Goal: Contribute content: Contribute content

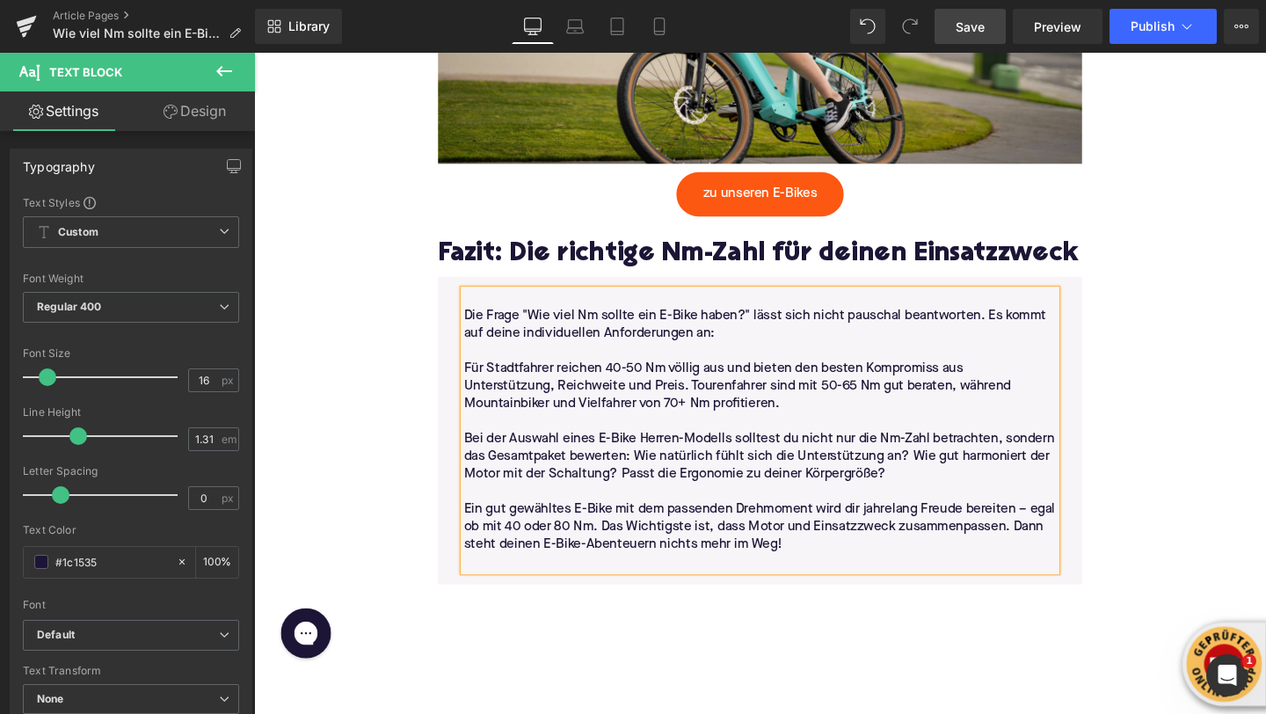
click at [977, 35] on span "Save" at bounding box center [970, 27] width 29 height 18
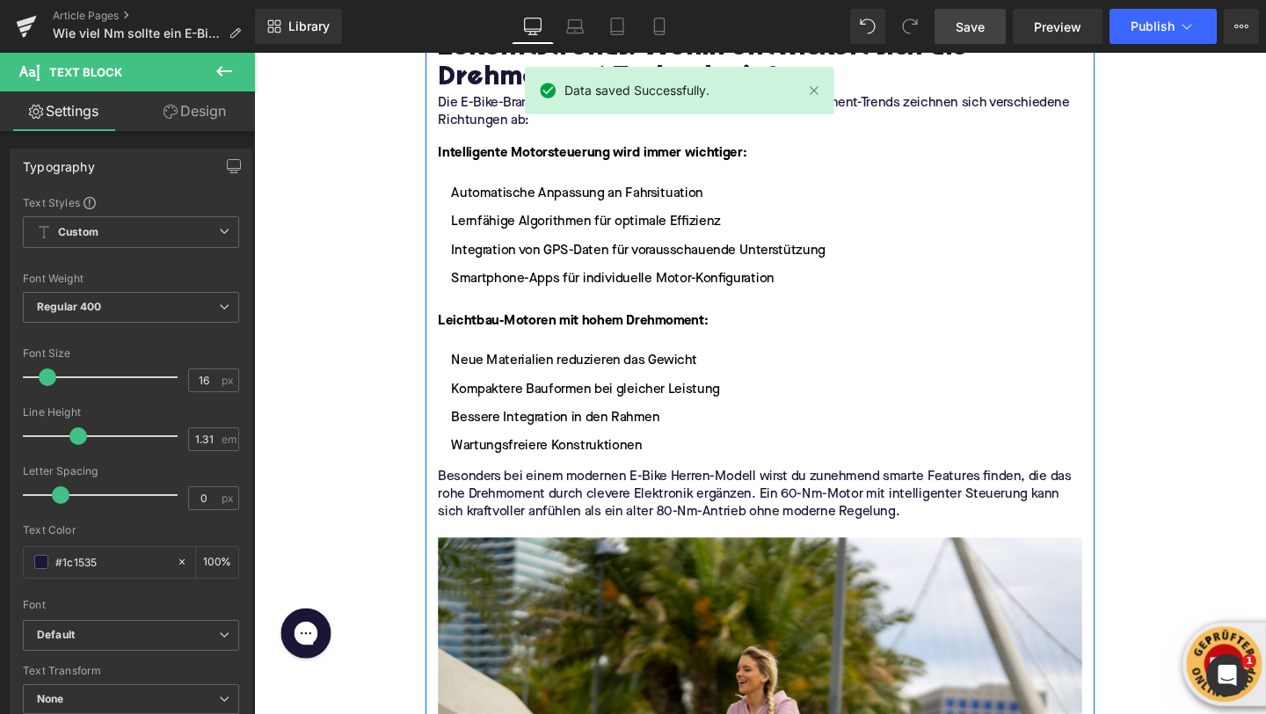
scroll to position [4774, 0]
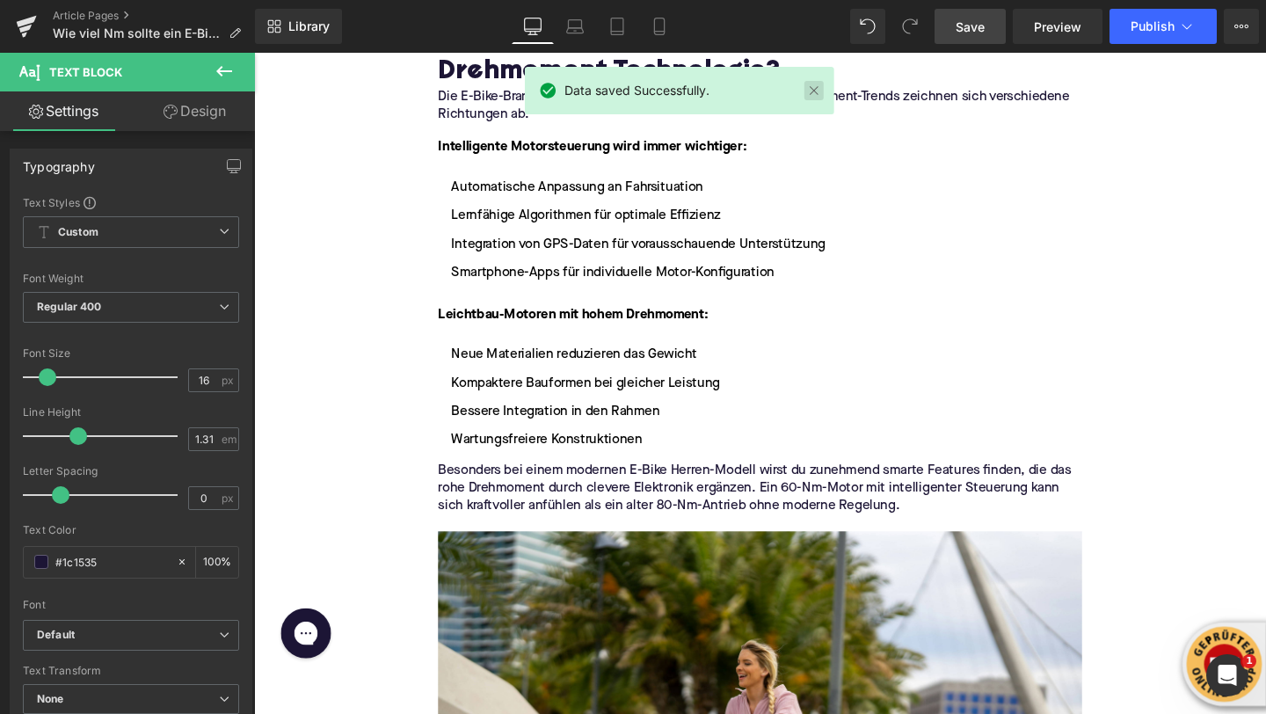
click at [815, 87] on link at bounding box center [813, 90] width 19 height 19
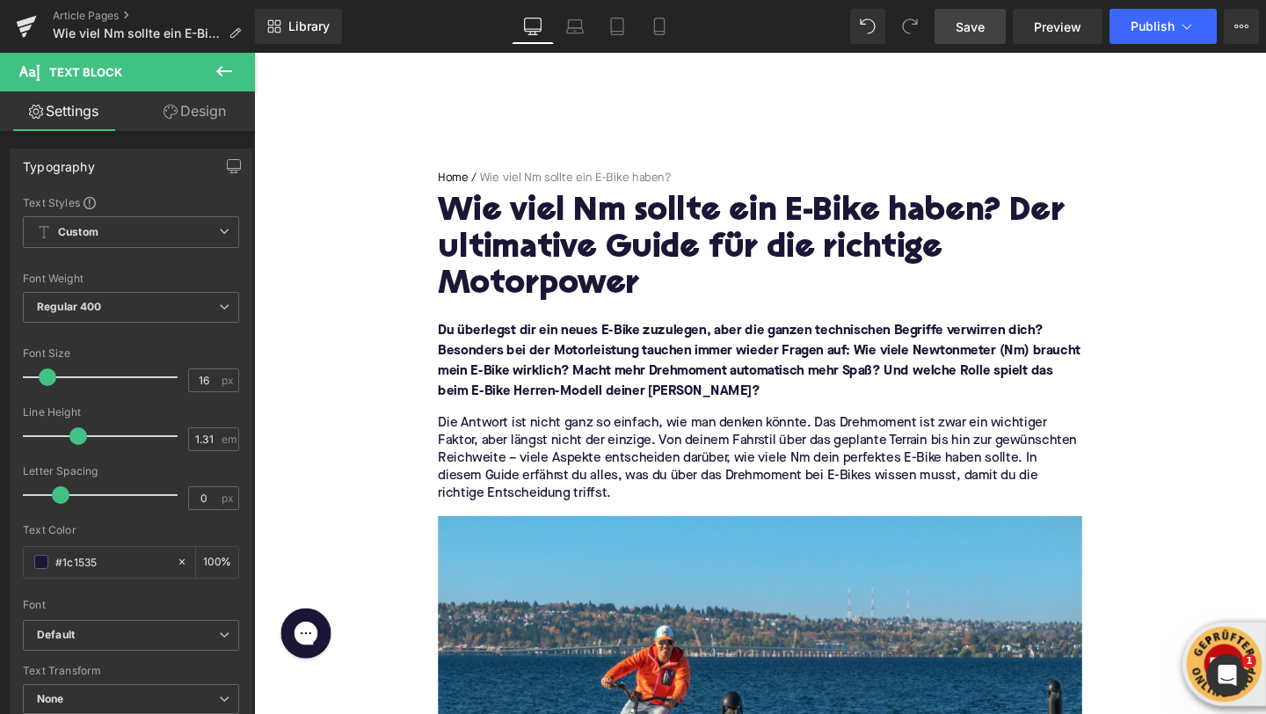
scroll to position [25, 0]
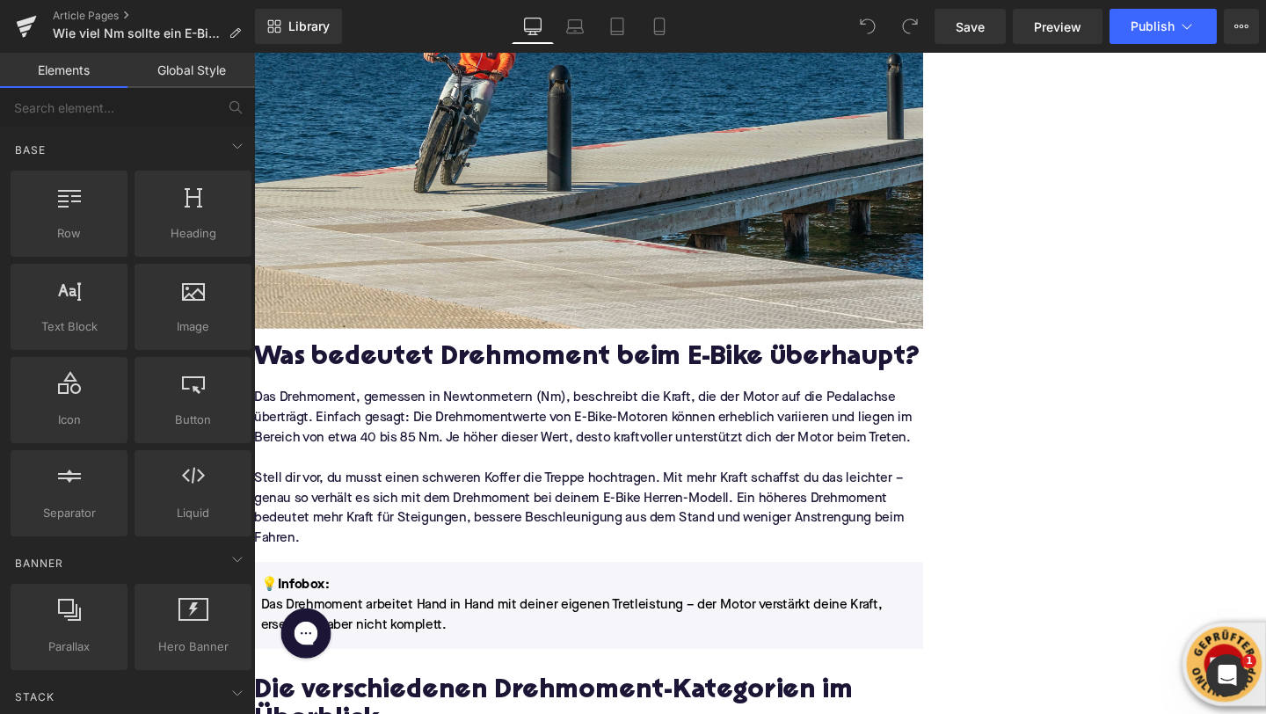
scroll to position [805, 0]
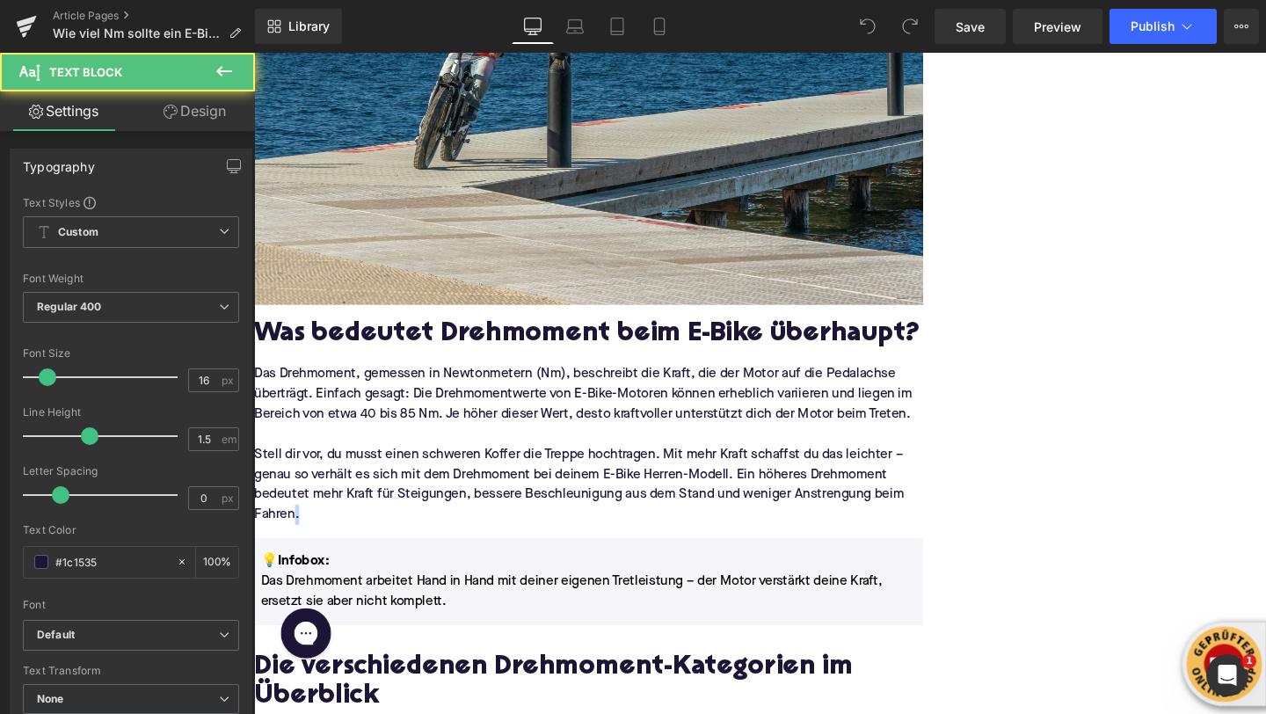
drag, startPoint x: 609, startPoint y: 532, endPoint x: 627, endPoint y: 532, distance: 17.6
click at [627, 532] on p "Stell dir vor, du musst einen schweren Koffer die Treppe hochtragen. Mit mehr K…" at bounding box center [605, 506] width 703 height 84
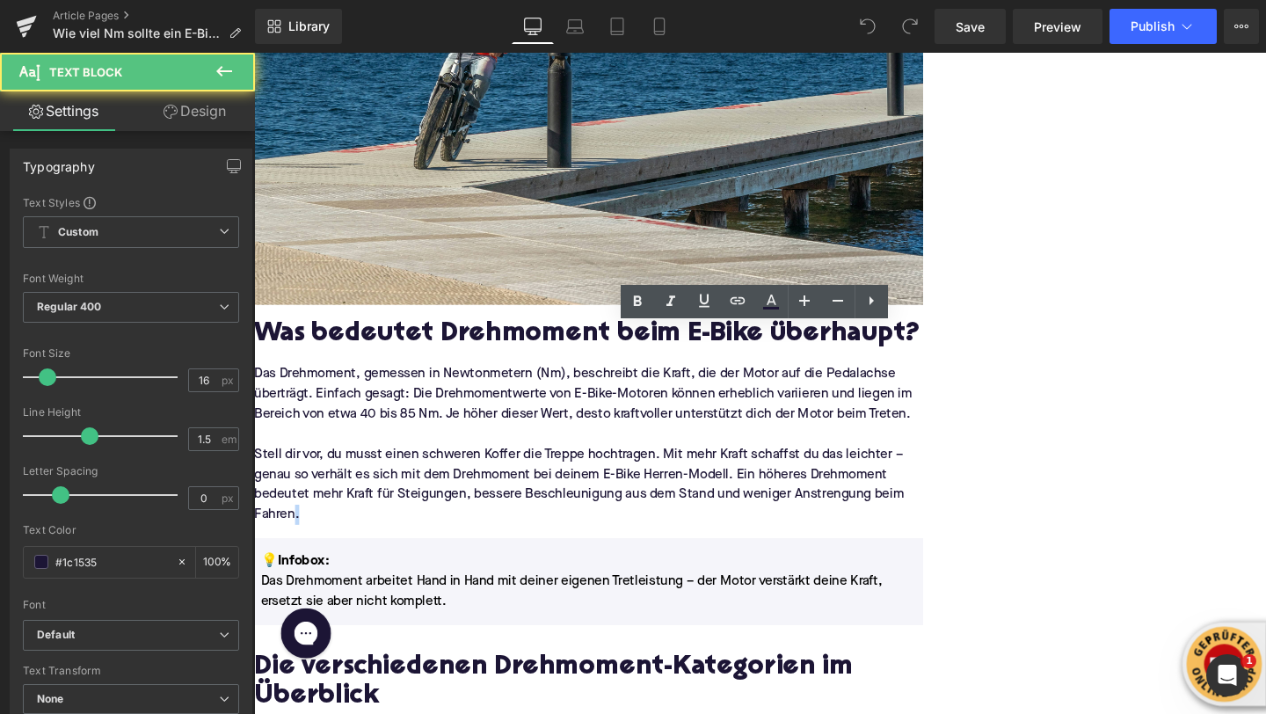
click at [628, 530] on p "Stell dir vor, du musst einen schweren Koffer die Treppe hochtragen. Mit mehr K…" at bounding box center [605, 506] width 703 height 84
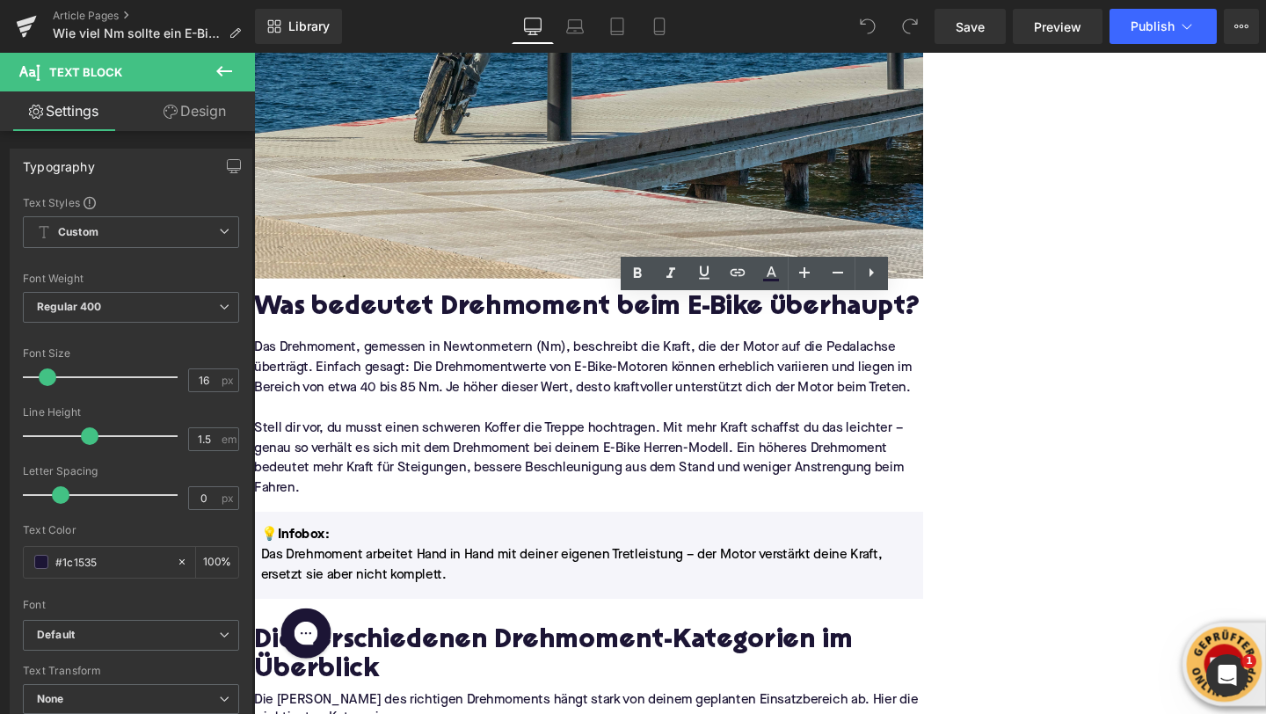
scroll to position [835, 0]
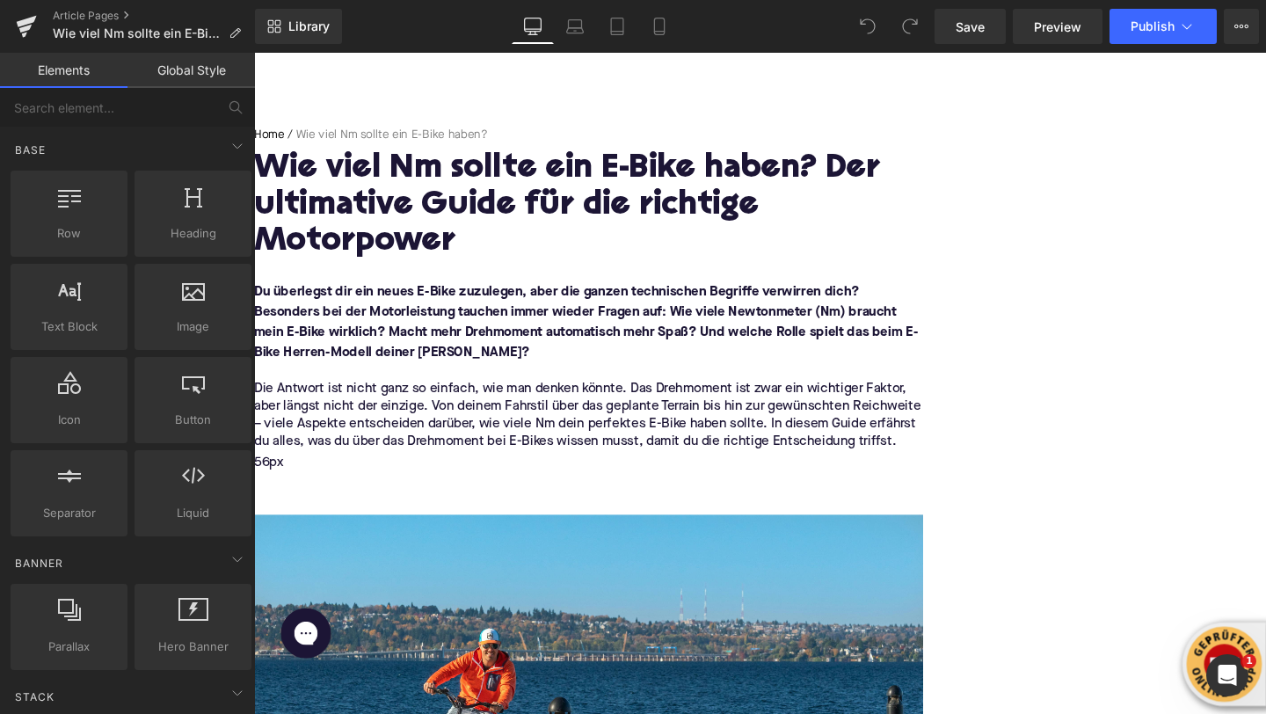
scroll to position [121, 0]
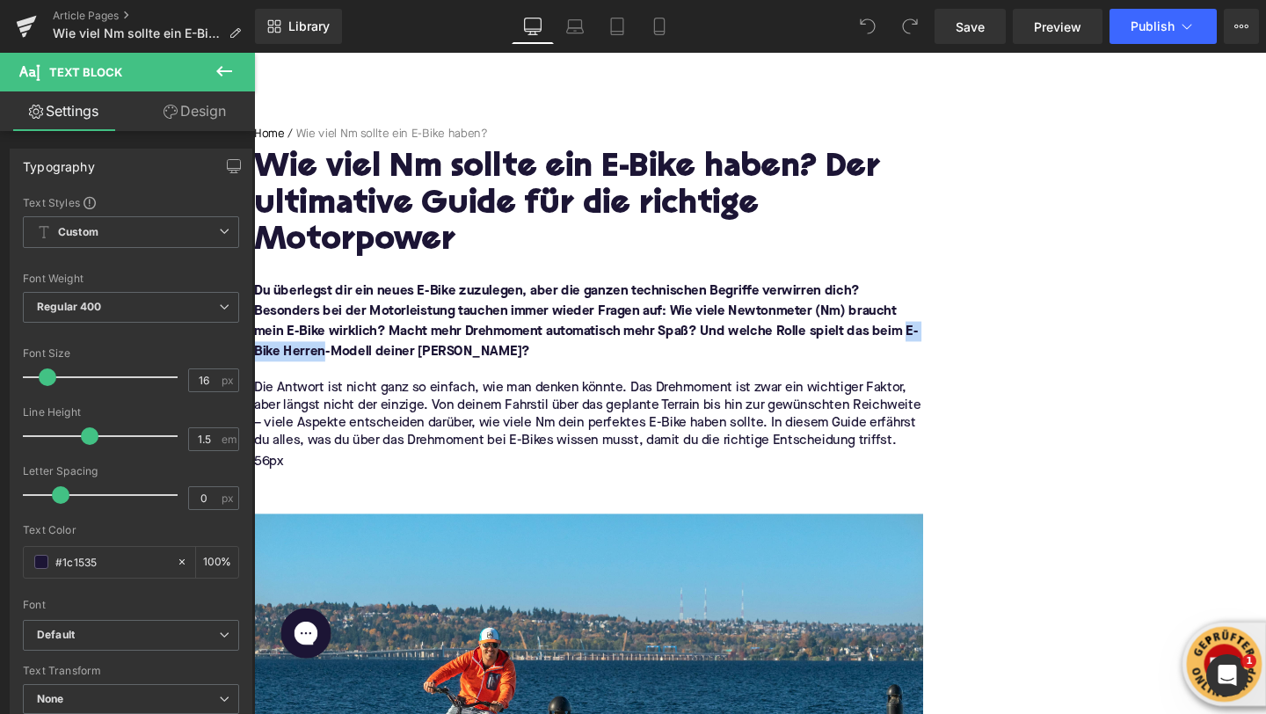
drag, startPoint x: 483, startPoint y: 364, endPoint x: 568, endPoint y: 368, distance: 84.5
click at [568, 368] on font "Du überlegst dir ein neues E-Bike zuzulegen, aber die ganzen technischen Begrif…" at bounding box center [603, 334] width 698 height 77
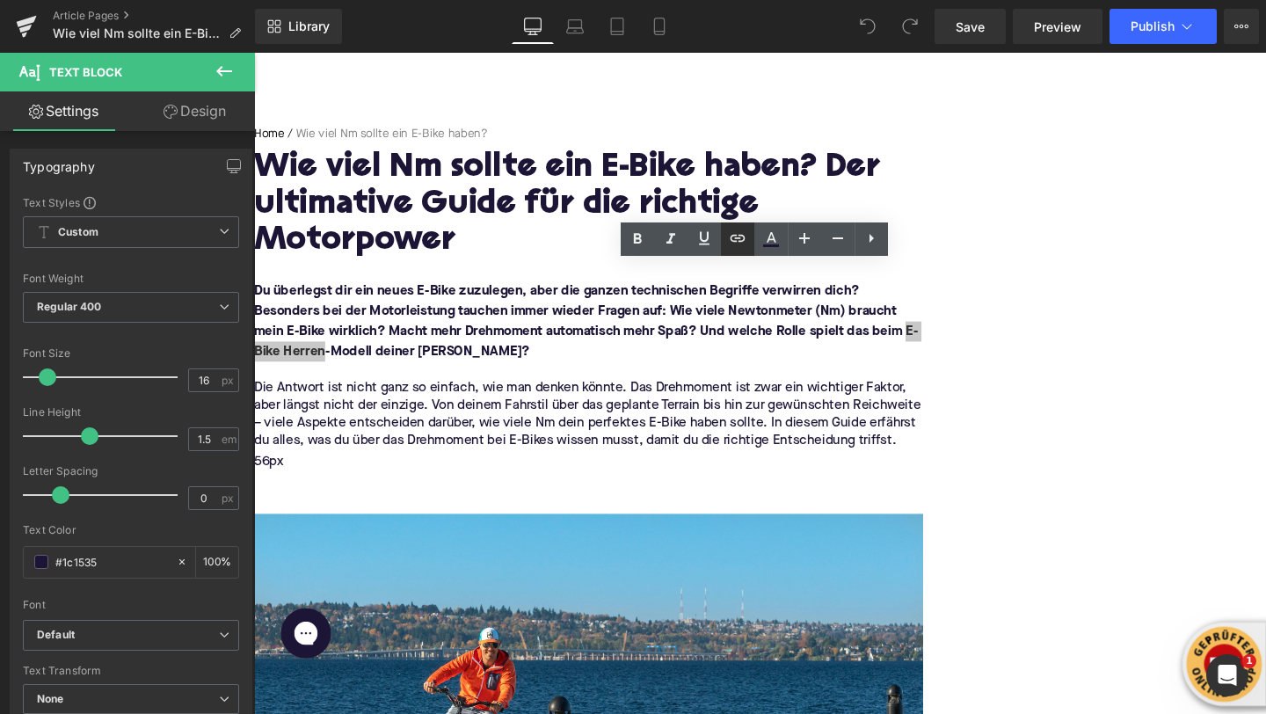
click at [746, 249] on link at bounding box center [737, 238] width 33 height 33
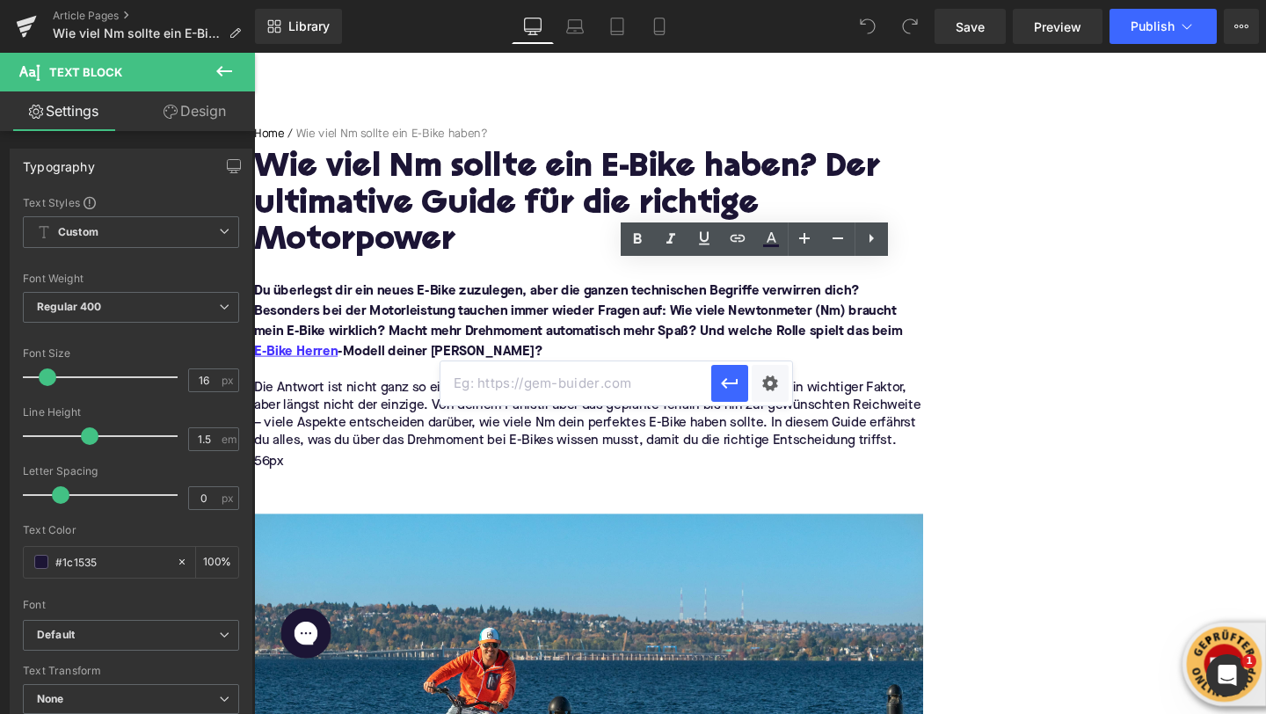
click at [572, 391] on input "text" at bounding box center [575, 383] width 271 height 44
paste input "https://upway.de/collections/e-bike-herren"
type input "https://upway.de/collections/e-bike-herren"
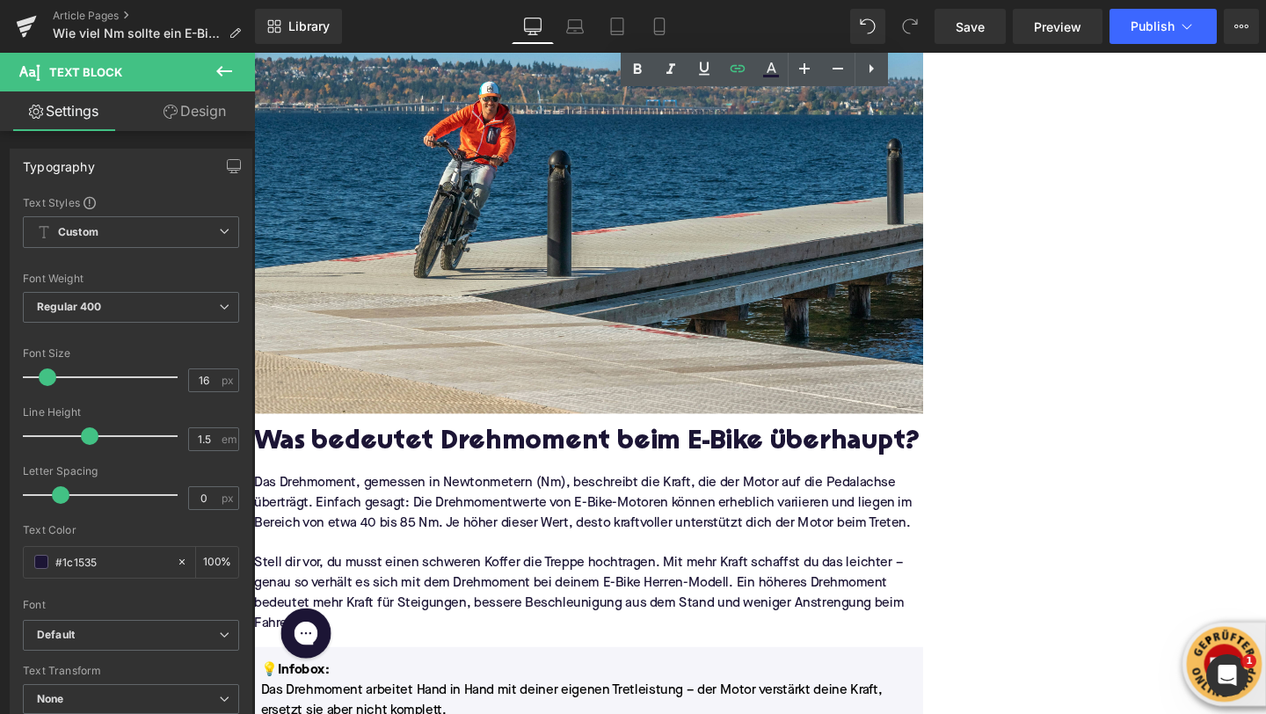
scroll to position [743, 0]
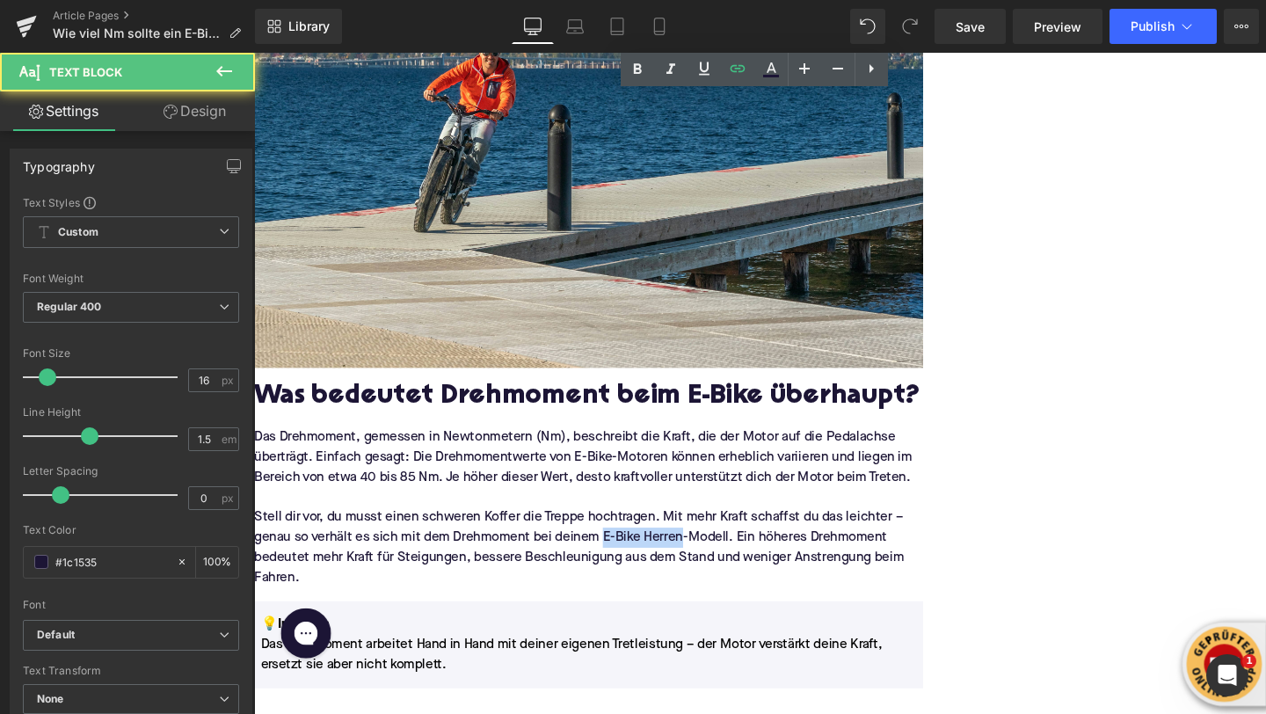
drag, startPoint x: 859, startPoint y: 553, endPoint x: 910, endPoint y: 556, distance: 51.1
click at [910, 556] on p "Stell dir vor, du musst einen schweren Koffer die Treppe hochtragen. Mit mehr K…" at bounding box center [605, 573] width 703 height 84
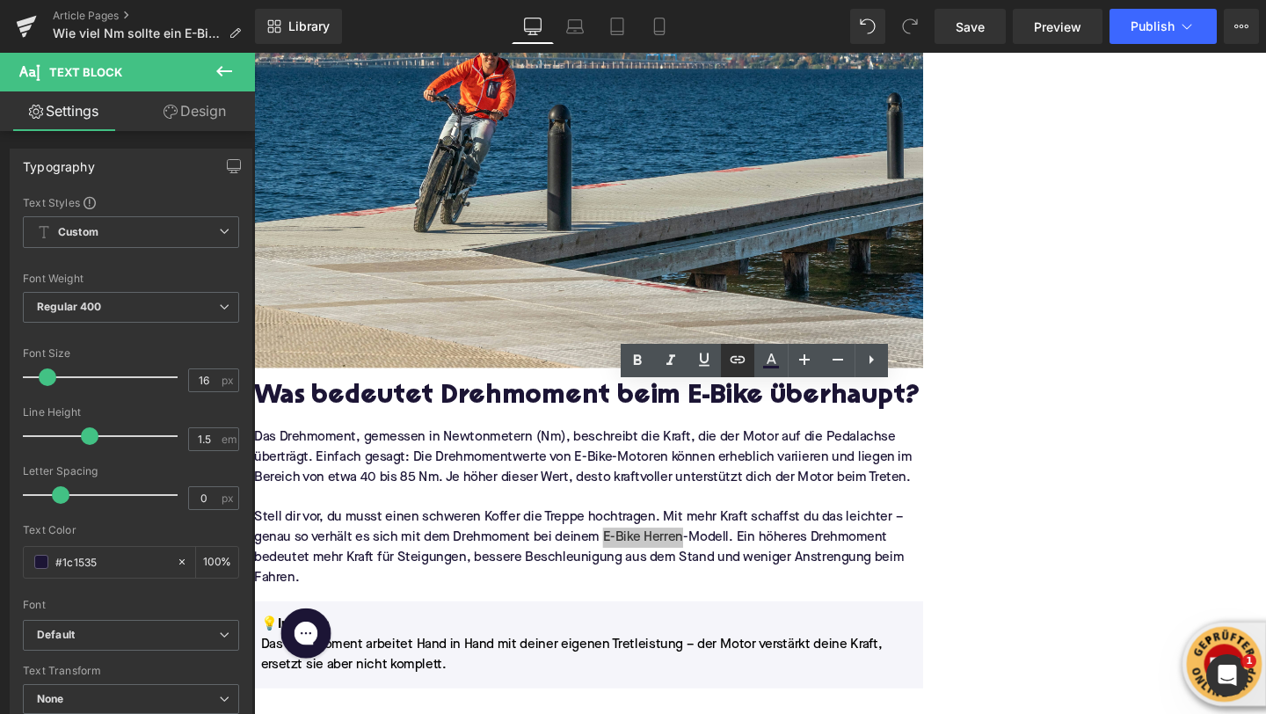
click at [734, 367] on icon at bounding box center [737, 359] width 21 height 21
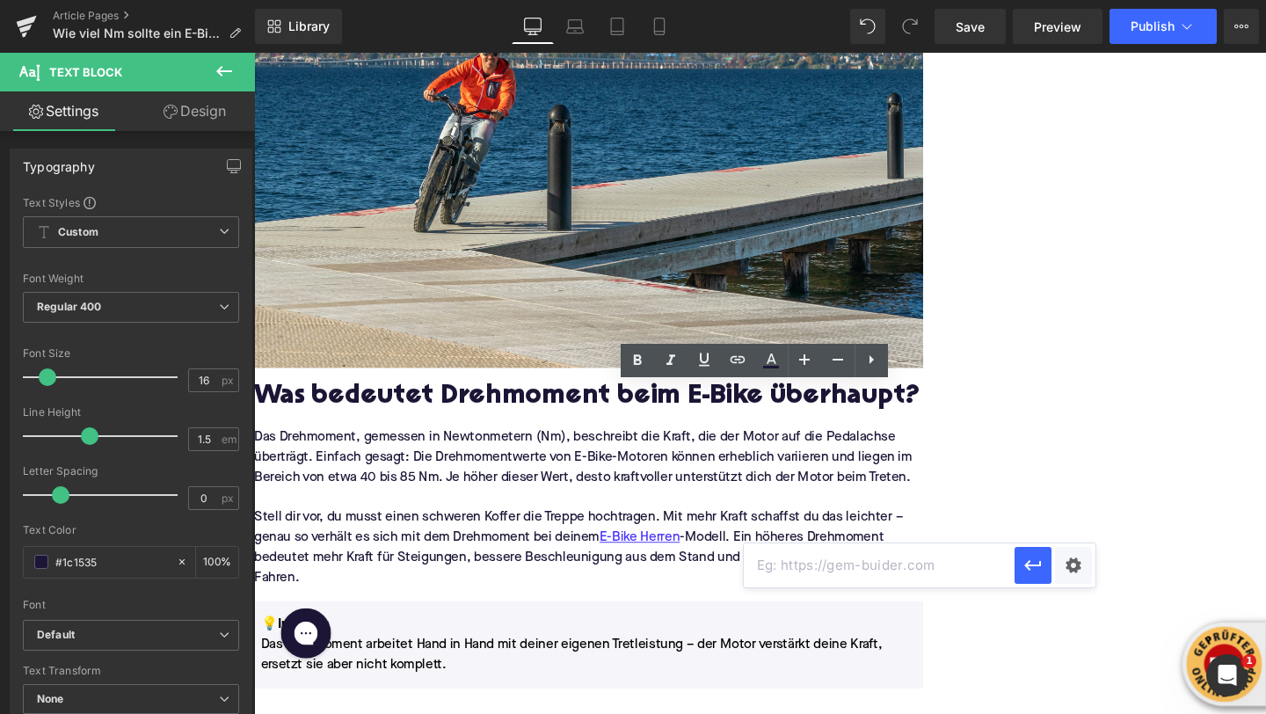
click at [778, 561] on input "text" at bounding box center [879, 565] width 271 height 44
paste input "https://upway.de/collections/e-bike-herren"
type input "https://upway.de/collections/e-bike-herren"
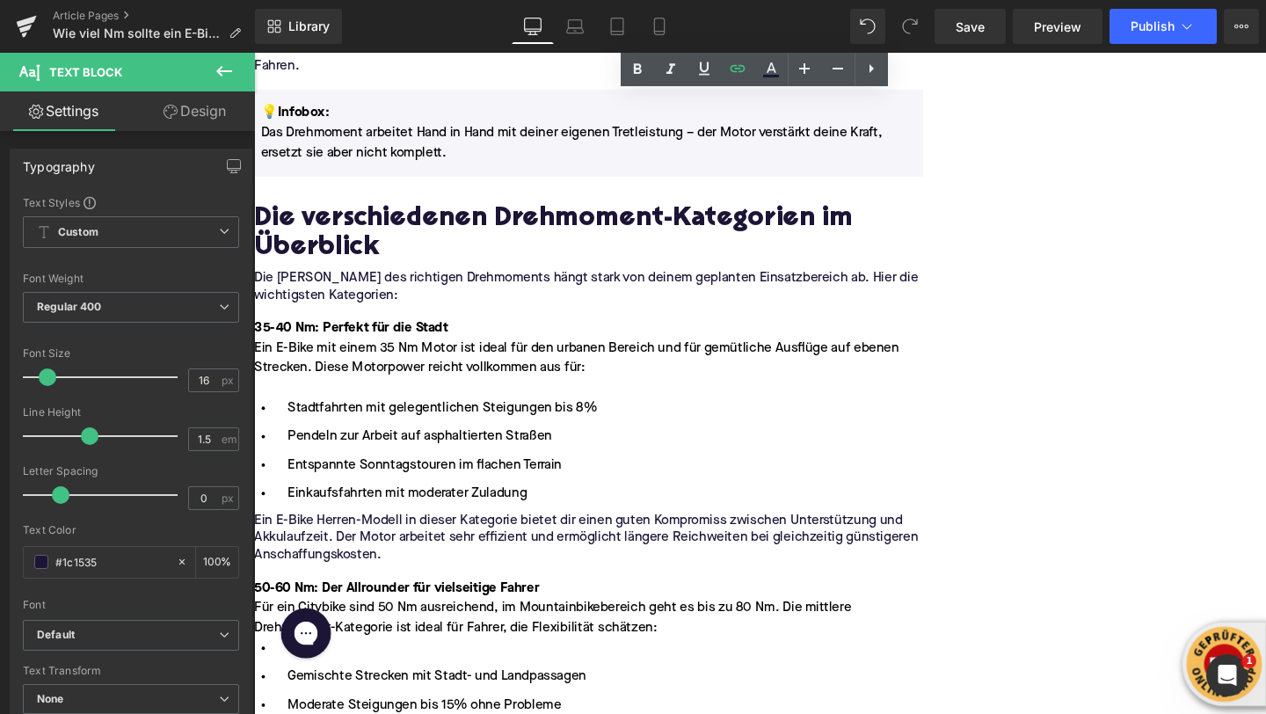
scroll to position [1291, 0]
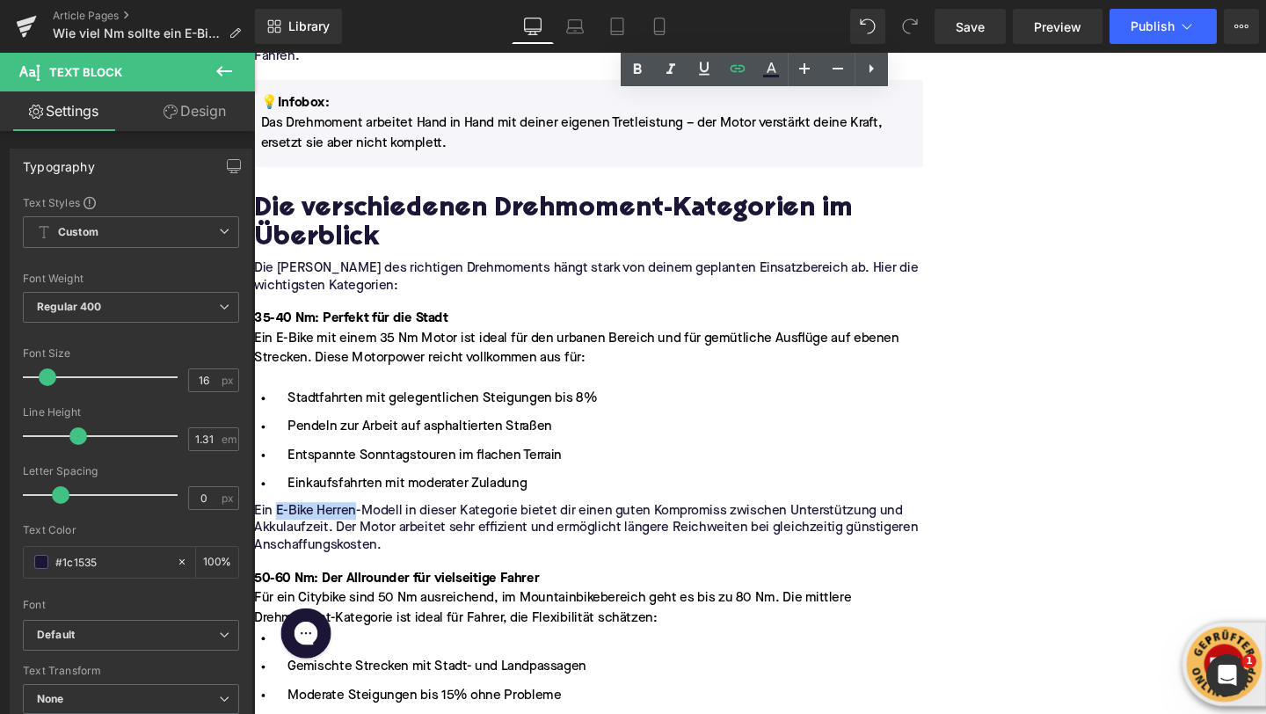
drag, startPoint x: 470, startPoint y: 524, endPoint x: 555, endPoint y: 524, distance: 84.4
click at [555, 525] on p "Ein E-Bike Herren-Modell in dieser Kategorie bietet dir einen guten Kompromiss …" at bounding box center [605, 552] width 703 height 55
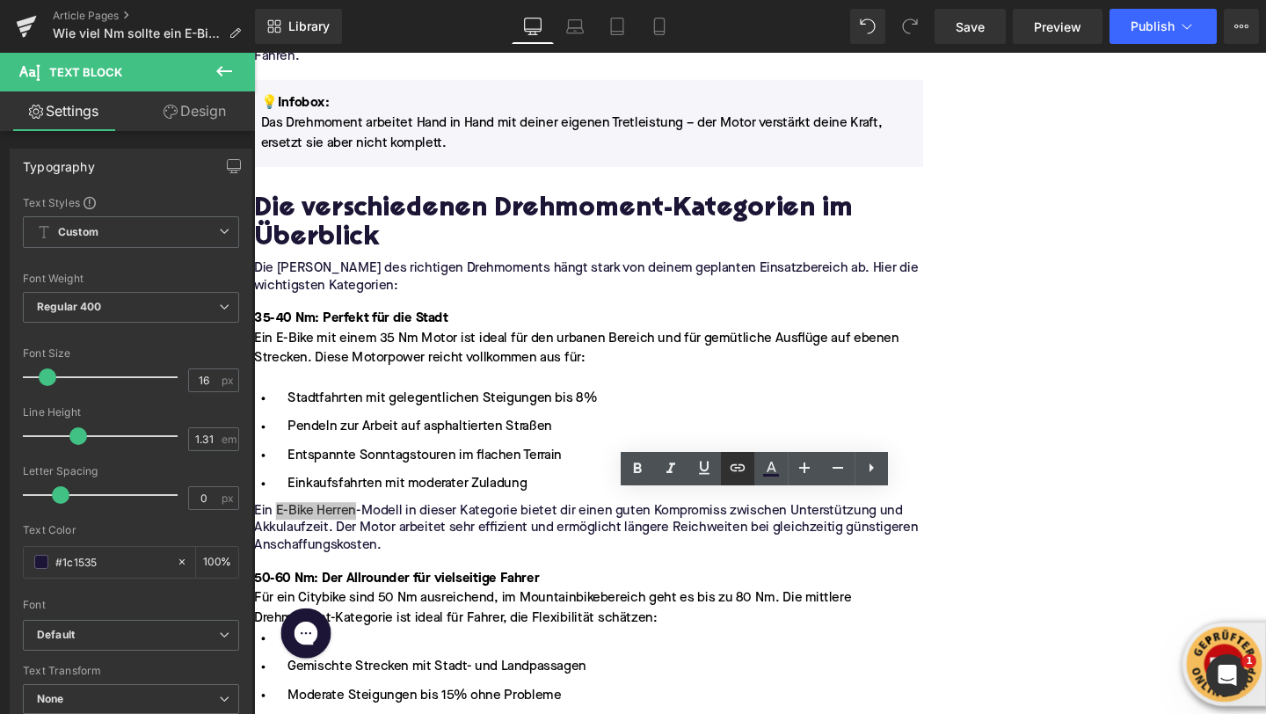
click at [728, 476] on icon at bounding box center [737, 467] width 21 height 21
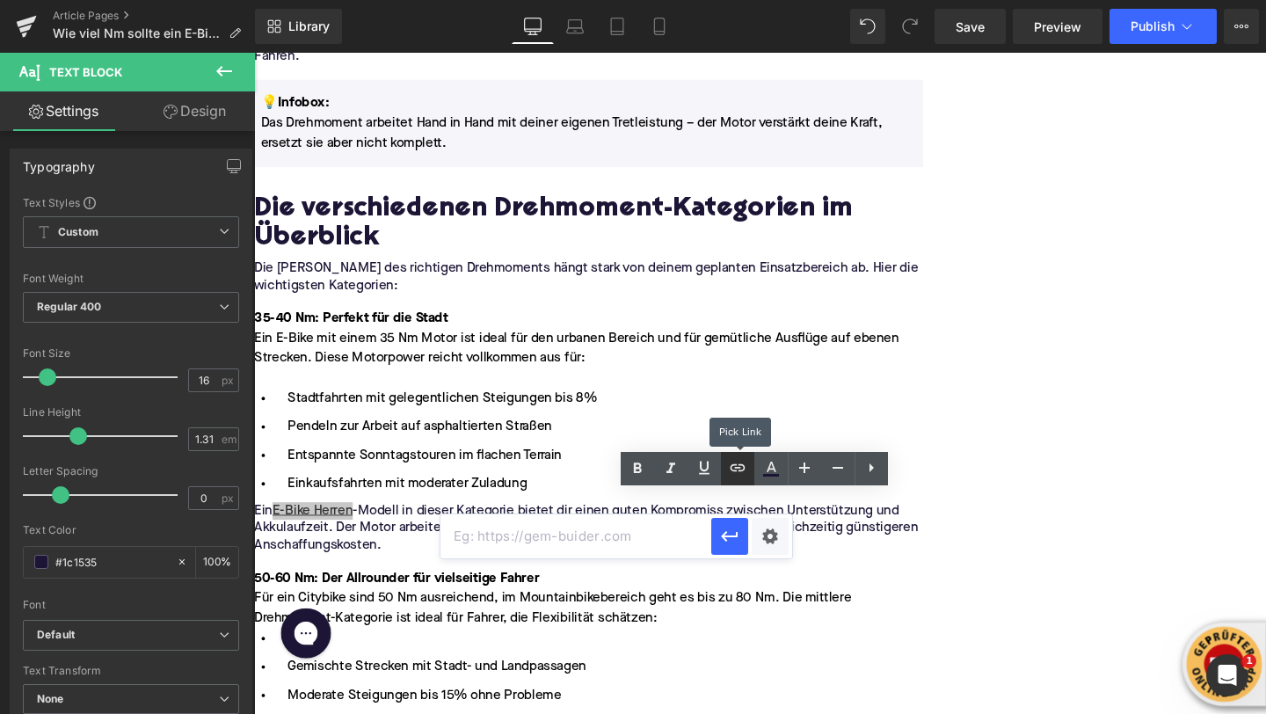
scroll to position [0, 0]
click at [655, 533] on input "text" at bounding box center [575, 536] width 271 height 44
paste input "https://upway.de/collections/e-bike-herren"
type input "https://upway.de/collections/e-bike-herren"
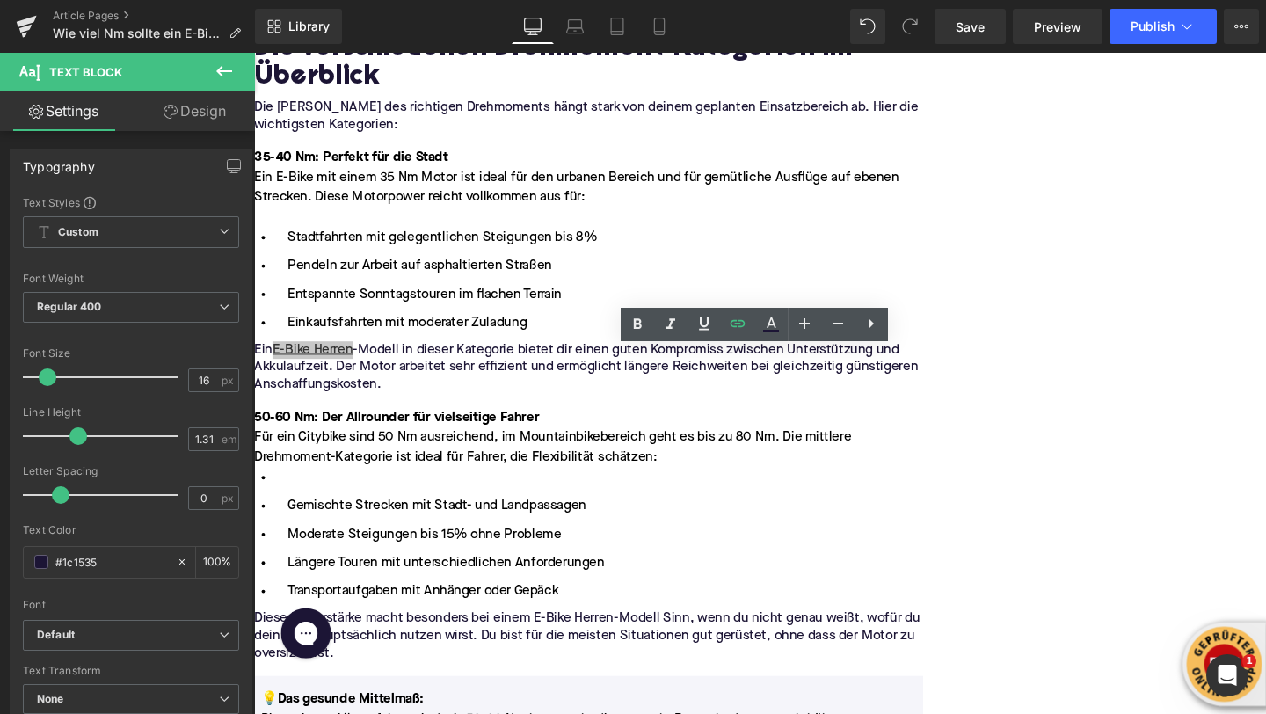
scroll to position [1480, 0]
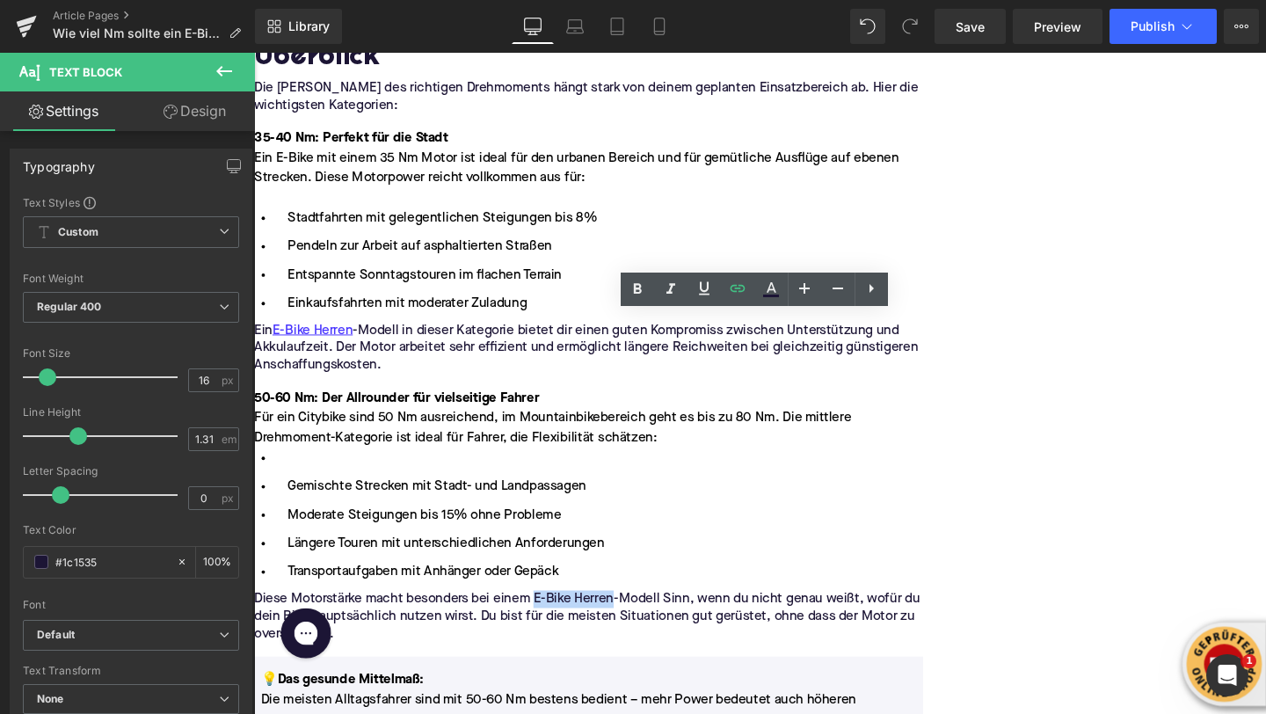
drag, startPoint x: 745, startPoint y: 617, endPoint x: 829, endPoint y: 617, distance: 83.5
click at [829, 618] on p "Diese Motorstärke macht besonders bei einem E-Bike Herren-Modell Sinn, wenn du …" at bounding box center [605, 645] width 703 height 55
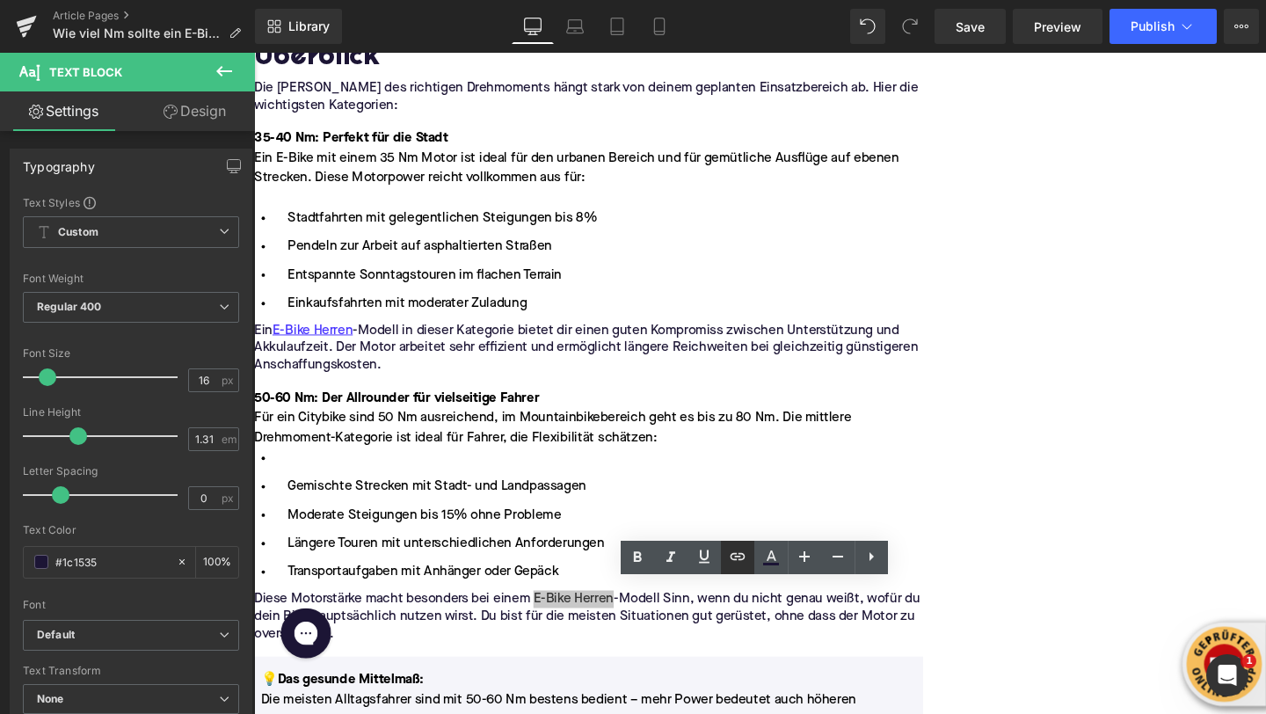
click at [736, 556] on icon at bounding box center [737, 556] width 15 height 7
click at [724, 614] on input "text" at bounding box center [800, 625] width 271 height 44
paste input "https://upway.de/collections/e-bike-herren"
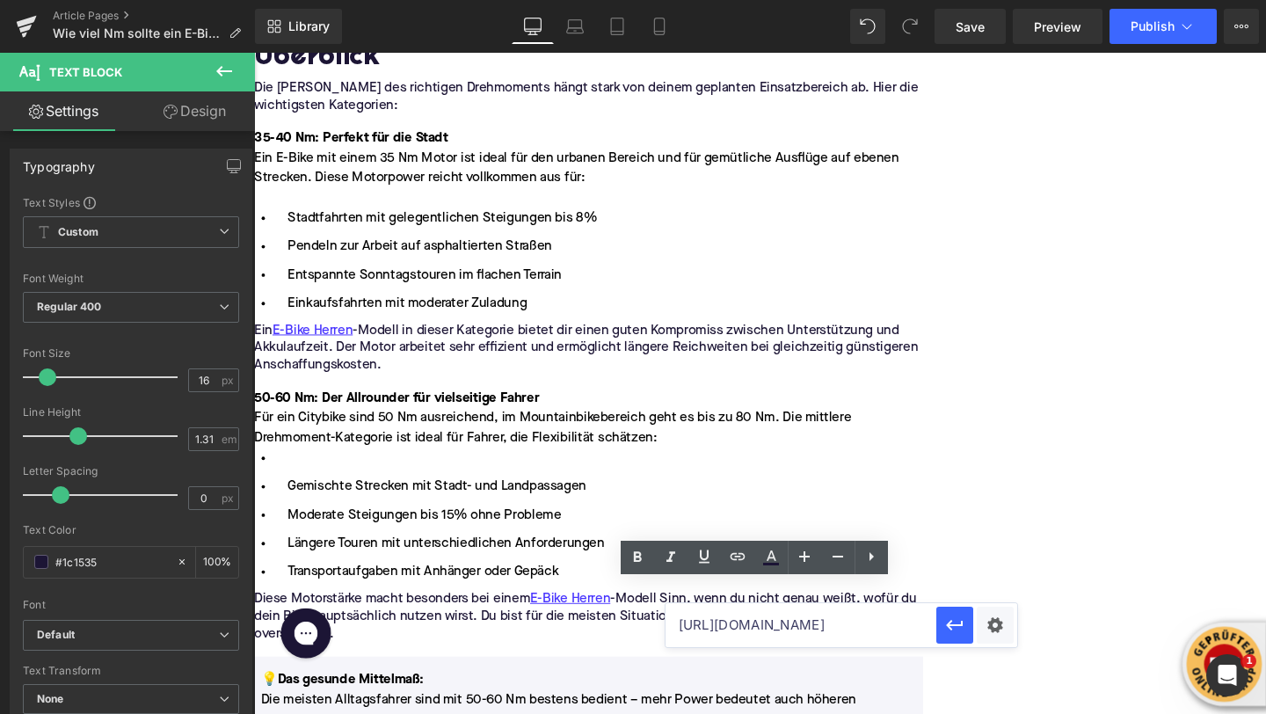
scroll to position [0, 35]
type input "https://upway.de/collections/e-bike-herren"
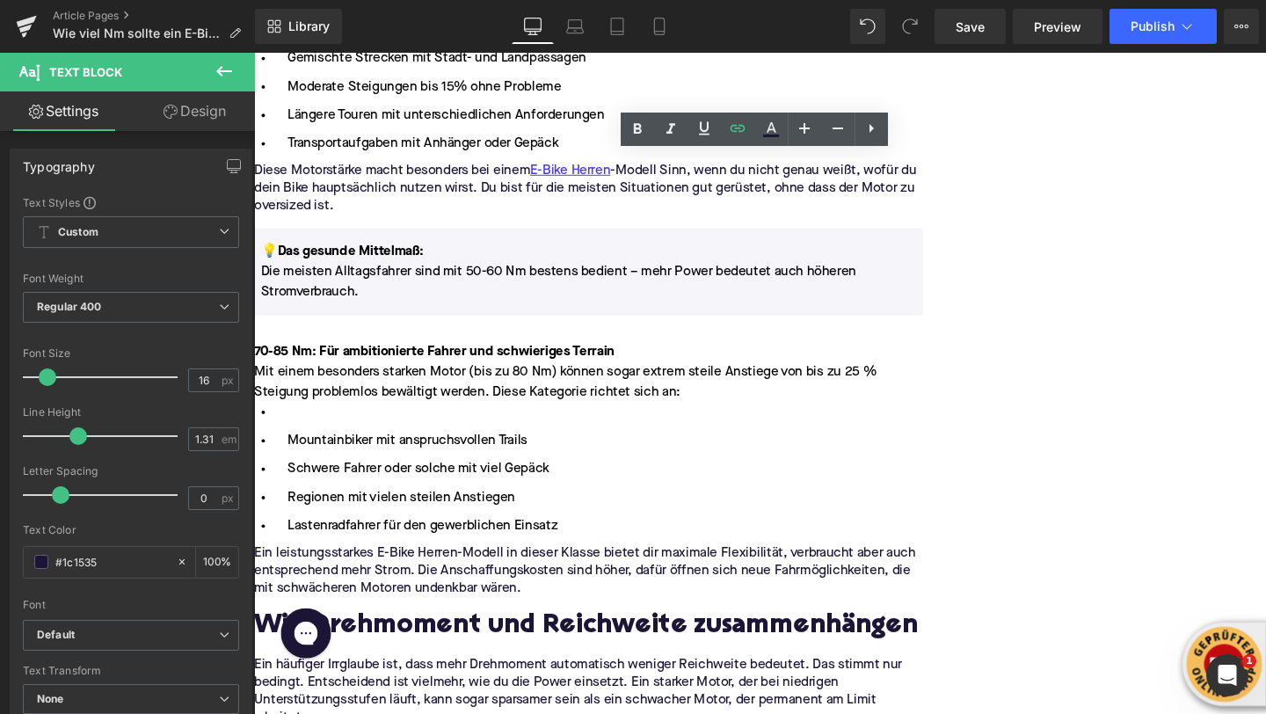
scroll to position [1975, 0]
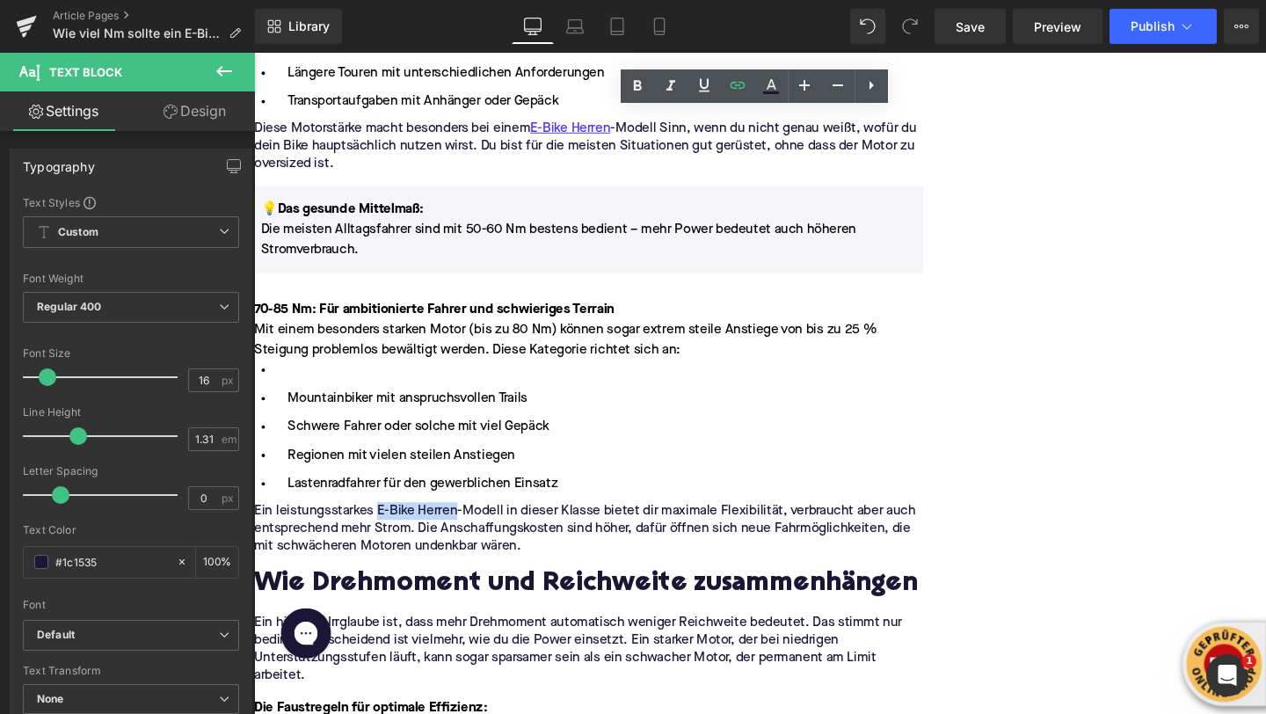
drag, startPoint x: 577, startPoint y: 526, endPoint x: 660, endPoint y: 529, distance: 83.6
click at [660, 529] on p "Ein leistungsstarkes E-Bike Herren-Modell in dieser Klasse bietet dir maximale …" at bounding box center [605, 552] width 703 height 55
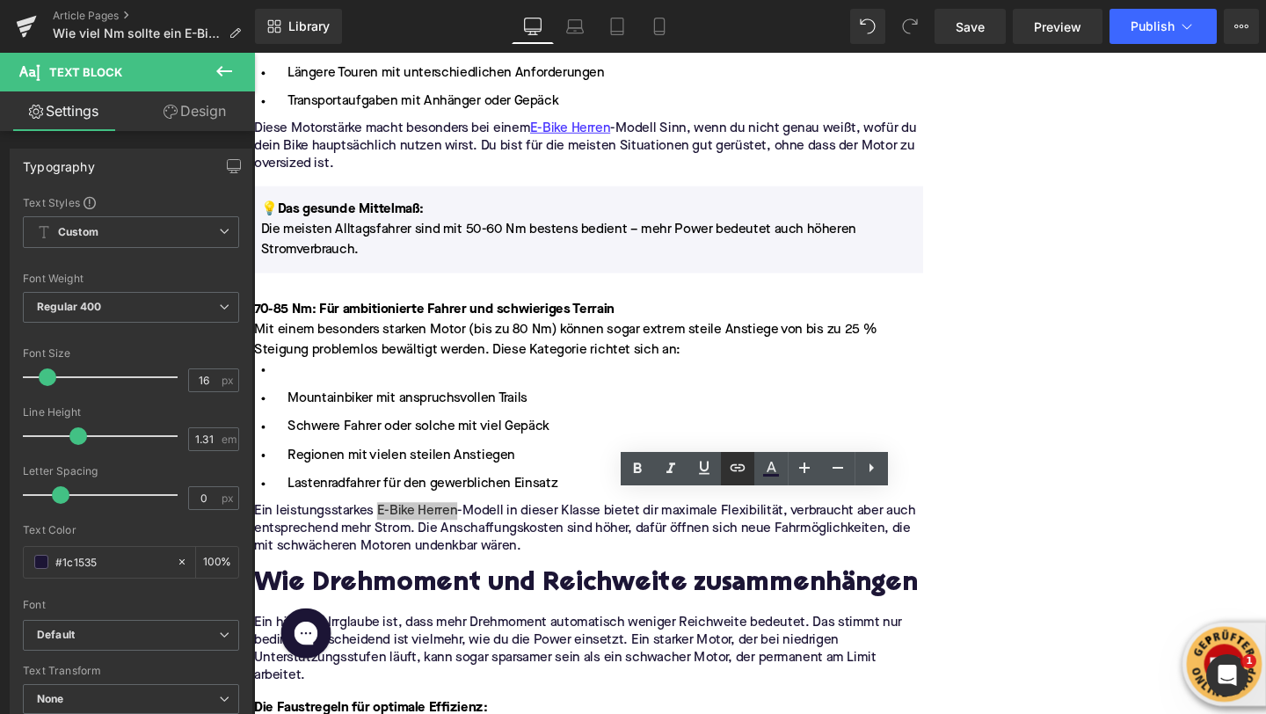
click at [742, 476] on icon at bounding box center [737, 467] width 21 height 21
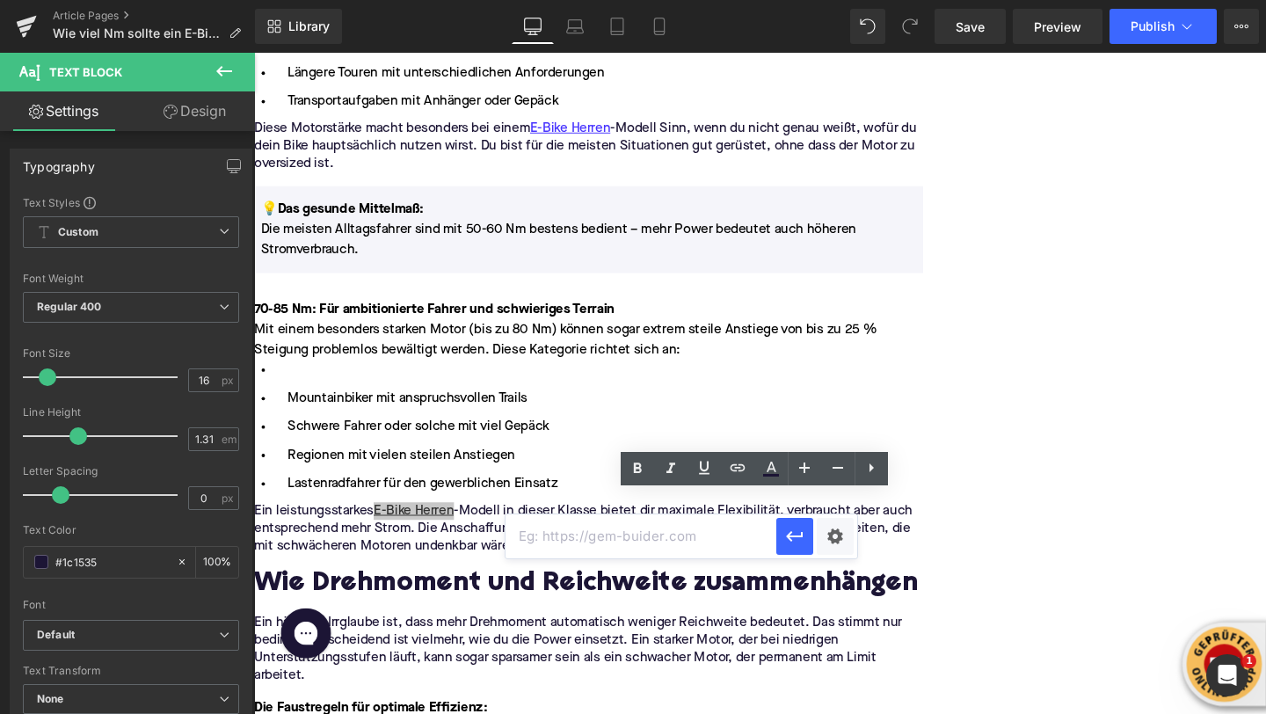
click at [694, 532] on input "text" at bounding box center [640, 536] width 271 height 44
paste input "https://upway.de/collections/e-bike-herren"
type input "https://upway.de/collections/e-bike-herren"
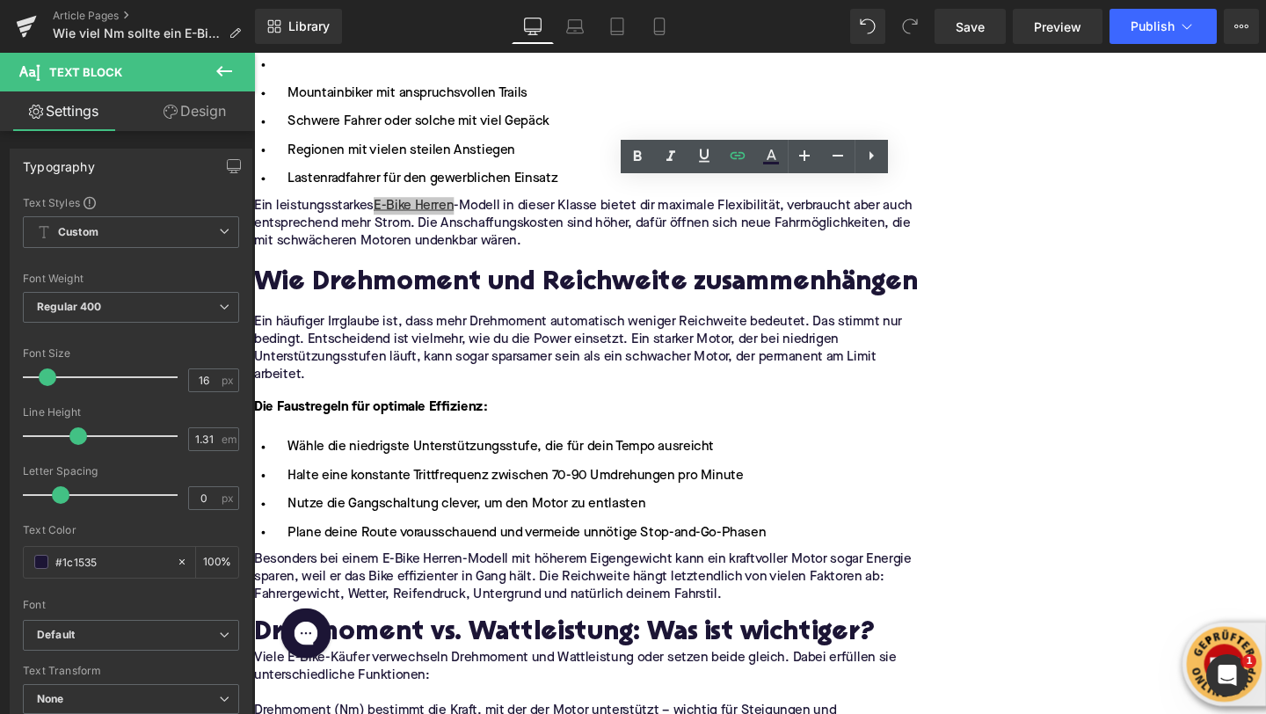
scroll to position [2303, 0]
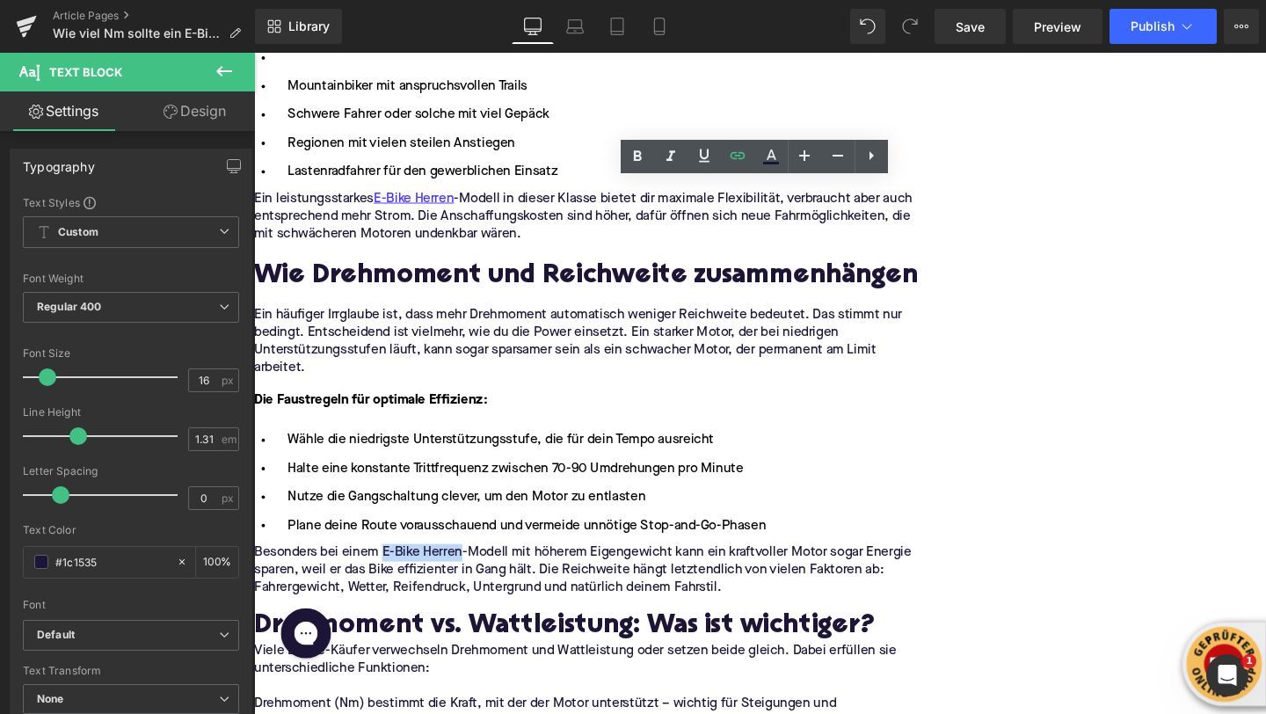
drag, startPoint x: 585, startPoint y: 598, endPoint x: 667, endPoint y: 599, distance: 82.6
click at [667, 599] on p "Besonders bei einem E-Bike Herren-Modell mit höherem Eigengewicht kann ein kraf…" at bounding box center [605, 596] width 703 height 55
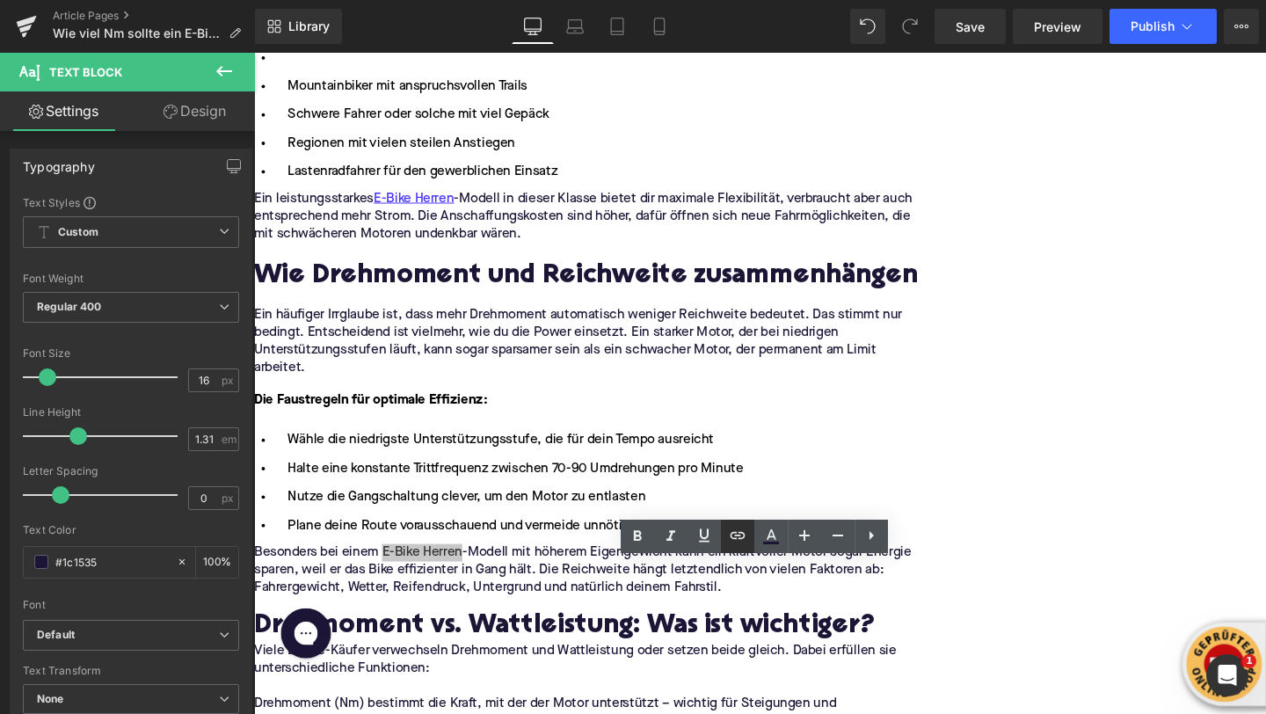
click at [728, 548] on link at bounding box center [737, 536] width 33 height 33
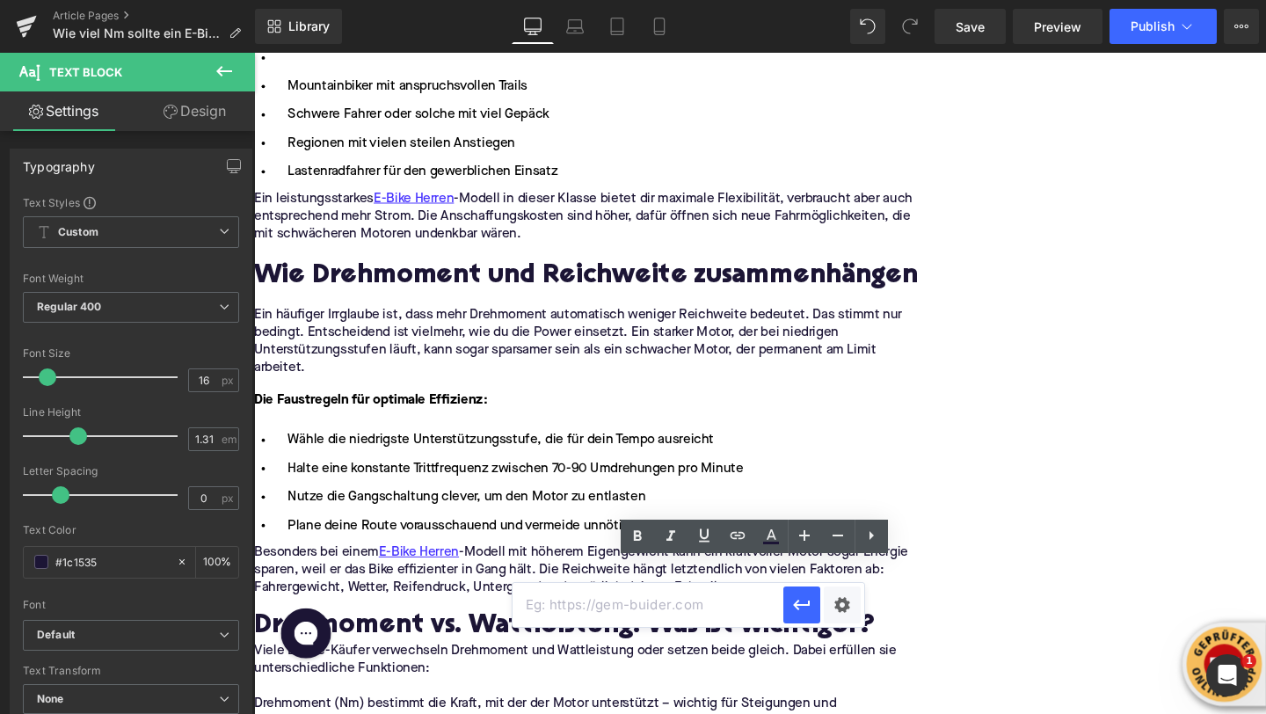
scroll to position [0, 0]
click at [687, 588] on input "text" at bounding box center [647, 605] width 271 height 44
paste input "https://upway.de/collections/e-bike-herren"
type input "https://upway.de/collections/e-bike-herren"
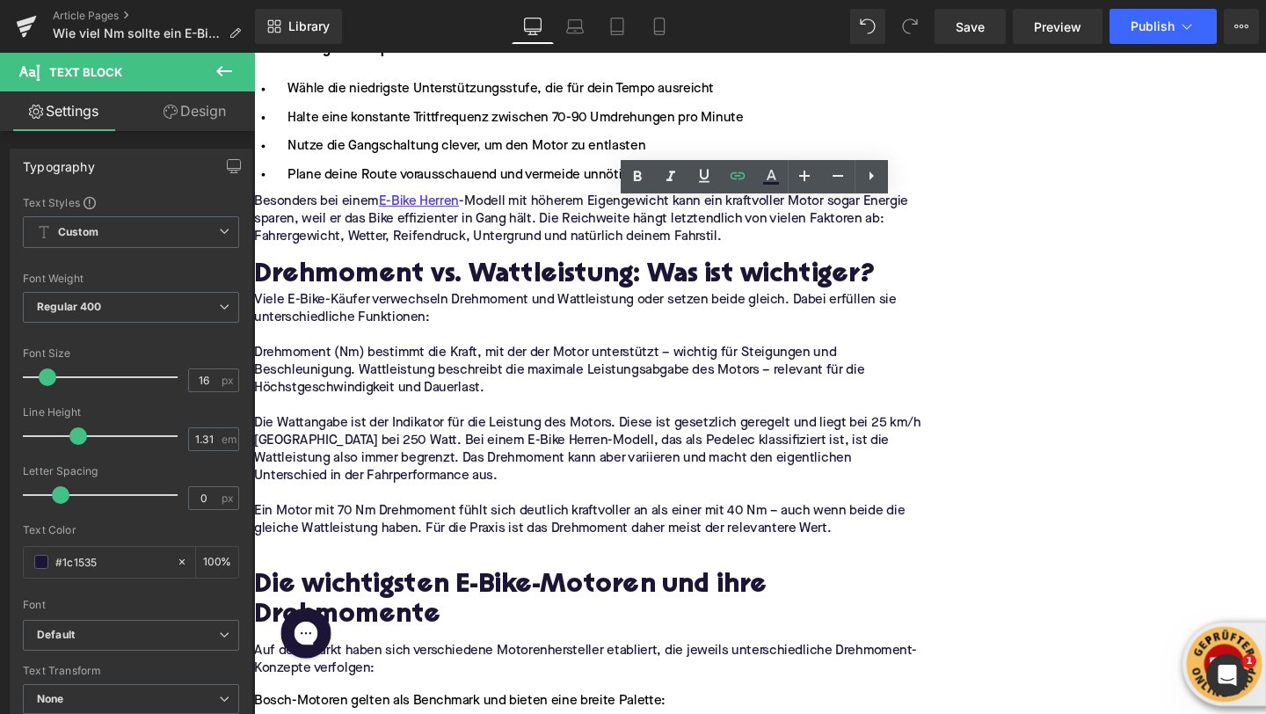
scroll to position [2685, 0]
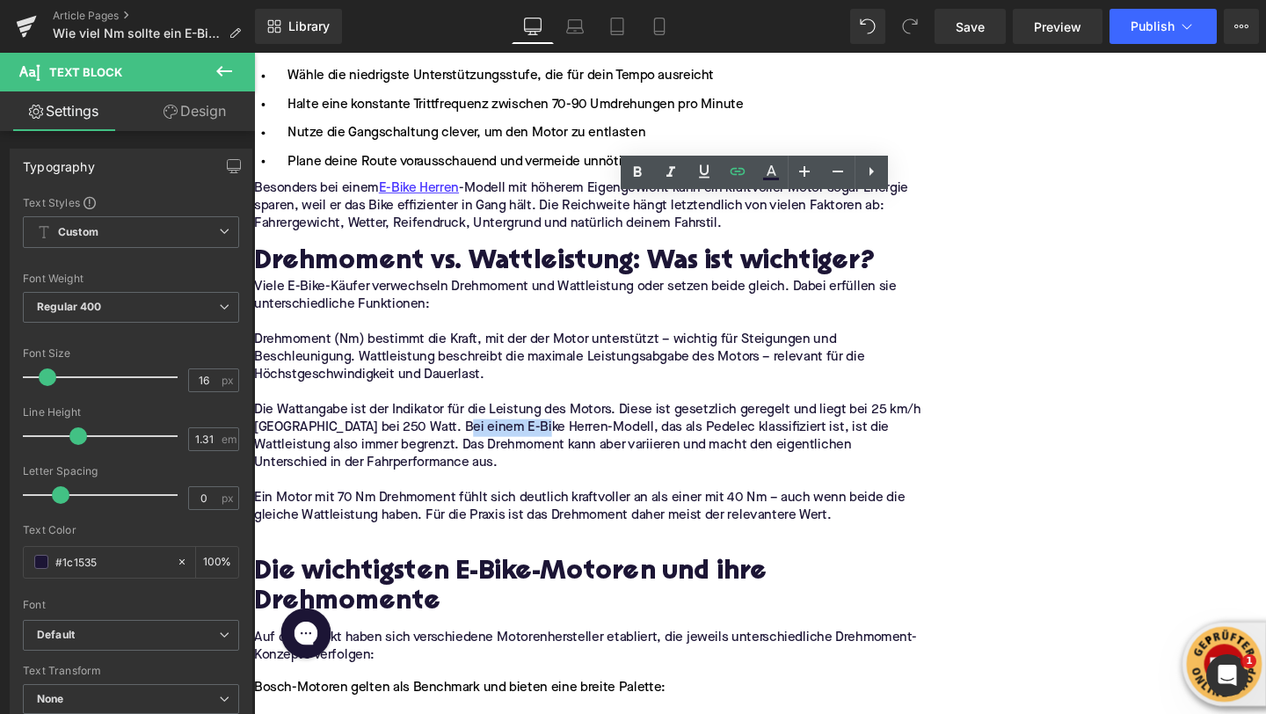
drag, startPoint x: 701, startPoint y: 464, endPoint x: 783, endPoint y: 465, distance: 81.8
click at [783, 465] on p "Die Wattangabe ist der Indikator für die Leistung des Motors. Diese ist gesetzl…" at bounding box center [605, 456] width 703 height 74
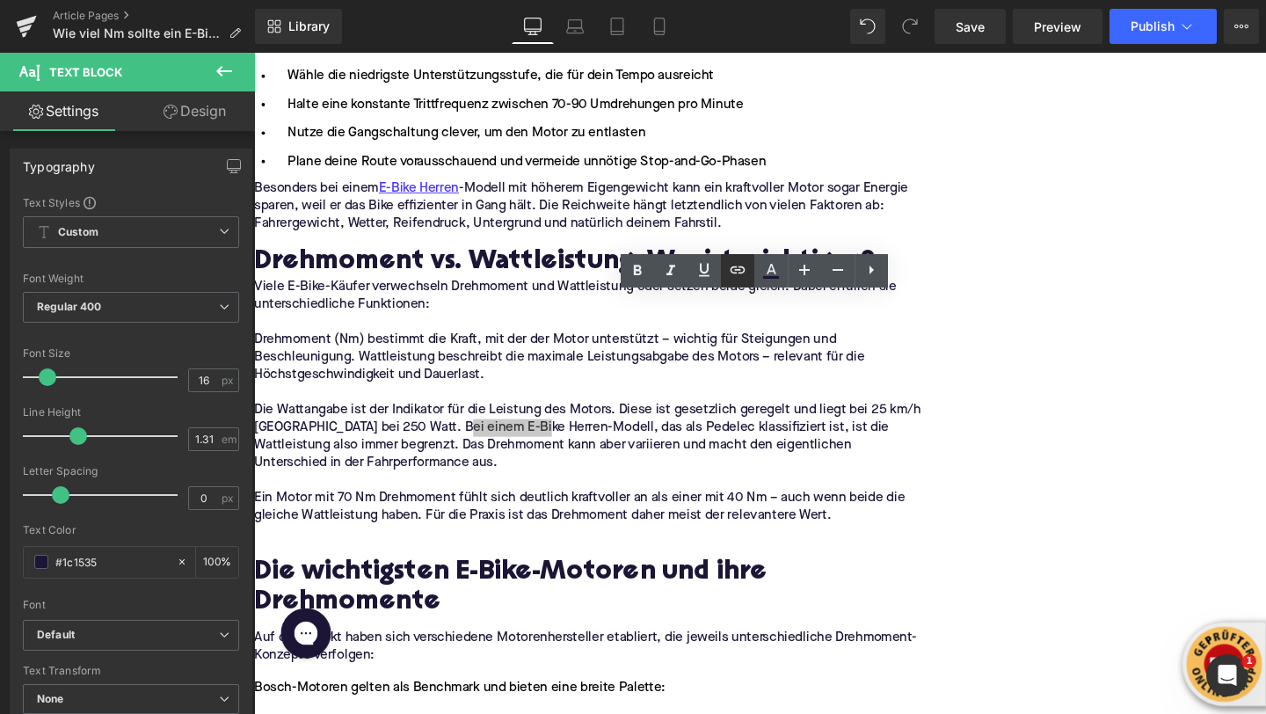
click at [733, 279] on icon at bounding box center [737, 269] width 21 height 21
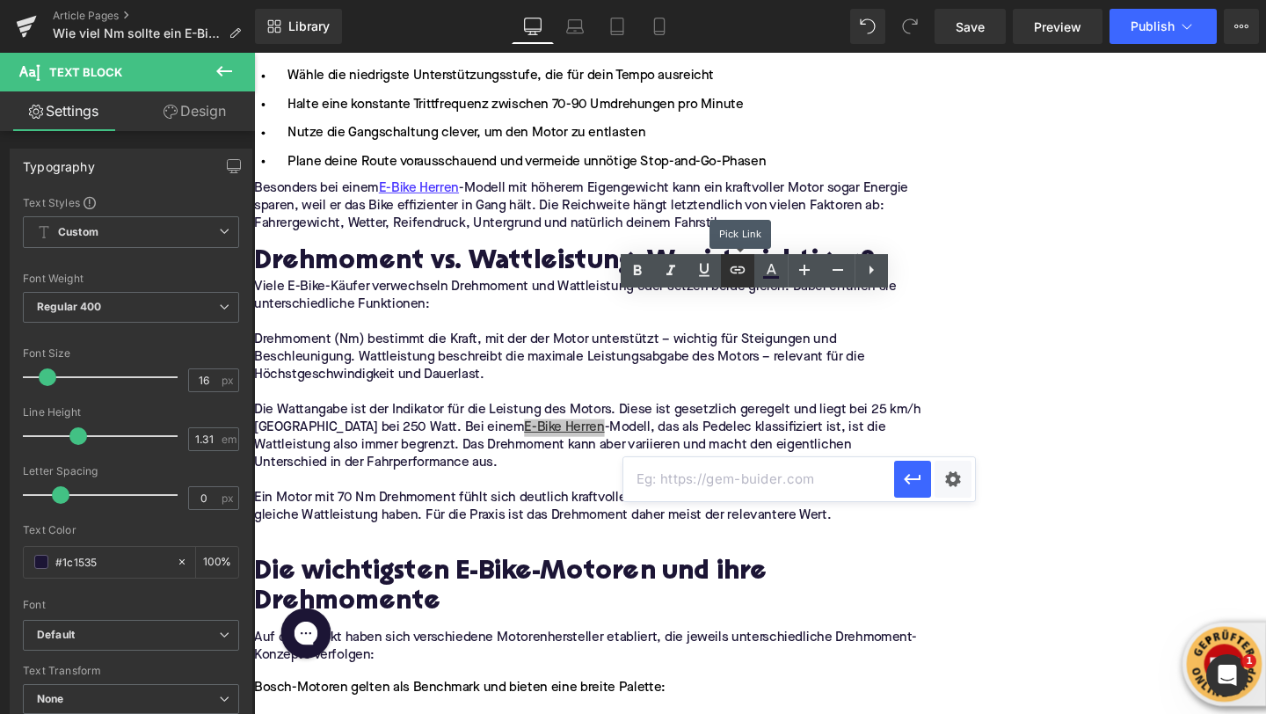
scroll to position [0, 0]
click at [696, 476] on input "text" at bounding box center [758, 479] width 271 height 44
paste input "https://upway.de/collections/e-bike-herren"
type input "https://upway.de/collections/e-bike-herren"
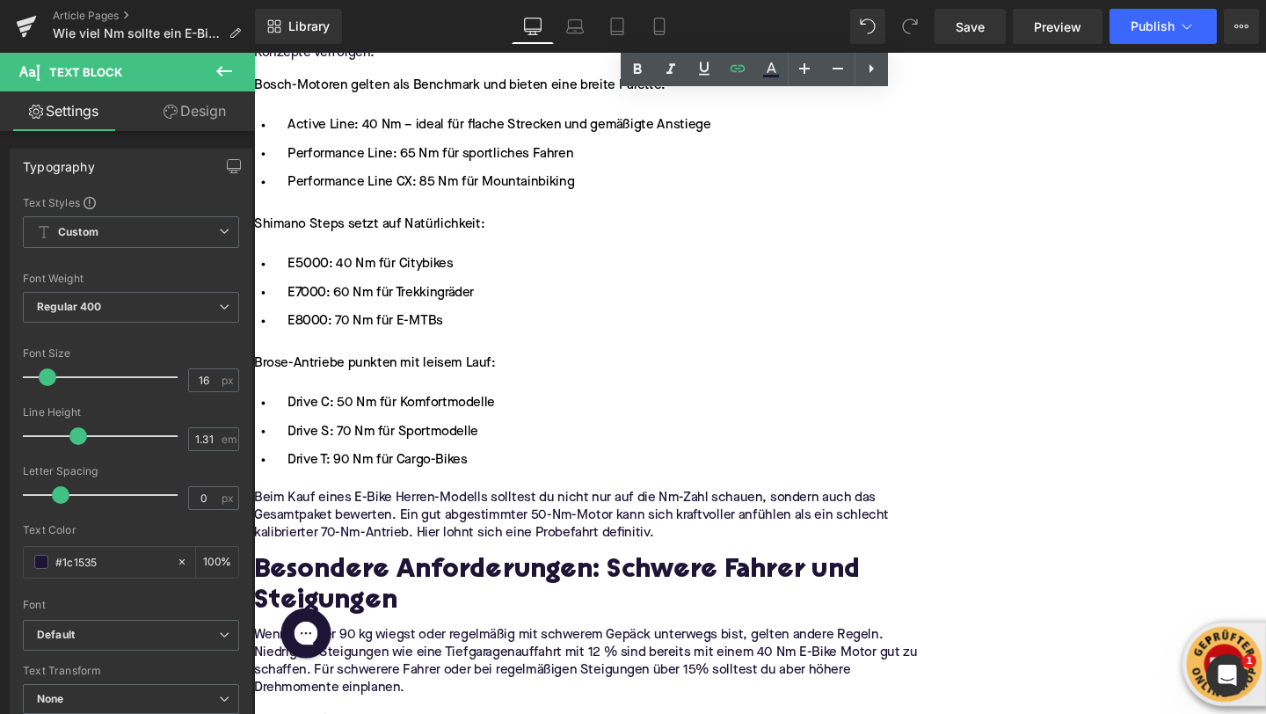
scroll to position [3338, 0]
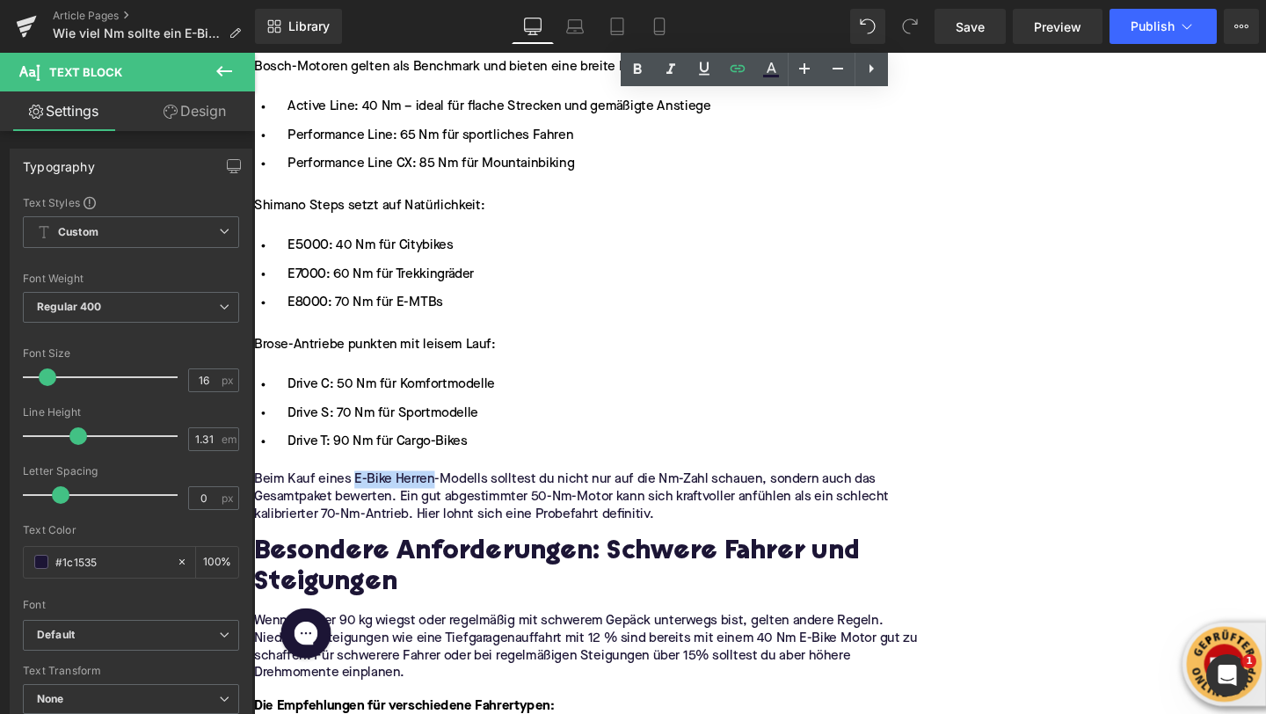
drag, startPoint x: 554, startPoint y: 520, endPoint x: 634, endPoint y: 520, distance: 80.0
click at [634, 520] on p "Beim Kauf eines E-Bike Herren-Modells solltest du nicht nur auf die Nm-Zahl sch…" at bounding box center [605, 519] width 703 height 55
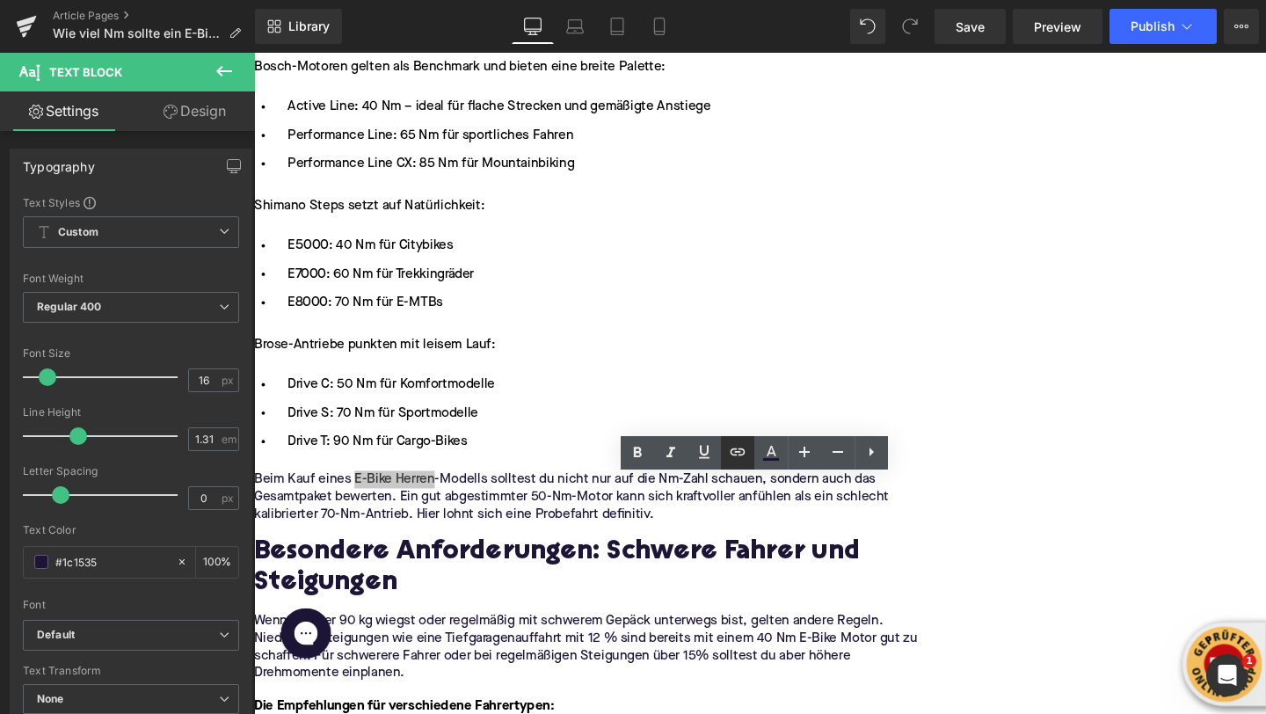
click at [737, 454] on icon at bounding box center [737, 451] width 21 height 21
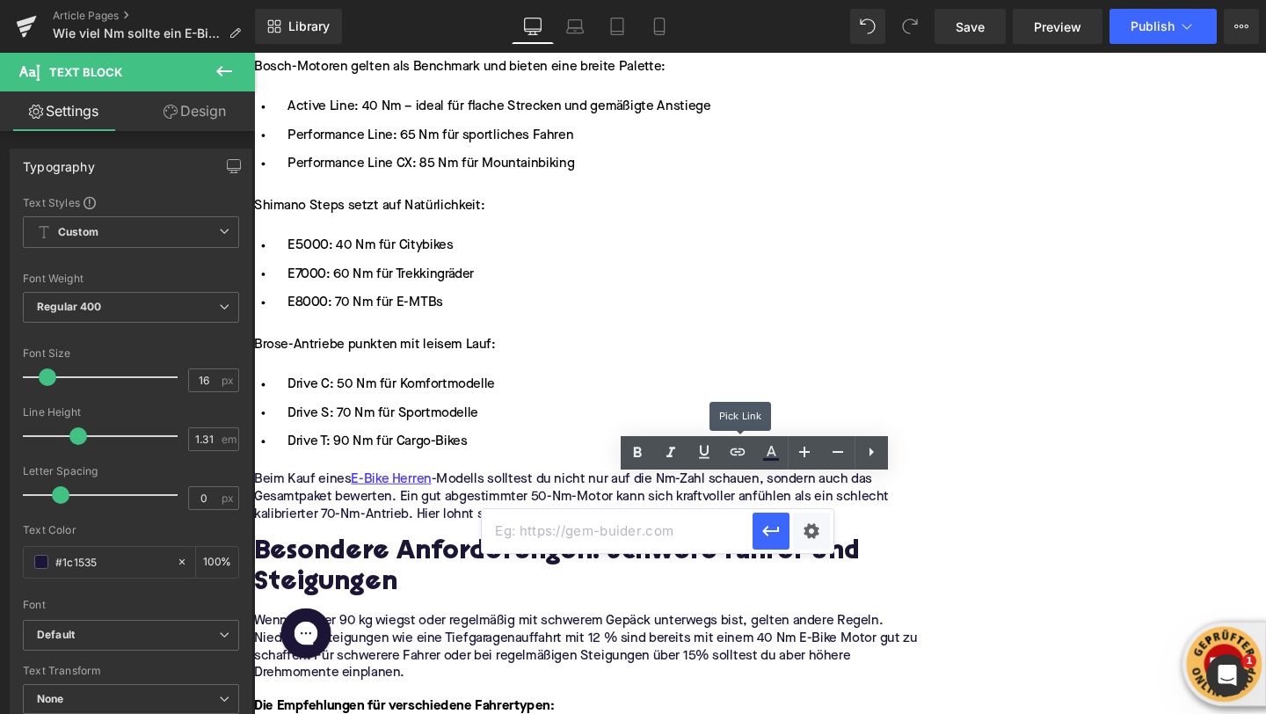
scroll to position [0, 0]
click at [696, 520] on input "text" at bounding box center [617, 531] width 271 height 44
paste input "https://upway.de/collections/e-bike-herren"
type input "https://upway.de/collections/e-bike-herren"
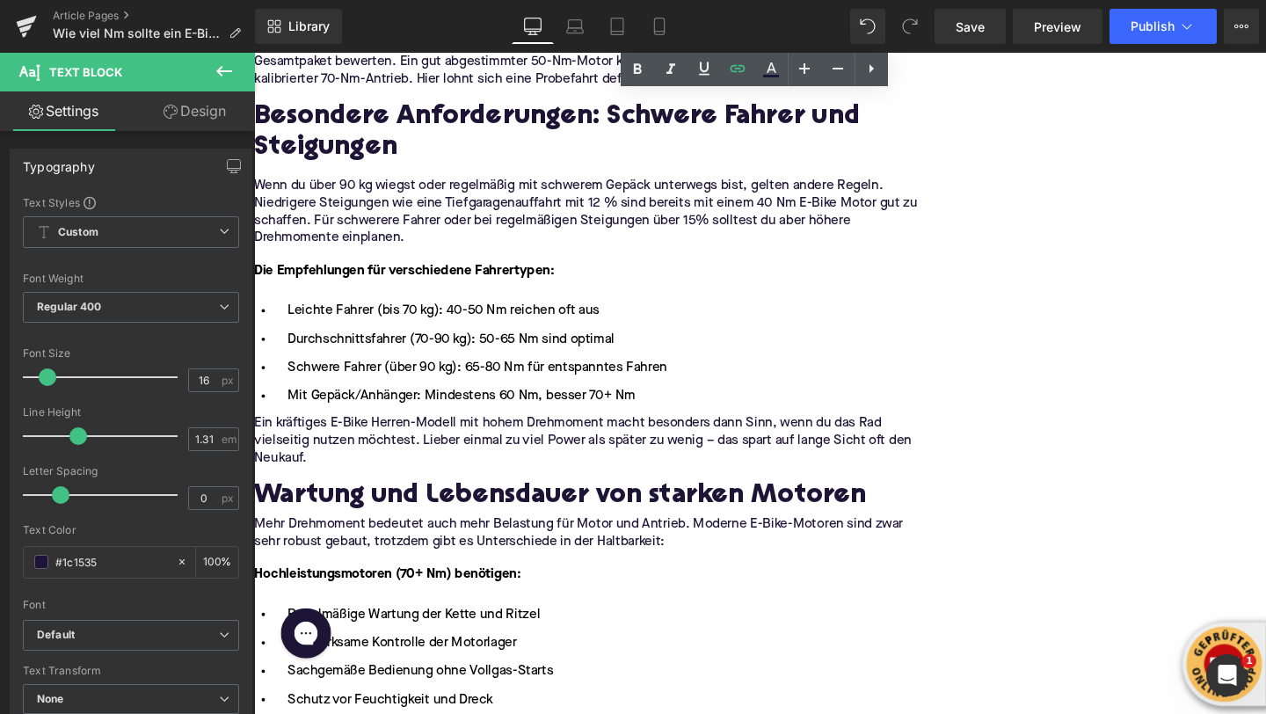
scroll to position [3800, 0]
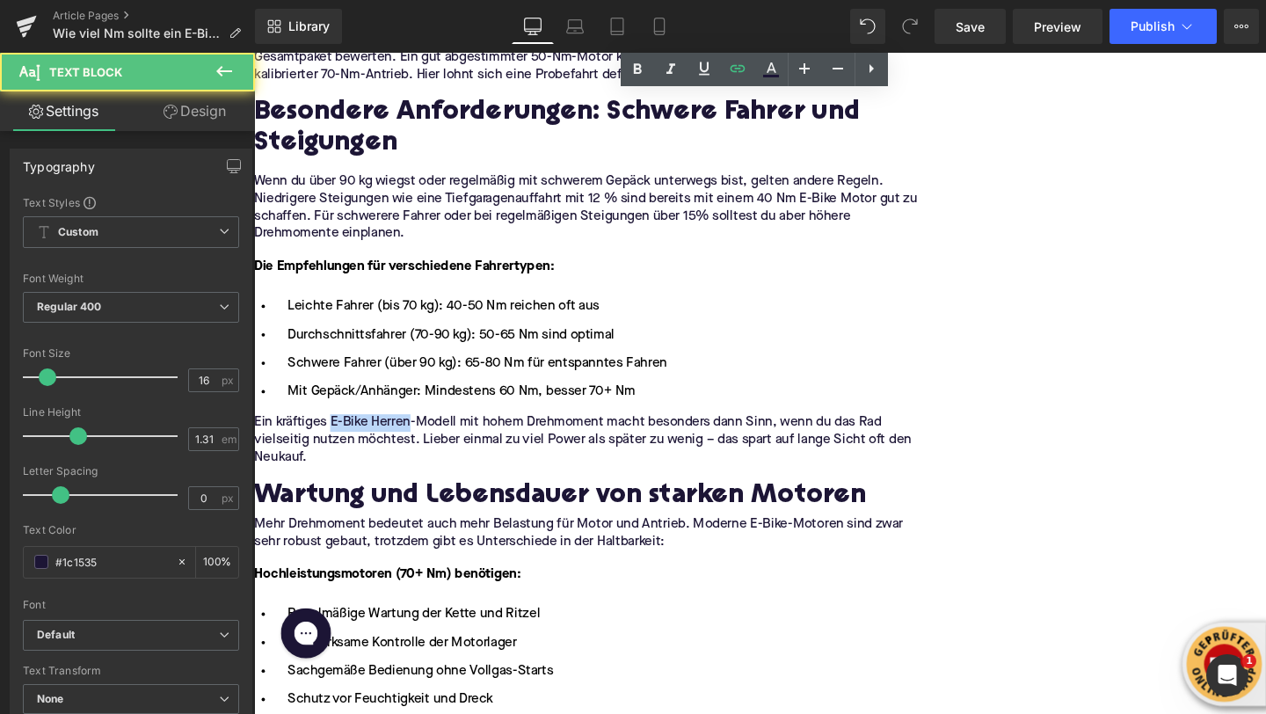
drag, startPoint x: 528, startPoint y: 446, endPoint x: 610, endPoint y: 448, distance: 81.8
click at [610, 448] on p "Ein kräftiges E-Bike Herren-Modell mit hohem Drehmoment macht besonders dann Si…" at bounding box center [605, 459] width 703 height 55
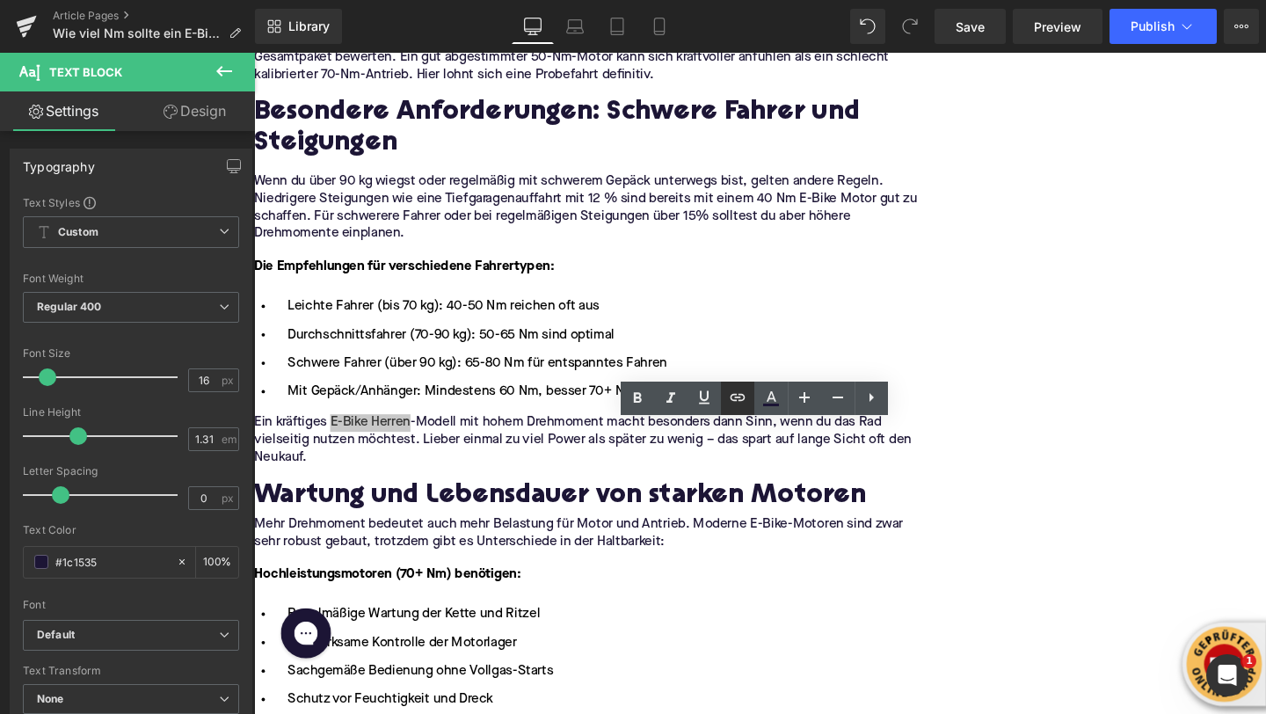
click at [736, 406] on icon at bounding box center [737, 397] width 21 height 21
click at [667, 468] on input "text" at bounding box center [595, 466] width 271 height 44
paste input "https://upway.de/collections/e-bike-herren"
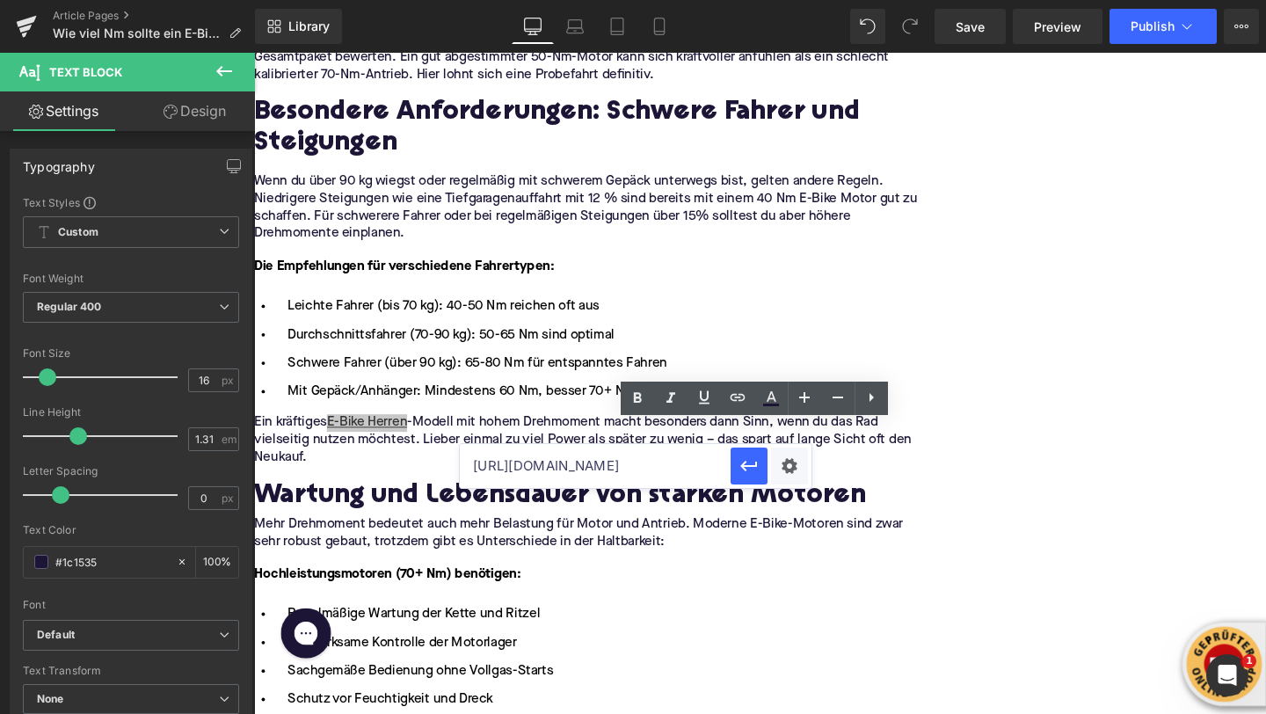
type input "https://upway.de/collections/e-bike-herren"
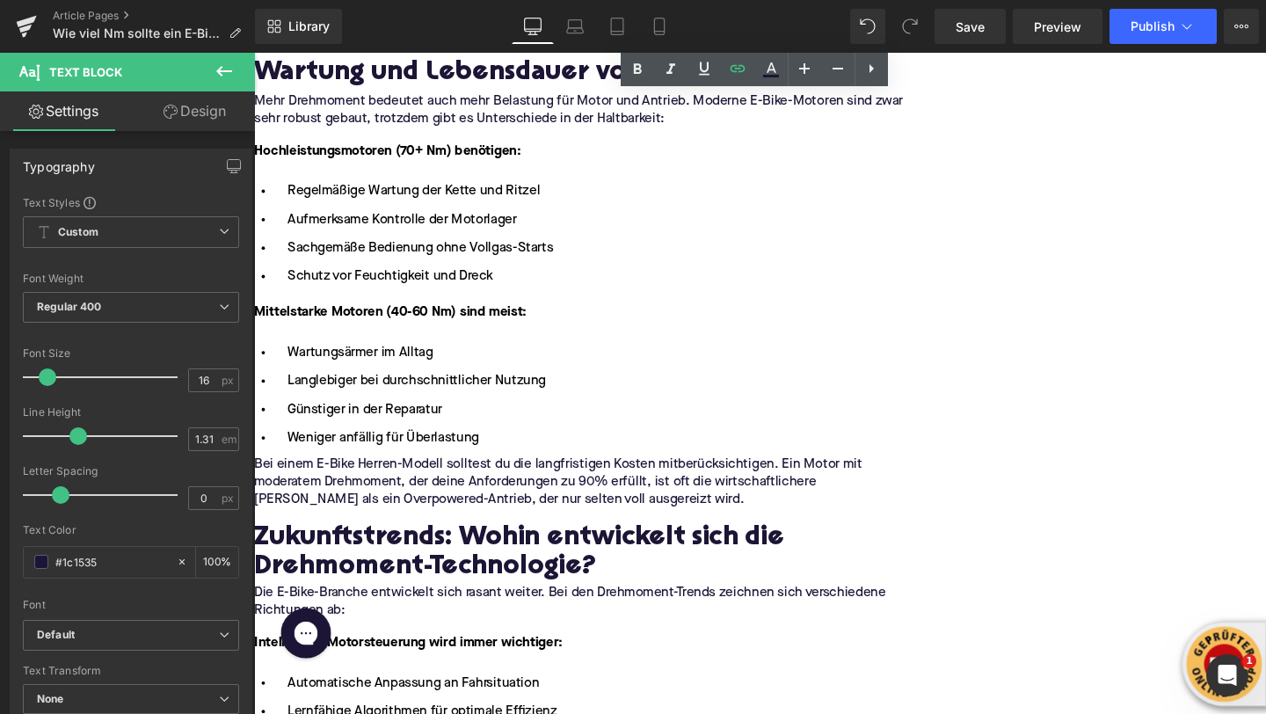
scroll to position [4264, 0]
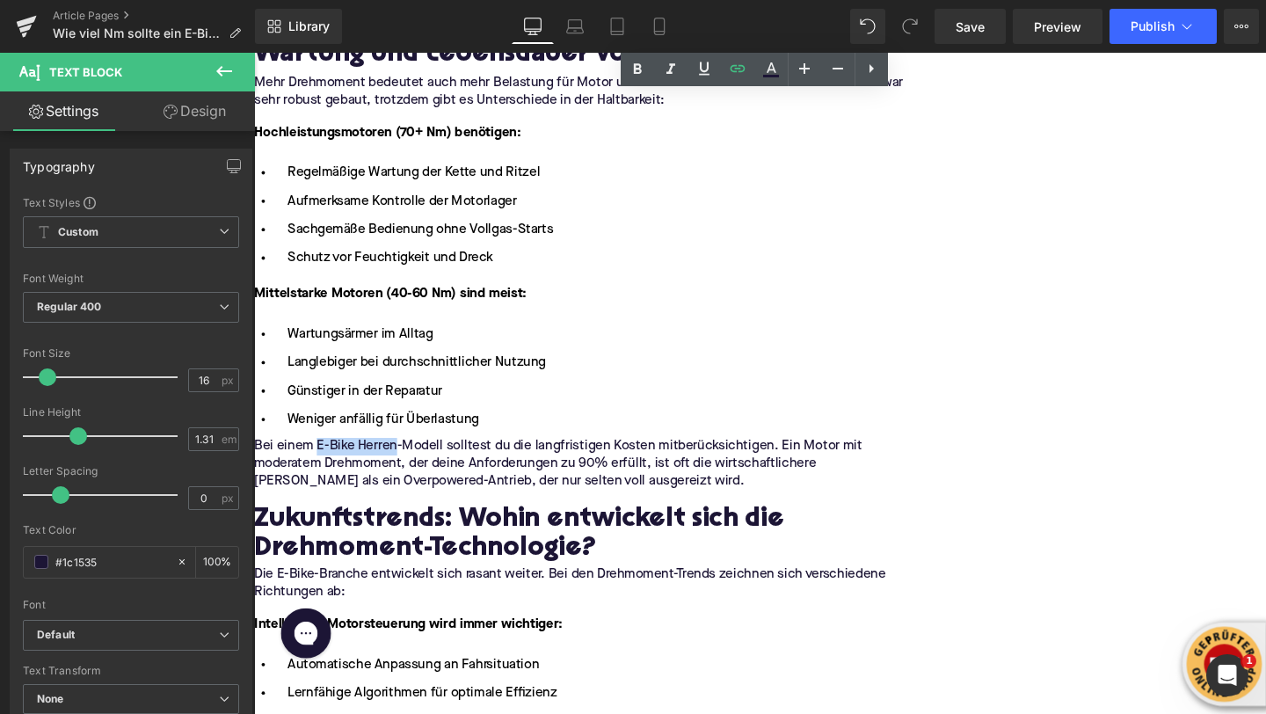
drag, startPoint x: 514, startPoint y: 475, endPoint x: 598, endPoint y: 476, distance: 83.5
click at [598, 476] on p "Bei einem E-Bike Herren-Modell solltest du die langfristigen Kosten mitberücksi…" at bounding box center [605, 484] width 703 height 55
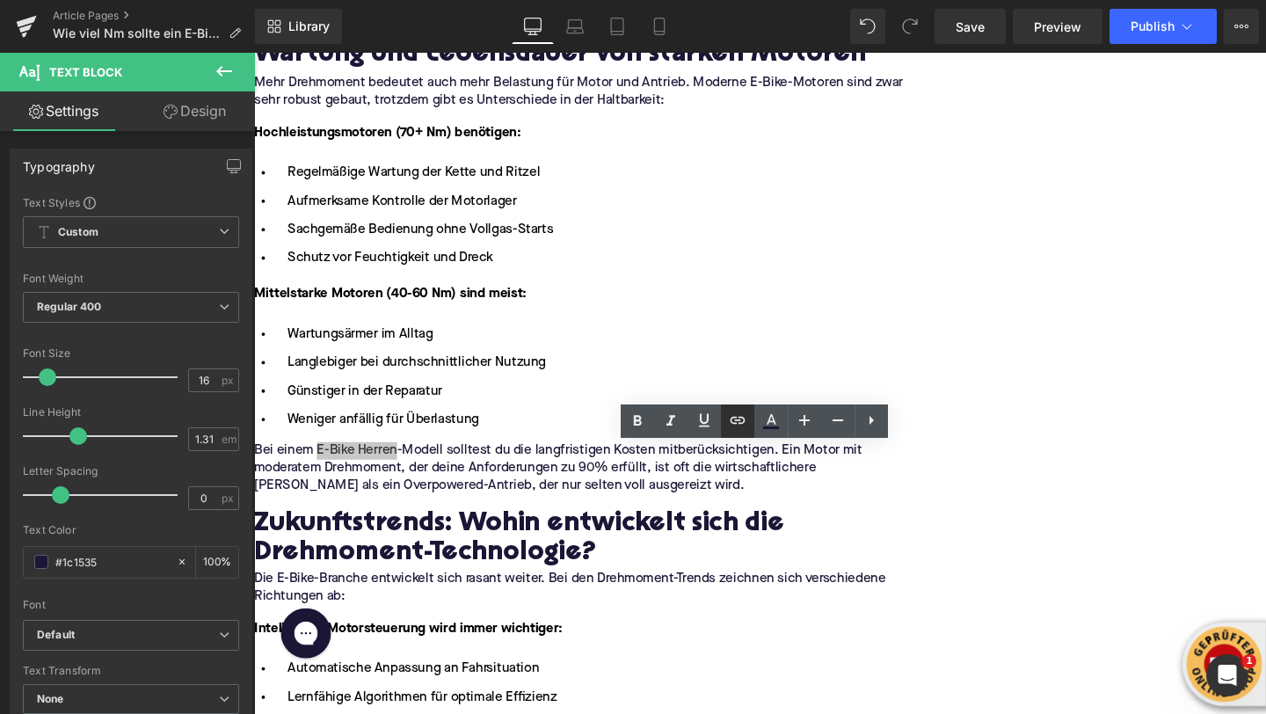
click at [730, 422] on icon at bounding box center [737, 420] width 21 height 21
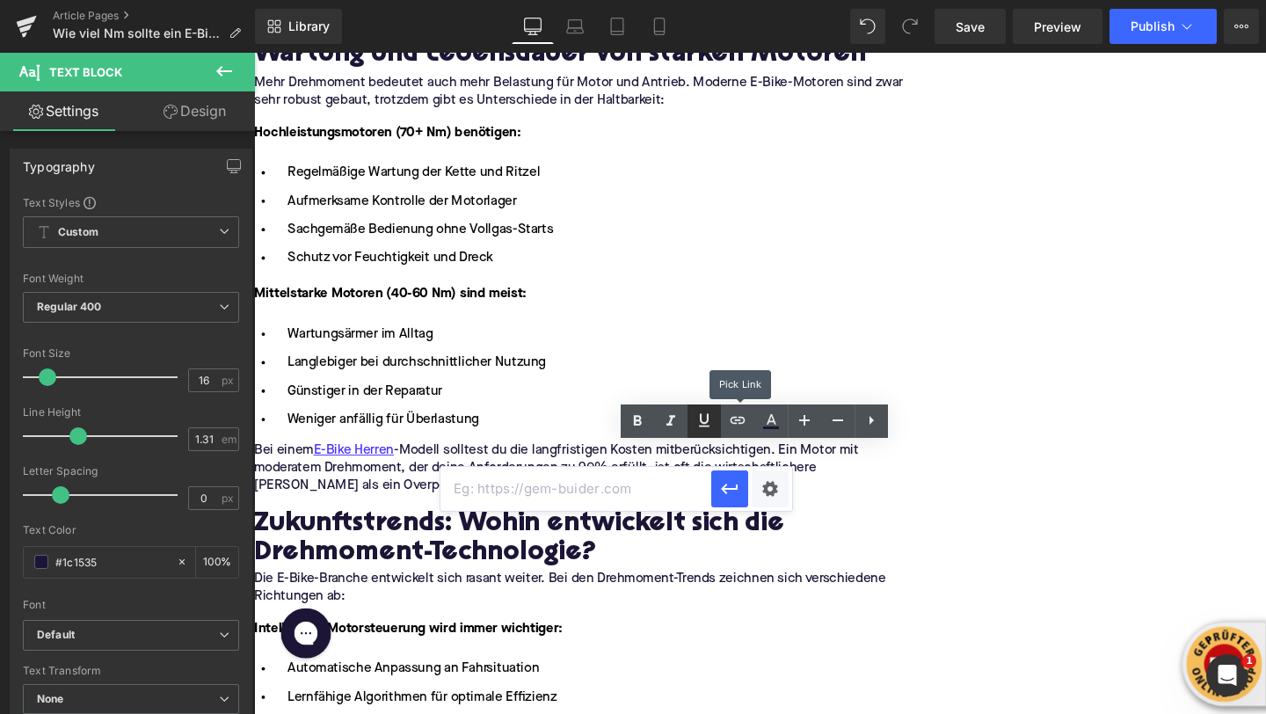
scroll to position [0, 0]
click at [643, 476] on input "text" at bounding box center [575, 489] width 271 height 44
paste input "https://upway.de/collections/e-bike-herren"
type input "https://upway.de/collections/e-bike-herren"
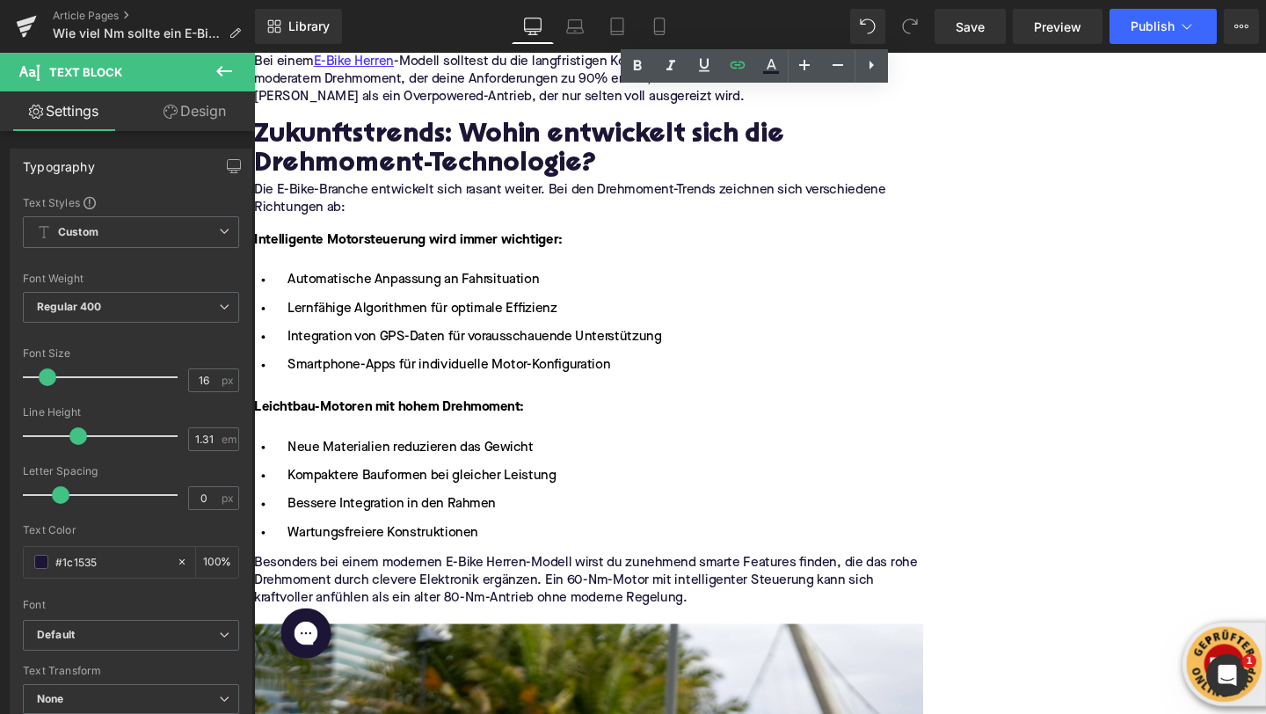
scroll to position [4786, 0]
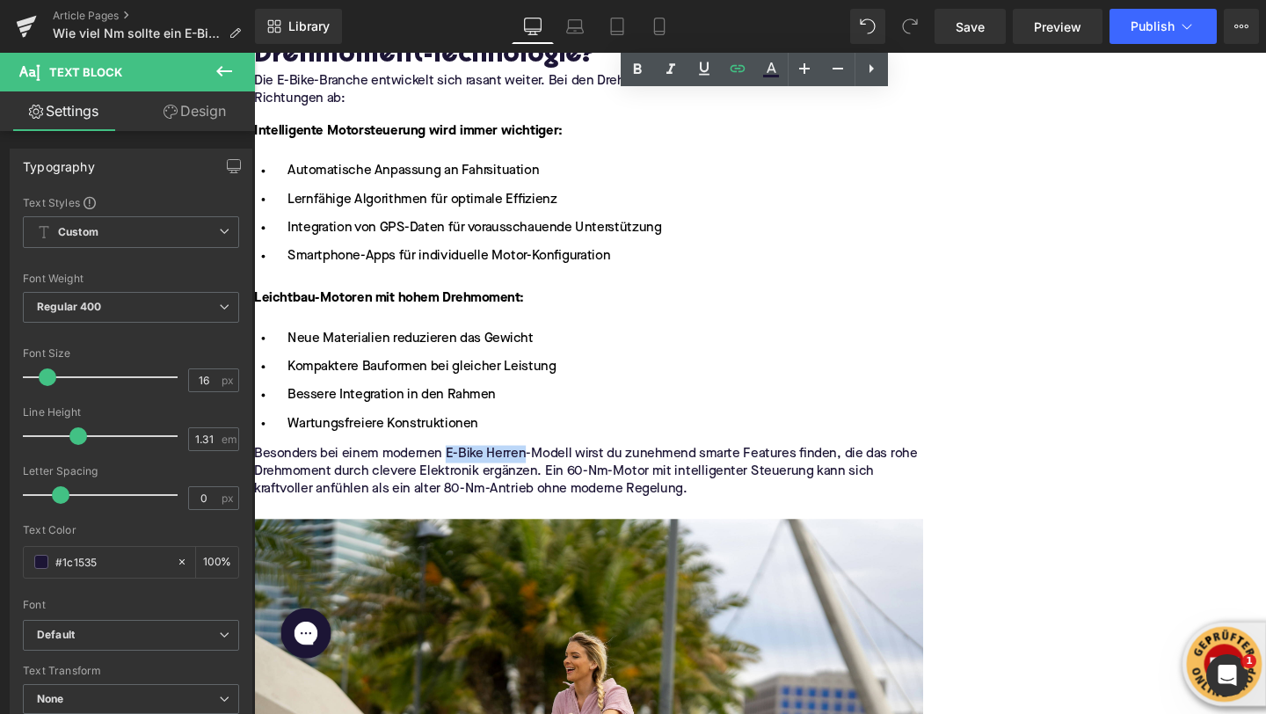
drag, startPoint x: 652, startPoint y: 477, endPoint x: 736, endPoint y: 476, distance: 83.5
click at [736, 476] on p "Besonders bei einem modernen E-Bike Herren-Modell wirst du zunehmend smarte Fea…" at bounding box center [605, 493] width 703 height 55
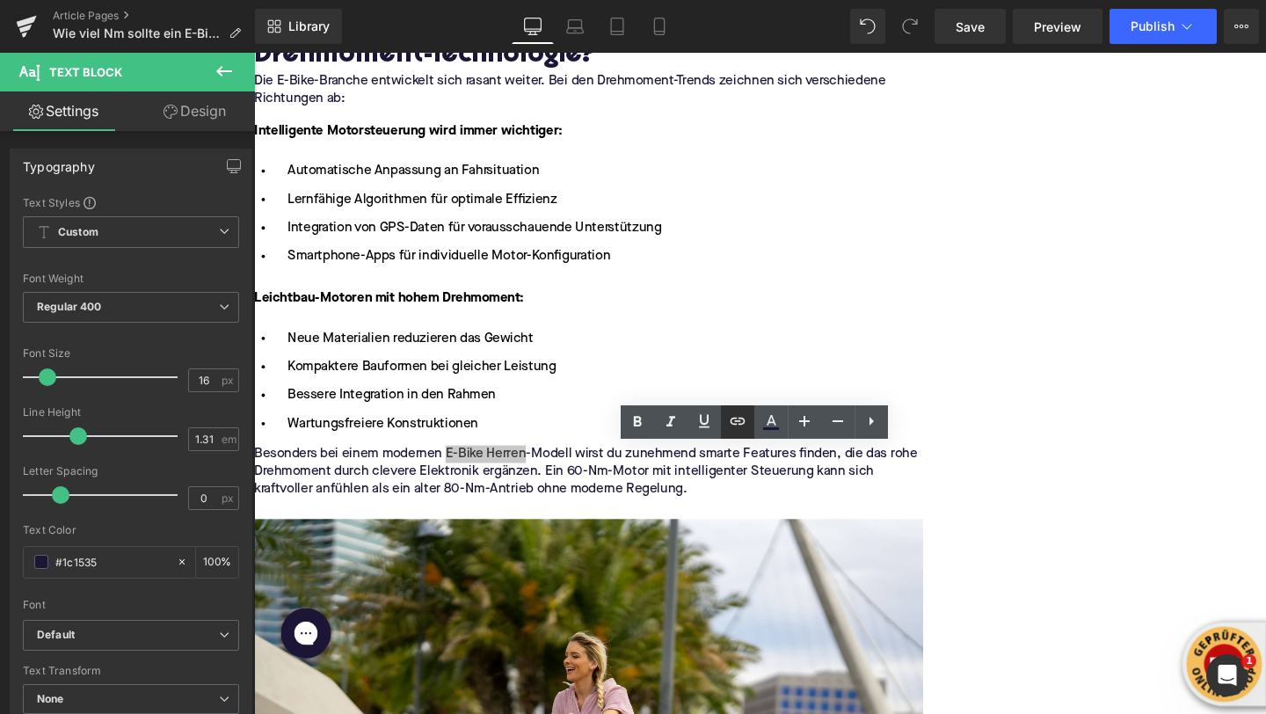
click at [730, 420] on icon at bounding box center [737, 421] width 21 height 21
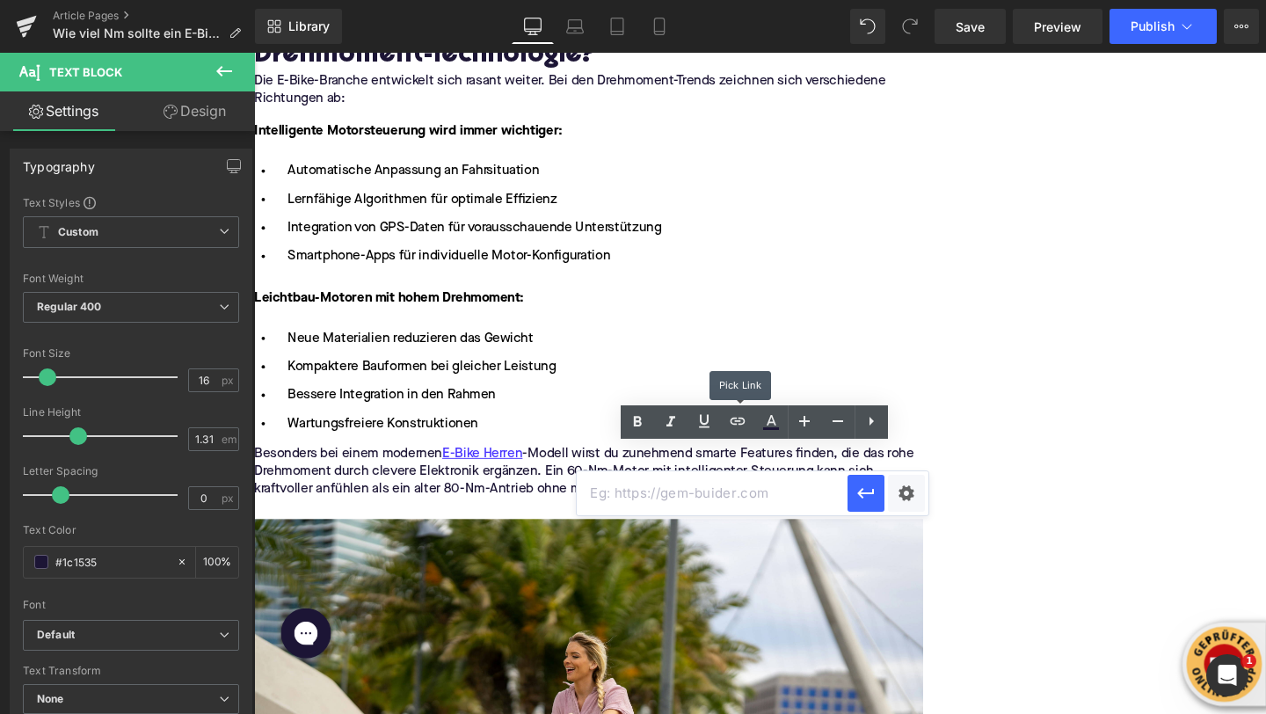
scroll to position [0, 0]
click at [659, 488] on input "text" at bounding box center [712, 493] width 271 height 44
paste input "https://upway.de/collections/e-bike-herren"
type input "https://upway.de/collections/e-bike-herren"
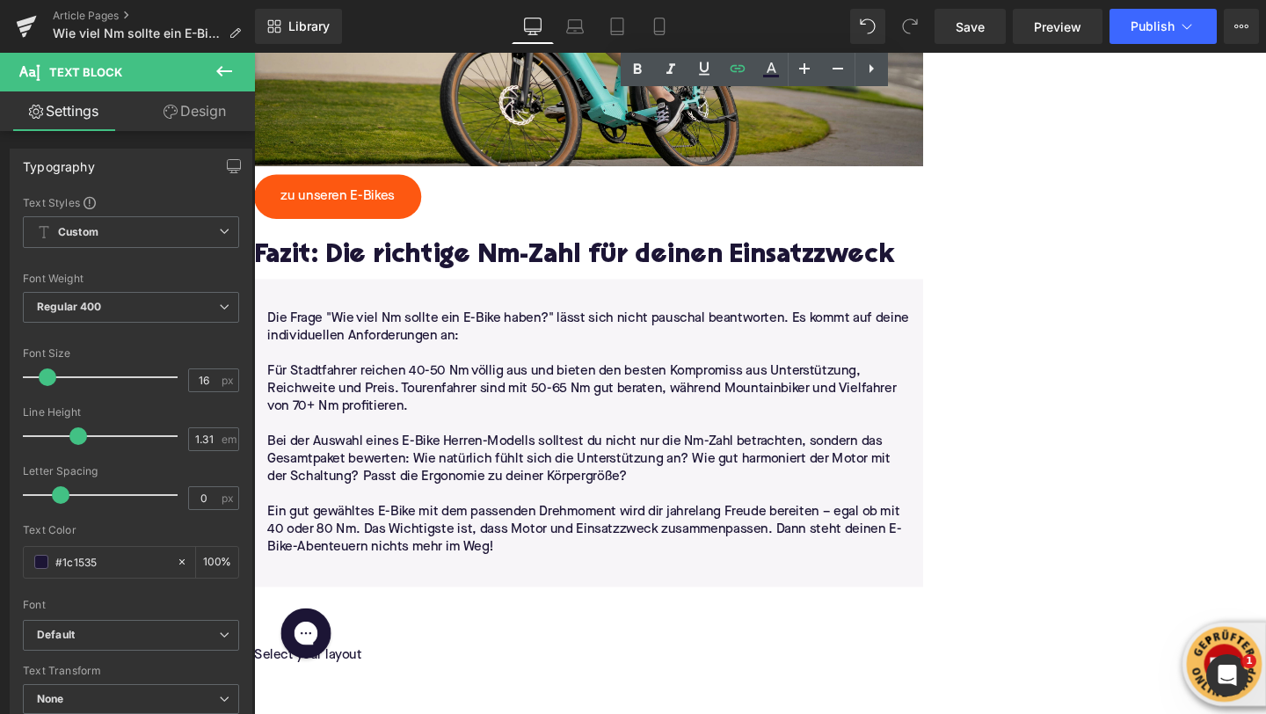
scroll to position [5694, 0]
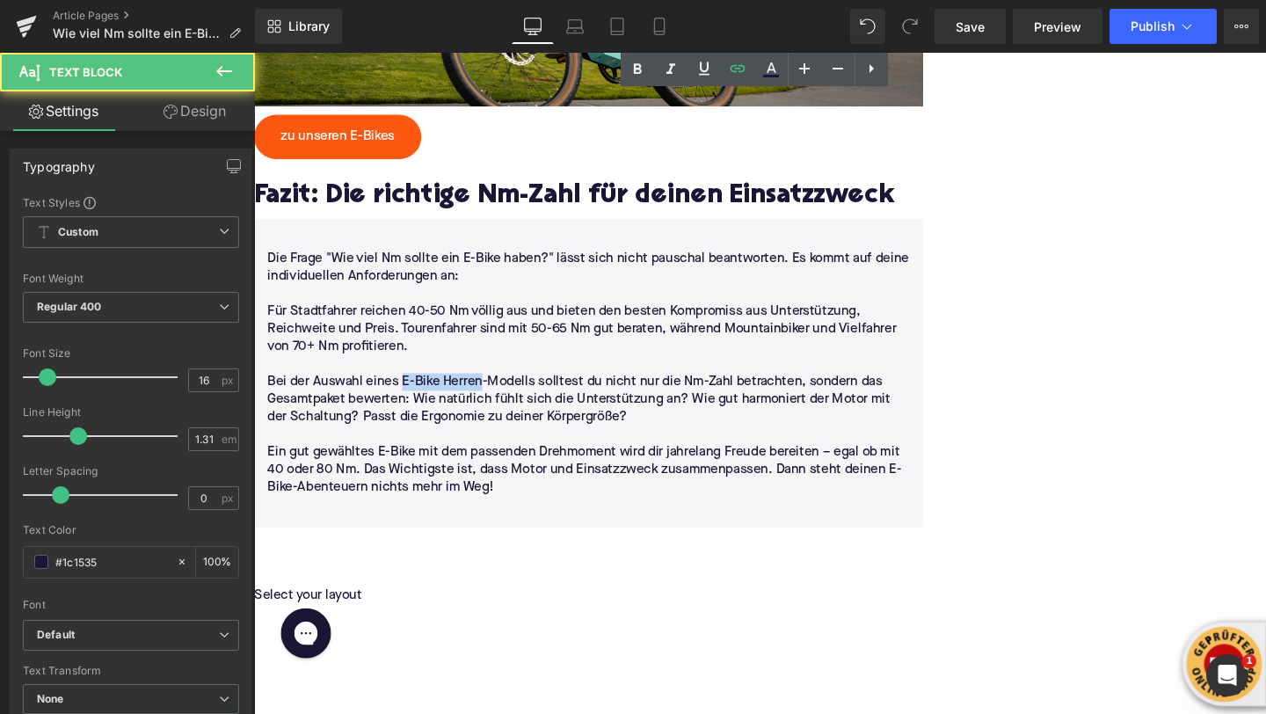
drag, startPoint x: 615, startPoint y: 377, endPoint x: 699, endPoint y: 380, distance: 83.6
click at [699, 389] on p "Bei der Auswahl eines E-Bike Herren-Modells solltest du nicht nur die Nm-Zahl b…" at bounding box center [605, 416] width 675 height 55
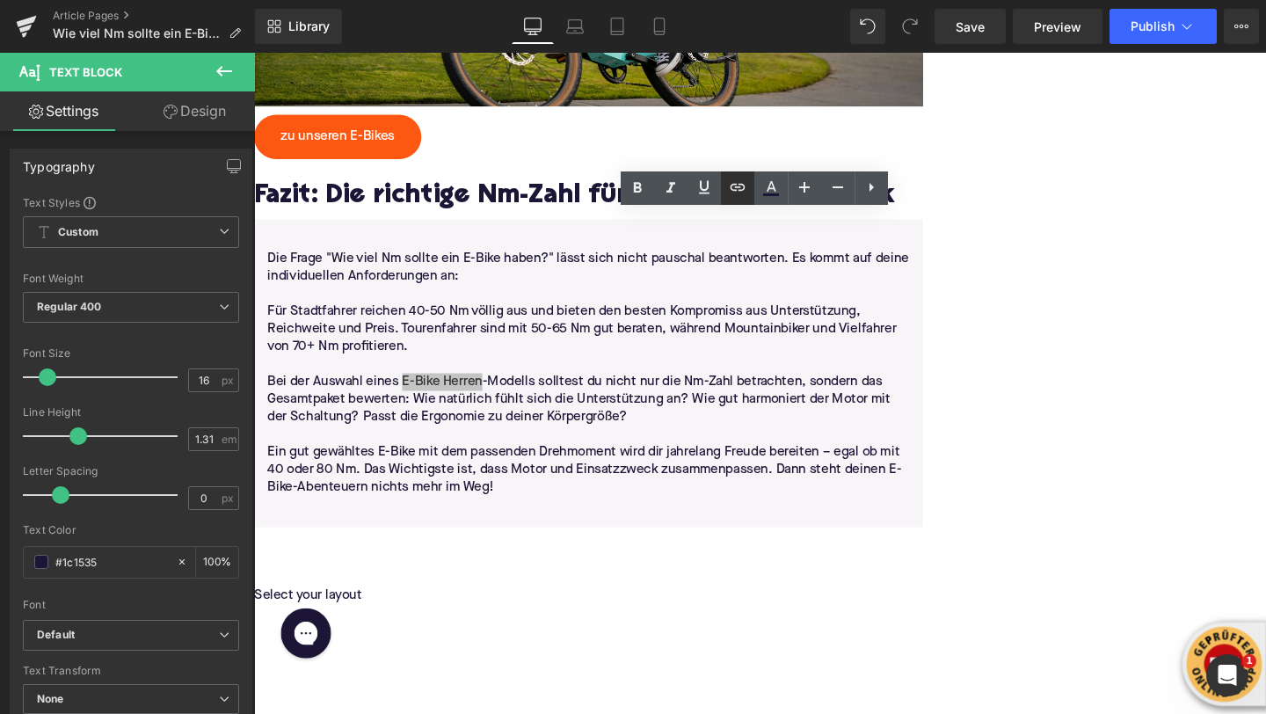
click at [726, 193] on link at bounding box center [737, 187] width 33 height 33
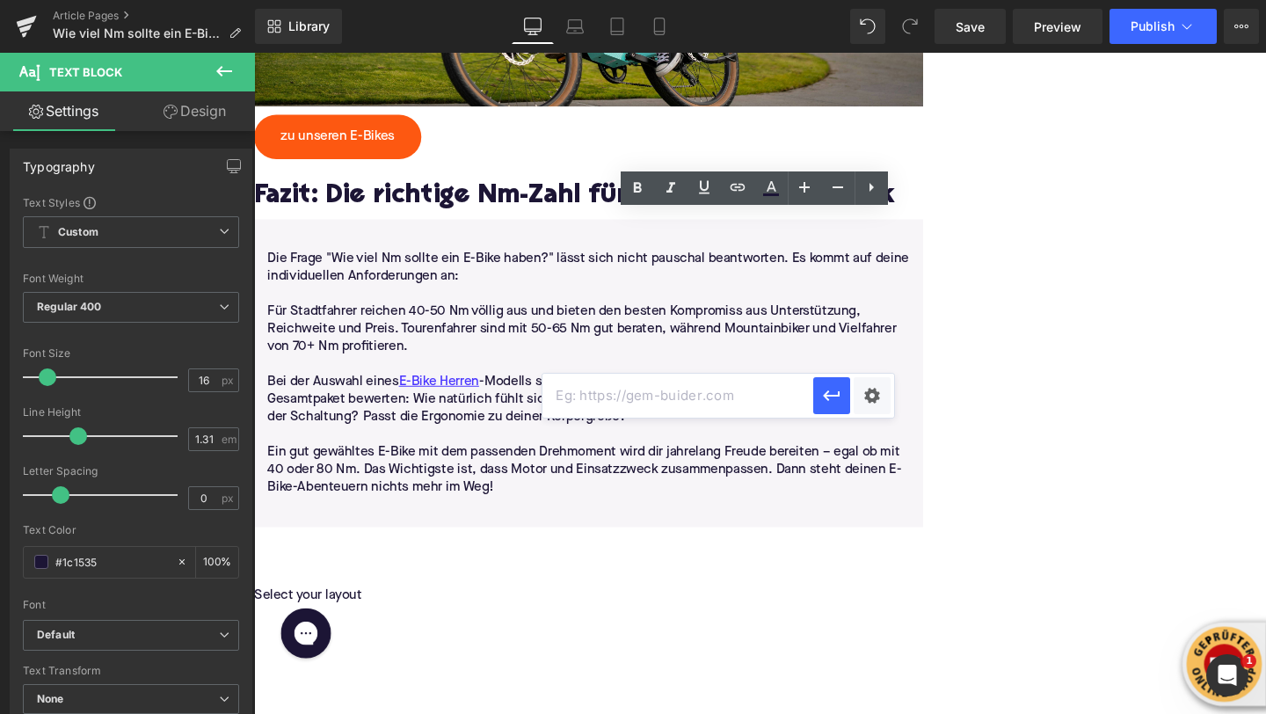
click at [686, 397] on input "text" at bounding box center [677, 396] width 271 height 44
paste input "https://upway.de/collections/e-bike-herren"
type input "https://upway.de/collections/e-bike-herren"
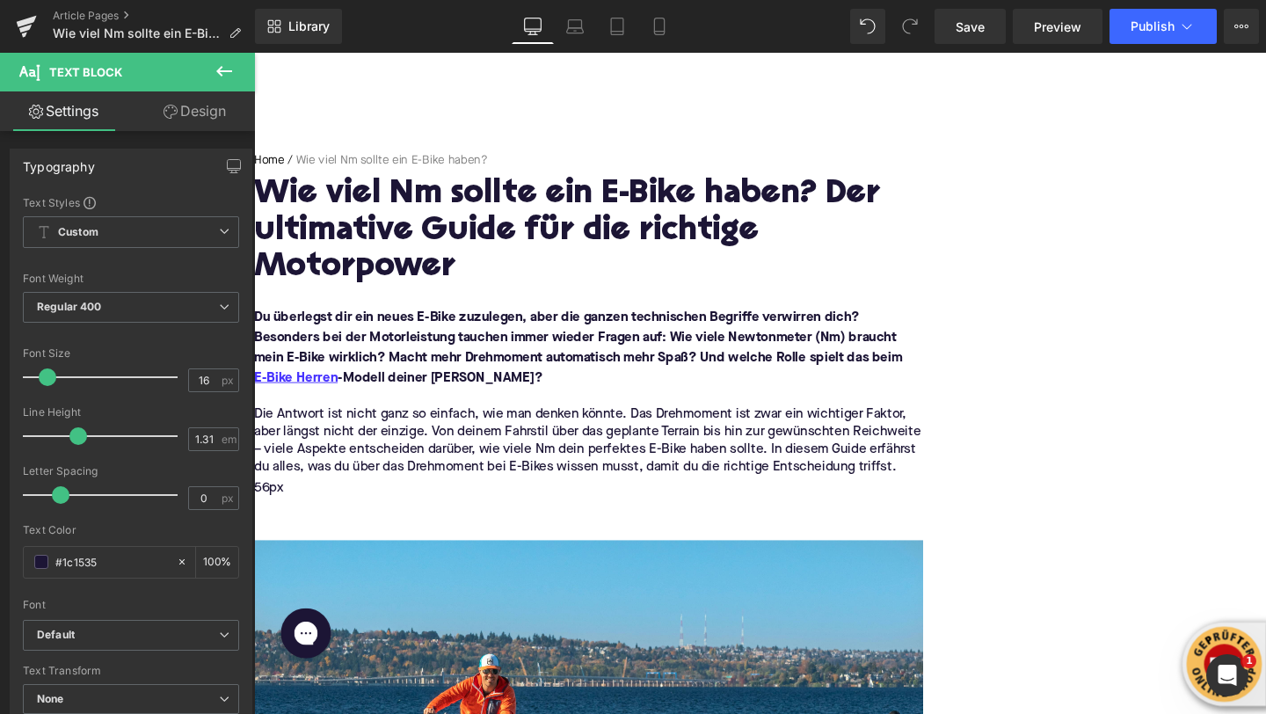
scroll to position [0, 0]
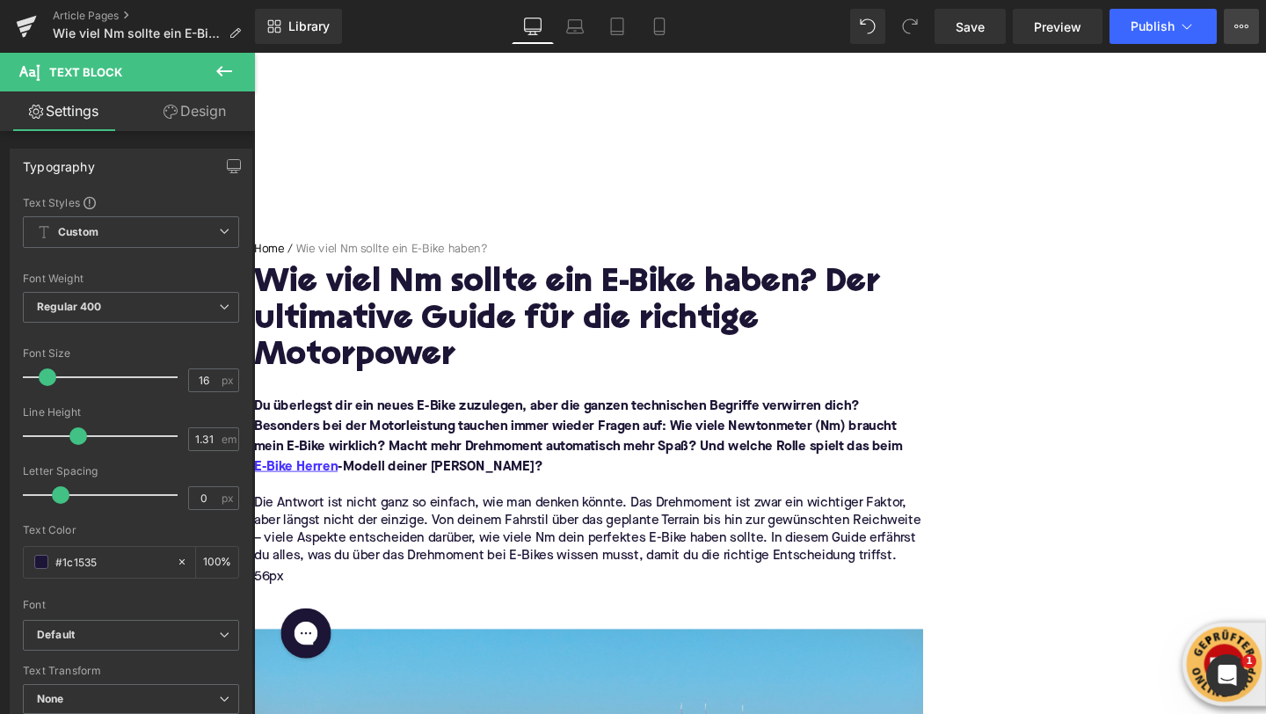
click at [1236, 28] on icon at bounding box center [1241, 26] width 14 height 14
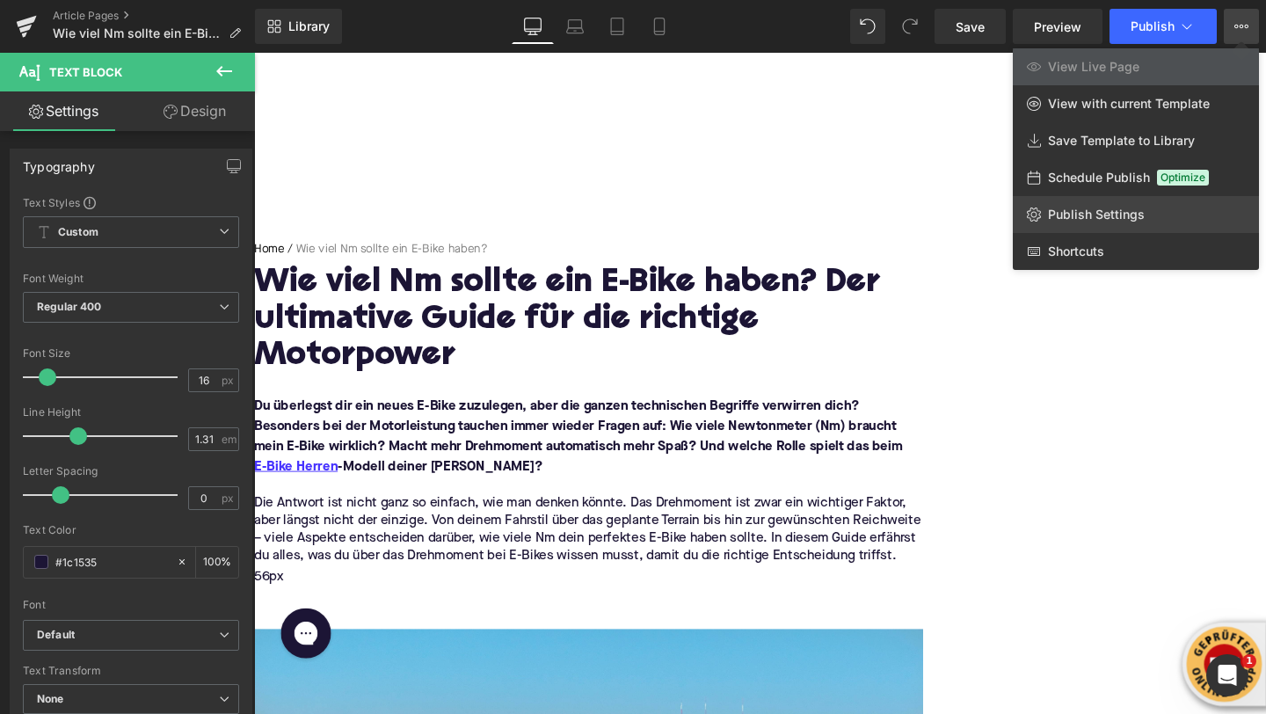
click at [1087, 215] on span "Publish Settings" at bounding box center [1096, 215] width 97 height 16
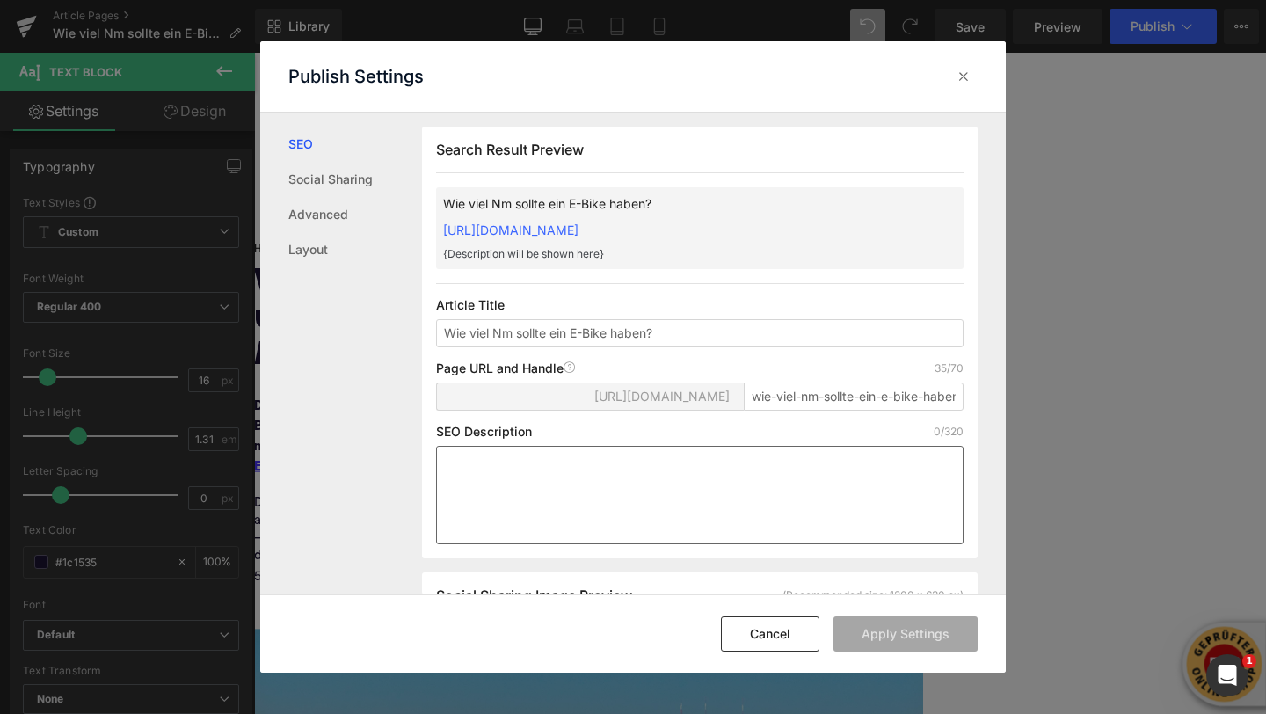
scroll to position [1, 0]
click at [530, 504] on textarea at bounding box center [699, 494] width 527 height 98
paste textarea "Wie viel Nm braucht ein E-Bike wirklich? In unserem Guide erfährst du, welche M…"
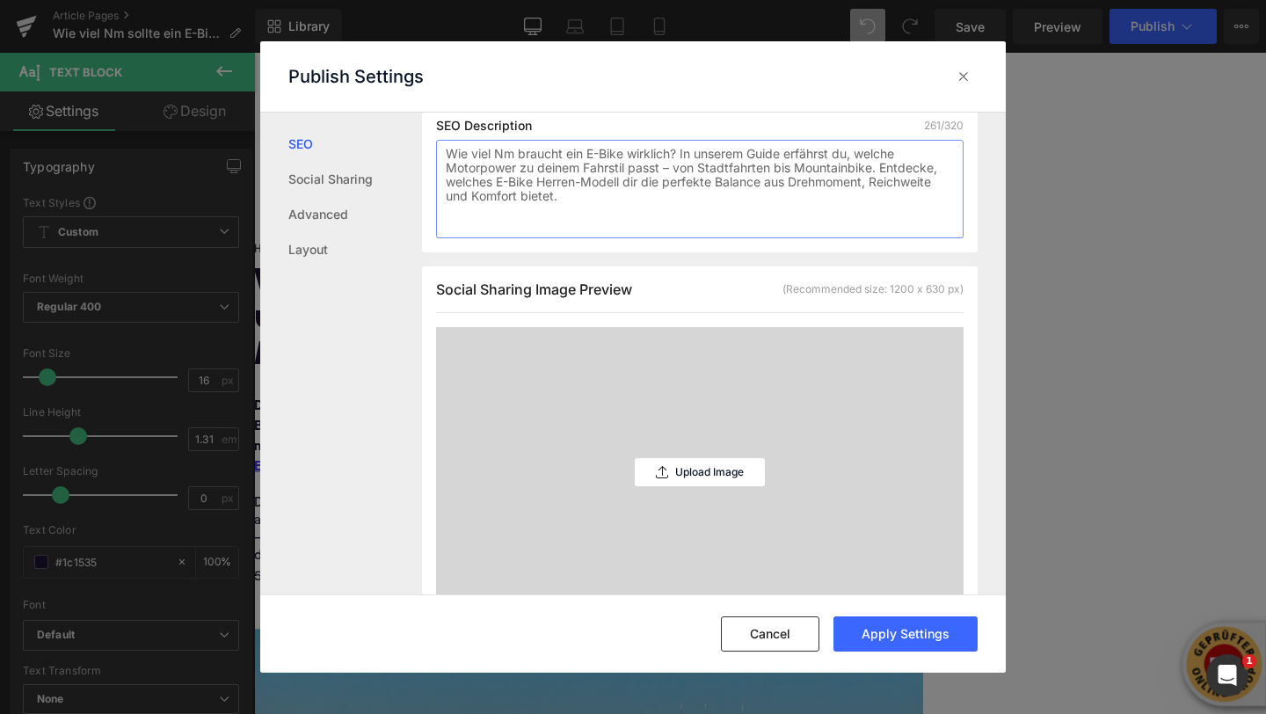
scroll to position [380, 0]
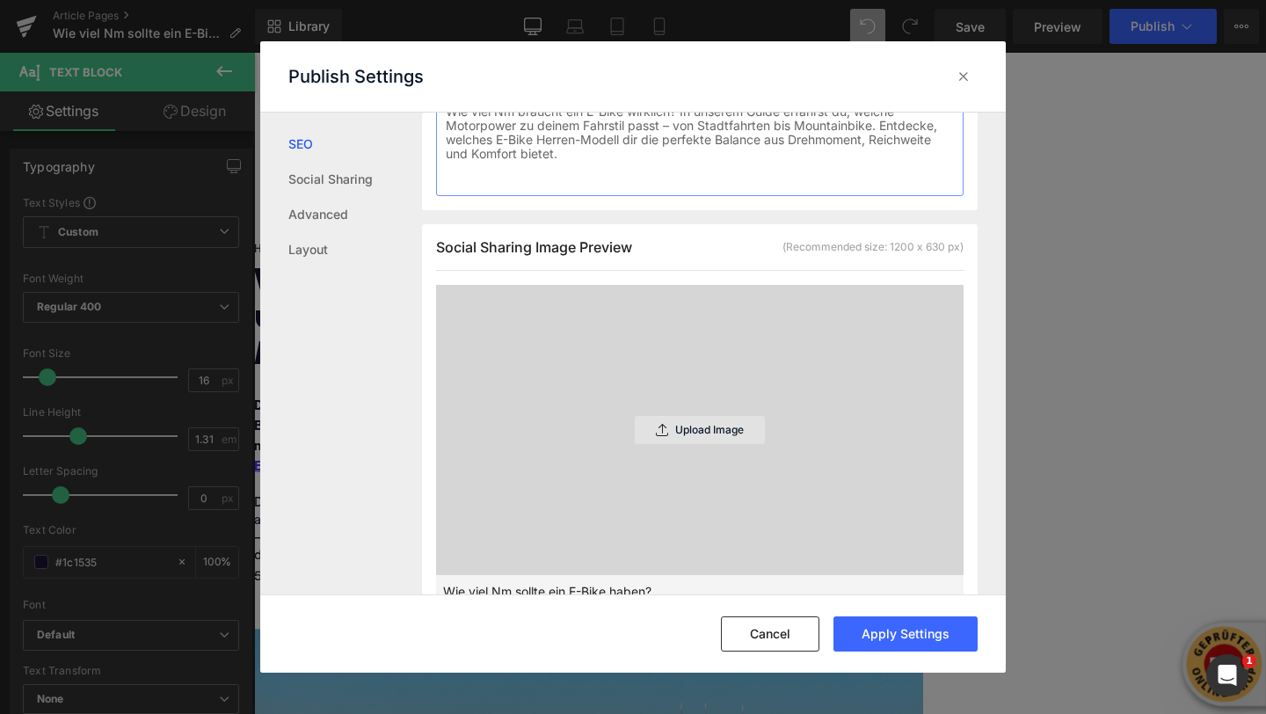
type textarea "Wie viel Nm braucht ein E-Bike wirklich? In unserem Guide erfährst du, welche M…"
click at [651, 444] on div "Upload Image" at bounding box center [700, 430] width 130 height 28
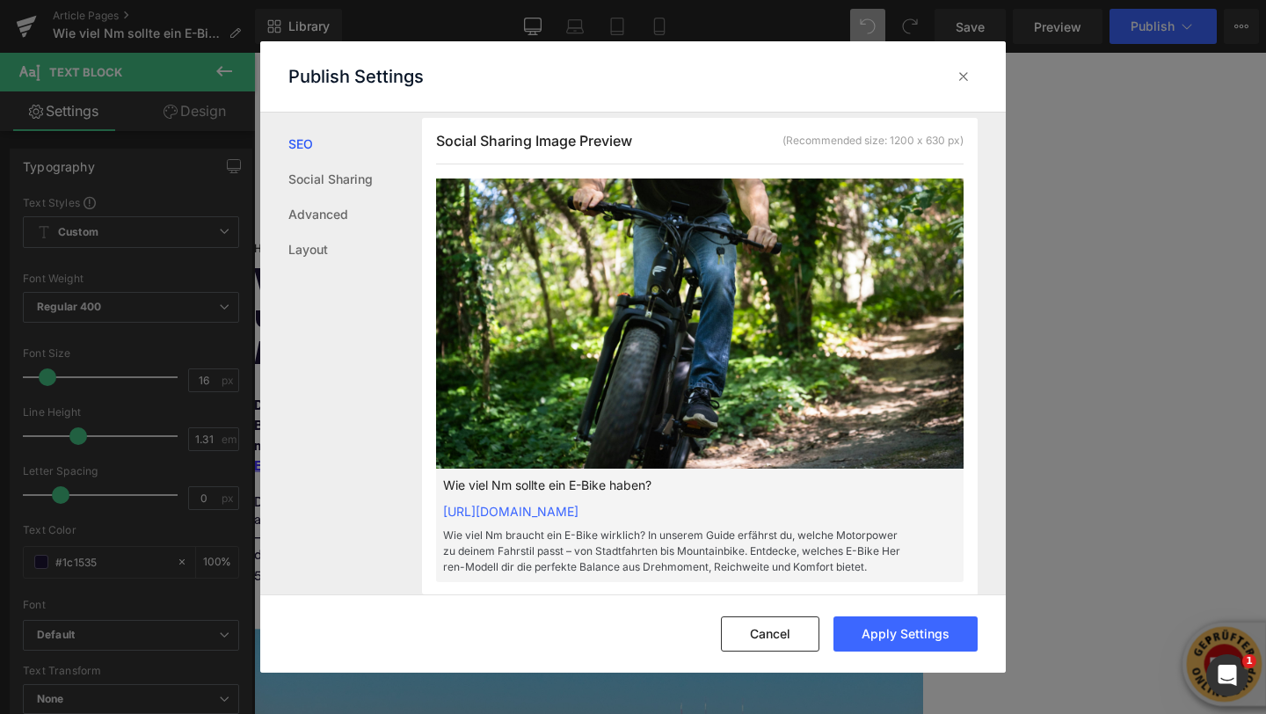
scroll to position [476, 0]
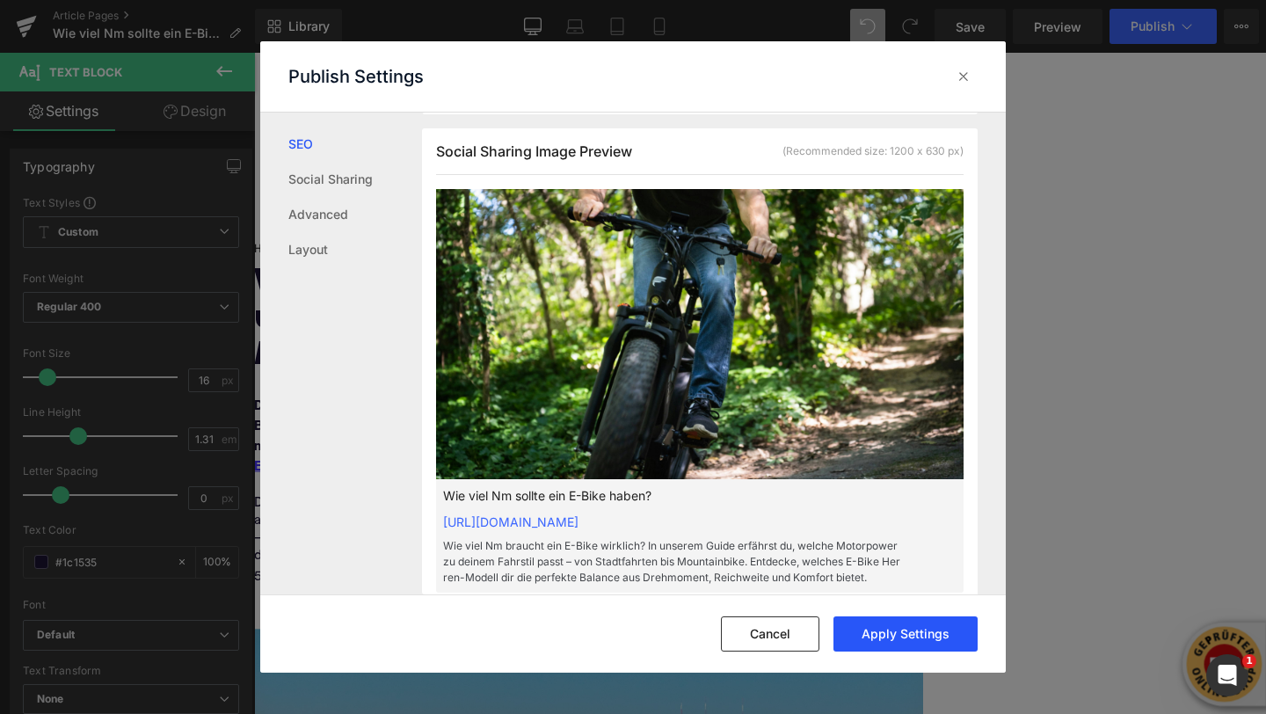
click at [893, 635] on button "Apply Settings" at bounding box center [905, 633] width 144 height 35
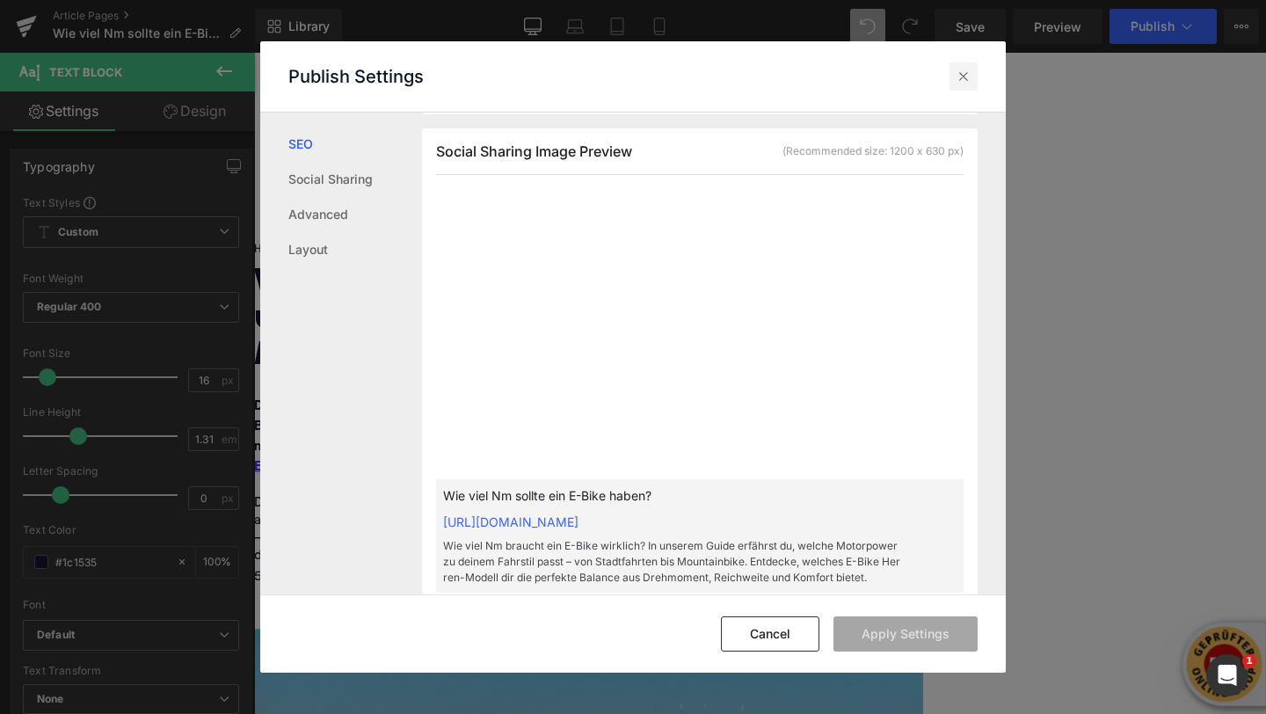
click at [963, 79] on icon at bounding box center [964, 77] width 18 height 18
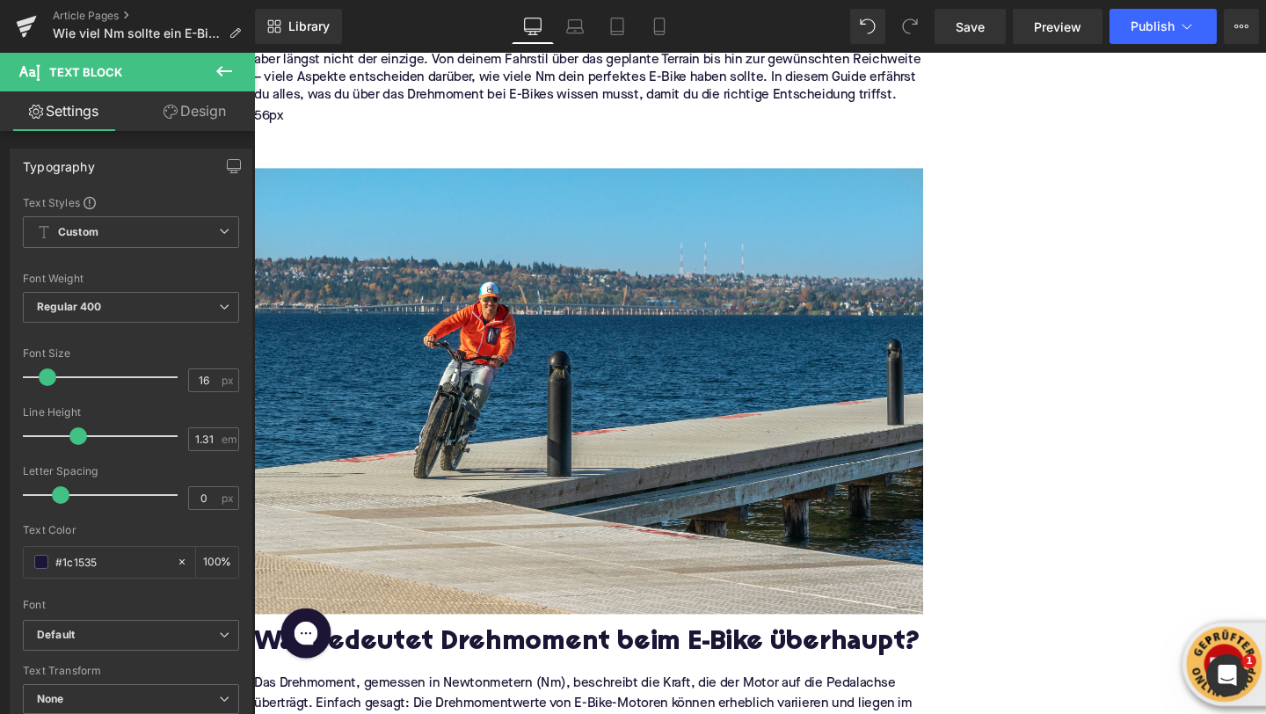
scroll to position [513, 0]
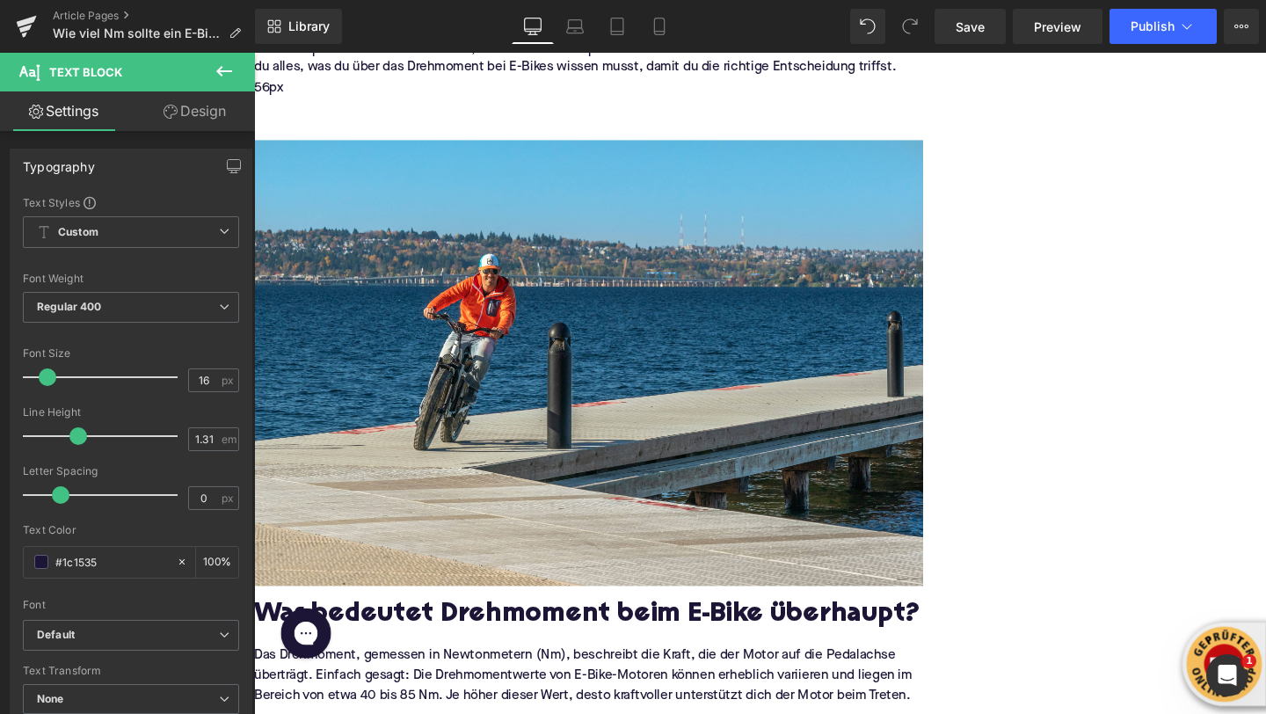
click at [730, 436] on img at bounding box center [605, 379] width 703 height 469
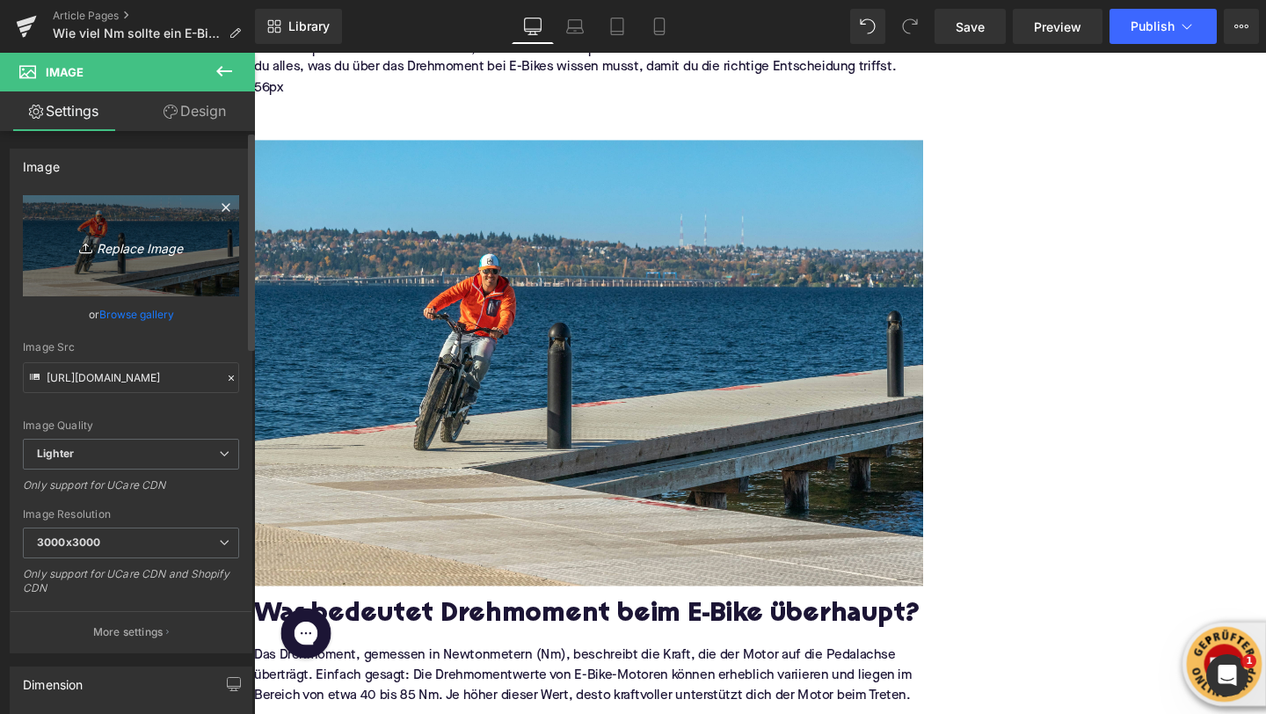
click at [113, 251] on icon "Replace Image" at bounding box center [131, 246] width 141 height 22
type input "C:\fakepath\kbo-bike-e_D6znM3k5k-unsplash (1).jpg"
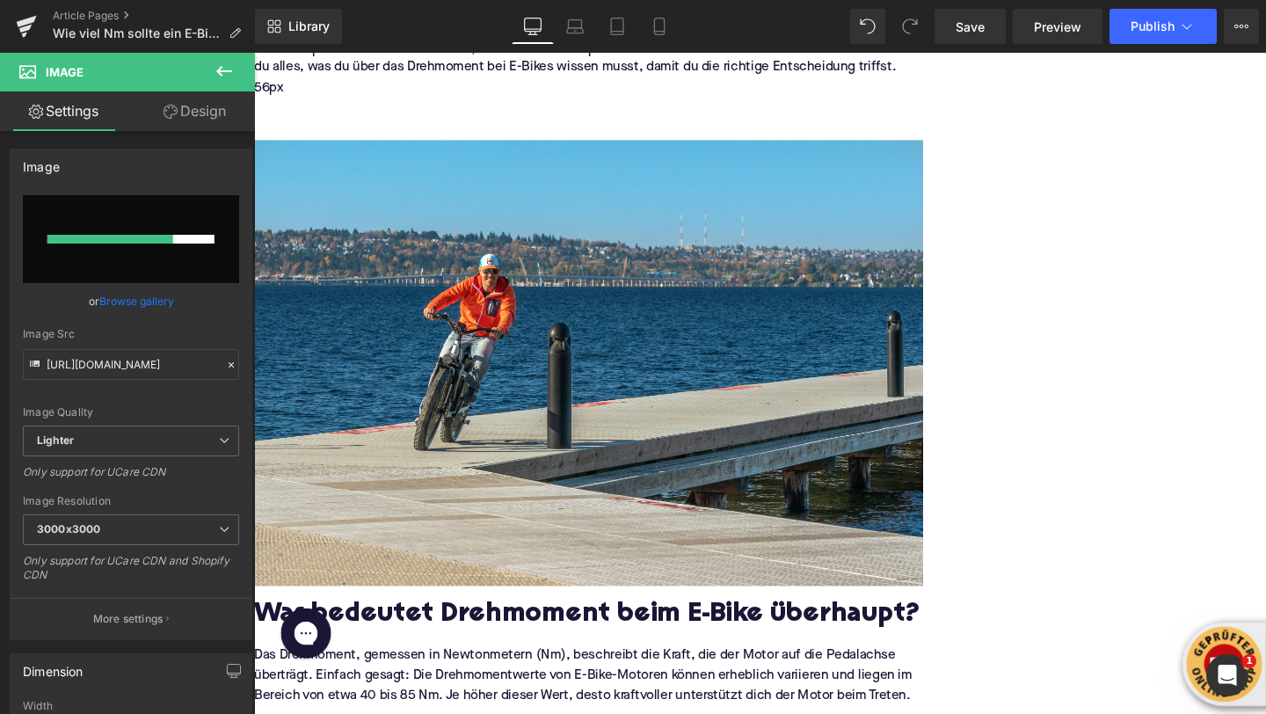
click at [225, 70] on icon at bounding box center [224, 71] width 16 height 11
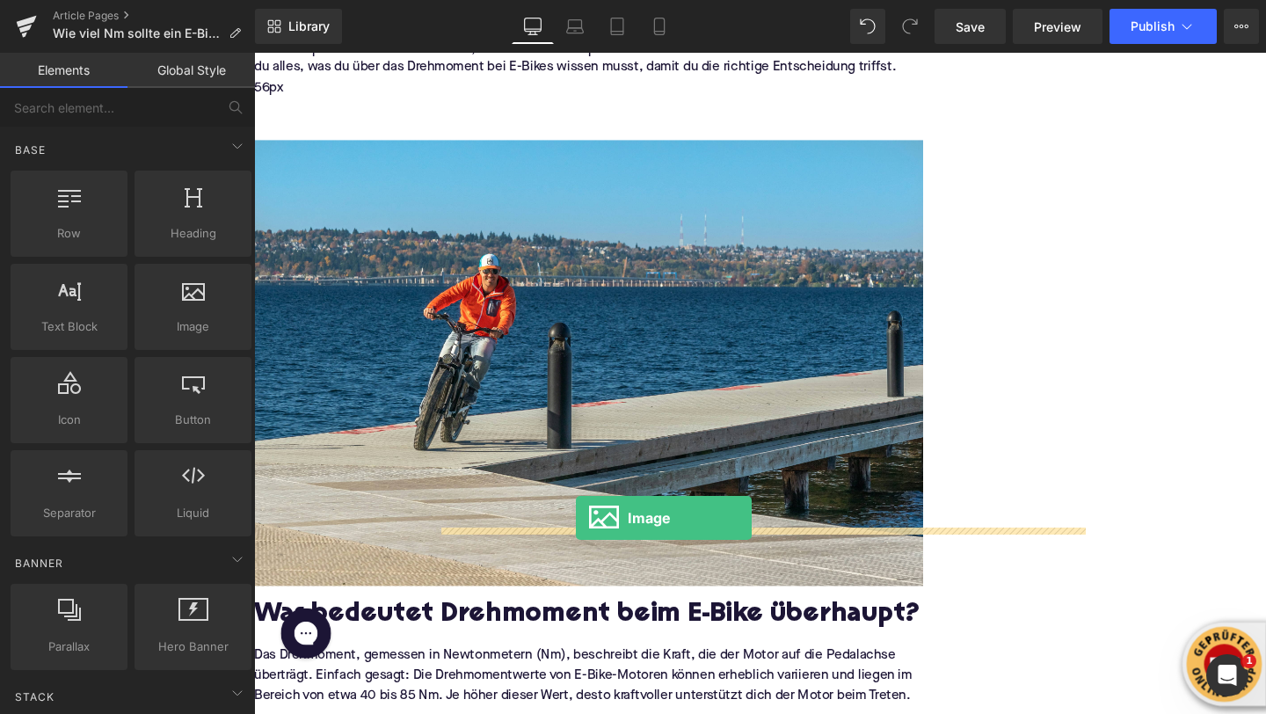
drag, startPoint x: 460, startPoint y: 372, endPoint x: 592, endPoint y: 541, distance: 215.4
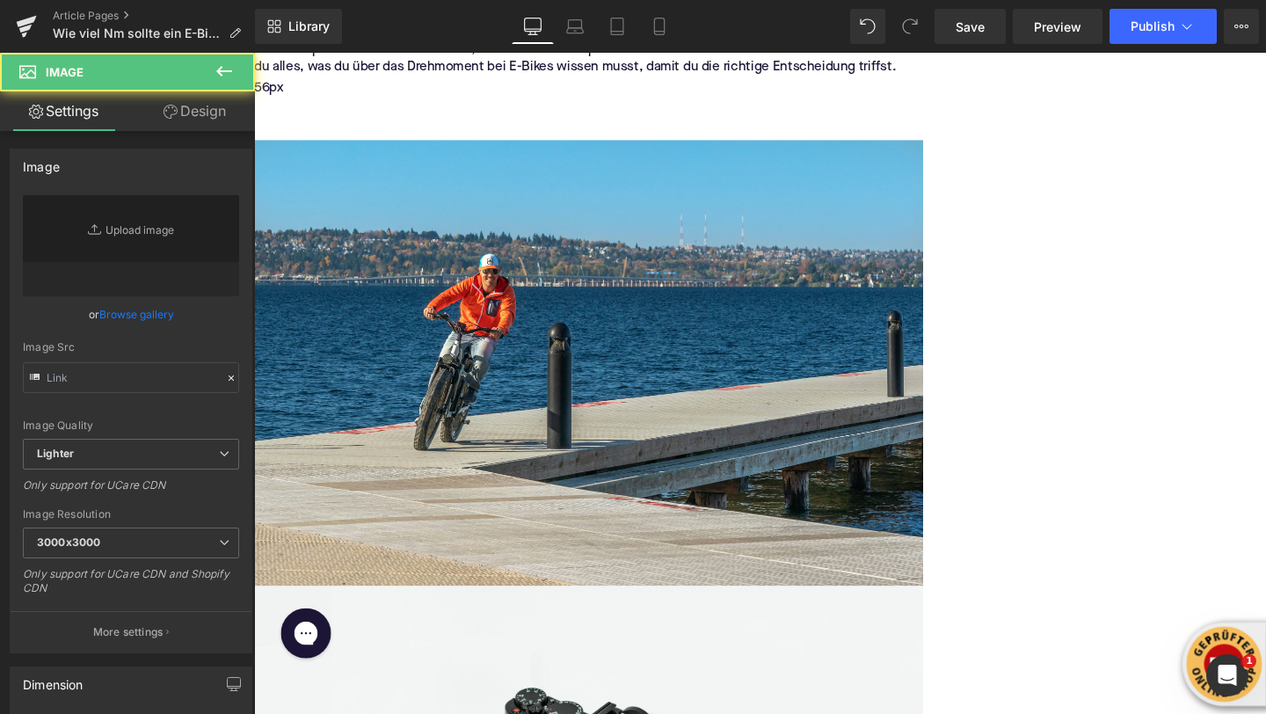
type input "//d1um8515vdn9kb.cloudfront.net/images/parallax.jpg"
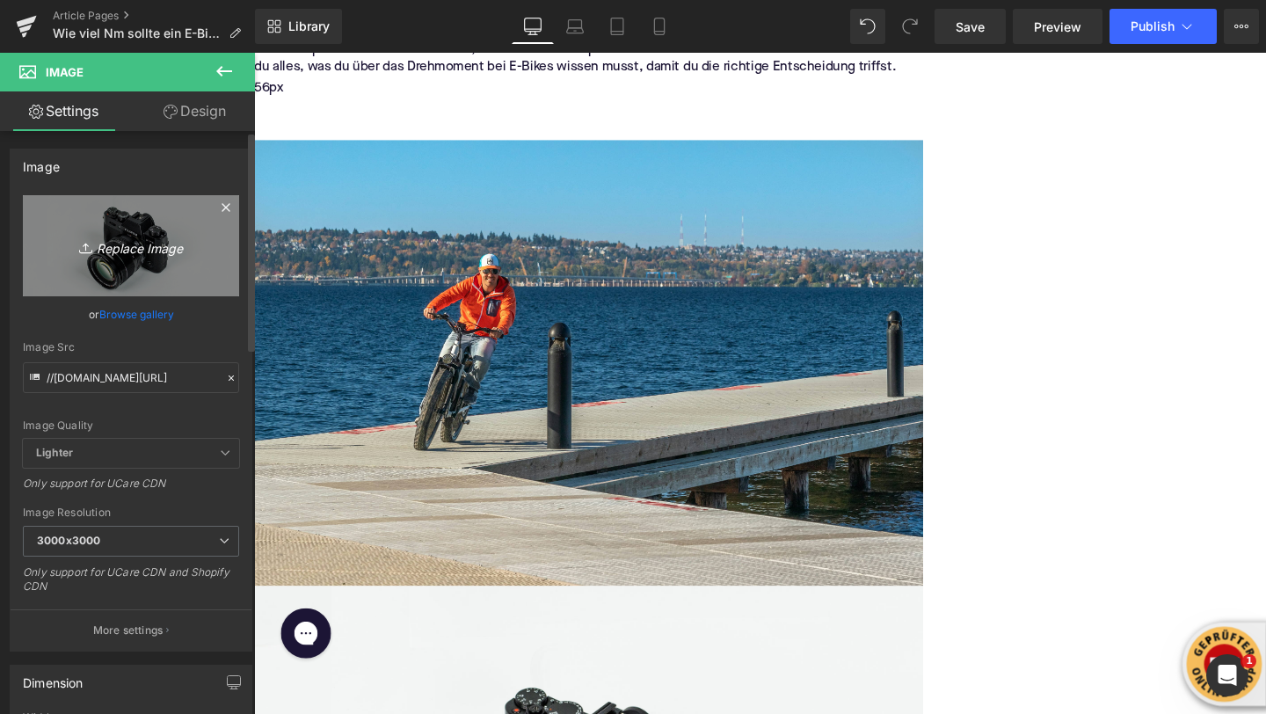
click at [144, 247] on icon "Replace Image" at bounding box center [131, 246] width 141 height 22
type input "C:\fakepath\kbo-bike-e_D6znM3k5k-unsplash (1).jpg"
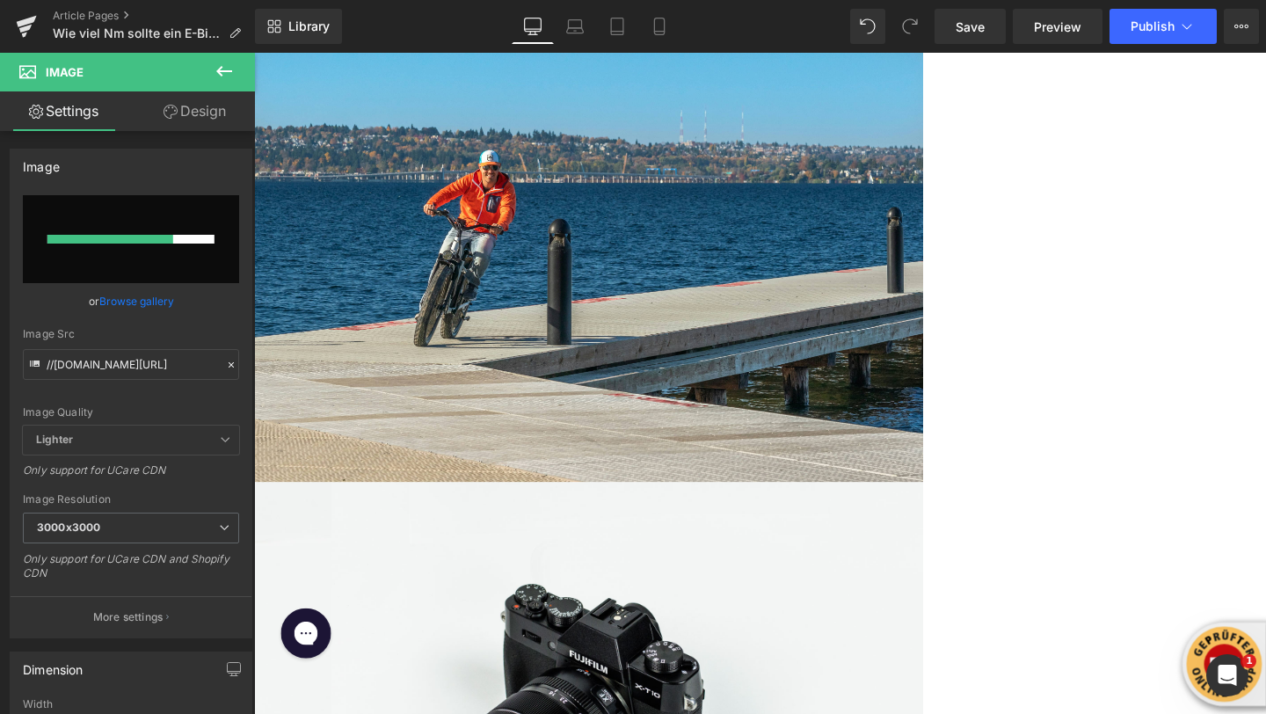
scroll to position [619, 0]
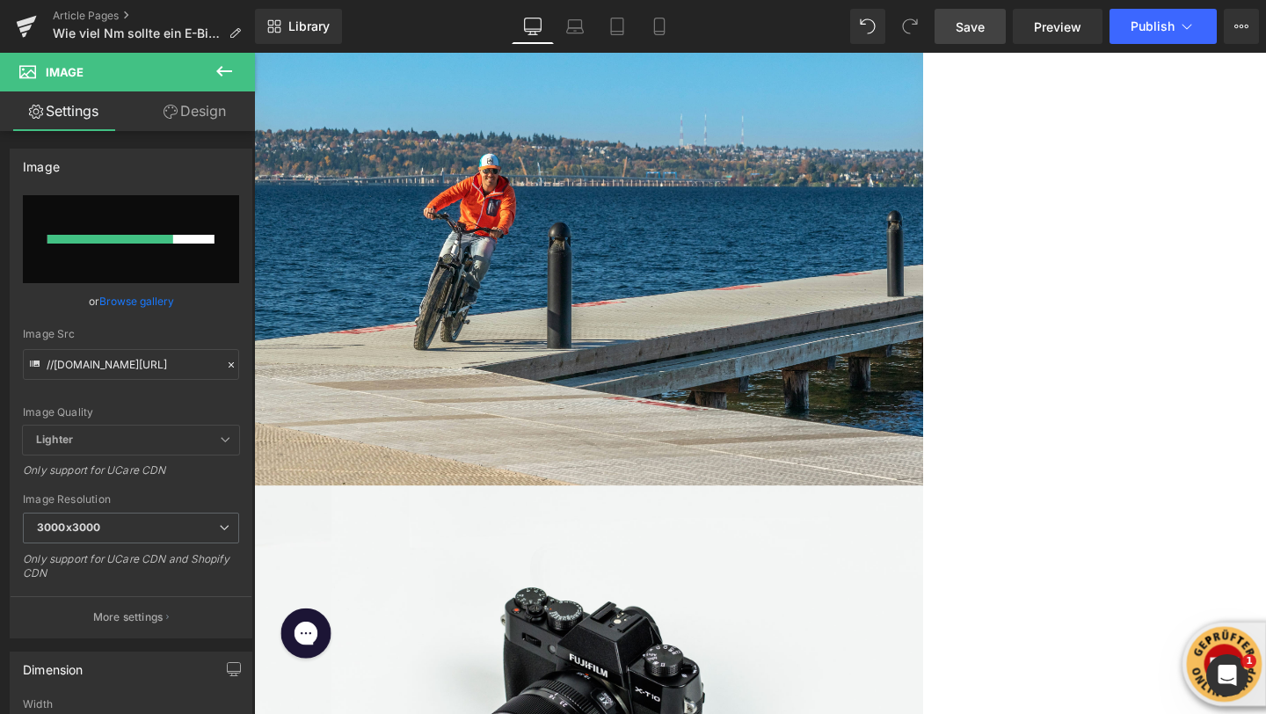
click at [972, 27] on span "Save" at bounding box center [970, 27] width 29 height 18
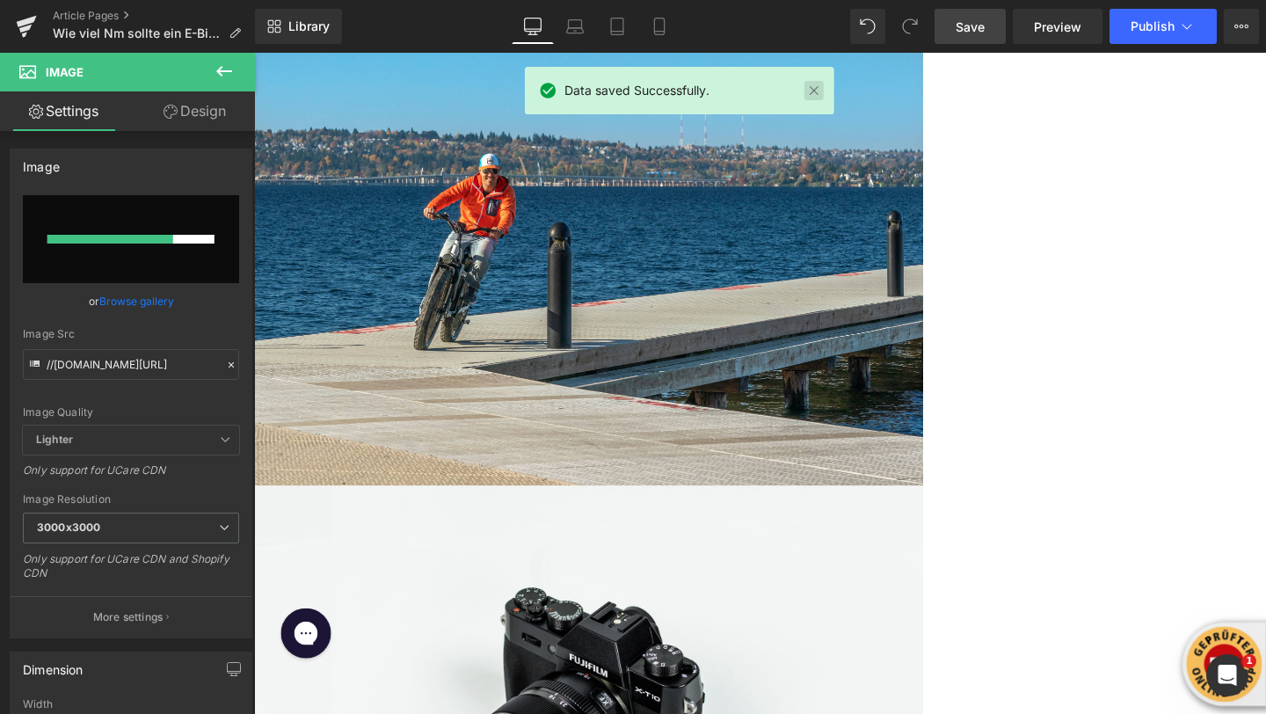
click at [813, 90] on link at bounding box center [813, 90] width 19 height 19
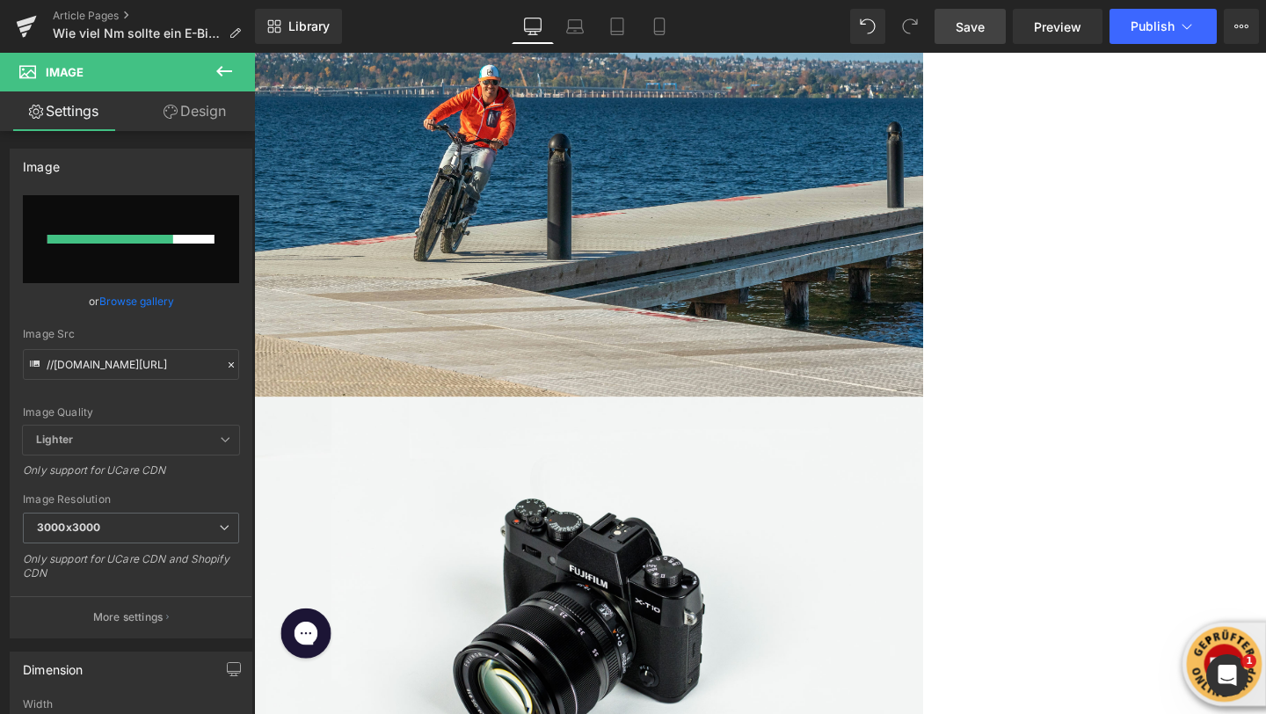
scroll to position [731, 0]
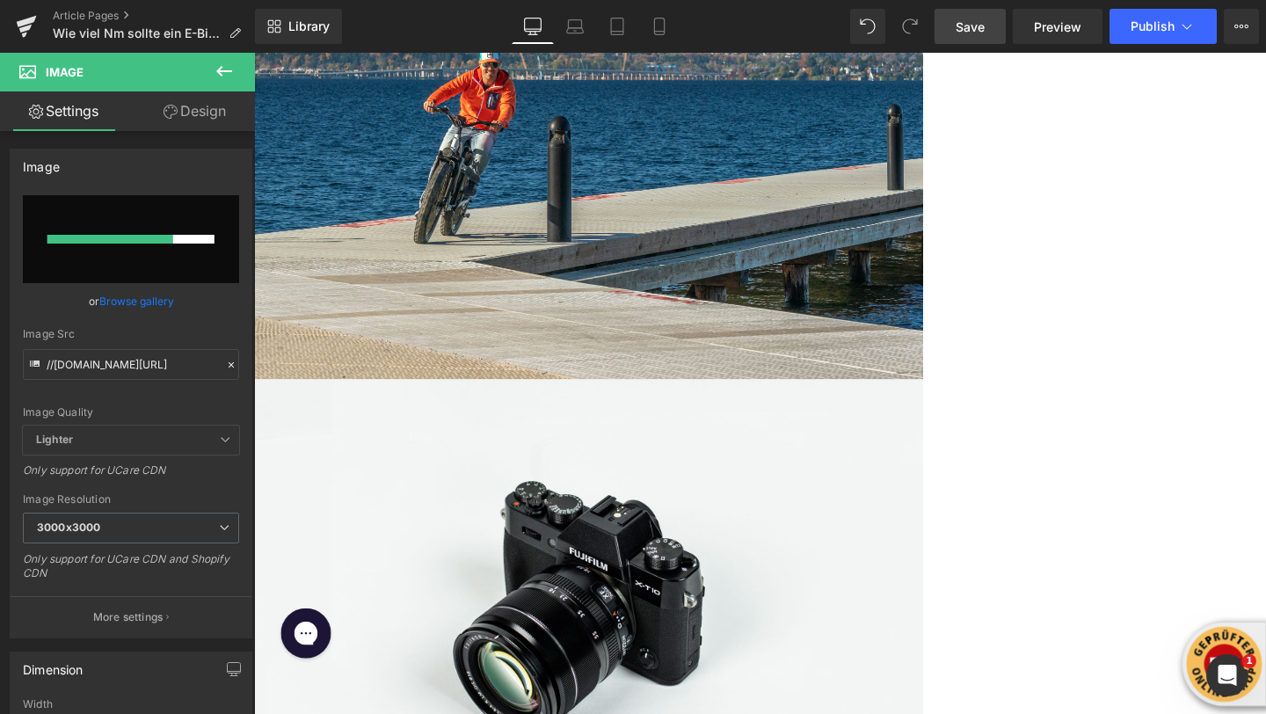
click at [783, 467] on img at bounding box center [605, 629] width 703 height 466
click at [222, 73] on icon at bounding box center [224, 71] width 21 height 21
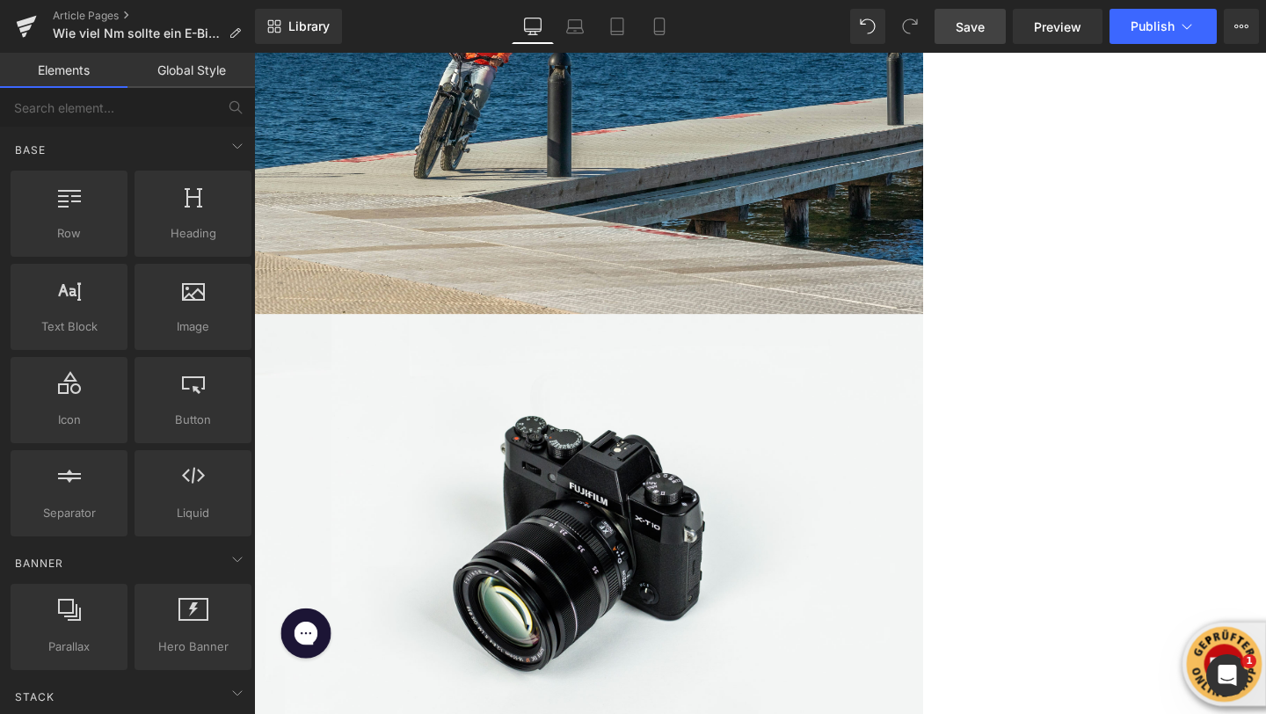
scroll to position [819, 0]
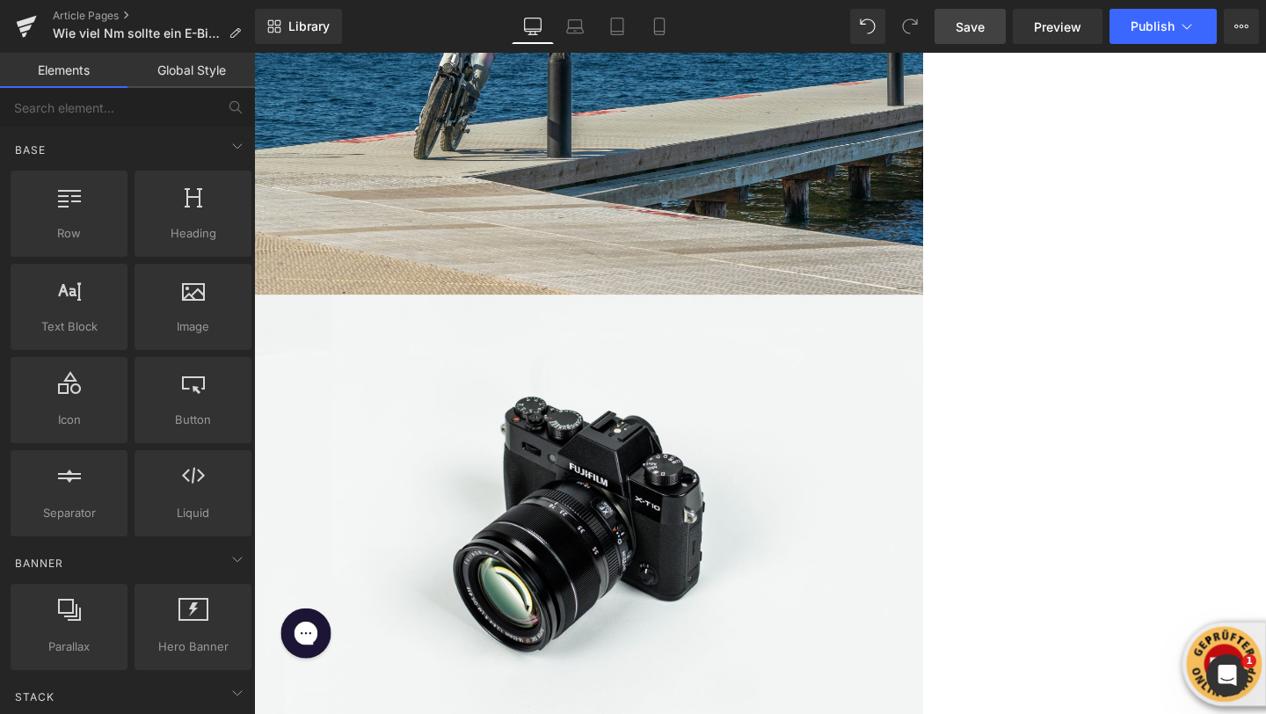
click at [254, 53] on icon at bounding box center [254, 53] width 0 height 0
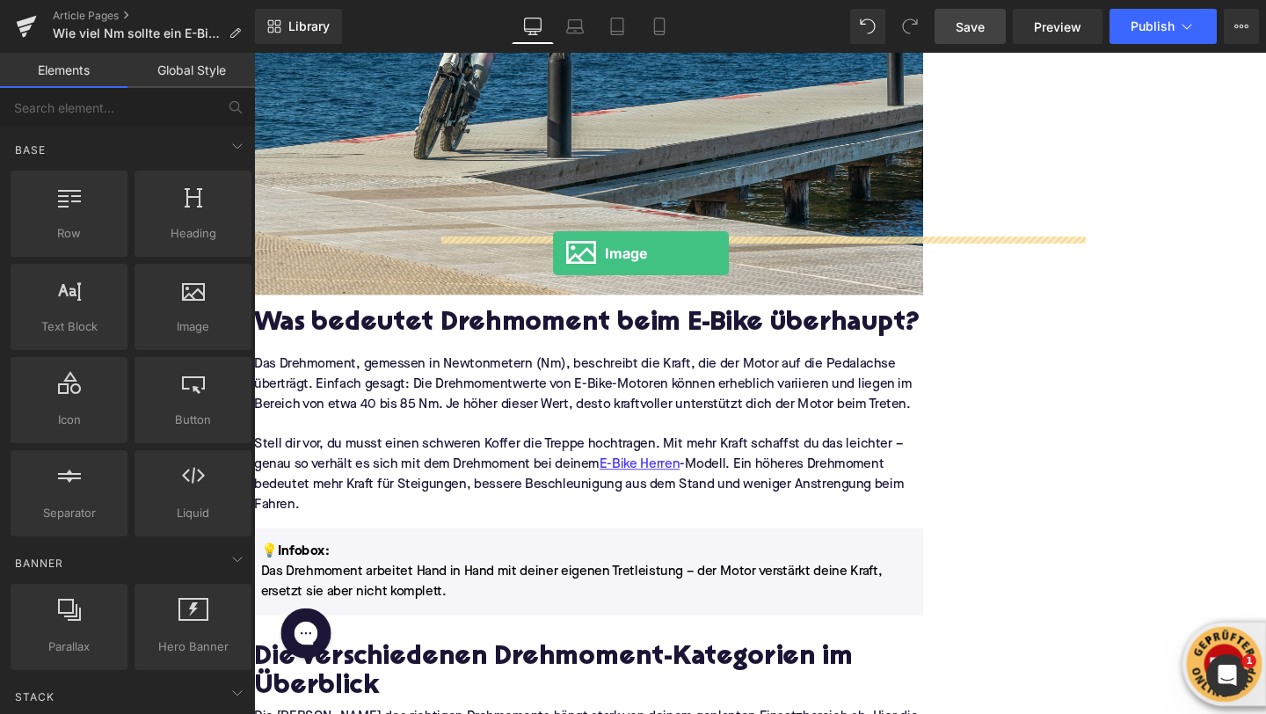
drag, startPoint x: 428, startPoint y: 375, endPoint x: 569, endPoint y: 260, distance: 181.8
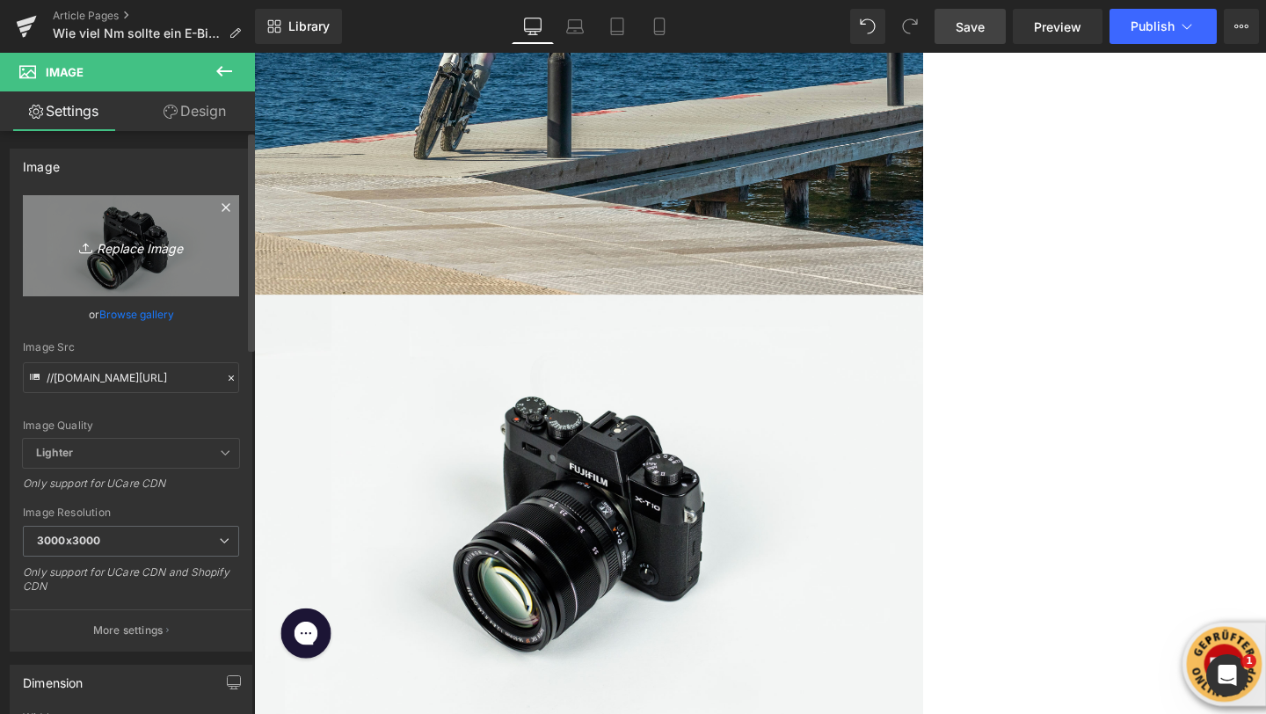
click at [101, 242] on icon "Replace Image" at bounding box center [131, 246] width 141 height 22
type input "C:\fakepath\kbo-bike-e_D6znM3k5k-unsplash (1).jpg"
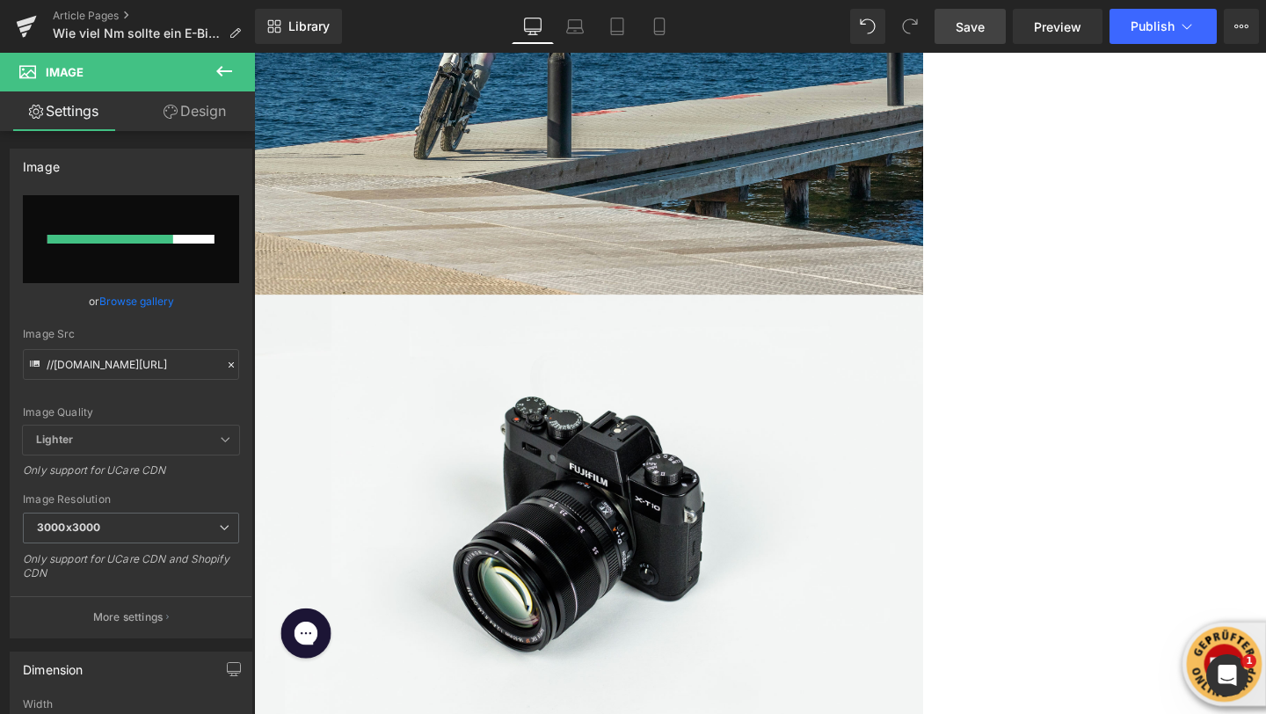
click at [254, 53] on icon at bounding box center [254, 53] width 0 height 0
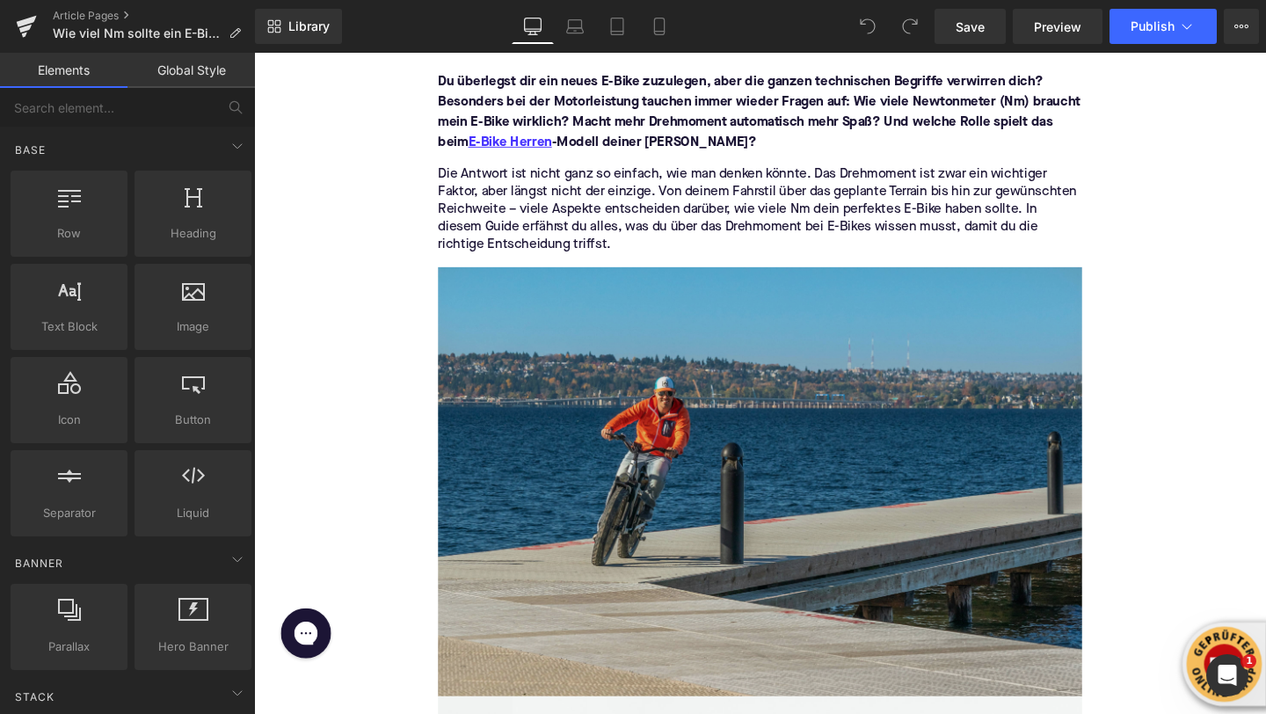
scroll to position [339, 0]
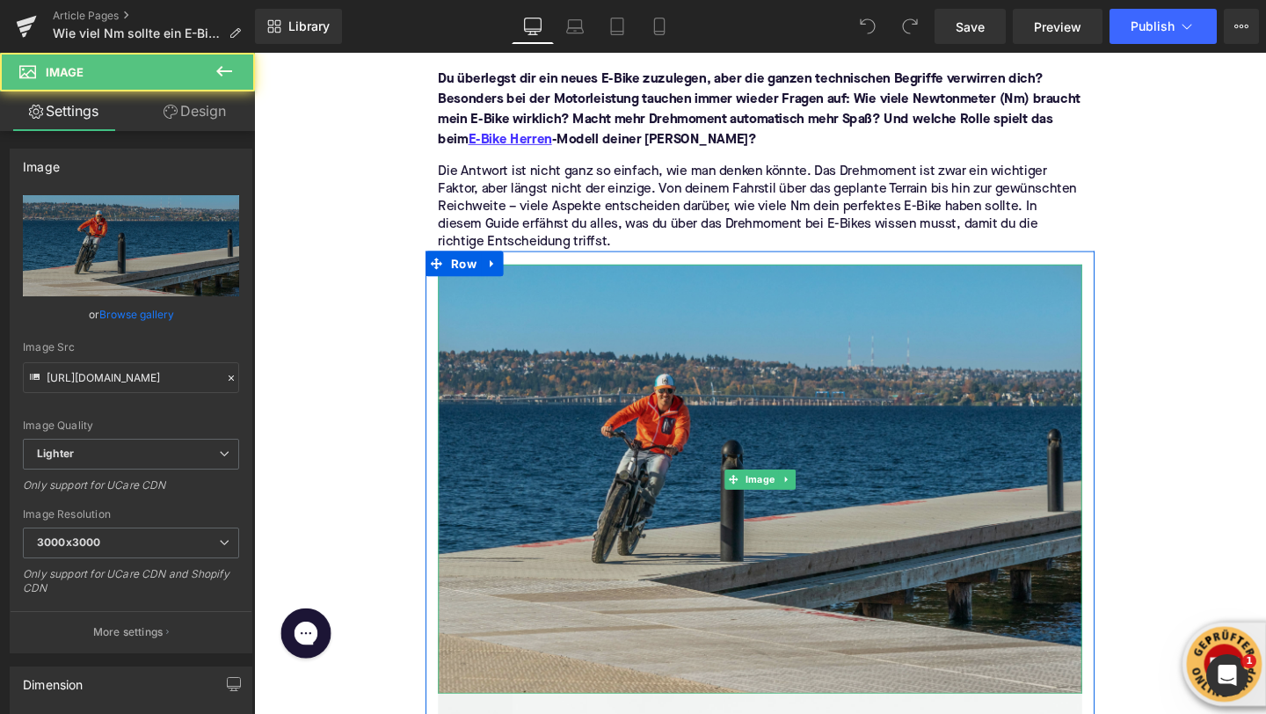
click at [759, 511] on img at bounding box center [785, 501] width 677 height 452
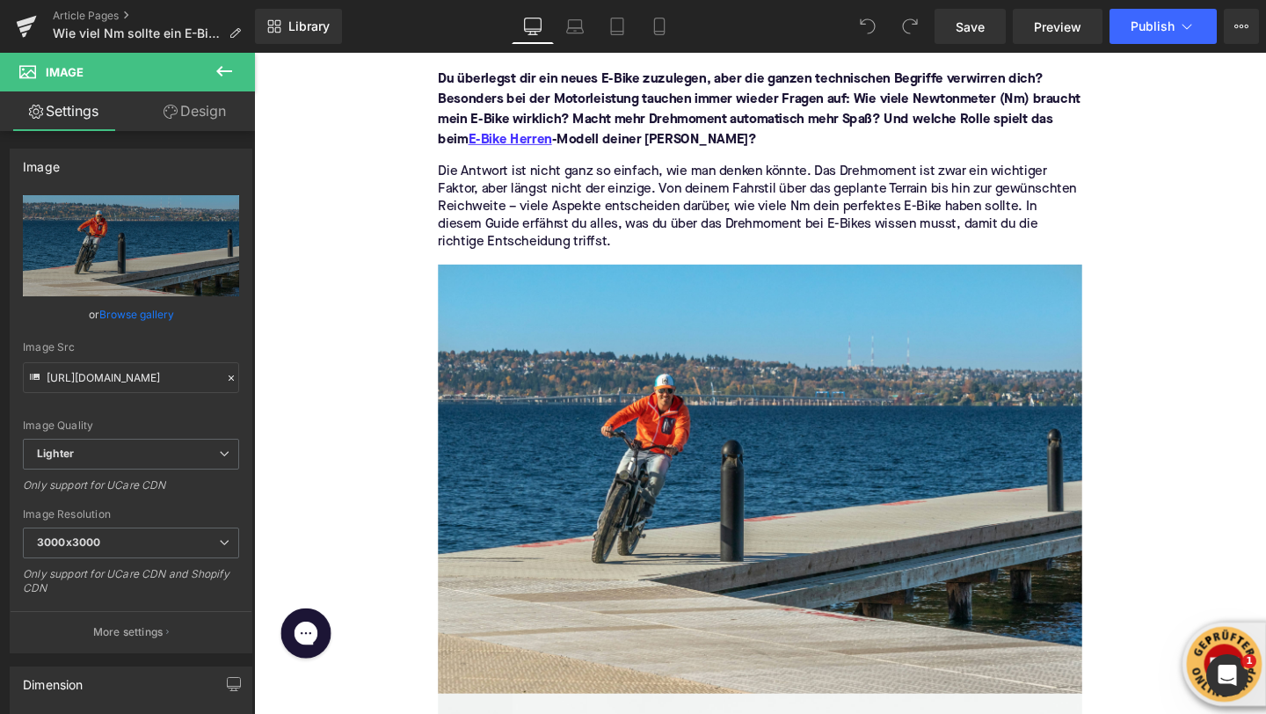
click at [230, 71] on icon at bounding box center [224, 71] width 16 height 11
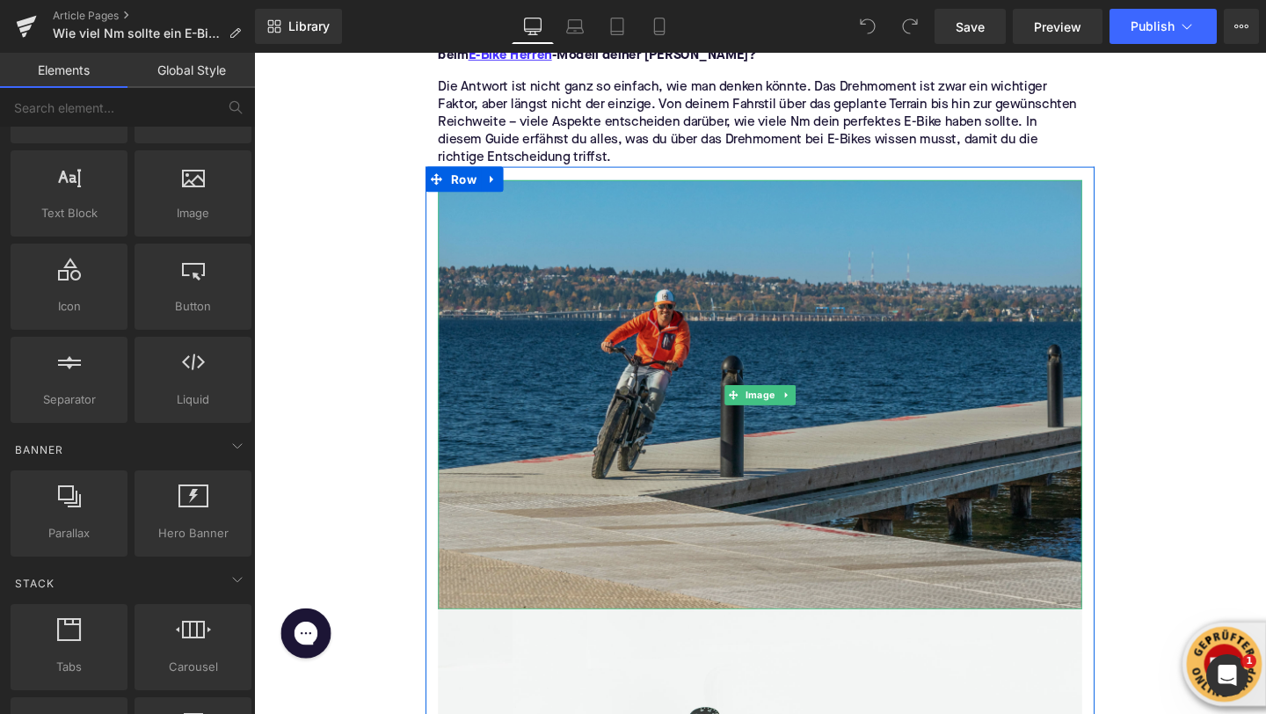
scroll to position [434, 0]
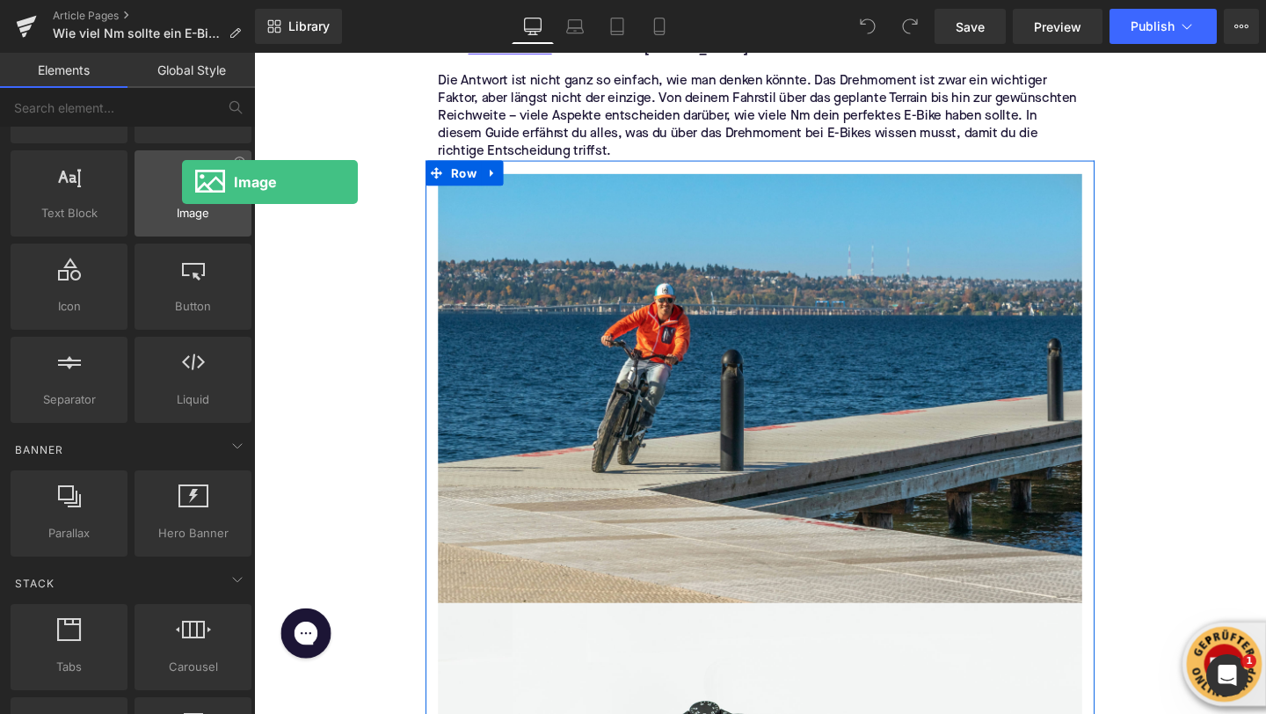
drag, startPoint x: 57, startPoint y: 236, endPoint x: 182, endPoint y: 161, distance: 145.5
click at [182, 161] on div "Image images, photos, alts, uploads" at bounding box center [192, 193] width 117 height 86
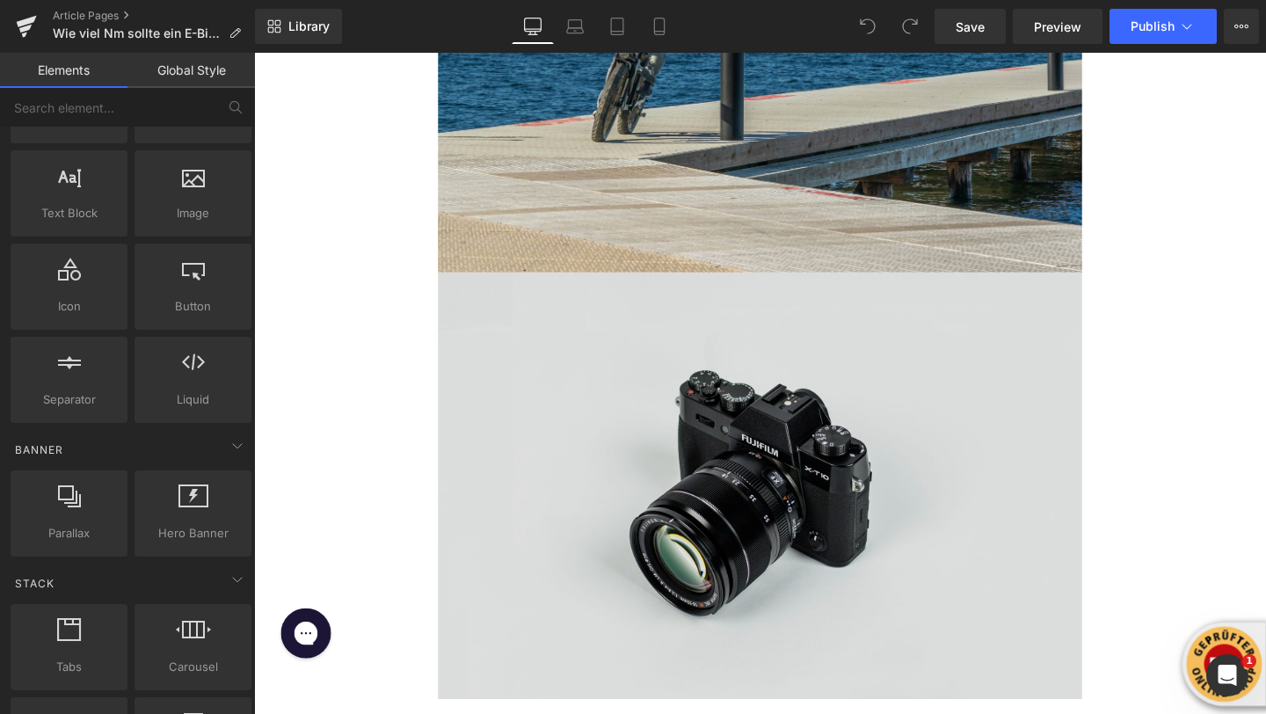
scroll to position [808, 0]
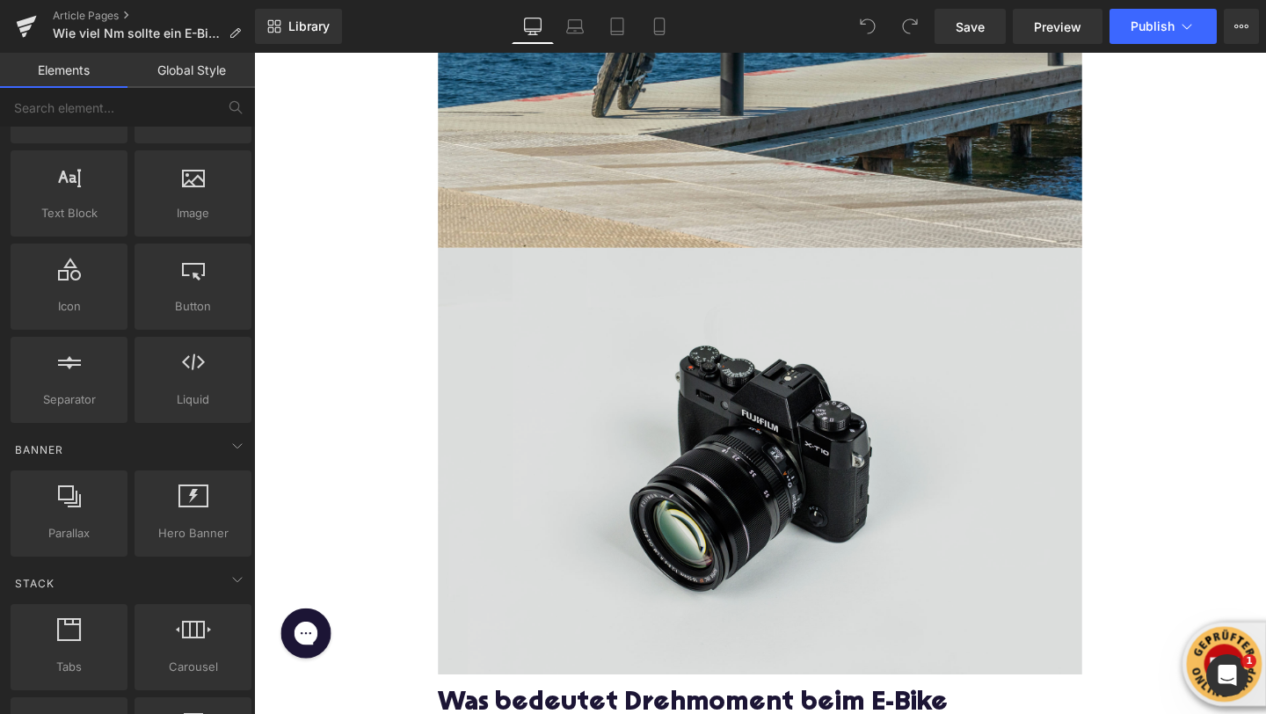
click at [714, 438] on img at bounding box center [785, 482] width 677 height 448
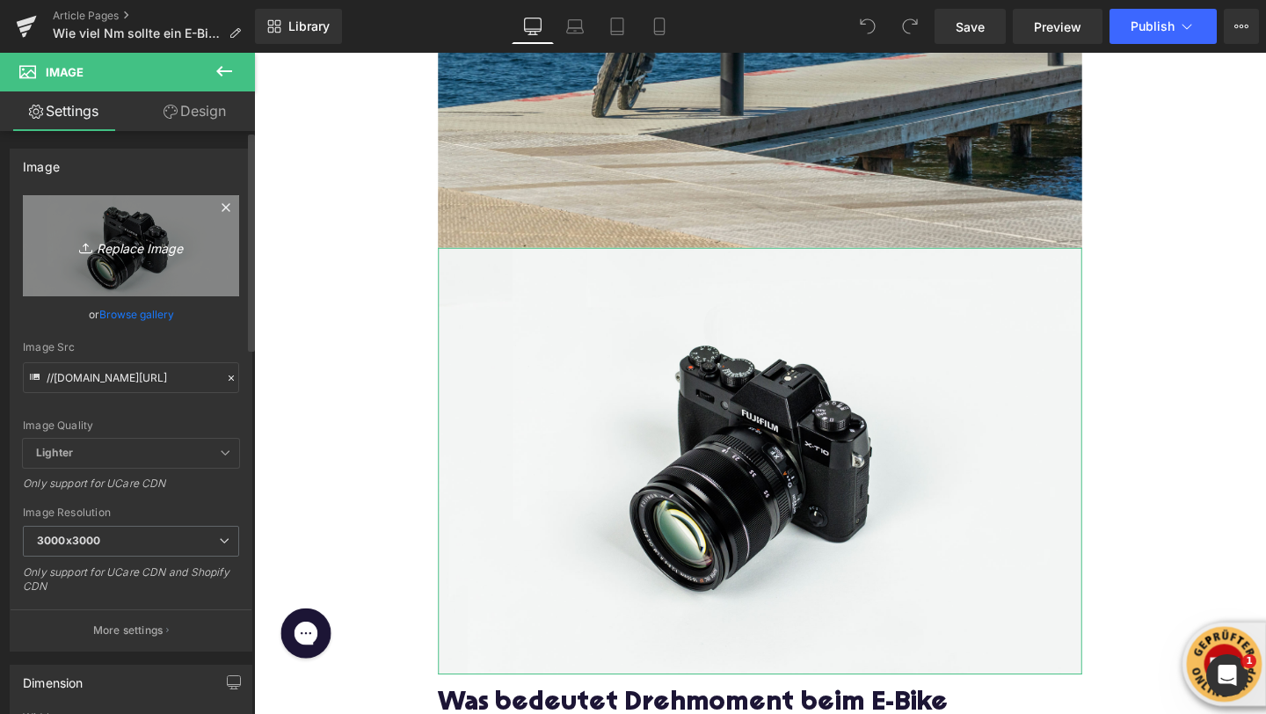
click at [113, 255] on icon "Replace Image" at bounding box center [131, 246] width 141 height 22
type input "C:\fakepath\kbo-bike-9AFUBP9kIUU-unsplash (1).jpg"
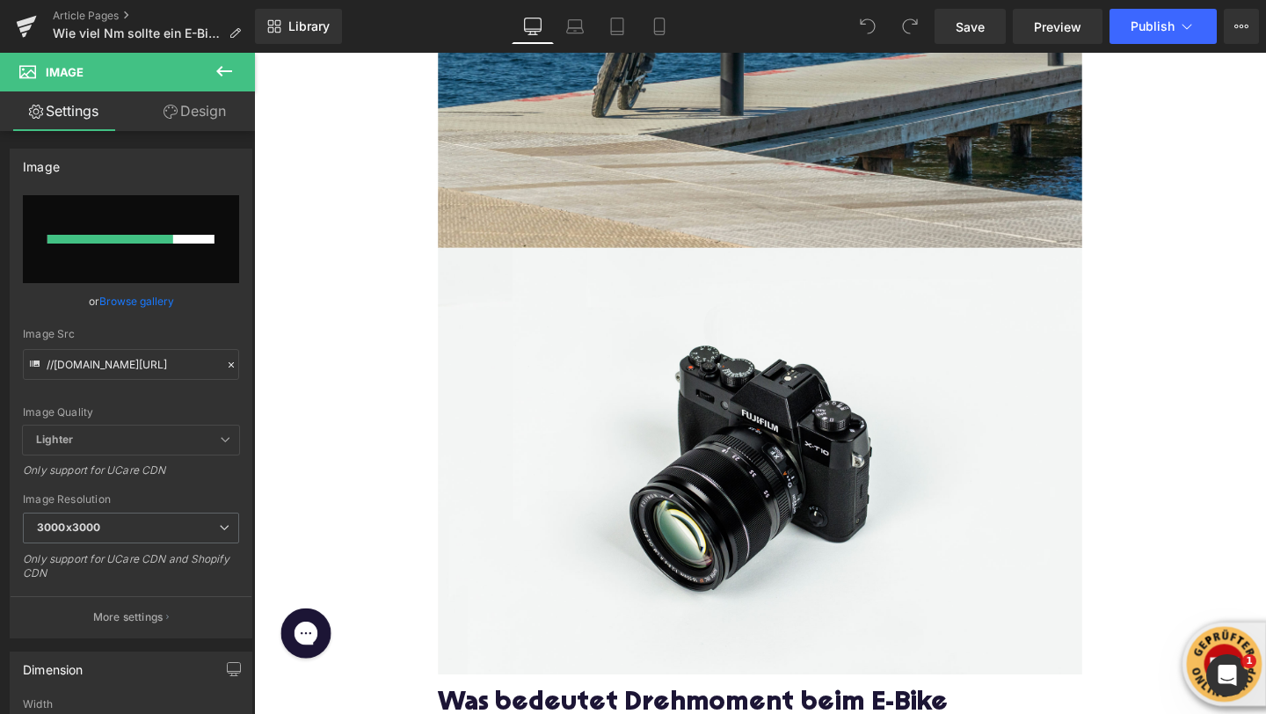
click at [218, 76] on icon at bounding box center [224, 71] width 21 height 21
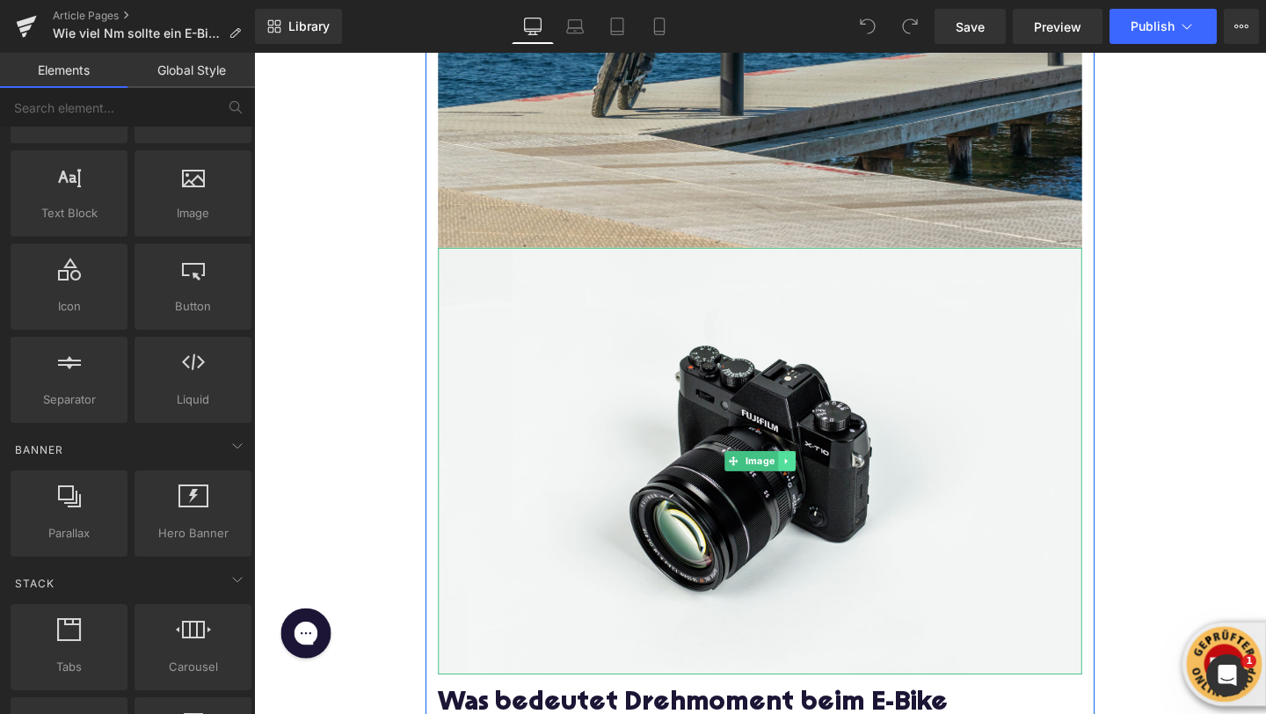
click at [815, 488] on link at bounding box center [813, 481] width 18 height 21
click at [825, 483] on icon at bounding box center [823, 481] width 10 height 11
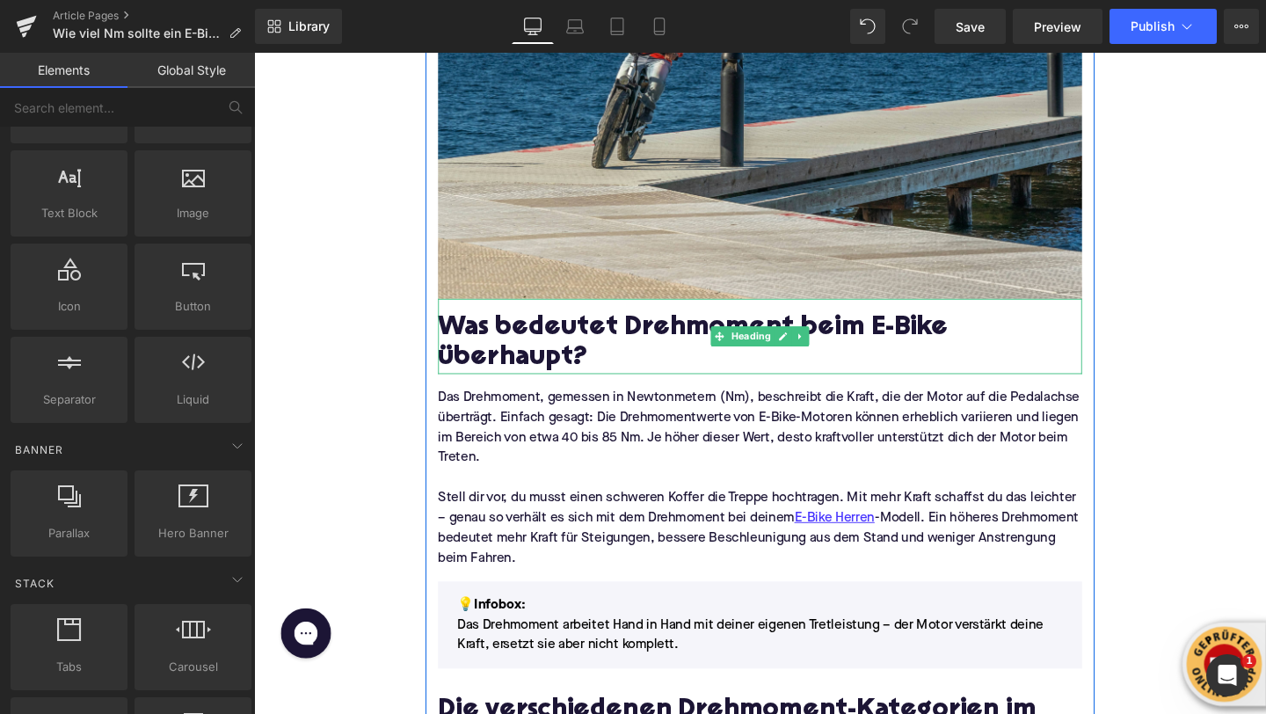
scroll to position [730, 0]
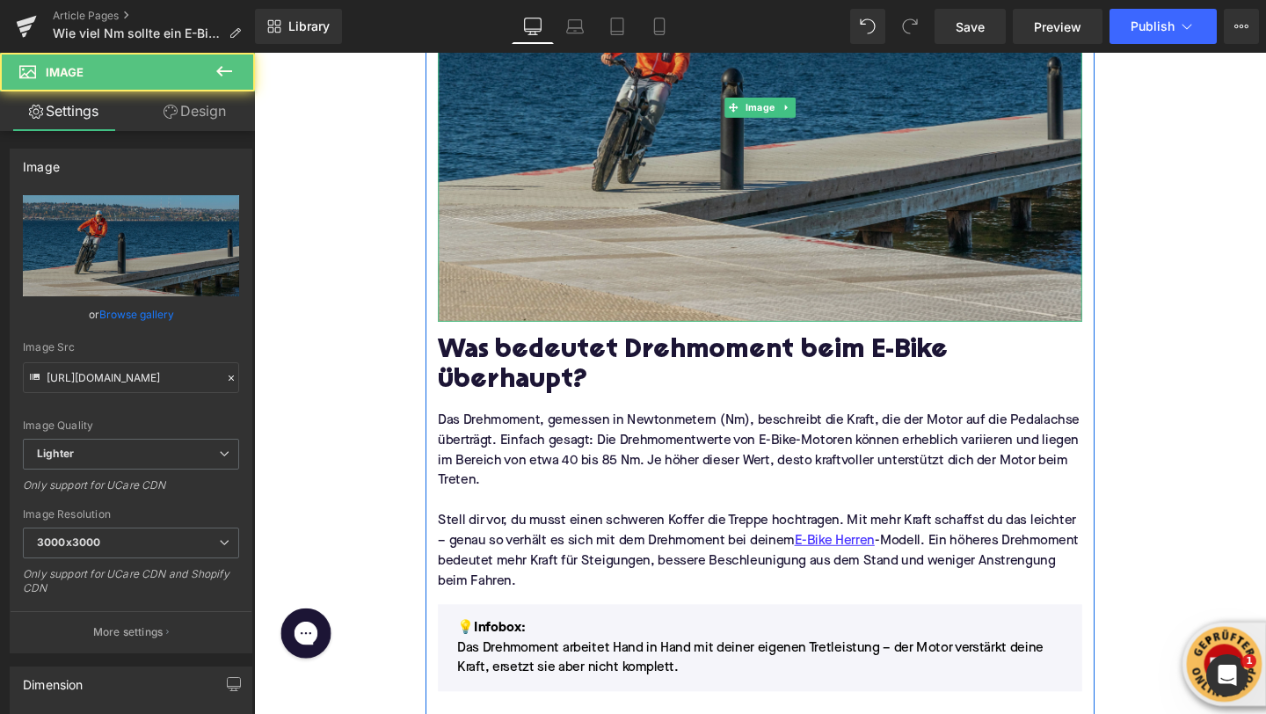
click at [570, 227] on img at bounding box center [785, 111] width 677 height 452
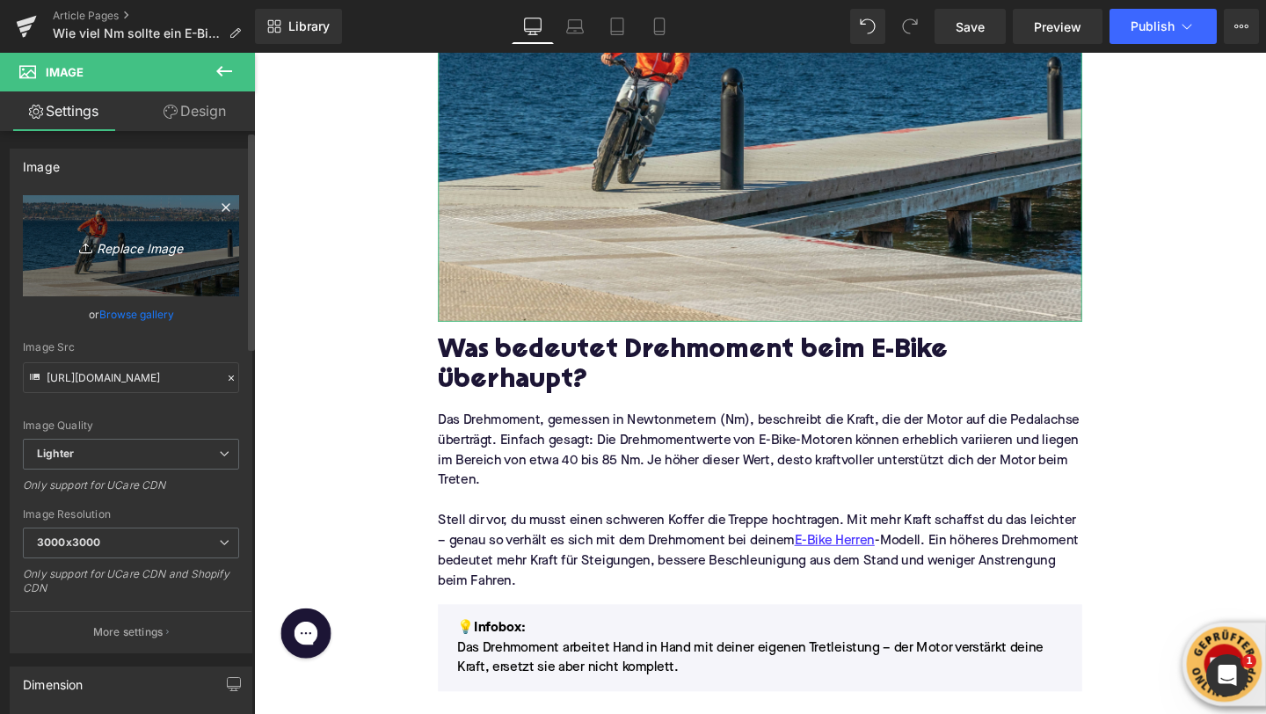
click at [116, 233] on link "Replace Image" at bounding box center [131, 245] width 216 height 101
type input "C:\fakepath\kbo-bike-9AFUBP9kIUU-unsplash (1).jpg"
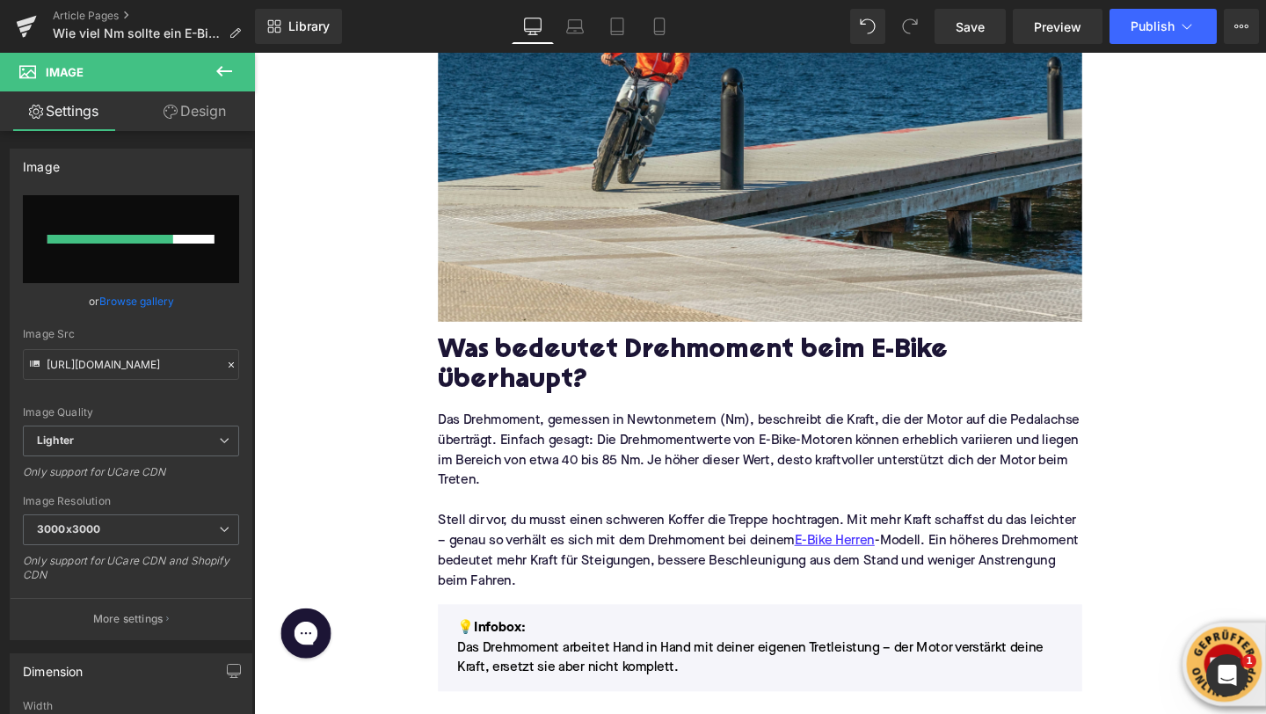
click at [225, 72] on icon at bounding box center [224, 71] width 21 height 21
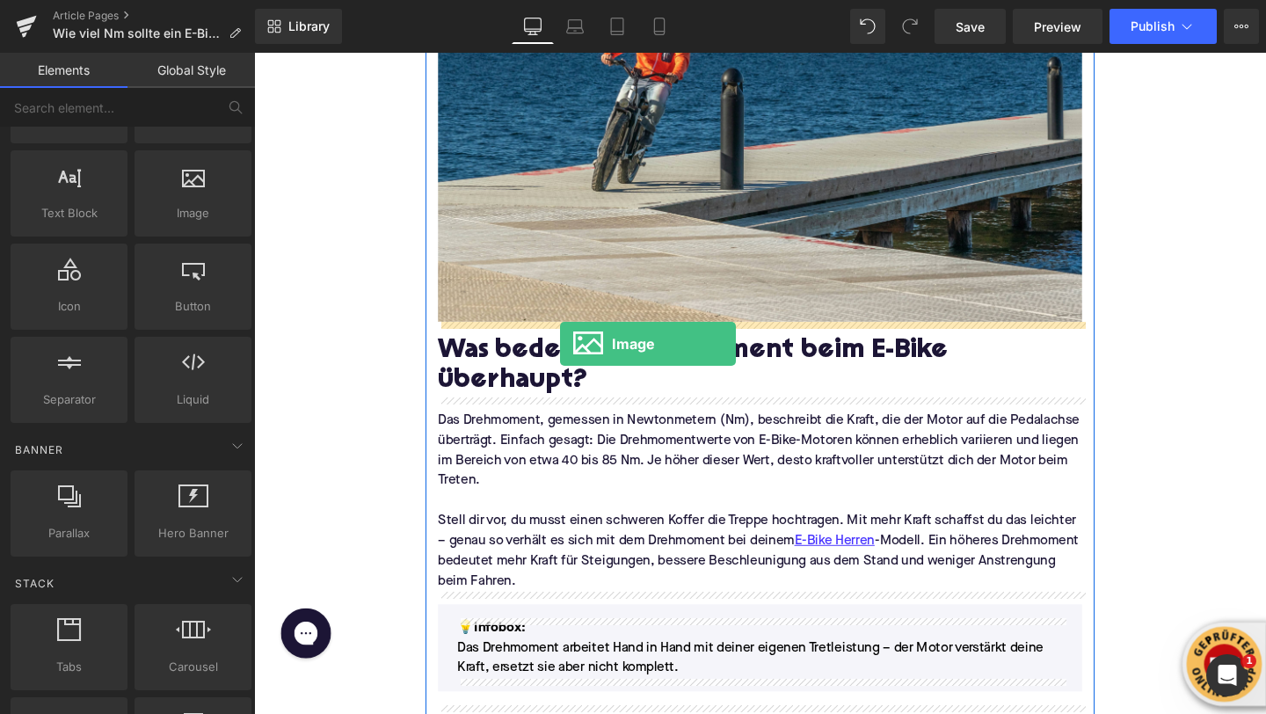
drag, startPoint x: 422, startPoint y: 295, endPoint x: 575, endPoint y: 357, distance: 164.9
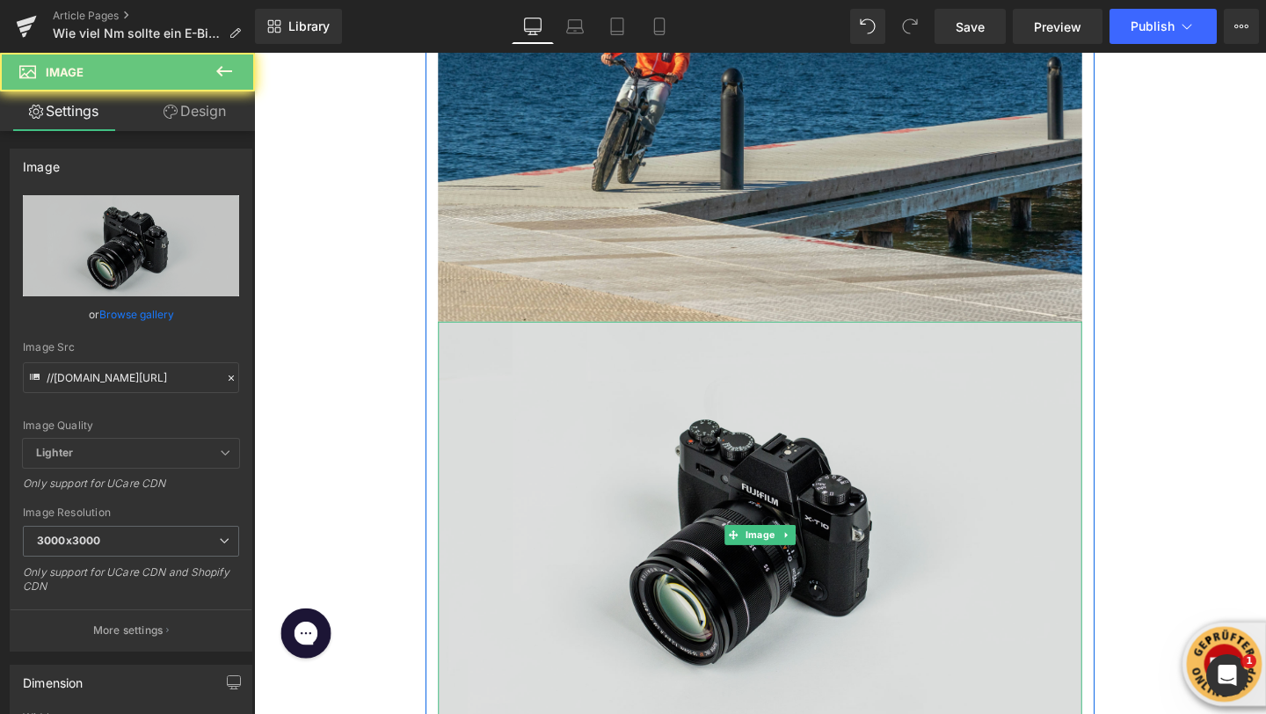
click at [600, 416] on img at bounding box center [785, 560] width 677 height 448
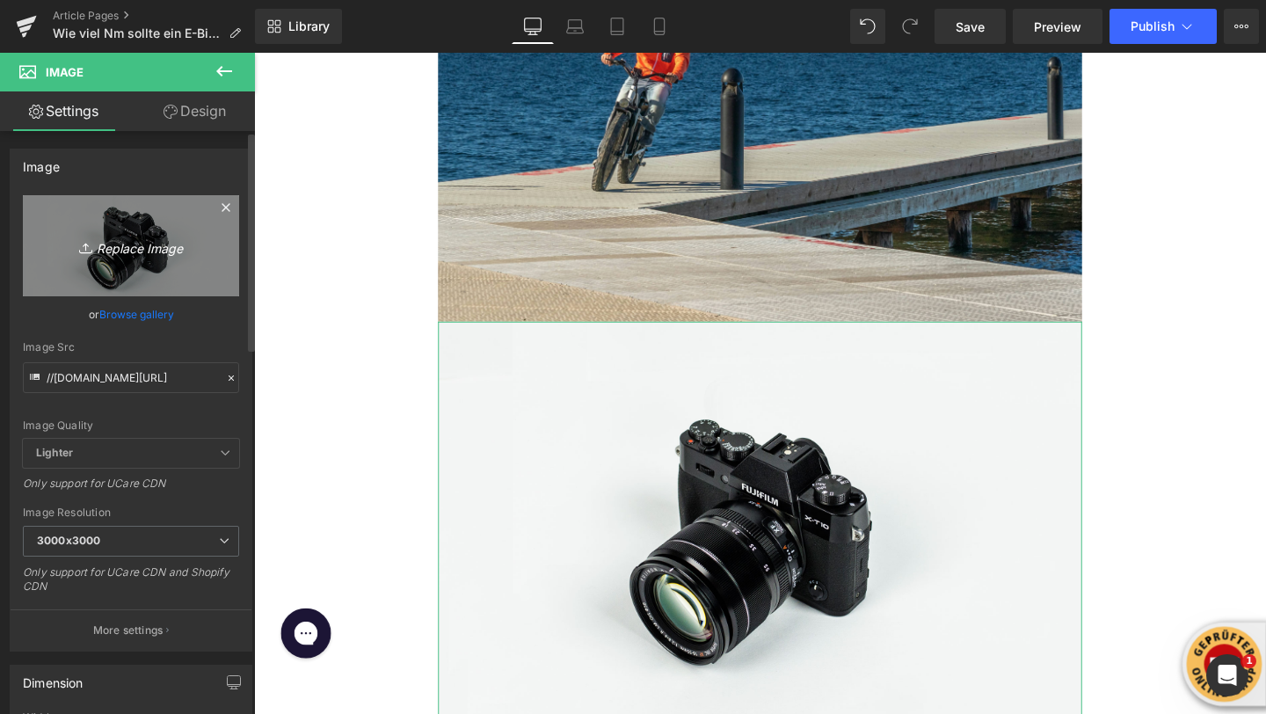
click at [123, 253] on icon "Replace Image" at bounding box center [131, 246] width 141 height 22
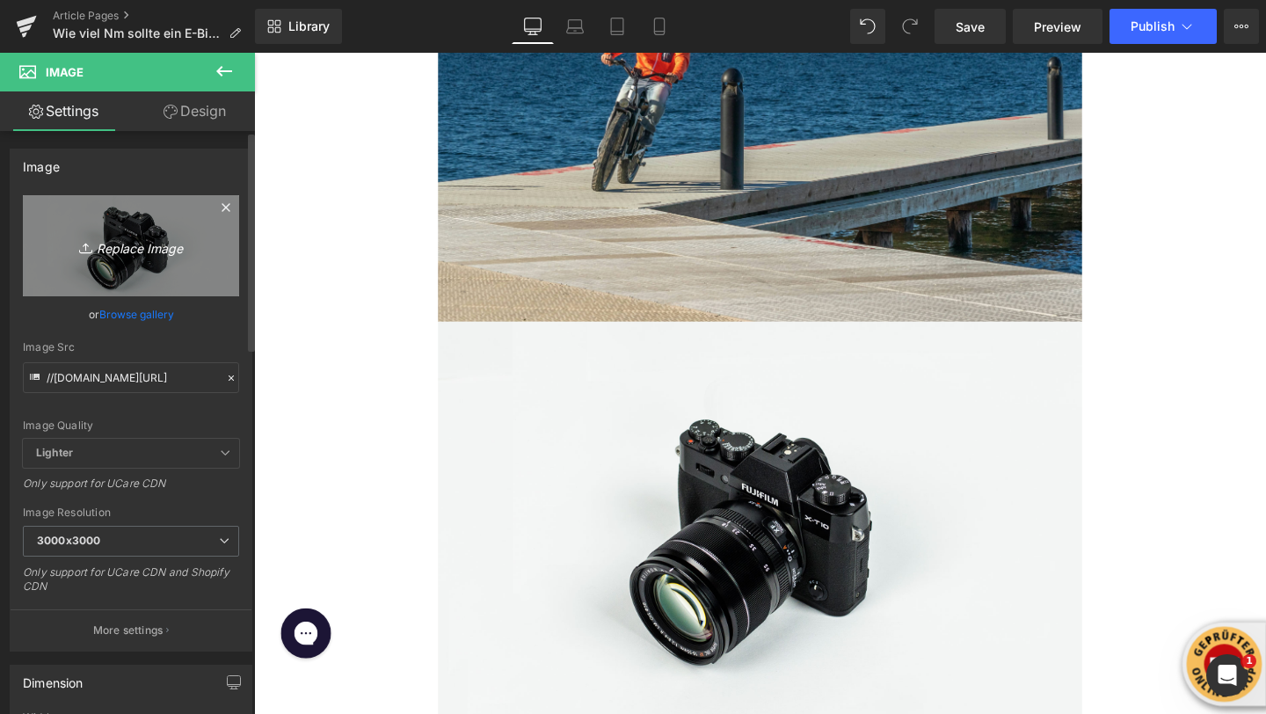
type input "C:\fakepath\kbo-bike-e_D6znM3k5k-unsplash (1).jpg"
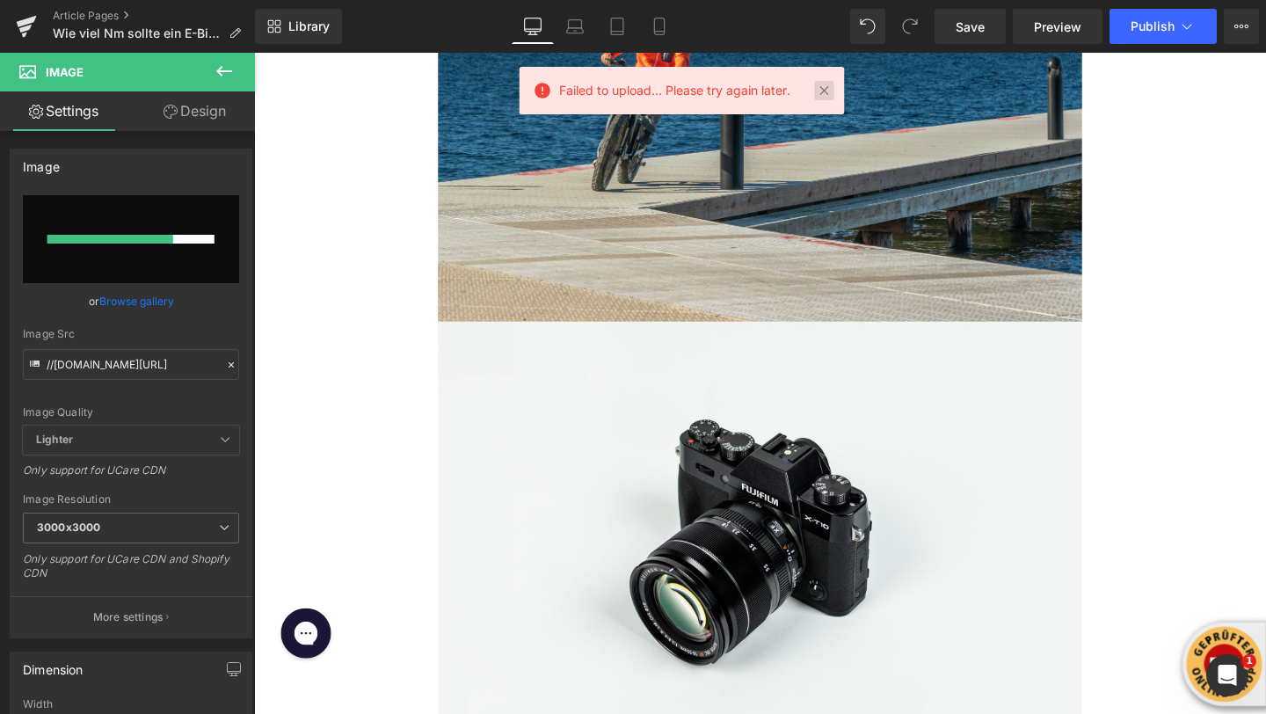
click at [824, 93] on link at bounding box center [824, 90] width 19 height 19
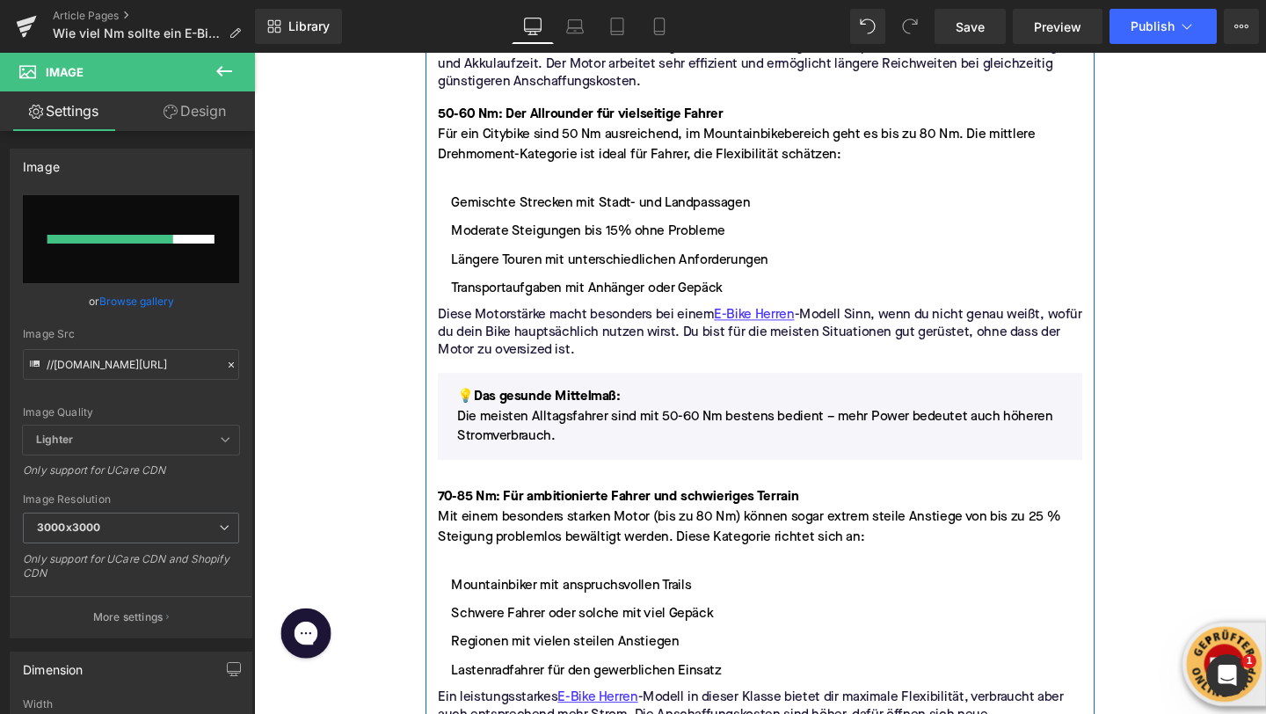
scroll to position [2118, 0]
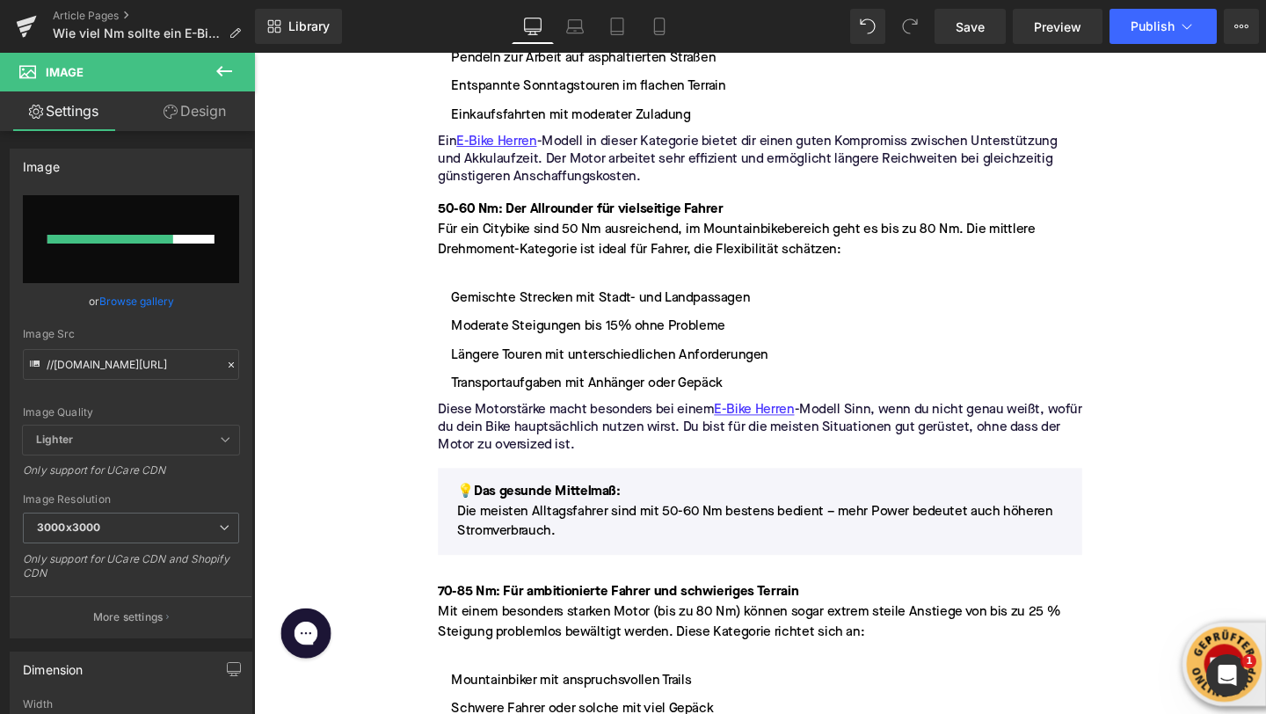
click at [218, 73] on icon at bounding box center [224, 71] width 21 height 21
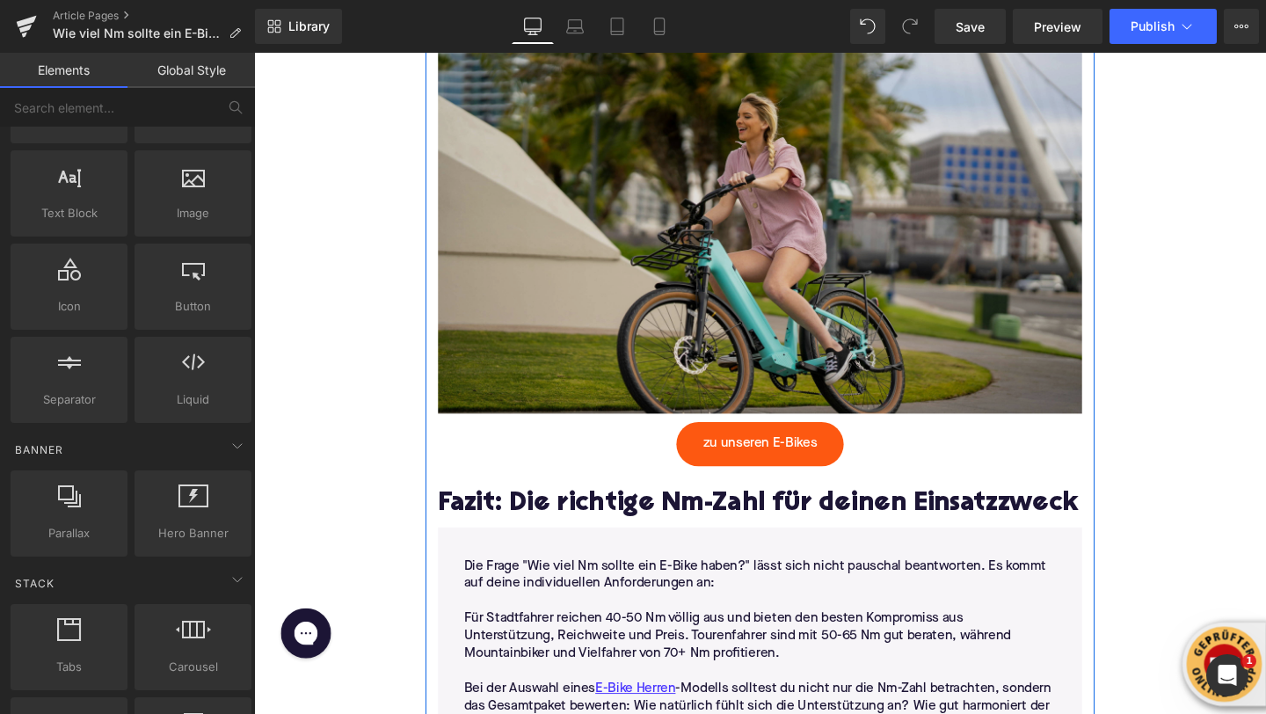
scroll to position [5778, 0]
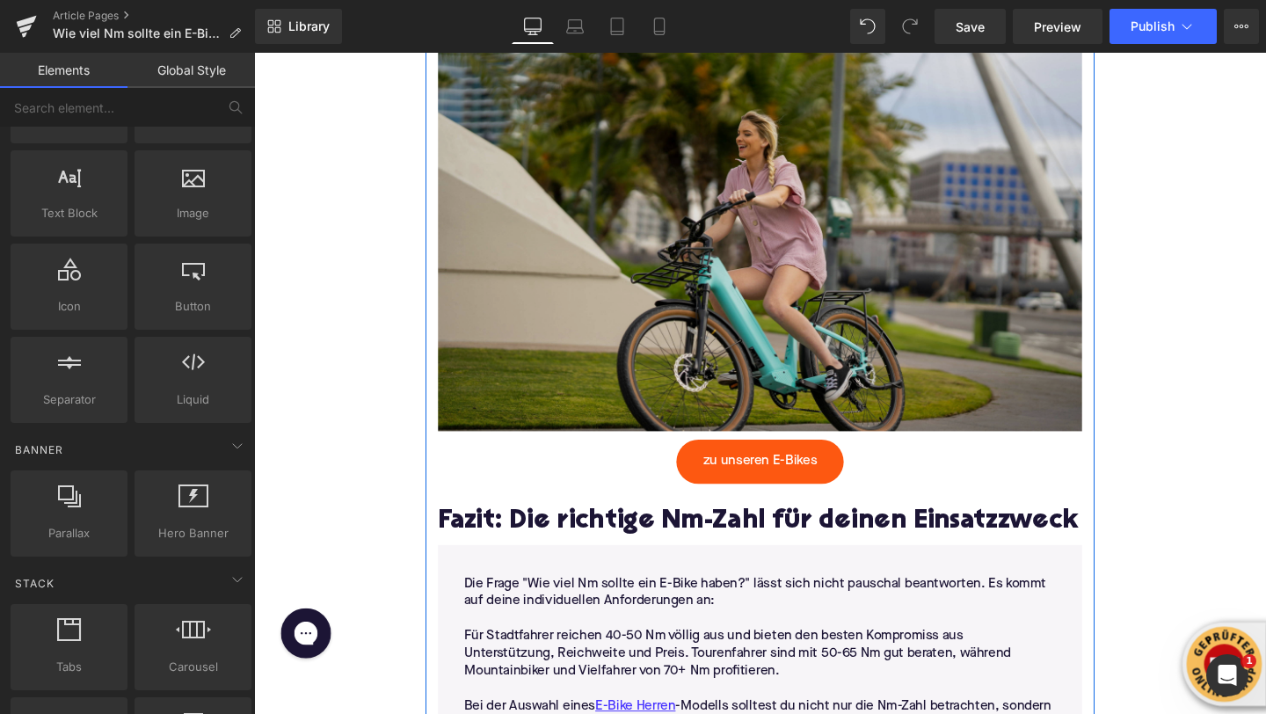
click at [628, 251] on img at bounding box center [785, 216] width 677 height 469
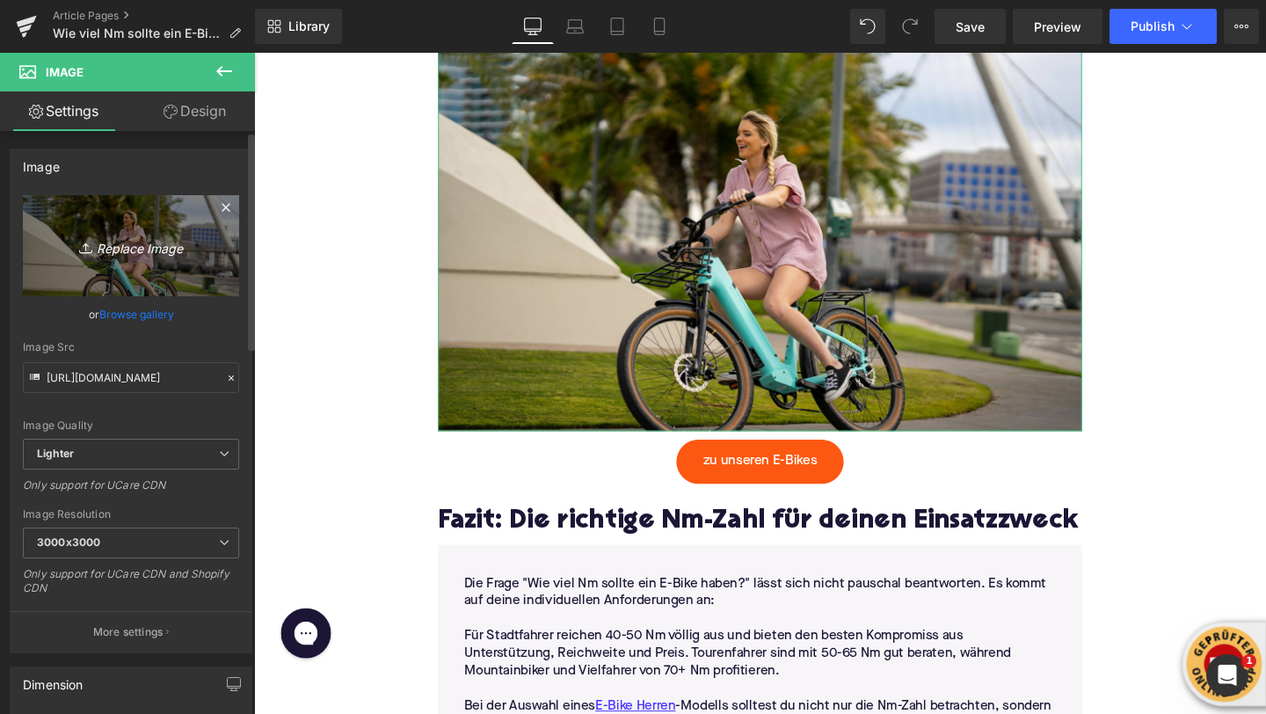
click at [127, 257] on link "Replace Image" at bounding box center [131, 245] width 216 height 101
type input "C:\fakepath\kbo-bike-e_D6znM3k5k-unsplash (1).jpg"
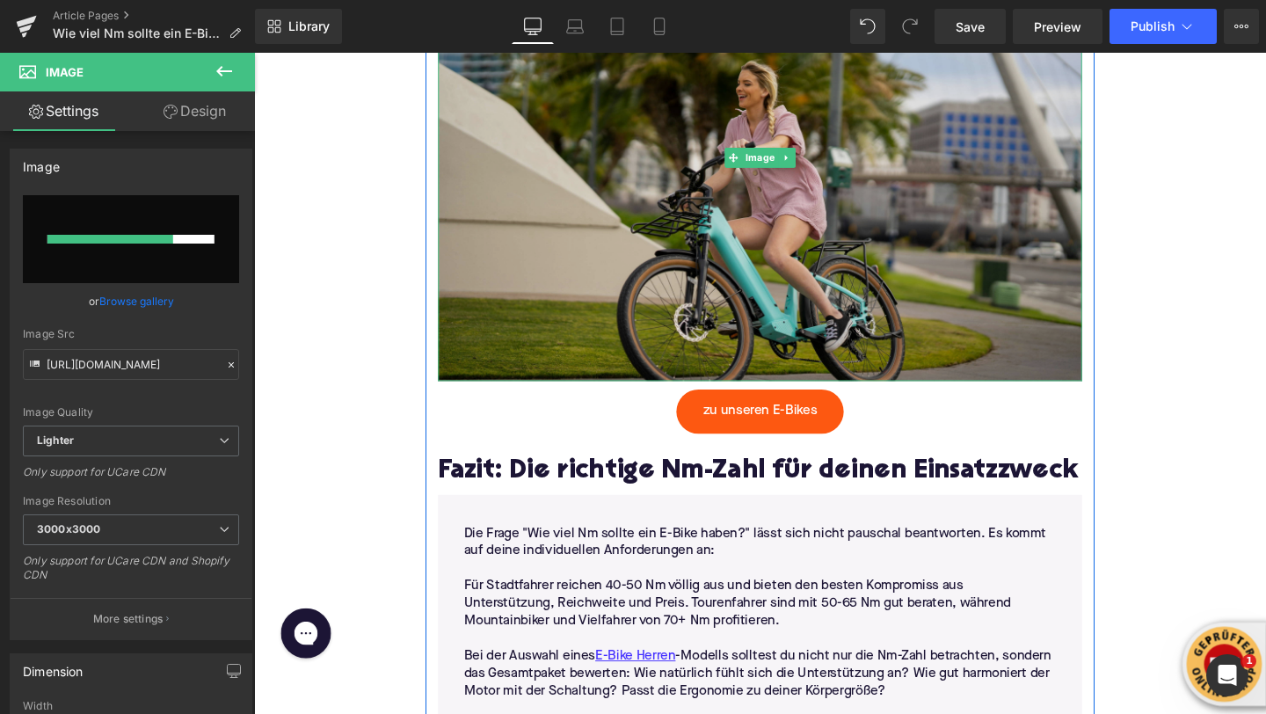
scroll to position [5830, 0]
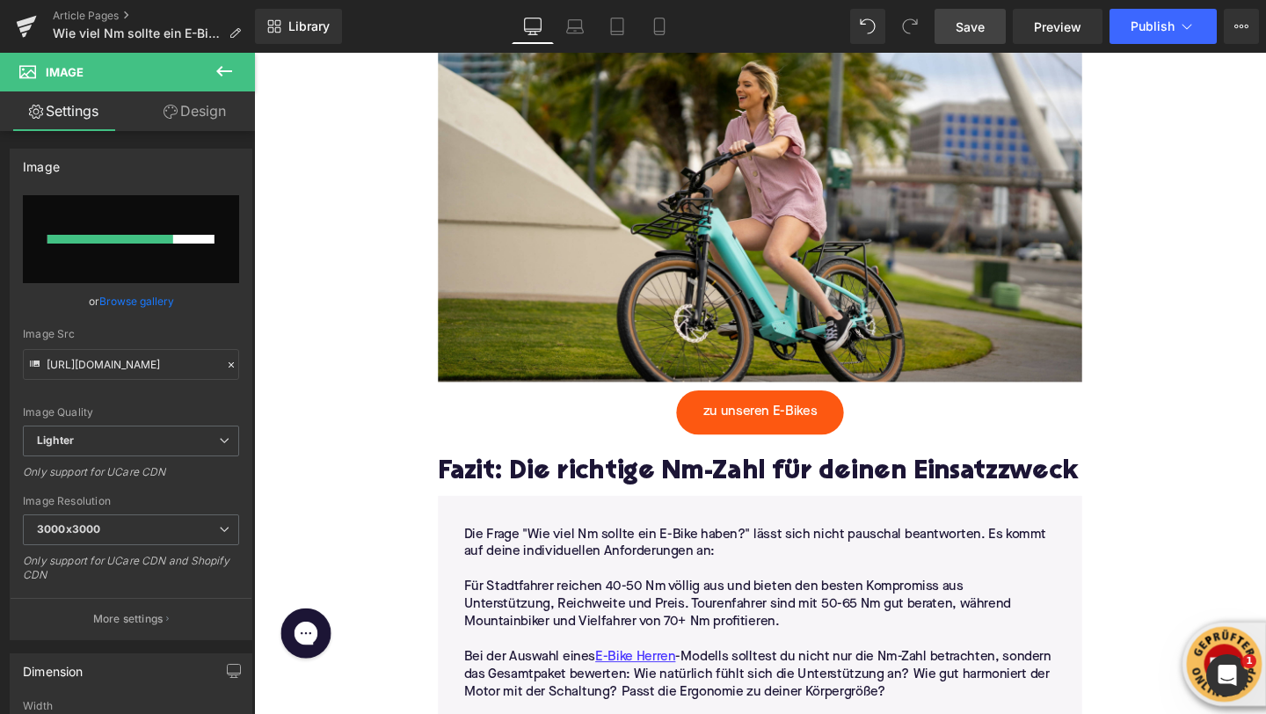
click at [959, 32] on span "Save" at bounding box center [970, 27] width 29 height 18
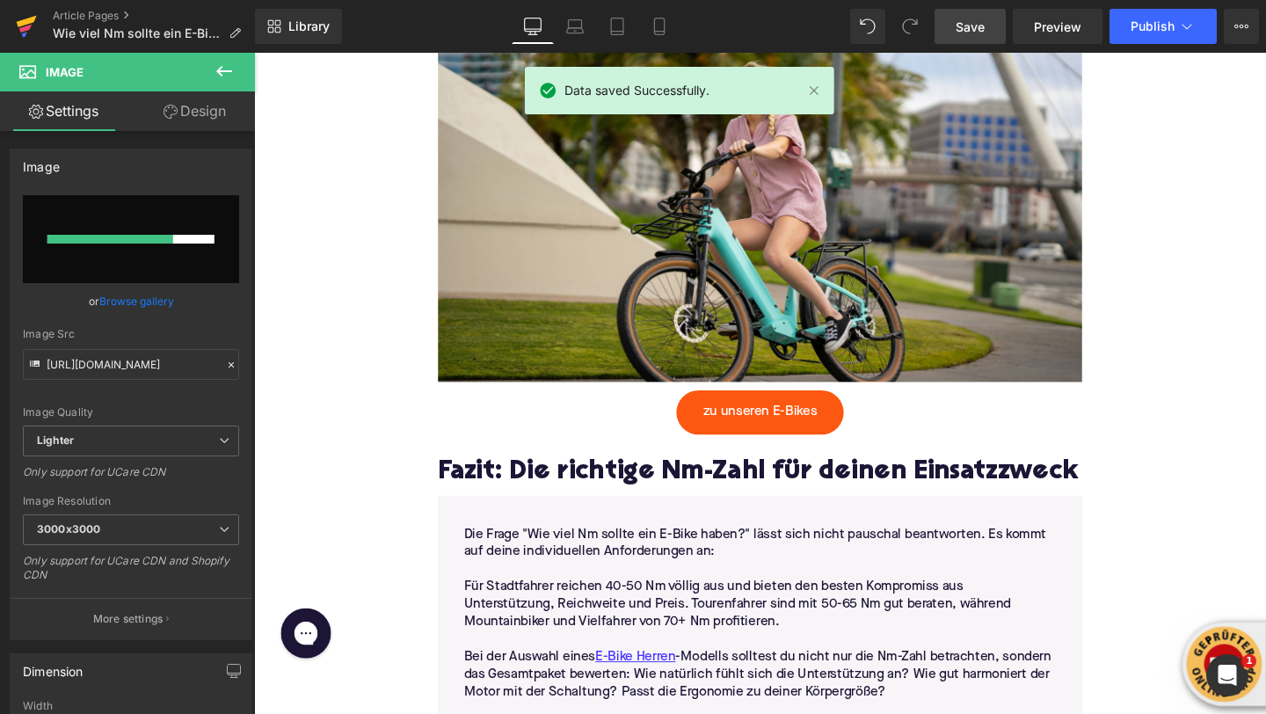
click at [29, 25] on icon at bounding box center [25, 29] width 12 height 8
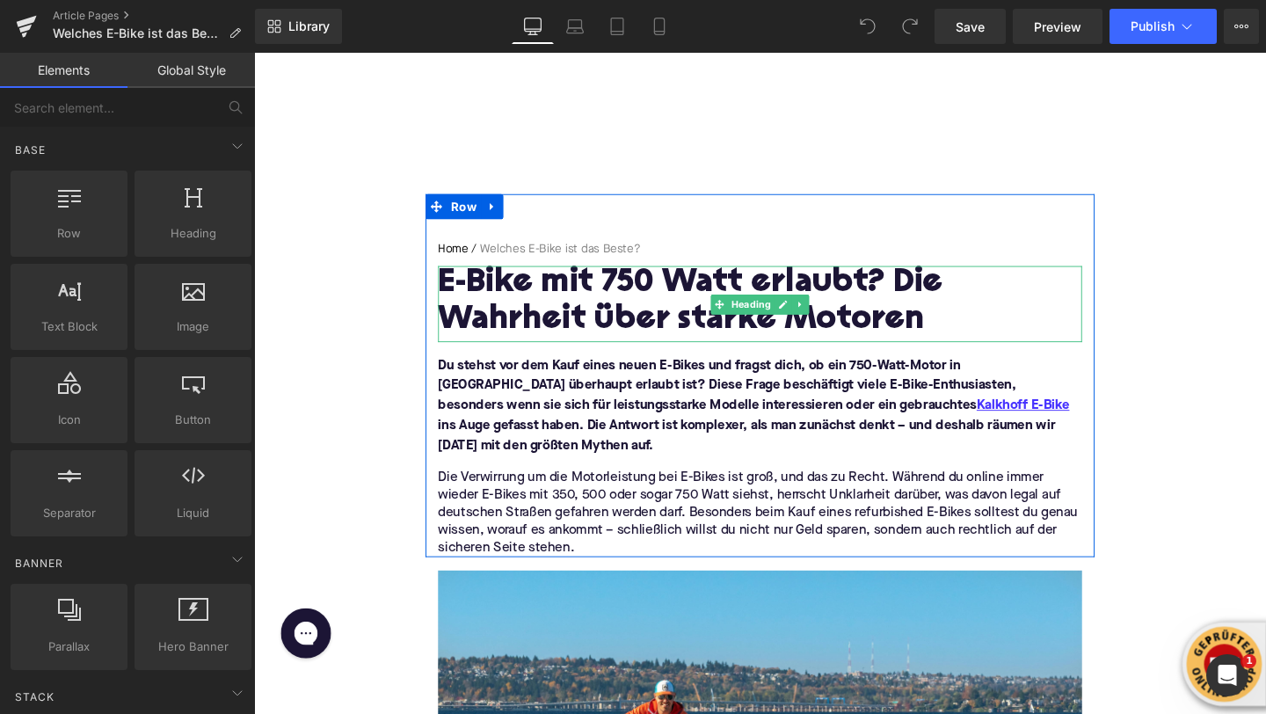
click at [555, 310] on h1 "E-Bike mit 750 Watt erlaubt? Die Wahrheit über starke Motoren" at bounding box center [785, 315] width 677 height 76
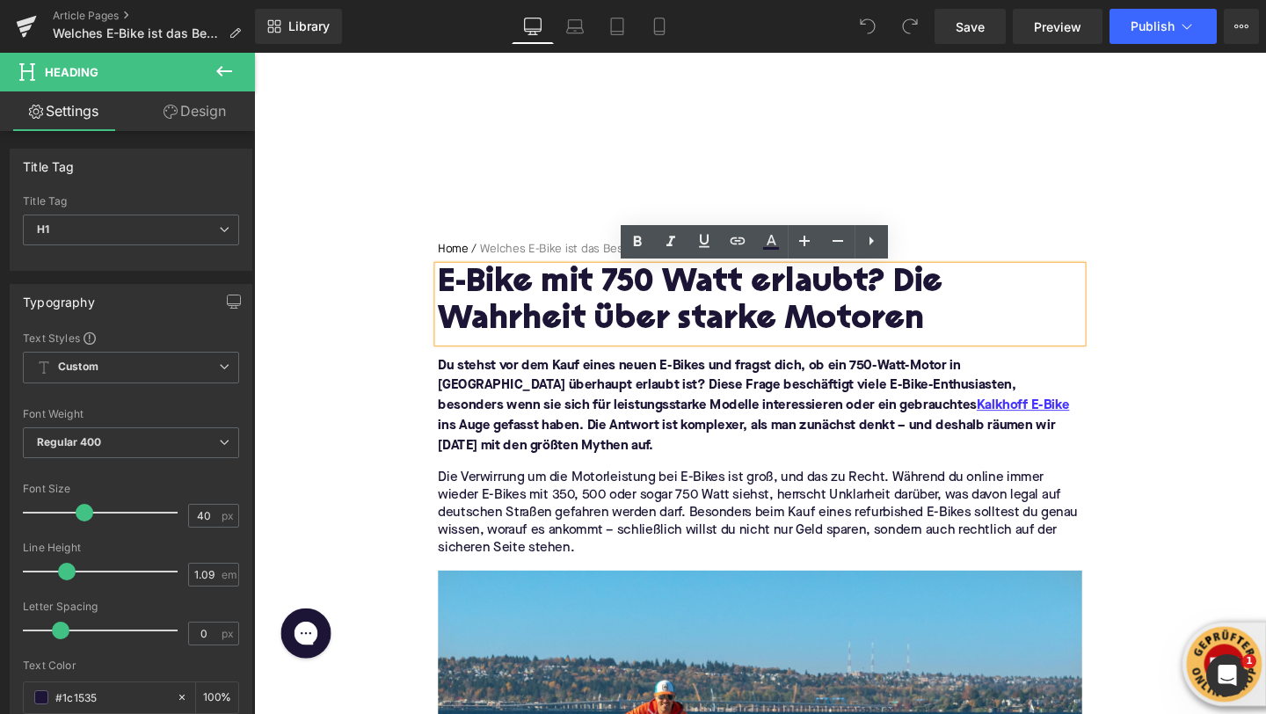
click at [522, 324] on h1 "E-Bike mit 750 Watt erlaubt? Die Wahrheit über starke Motoren" at bounding box center [785, 315] width 677 height 76
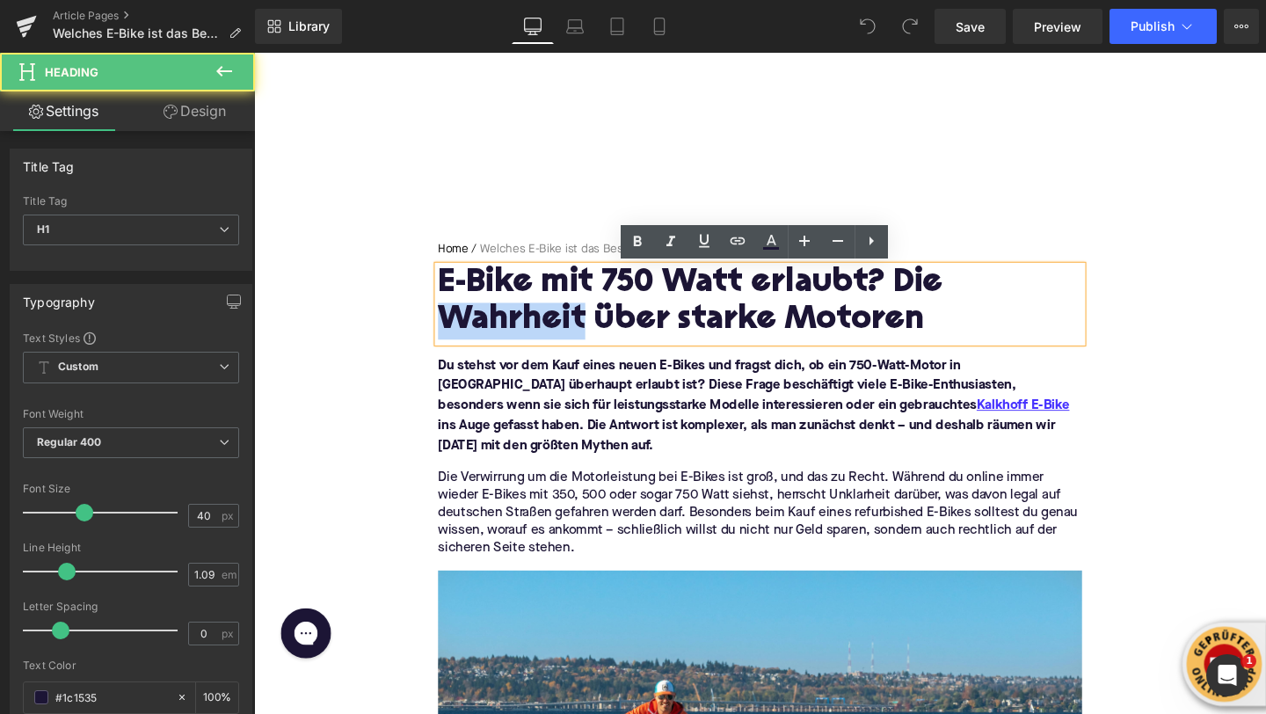
click at [522, 324] on h1 "E-Bike mit 750 Watt erlaubt? Die Wahrheit über starke Motoren" at bounding box center [785, 315] width 677 height 76
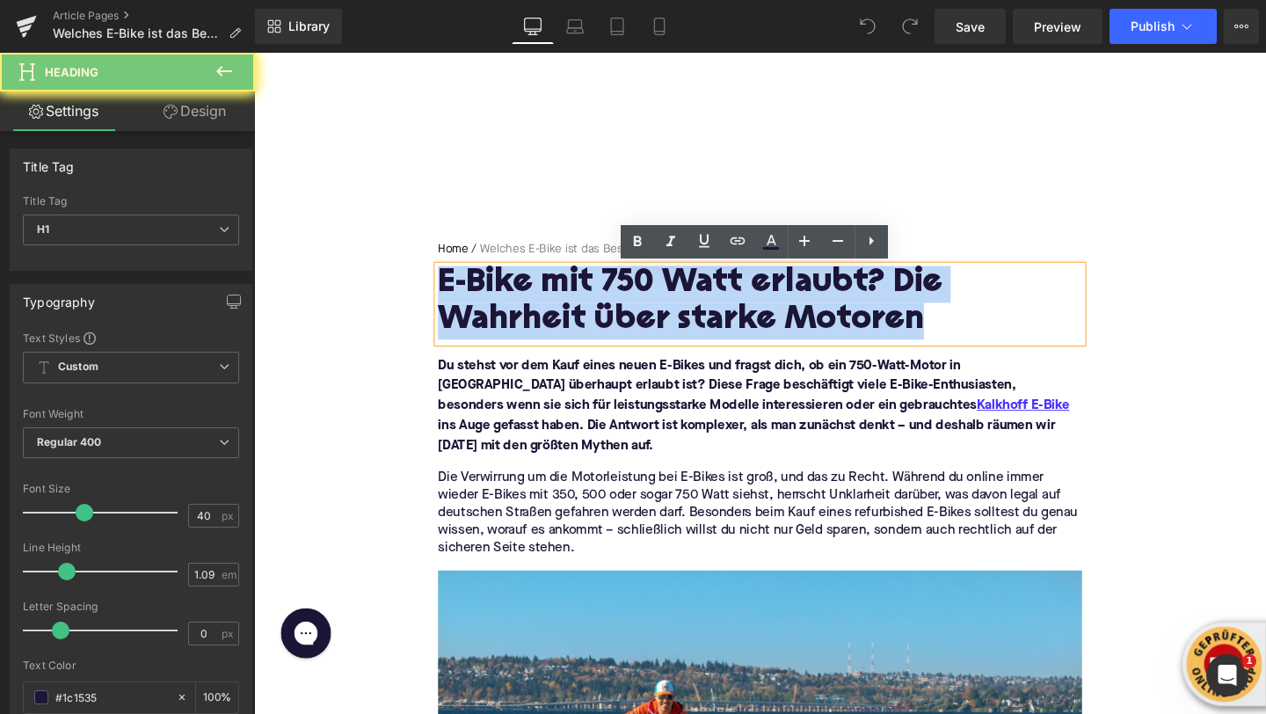
click at [522, 324] on h1 "E-Bike mit 750 Watt erlaubt? Die Wahrheit über starke Motoren" at bounding box center [785, 315] width 677 height 76
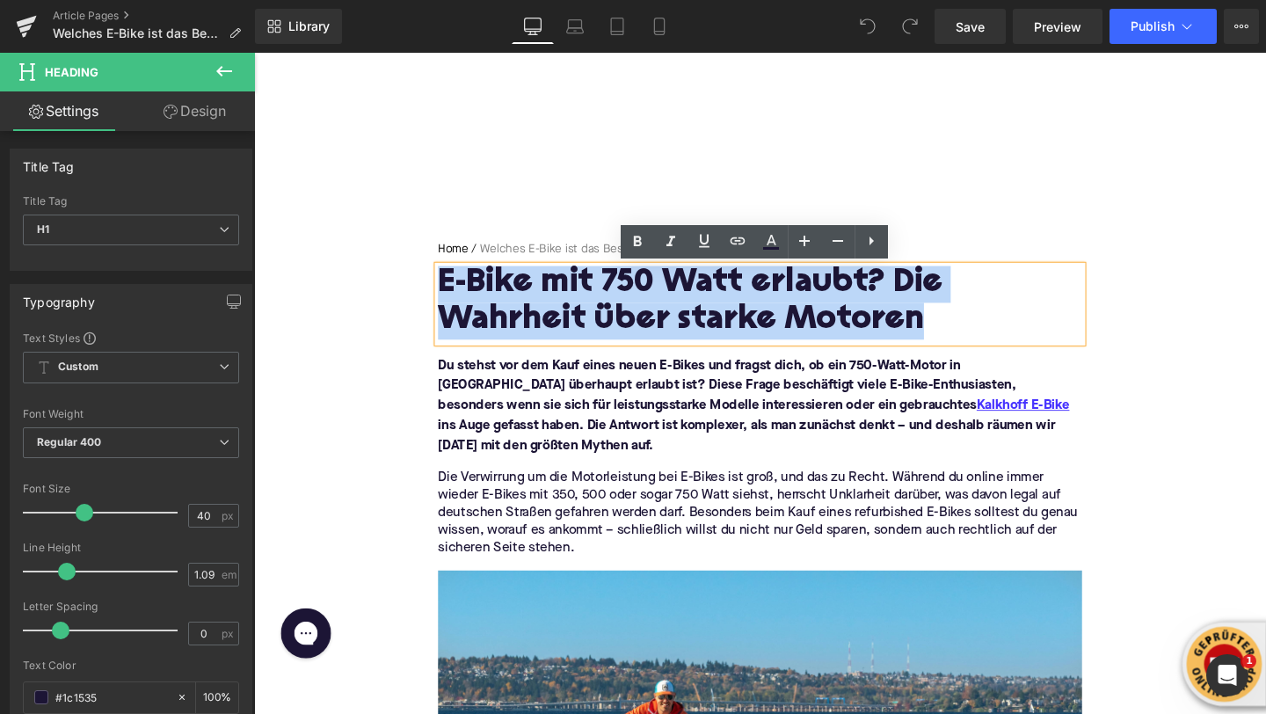
paste div
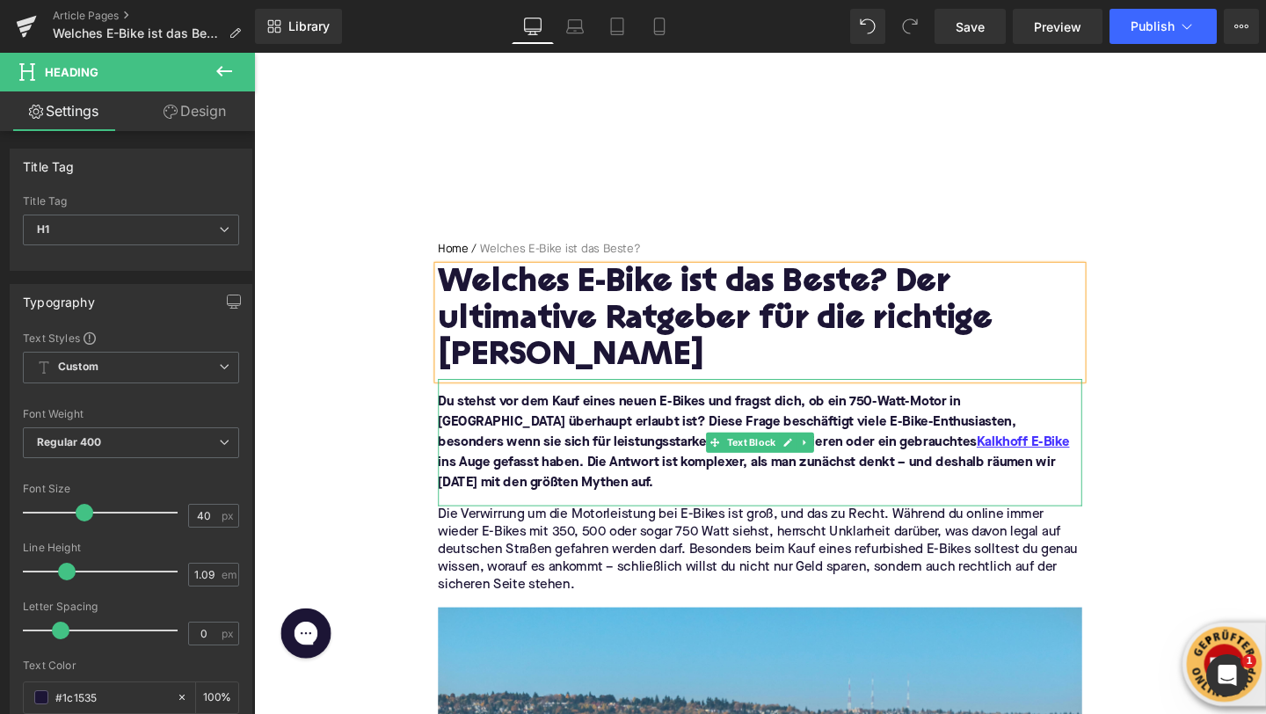
click at [498, 421] on font "Du stehst vor dem Kauf eines neuen E-Bikes und fragst dich, ob ein 750-Watt-Mot…" at bounding box center [779, 462] width 664 height 98
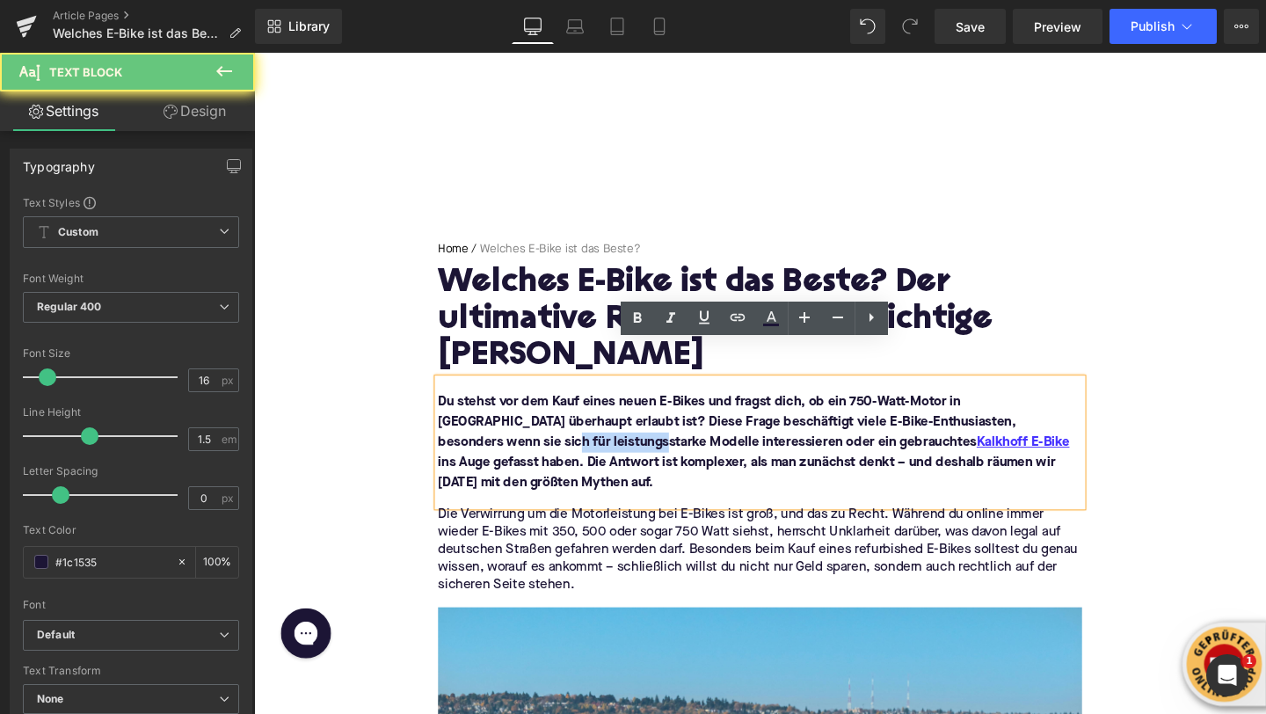
click at [498, 421] on font "Du stehst vor dem Kauf eines neuen E-Bikes und fragst dich, ob ein 750-Watt-Mot…" at bounding box center [779, 462] width 664 height 98
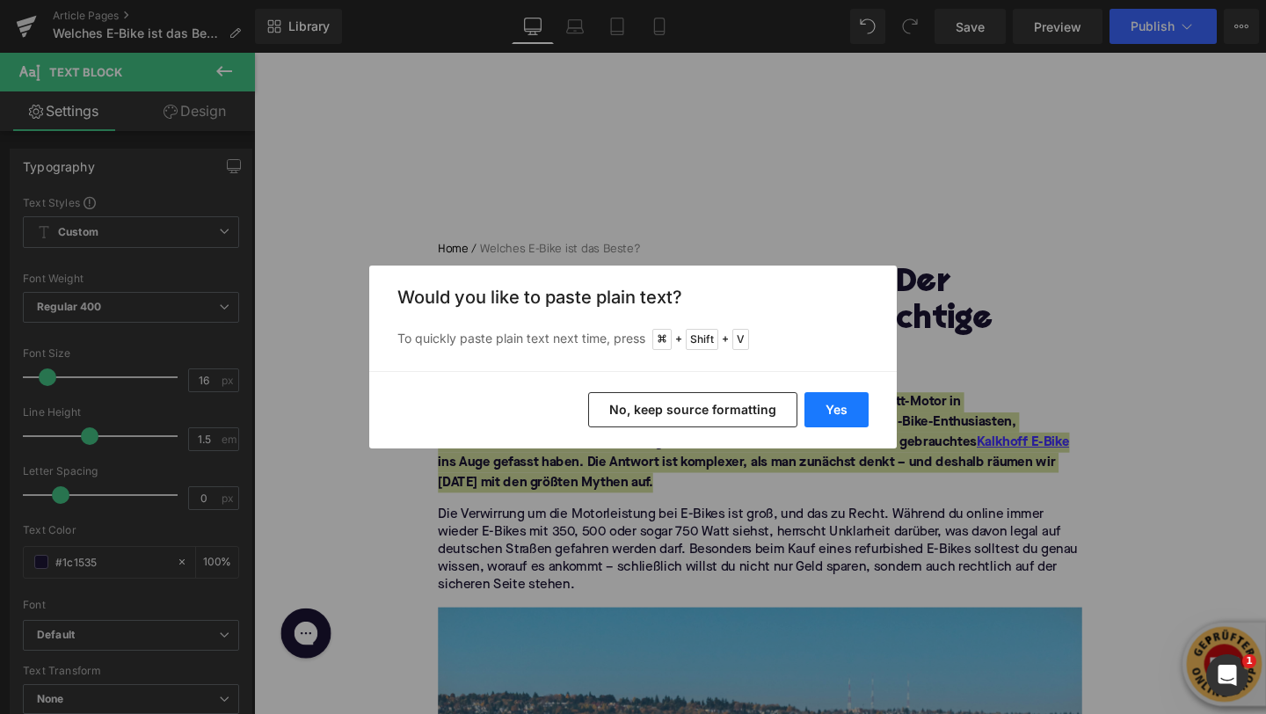
click at [830, 396] on button "Yes" at bounding box center [836, 409] width 64 height 35
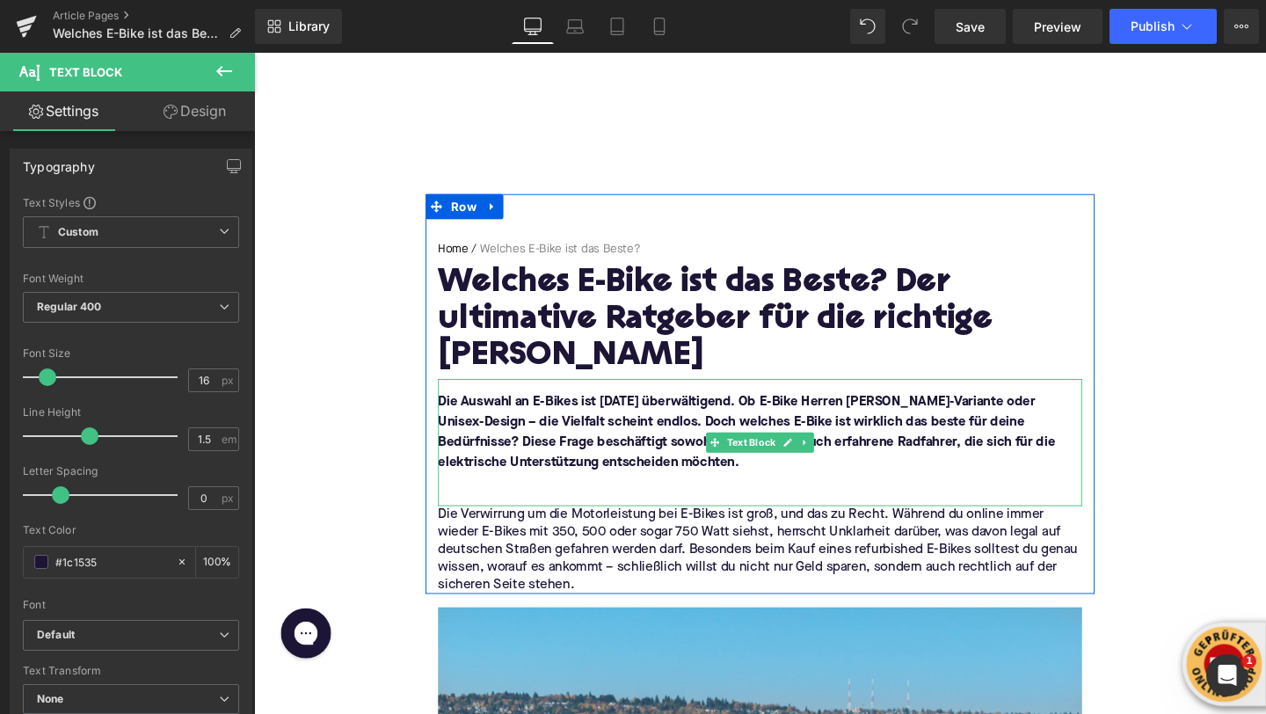
click at [522, 494] on p at bounding box center [785, 504] width 677 height 21
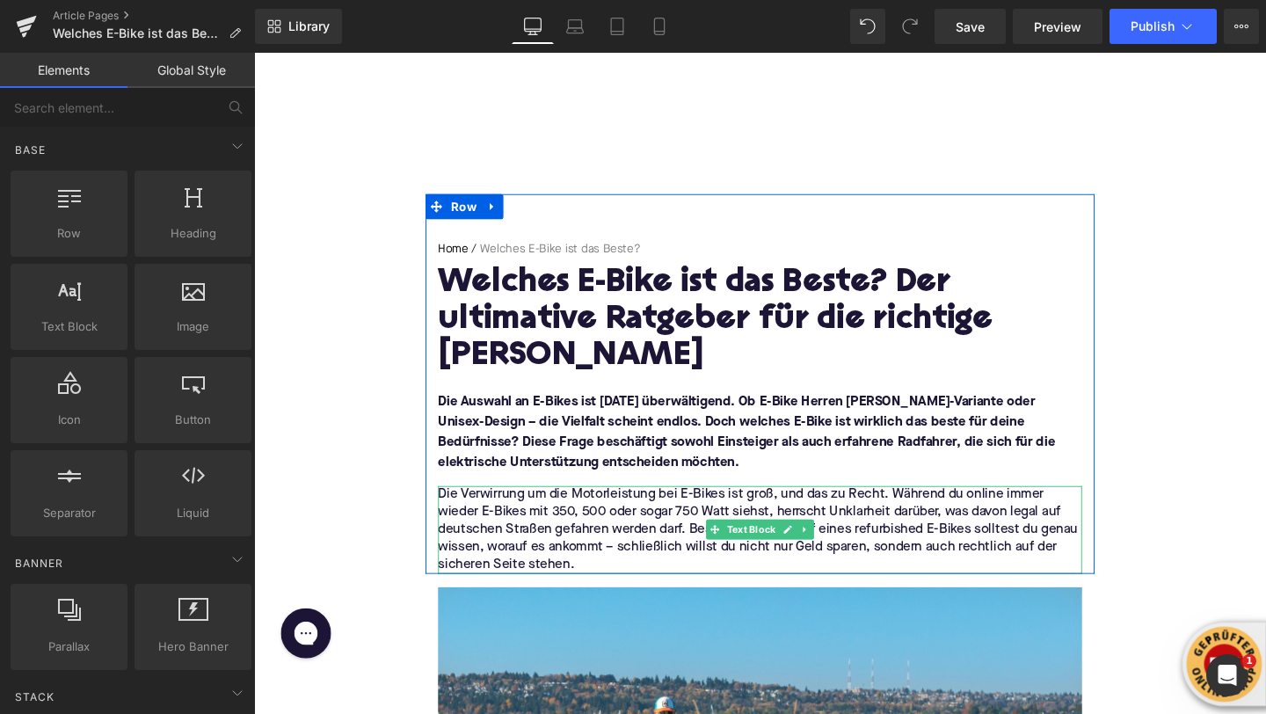
click at [492, 508] on p "Die Verwirrung um die Motorleistung bei E-Bikes ist groß, und das zu Recht. Wäh…" at bounding box center [785, 554] width 677 height 92
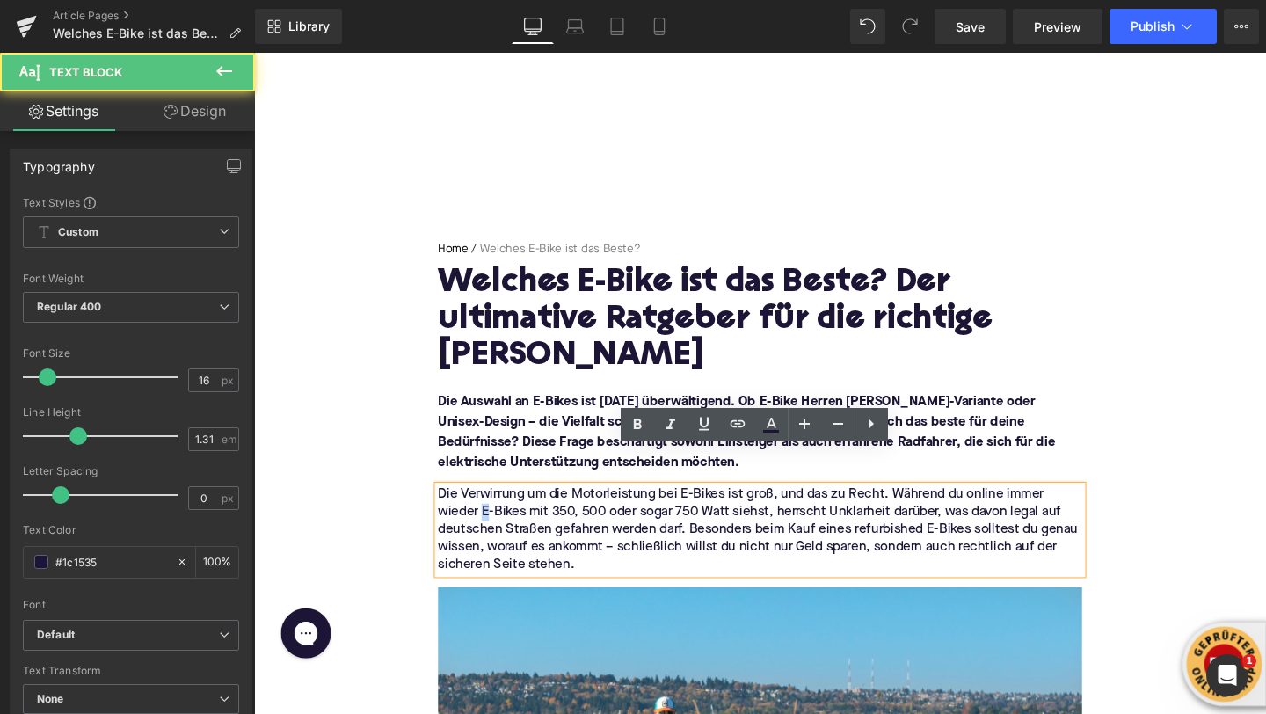
click at [492, 508] on p "Die Verwirrung um die Motorleistung bei E-Bikes ist groß, und das zu Recht. Wäh…" at bounding box center [785, 554] width 677 height 92
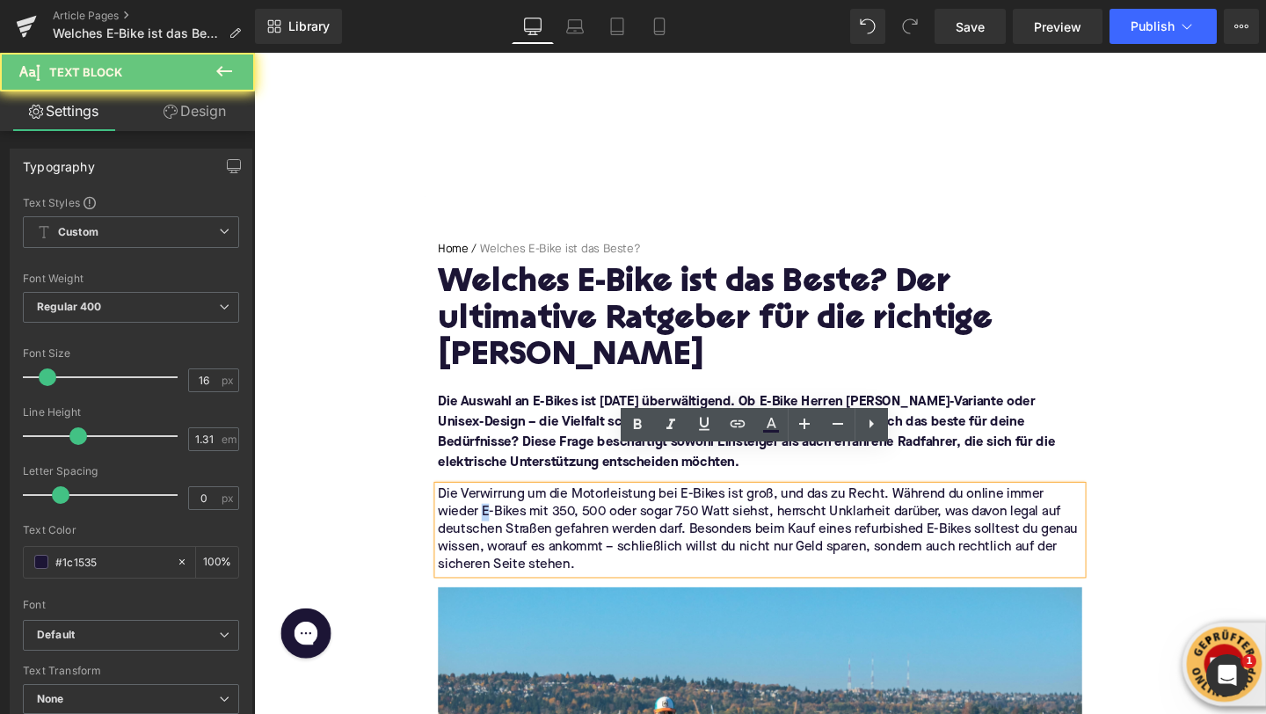
click at [492, 508] on p "Die Verwirrung um die Motorleistung bei E-Bikes ist groß, und das zu Recht. Wäh…" at bounding box center [785, 554] width 677 height 92
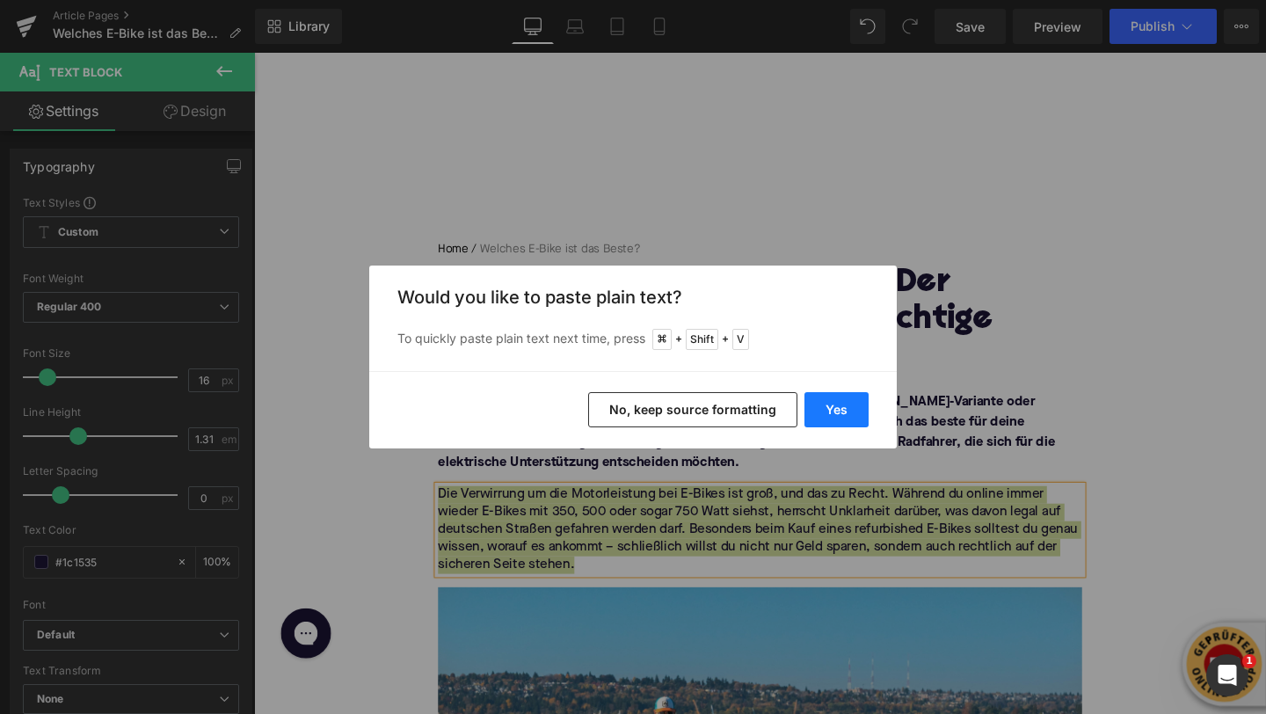
click at [825, 411] on button "Yes" at bounding box center [836, 409] width 64 height 35
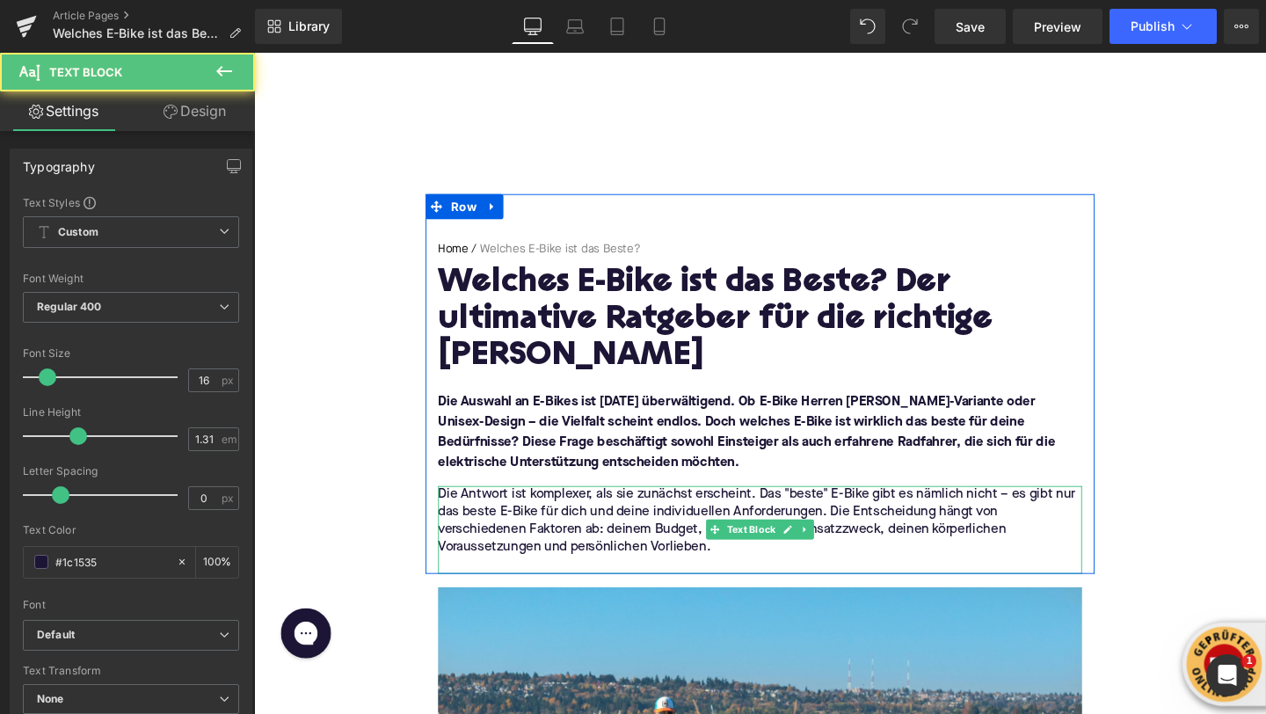
click at [547, 582] on p at bounding box center [785, 591] width 677 height 18
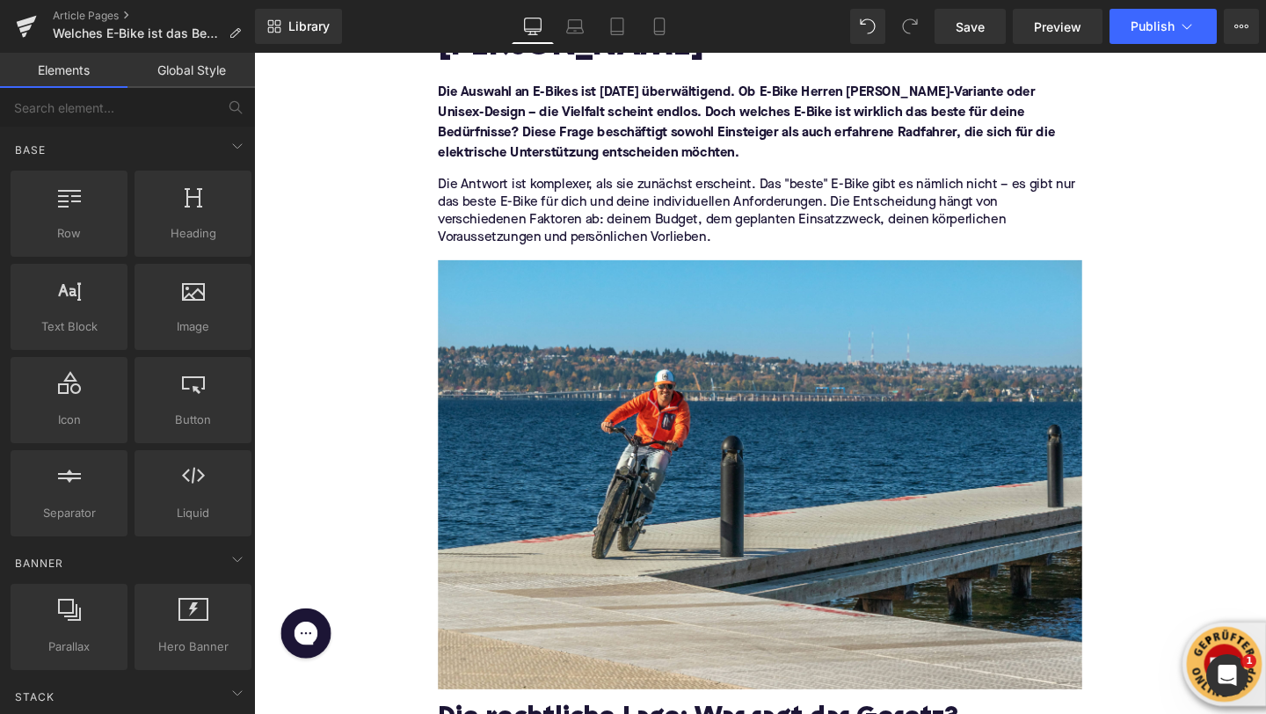
scroll to position [331, 0]
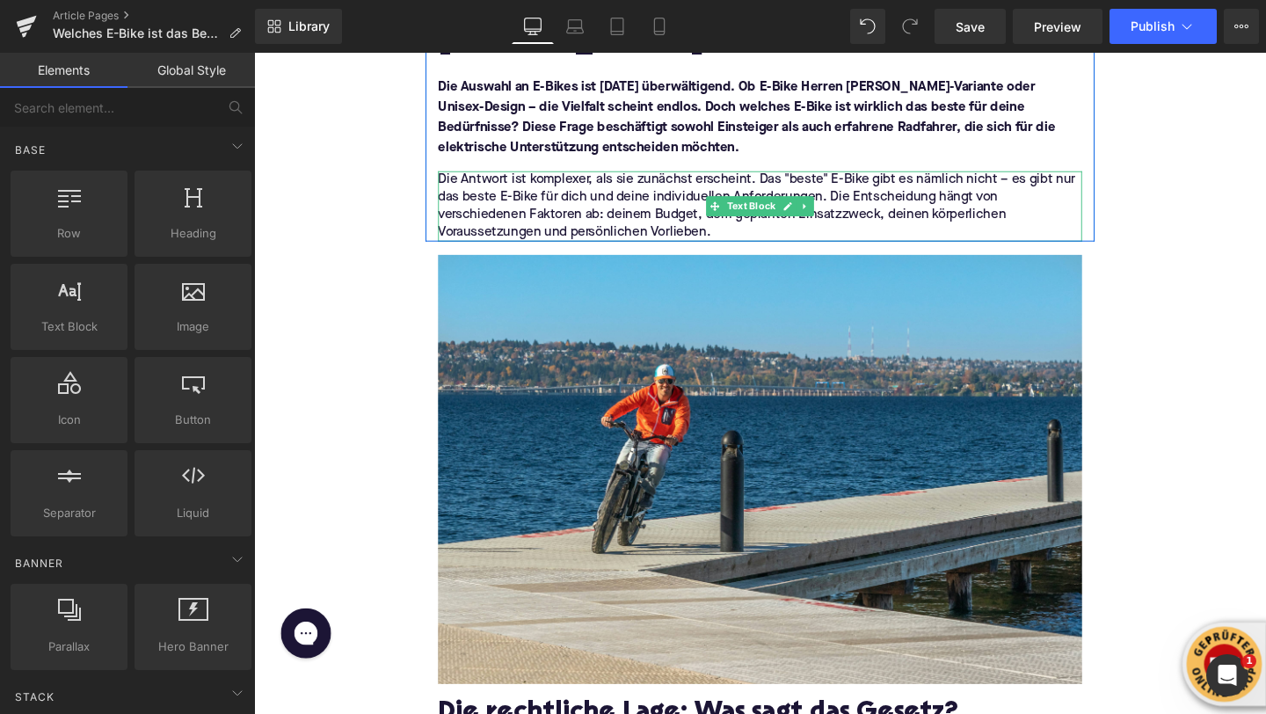
click at [755, 205] on p "Die Antwort ist komplexer, als sie zunächst erscheint. Das "beste" E-Bike gibt …" at bounding box center [785, 215] width 677 height 74
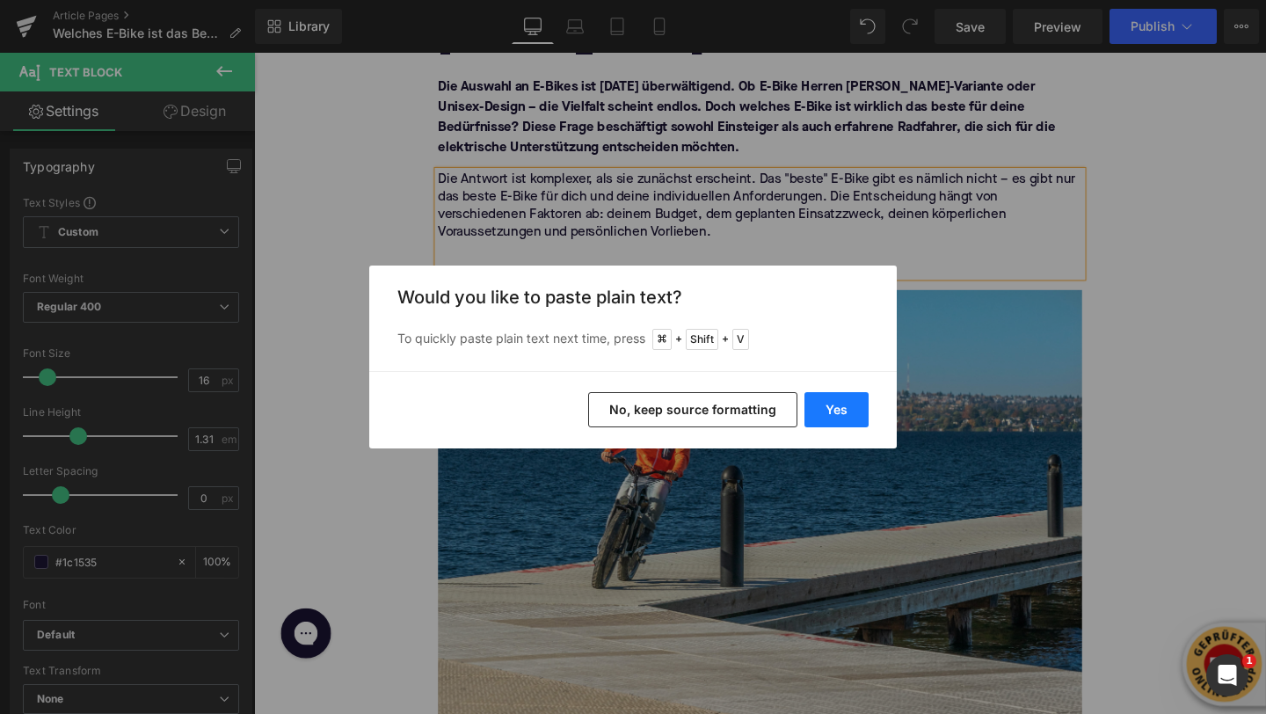
click at [845, 403] on button "Yes" at bounding box center [836, 409] width 64 height 35
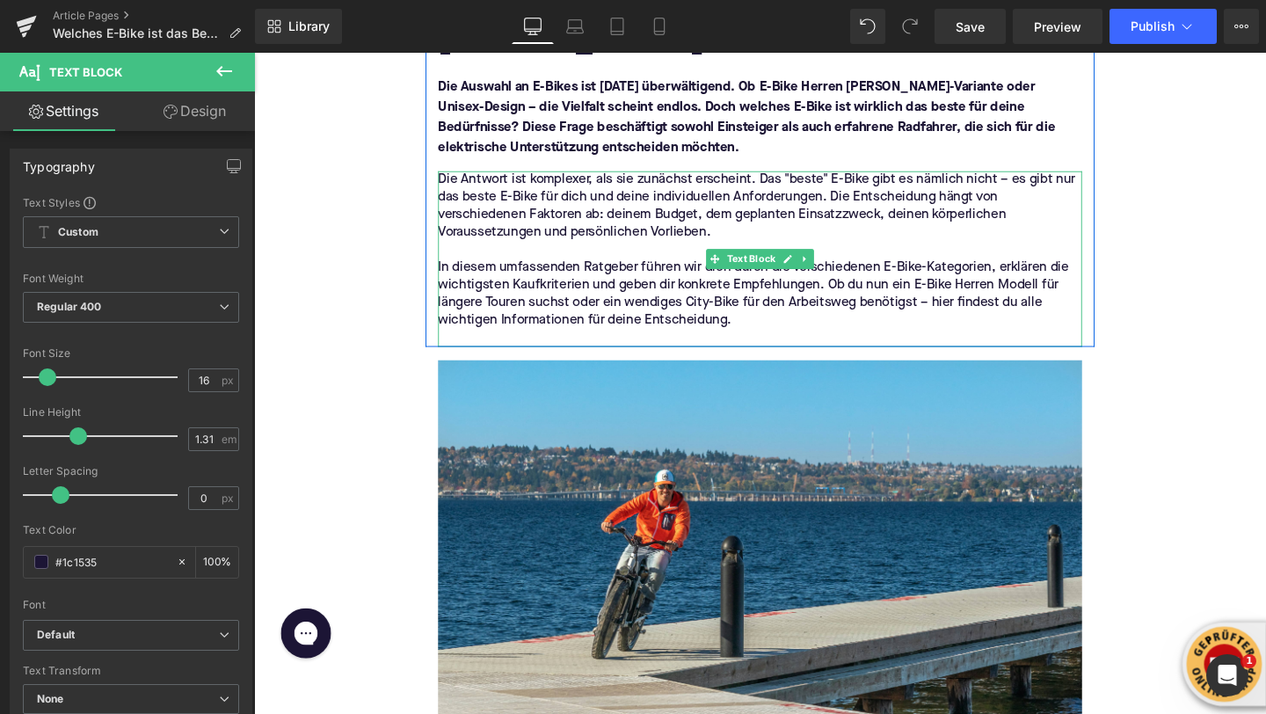
click at [617, 344] on p at bounding box center [785, 353] width 677 height 18
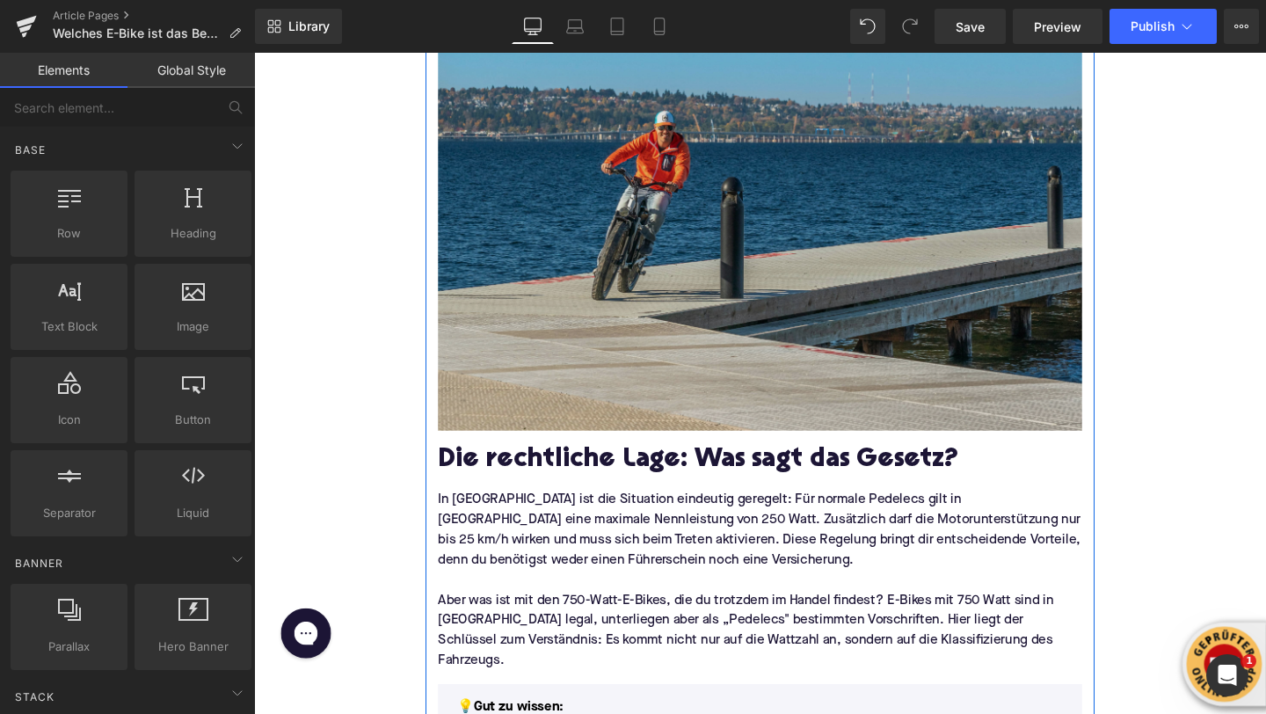
scroll to position [775, 0]
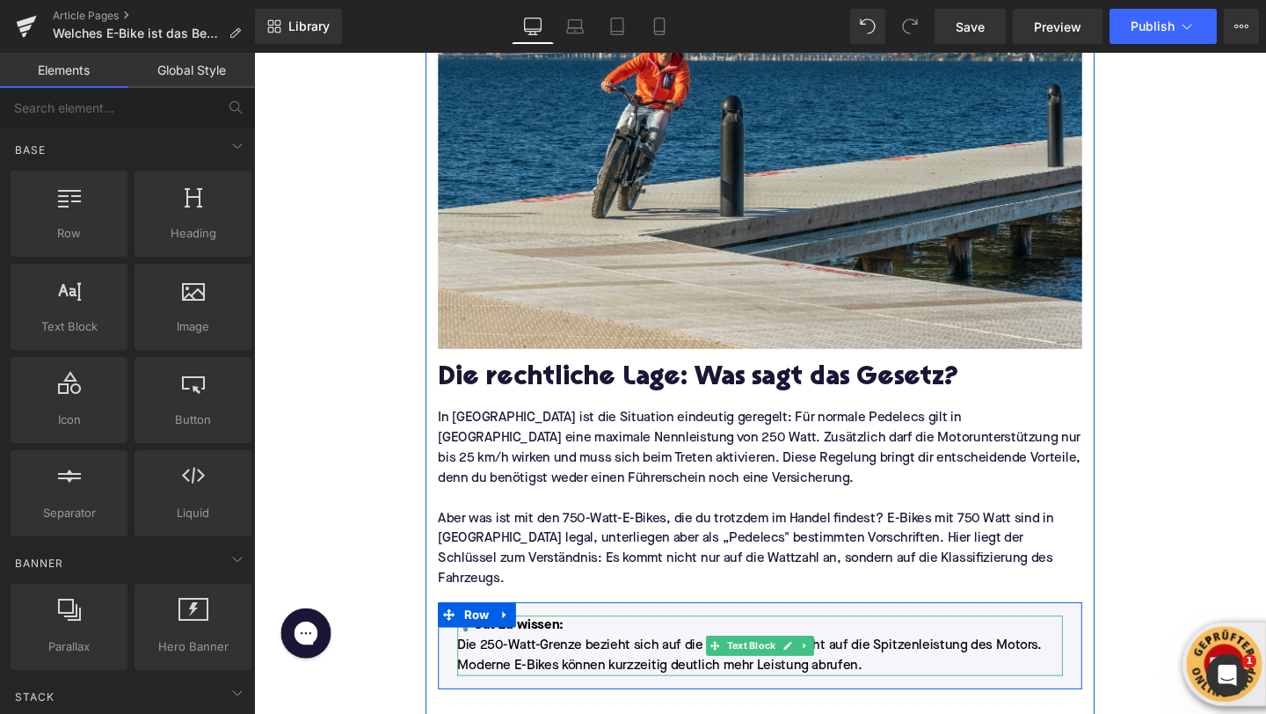
click at [528, 665] on p "Die 250-Watt-Grenze bezieht sich auf die Nennleistung, nicht auf die Spitzenlei…" at bounding box center [786, 686] width 636 height 42
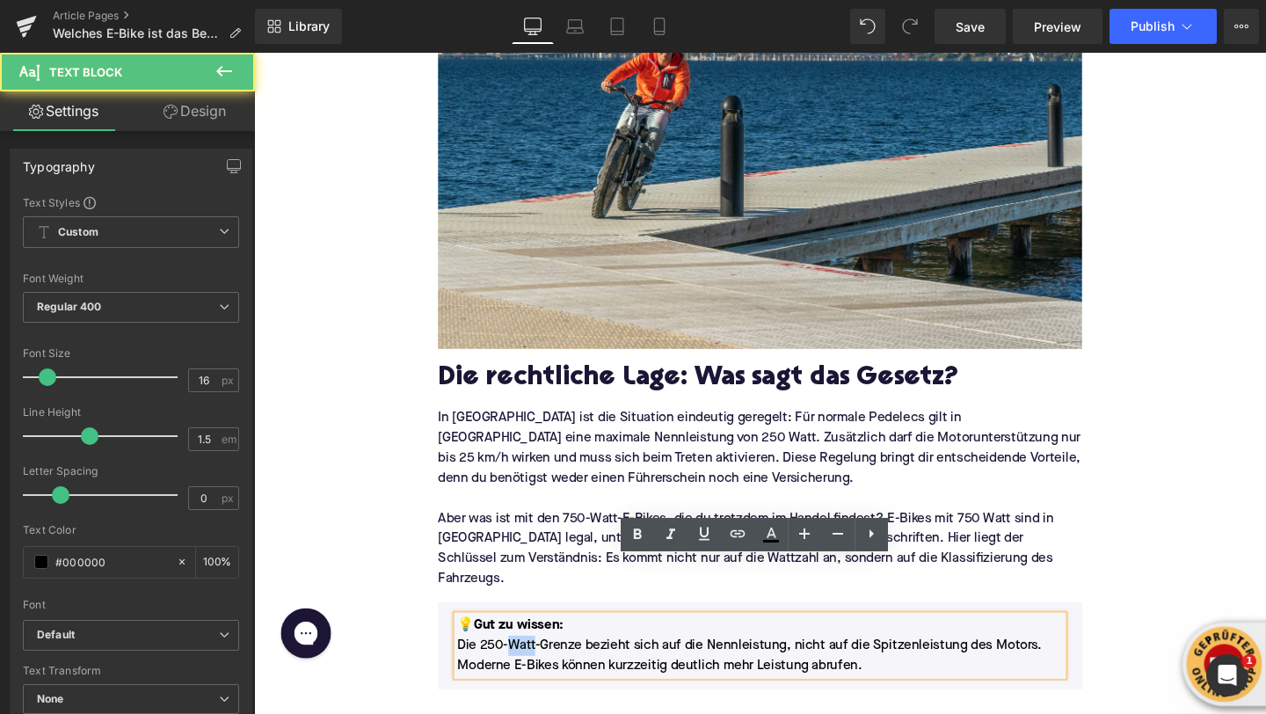
click at [528, 665] on p "Die 250-Watt-Grenze bezieht sich auf die Nennleistung, nicht auf die Spitzenlei…" at bounding box center [786, 686] width 636 height 42
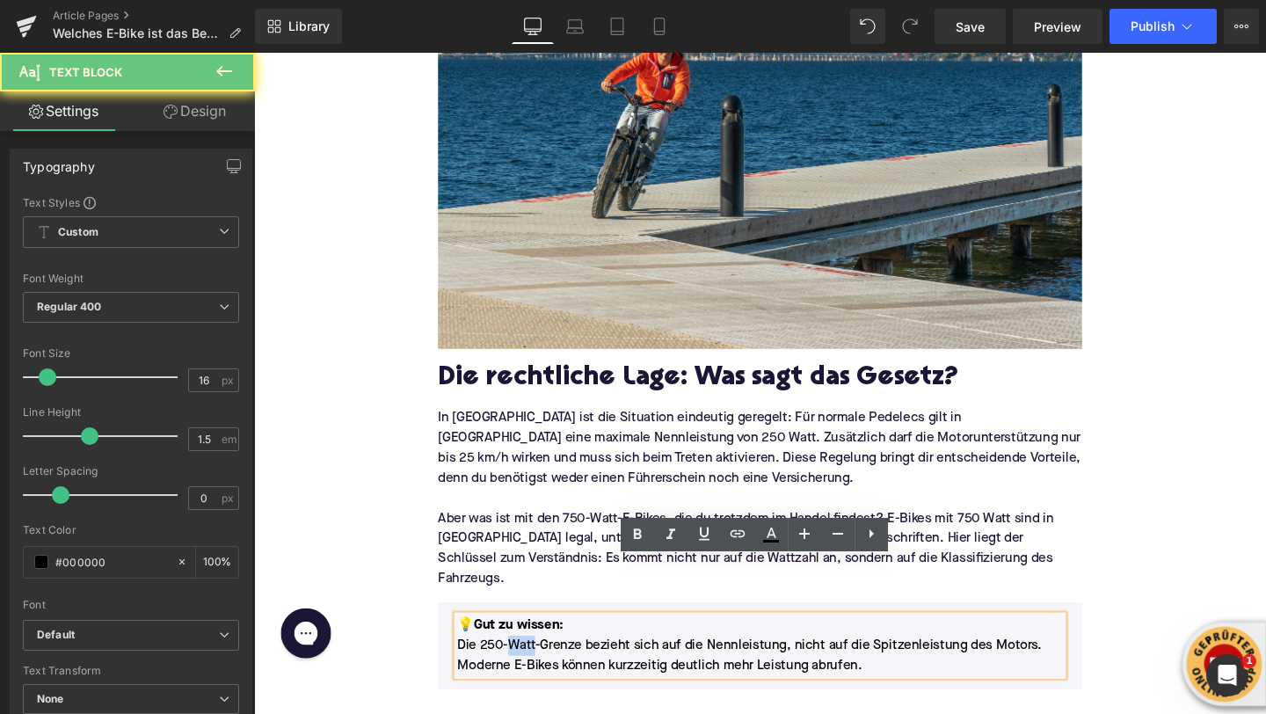
click at [528, 665] on p "Die 250-Watt-Grenze bezieht sich auf die Nennleistung, nicht auf die Spitzenlei…" at bounding box center [786, 686] width 636 height 42
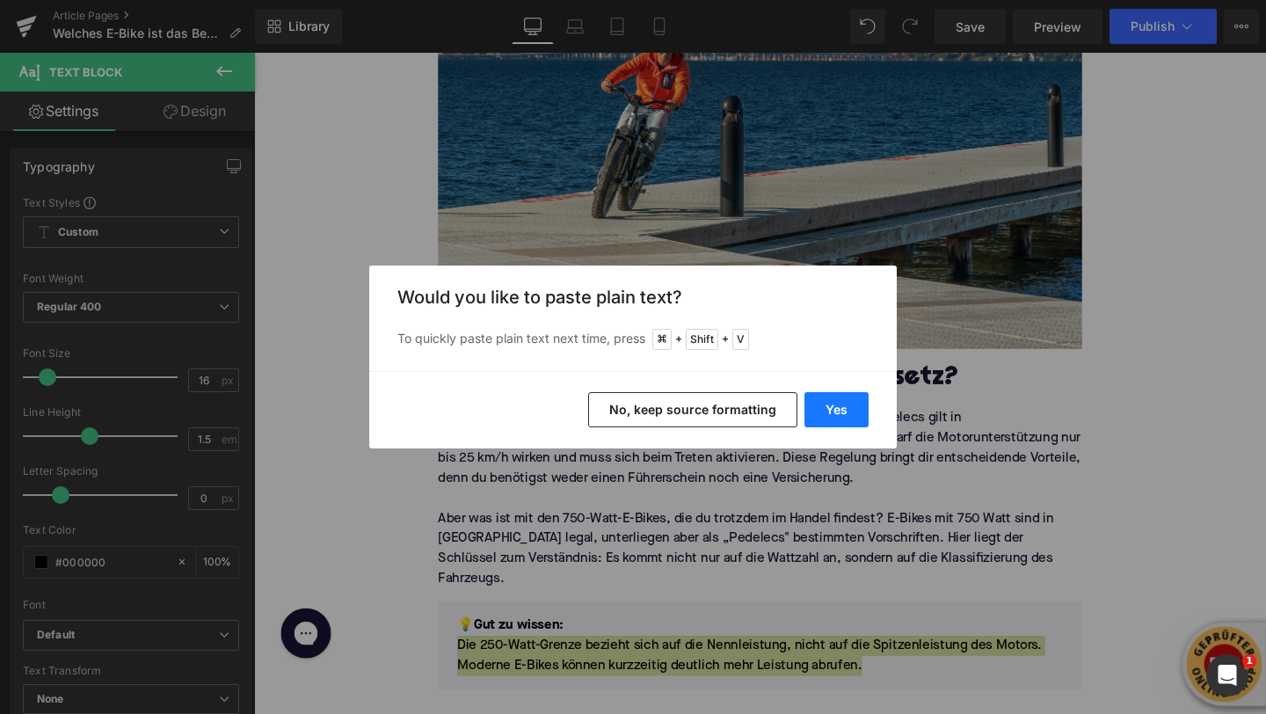
click at [837, 419] on button "Yes" at bounding box center [836, 409] width 64 height 35
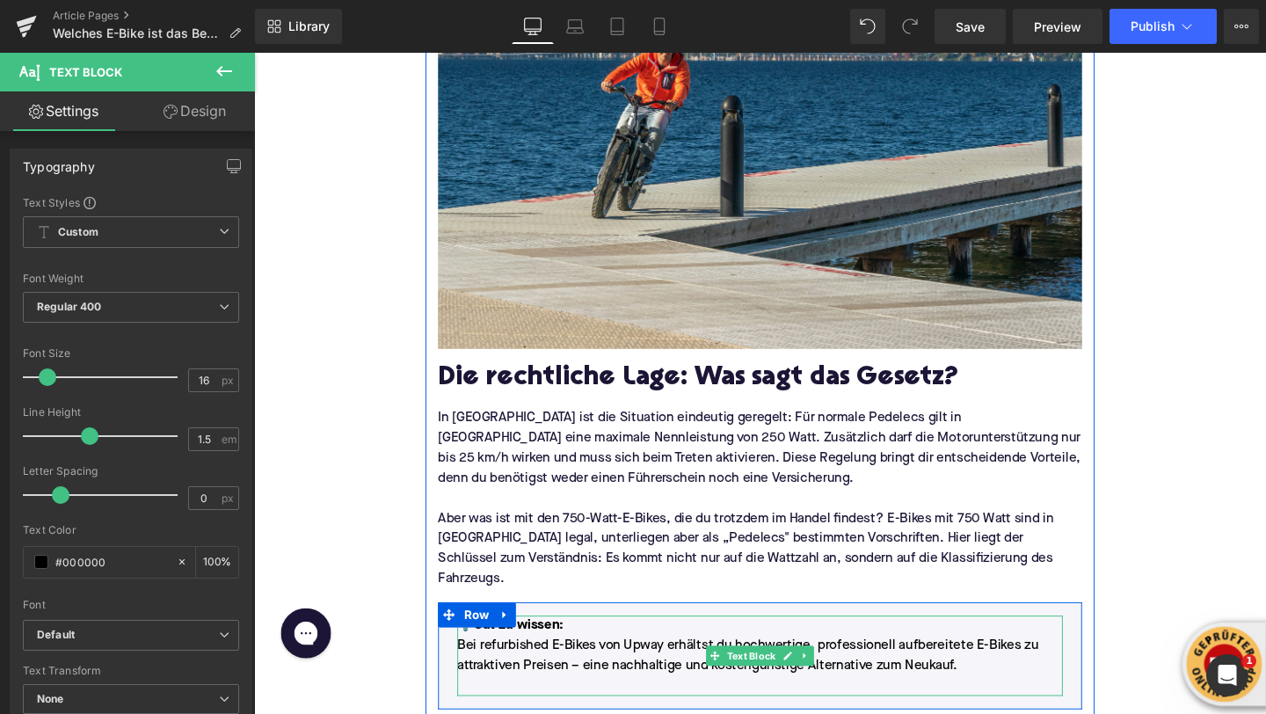
click at [540, 708] on p at bounding box center [786, 718] width 636 height 21
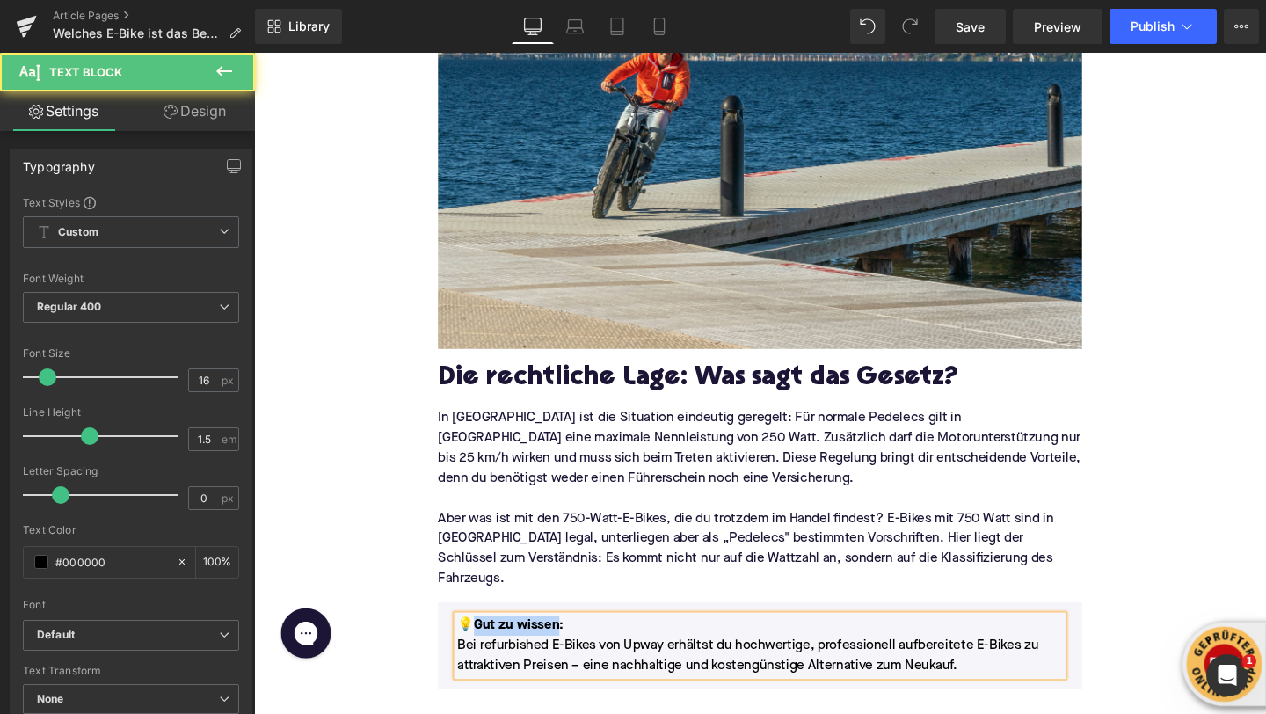
drag, startPoint x: 570, startPoint y: 598, endPoint x: 480, endPoint y: 600, distance: 89.7
click at [480, 644] on p "💡 Gut zu wissen:" at bounding box center [786, 654] width 636 height 21
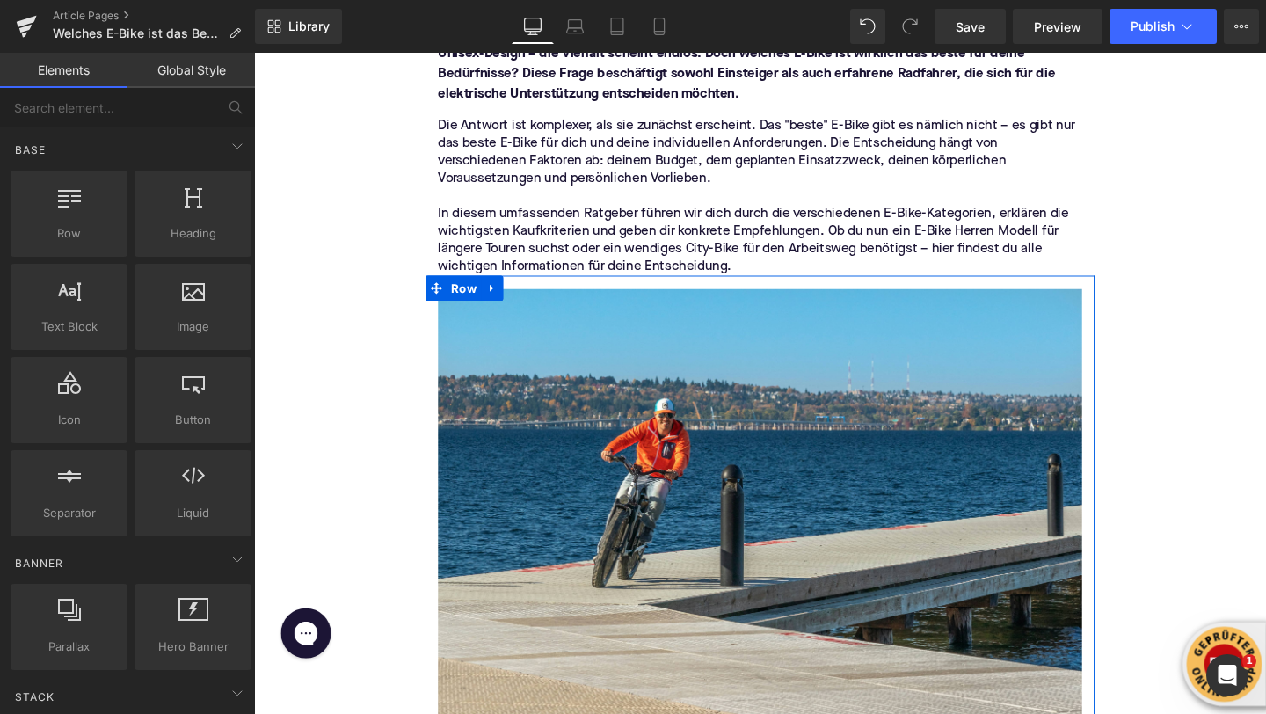
scroll to position [630, 0]
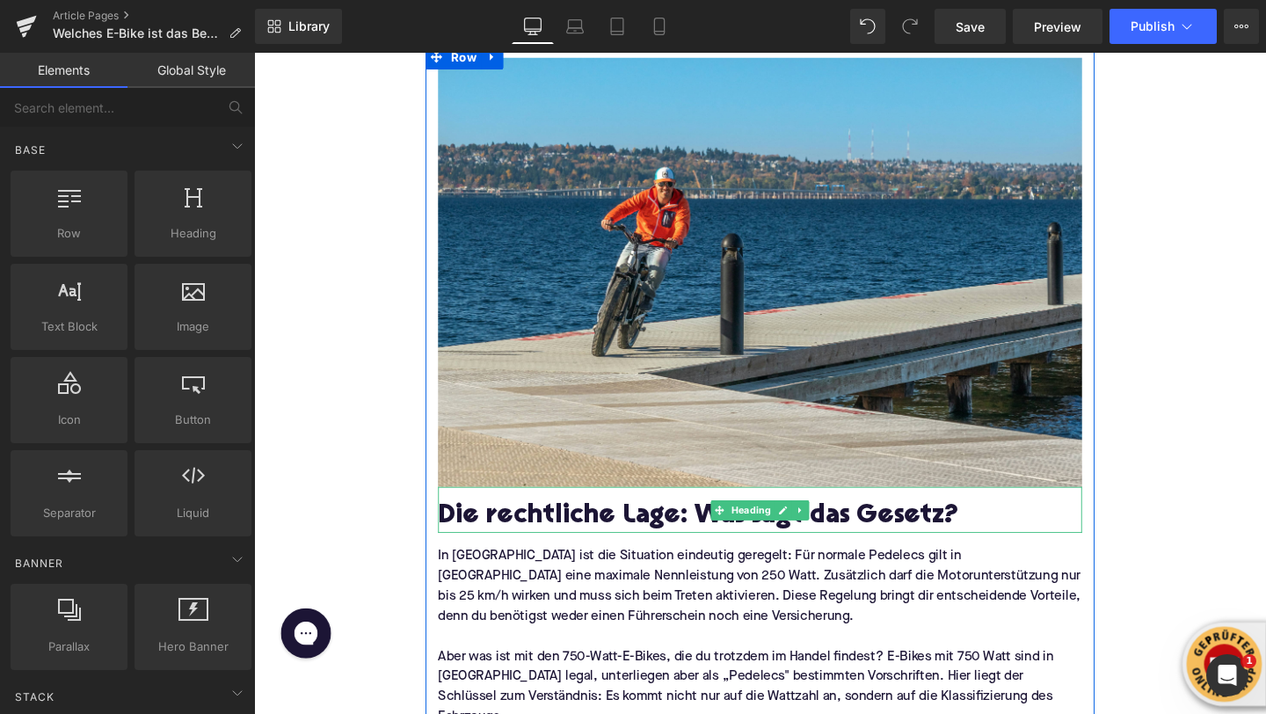
click at [500, 525] on h2 "Die rechtliche Lage: Was sagt das Gesetz?" at bounding box center [785, 541] width 677 height 32
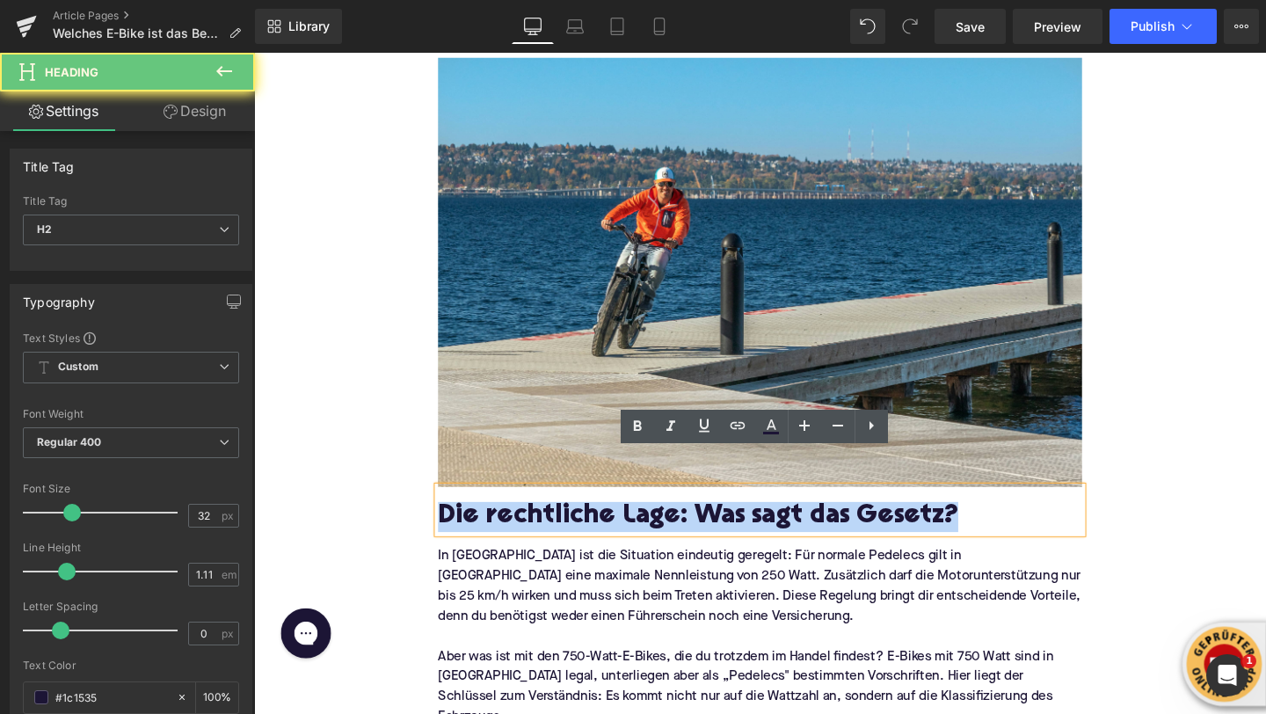
click at [500, 525] on h2 "Die rechtliche Lage: Was sagt das Gesetz?" at bounding box center [785, 541] width 677 height 32
copy h2 "Die rechtliche Lage: Was sagt das Gesetz?"
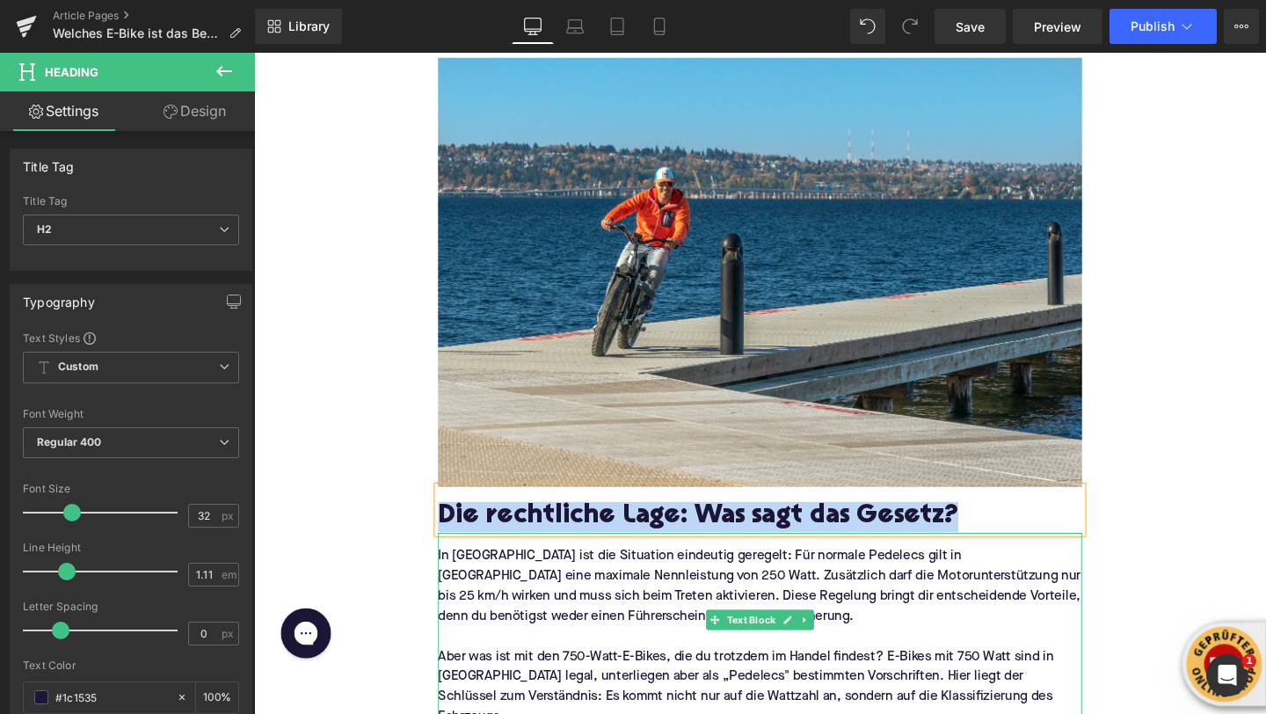
paste div
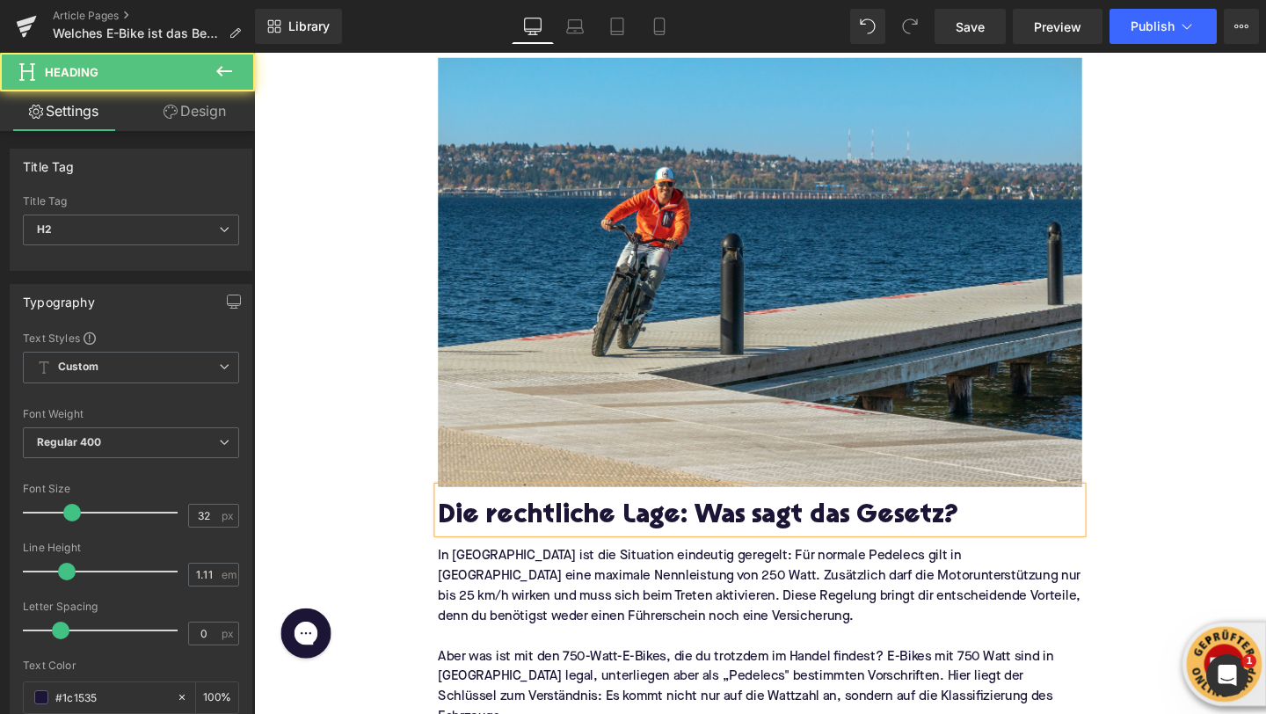
click at [520, 525] on h2 "Die rechtliche Lage: Was sagt das Gesetz?" at bounding box center [785, 541] width 677 height 32
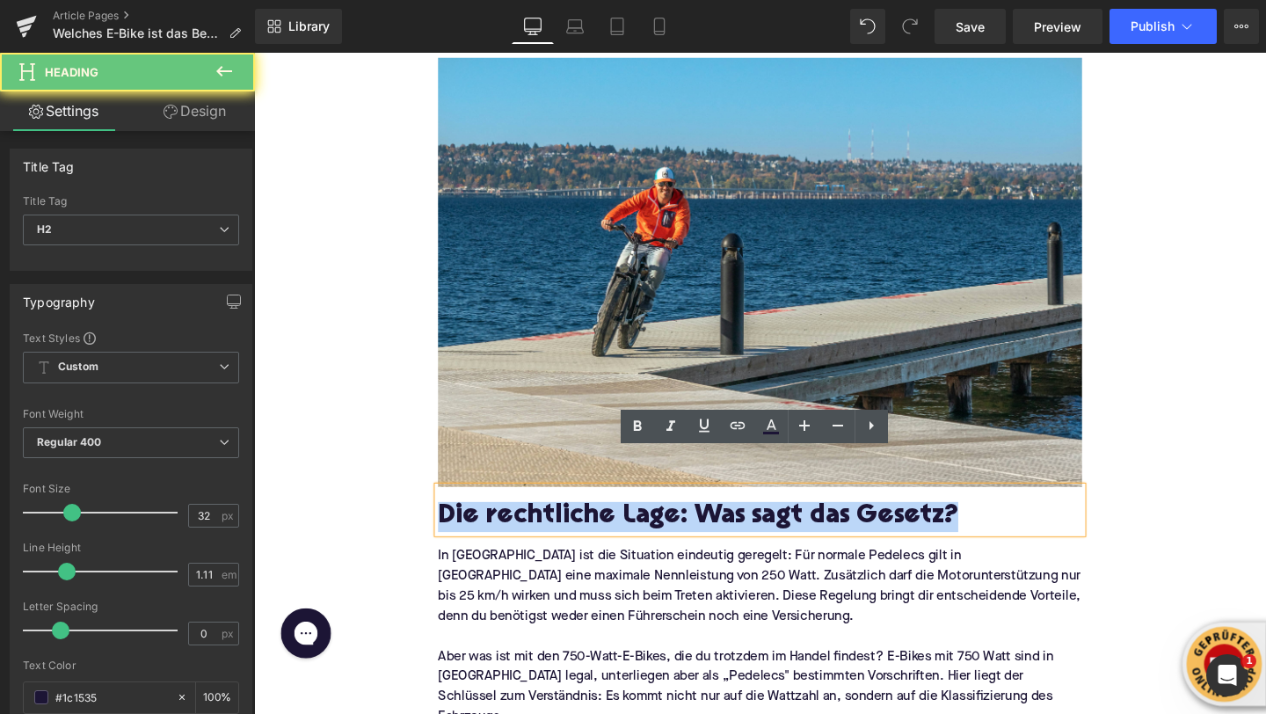
click at [520, 525] on h2 "Die rechtliche Lage: Was sagt das Gesetz?" at bounding box center [785, 541] width 677 height 32
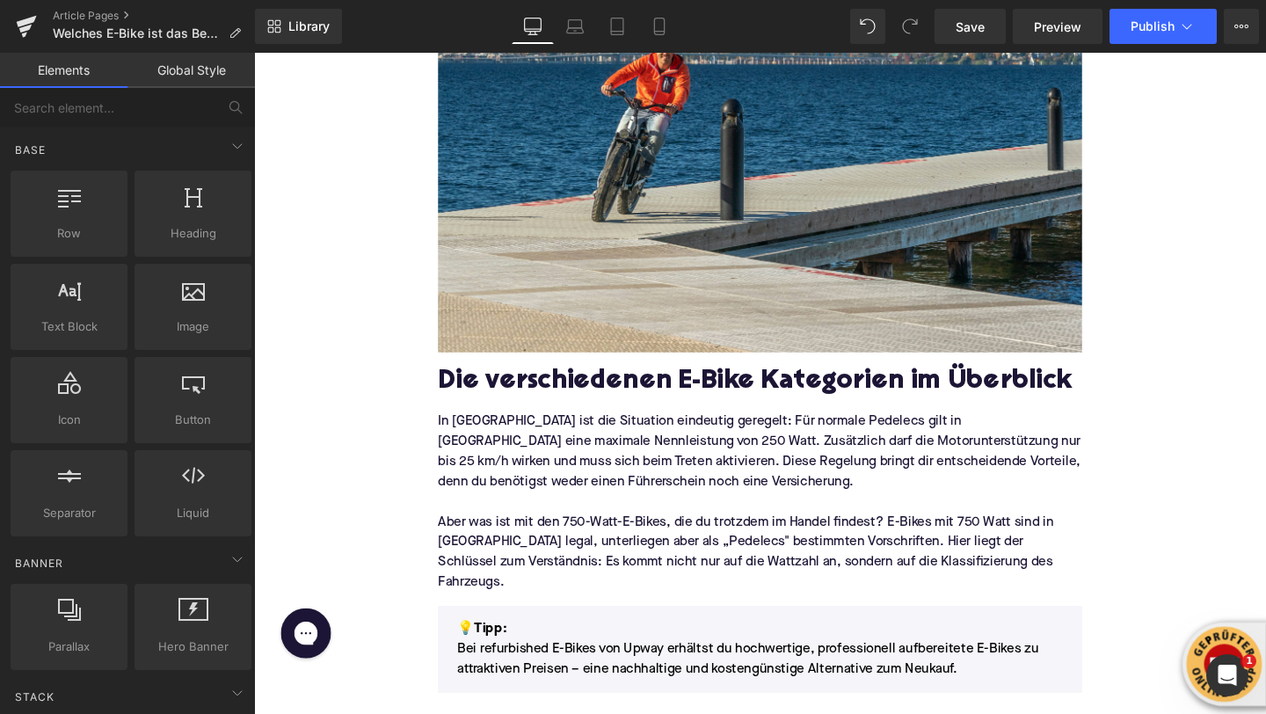
scroll to position [775, 0]
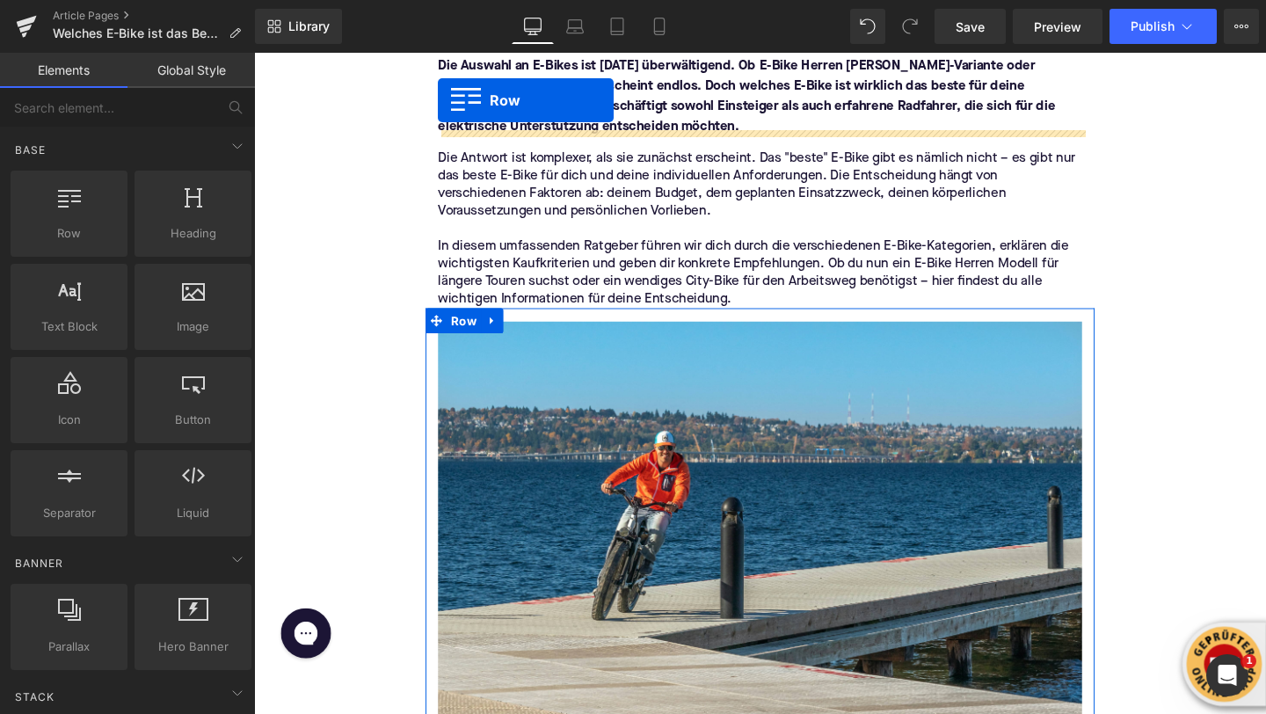
scroll to position [318, 0]
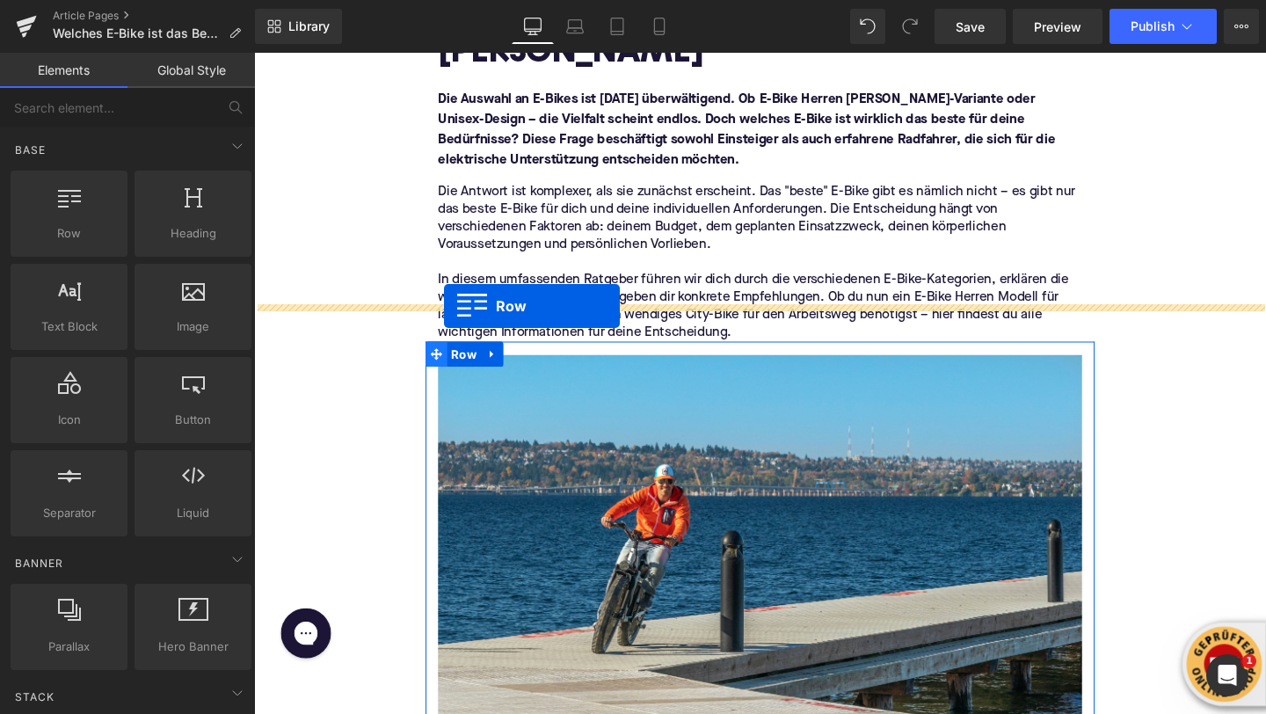
drag, startPoint x: 459, startPoint y: 584, endPoint x: 454, endPoint y: 319, distance: 264.6
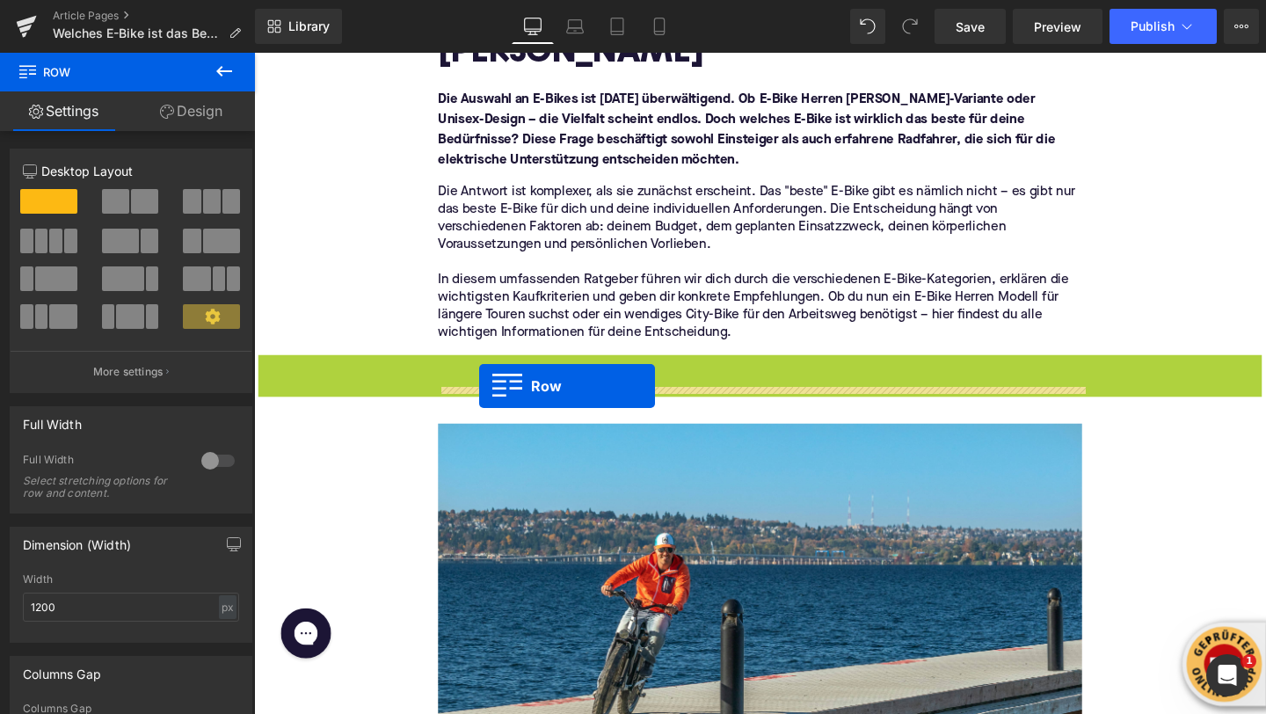
drag, startPoint x: 271, startPoint y: 345, endPoint x: 490, endPoint y: 403, distance: 226.4
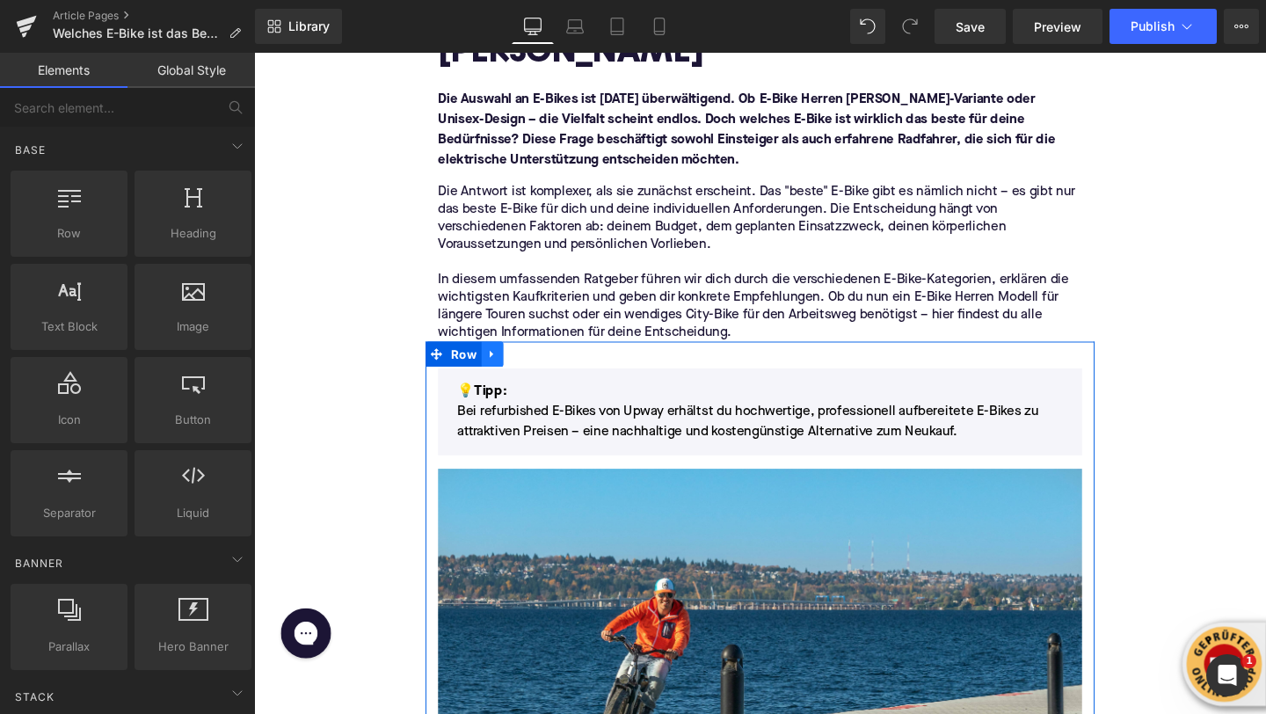
click at [507, 362] on icon at bounding box center [504, 368] width 12 height 13
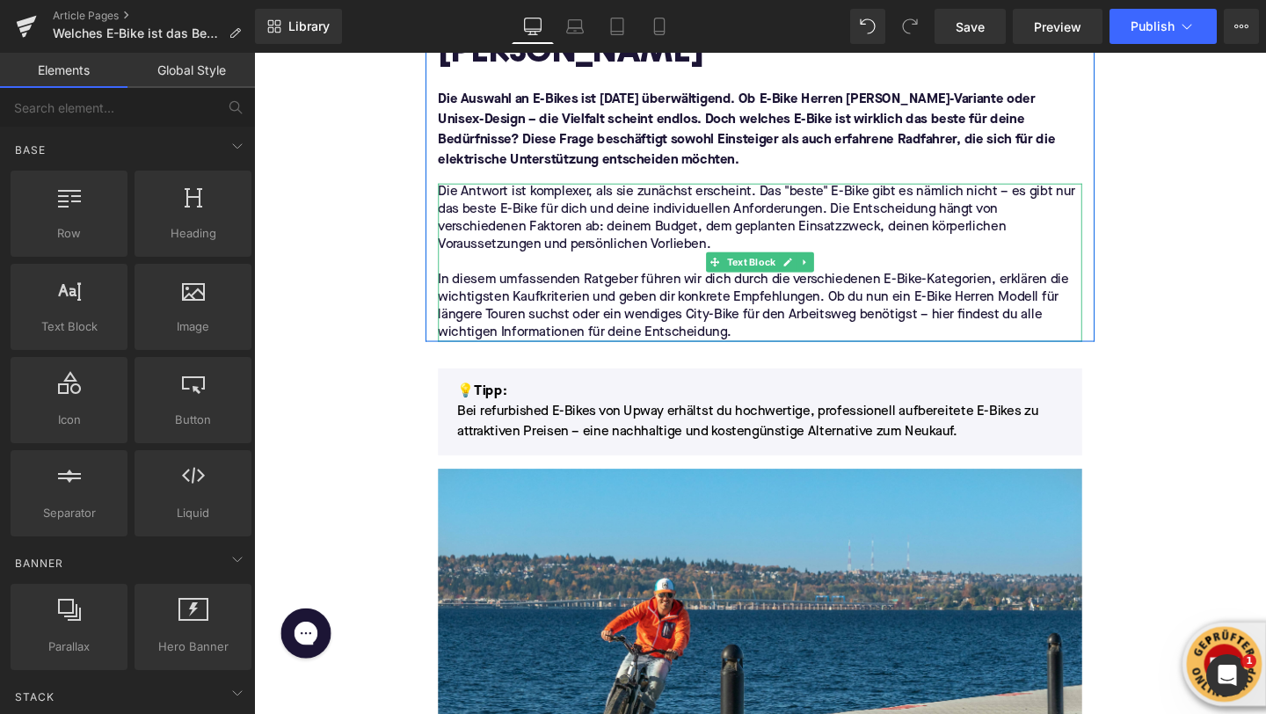
click at [600, 306] on p "Die Antwort ist komplexer, als sie zunächst erscheint. Das "beste" E-Bike gibt …" at bounding box center [785, 273] width 677 height 166
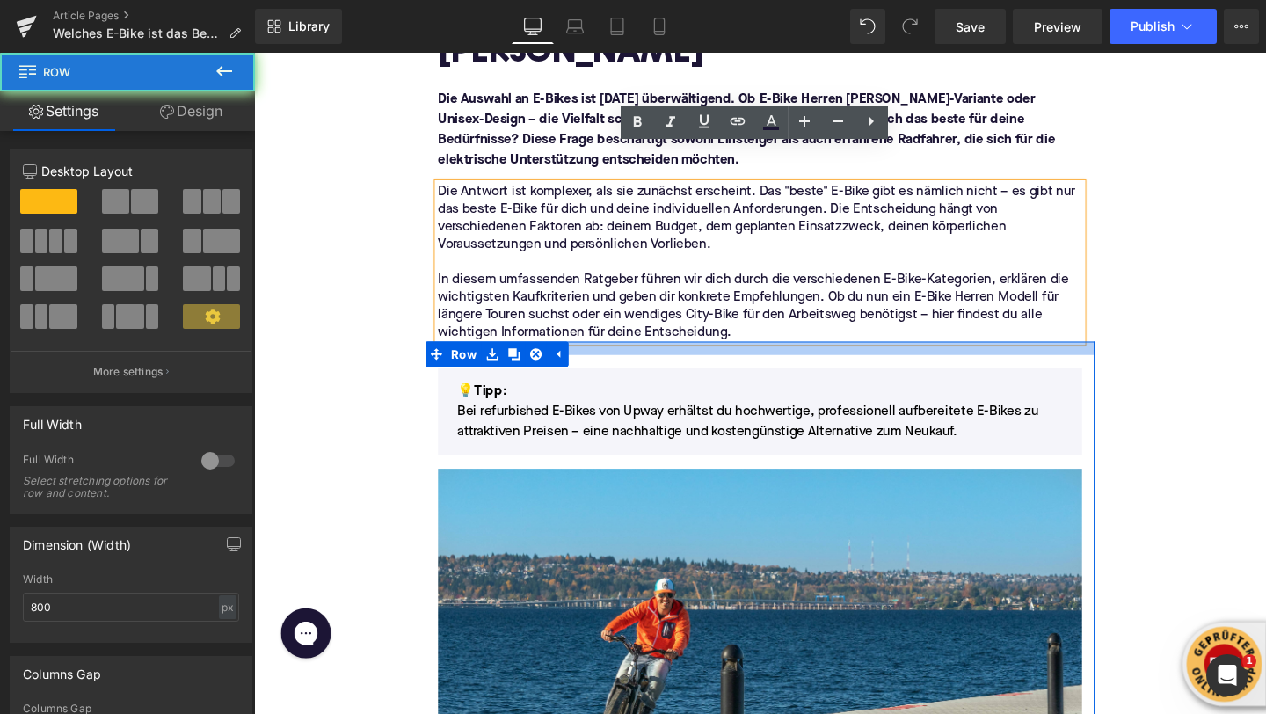
click at [592, 356] on div at bounding box center [785, 363] width 703 height 14
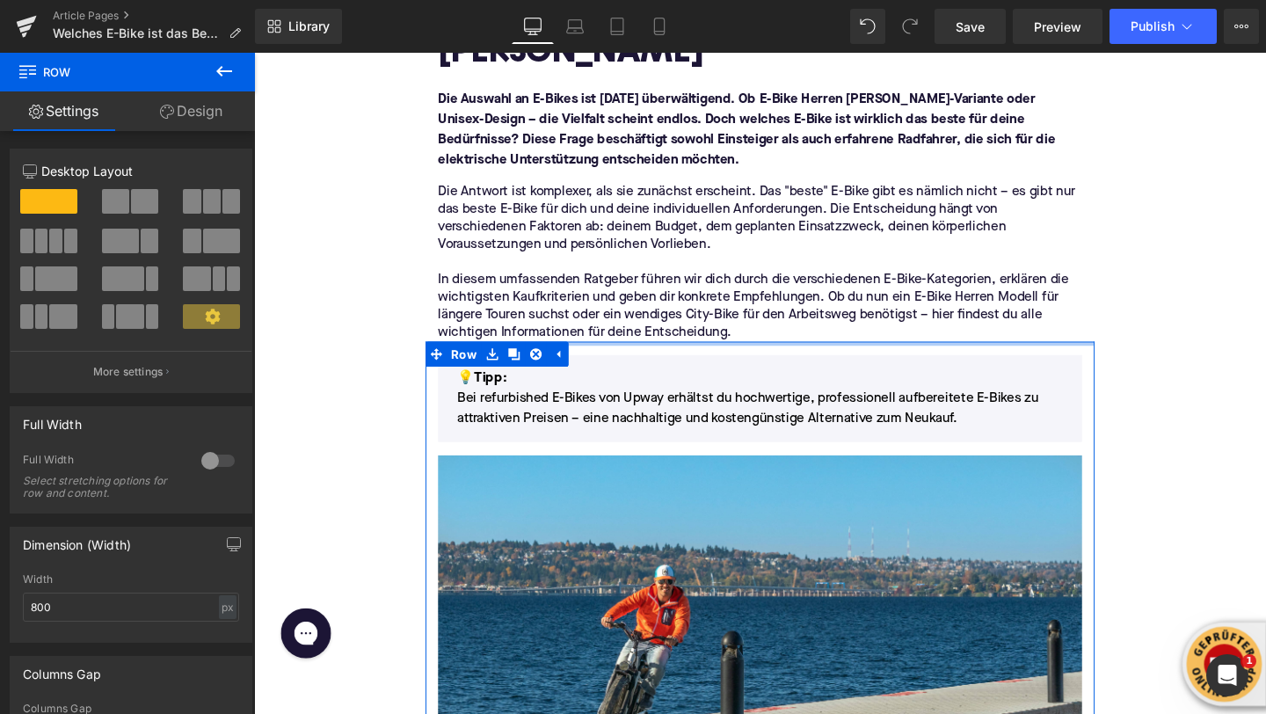
drag, startPoint x: 599, startPoint y: 330, endPoint x: 598, endPoint y: 312, distance: 17.6
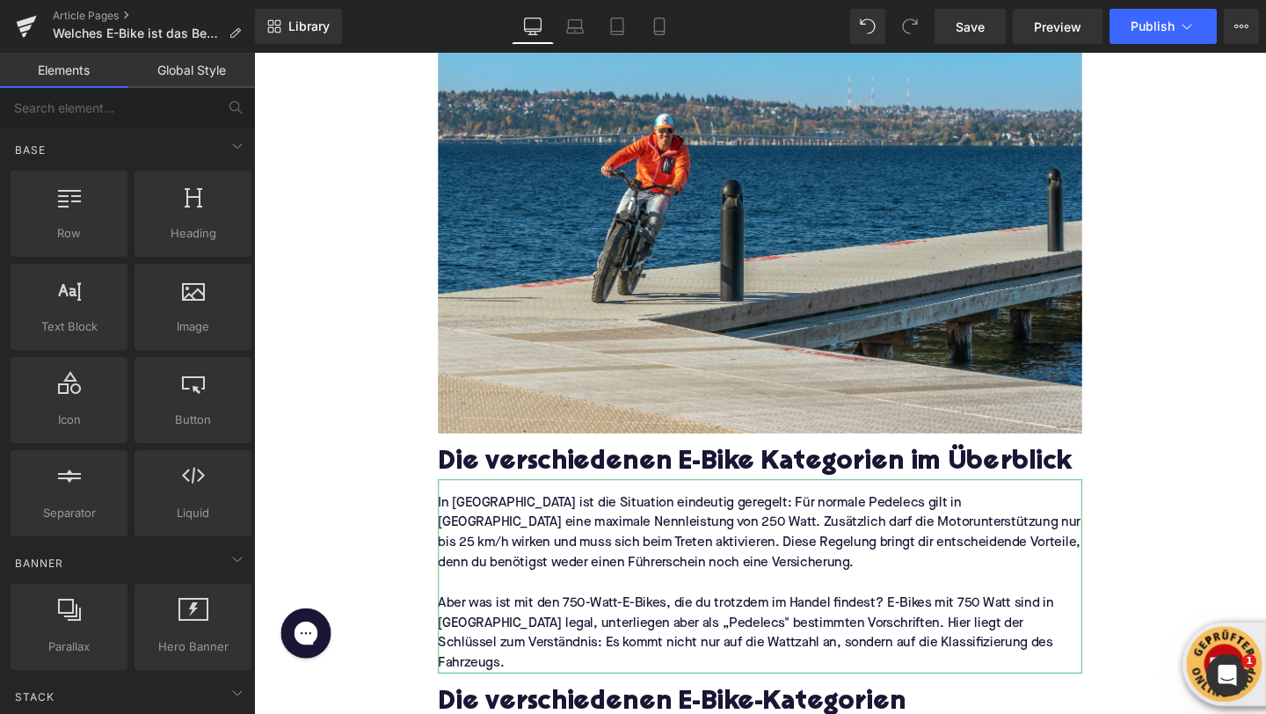
scroll to position [811, 0]
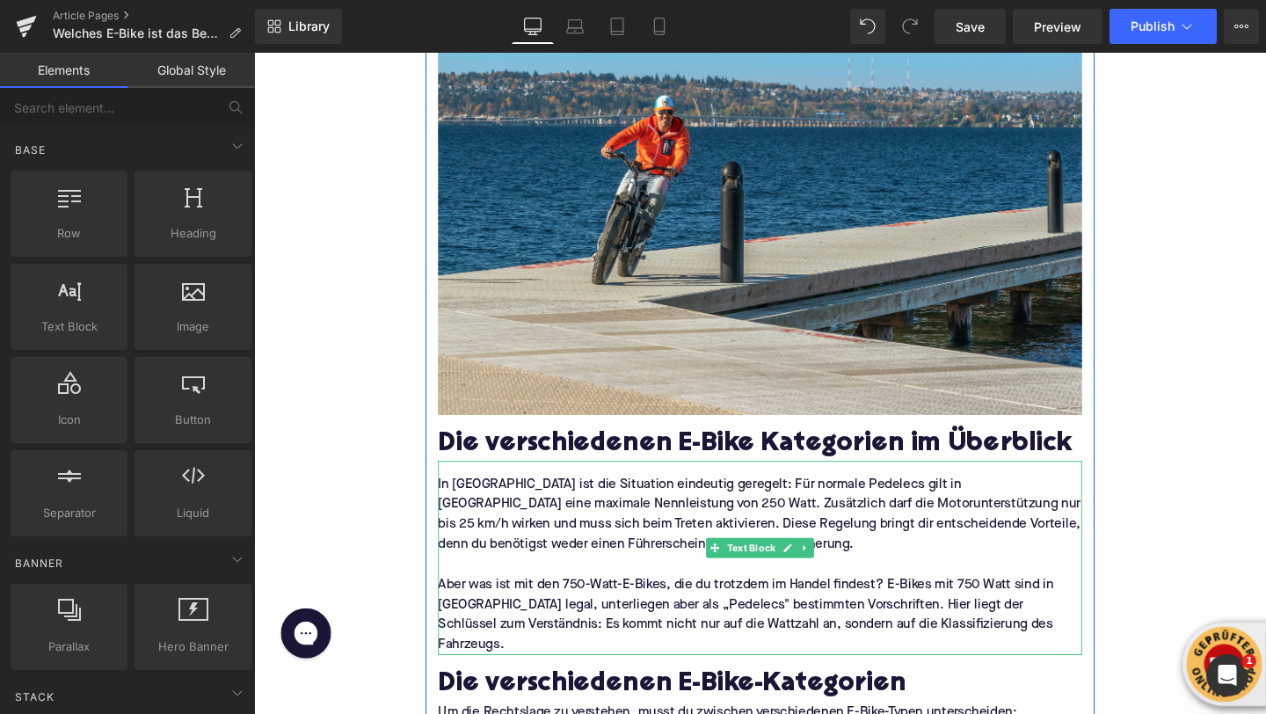
click at [489, 496] on p "In Deutschland ist die Situation eindeutig geregelt: Für normale Pedelecs gilt …" at bounding box center [785, 538] width 677 height 84
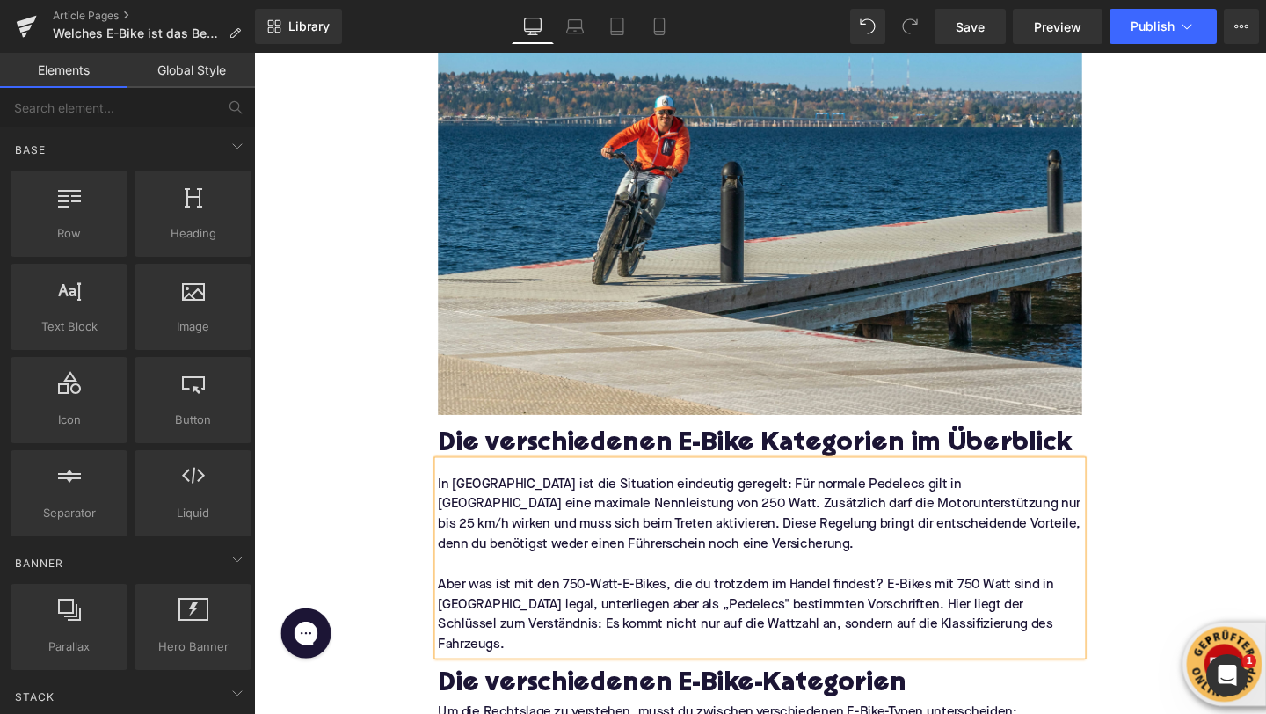
click at [489, 496] on p "In Deutschland ist die Situation eindeutig geregelt: Für normale Pedelecs gilt …" at bounding box center [785, 538] width 677 height 84
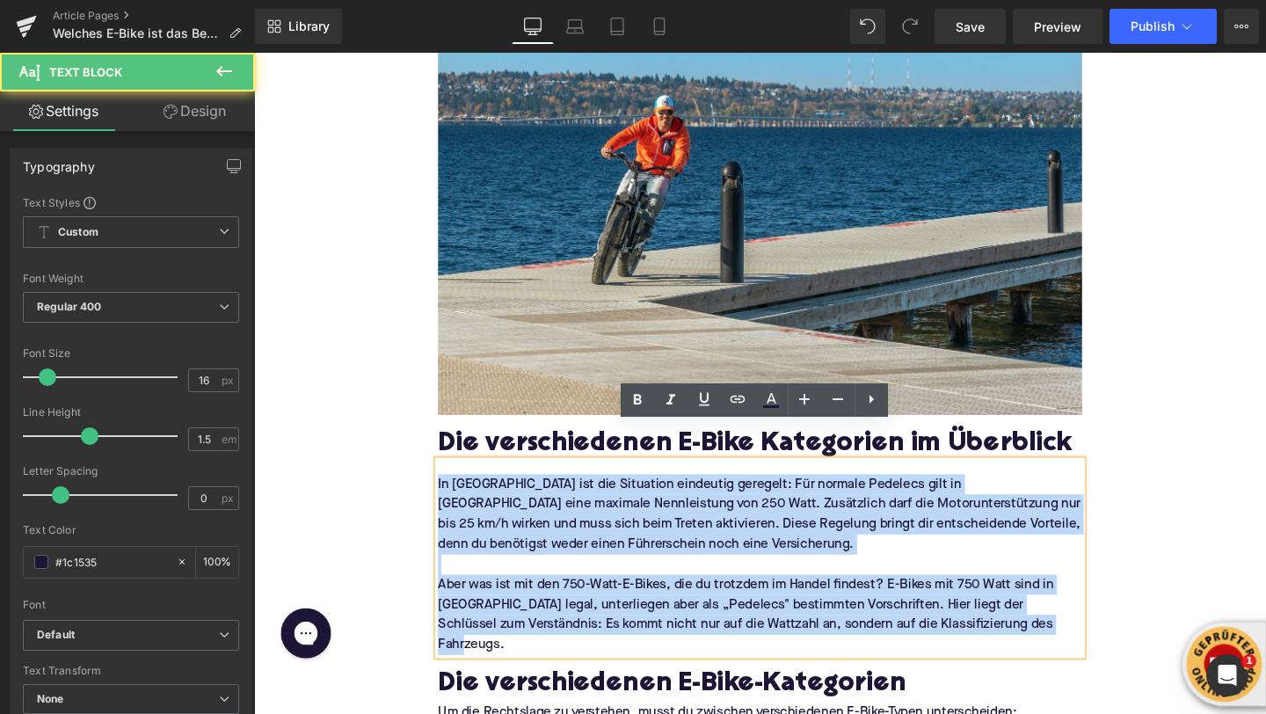
drag, startPoint x: 1072, startPoint y: 614, endPoint x: 390, endPoint y: 466, distance: 697.9
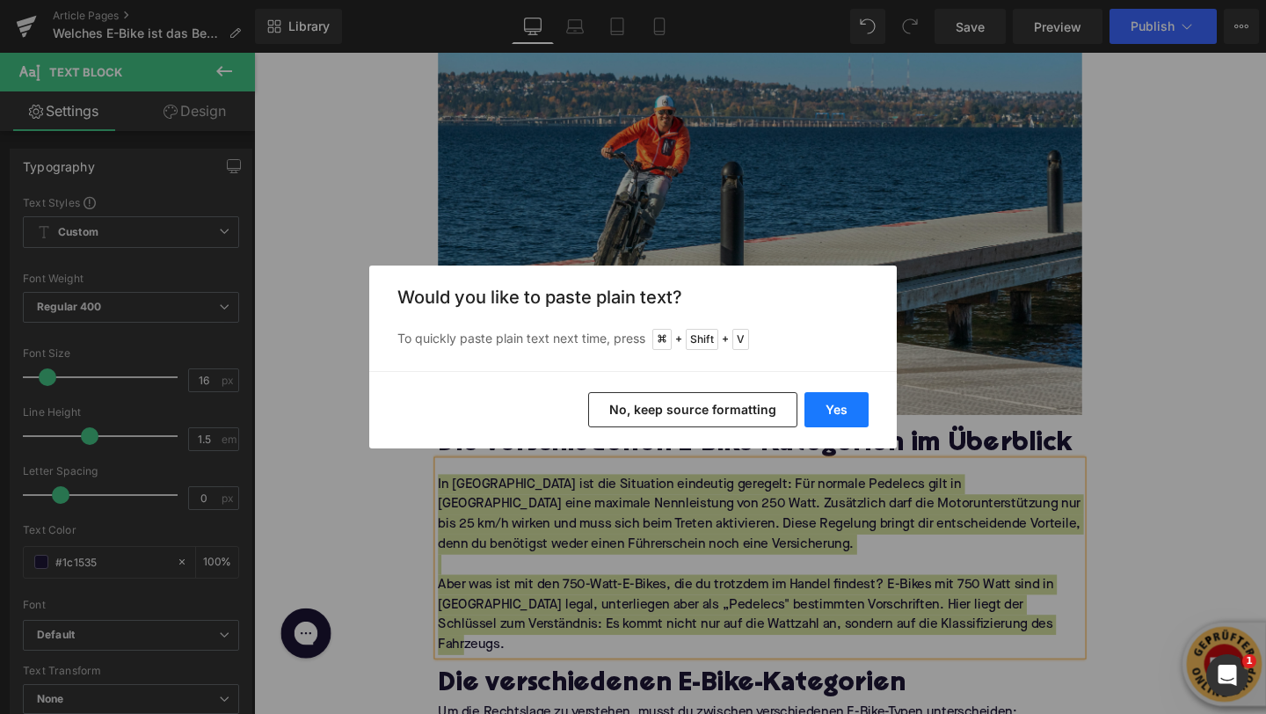
click at [844, 411] on button "Yes" at bounding box center [836, 409] width 64 height 35
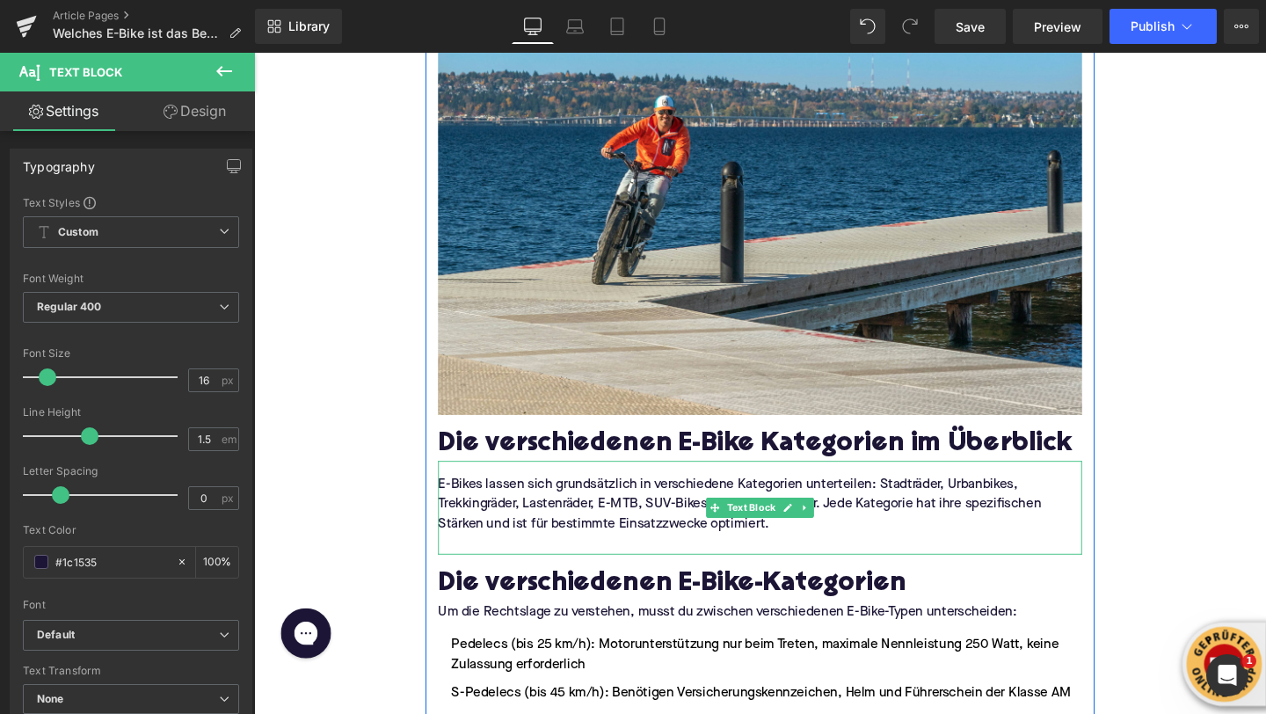
click at [674, 559] on p at bounding box center [785, 569] width 677 height 21
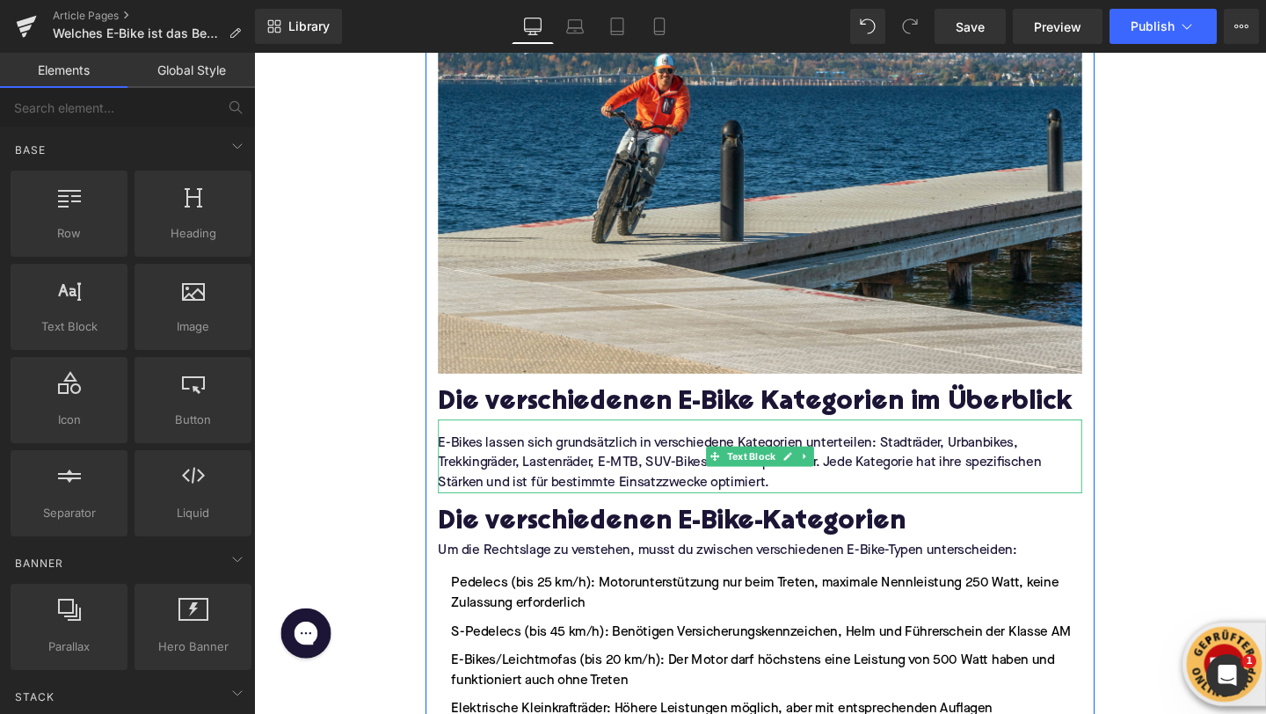
scroll to position [862, 0]
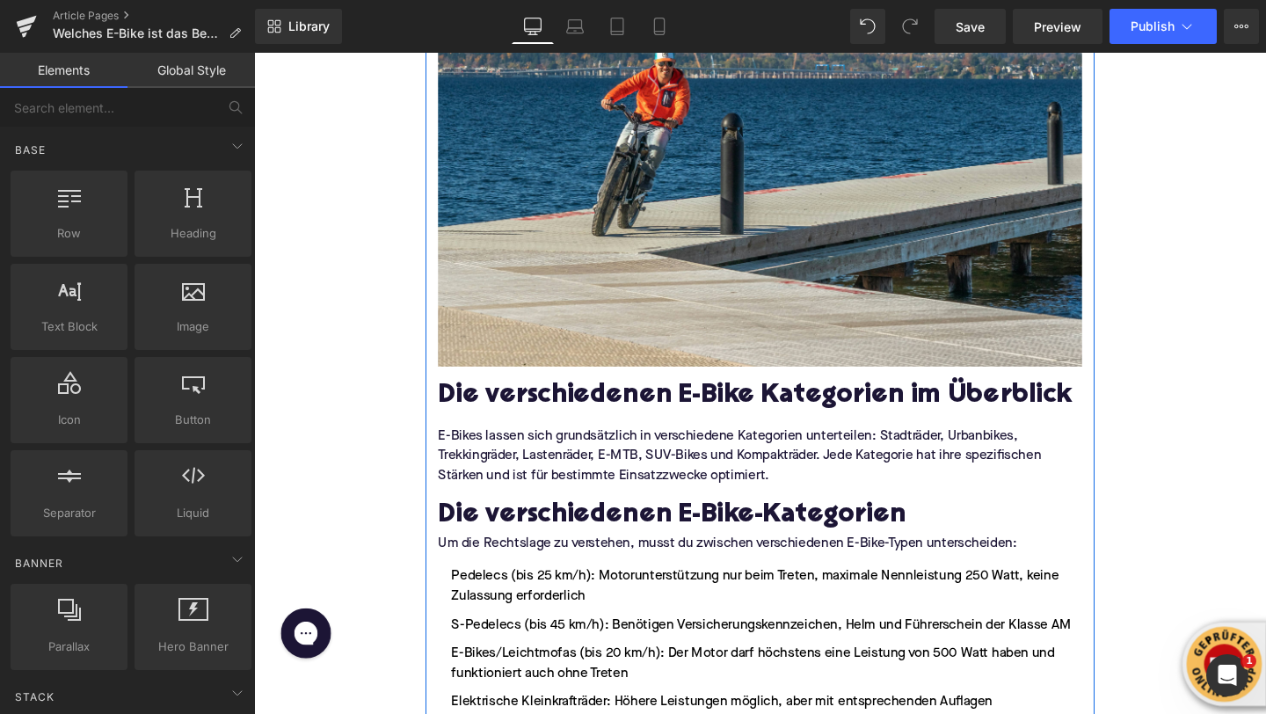
click at [488, 524] on h2 "Die verschiedenen E-Bike-Kategorien" at bounding box center [785, 540] width 677 height 32
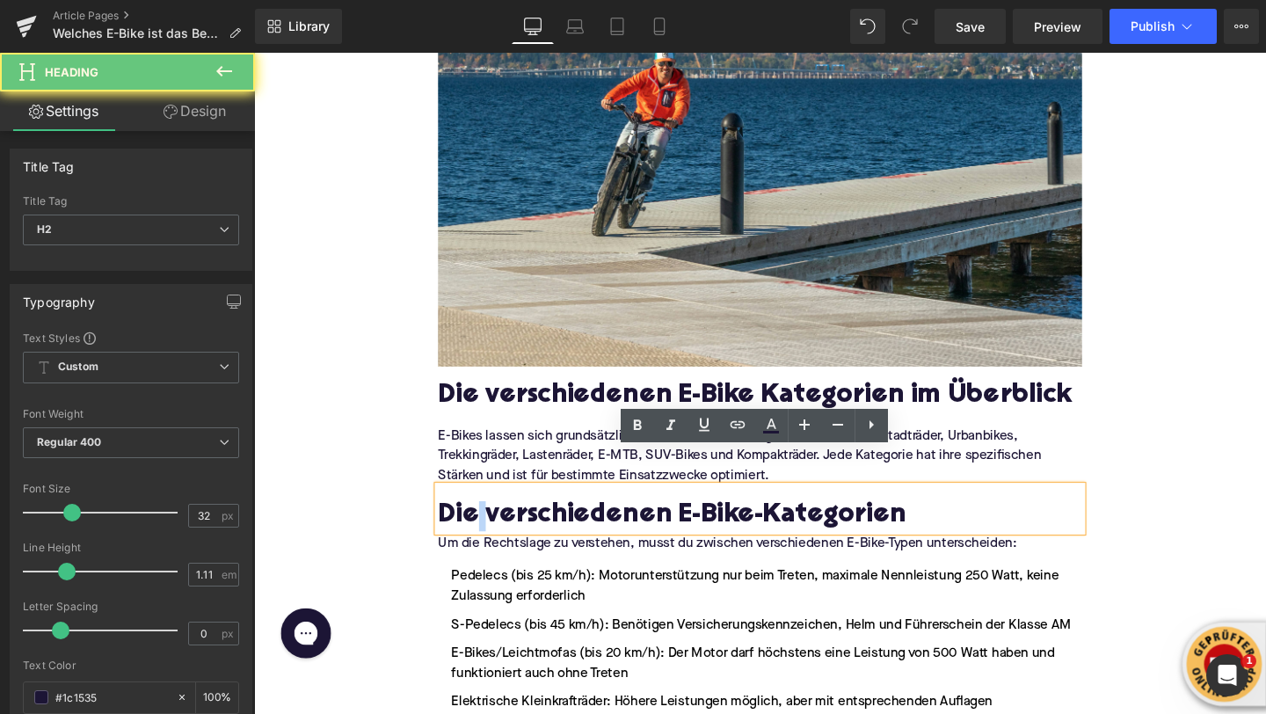
click at [488, 524] on h2 "Die verschiedenen E-Bike-Kategorien" at bounding box center [785, 540] width 677 height 32
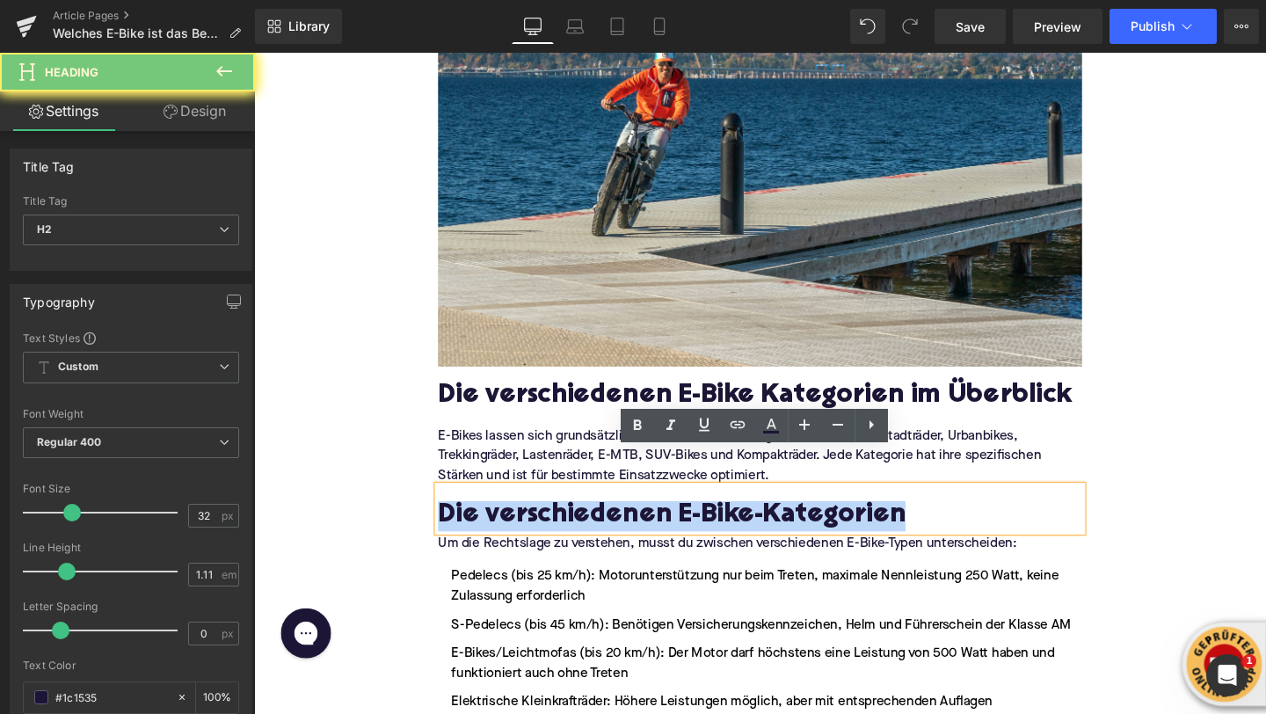
click at [488, 524] on h2 "Die verschiedenen E-Bike-Kategorien" at bounding box center [785, 540] width 677 height 32
paste div
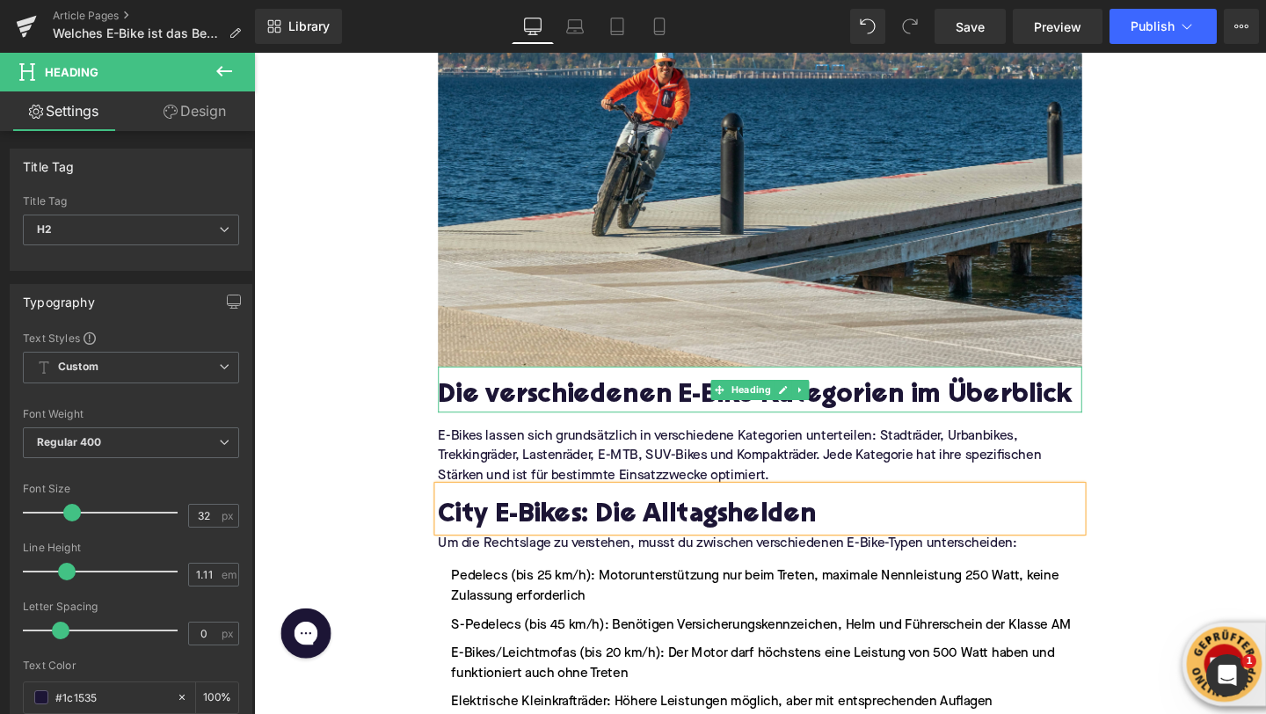
click at [558, 398] on h2 "Die verschiedenen E-Bike Kategorien im Überblick" at bounding box center [785, 414] width 677 height 32
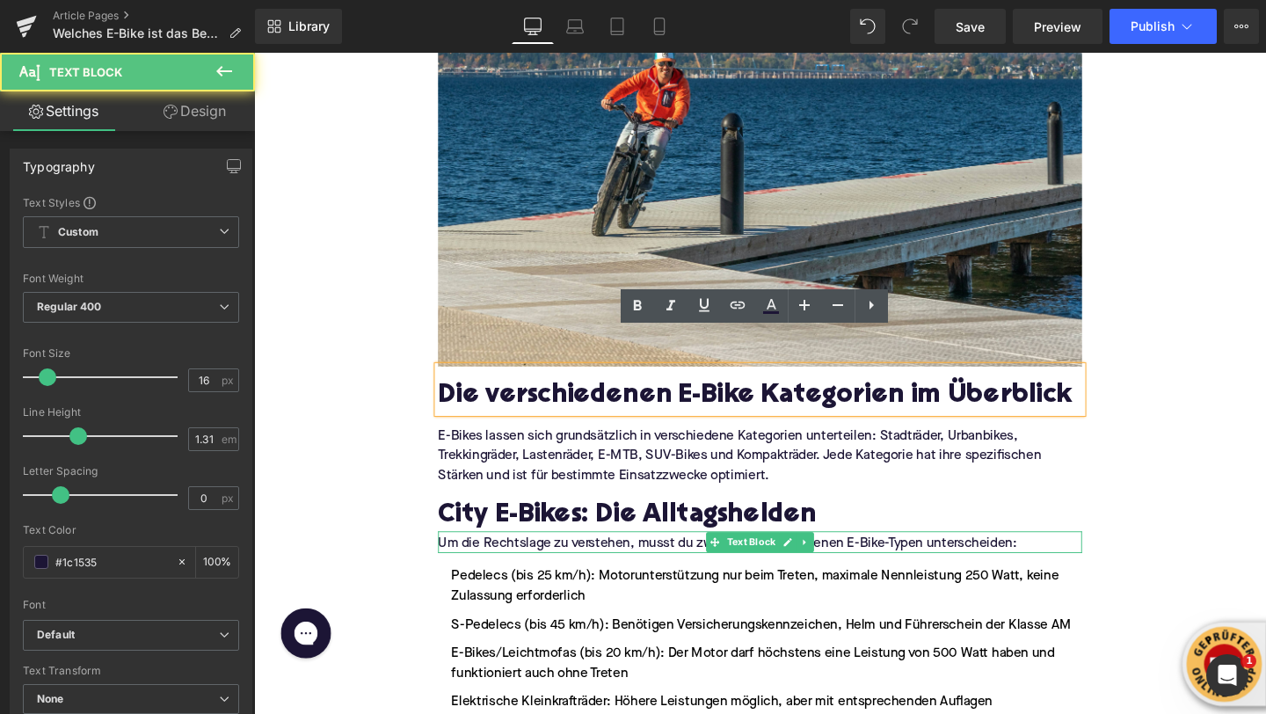
click at [488, 560] on p "Um die Rechtslage zu verstehen, musst du zwischen verschiedenen E-Bike-Typen un…" at bounding box center [785, 569] width 677 height 18
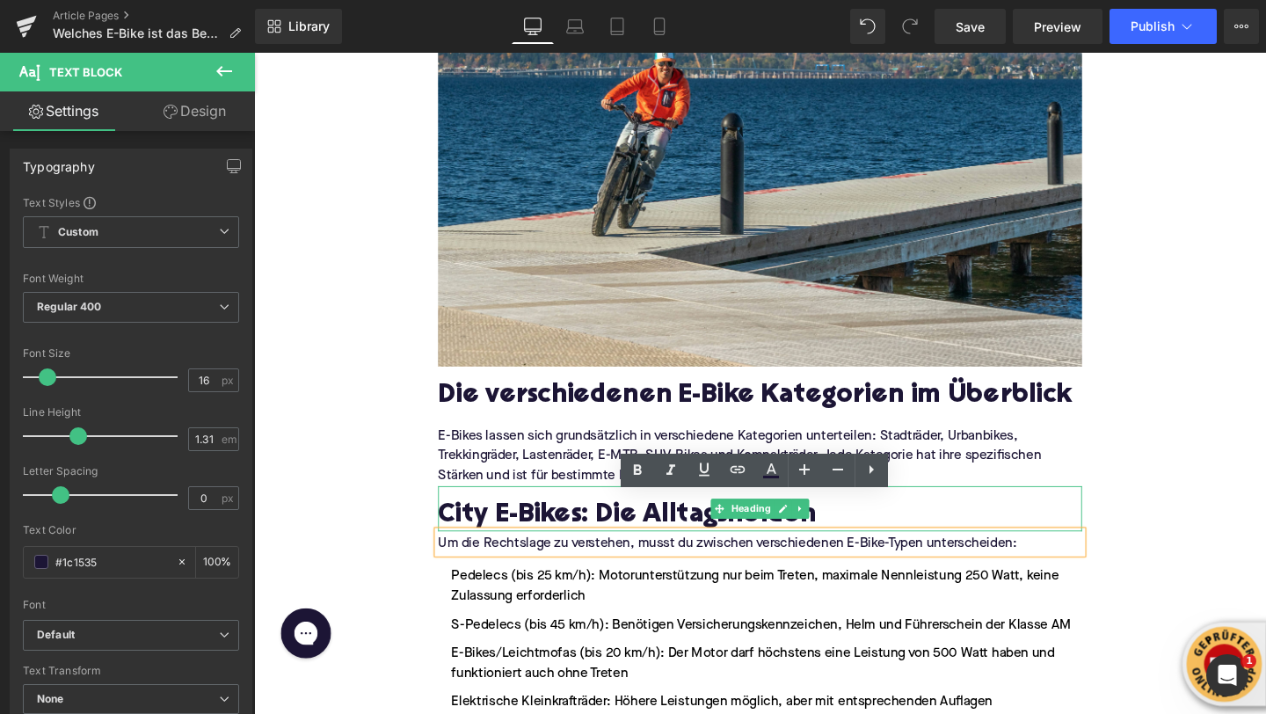
click at [475, 524] on h2 "City E-Bikes: Die Alltagshelden" at bounding box center [785, 540] width 677 height 32
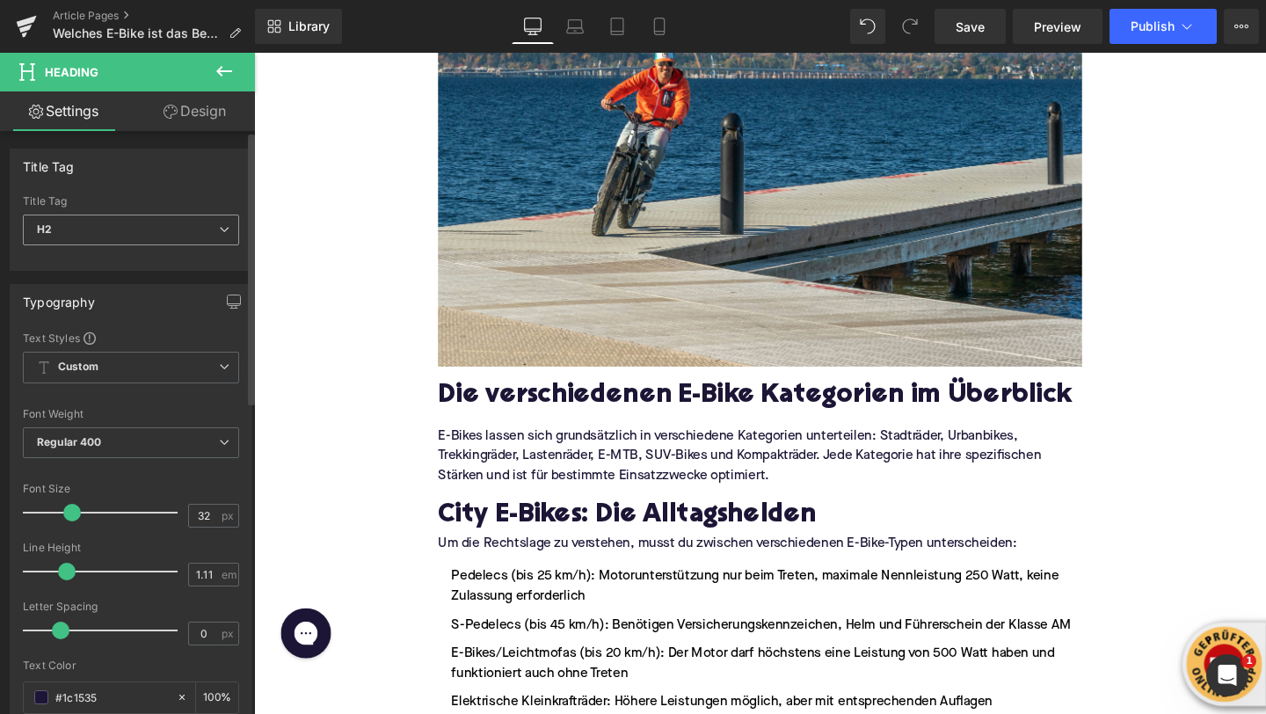
click at [129, 231] on span "H2" at bounding box center [131, 229] width 216 height 31
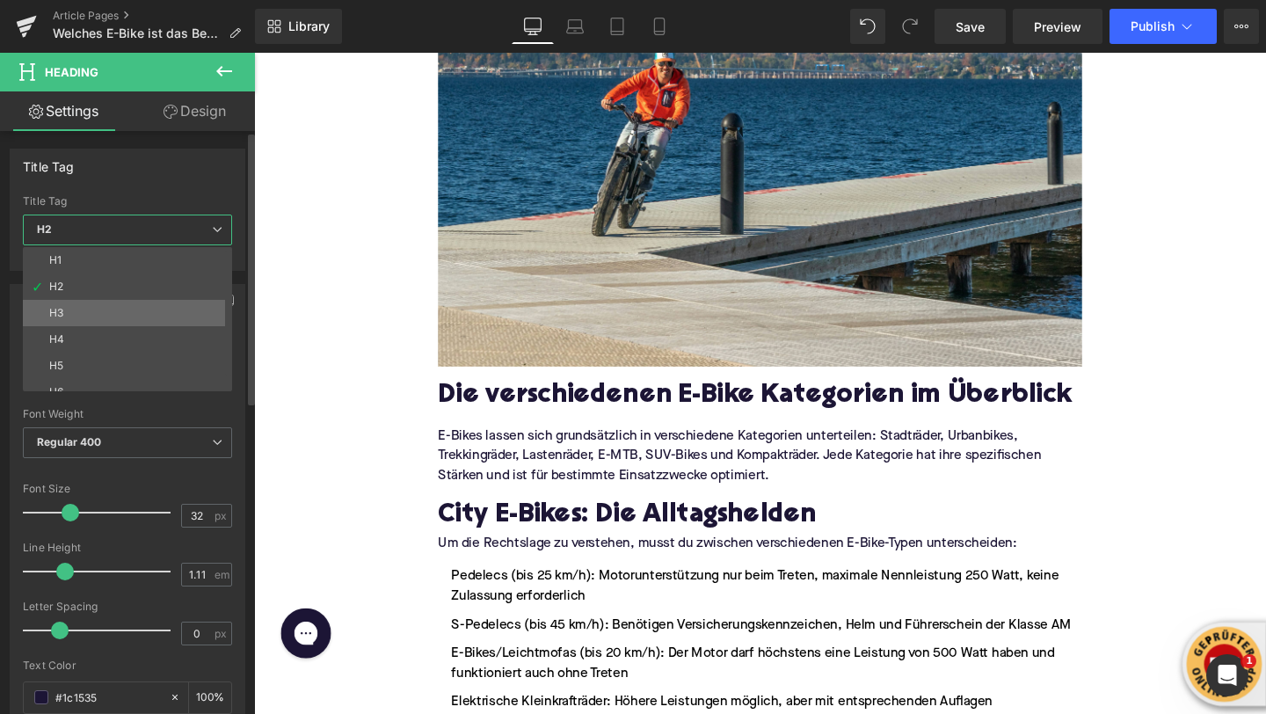
click at [102, 314] on li "H3" at bounding box center [131, 313] width 217 height 26
type input "25"
type input "1.29"
type input "100"
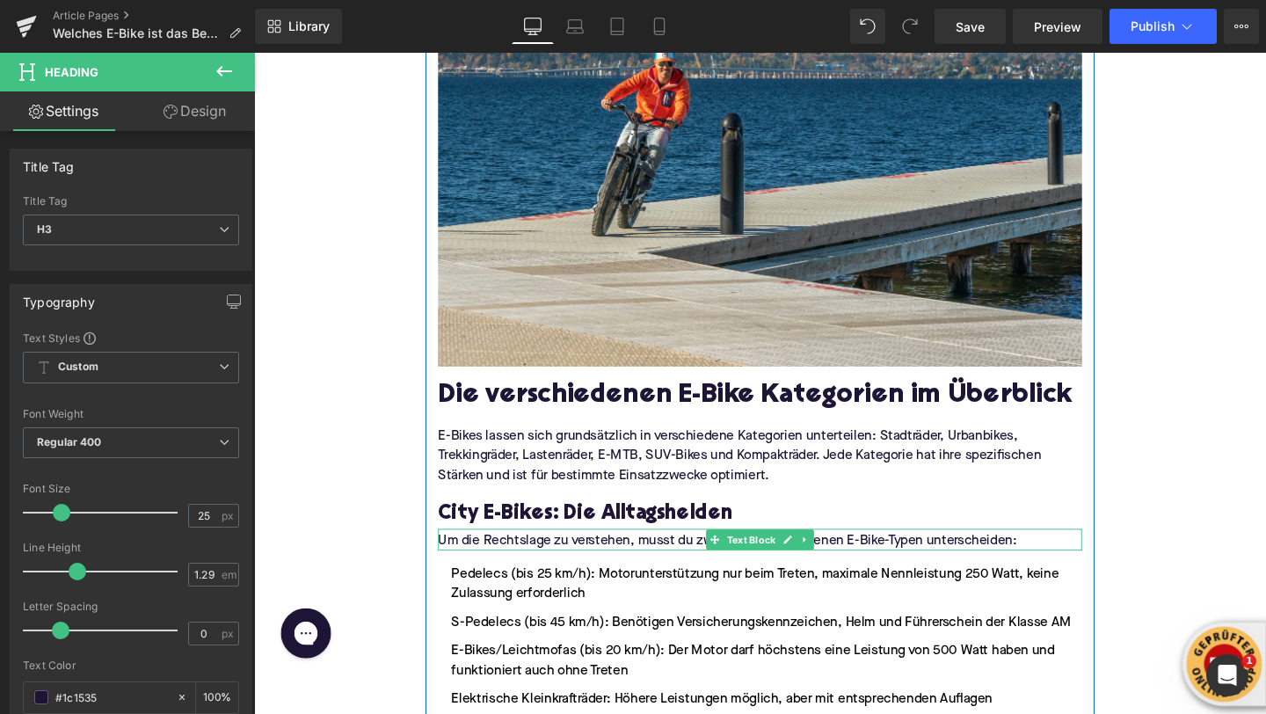
click at [505, 557] on p "Um die Rechtslage zu verstehen, musst du zwischen verschiedenen E-Bike-Typen un…" at bounding box center [785, 566] width 677 height 18
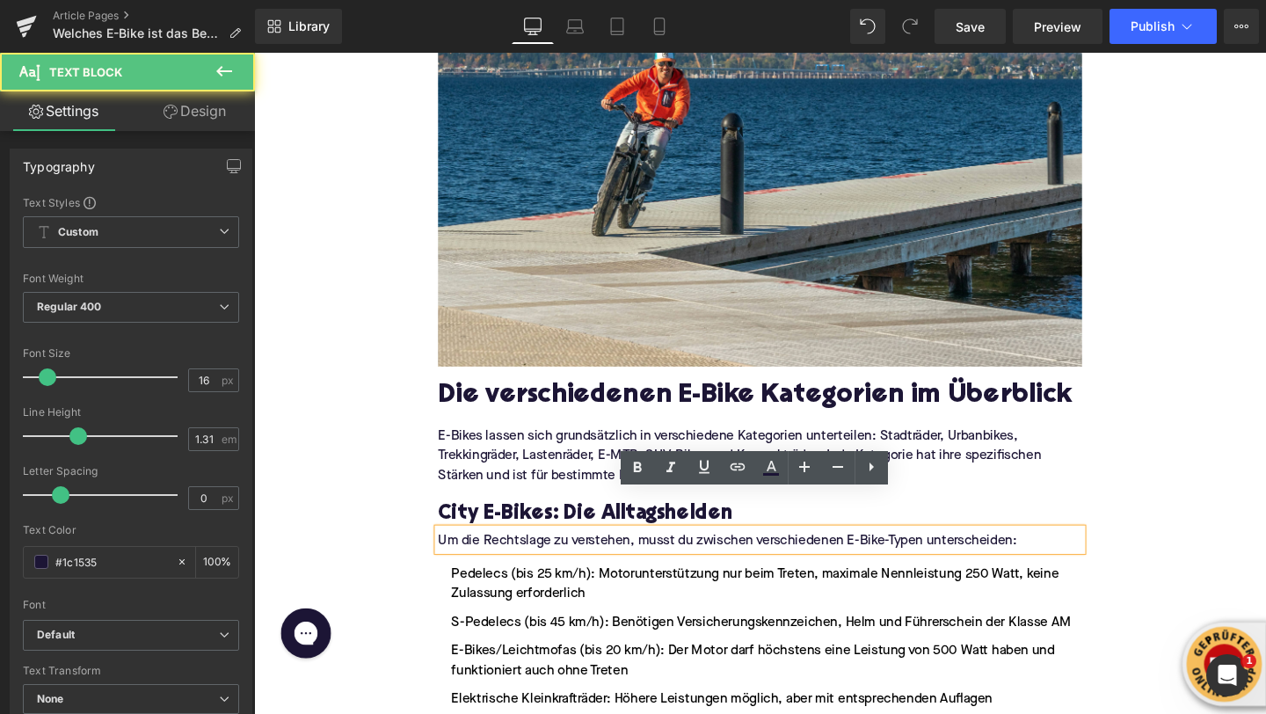
click at [505, 557] on p "Um die Rechtslage zu verstehen, musst du zwischen verschiedenen E-Bike-Typen un…" at bounding box center [785, 566] width 677 height 18
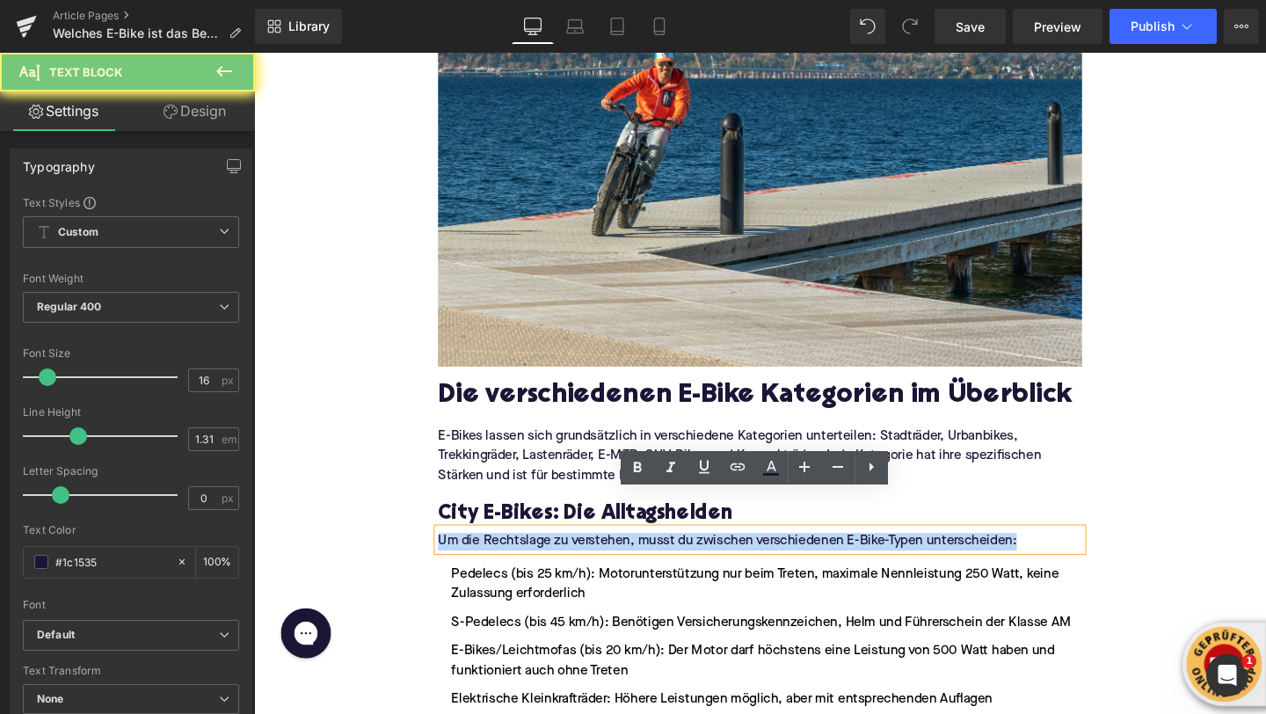
click at [505, 557] on p "Um die Rechtslage zu verstehen, musst du zwischen verschiedenen E-Bike-Typen un…" at bounding box center [785, 566] width 677 height 18
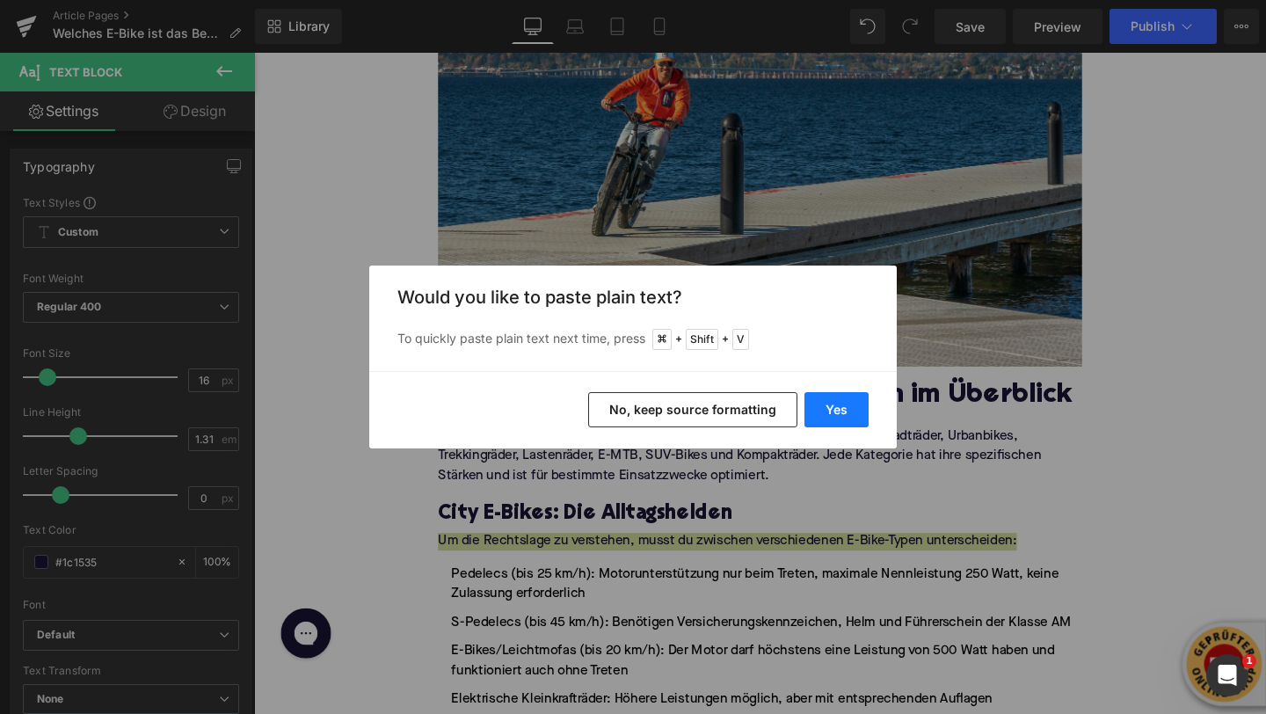
click at [844, 404] on button "Yes" at bounding box center [836, 409] width 64 height 35
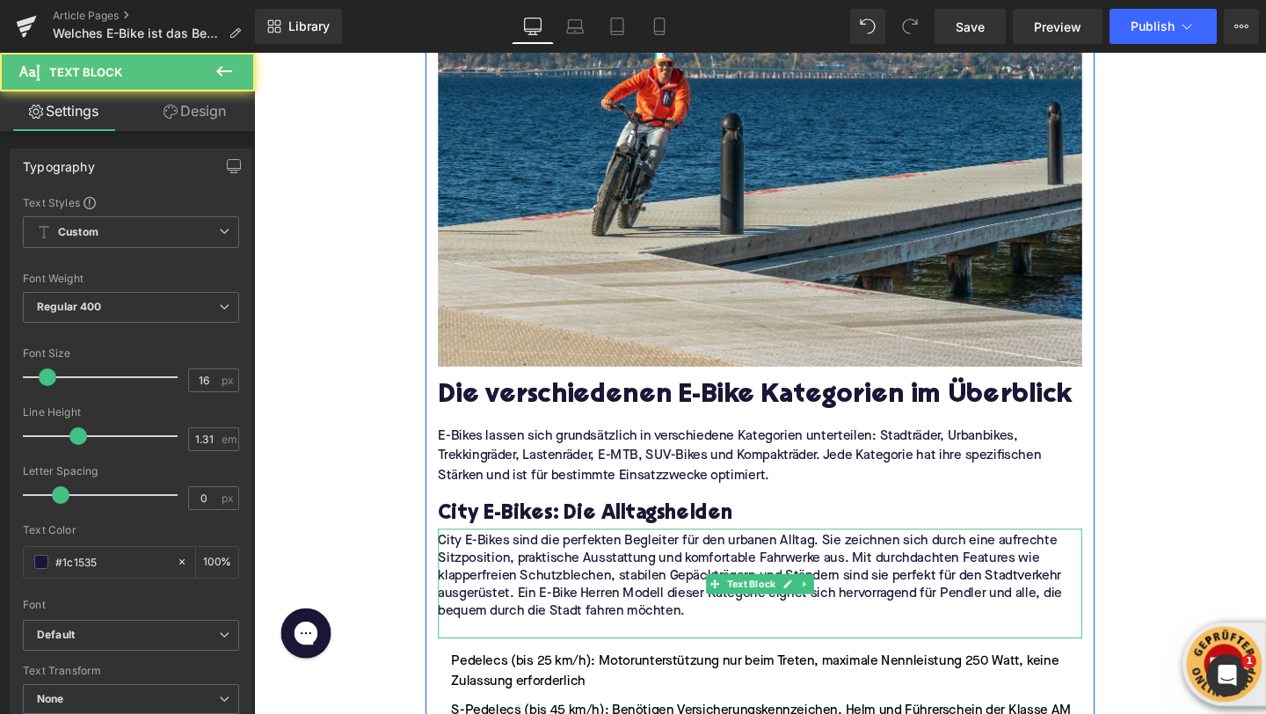
click at [533, 650] on p at bounding box center [785, 659] width 677 height 18
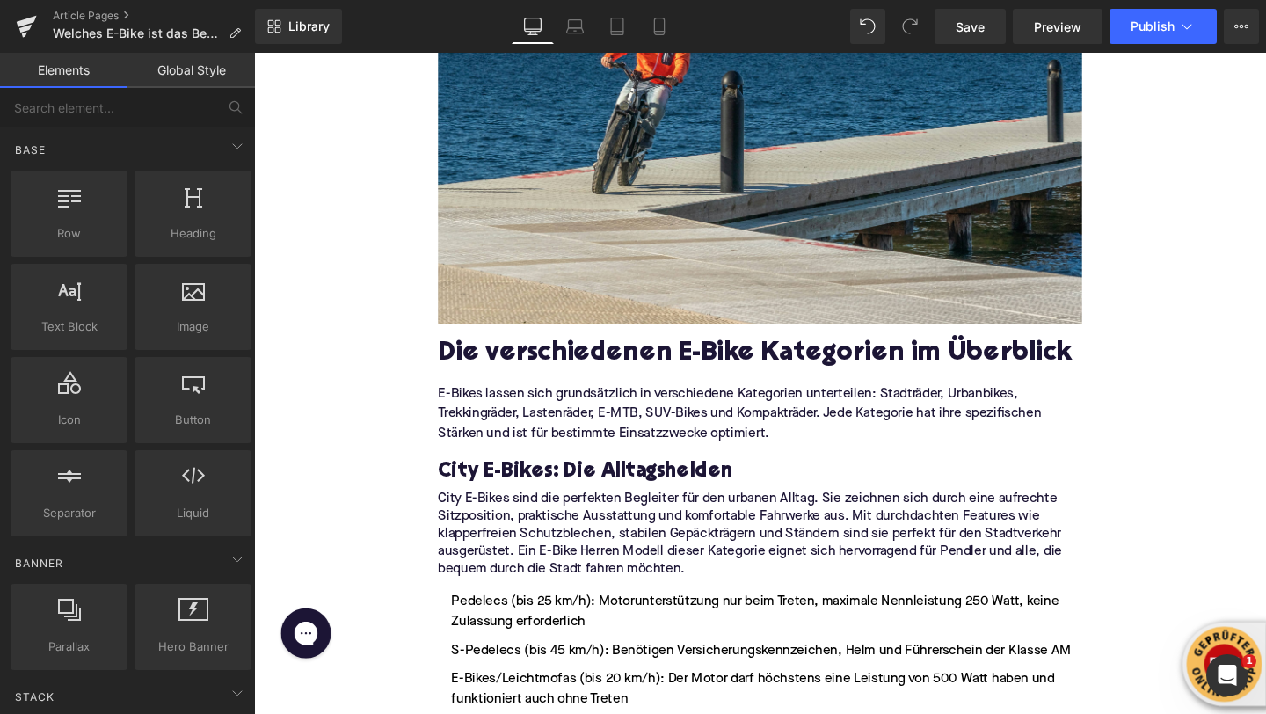
scroll to position [1010, 0]
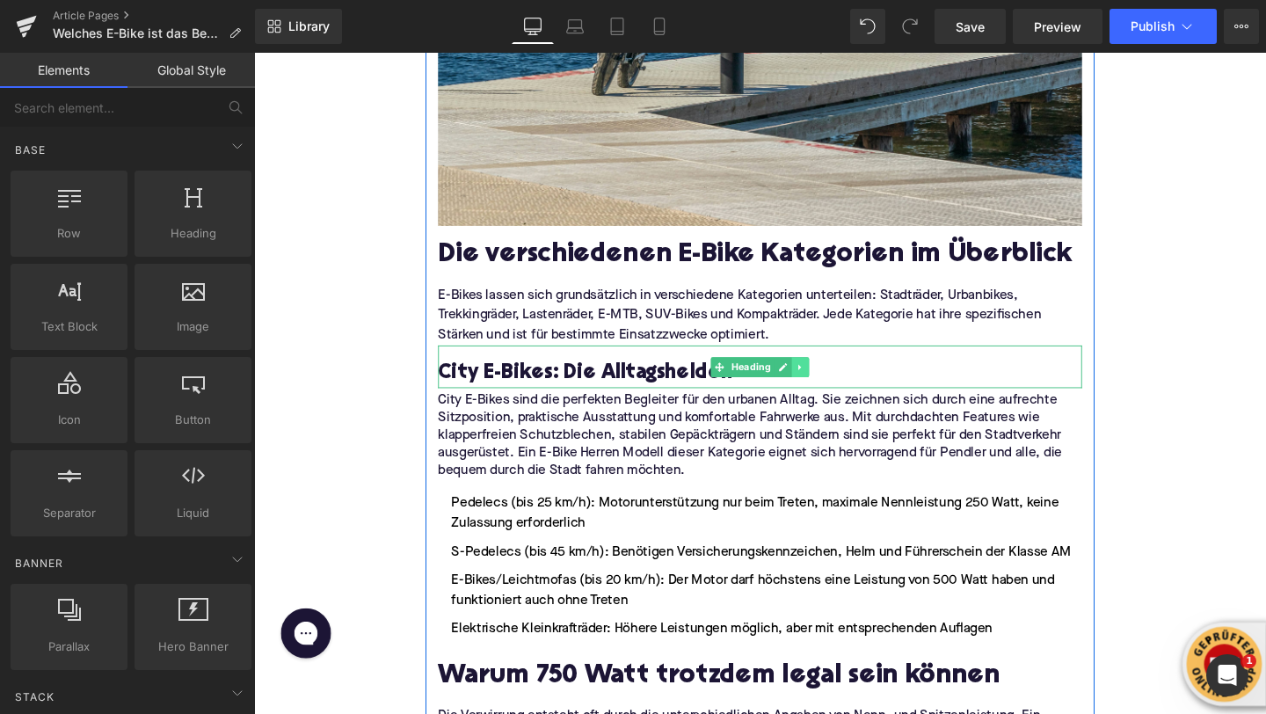
click at [830, 378] on icon at bounding box center [829, 383] width 10 height 11
click at [824, 378] on icon at bounding box center [819, 383] width 10 height 10
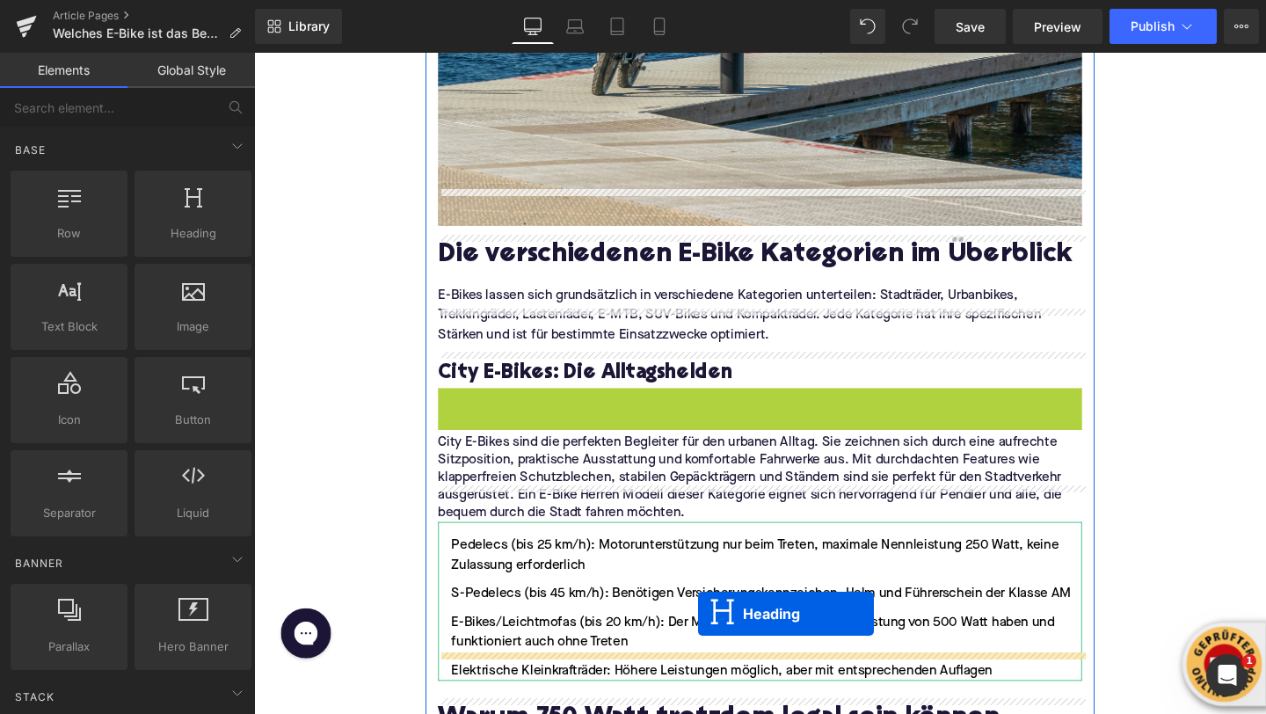
drag, startPoint x: 744, startPoint y: 392, endPoint x: 721, endPoint y: 641, distance: 249.8
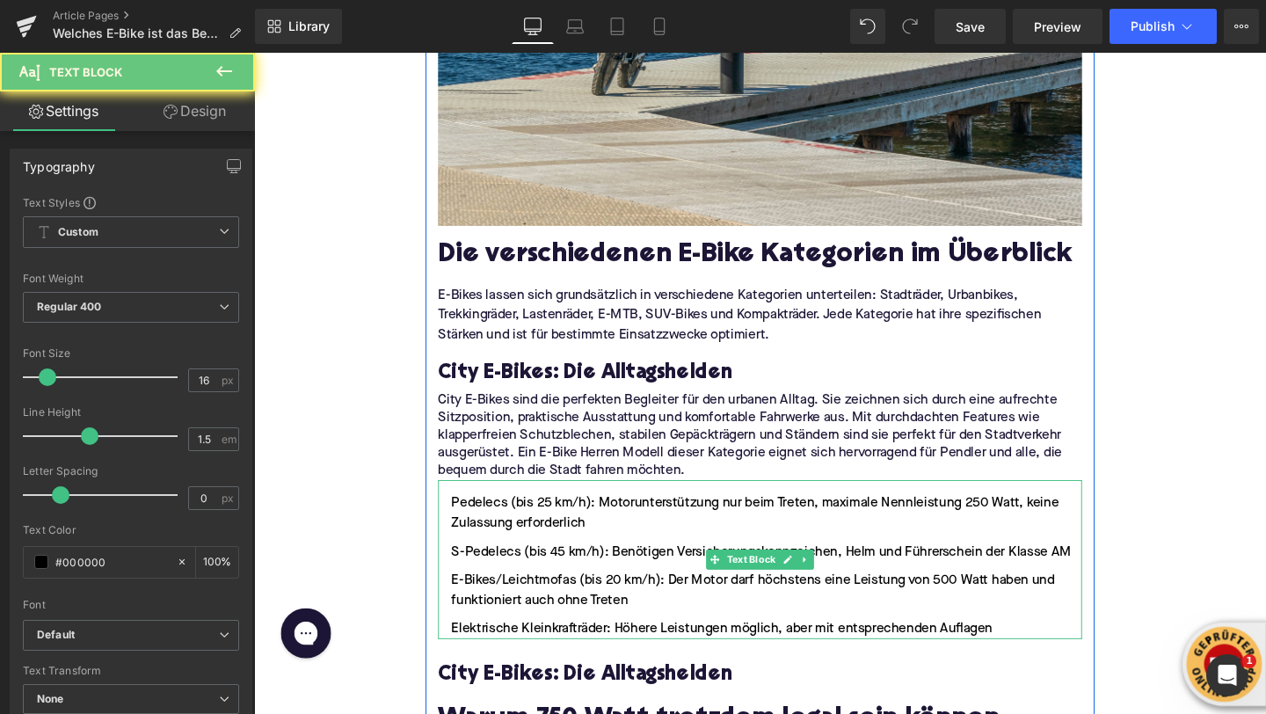
click at [638, 597] on li "E-Bikes/Leichtmofas (bis 20 km/h): Der Motor darf höchstens eine Leistung von 5…" at bounding box center [785, 618] width 677 height 42
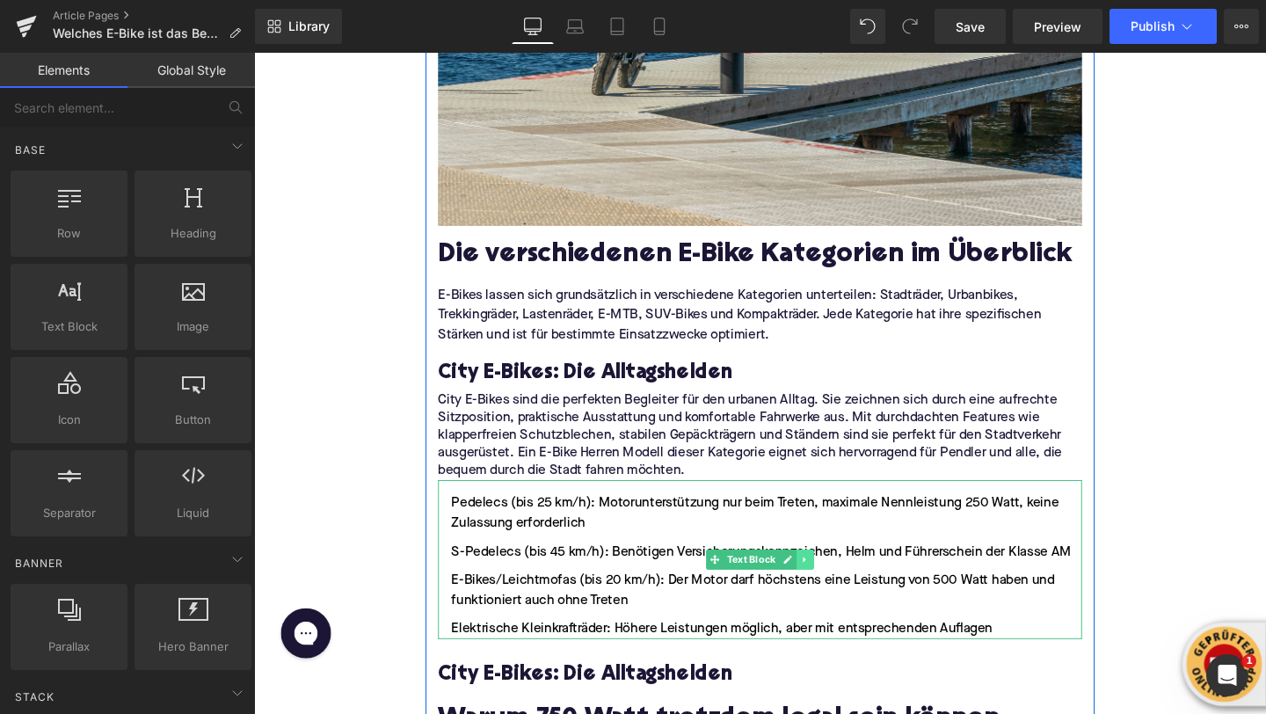
click at [832, 575] on link at bounding box center [834, 585] width 18 height 21
click at [840, 581] on icon at bounding box center [843, 586] width 10 height 10
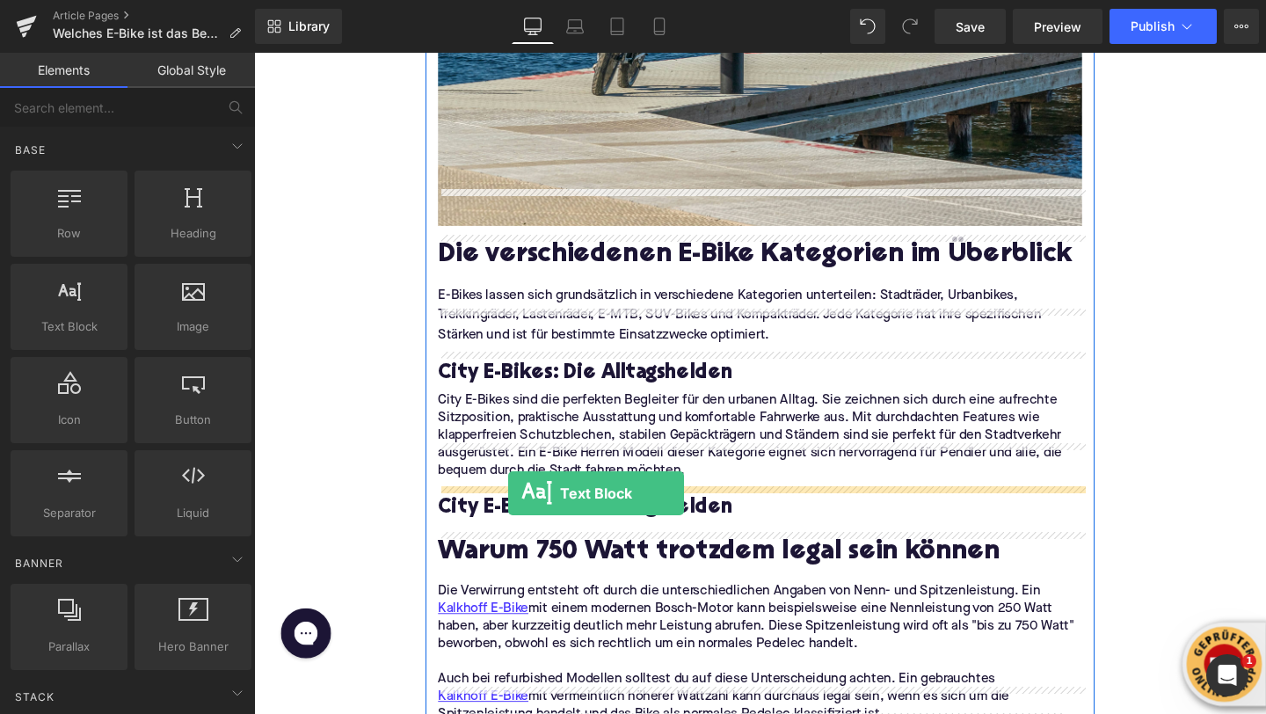
drag, startPoint x: 314, startPoint y: 377, endPoint x: 521, endPoint y: 516, distance: 249.7
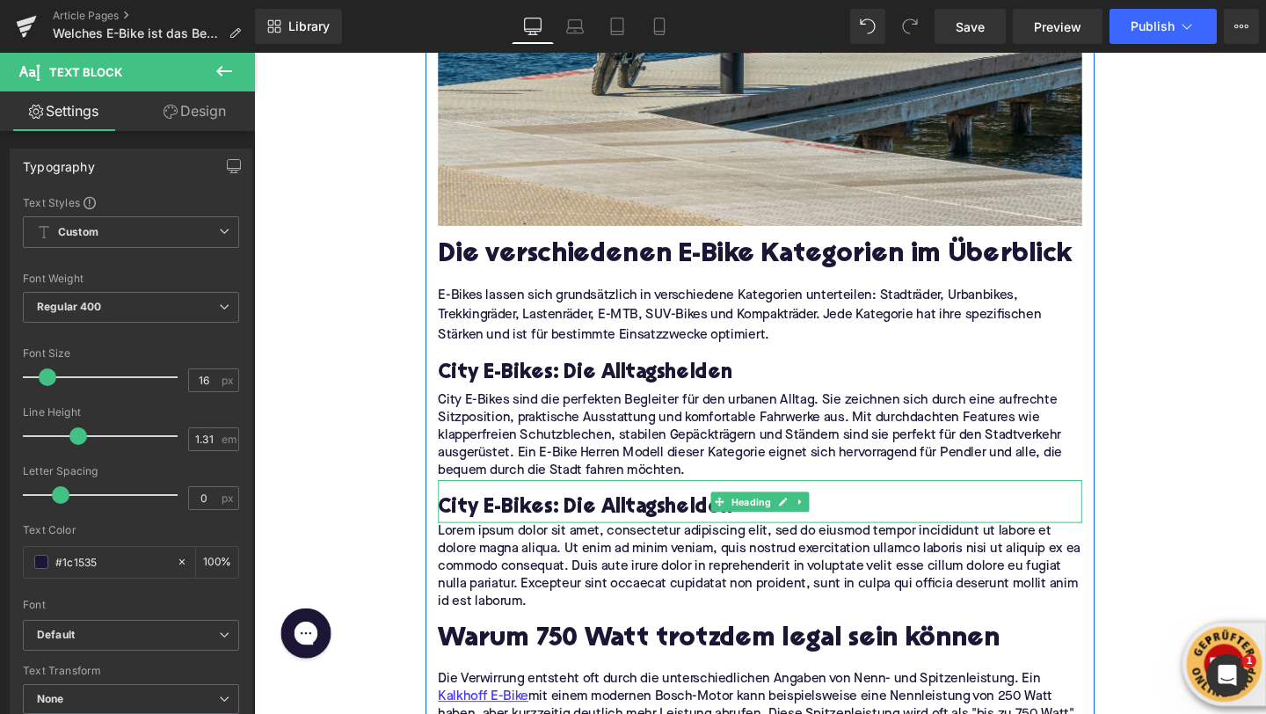
click at [501, 518] on h3 "City E-Bikes: Die Alltagshelden" at bounding box center [785, 532] width 677 height 28
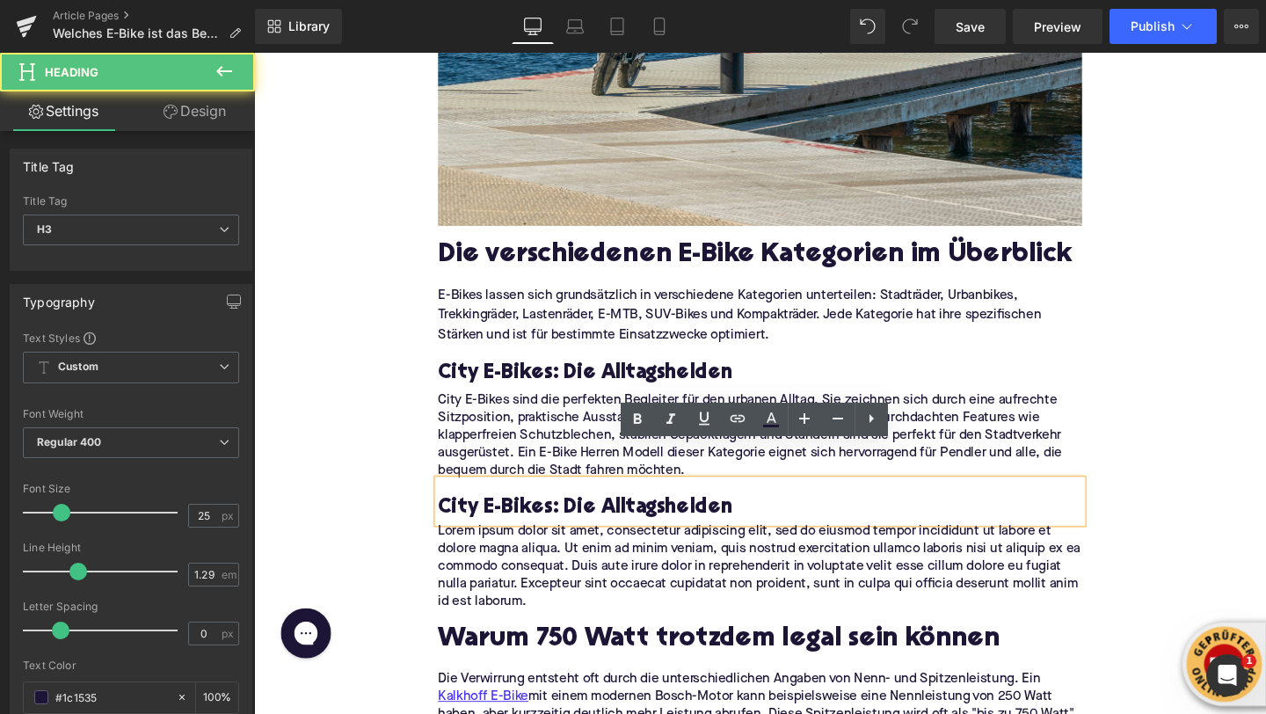
click at [501, 518] on h3 "City E-Bikes: Die Alltagshelden" at bounding box center [785, 532] width 677 height 28
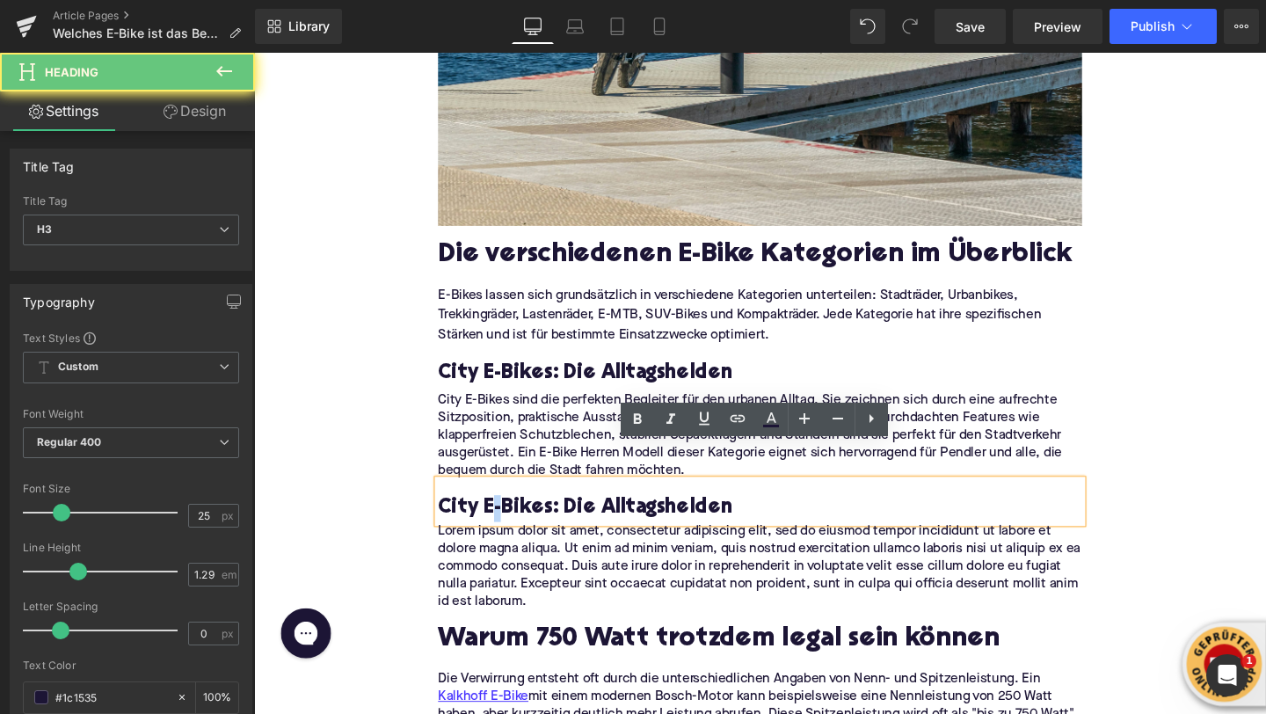
click at [501, 518] on h3 "City E-Bikes: Die Alltagshelden" at bounding box center [785, 532] width 677 height 28
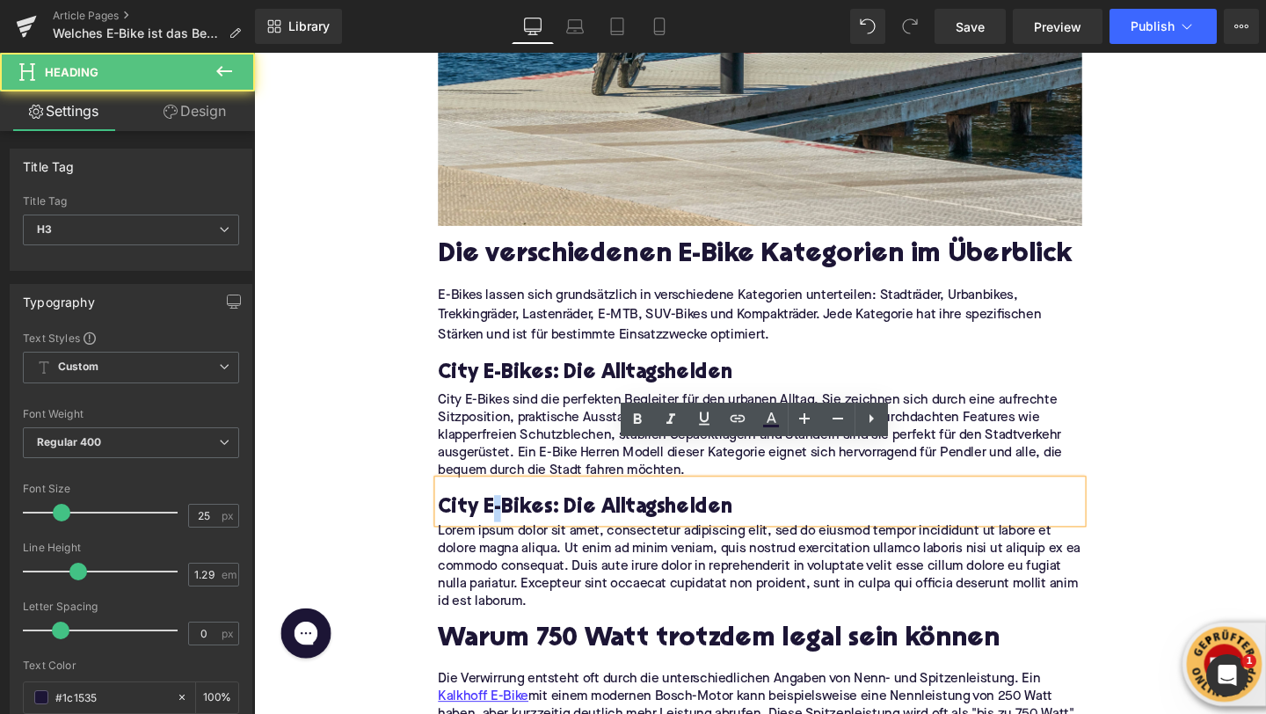
click at [501, 518] on h3 "City E-Bikes: Die Alltagshelden" at bounding box center [785, 532] width 677 height 28
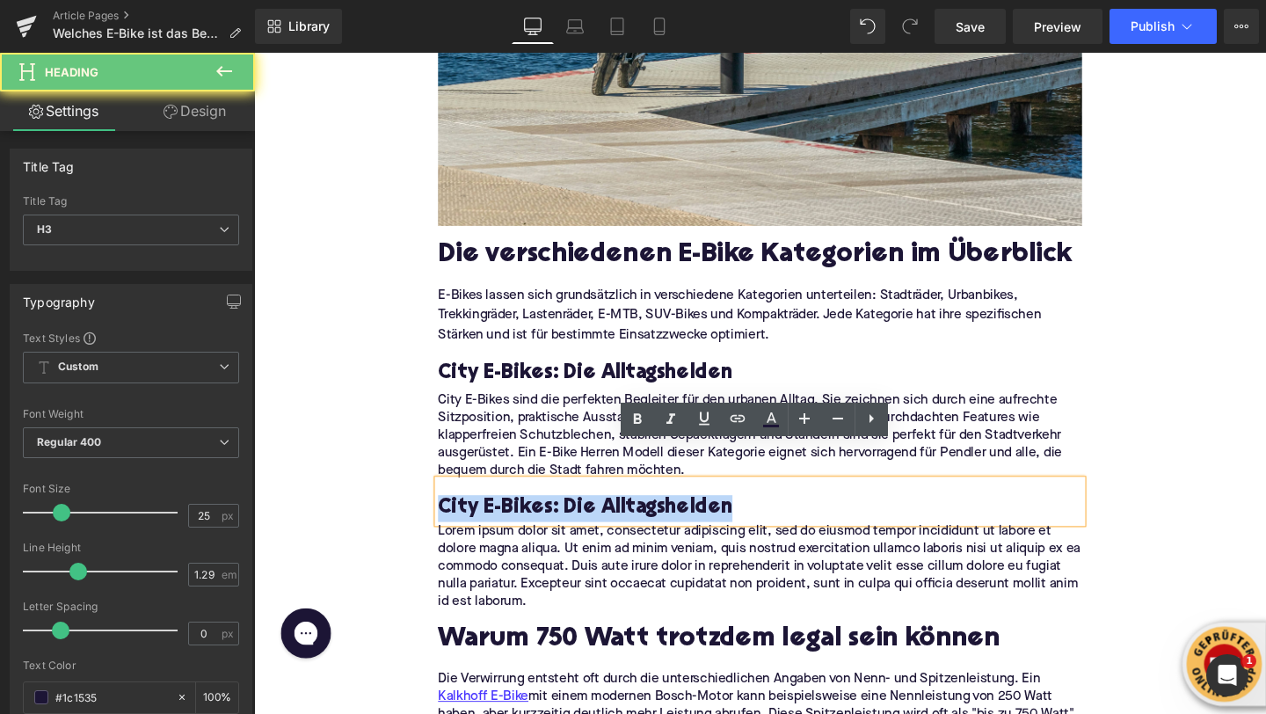
paste div
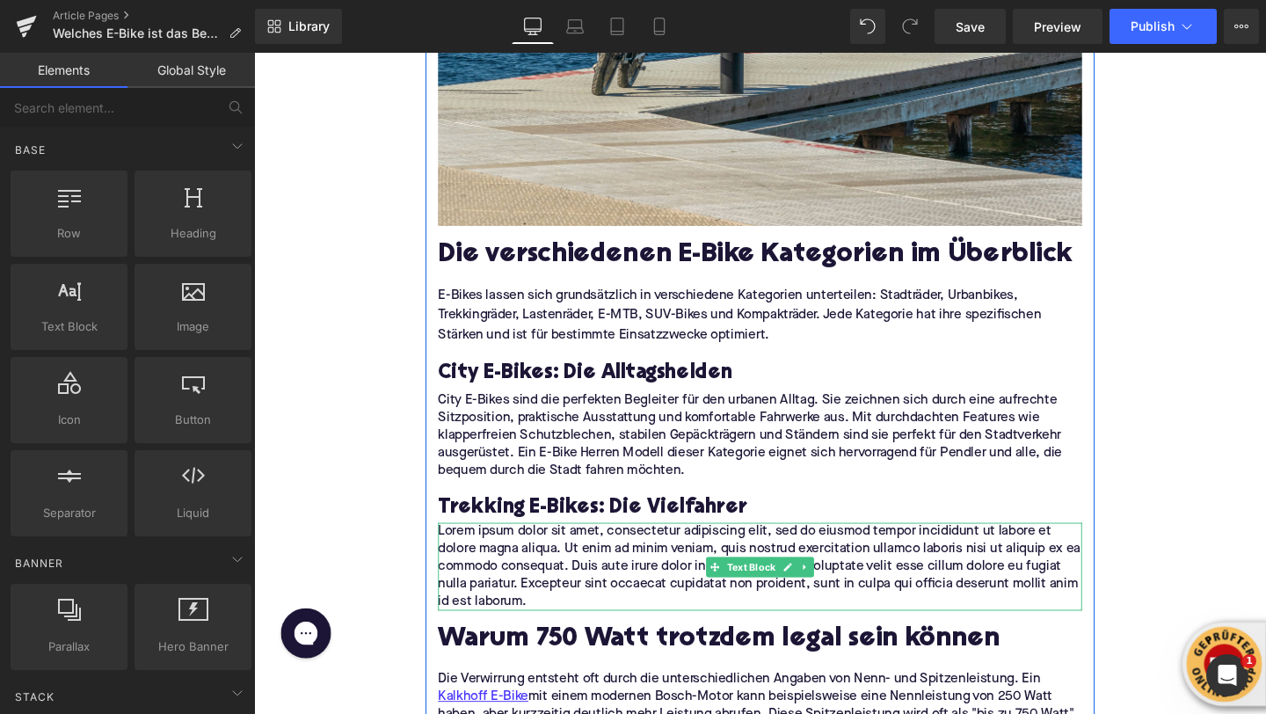
click at [503, 549] on p "Lorem ipsum dolor sit amet, consectetur adipiscing elit, sed do eiusmod tempor …" at bounding box center [785, 593] width 677 height 92
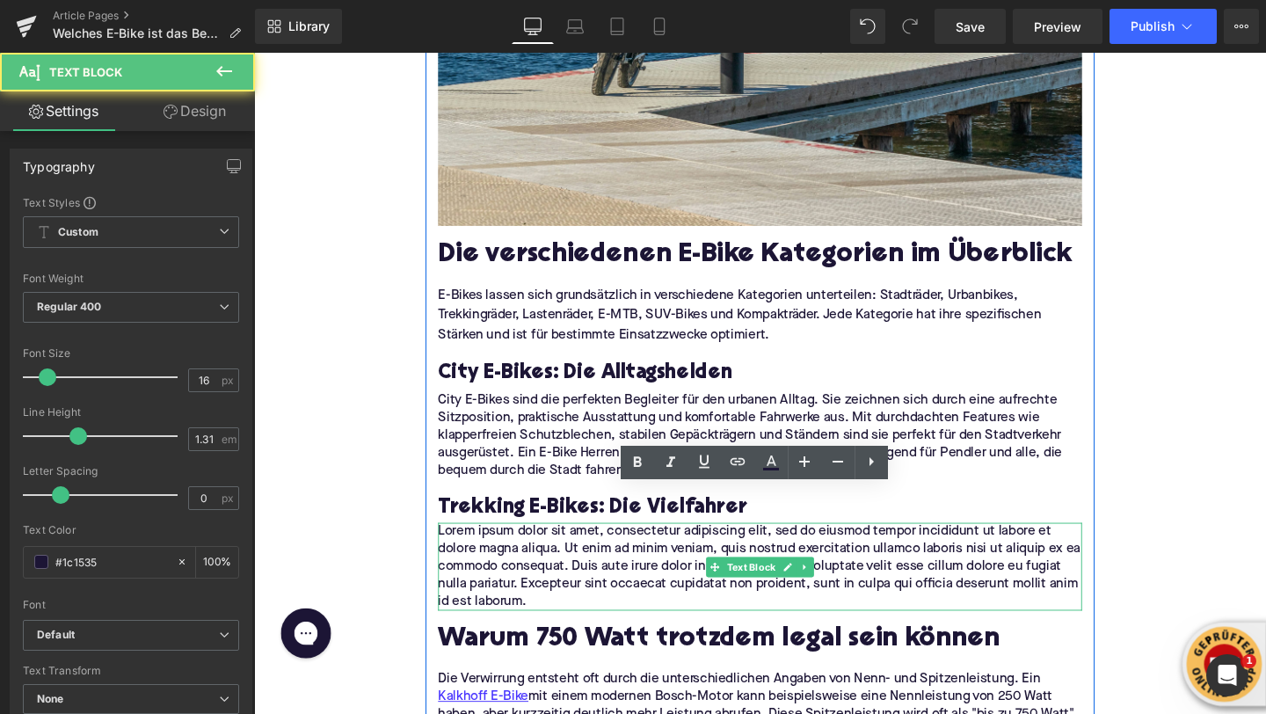
click at [503, 549] on p "Lorem ipsum dolor sit amet, consectetur adipiscing elit, sed do eiusmod tempor …" at bounding box center [785, 593] width 677 height 92
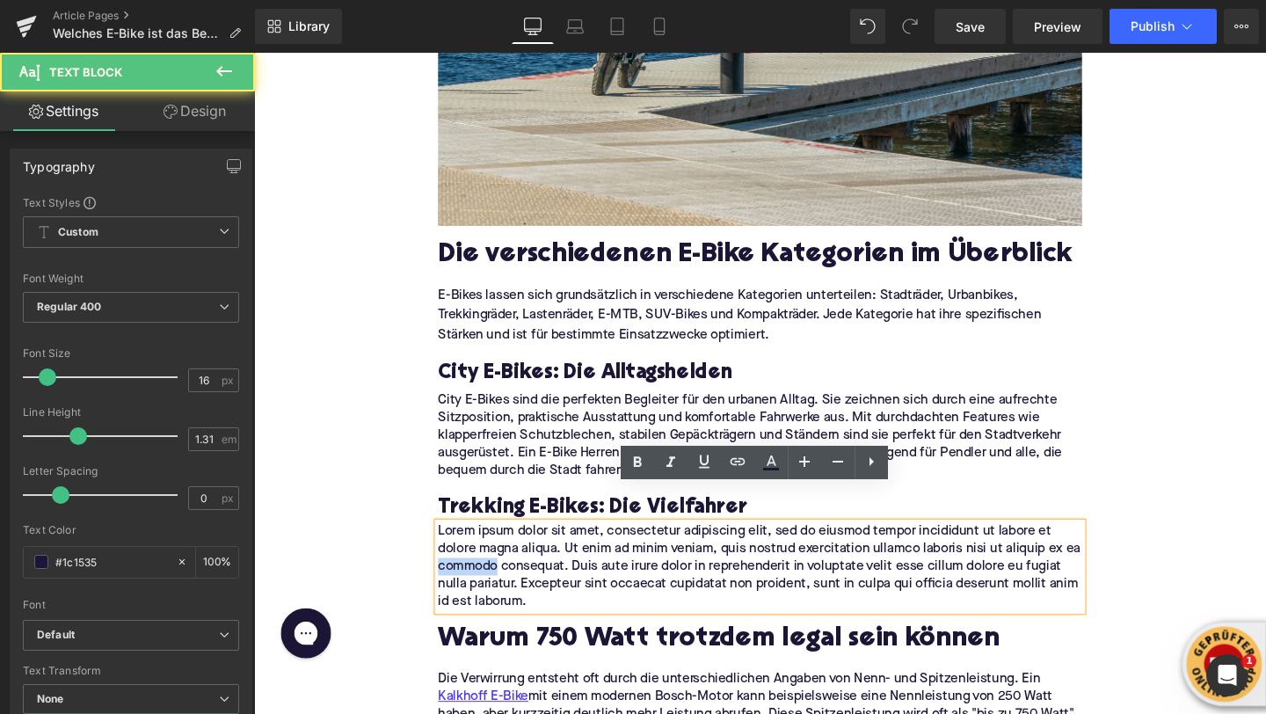
click at [503, 549] on p "Lorem ipsum dolor sit amet, consectetur adipiscing elit, sed do eiusmod tempor …" at bounding box center [785, 593] width 677 height 92
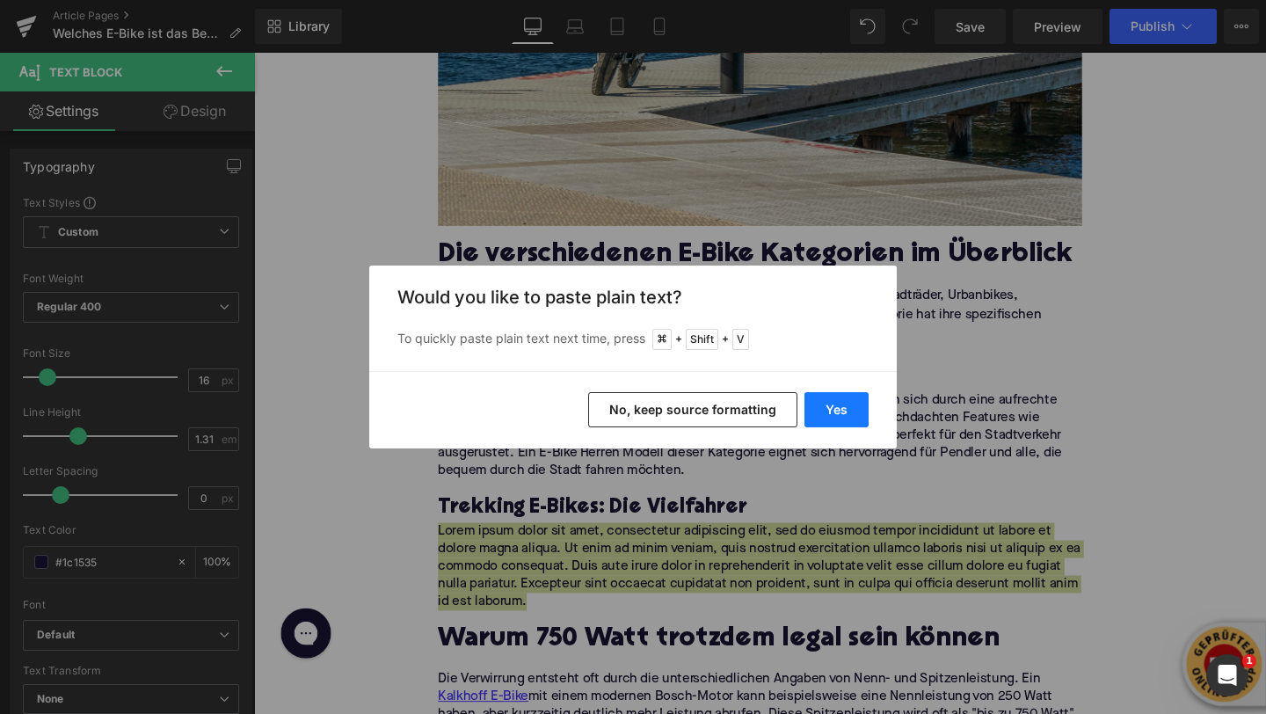
click at [849, 405] on button "Yes" at bounding box center [836, 409] width 64 height 35
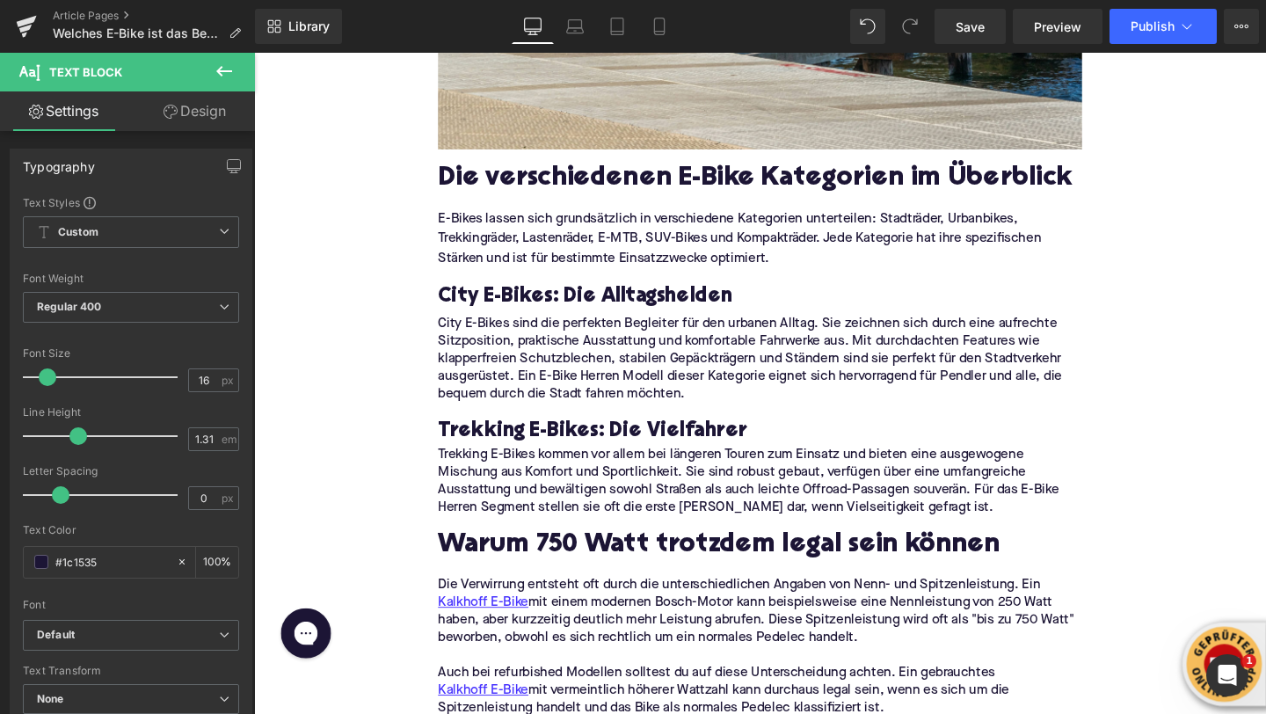
scroll to position [1158, 0]
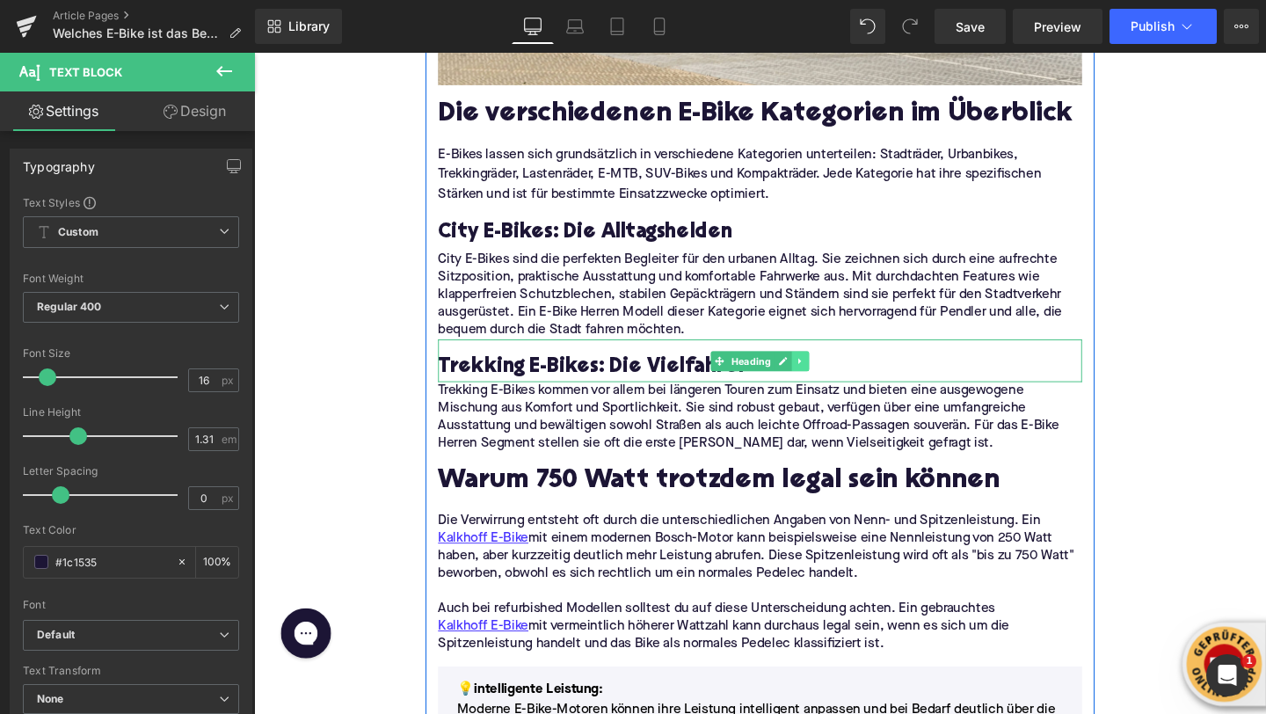
click at [830, 372] on icon at bounding box center [829, 377] width 10 height 11
click at [822, 367] on link at bounding box center [819, 377] width 18 height 21
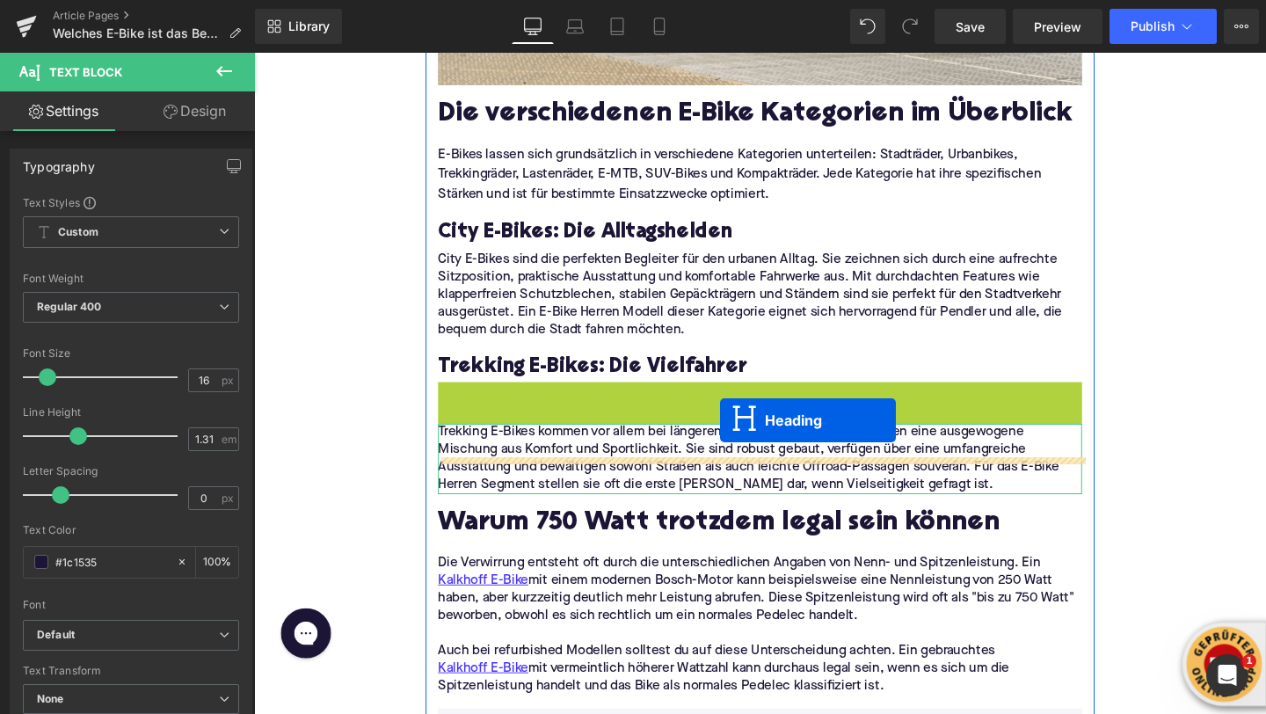
drag, startPoint x: 746, startPoint y: 385, endPoint x: 743, endPoint y: 439, distance: 53.7
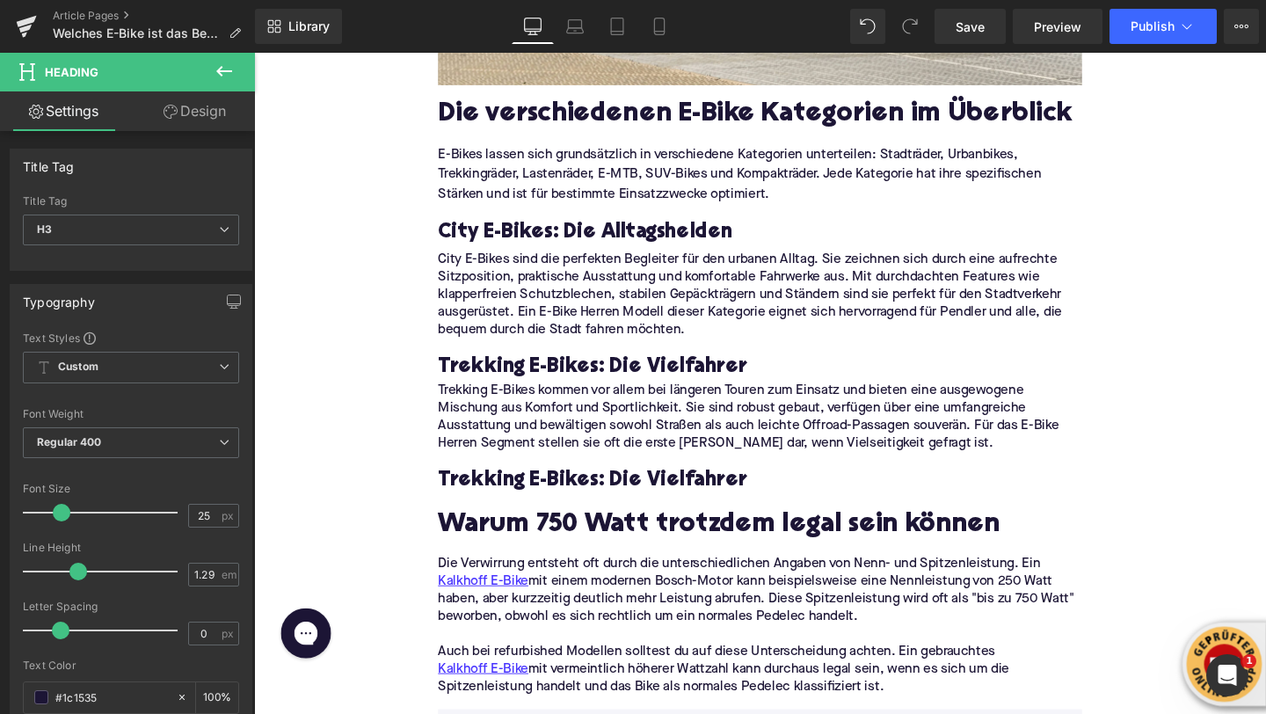
click at [229, 67] on icon at bounding box center [224, 71] width 21 height 21
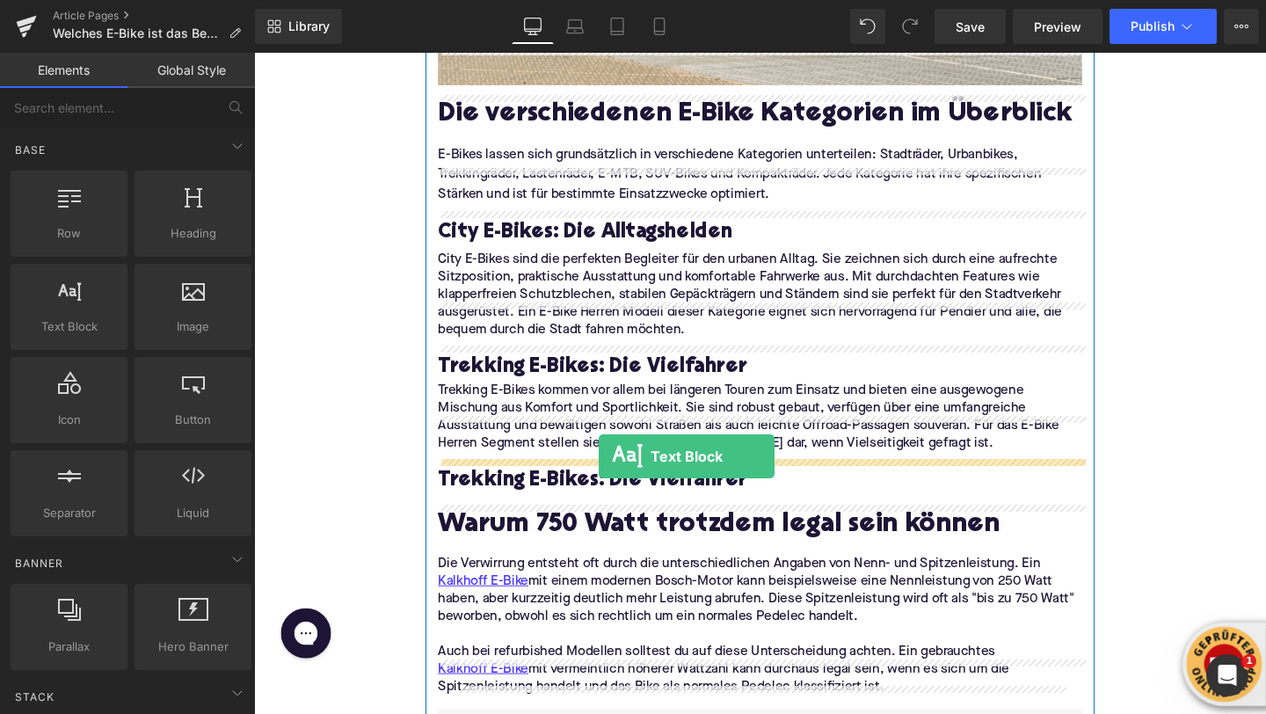
drag, startPoint x: 327, startPoint y: 346, endPoint x: 616, endPoint y: 476, distance: 317.1
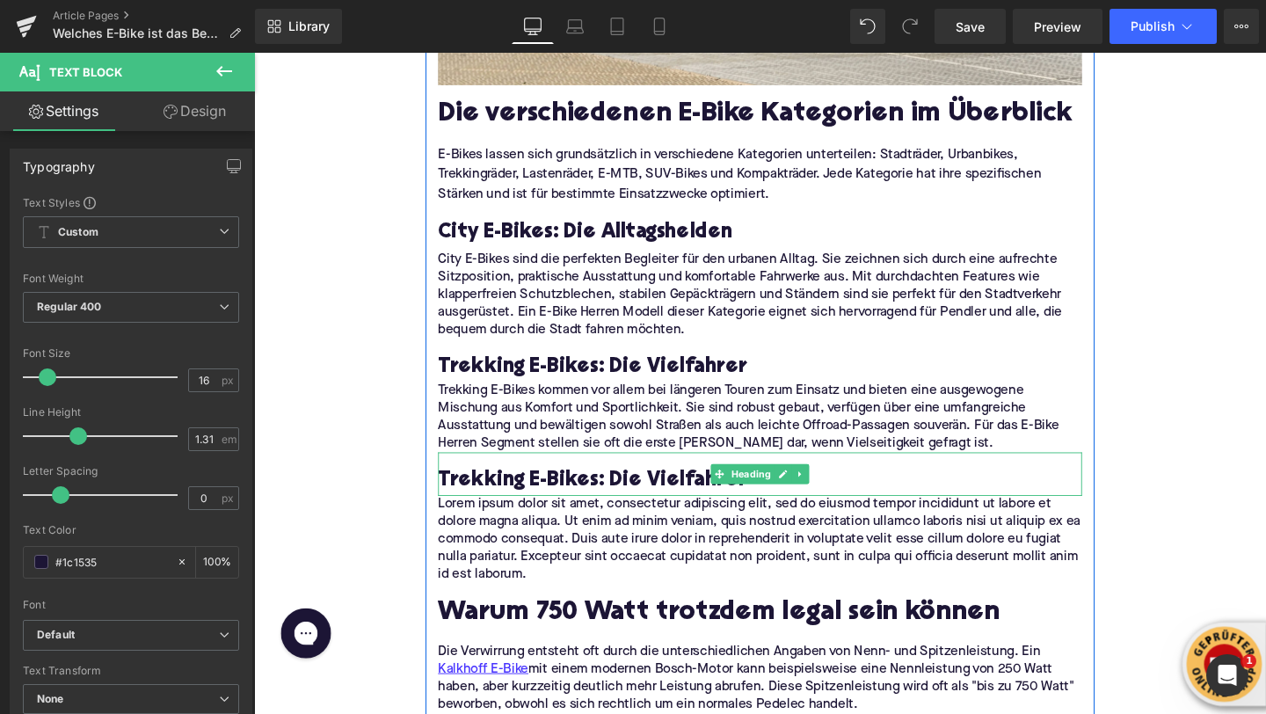
click at [519, 489] on h3 "Trekking E-Bikes: Die Vielfahrer" at bounding box center [785, 503] width 677 height 28
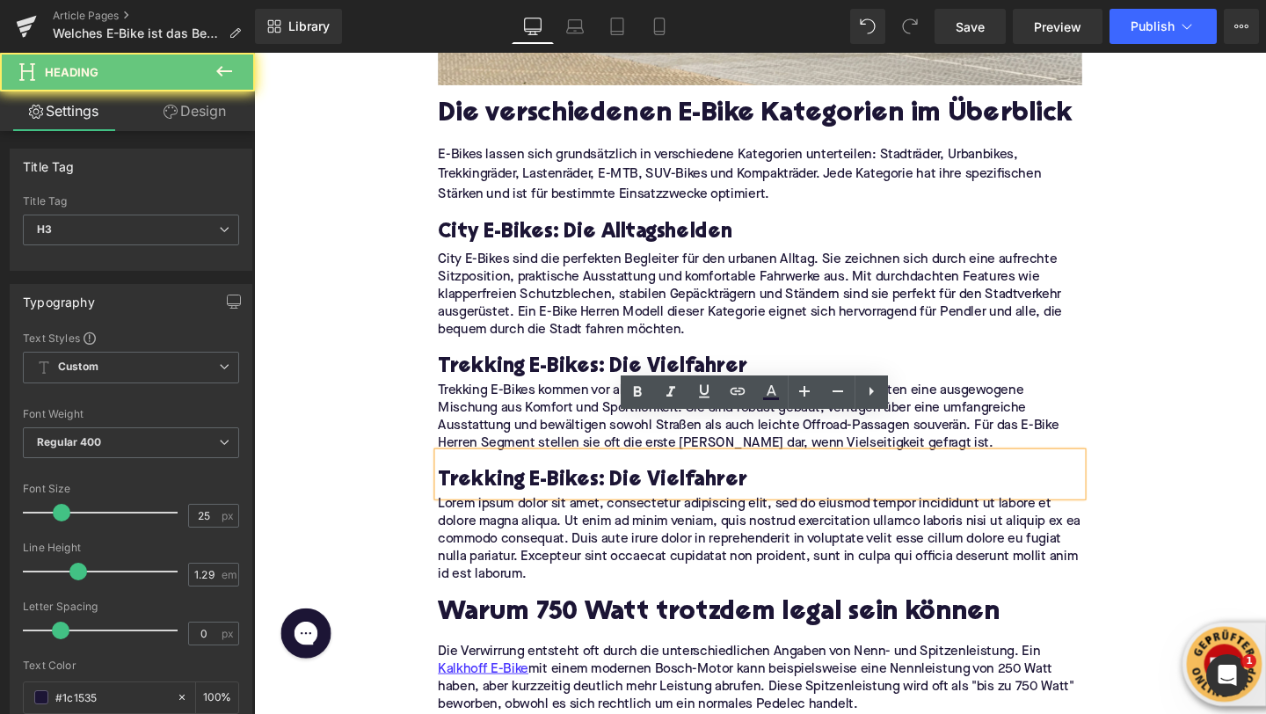
click at [519, 489] on h3 "Trekking E-Bikes: Die Vielfahrer" at bounding box center [785, 503] width 677 height 28
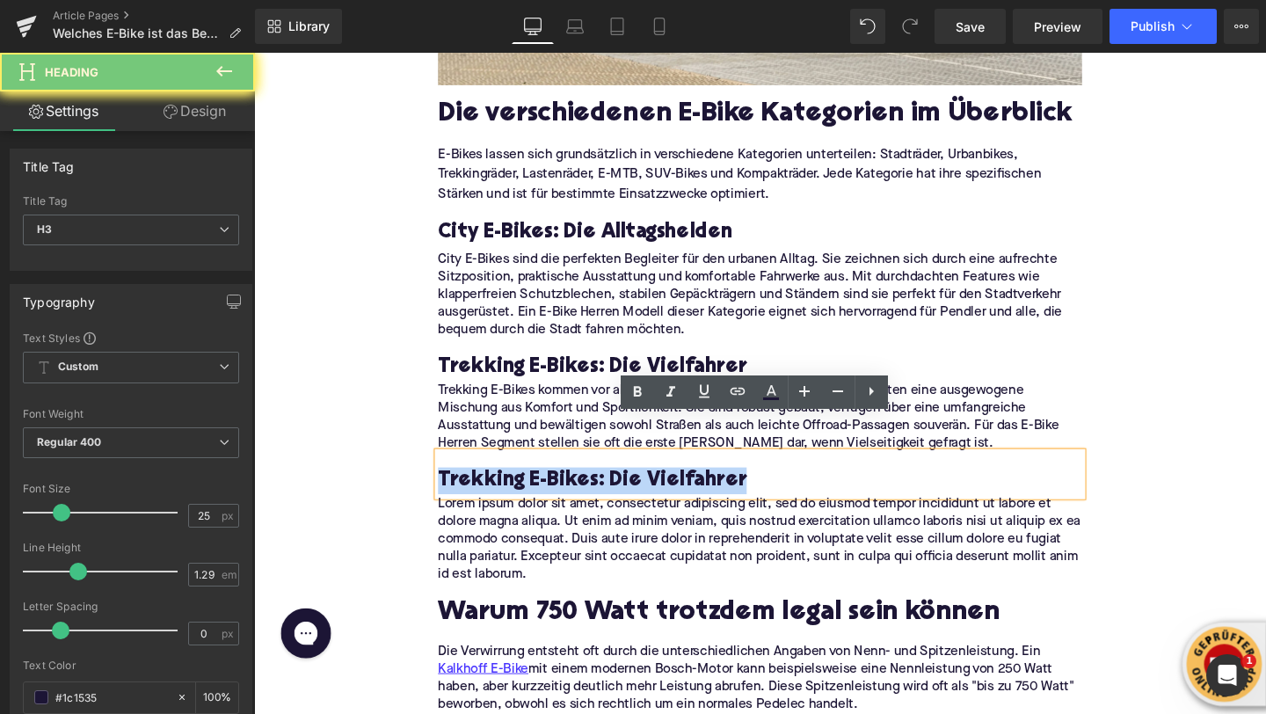
paste div
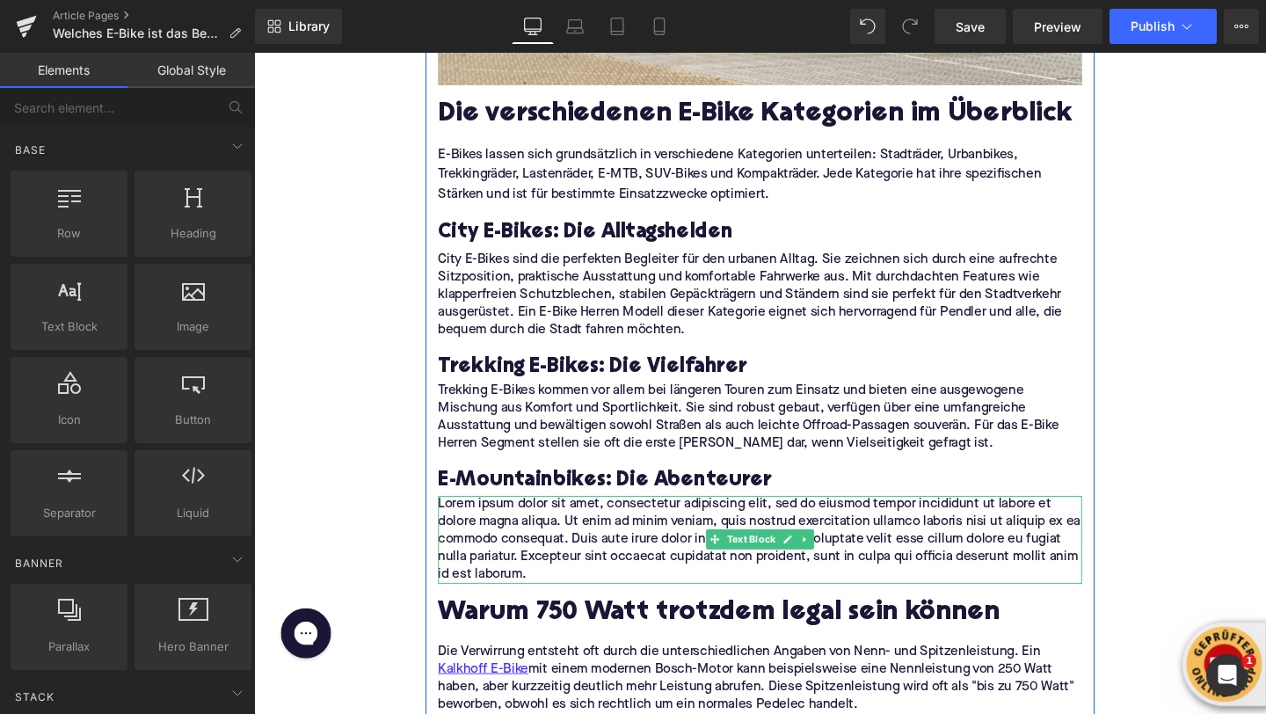
click at [588, 544] on p "Lorem ipsum dolor sit amet, consectetur adipiscing elit, sed do eiusmod tempor …" at bounding box center [785, 565] width 677 height 92
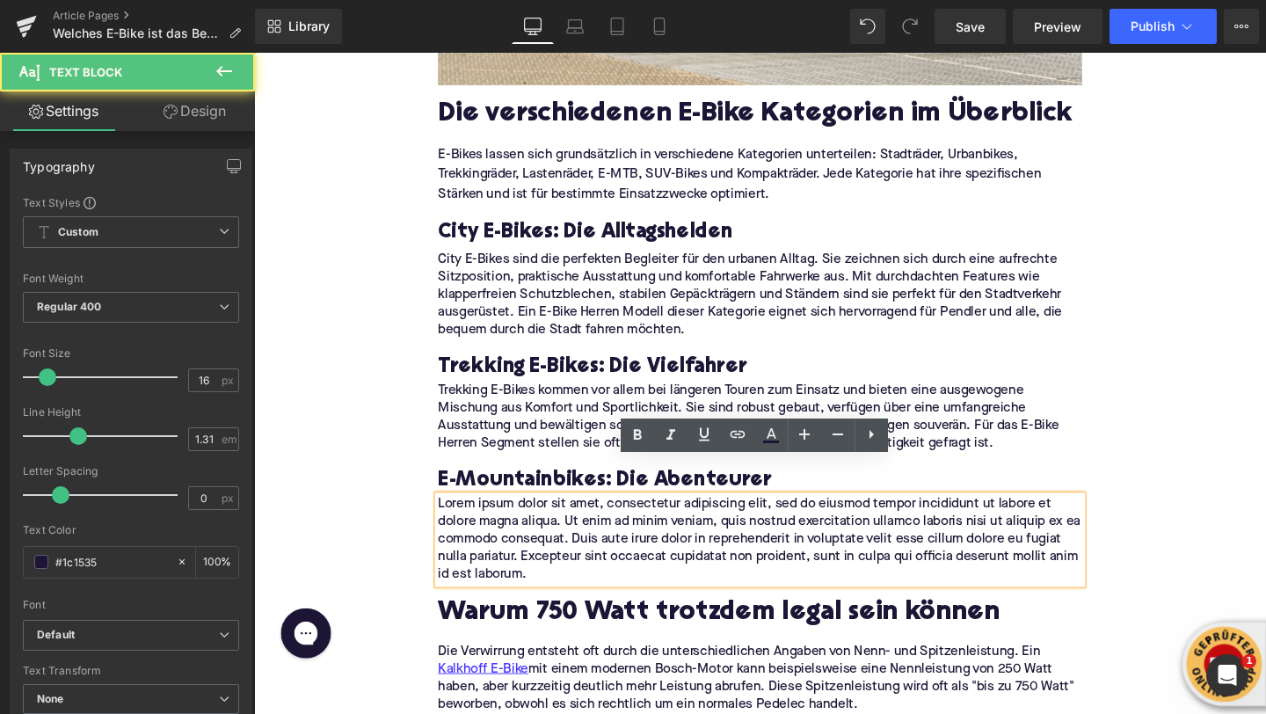
click at [588, 544] on p "Lorem ipsum dolor sit amet, consectetur adipiscing elit, sed do eiusmod tempor …" at bounding box center [785, 565] width 677 height 92
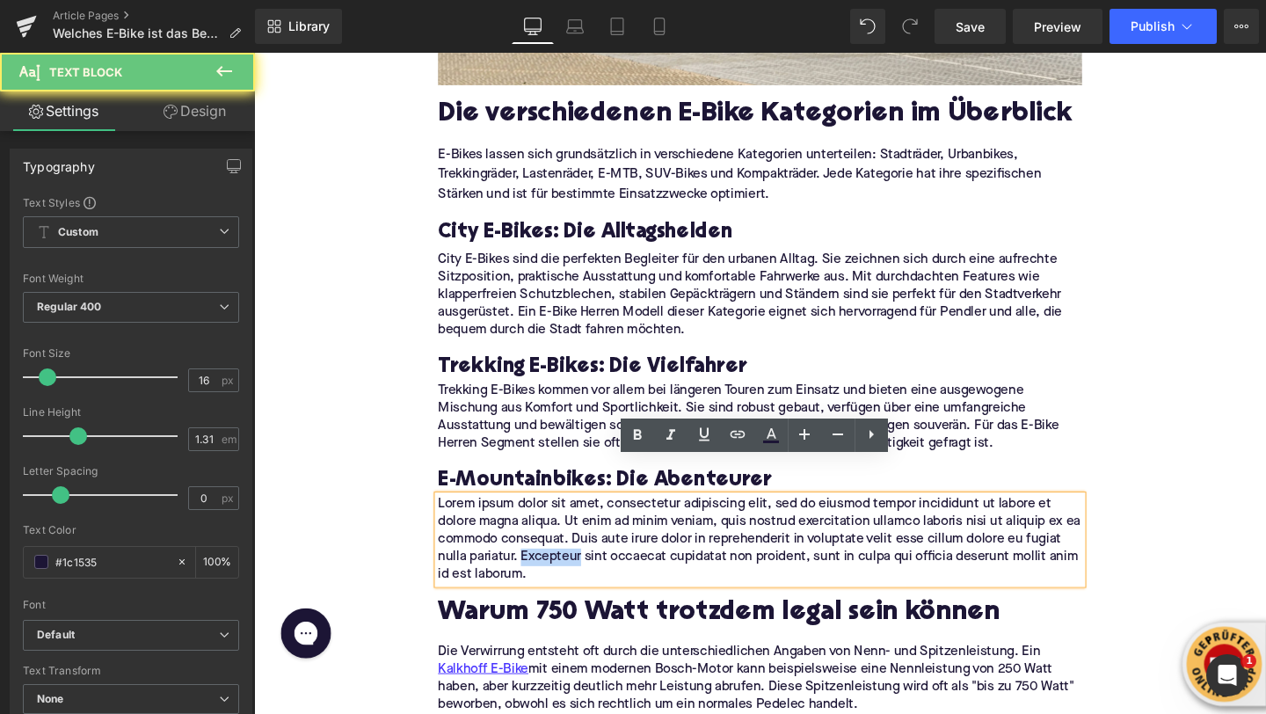
click at [588, 544] on p "Lorem ipsum dolor sit amet, consectetur adipiscing elit, sed do eiusmod tempor …" at bounding box center [785, 565] width 677 height 92
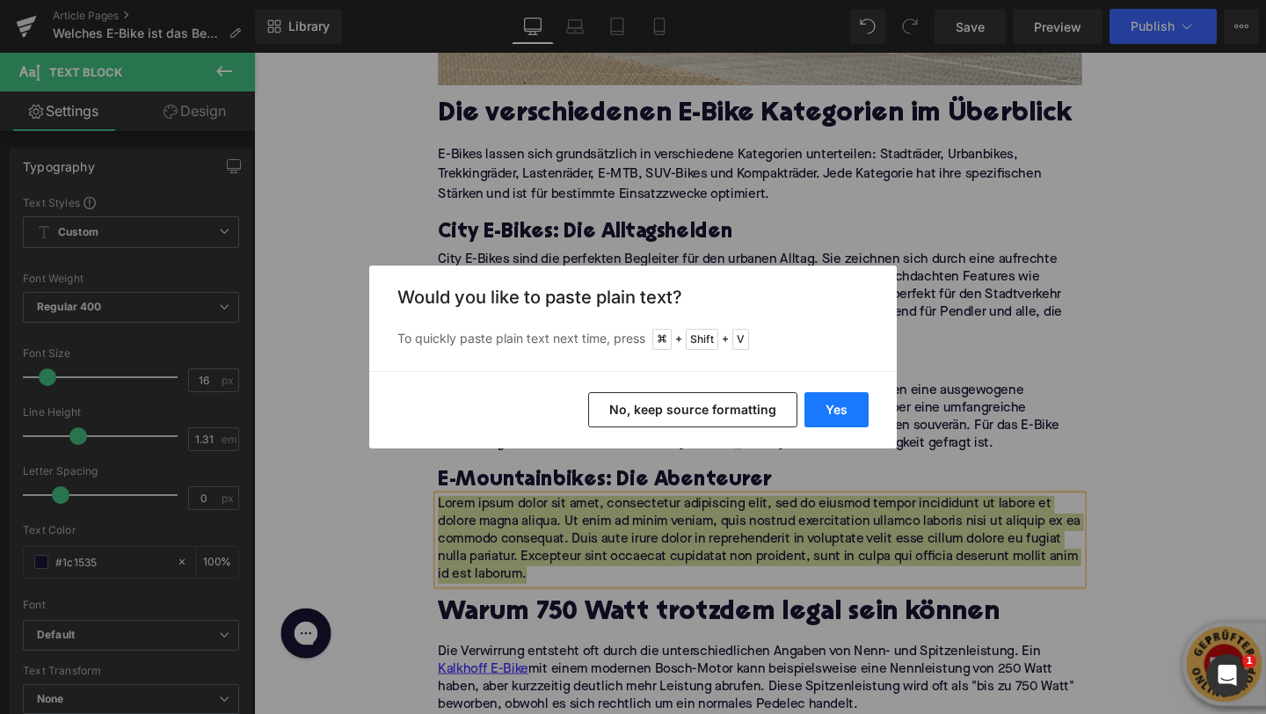
click at [833, 408] on button "Yes" at bounding box center [836, 409] width 64 height 35
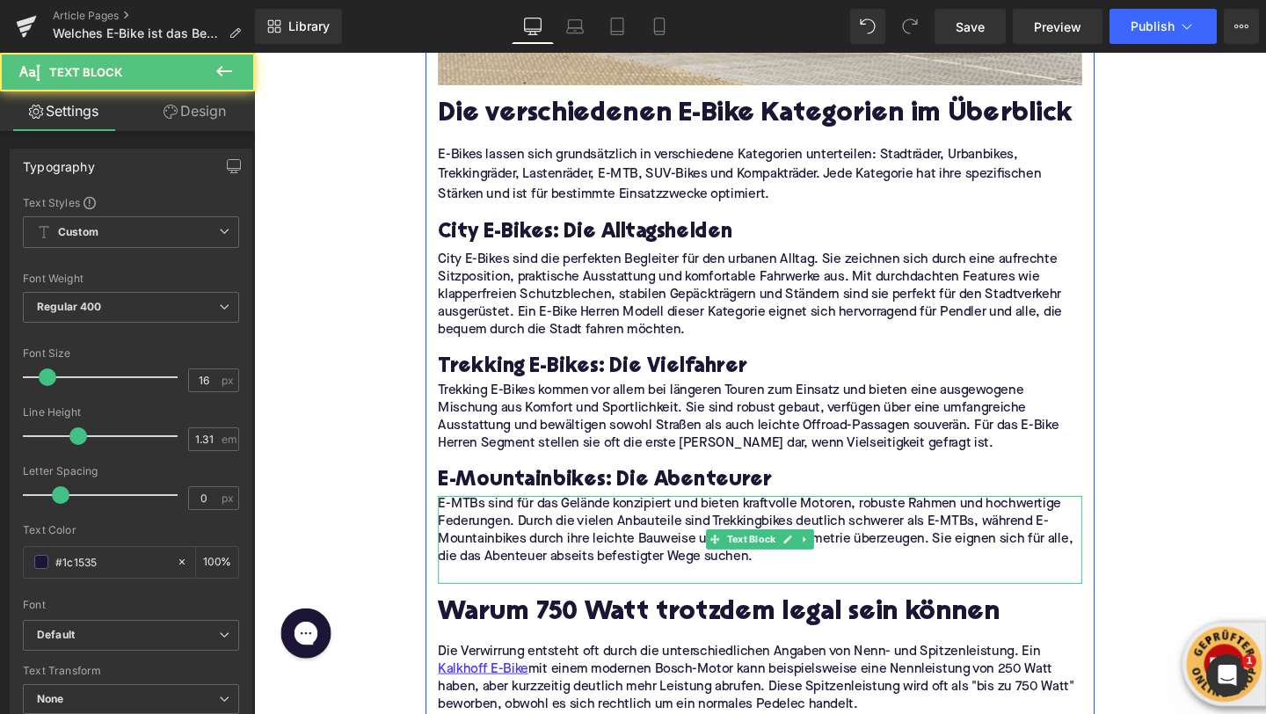
click at [570, 592] on p at bounding box center [785, 601] width 677 height 18
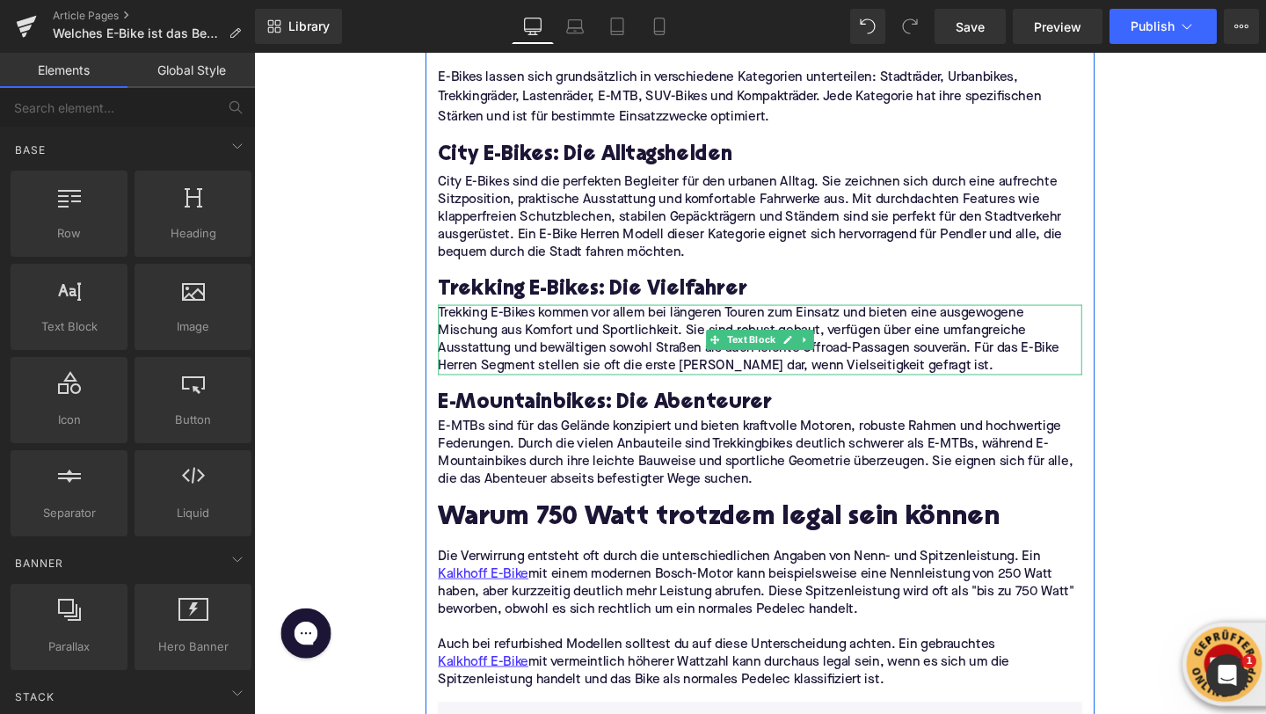
scroll to position [1254, 0]
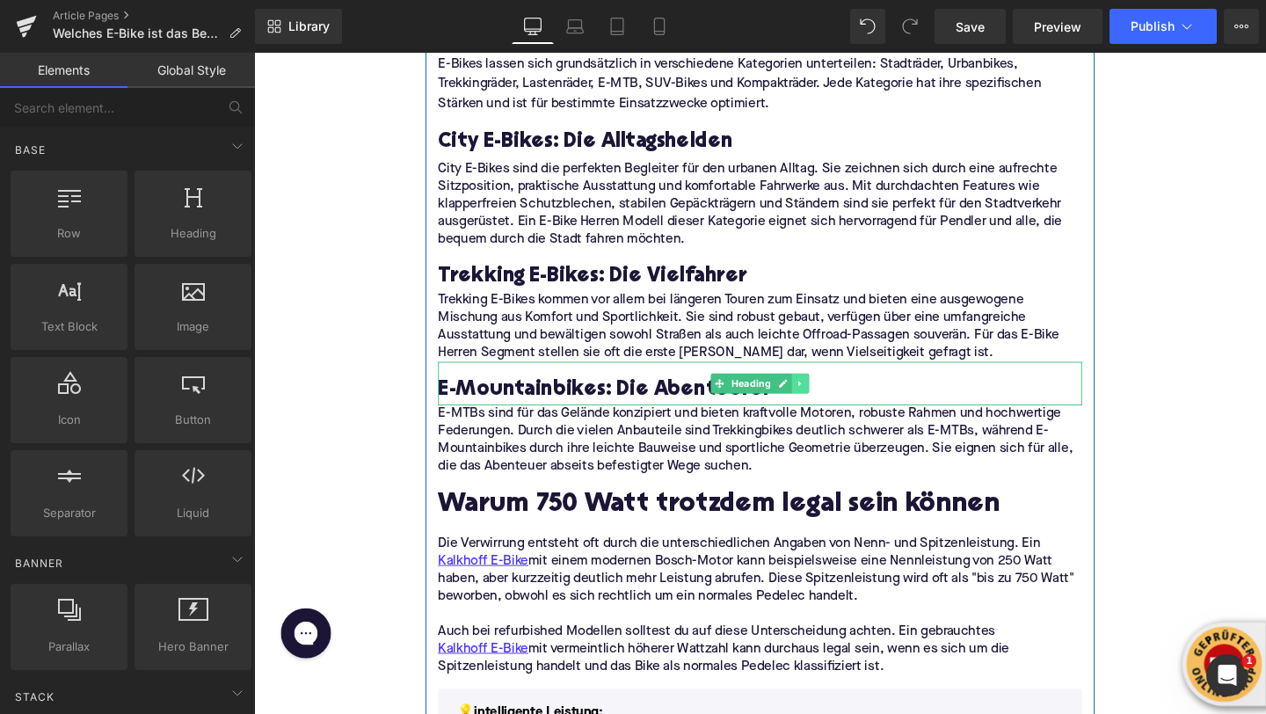
click at [828, 395] on icon at bounding box center [829, 400] width 10 height 11
click at [823, 395] on icon at bounding box center [819, 400] width 10 height 10
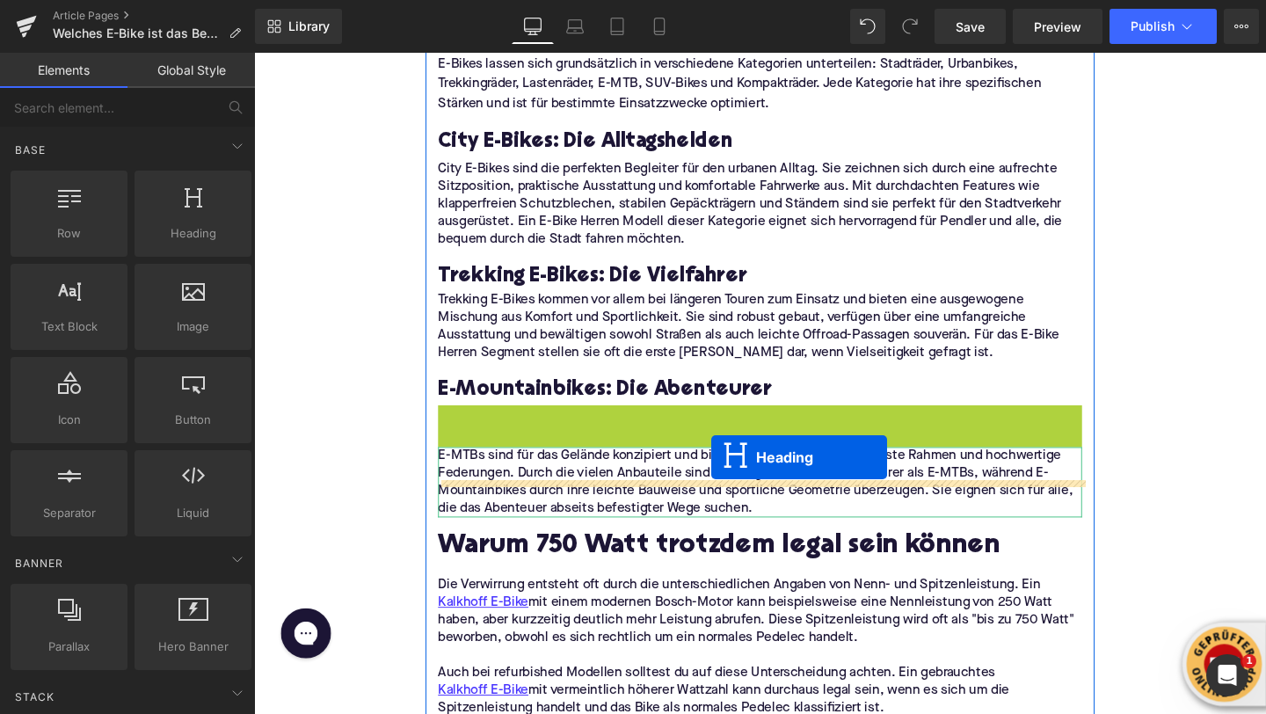
drag, startPoint x: 742, startPoint y: 409, endPoint x: 736, endPoint y: 478, distance: 69.7
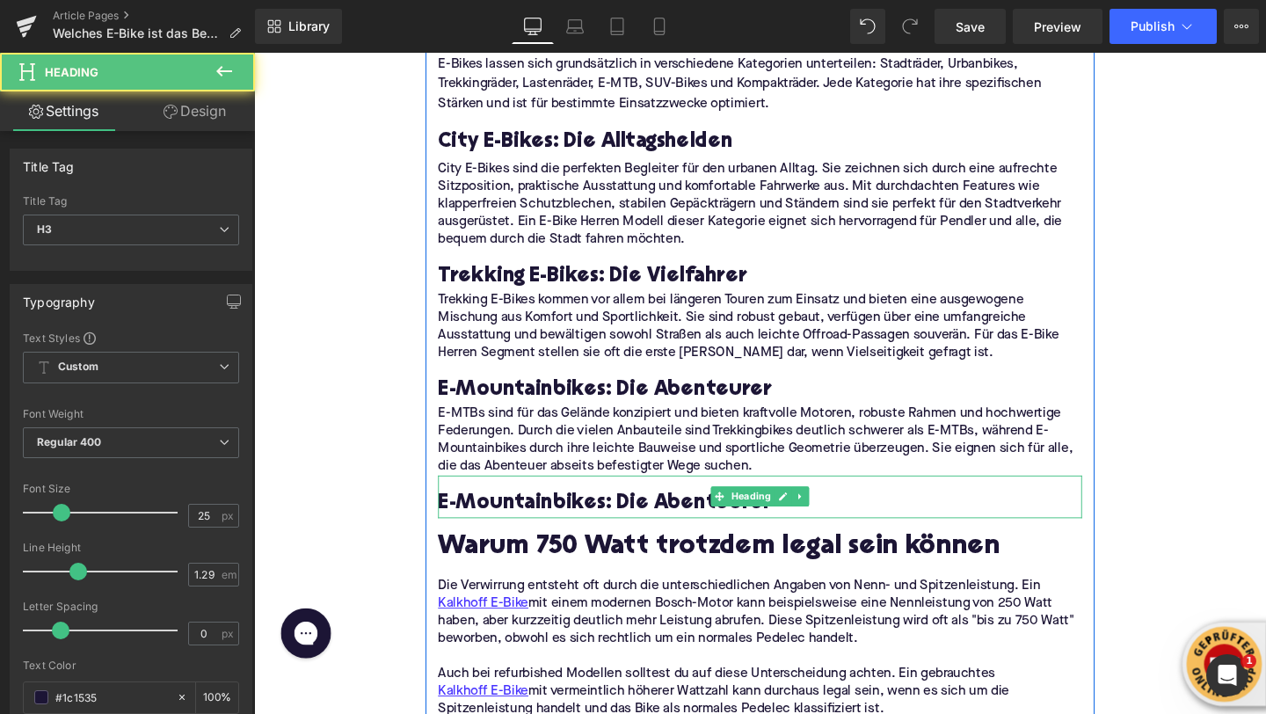
click at [553, 512] on h3 "E-Mountainbikes: Die Abenteurer" at bounding box center [785, 526] width 677 height 28
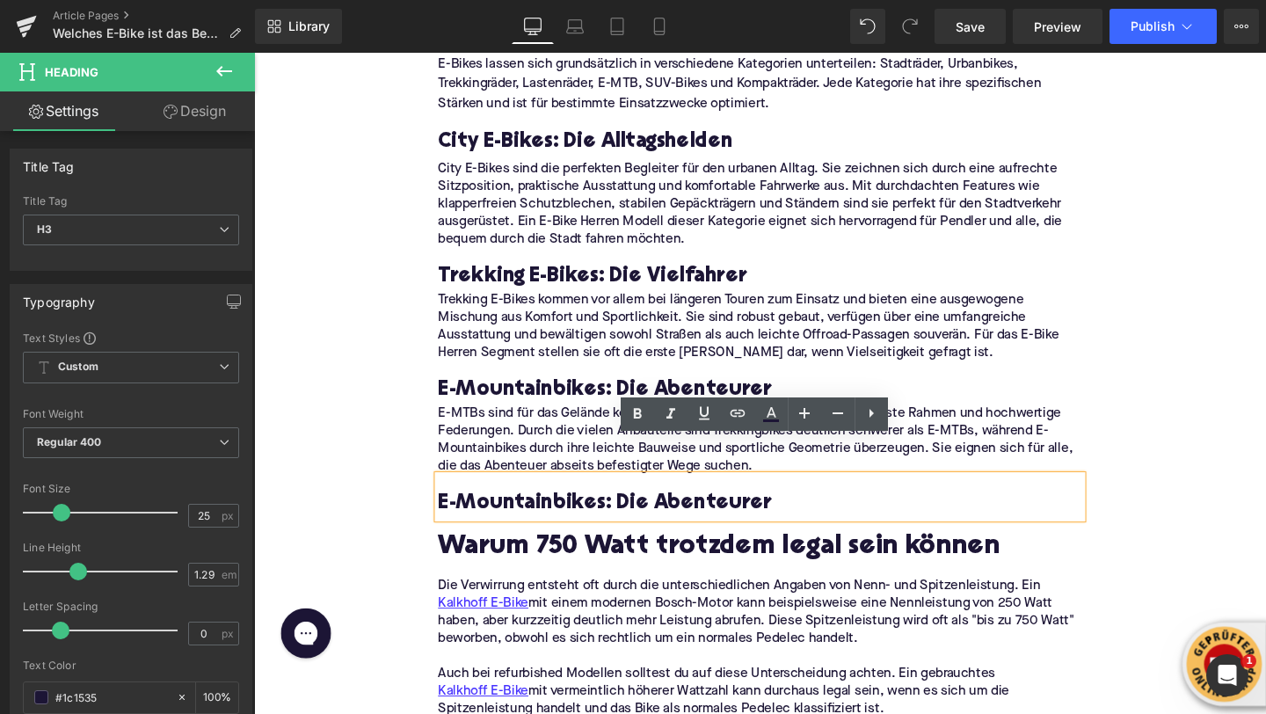
click at [553, 512] on h3 "E-Mountainbikes: Die Abenteurer" at bounding box center [785, 526] width 677 height 28
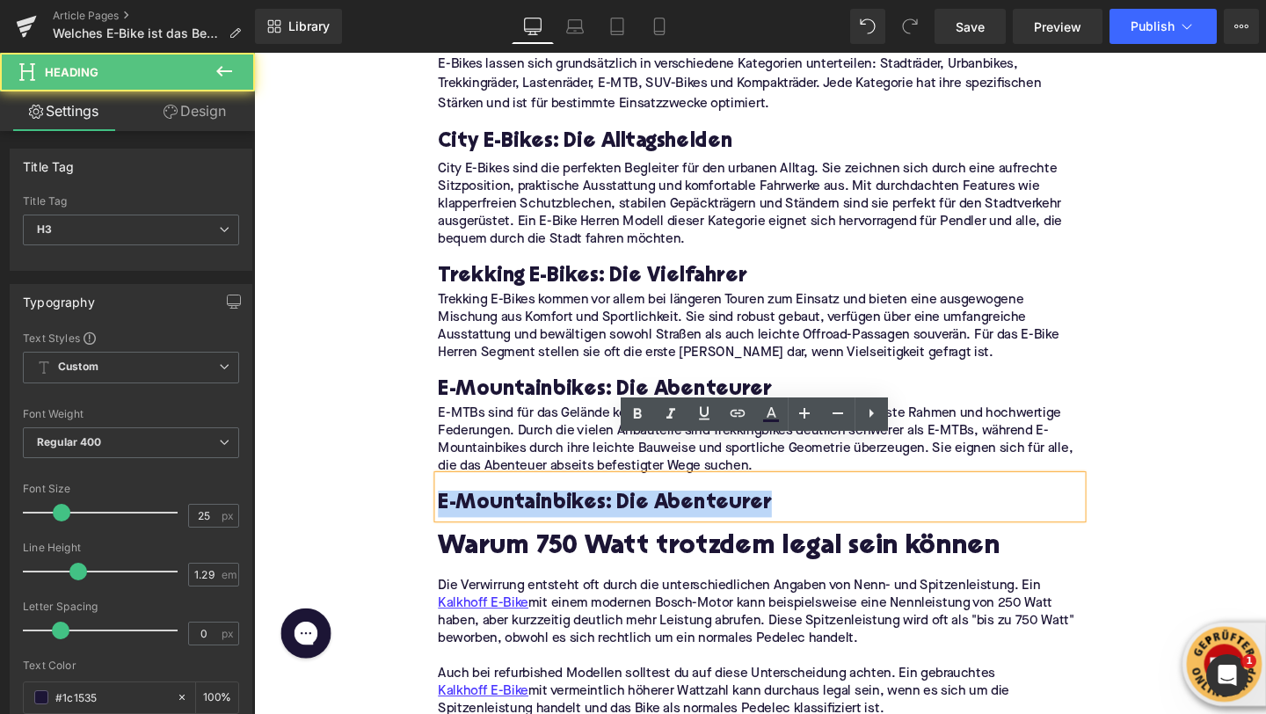
click at [553, 512] on h3 "E-Mountainbikes: Die Abenteurer" at bounding box center [785, 526] width 677 height 28
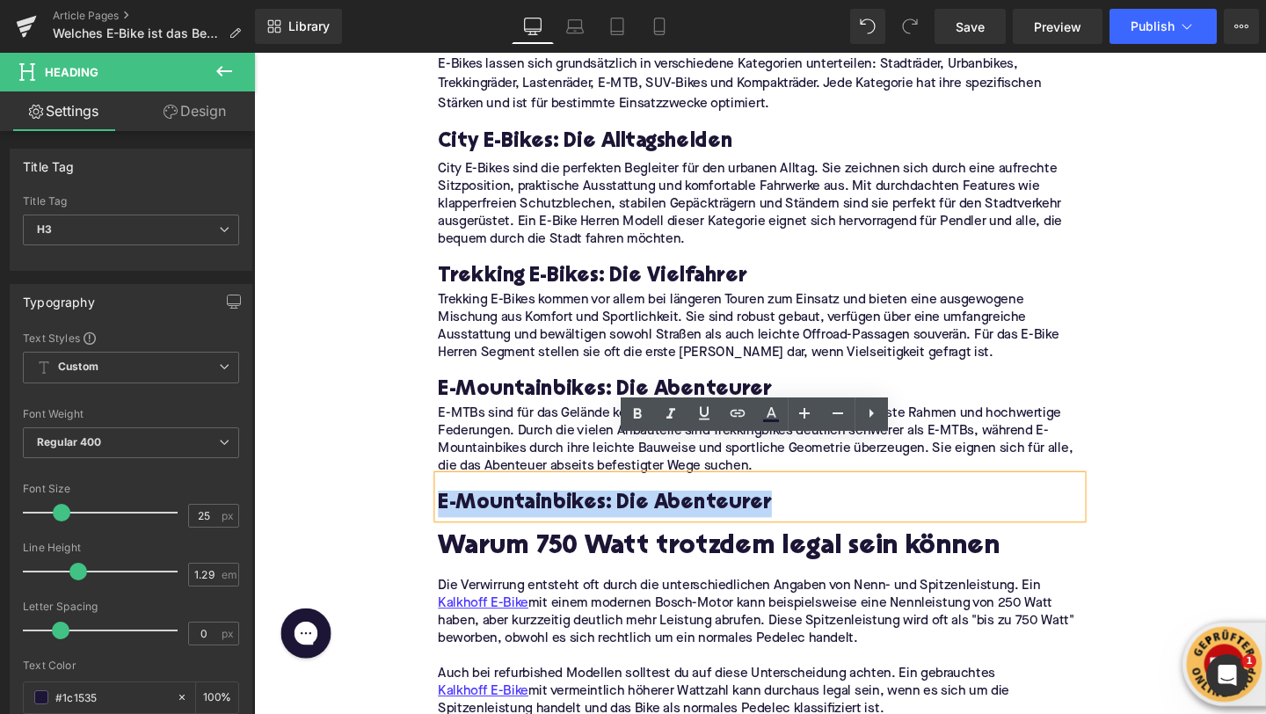
paste div
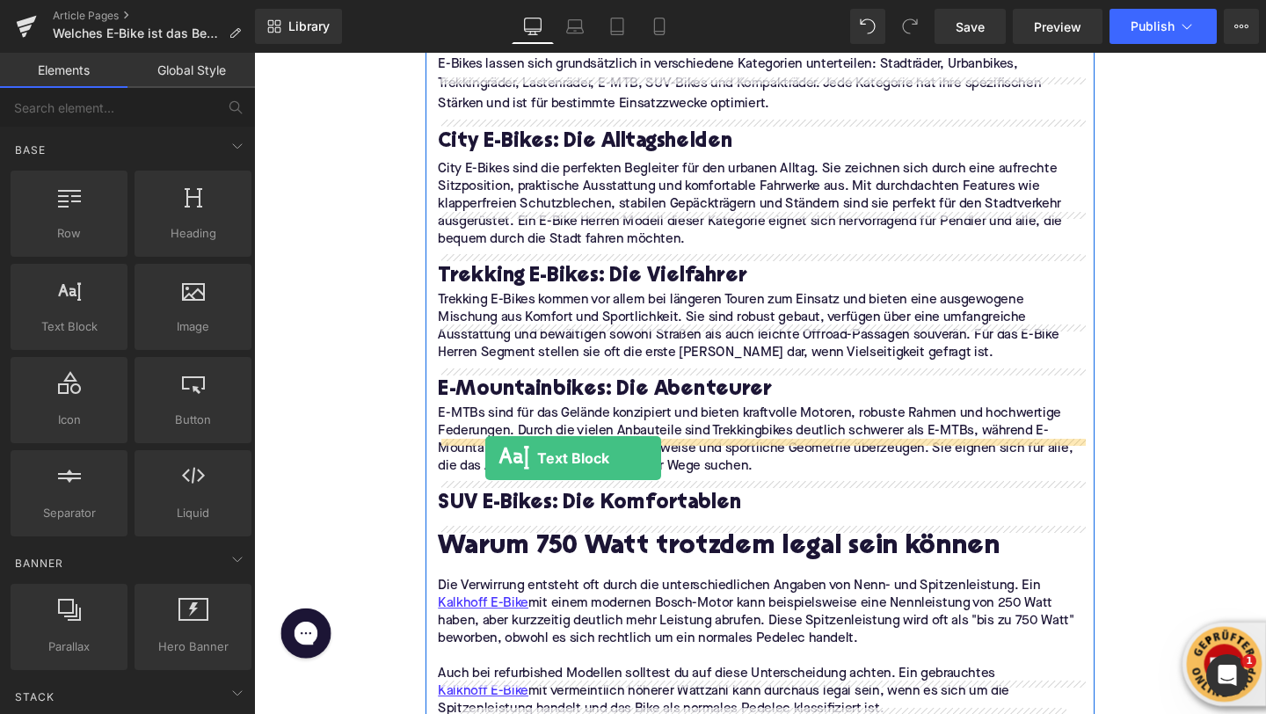
drag, startPoint x: 320, startPoint y: 365, endPoint x: 498, endPoint y: 479, distance: 211.2
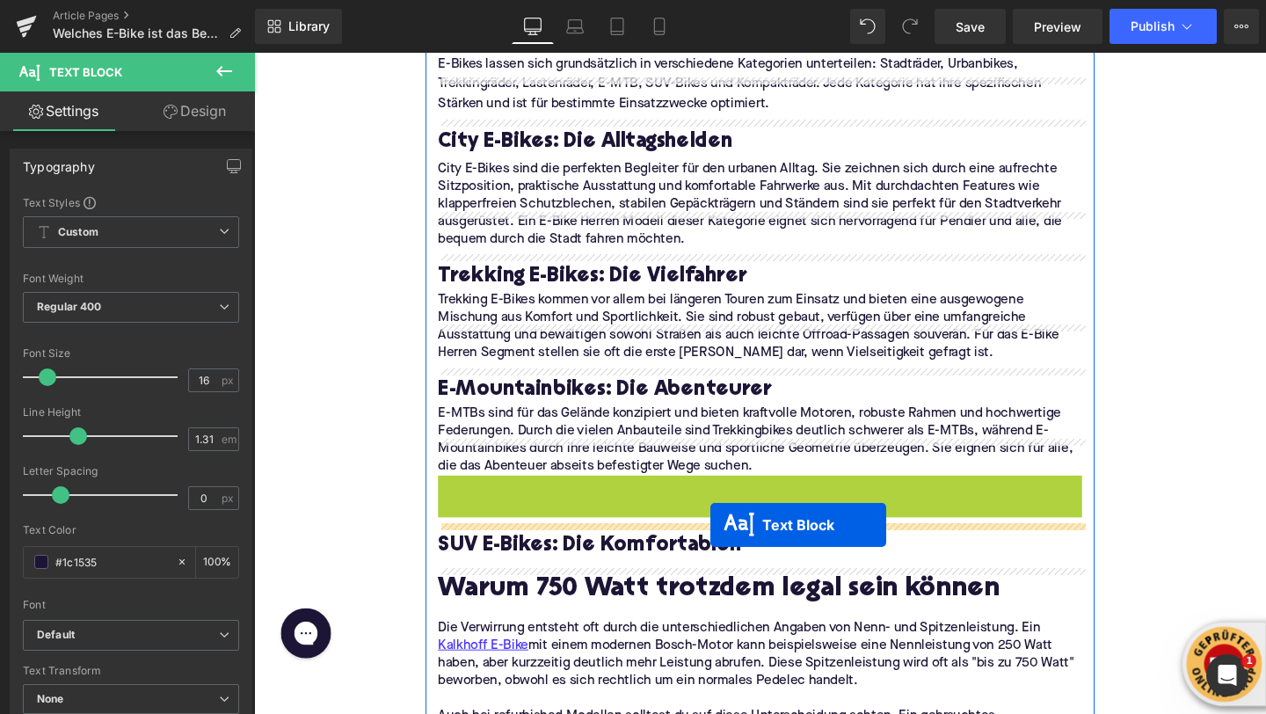
drag, startPoint x: 736, startPoint y: 505, endPoint x: 734, endPoint y: 545, distance: 40.5
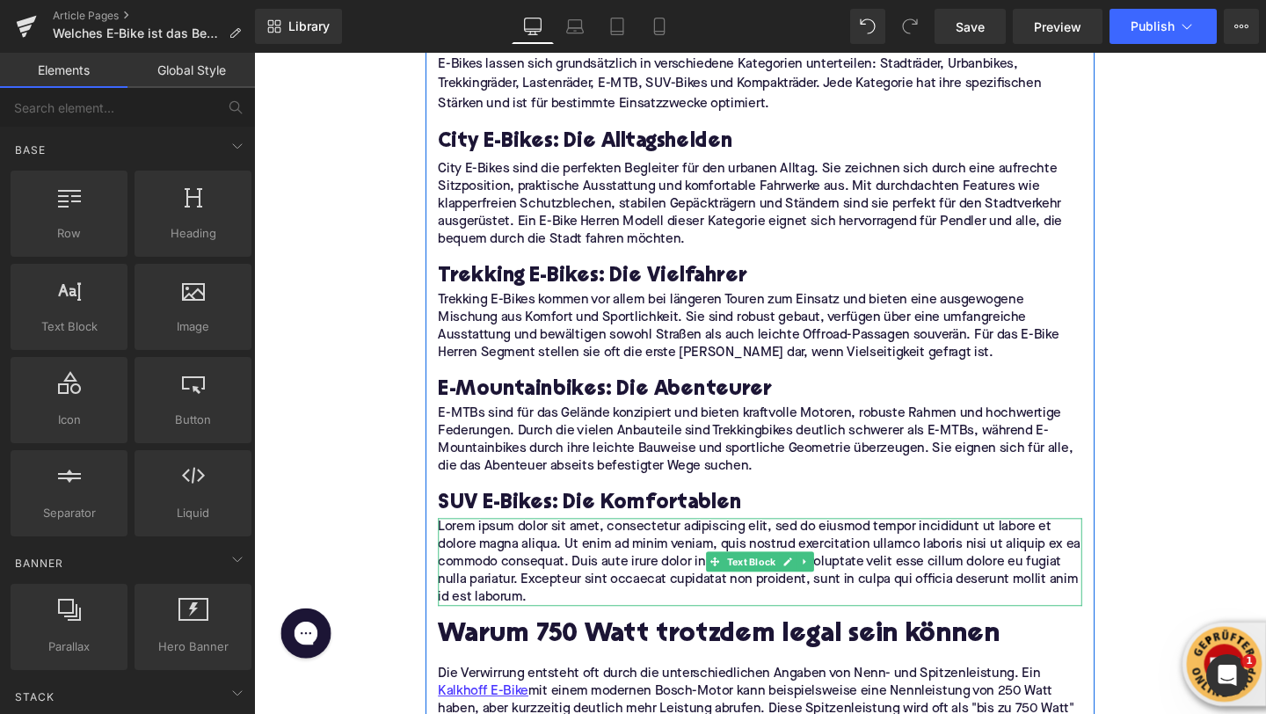
click at [519, 541] on p "Lorem ipsum dolor sit amet, consectetur adipiscing elit, sed do eiusmod tempor …" at bounding box center [785, 587] width 677 height 92
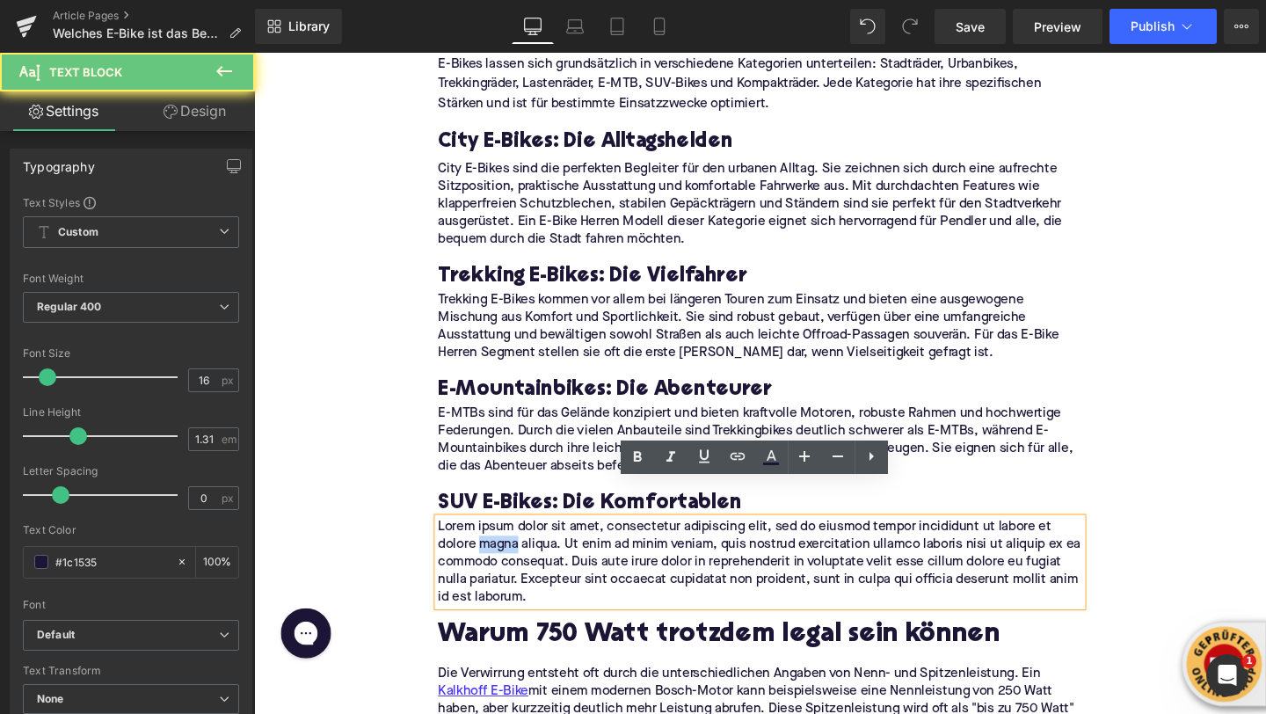
click at [519, 541] on p "Lorem ipsum dolor sit amet, consectetur adipiscing elit, sed do eiusmod tempor …" at bounding box center [785, 587] width 677 height 92
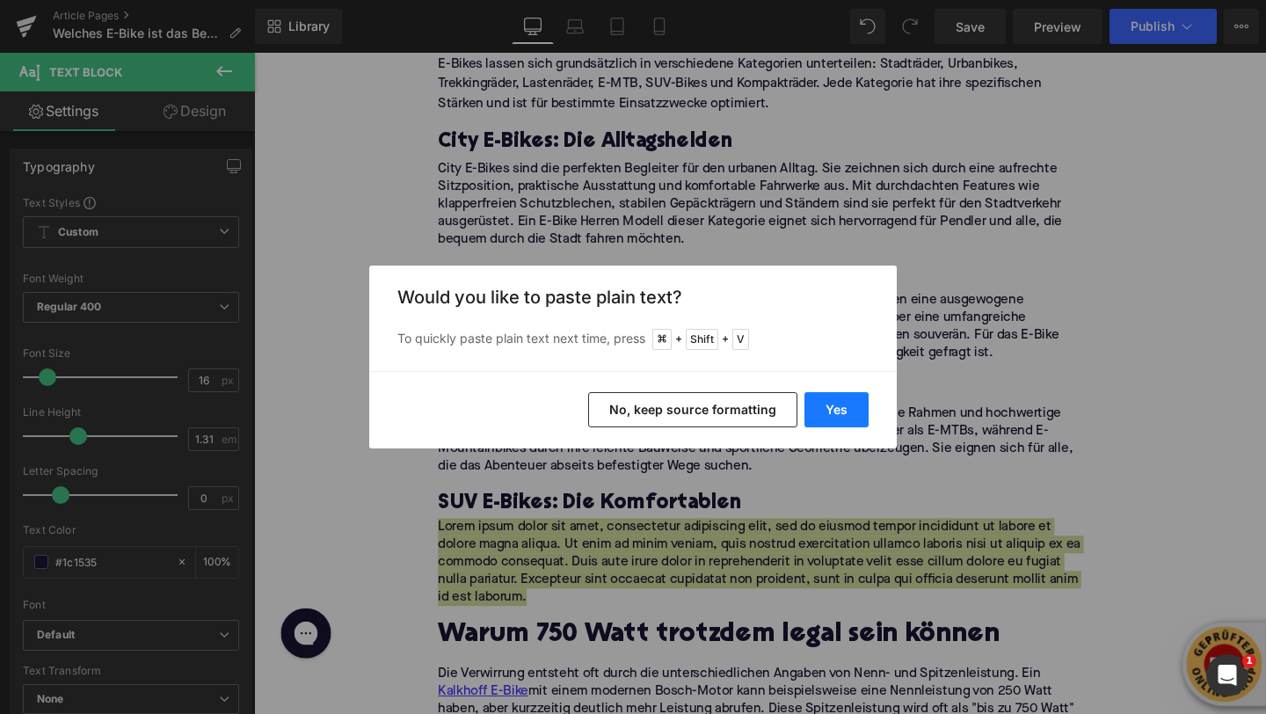
click at [824, 405] on button "Yes" at bounding box center [836, 409] width 64 height 35
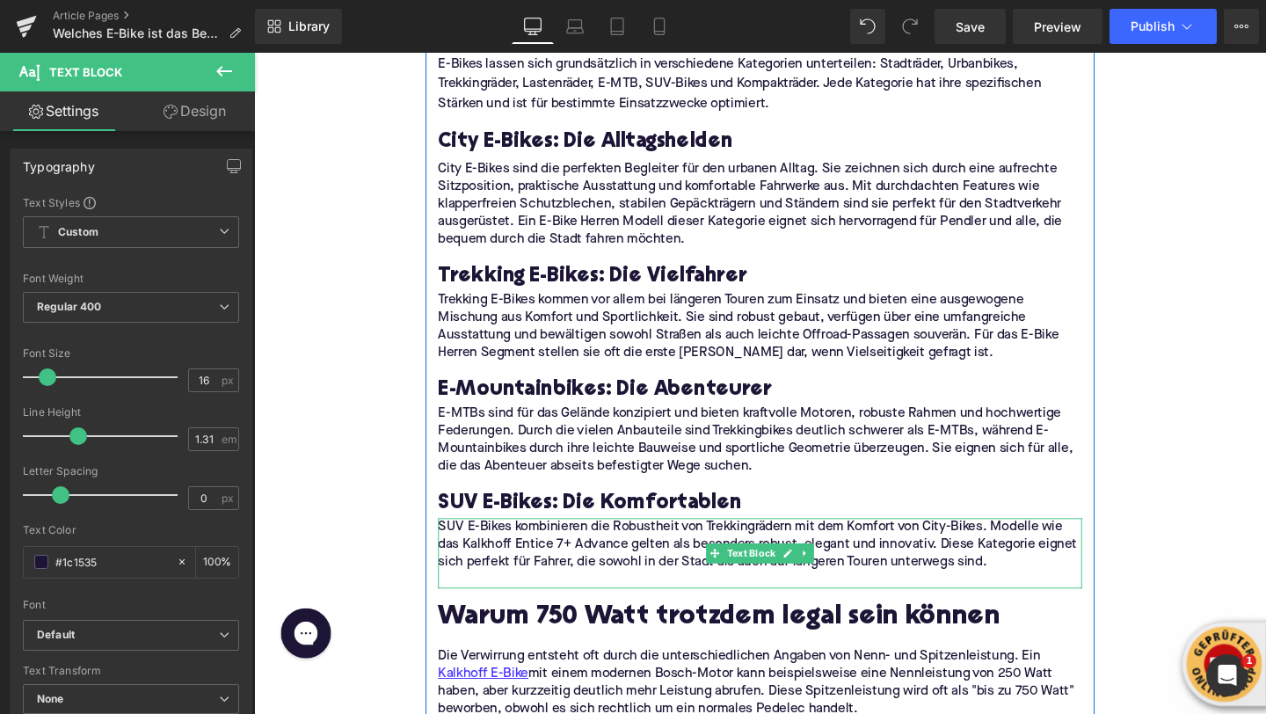
click at [537, 597] on p at bounding box center [785, 606] width 677 height 18
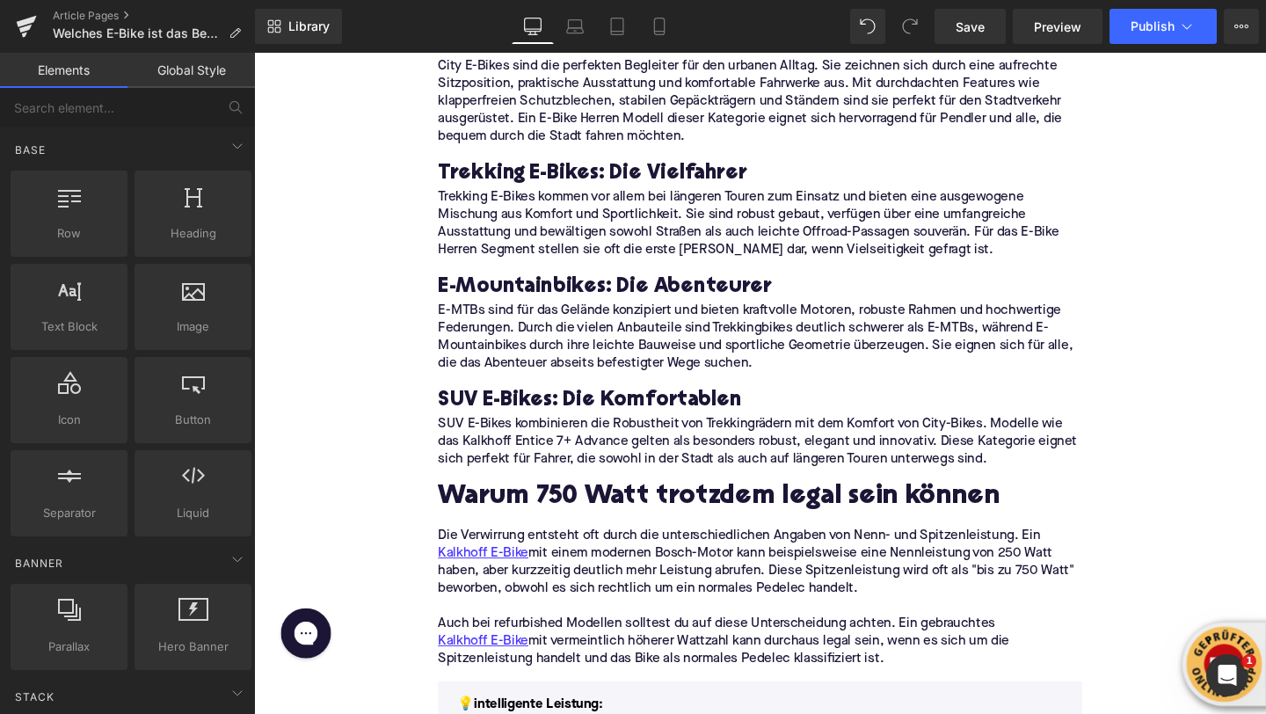
scroll to position [1405, 0]
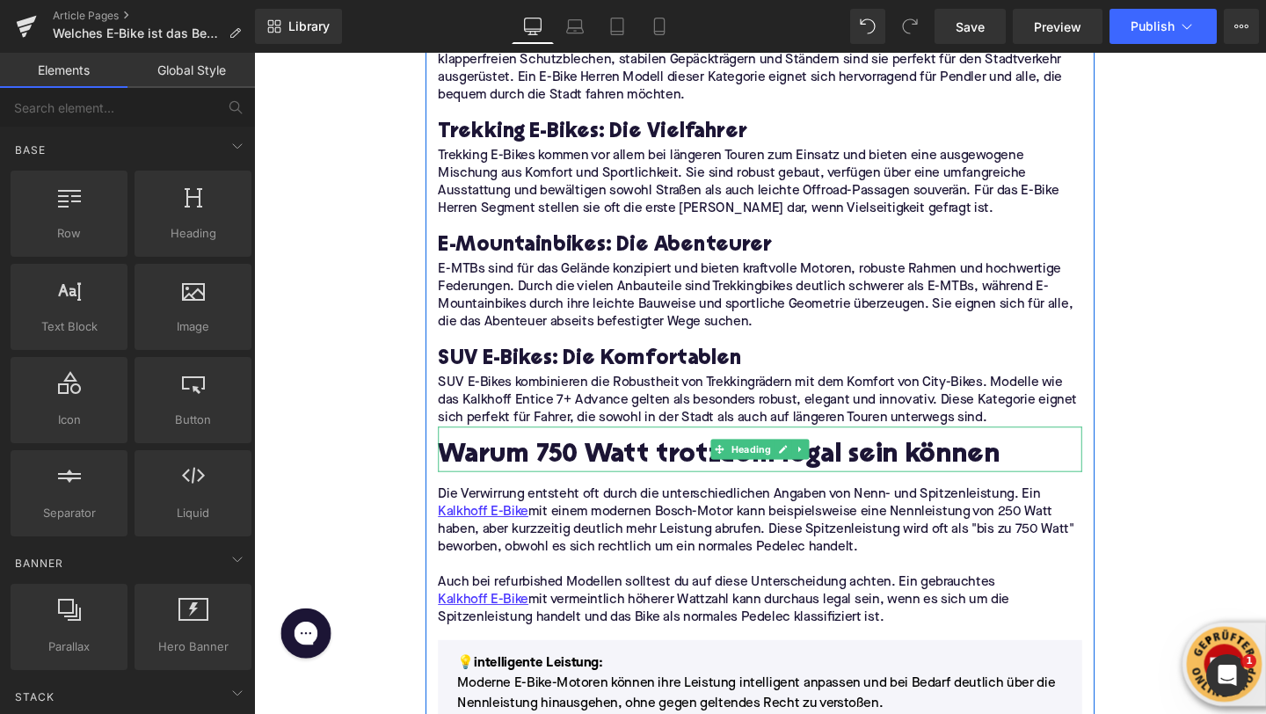
click at [645, 461] on h2 "Warum 750 Watt trotzdem legal sein können" at bounding box center [785, 477] width 677 height 32
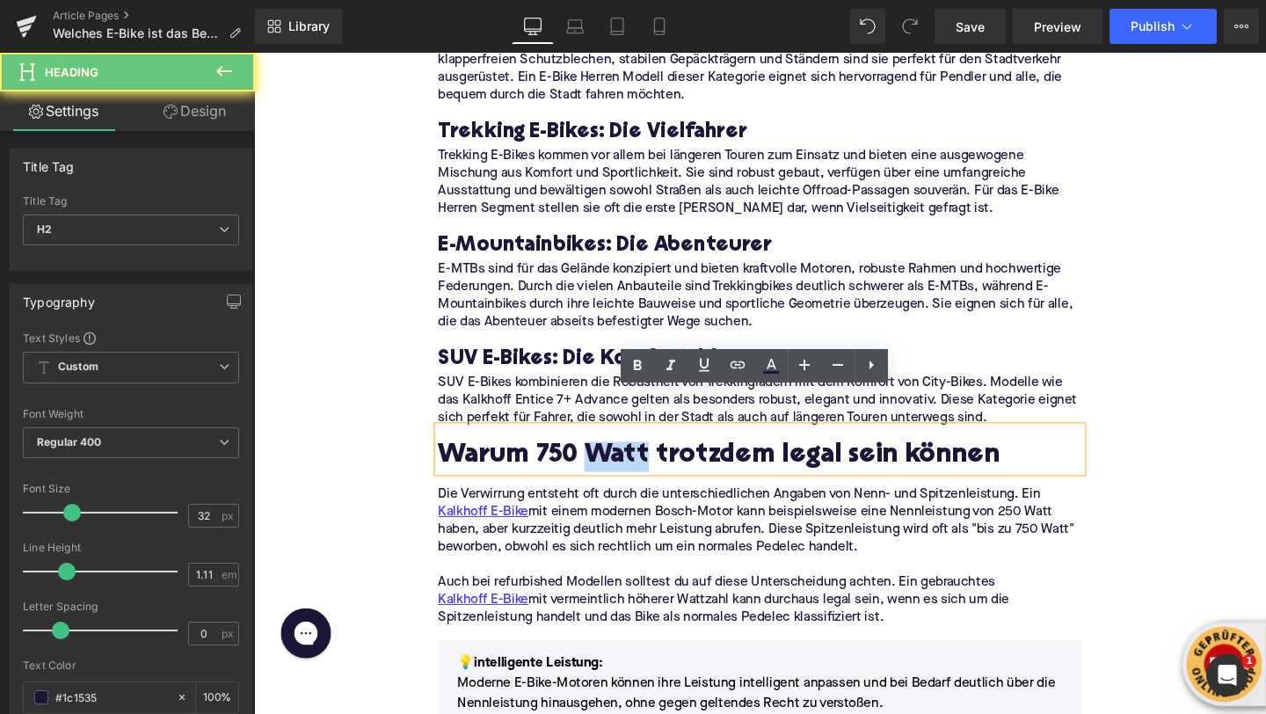
click at [645, 461] on h2 "Warum 750 Watt trotzdem legal sein können" at bounding box center [785, 477] width 677 height 32
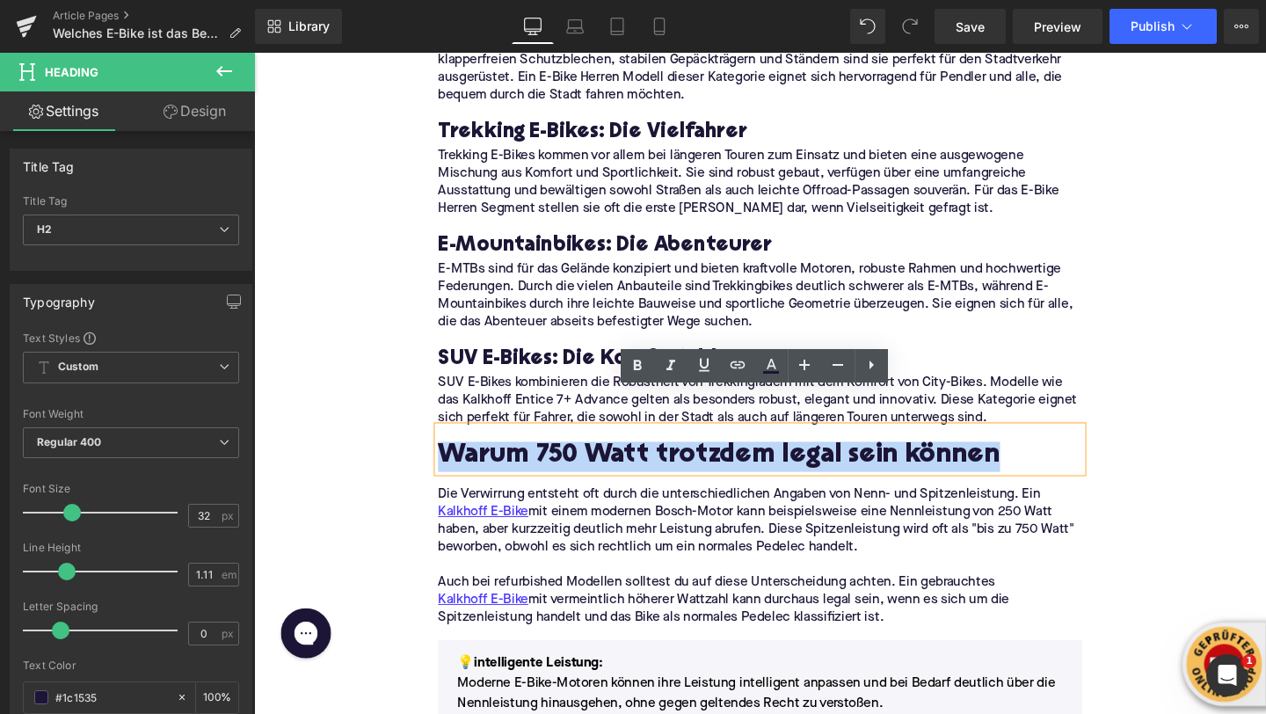
paste div
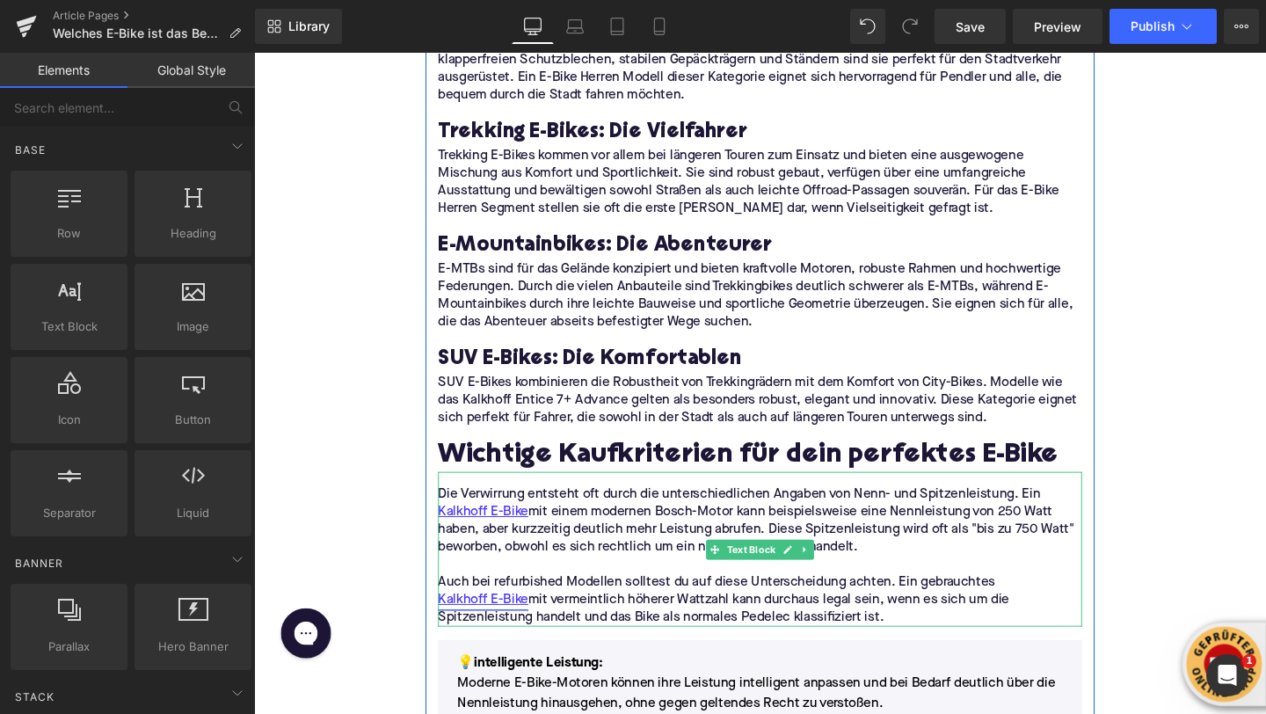
scroll to position [1417, 0]
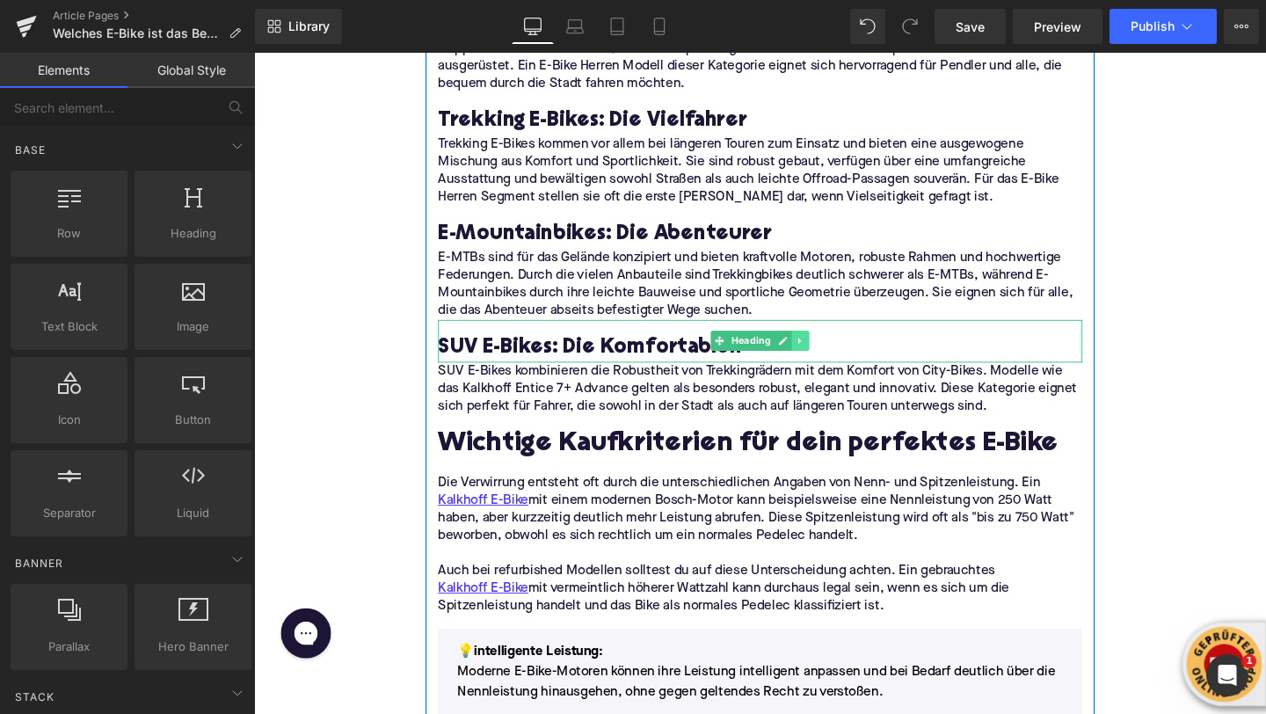
click at [831, 350] on icon at bounding box center [829, 355] width 10 height 11
click at [816, 351] on icon at bounding box center [819, 356] width 10 height 10
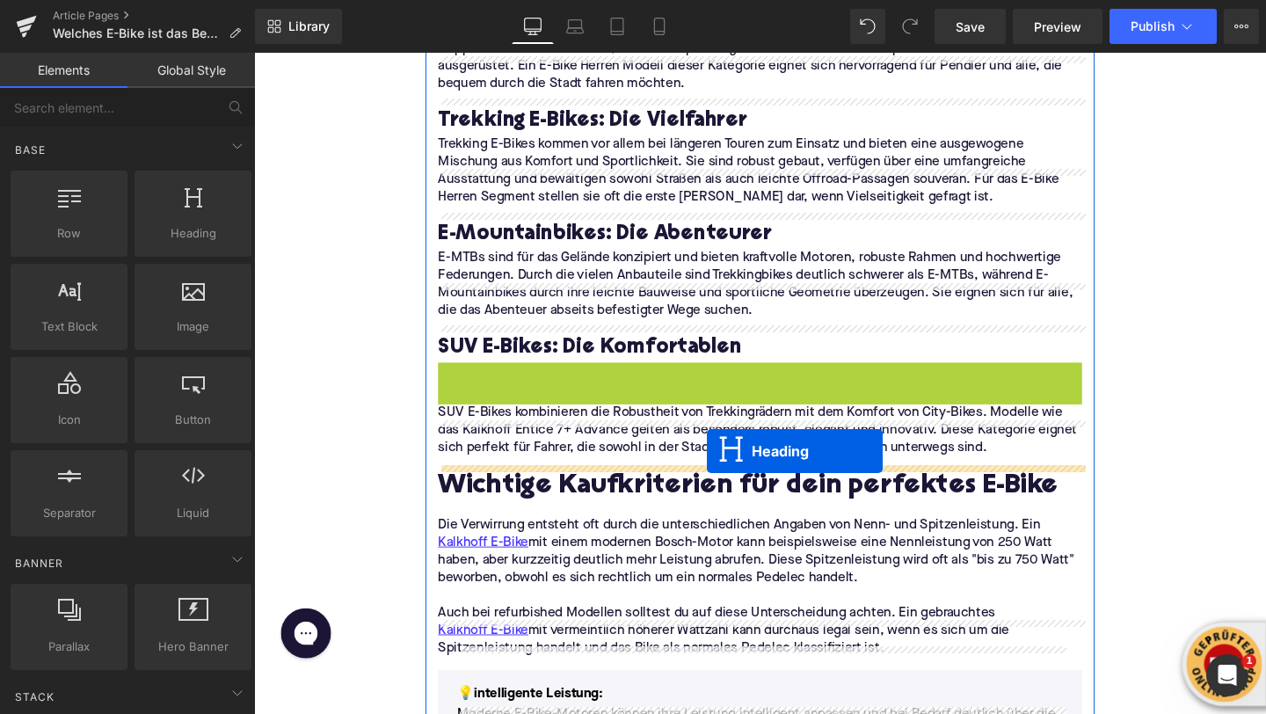
drag, startPoint x: 740, startPoint y: 360, endPoint x: 729, endPoint y: 471, distance: 111.3
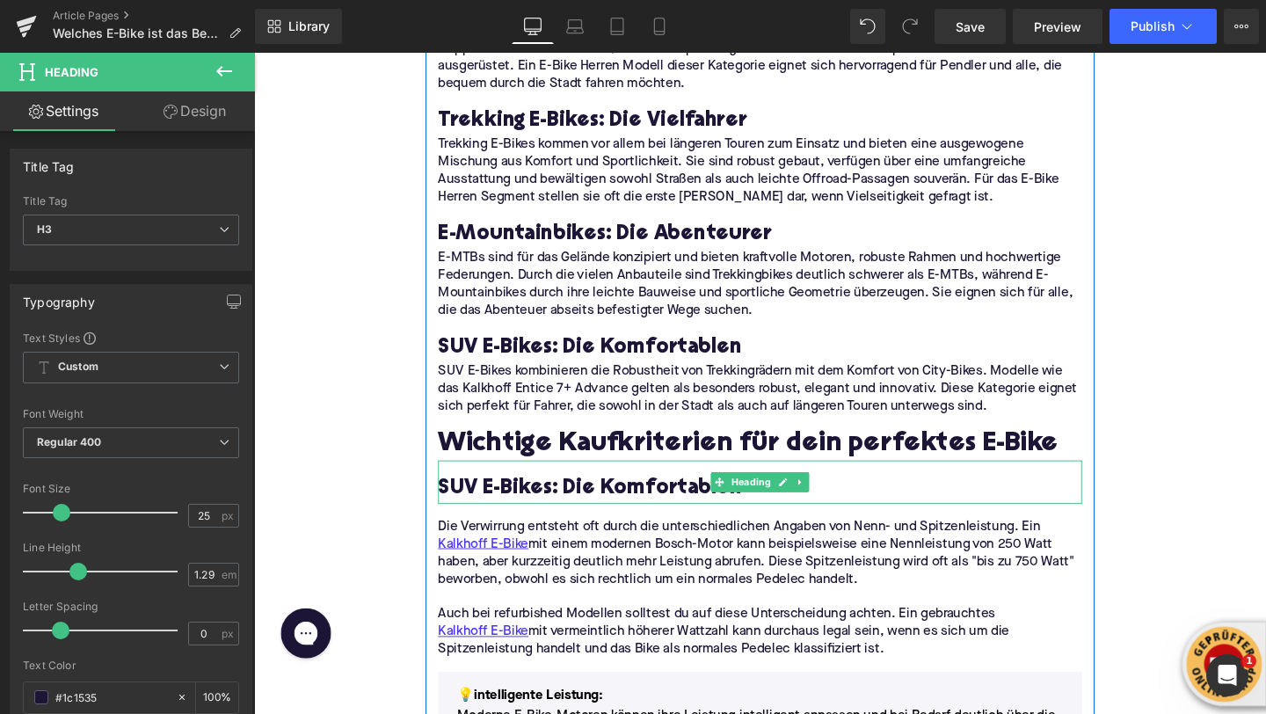
click at [504, 497] on h3 "SUV E-Bikes: Die Komfortablen" at bounding box center [785, 511] width 677 height 28
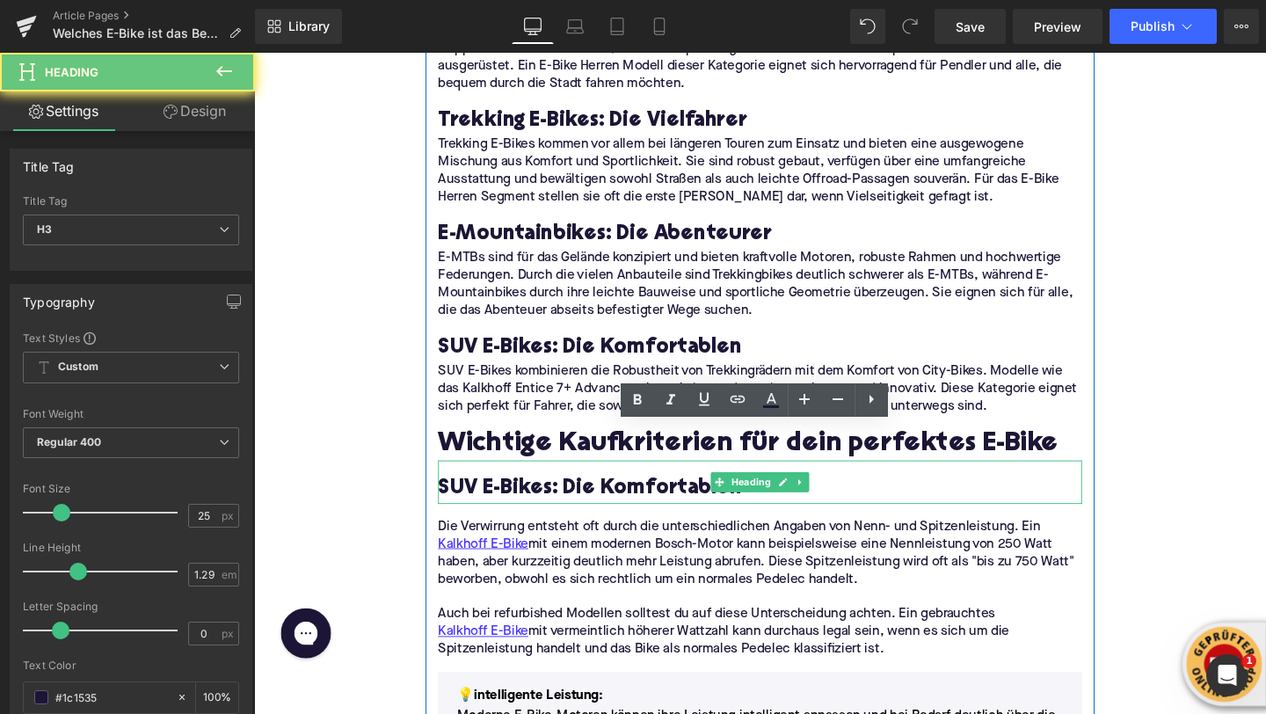
click at [504, 497] on h3 "SUV E-Bikes: Die Komfortablen" at bounding box center [785, 511] width 677 height 28
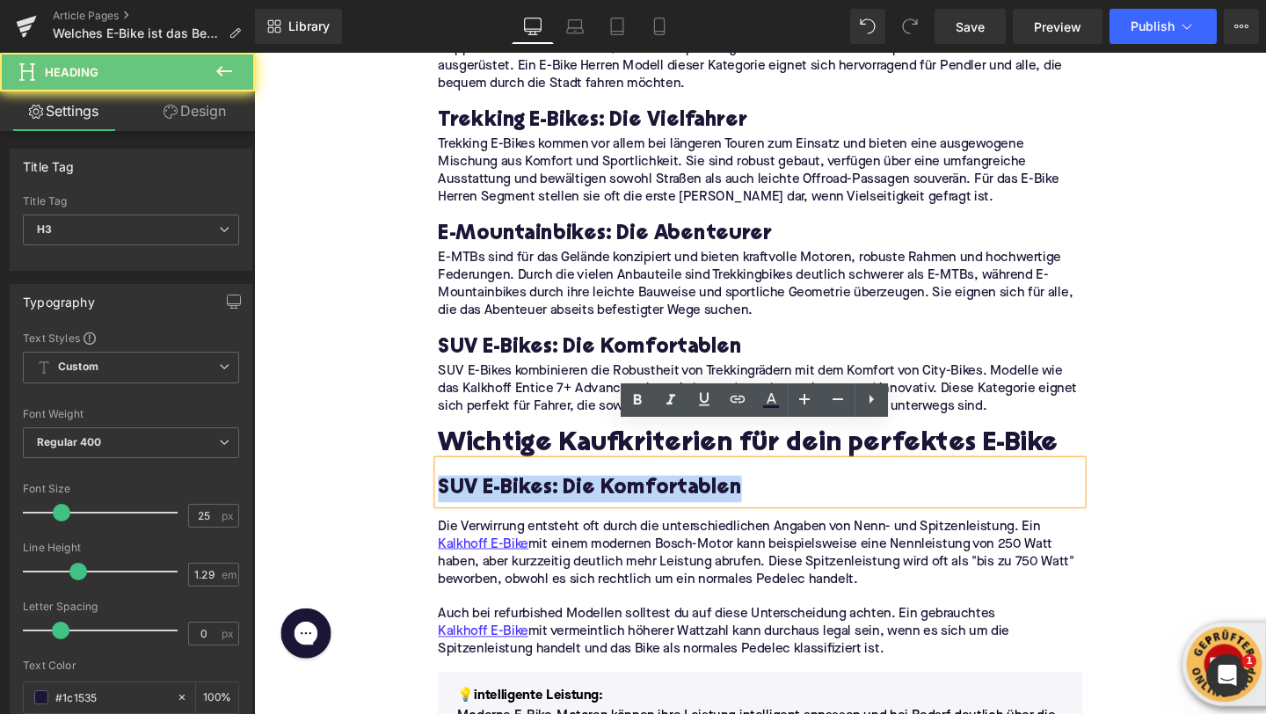
click at [504, 497] on h3 "SUV E-Bikes: Die Komfortablen" at bounding box center [785, 511] width 677 height 28
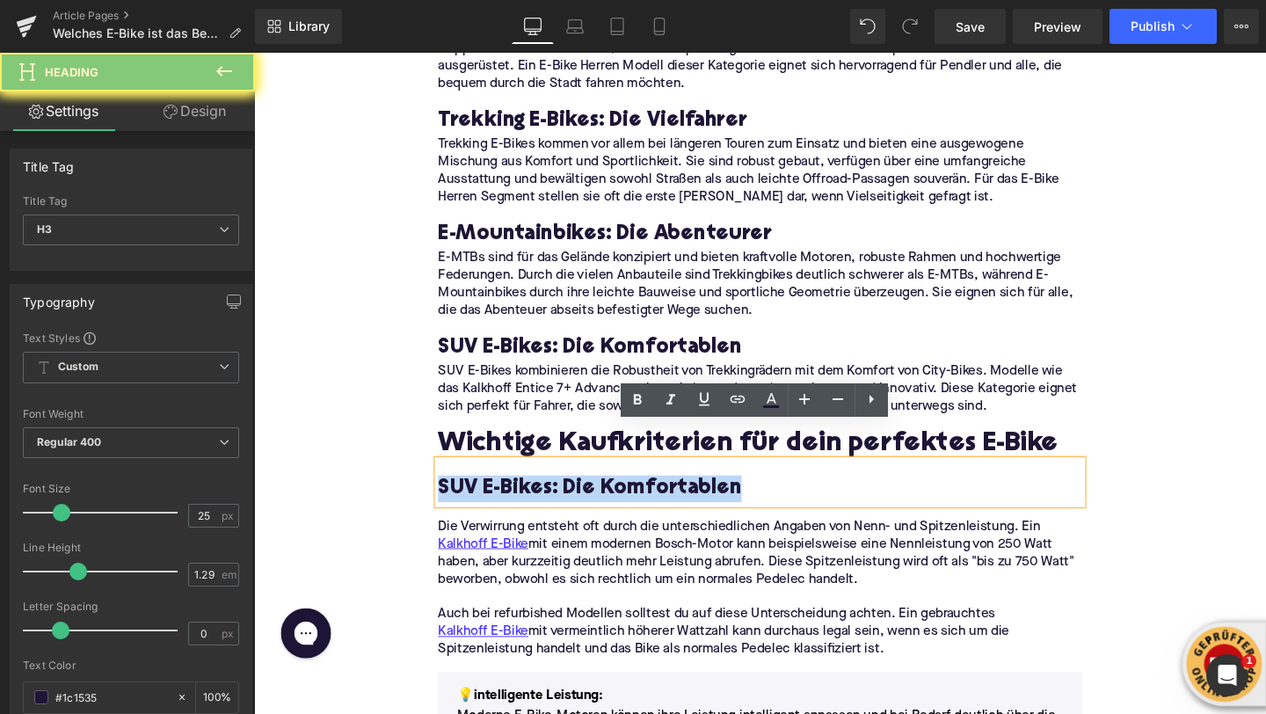
paste div
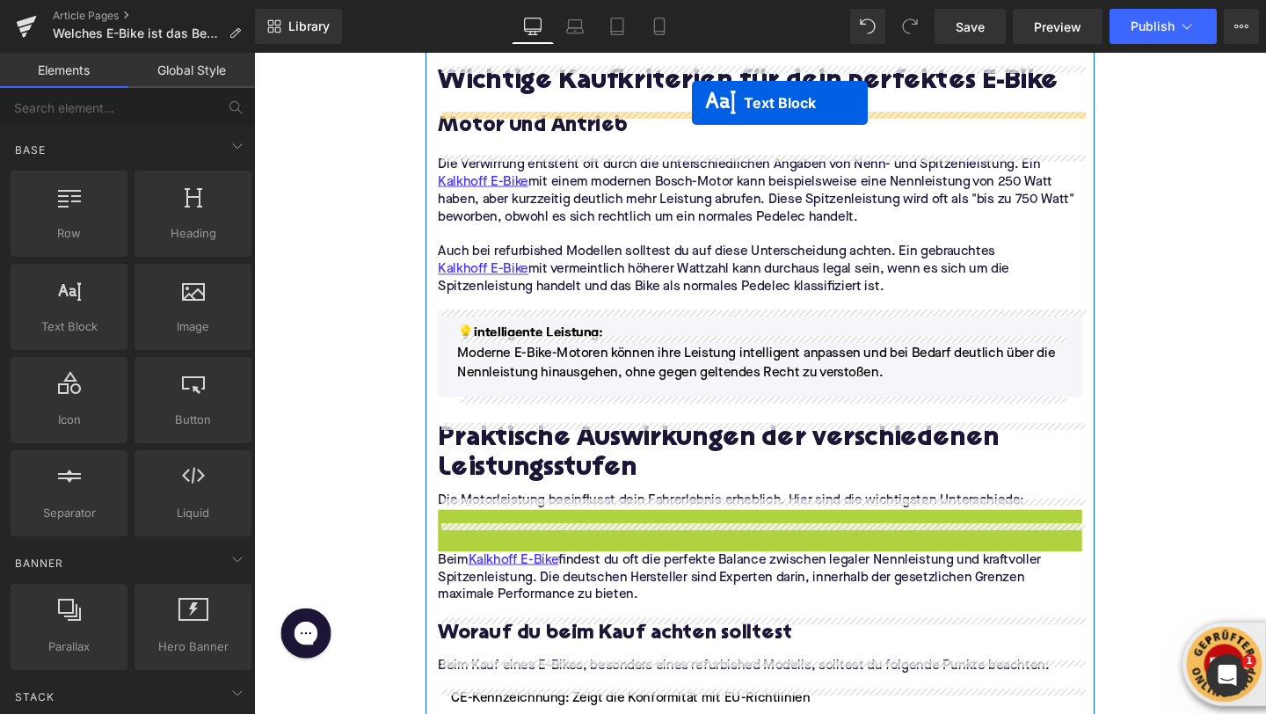
scroll to position [1710, 0]
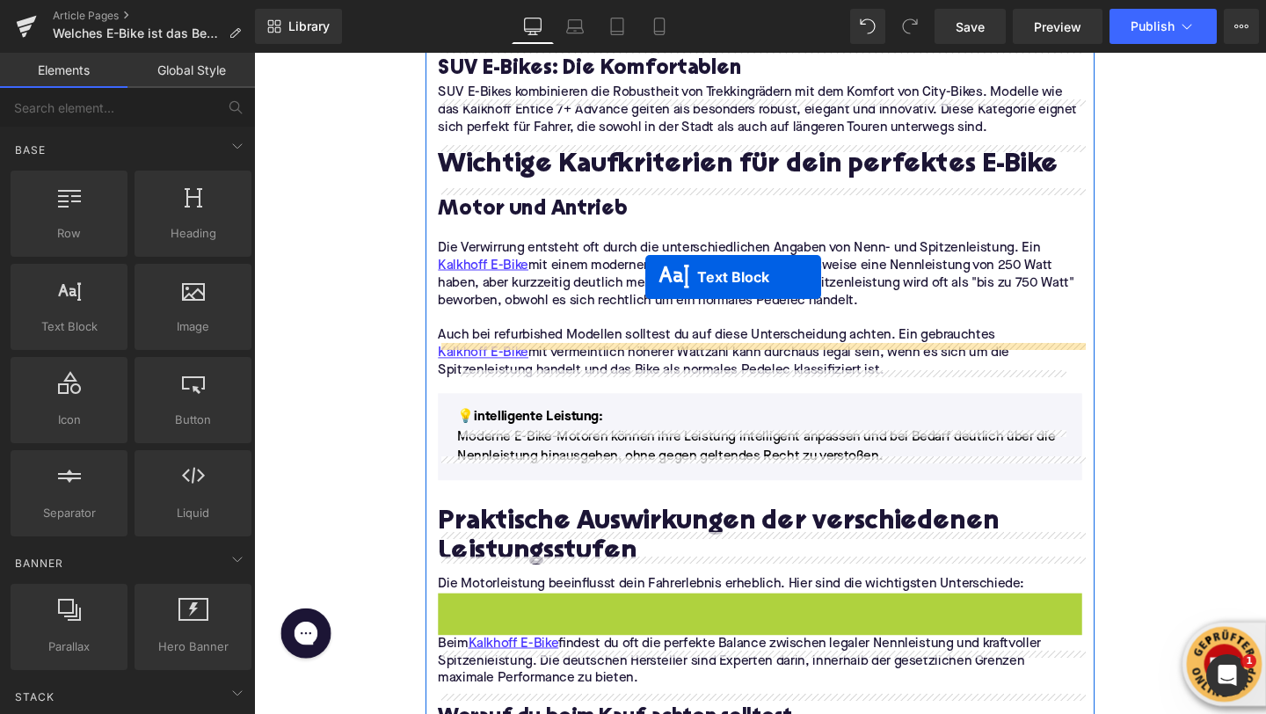
drag, startPoint x: 735, startPoint y: 396, endPoint x: 665, endPoint y: 289, distance: 127.0
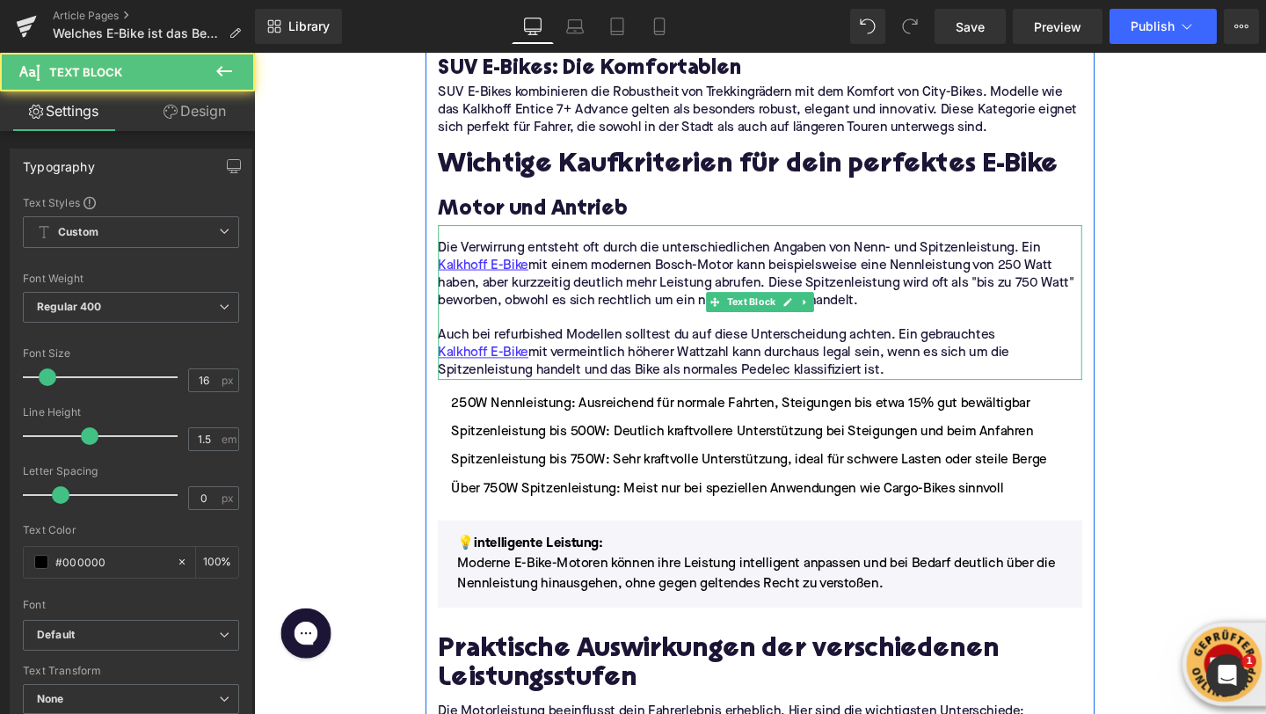
click at [848, 341] on p "Auch bei refurbished Modellen solltest du auf diese Unterscheidung achten. Ein …" at bounding box center [785, 368] width 677 height 55
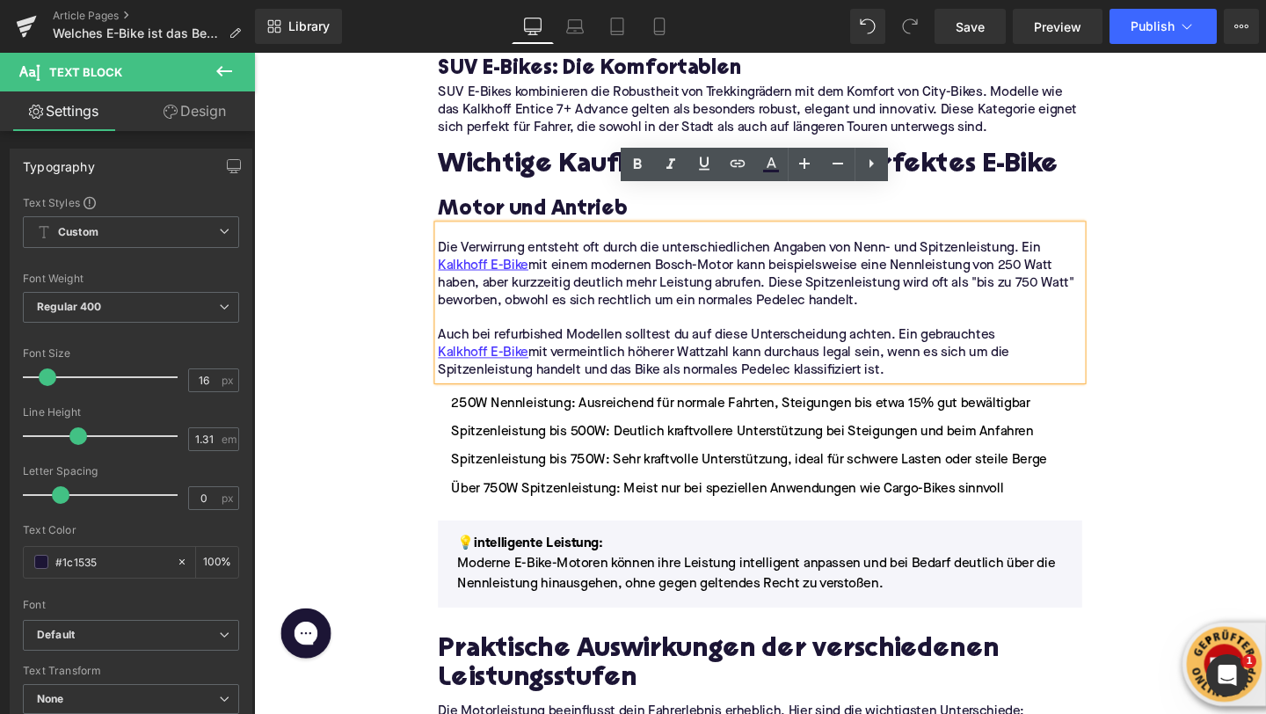
drag, startPoint x: 941, startPoint y: 346, endPoint x: 440, endPoint y: 193, distance: 523.9
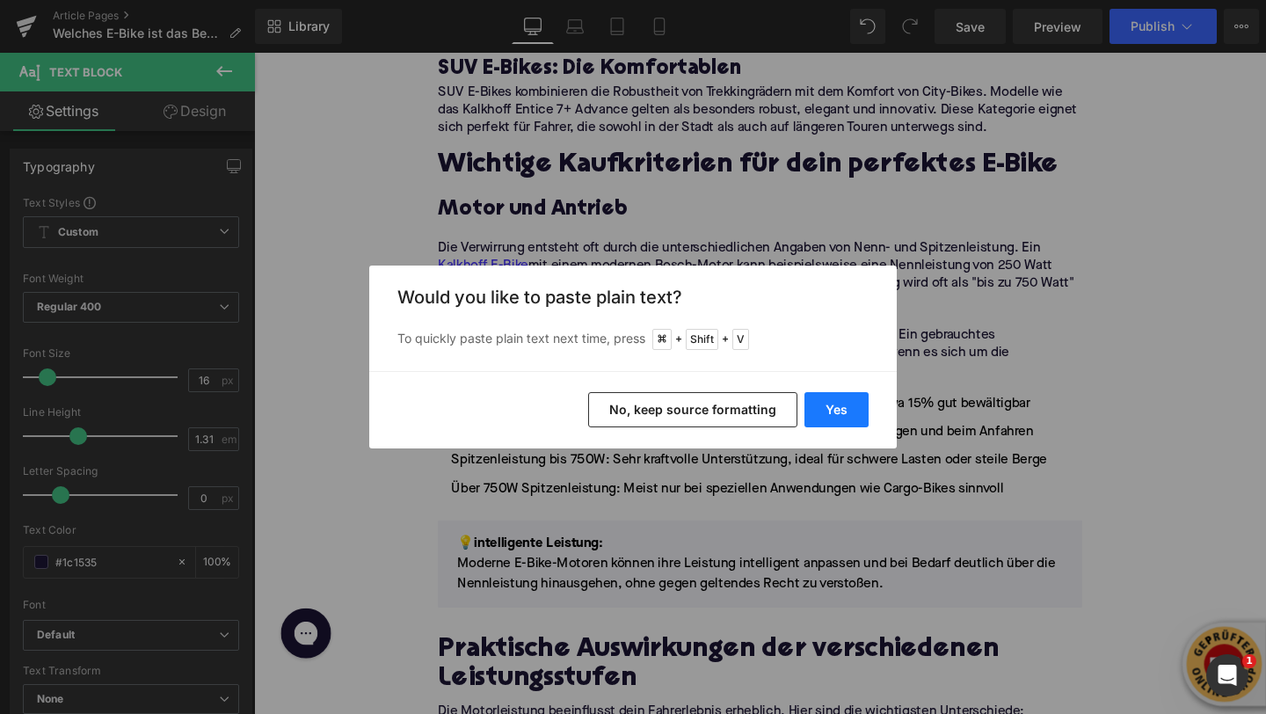
click at [818, 405] on button "Yes" at bounding box center [836, 409] width 64 height 35
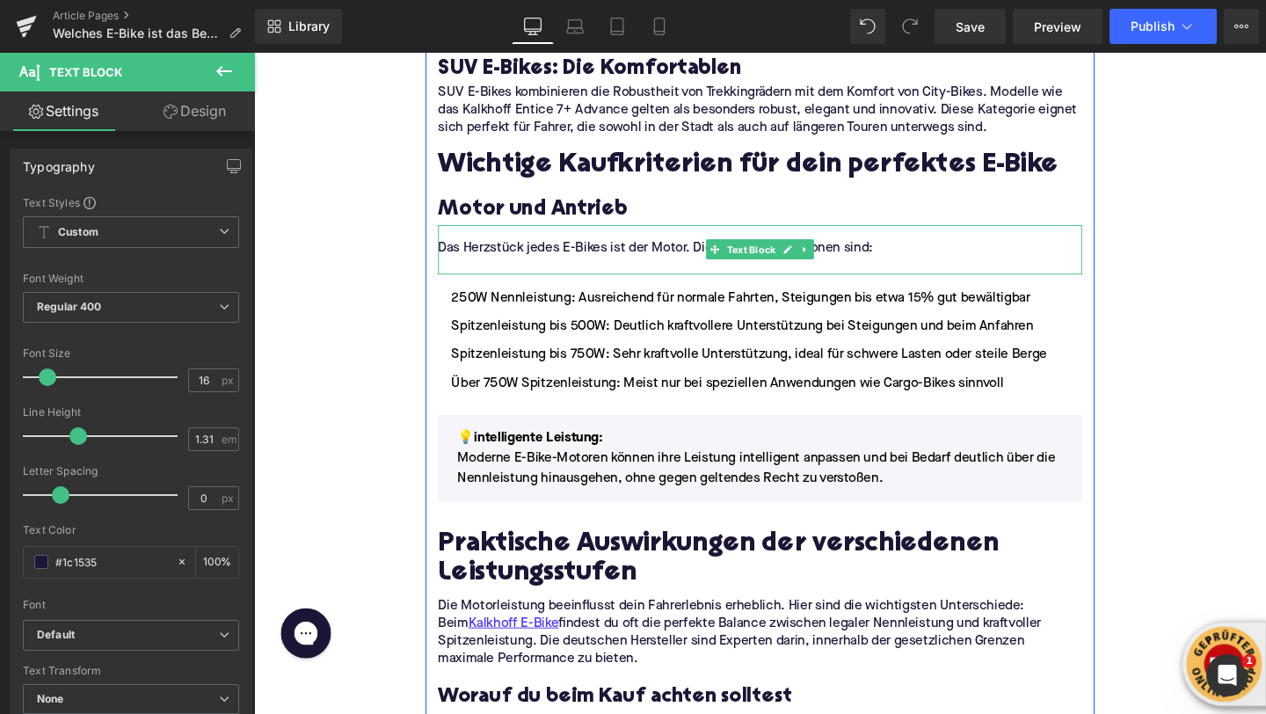
click at [493, 267] on p at bounding box center [785, 276] width 677 height 18
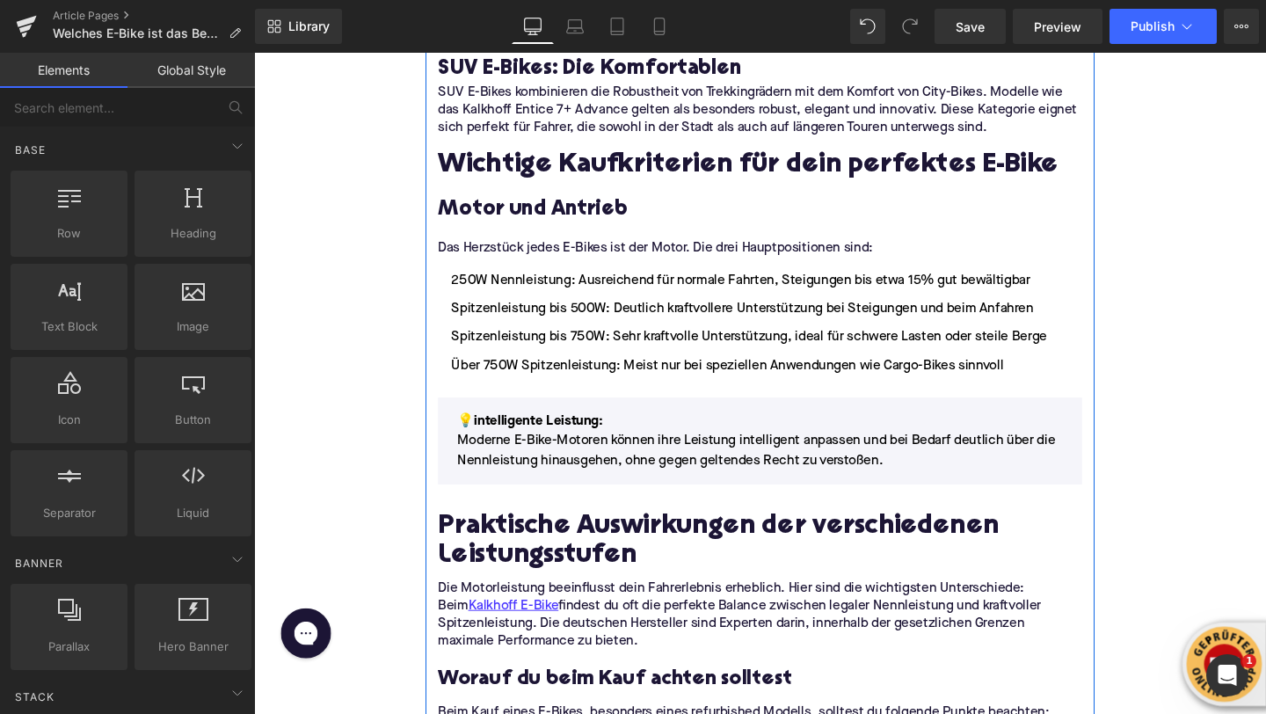
click at [514, 296] on ul "250W Nennleistung: Ausreichend für normale Fahrten, Steigungen bis etwa 15% gut…" at bounding box center [785, 336] width 677 height 111
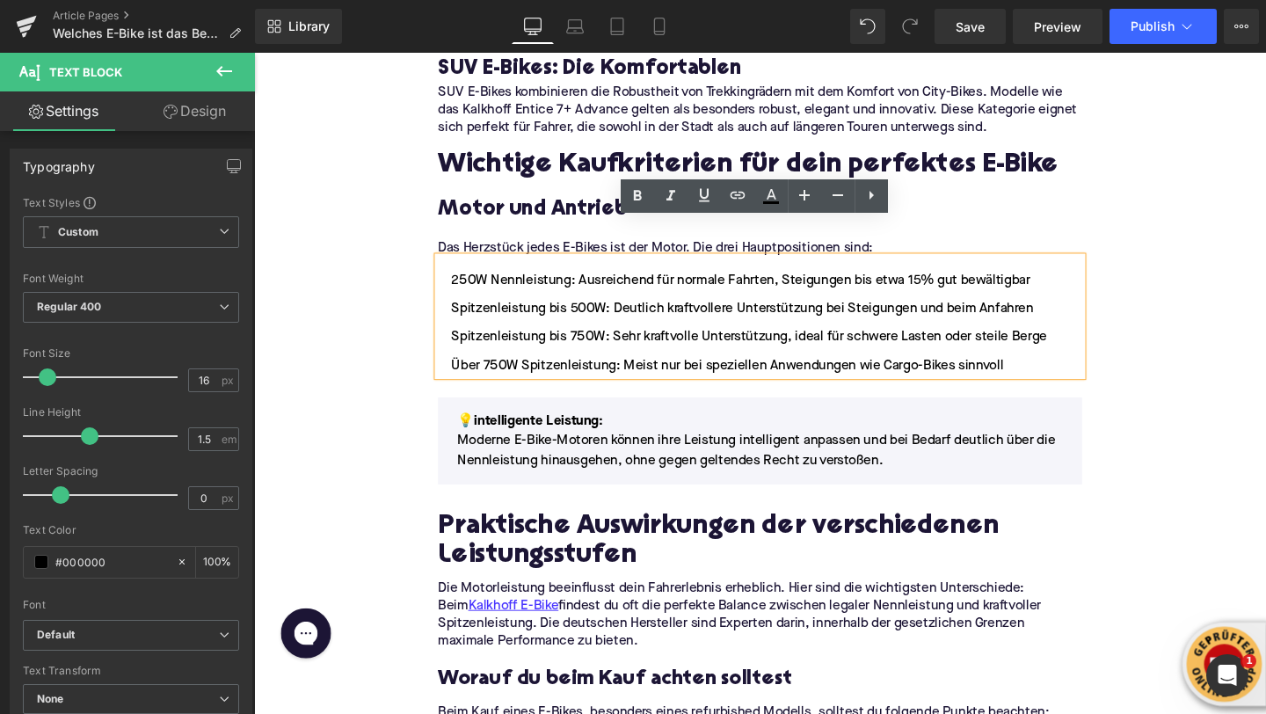
drag, startPoint x: 1044, startPoint y: 343, endPoint x: 443, endPoint y: 259, distance: 607.0
click at [447, 267] on div "250W Nennleistung: Ausreichend für normale Fahrten, Steigungen bis etwa 15% gut…" at bounding box center [785, 329] width 677 height 125
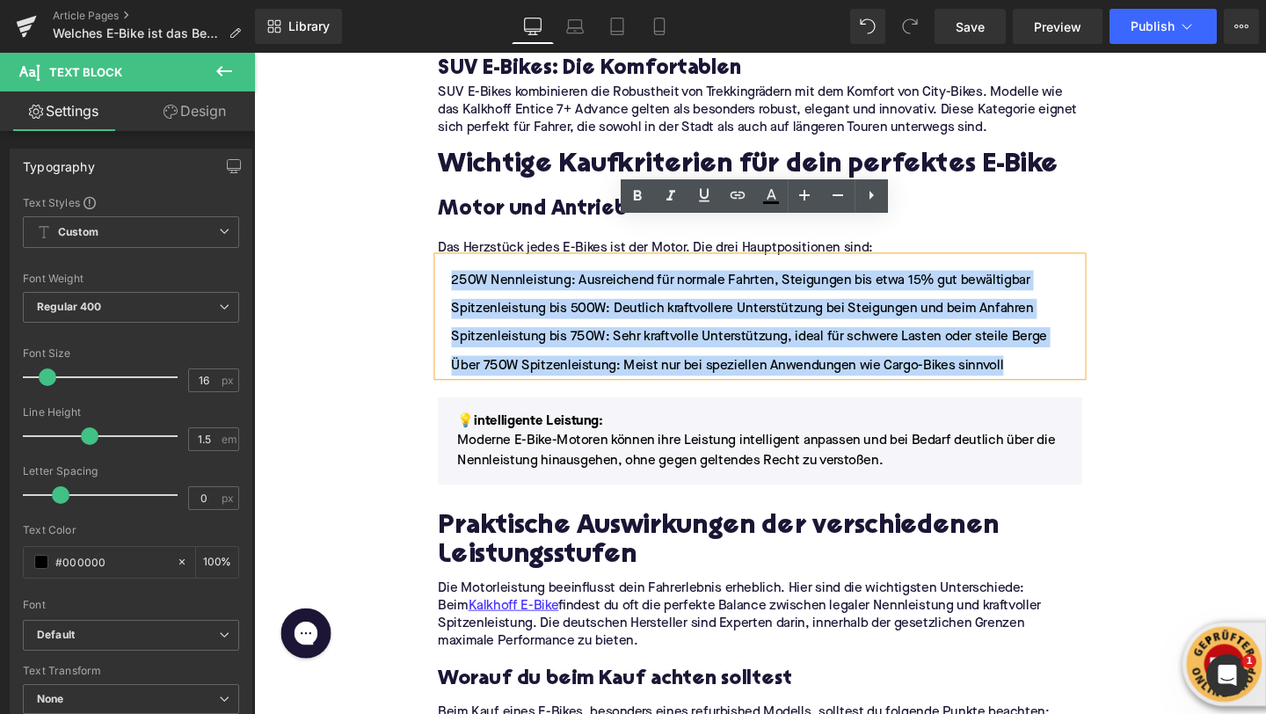
drag, startPoint x: 465, startPoint y: 251, endPoint x: 1045, endPoint y: 357, distance: 589.7
click at [1045, 357] on div "250W Nennleistung: Ausreichend für normale Fahrten, Steigungen bis etwa 15% gut…" at bounding box center [785, 329] width 677 height 125
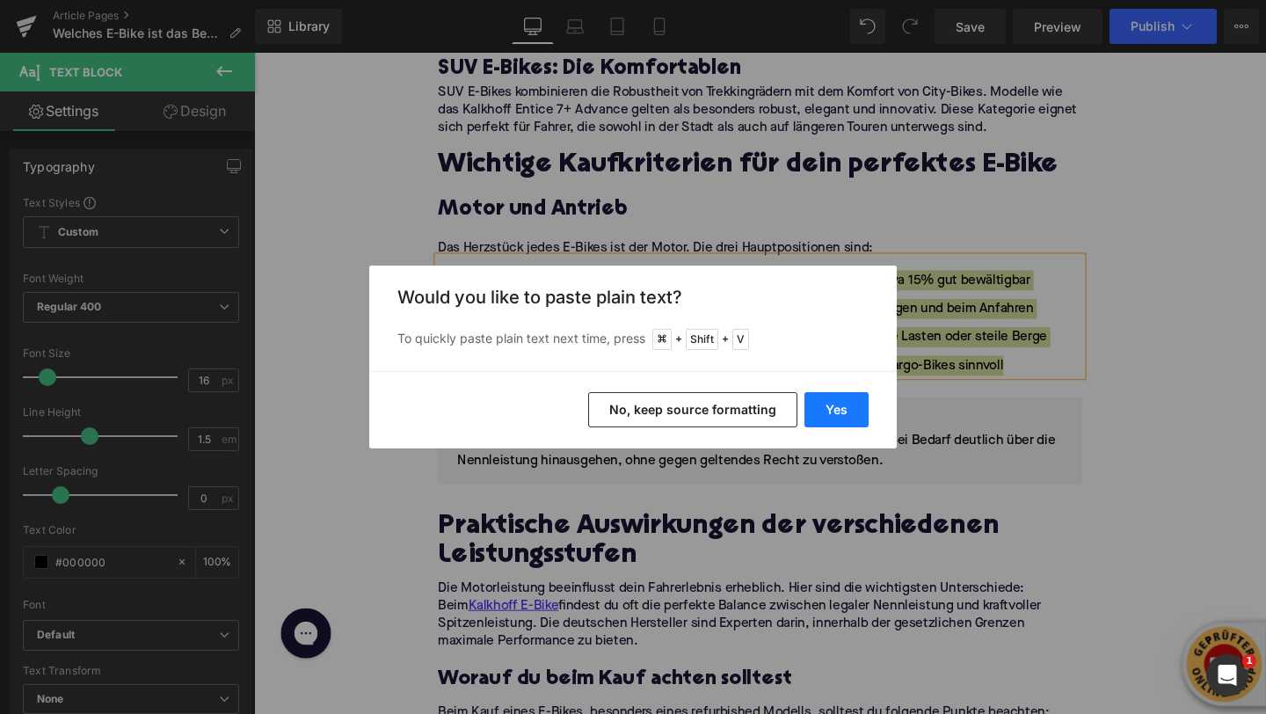
click at [831, 409] on button "Yes" at bounding box center [836, 409] width 64 height 35
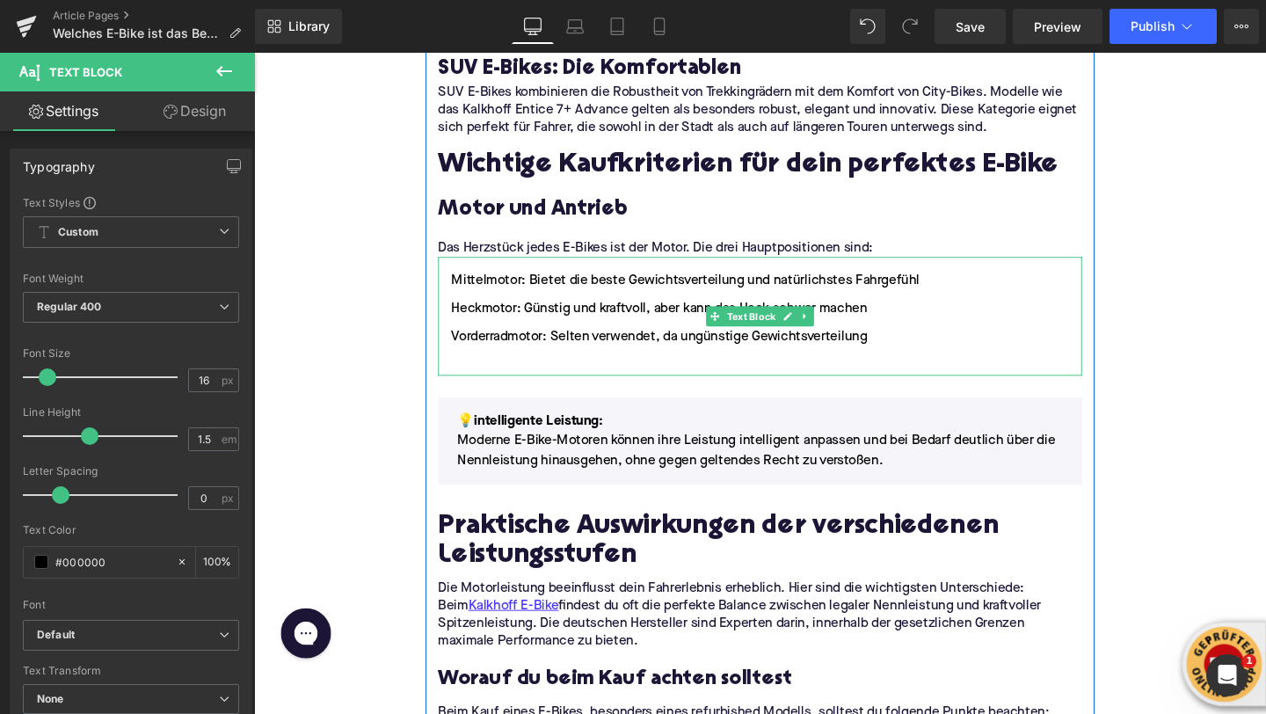
click at [575, 330] on ul "Mittelmotor: Bietet die beste Gewichtsverteilung und natürlichstes Fahrgefühl H…" at bounding box center [785, 336] width 677 height 111
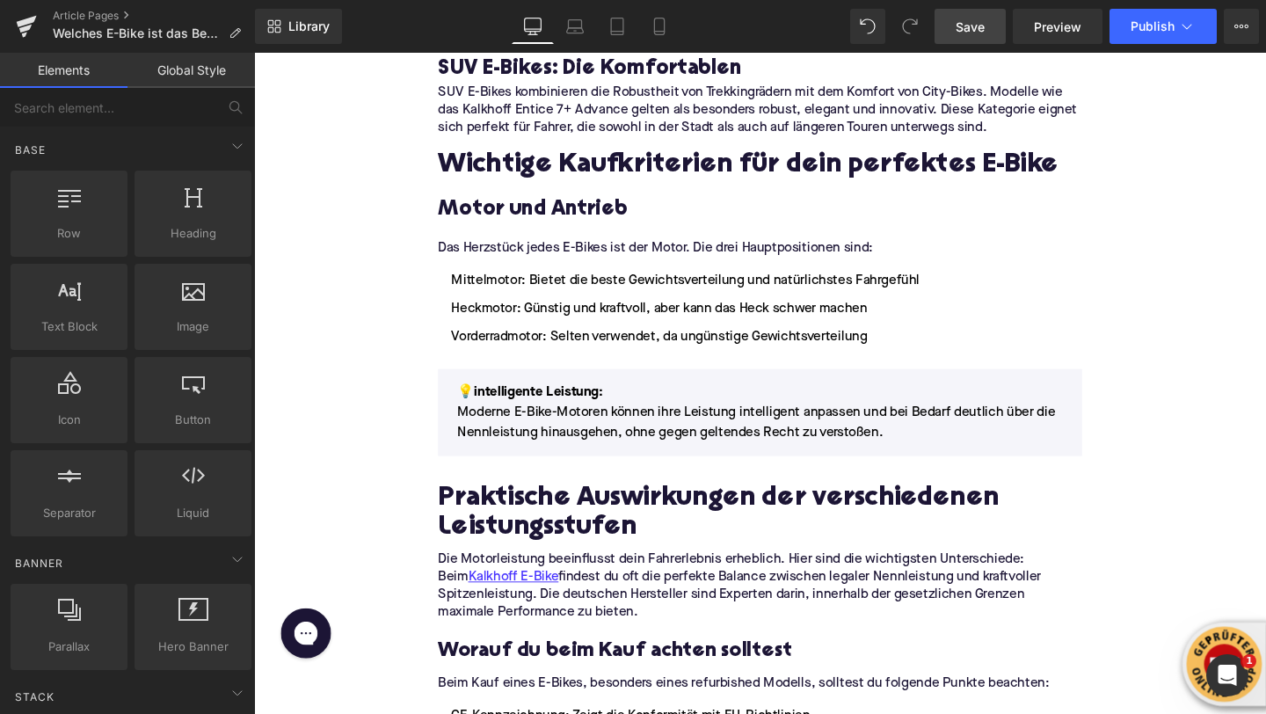
click at [957, 28] on span "Save" at bounding box center [970, 27] width 29 height 18
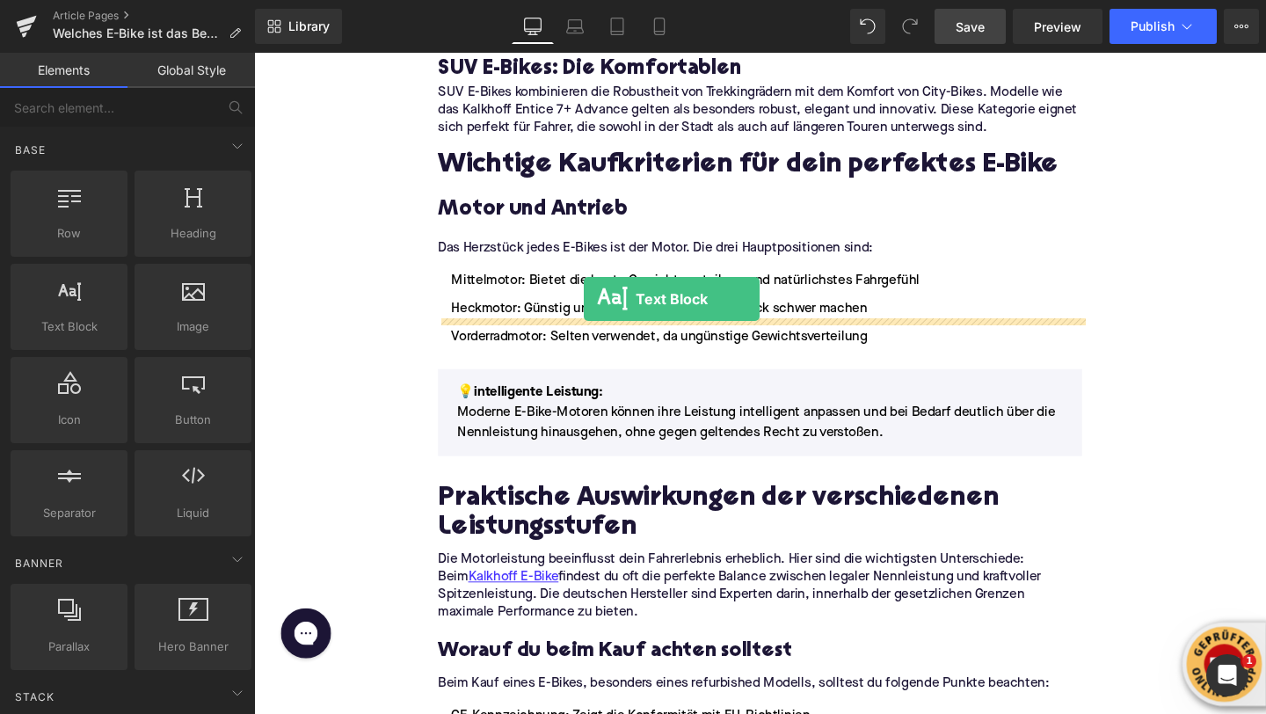
drag, startPoint x: 329, startPoint y: 352, endPoint x: 596, endPoint y: 311, distance: 270.3
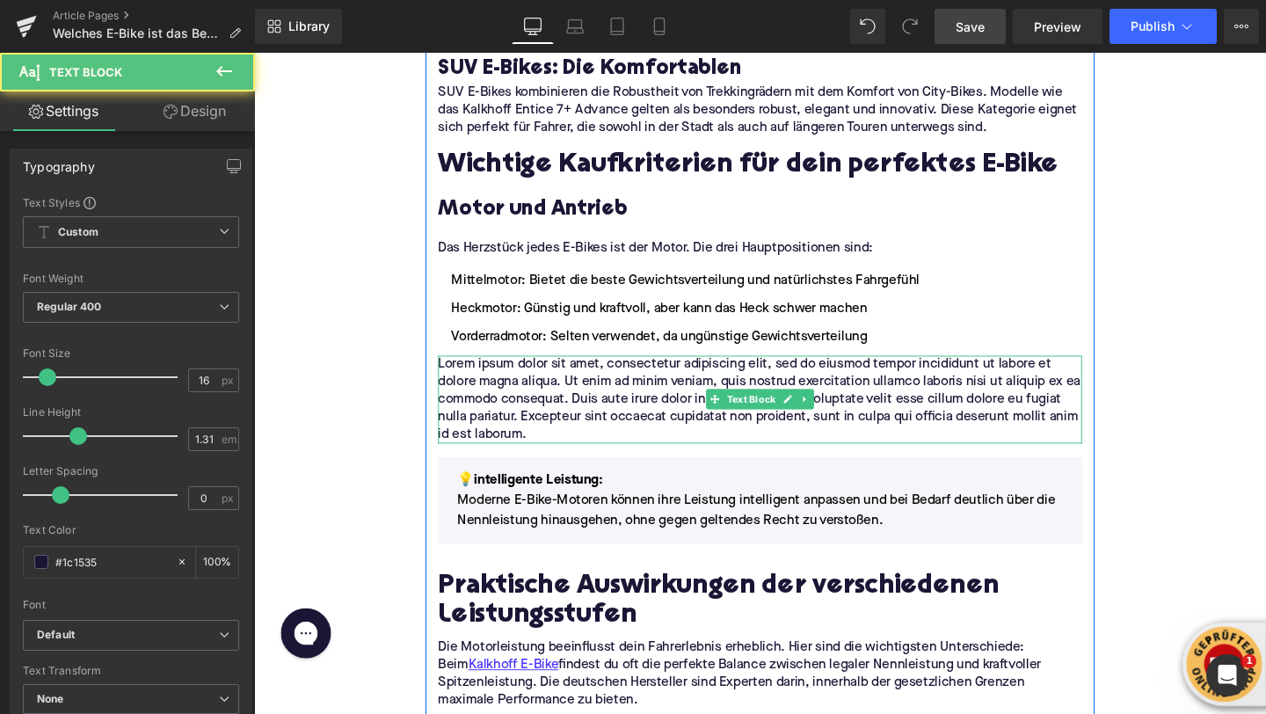
click at [504, 371] on p "Lorem ipsum dolor sit amet, consectetur adipiscing elit, sed do eiusmod tempor …" at bounding box center [785, 417] width 677 height 92
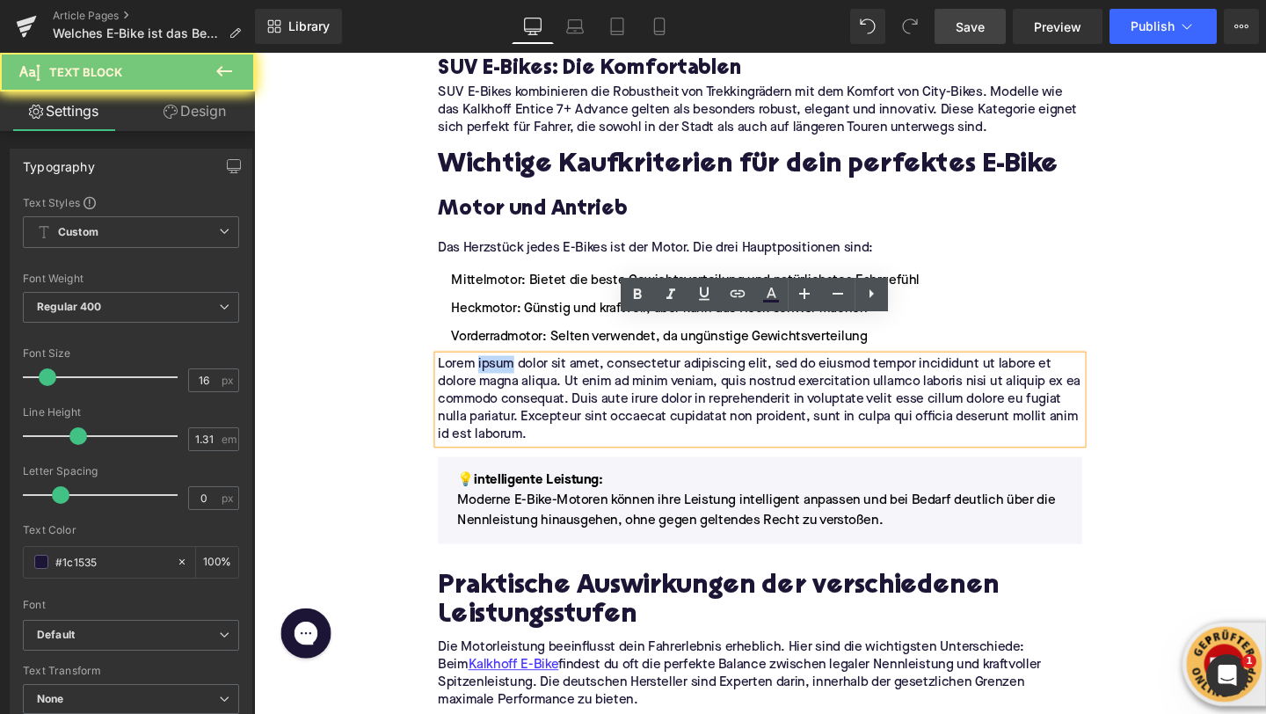
click at [504, 371] on p "Lorem ipsum dolor sit amet, consectetur adipiscing elit, sed do eiusmod tempor …" at bounding box center [785, 417] width 677 height 92
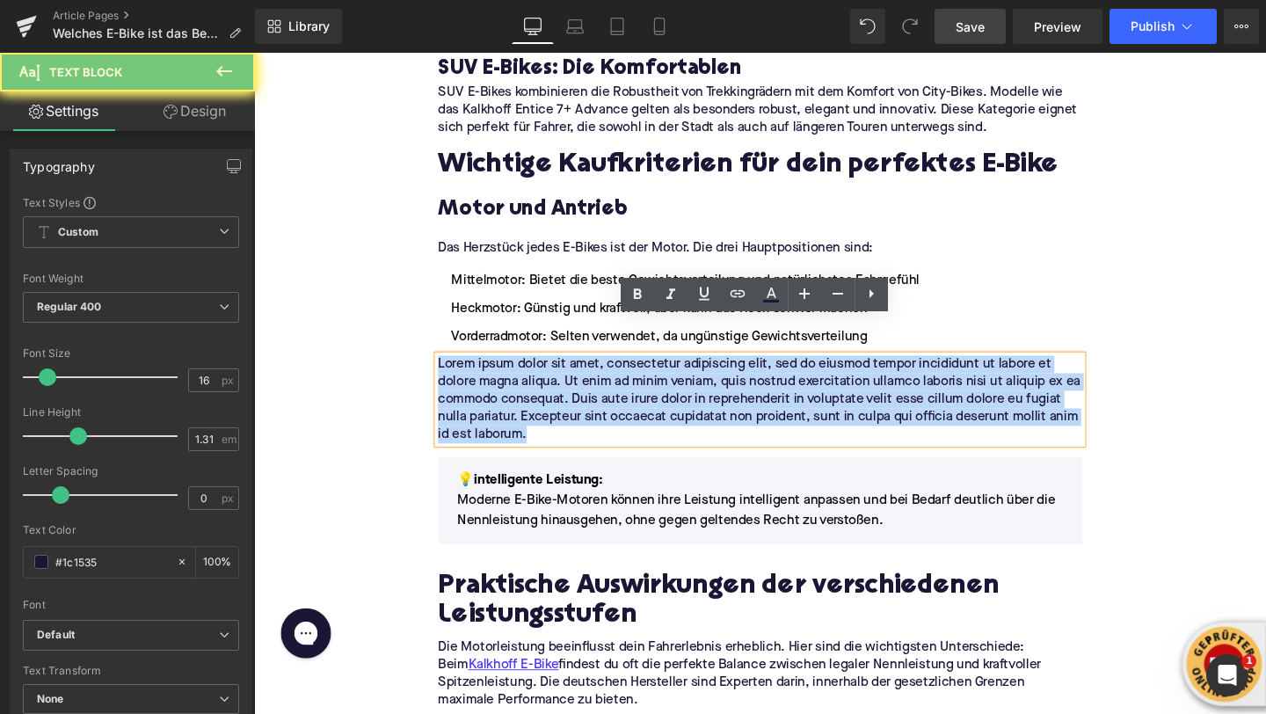
click at [504, 371] on p "Lorem ipsum dolor sit amet, consectetur adipiscing elit, sed do eiusmod tempor …" at bounding box center [785, 417] width 677 height 92
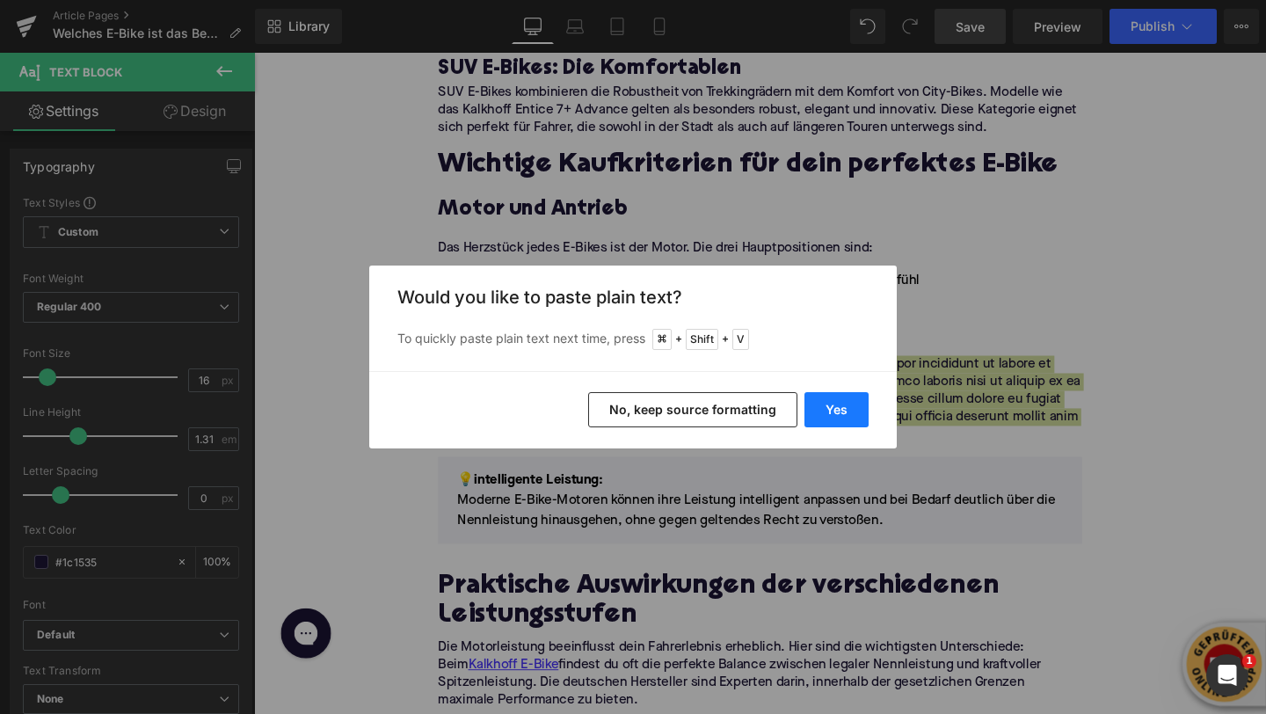
click at [836, 397] on button "Yes" at bounding box center [836, 409] width 64 height 35
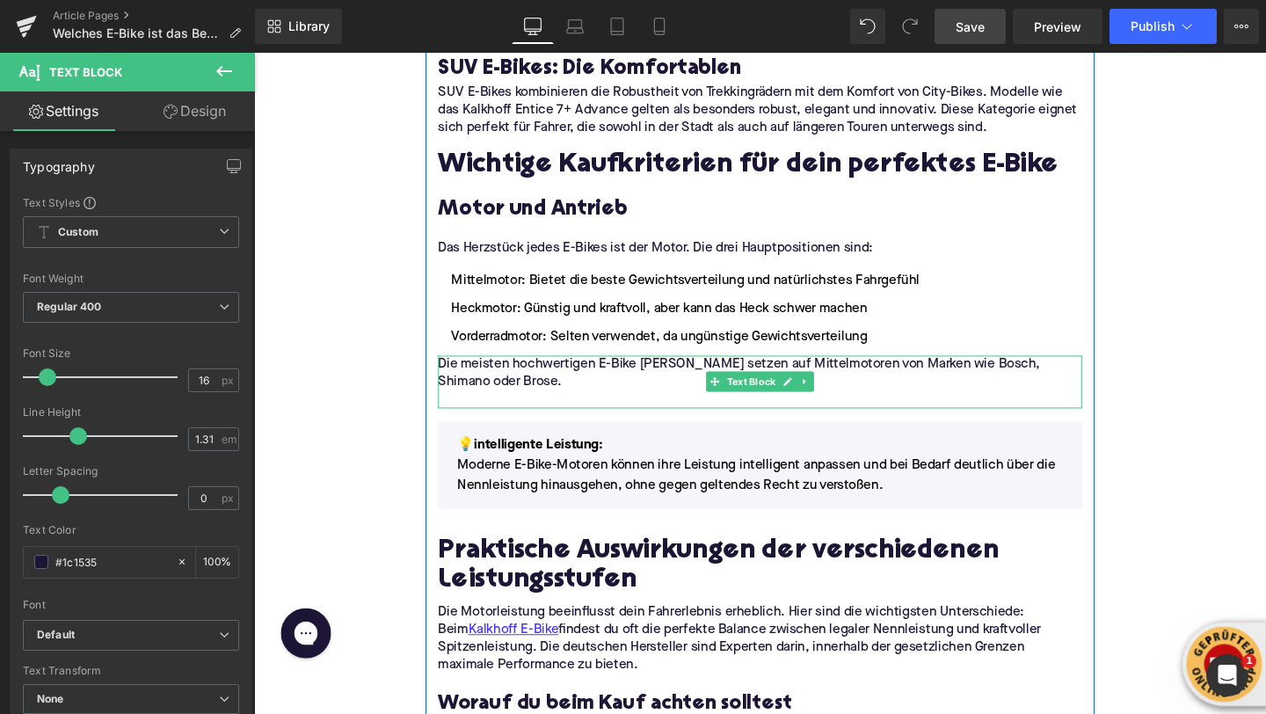
click at [495, 408] on p at bounding box center [785, 417] width 677 height 18
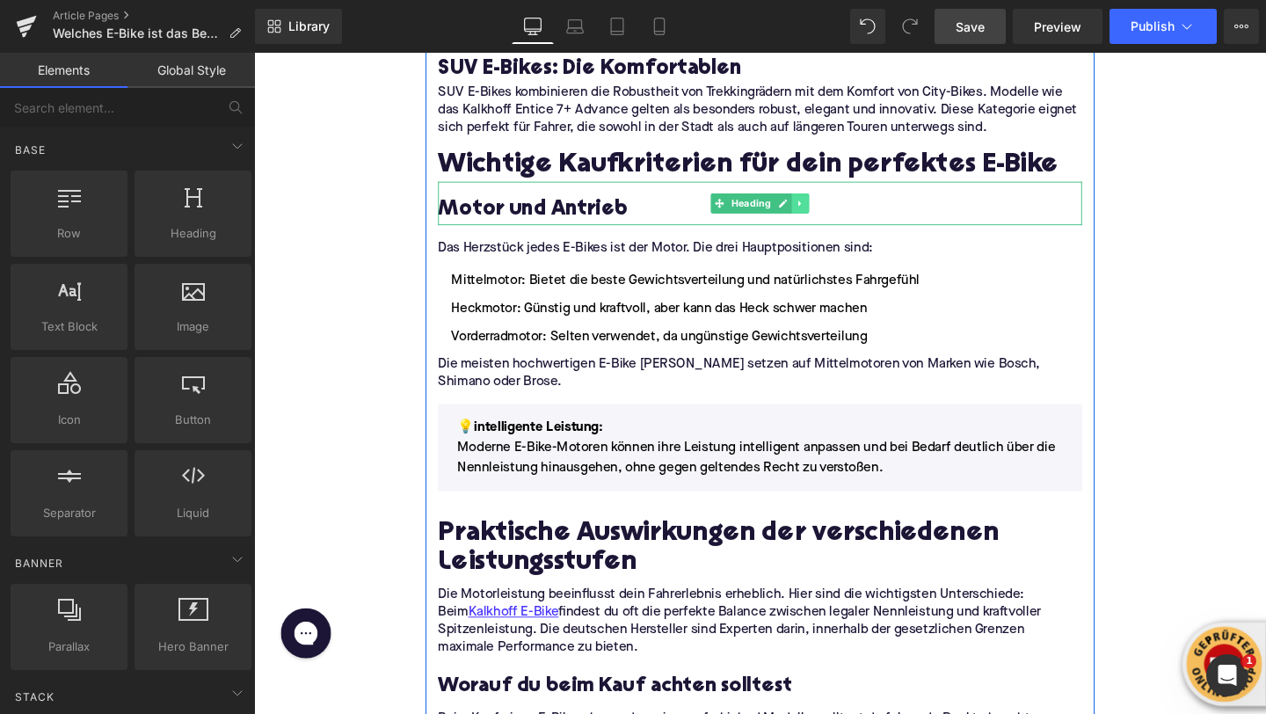
click at [832, 206] on icon at bounding box center [829, 211] width 10 height 11
click at [821, 206] on icon at bounding box center [819, 211] width 10 height 10
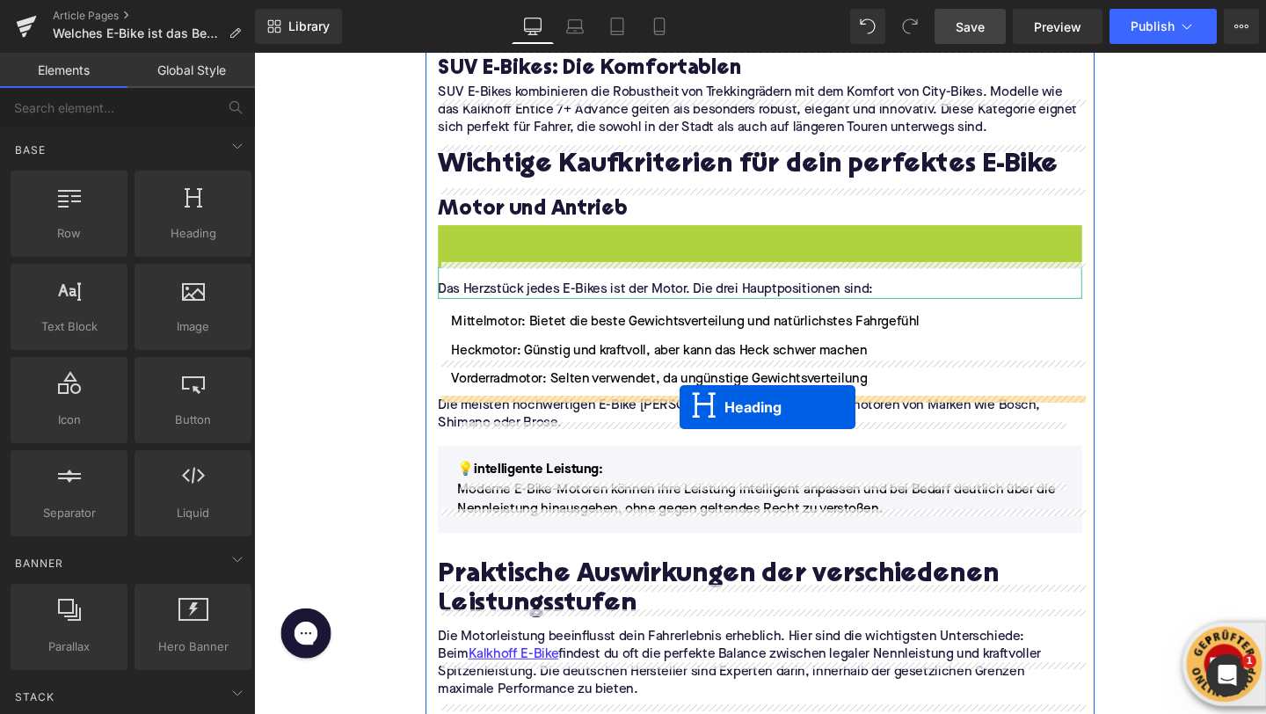
drag, startPoint x: 749, startPoint y: 216, endPoint x: 701, endPoint y: 420, distance: 209.4
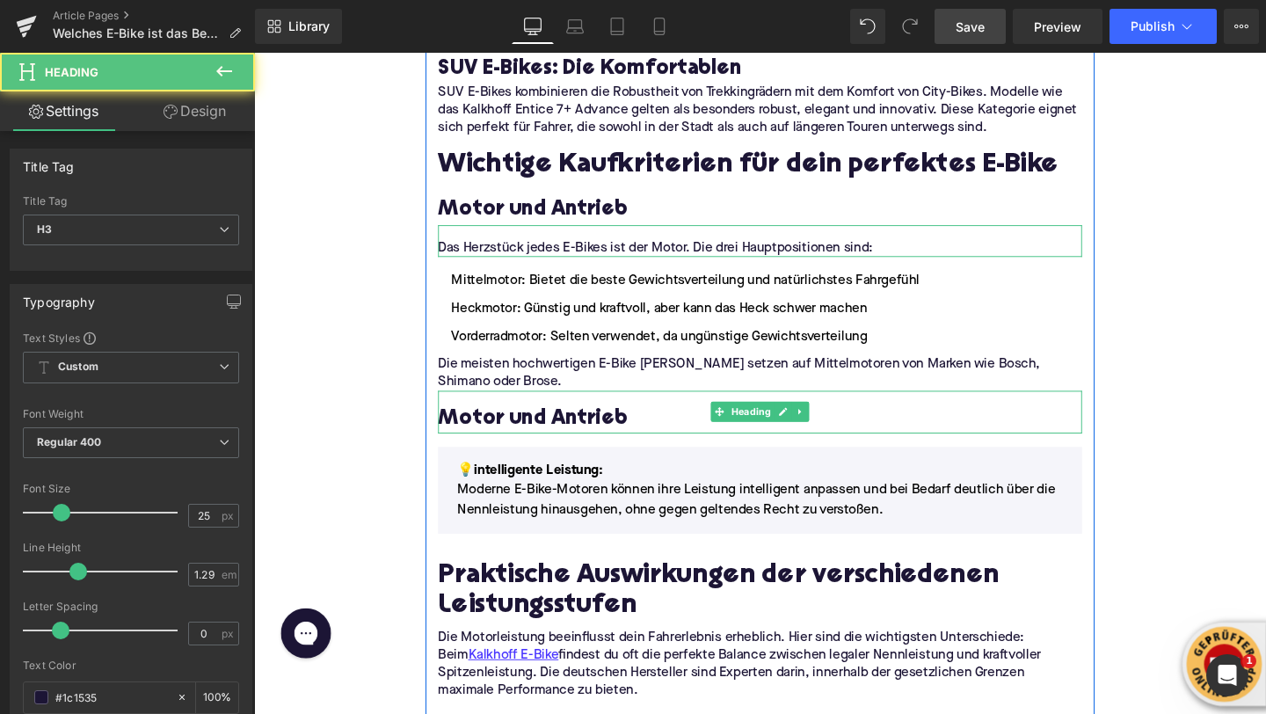
click at [579, 424] on h3 "Motor und Antrieb" at bounding box center [785, 438] width 677 height 28
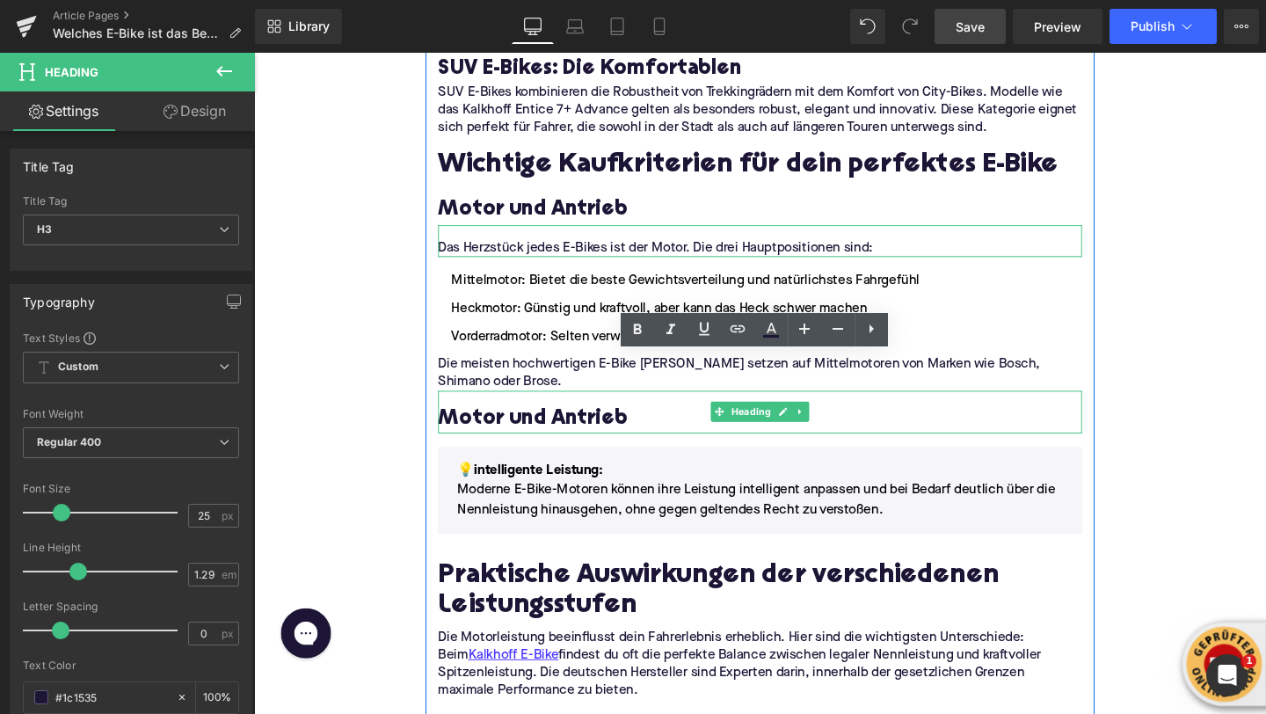
click at [579, 424] on h3 "Motor und Antrieb" at bounding box center [785, 438] width 677 height 28
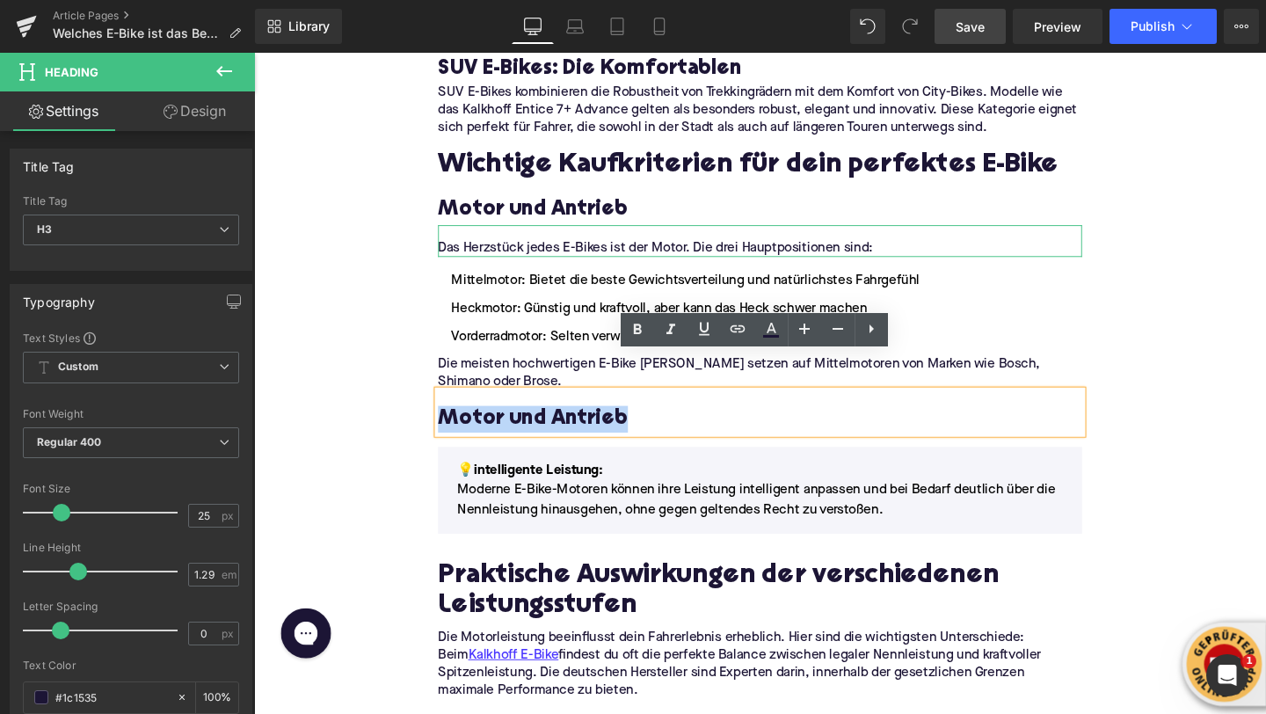
click at [579, 424] on h3 "Motor und Antrieb" at bounding box center [785, 438] width 677 height 28
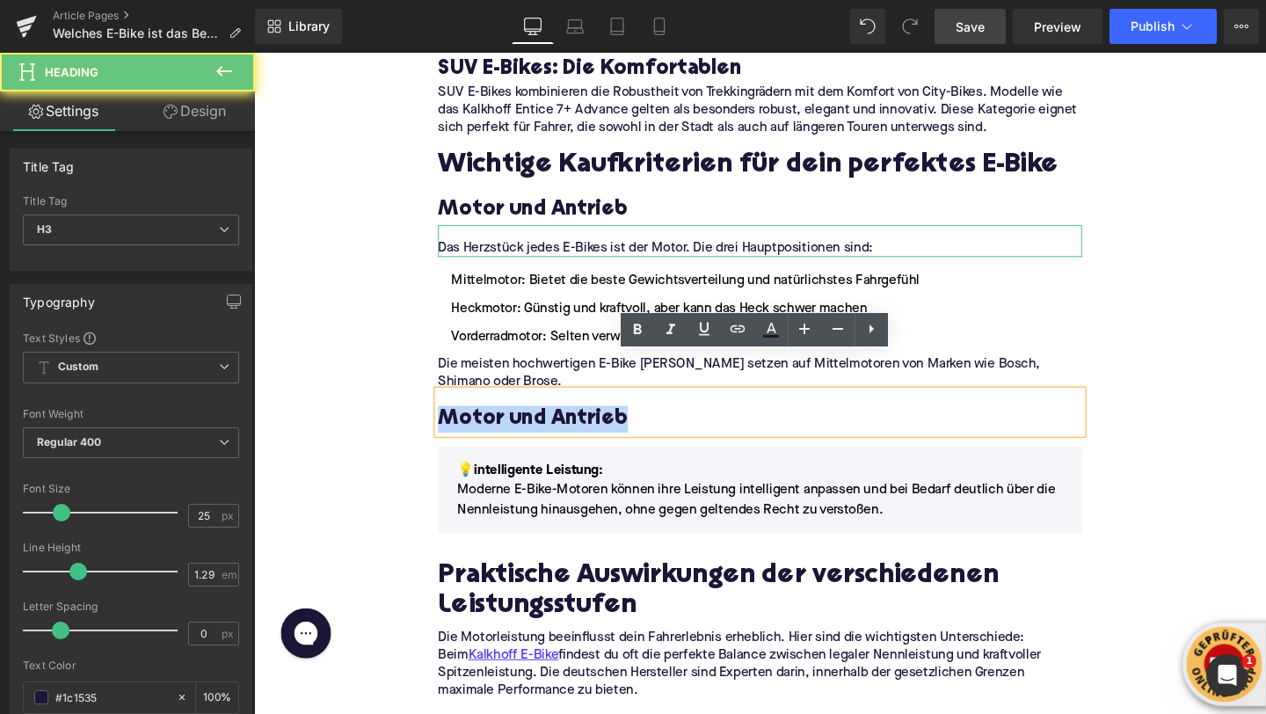
paste div
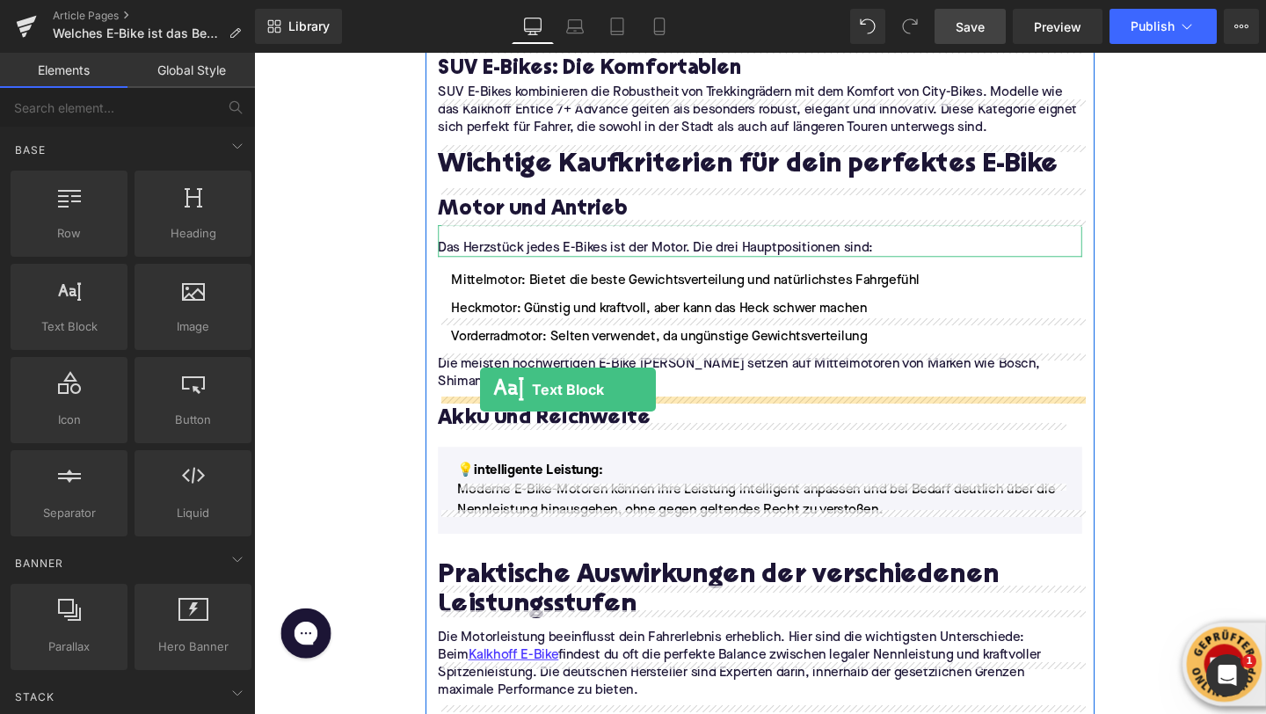
drag, startPoint x: 314, startPoint y: 352, endPoint x: 491, endPoint y: 407, distance: 186.0
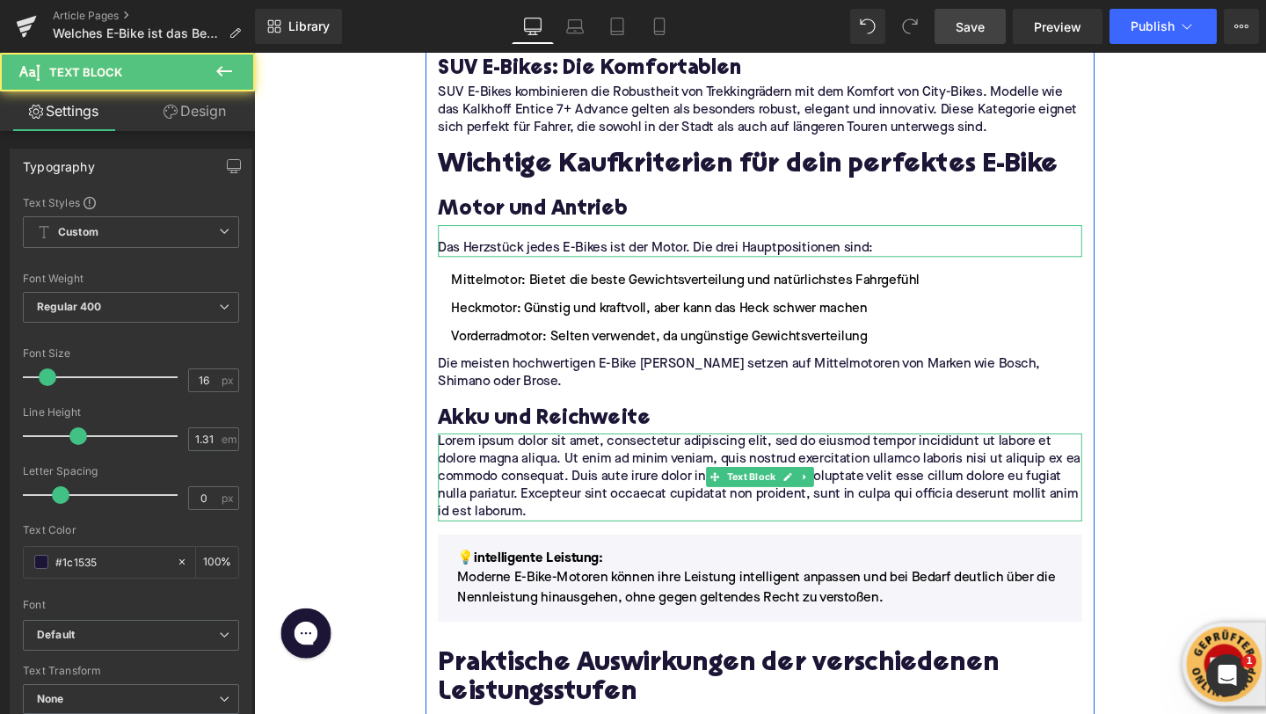
click at [483, 453] on p "Lorem ipsum dolor sit amet, consectetur adipiscing elit, sed do eiusmod tempor …" at bounding box center [785, 499] width 677 height 92
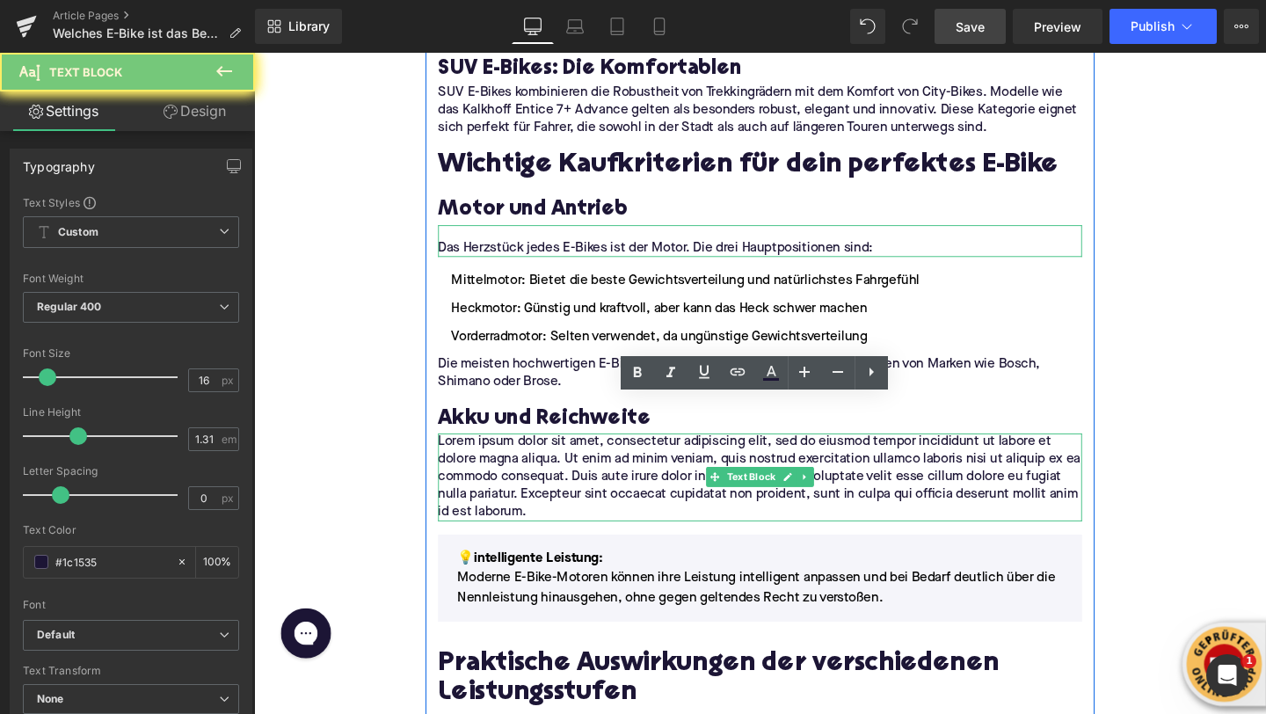
click at [483, 453] on p "Lorem ipsum dolor sit amet, consectetur adipiscing elit, sed do eiusmod tempor …" at bounding box center [785, 499] width 677 height 92
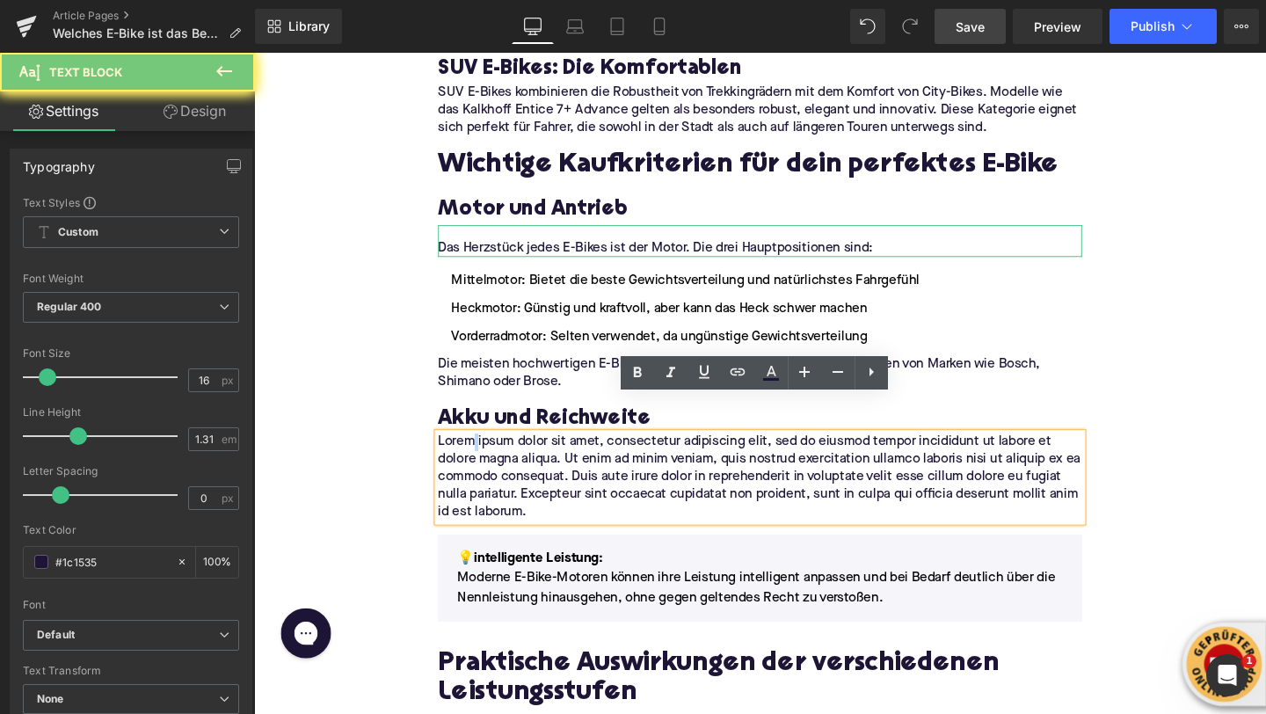
click at [483, 453] on p "Lorem ipsum dolor sit amet, consectetur adipiscing elit, sed do eiusmod tempor …" at bounding box center [785, 499] width 677 height 92
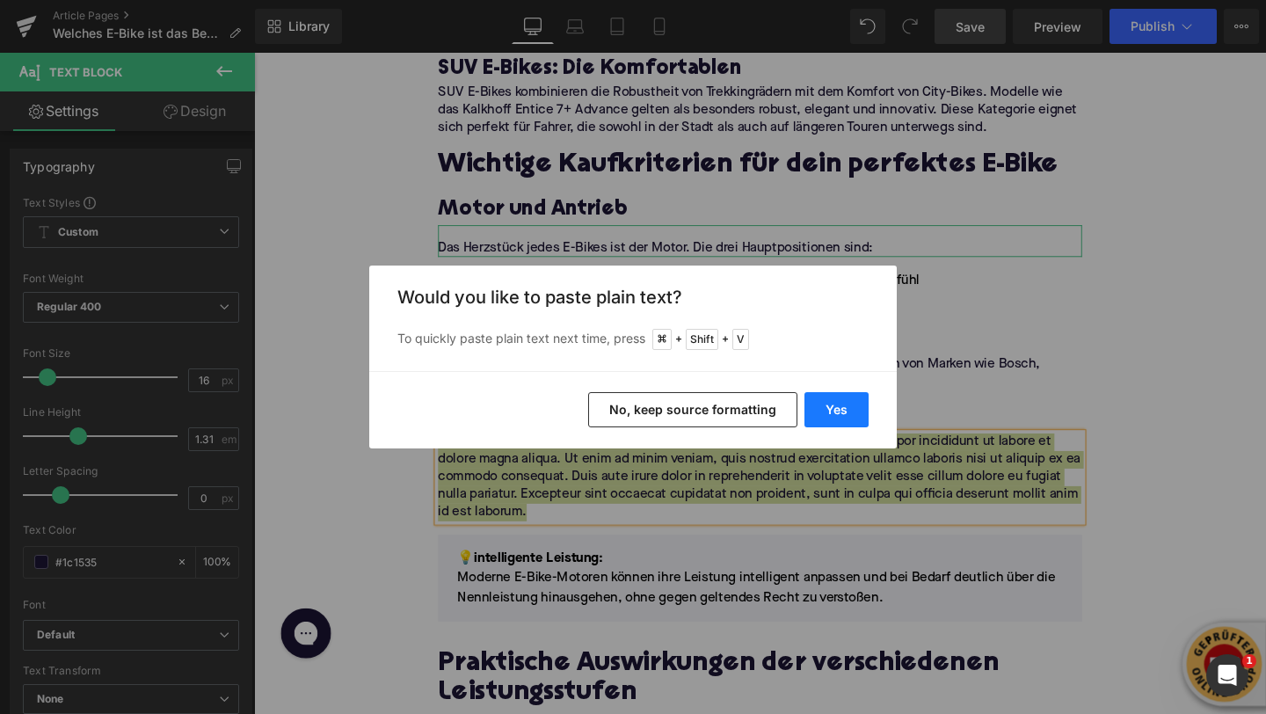
click at [856, 402] on button "Yes" at bounding box center [836, 409] width 64 height 35
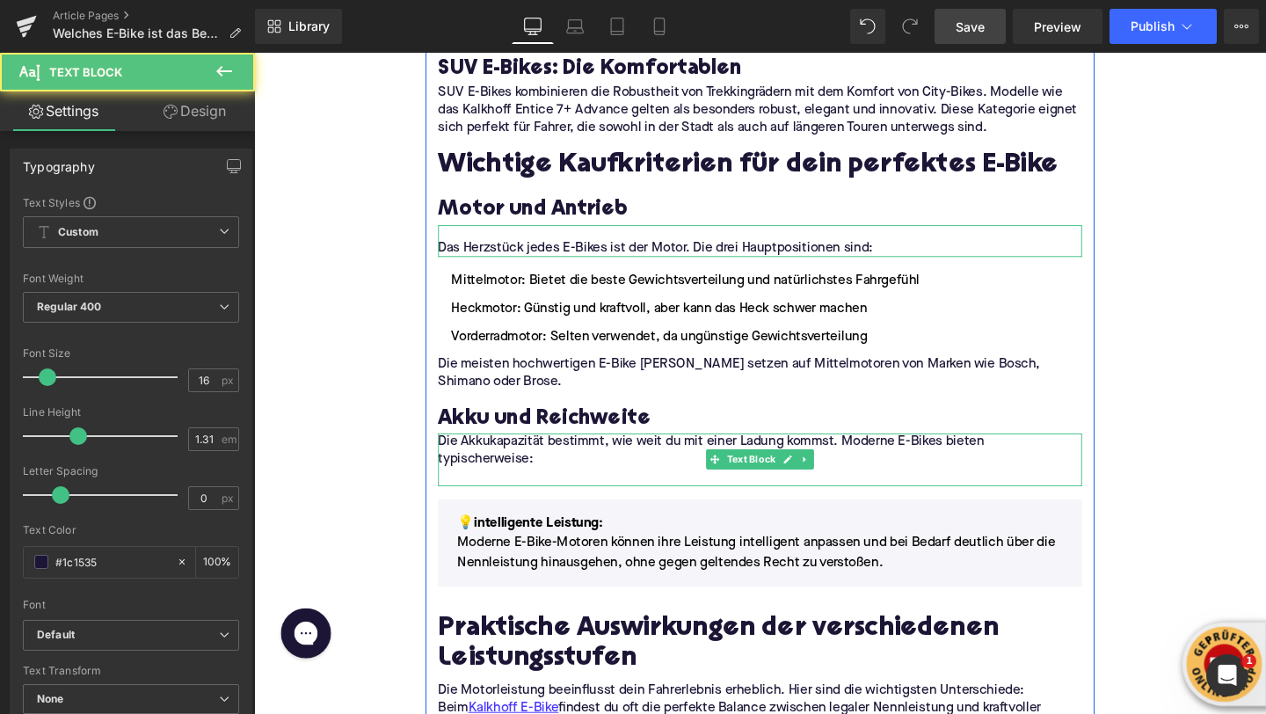
click at [599, 490] on p at bounding box center [785, 499] width 677 height 18
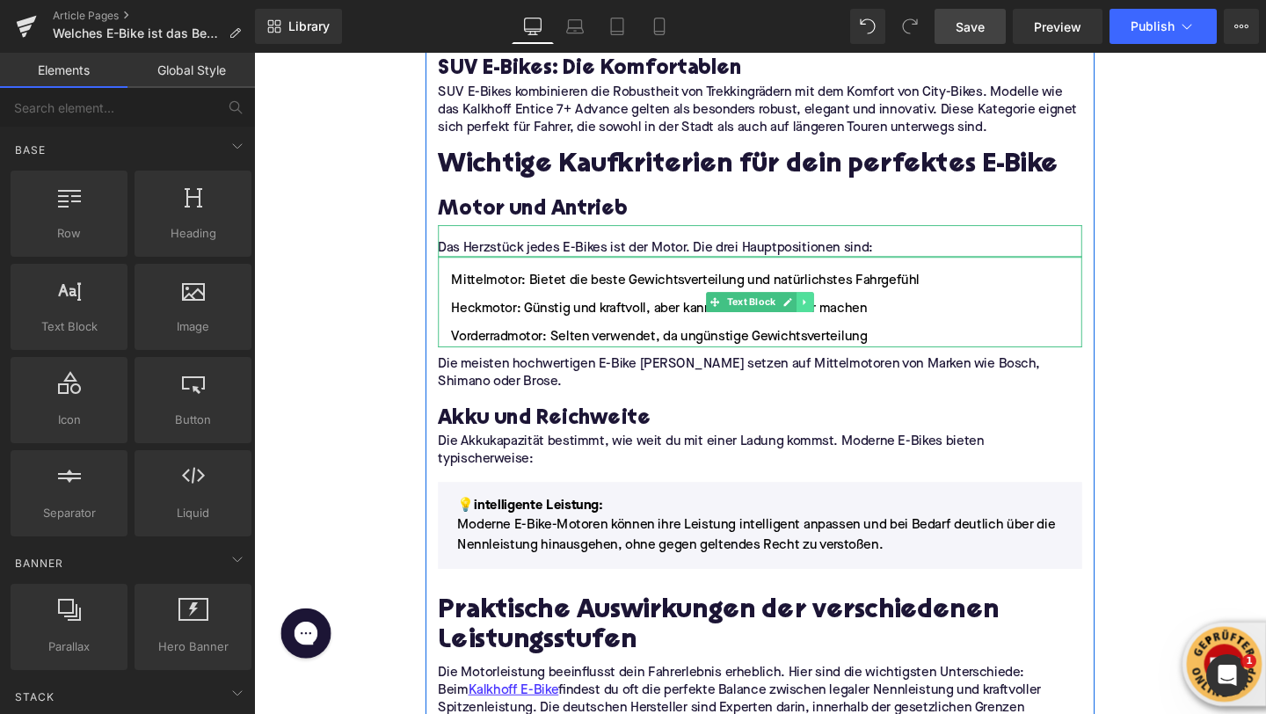
click at [832, 311] on icon at bounding box center [832, 314] width 3 height 6
click at [831, 304] on link at bounding box center [824, 314] width 18 height 21
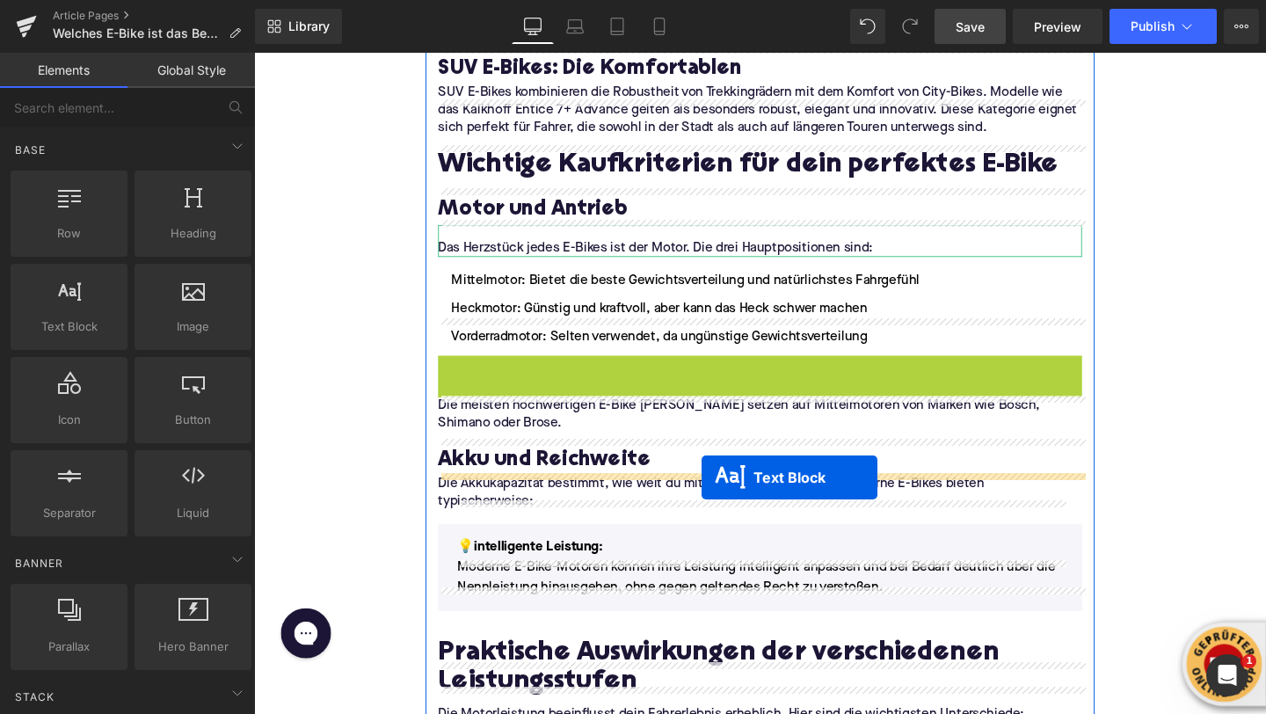
drag, startPoint x: 740, startPoint y: 376, endPoint x: 724, endPoint y: 498, distance: 122.3
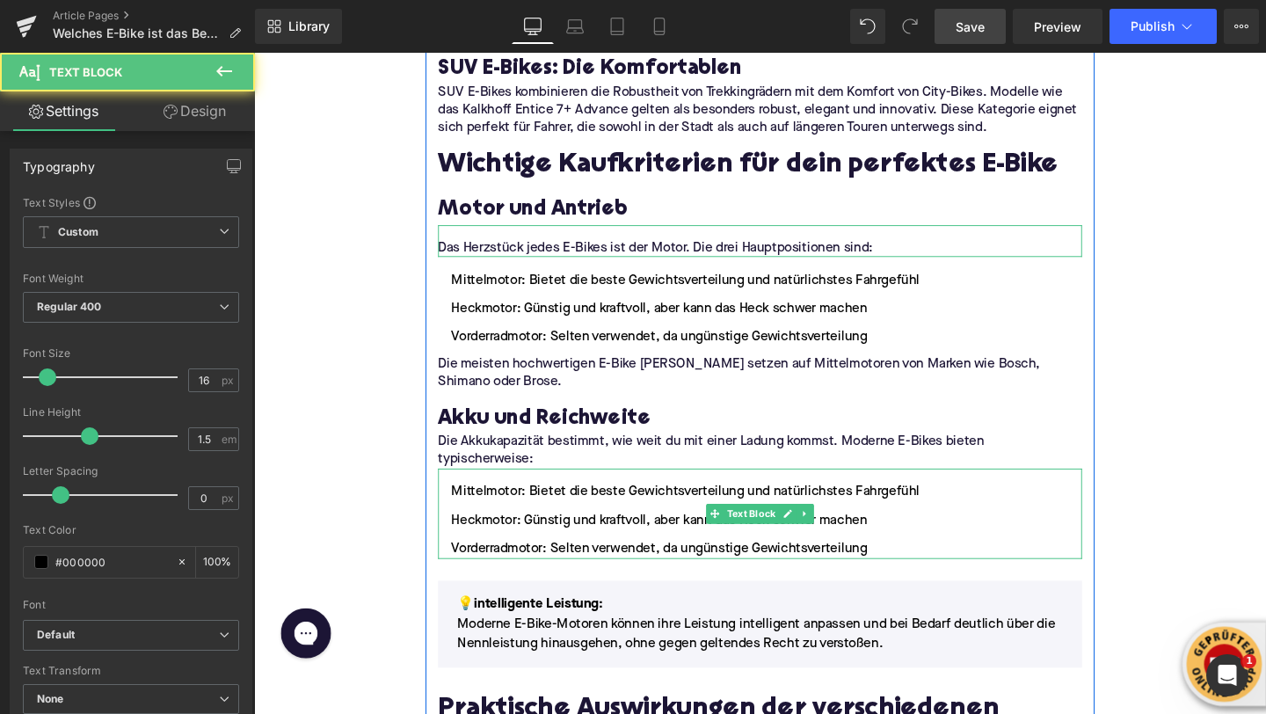
click at [512, 504] on ul "Mittelmotor: Bietet die beste Gewichtsverteilung und natürlichstes Fahrgefühl H…" at bounding box center [785, 544] width 677 height 81
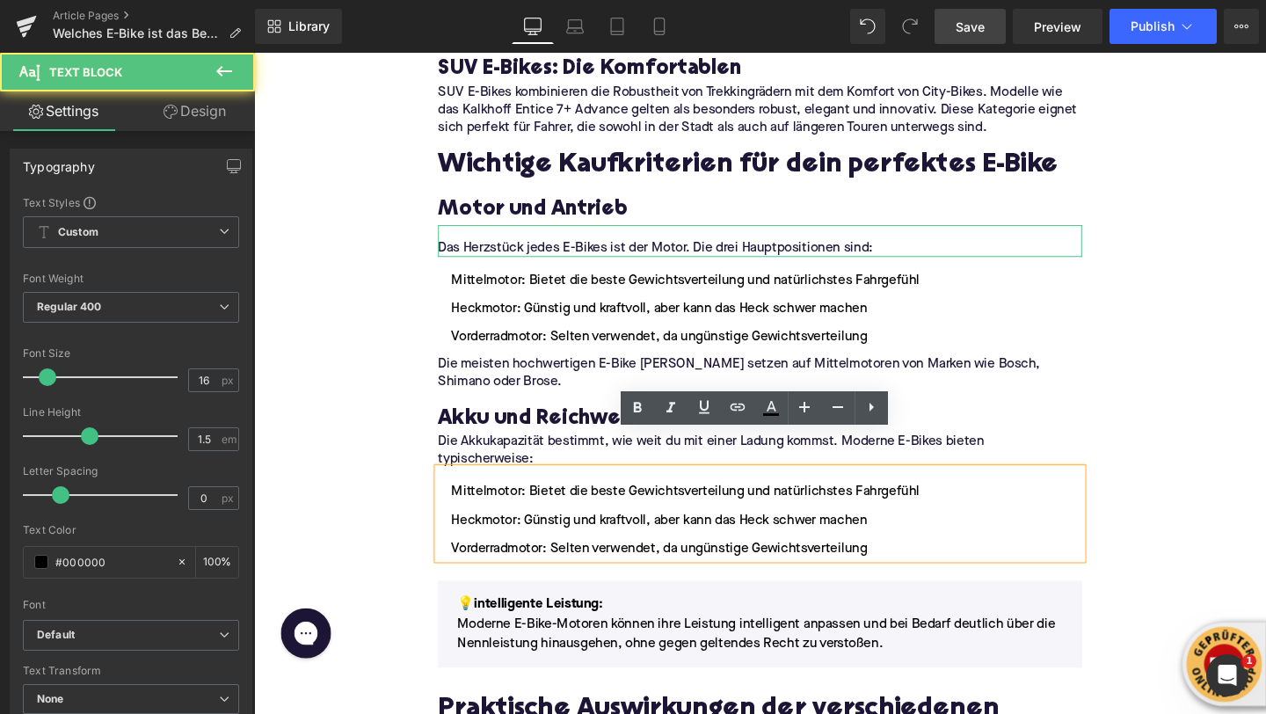
drag, startPoint x: 906, startPoint y: 533, endPoint x: 443, endPoint y: 465, distance: 468.2
click at [447, 490] on div "Mittelmotor: Bietet die beste Gewichtsverteilung und natürlichstes Fahrgefühl H…" at bounding box center [785, 537] width 677 height 95
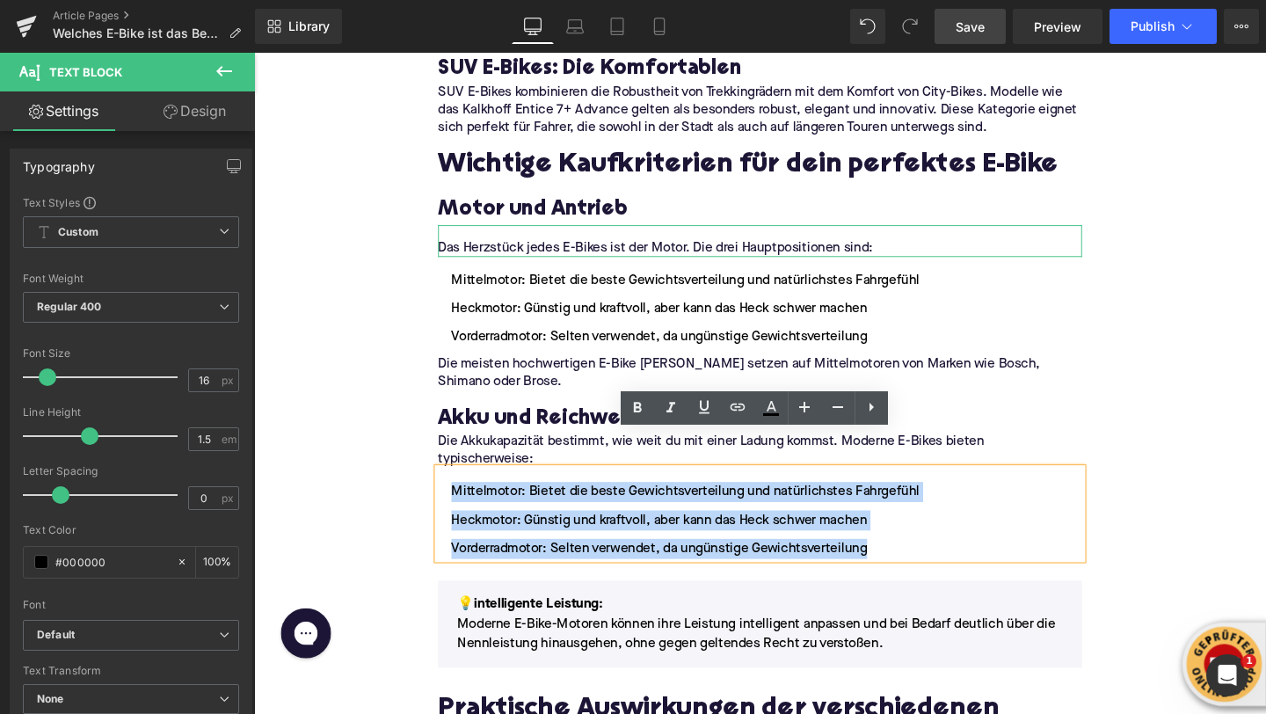
drag, startPoint x: 465, startPoint y: 476, endPoint x: 898, endPoint y: 532, distance: 436.9
click at [898, 532] on ul "Mittelmotor: Bietet die beste Gewichtsverteilung und natürlichstes Fahrgefühl H…" at bounding box center [785, 544] width 677 height 81
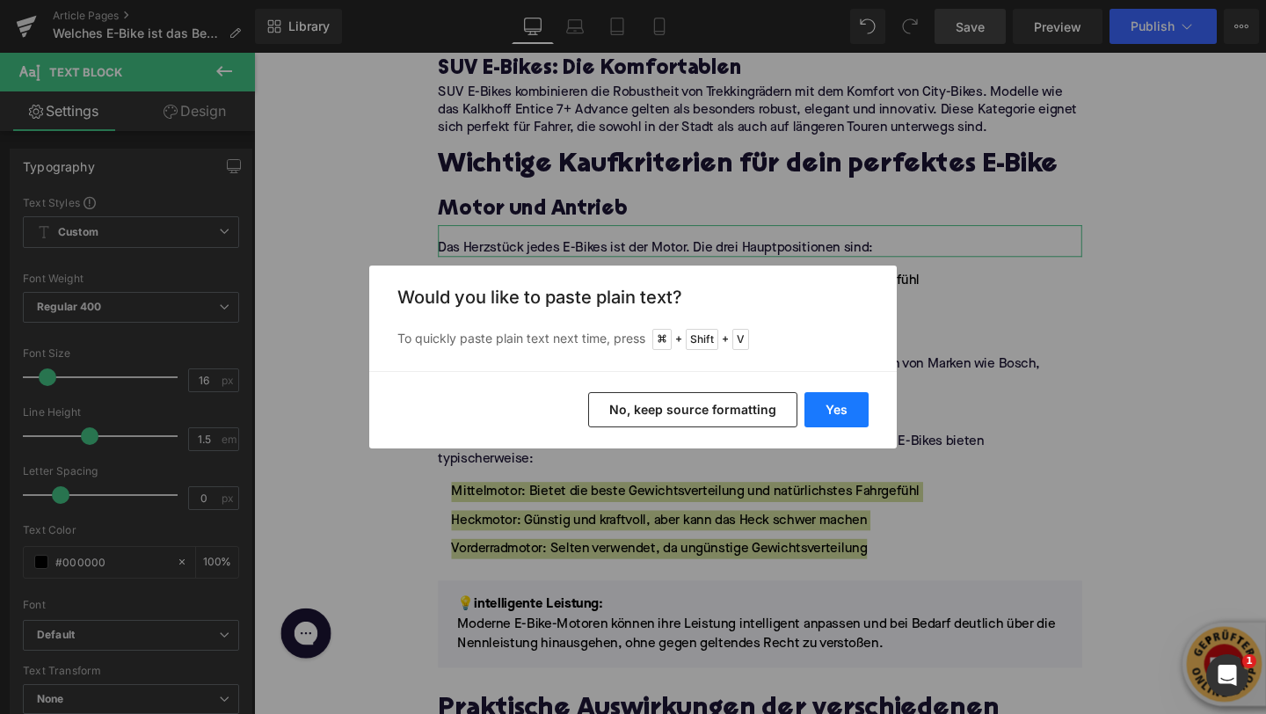
click at [835, 403] on button "Yes" at bounding box center [836, 409] width 64 height 35
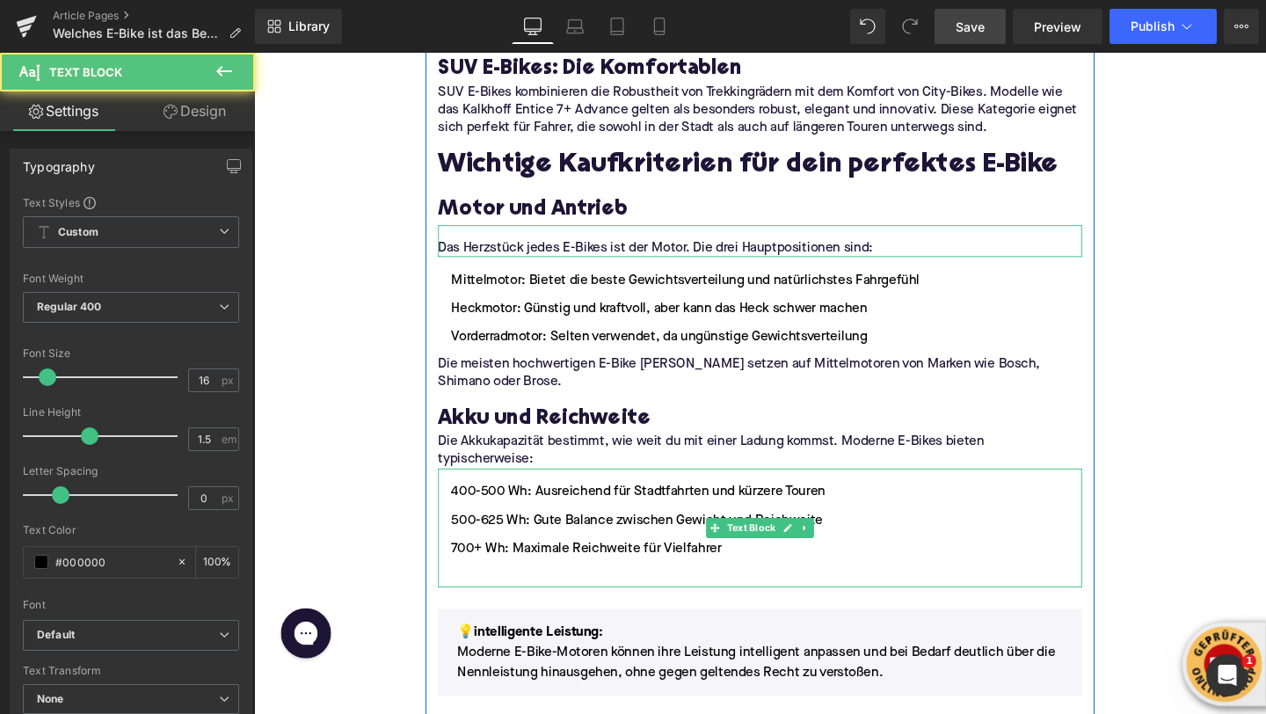
click at [610, 563] on li "700+ Wh: Maximale Reichweite für Vielfahrer" at bounding box center [785, 573] width 677 height 21
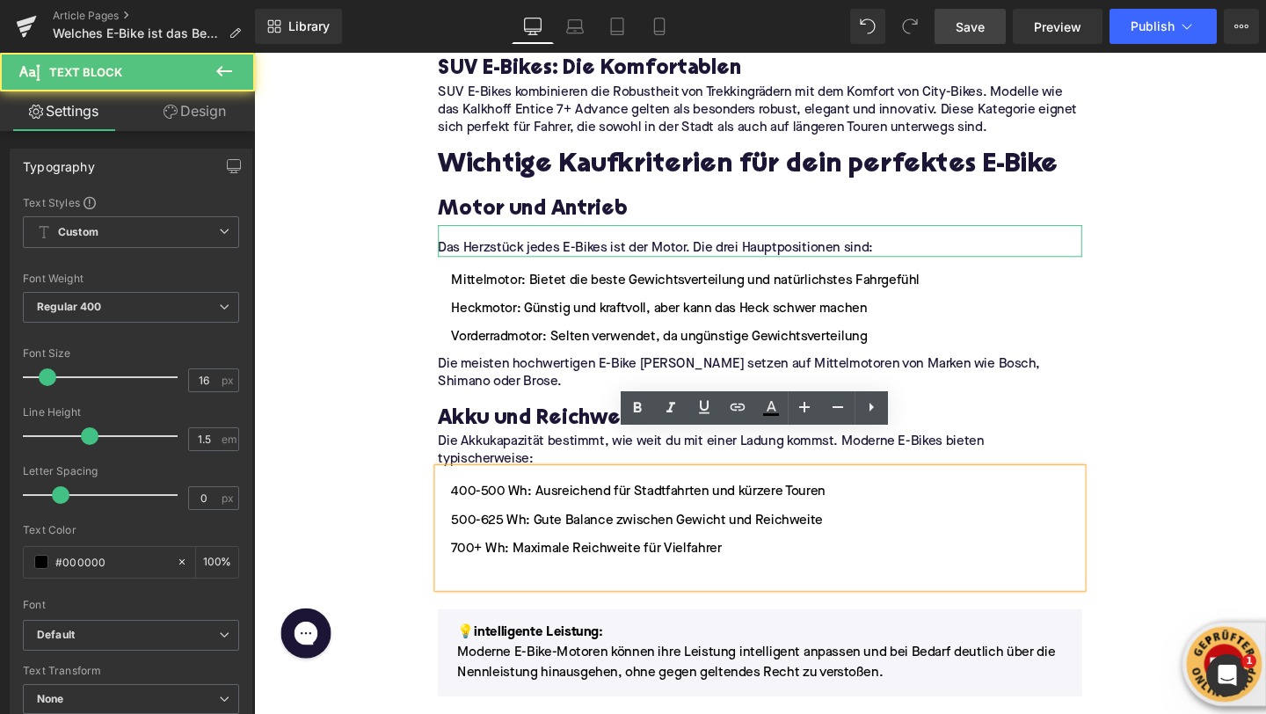
click at [608, 551] on ul "400-500 Wh: Ausreichend für Stadtfahrten und kürzere Touren 500-625 Wh: Gute Ba…" at bounding box center [785, 559] width 677 height 111
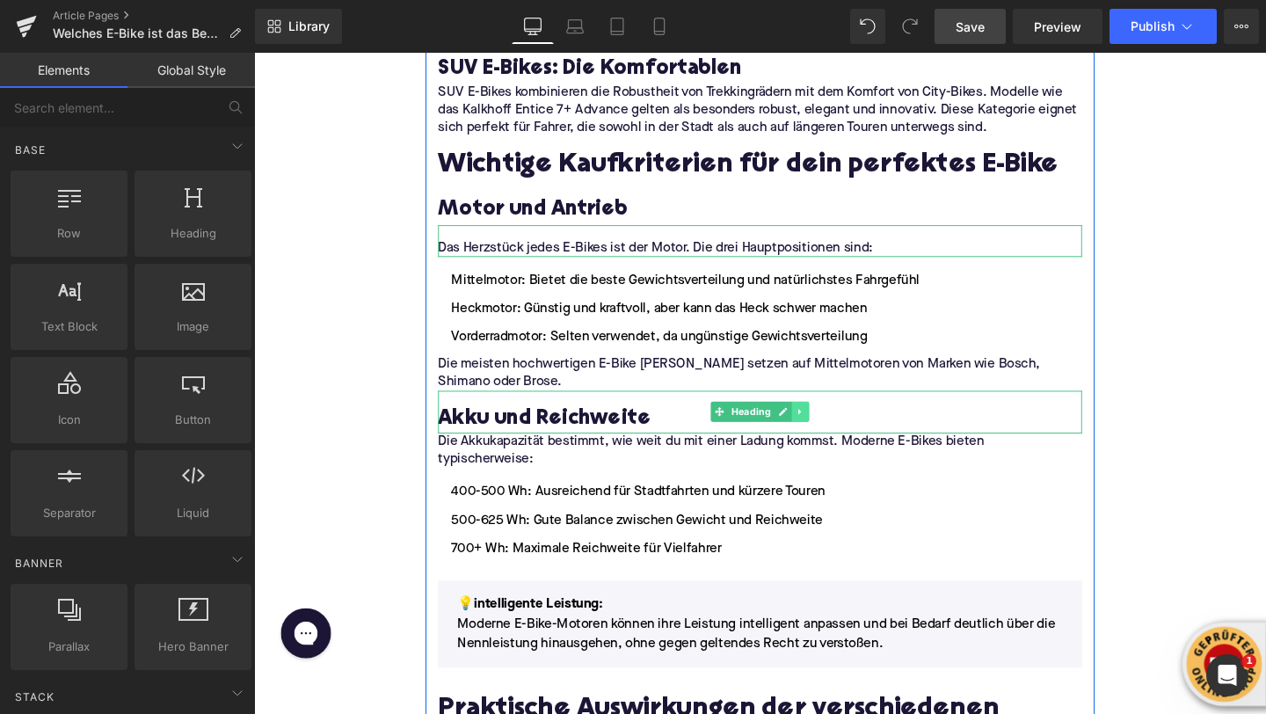
click at [828, 425] on icon at bounding box center [829, 430] width 10 height 11
click at [820, 425] on icon at bounding box center [819, 430] width 10 height 10
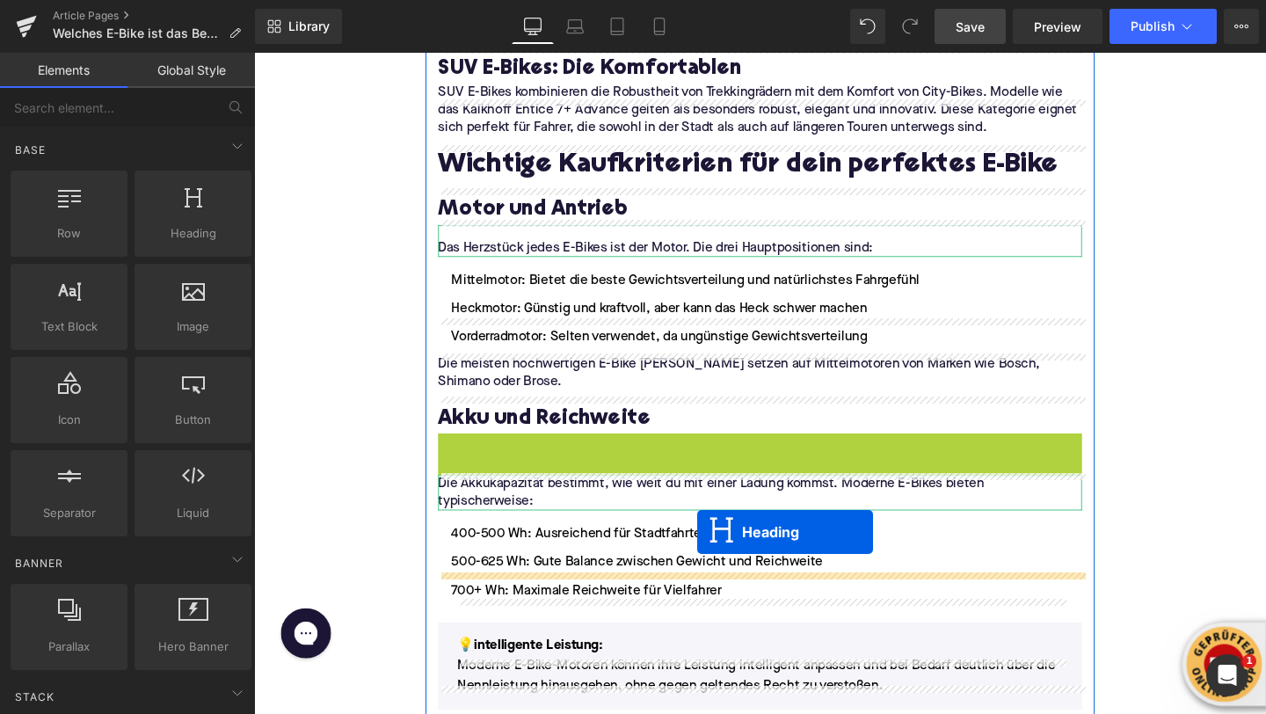
drag, startPoint x: 745, startPoint y: 436, endPoint x: 723, endPoint y: 559, distance: 124.9
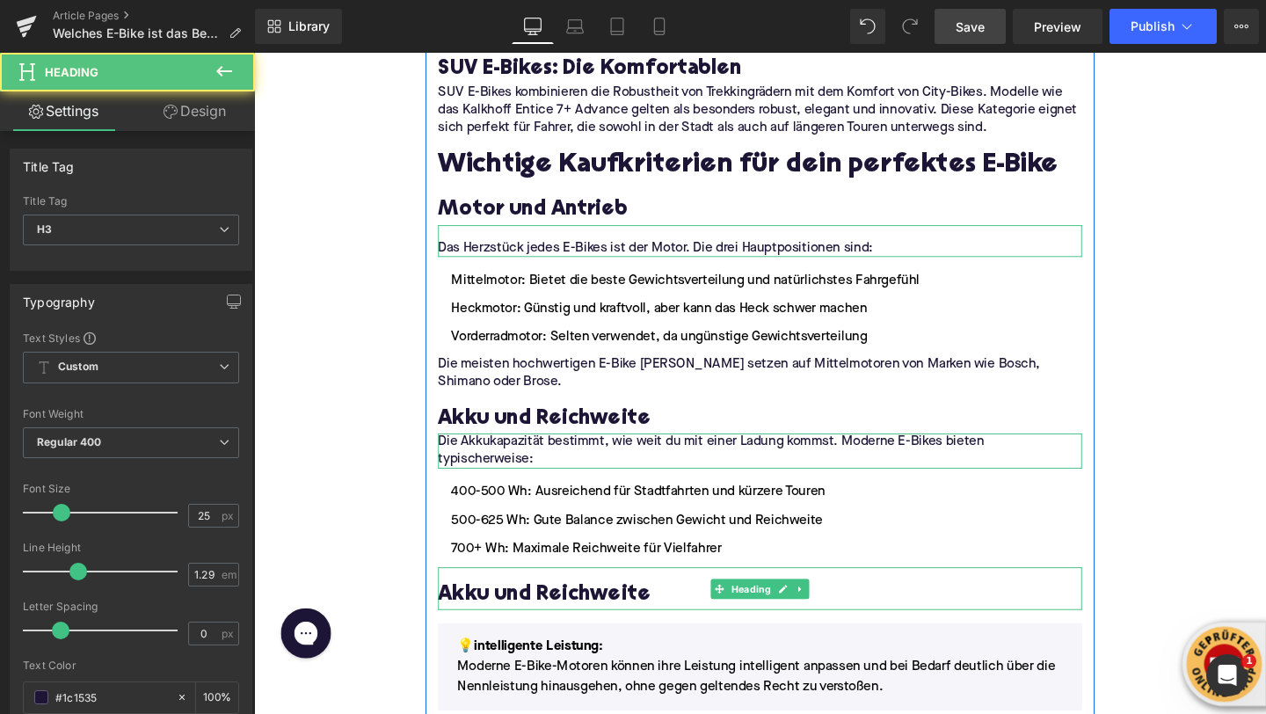
click at [571, 609] on h3 "Akku und Reichweite" at bounding box center [785, 623] width 677 height 28
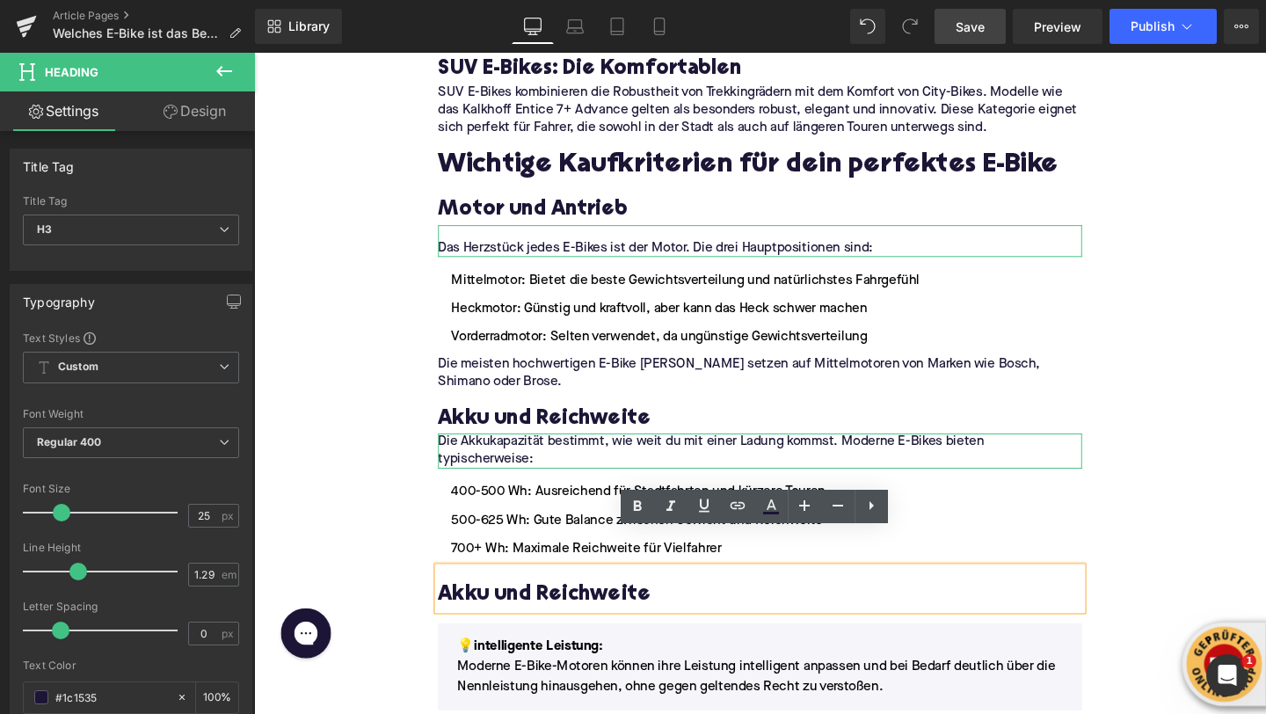
click at [571, 609] on h3 "Akku und Reichweite" at bounding box center [785, 623] width 677 height 28
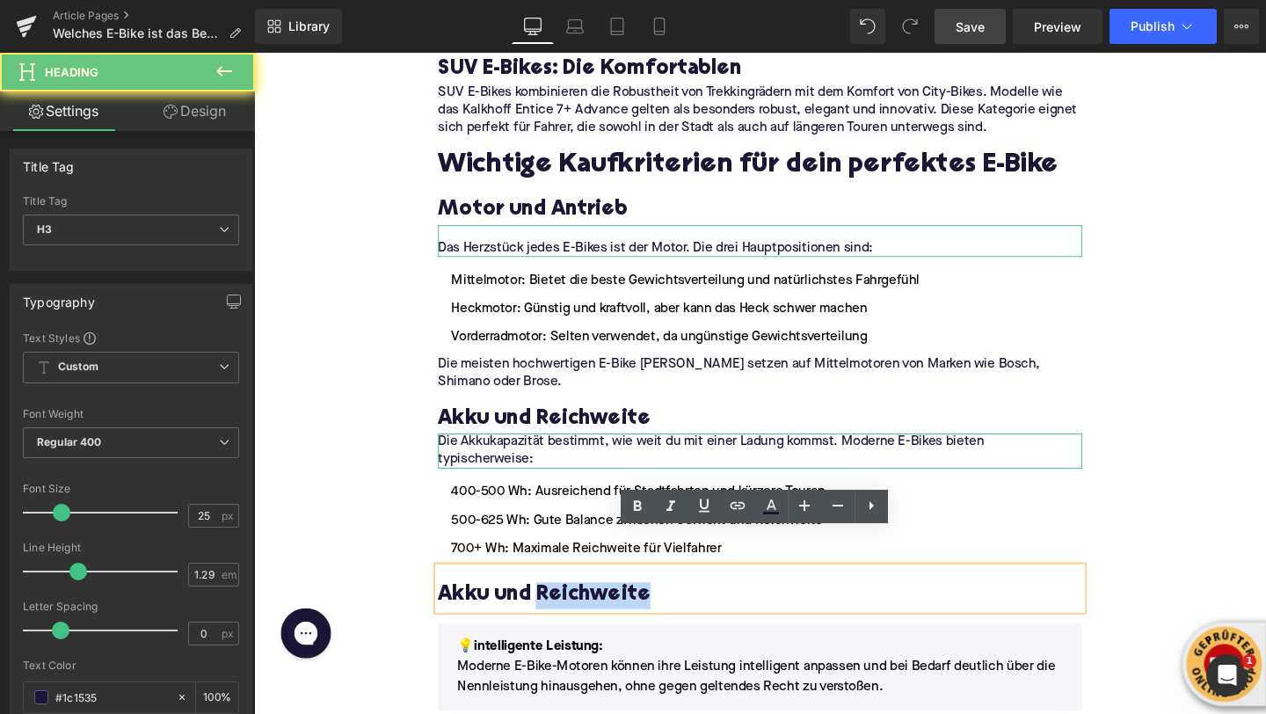
click at [571, 609] on h3 "Akku und Reichweite" at bounding box center [785, 623] width 677 height 28
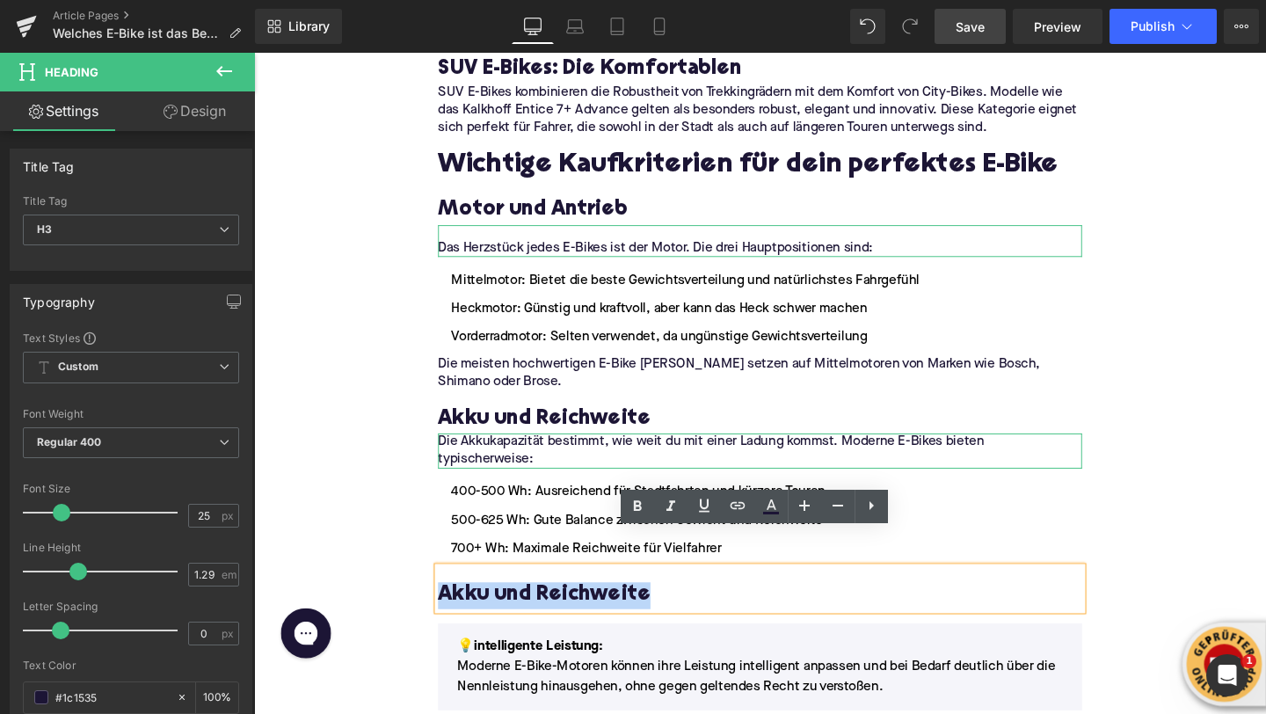
paste div
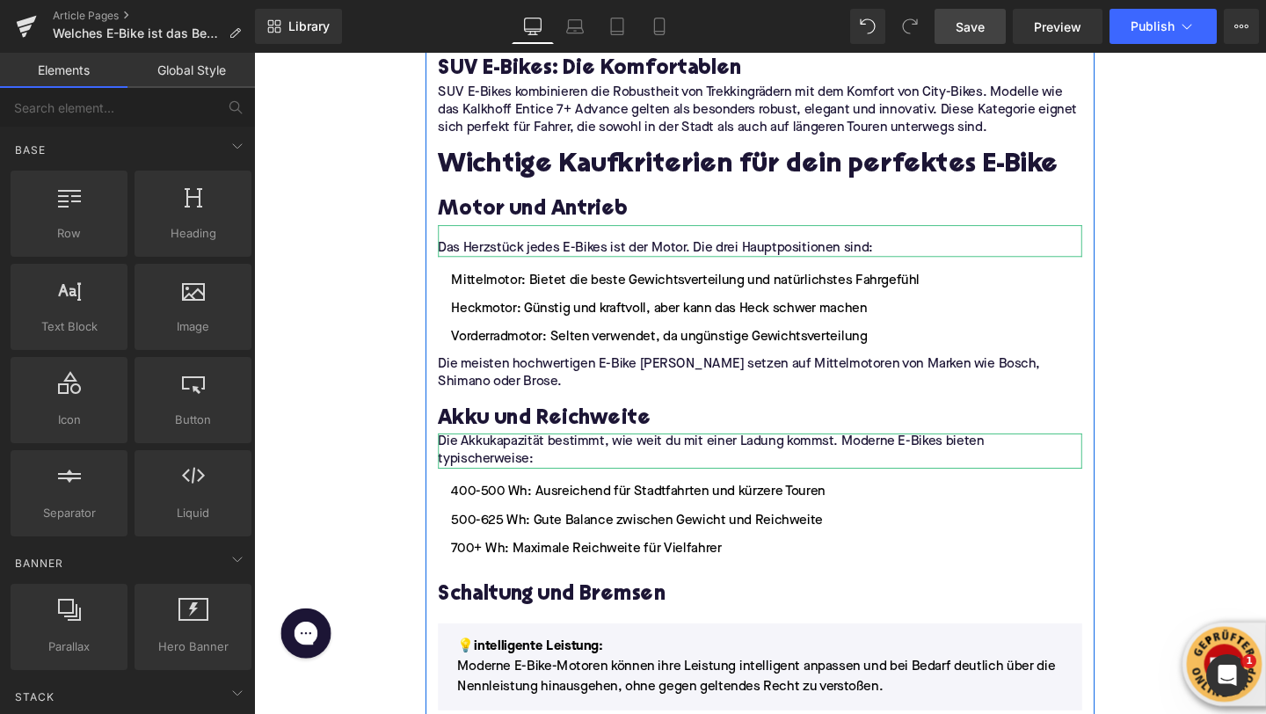
click at [254, 53] on div at bounding box center [254, 53] width 0 height 0
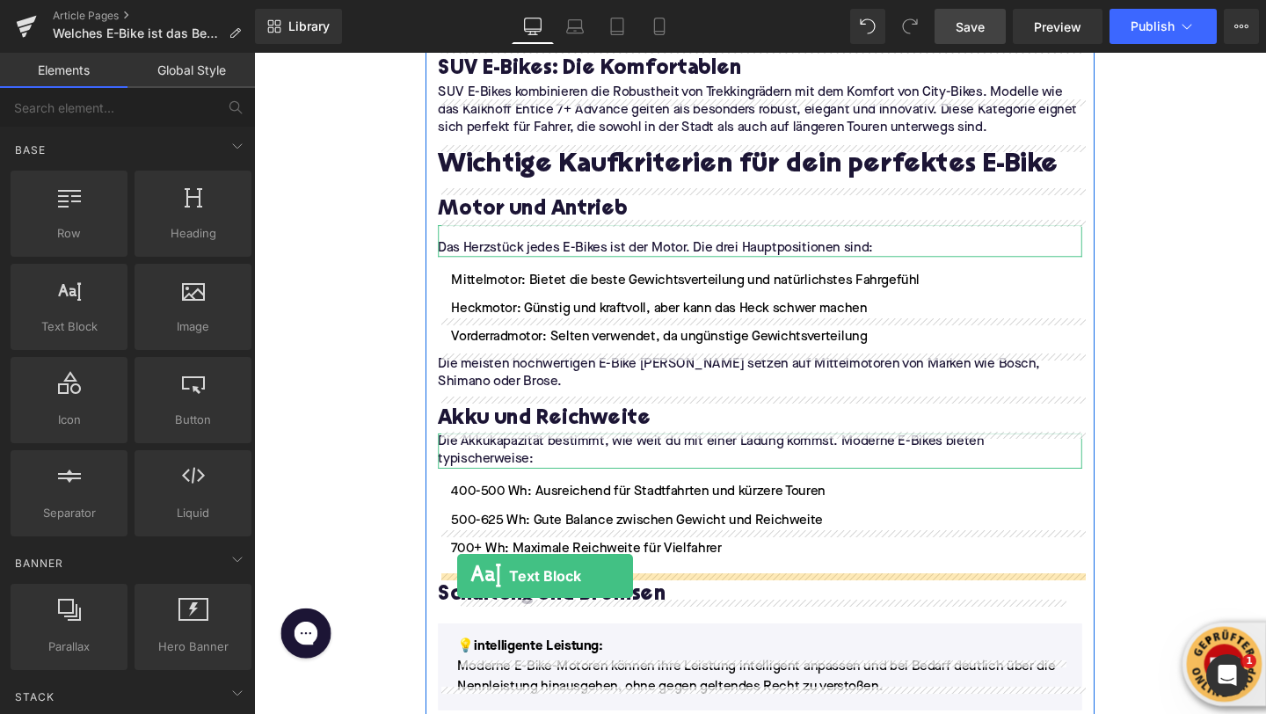
drag, startPoint x: 325, startPoint y: 352, endPoint x: 468, endPoint y: 602, distance: 287.4
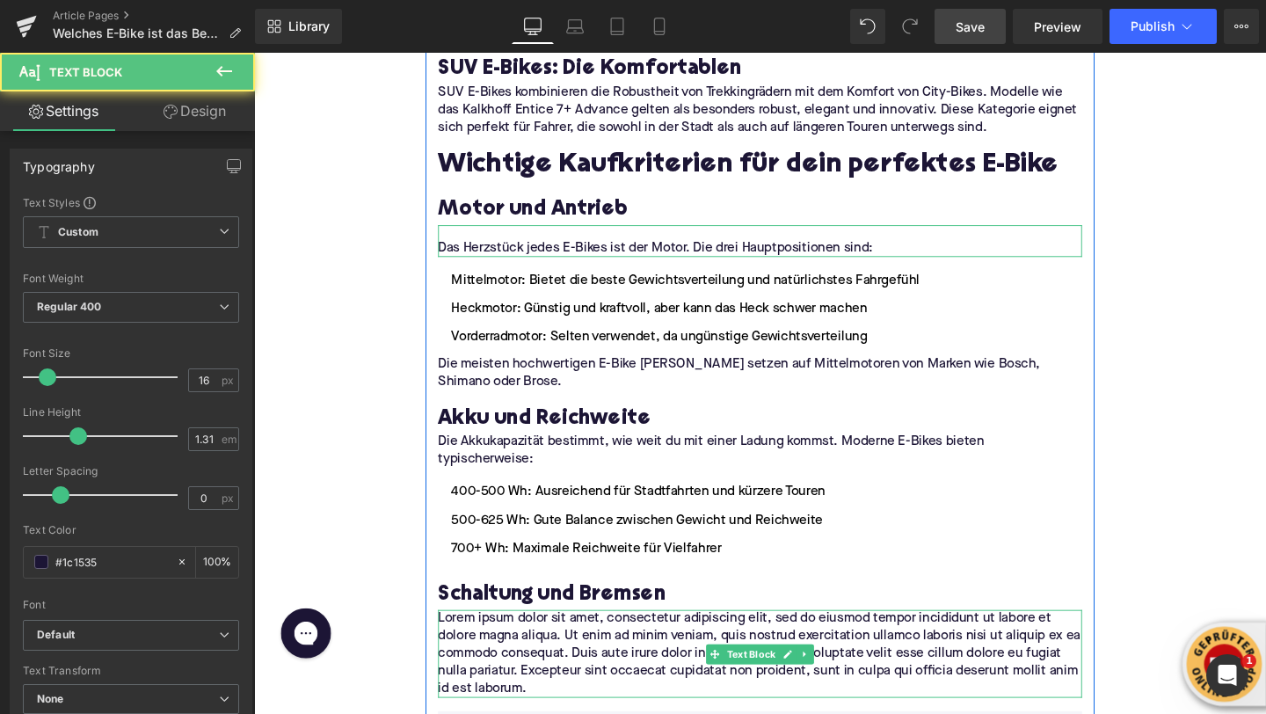
click at [589, 638] on p "Lorem ipsum dolor sit amet, consectetur adipiscing elit, sed do eiusmod tempor …" at bounding box center [785, 684] width 677 height 92
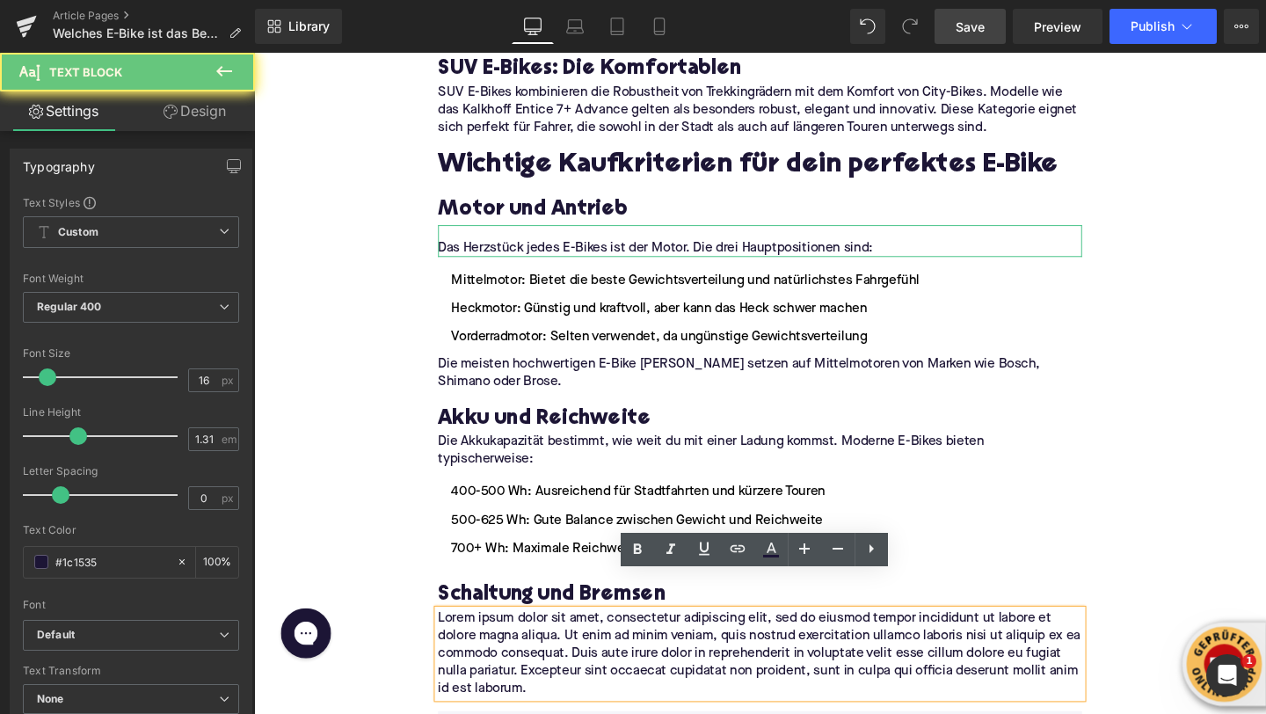
click at [589, 638] on p "Lorem ipsum dolor sit amet, consectetur adipiscing elit, sed do eiusmod tempor …" at bounding box center [785, 684] width 677 height 92
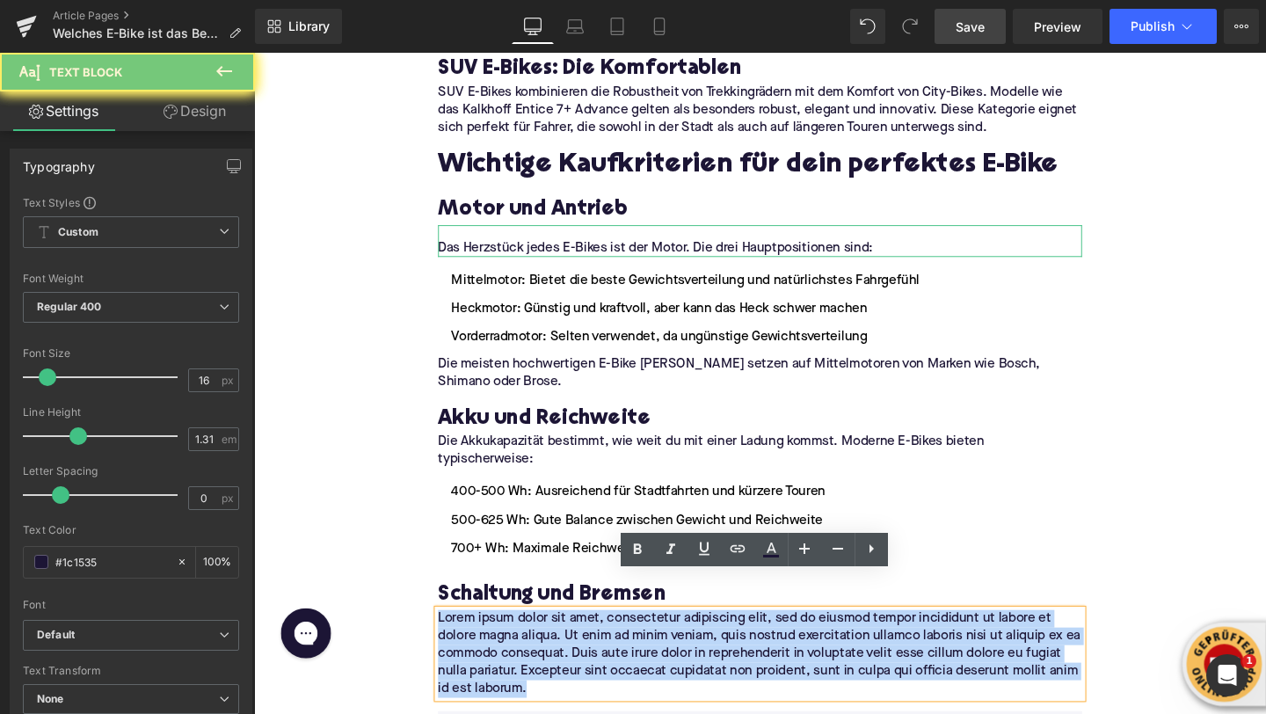
click at [589, 638] on p "Lorem ipsum dolor sit amet, consectetur adipiscing elit, sed do eiusmod tempor …" at bounding box center [785, 684] width 677 height 92
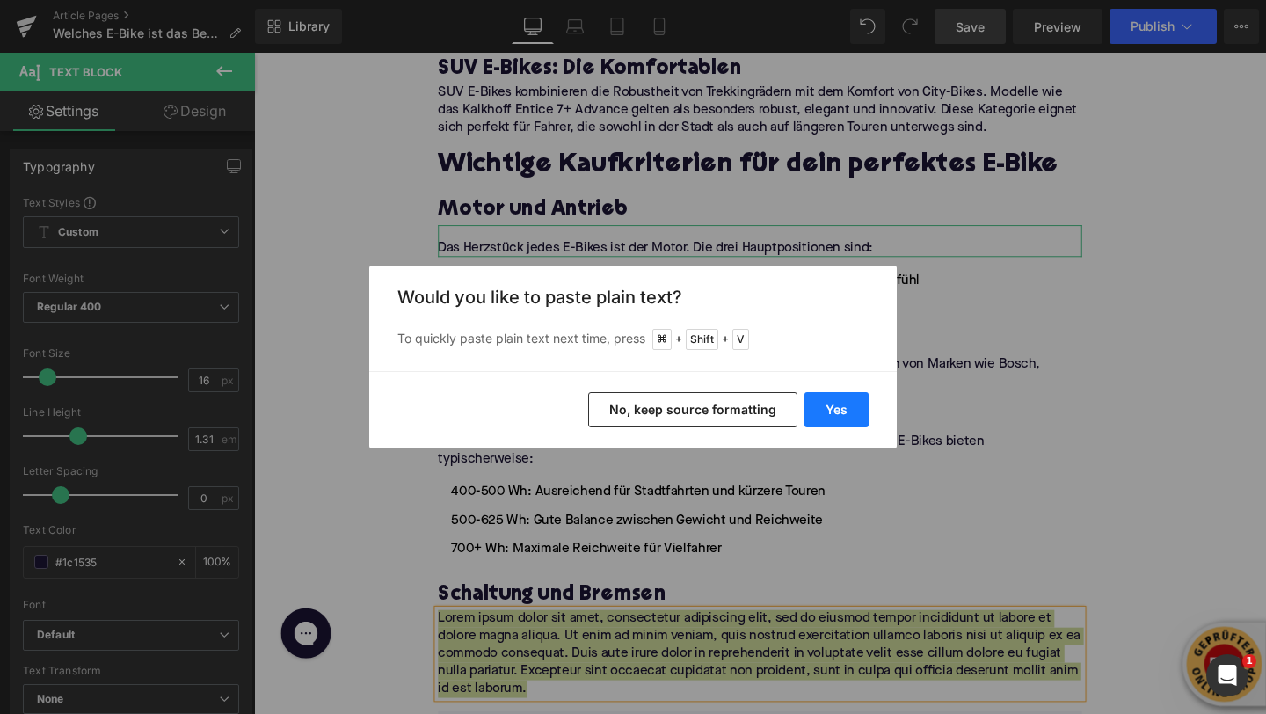
click at [831, 416] on button "Yes" at bounding box center [836, 409] width 64 height 35
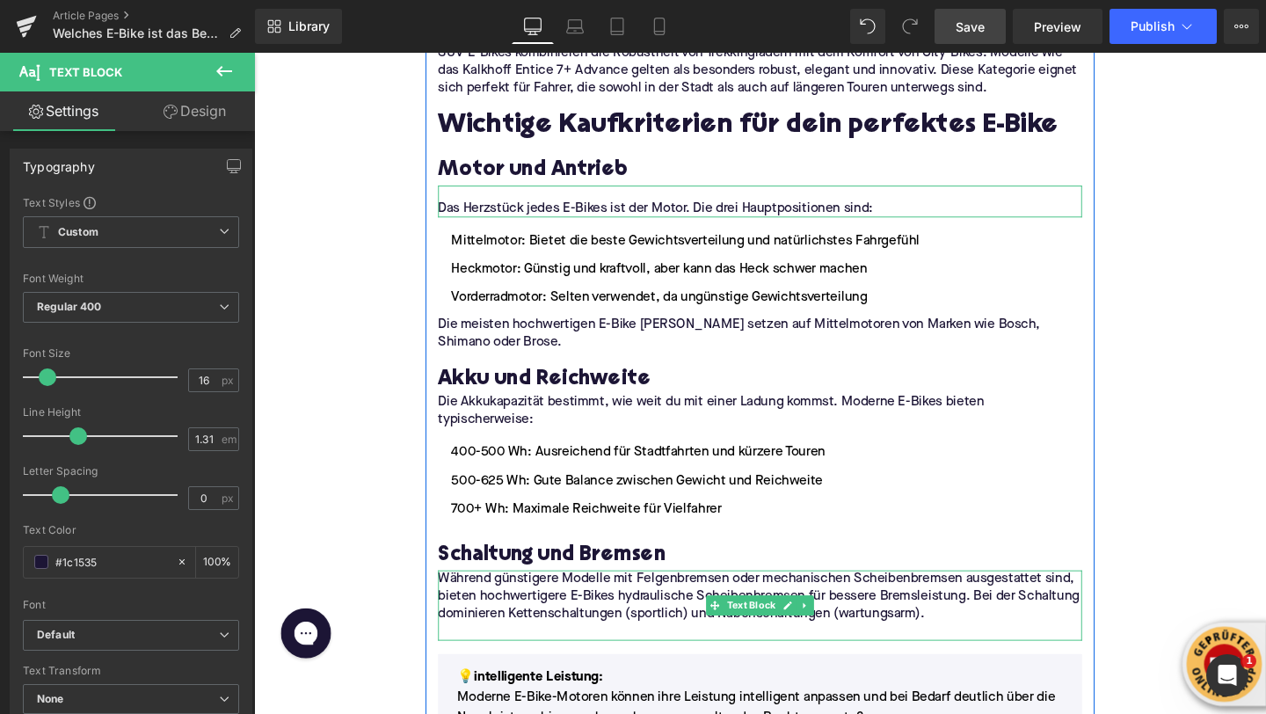
scroll to position [1757, 0]
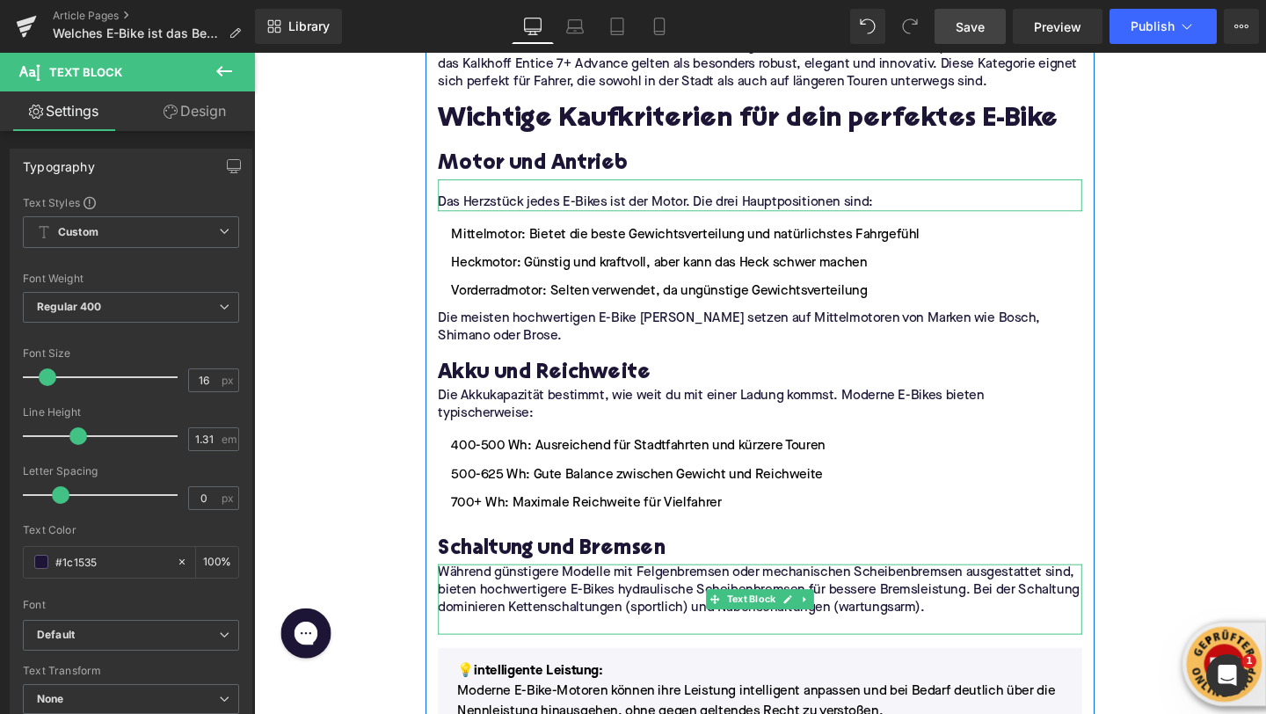
click at [605, 646] on p at bounding box center [785, 655] width 677 height 18
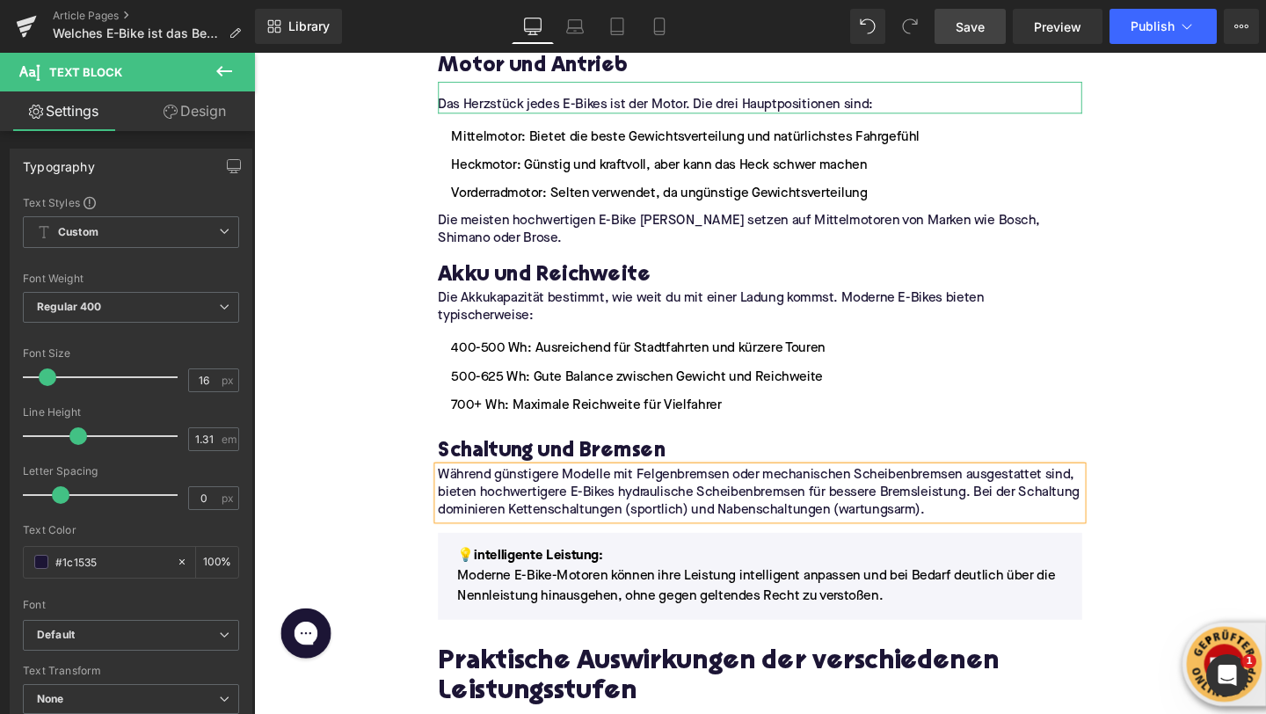
scroll to position [1871, 0]
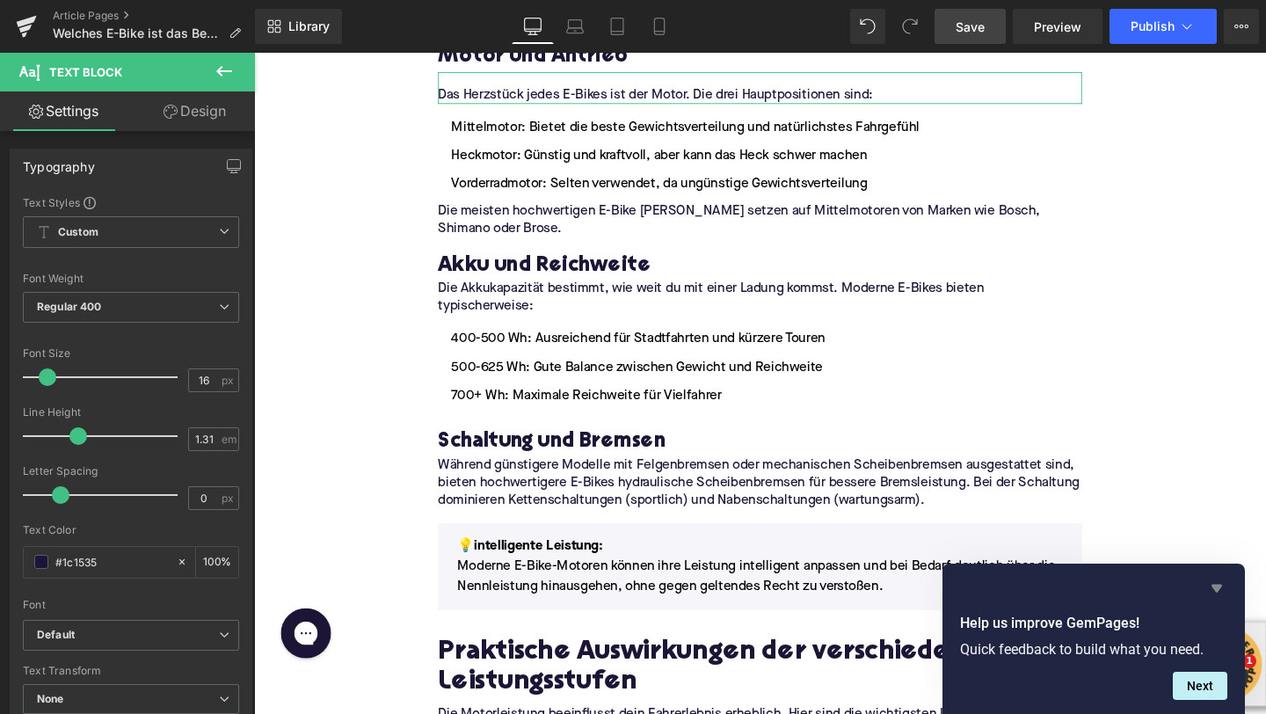
click at [1214, 587] on icon "Hide survey" at bounding box center [1216, 589] width 11 height 8
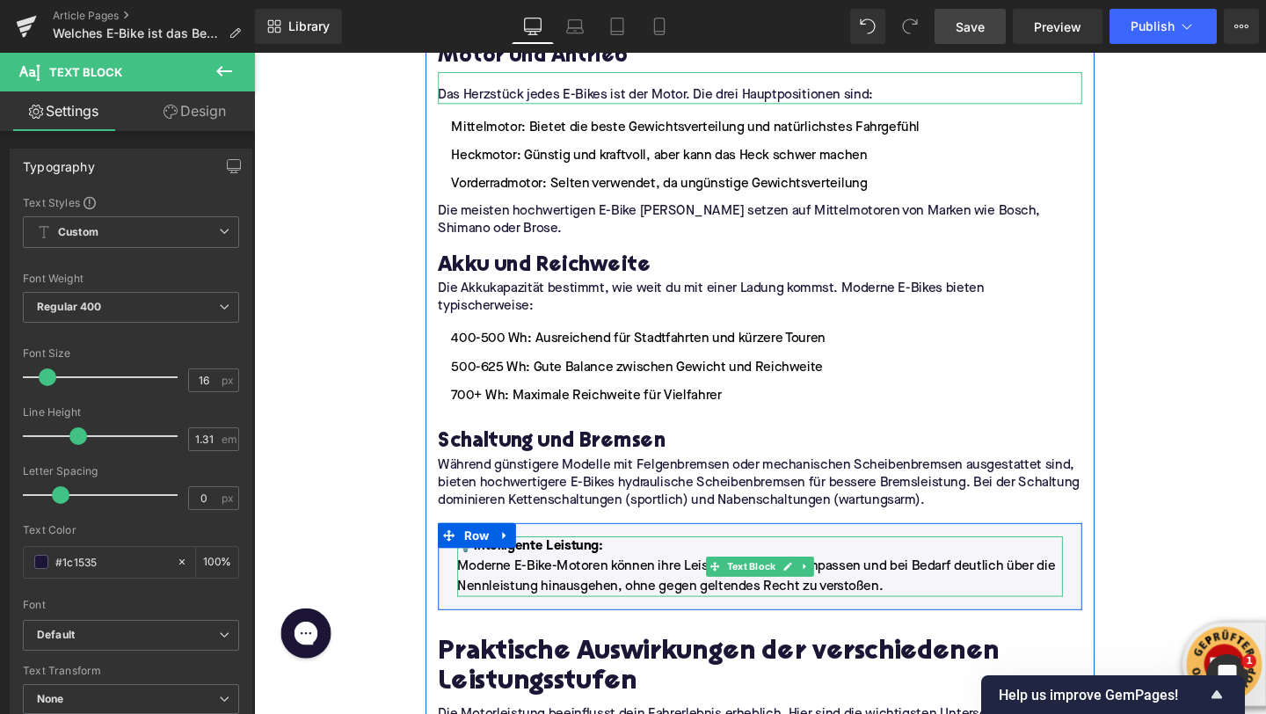
click at [539, 582] on p "Moderne E-Bike-Motoren können ihre Leistung intelligent anpassen und bei Bedarf…" at bounding box center [786, 603] width 636 height 42
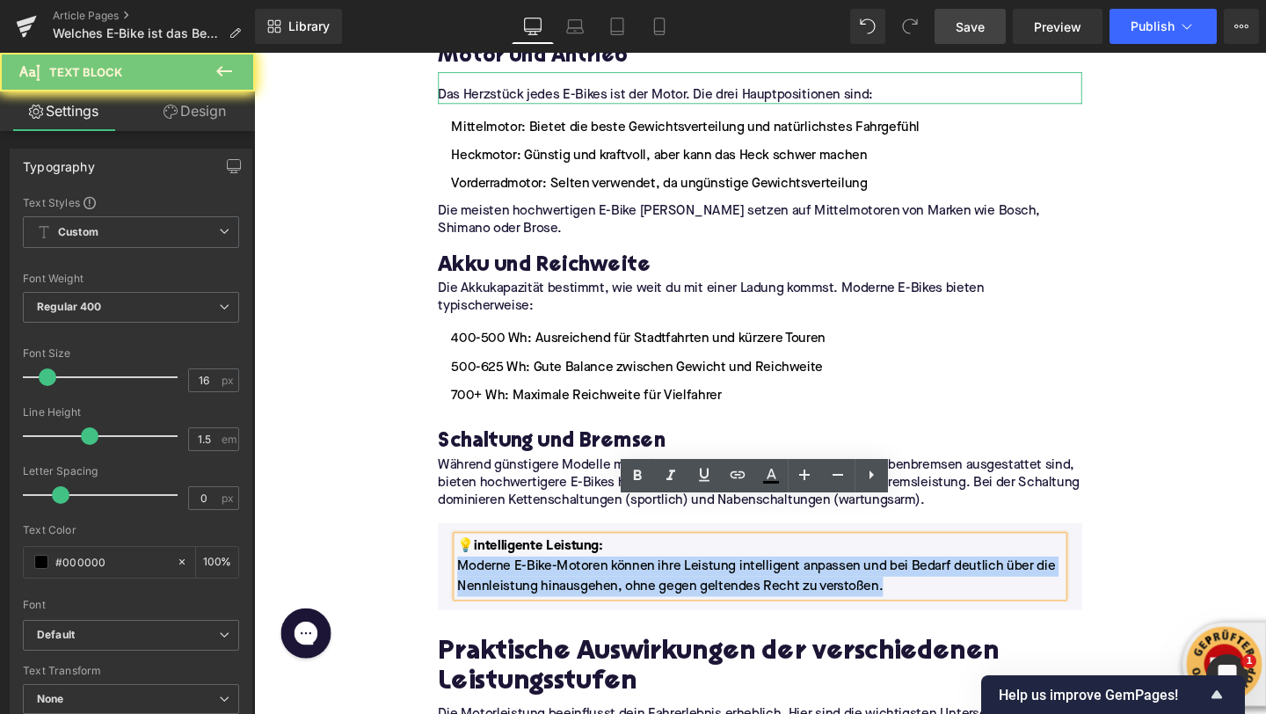
click at [539, 582] on p "Moderne E-Bike-Motoren können ihre Leistung intelligent anpassen und bei Bedarf…" at bounding box center [786, 603] width 636 height 42
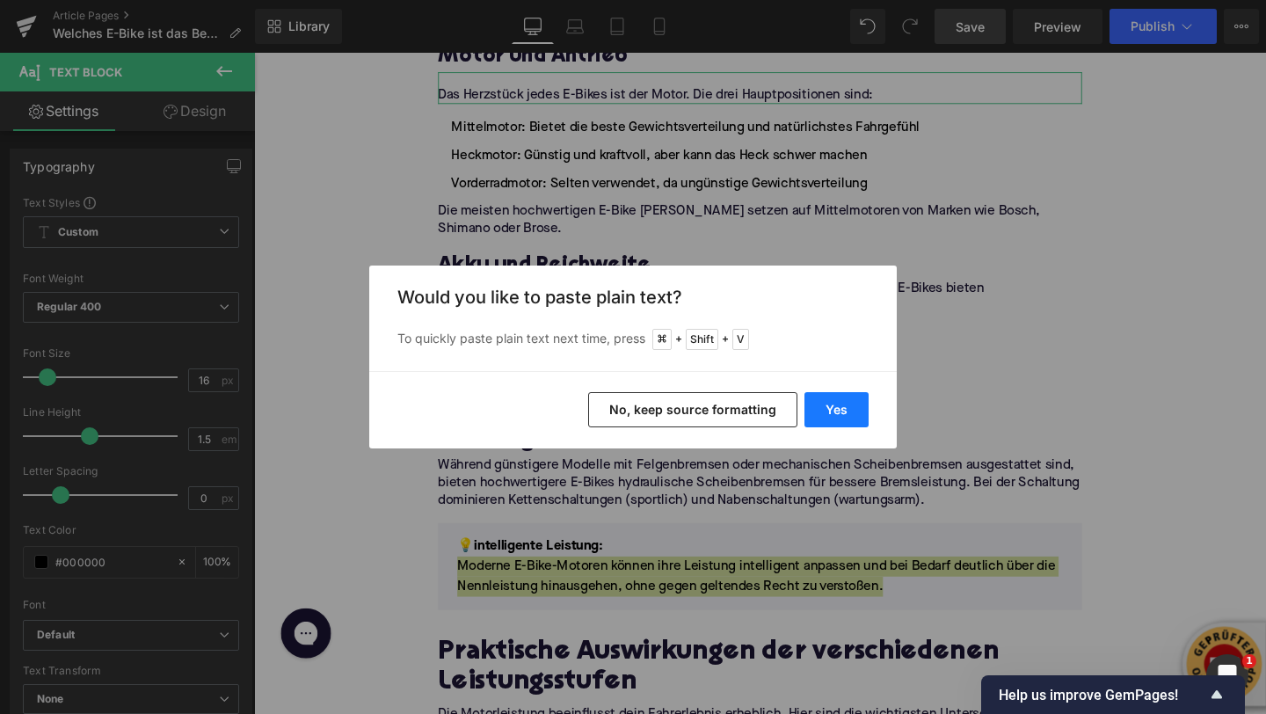
click at [853, 405] on button "Yes" at bounding box center [836, 409] width 64 height 35
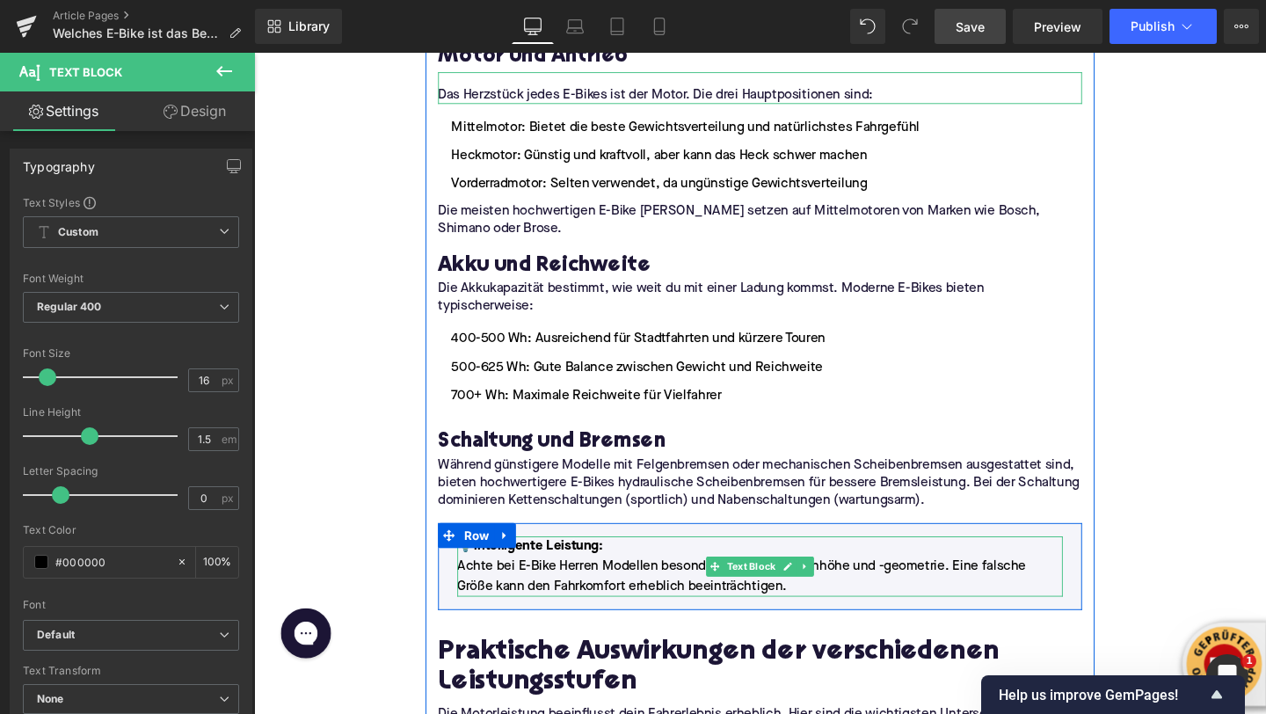
click at [592, 564] on span "intelligente Leistung:" at bounding box center [552, 571] width 135 height 14
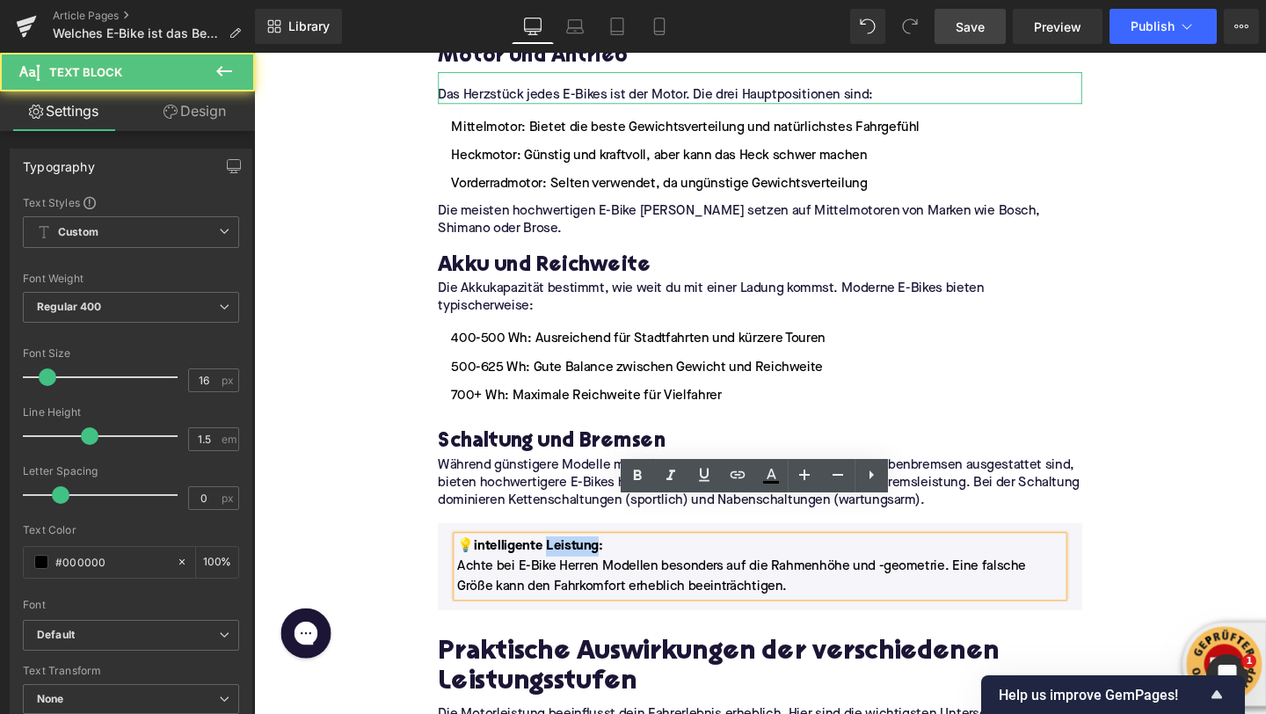
click at [592, 564] on span "intelligente Leistung:" at bounding box center [552, 571] width 135 height 14
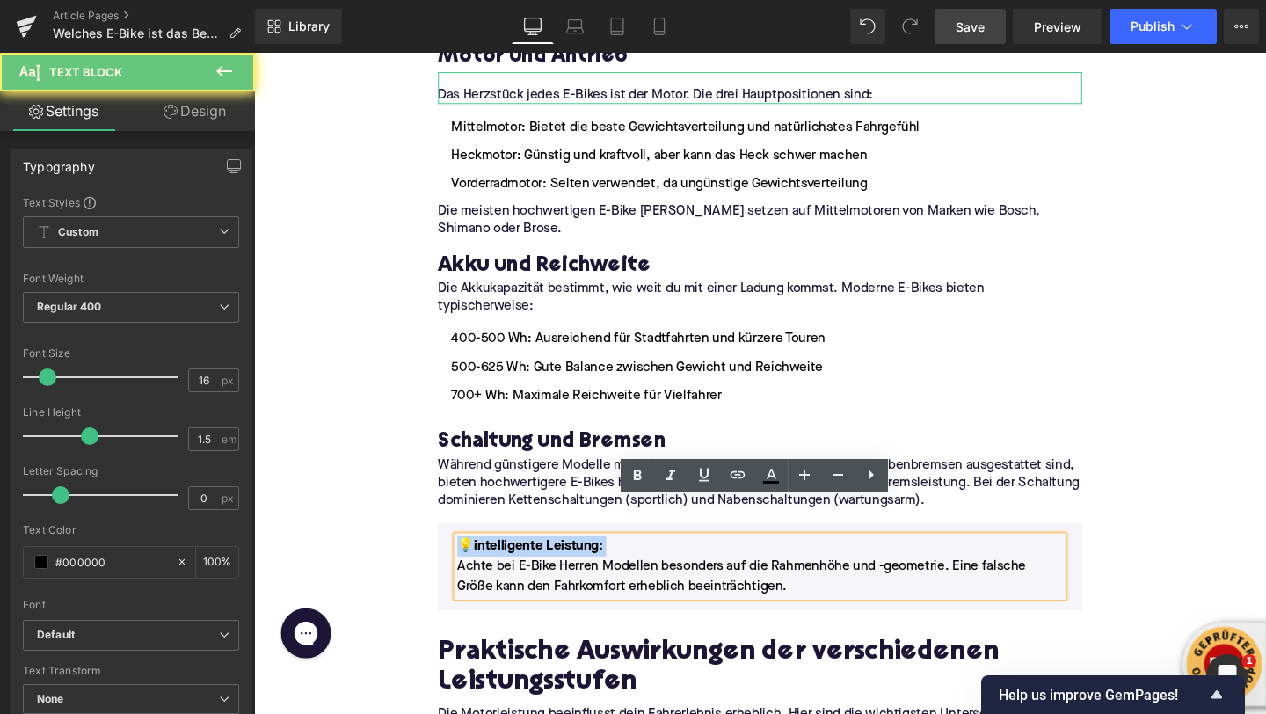
click at [592, 564] on span "intelligente Leistung:" at bounding box center [552, 571] width 135 height 14
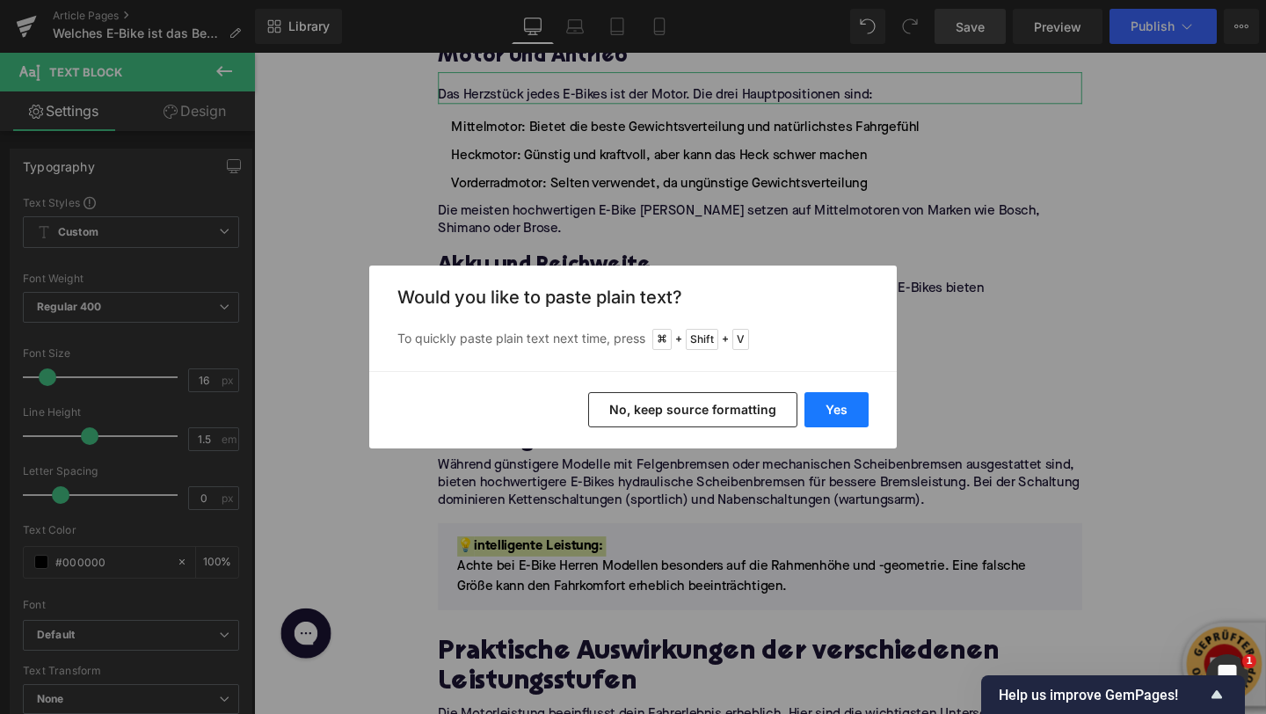
click at [834, 403] on button "Yes" at bounding box center [836, 409] width 64 height 35
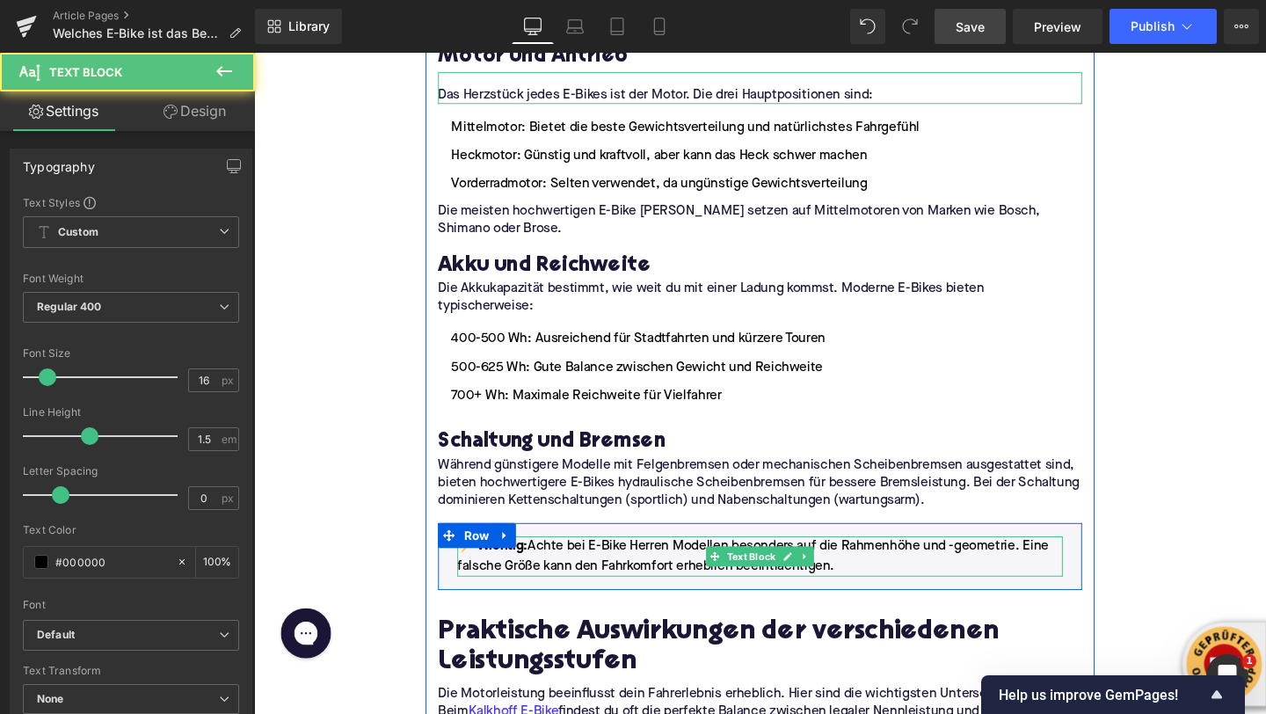
click at [540, 564] on span "Achte bei E-Bike Herren Modellen besonders auf die Rahmenhöhe und -geometrie. E…" at bounding box center [778, 581] width 621 height 35
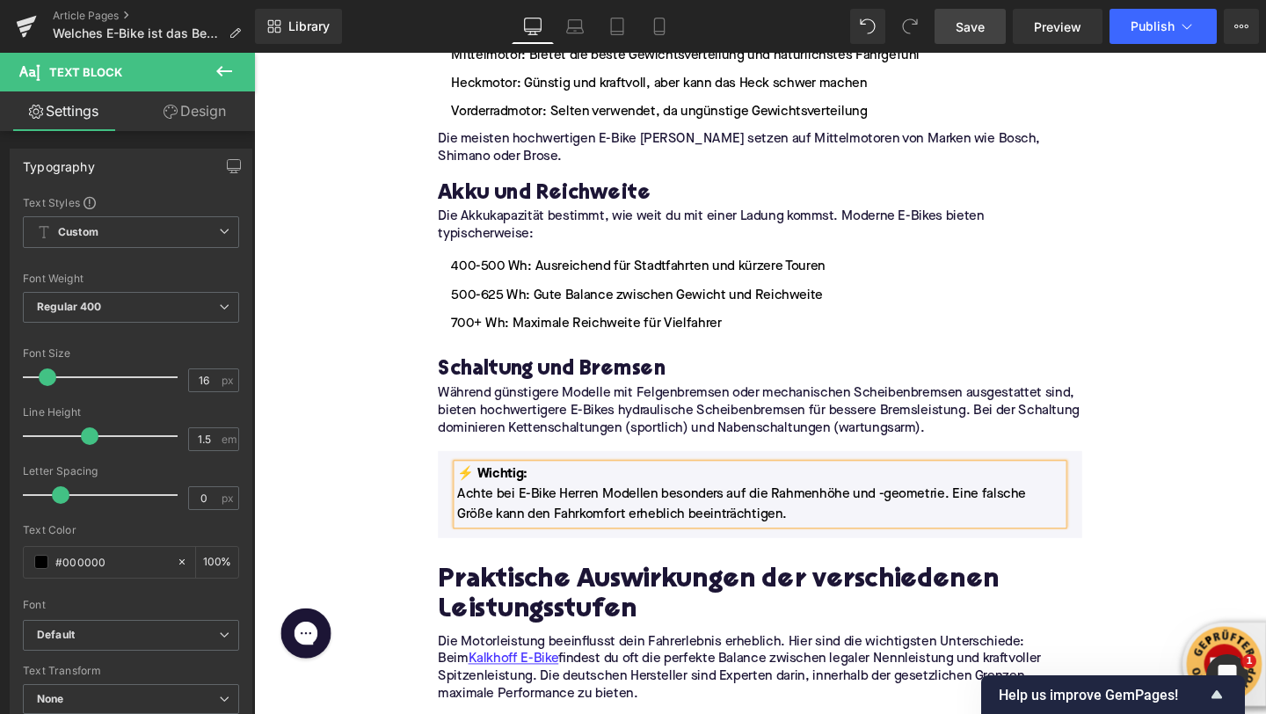
scroll to position [2005, 0]
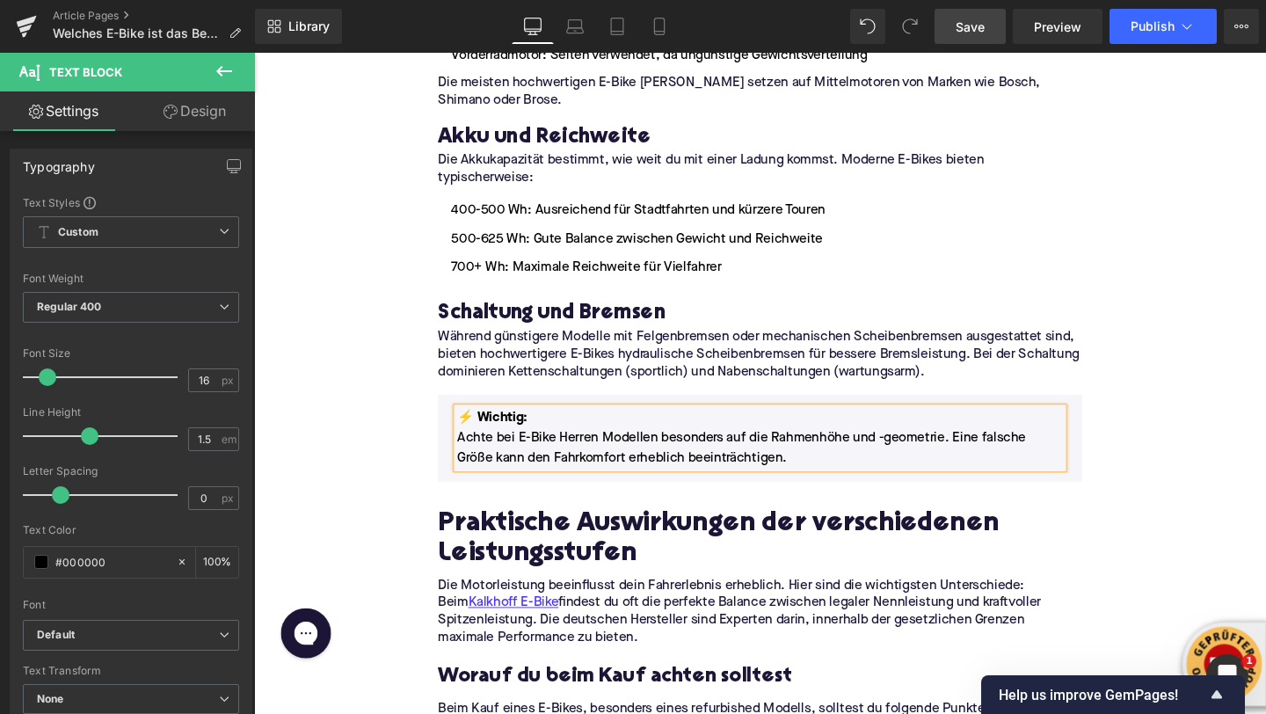
click at [513, 534] on h2 "Praktische Auswirkungen der verschiedenen Leistungsstufen" at bounding box center [785, 565] width 677 height 62
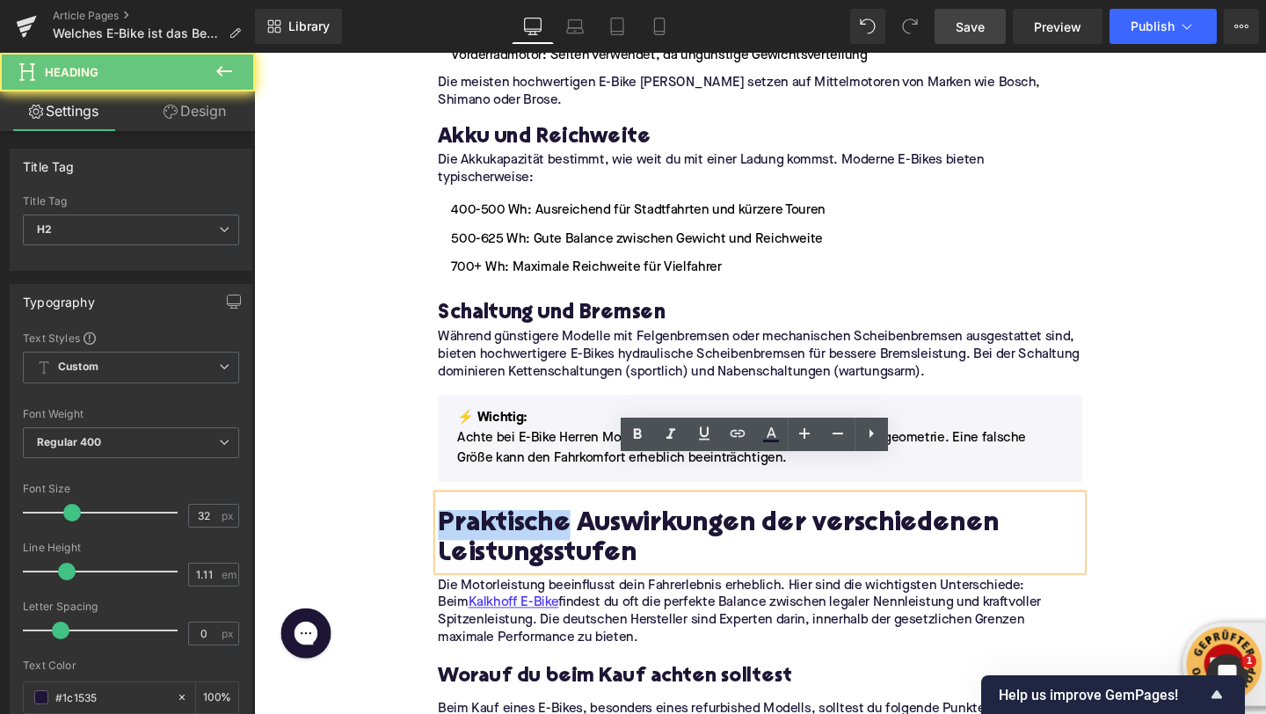
click at [513, 534] on h2 "Praktische Auswirkungen der verschiedenen Leistungsstufen" at bounding box center [785, 565] width 677 height 62
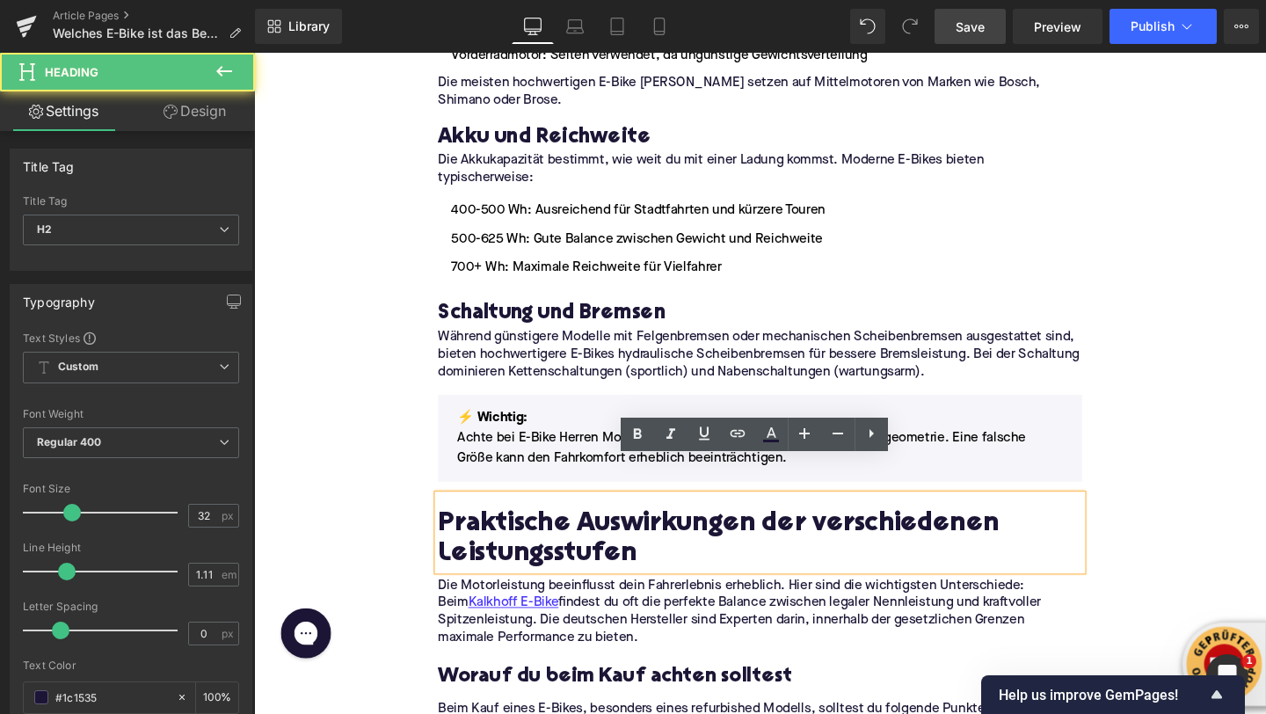
click at [513, 534] on h2 "Praktische Auswirkungen der verschiedenen Leistungsstufen" at bounding box center [785, 565] width 677 height 62
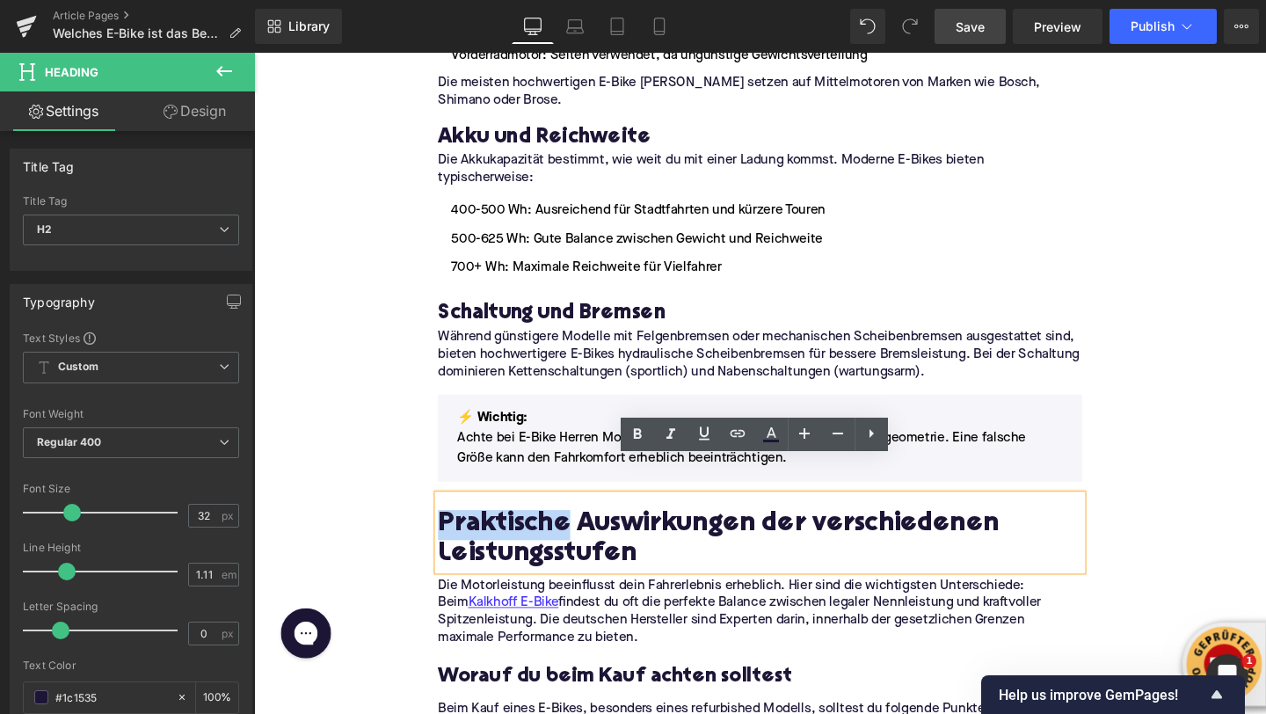
click at [513, 534] on h2 "Praktische Auswirkungen der verschiedenen Leistungsstufen" at bounding box center [785, 565] width 677 height 62
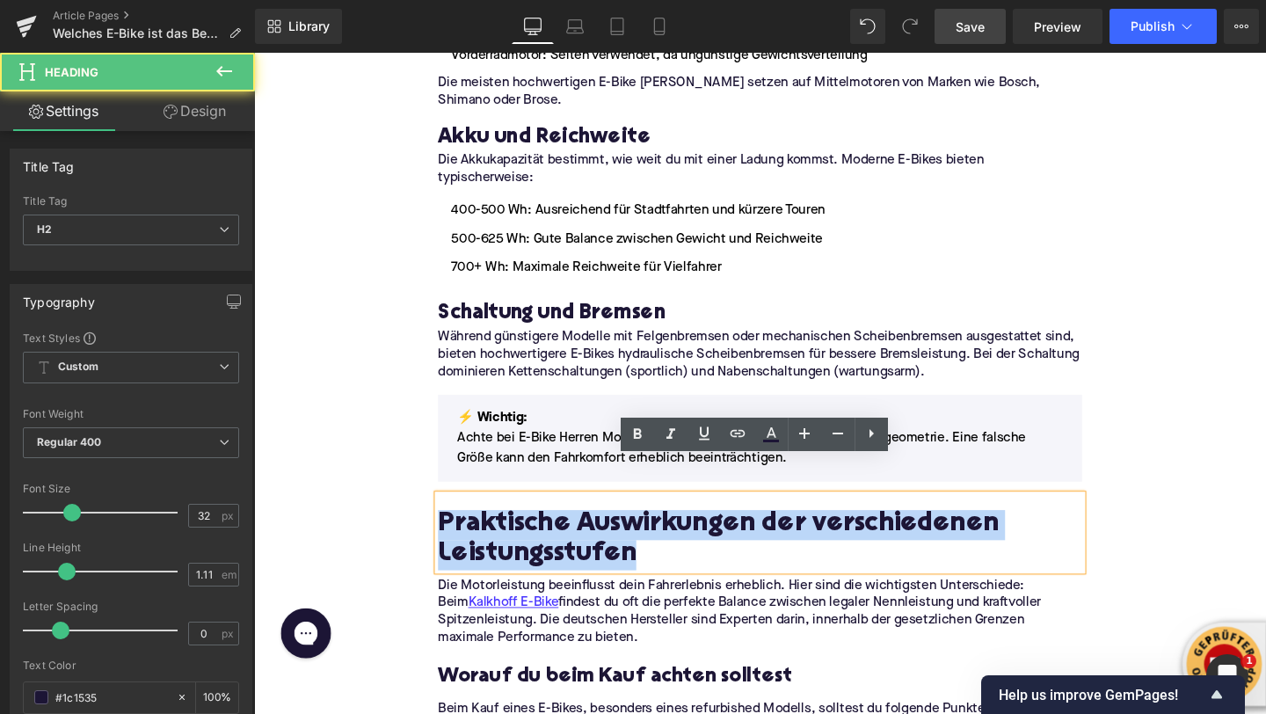
paste div
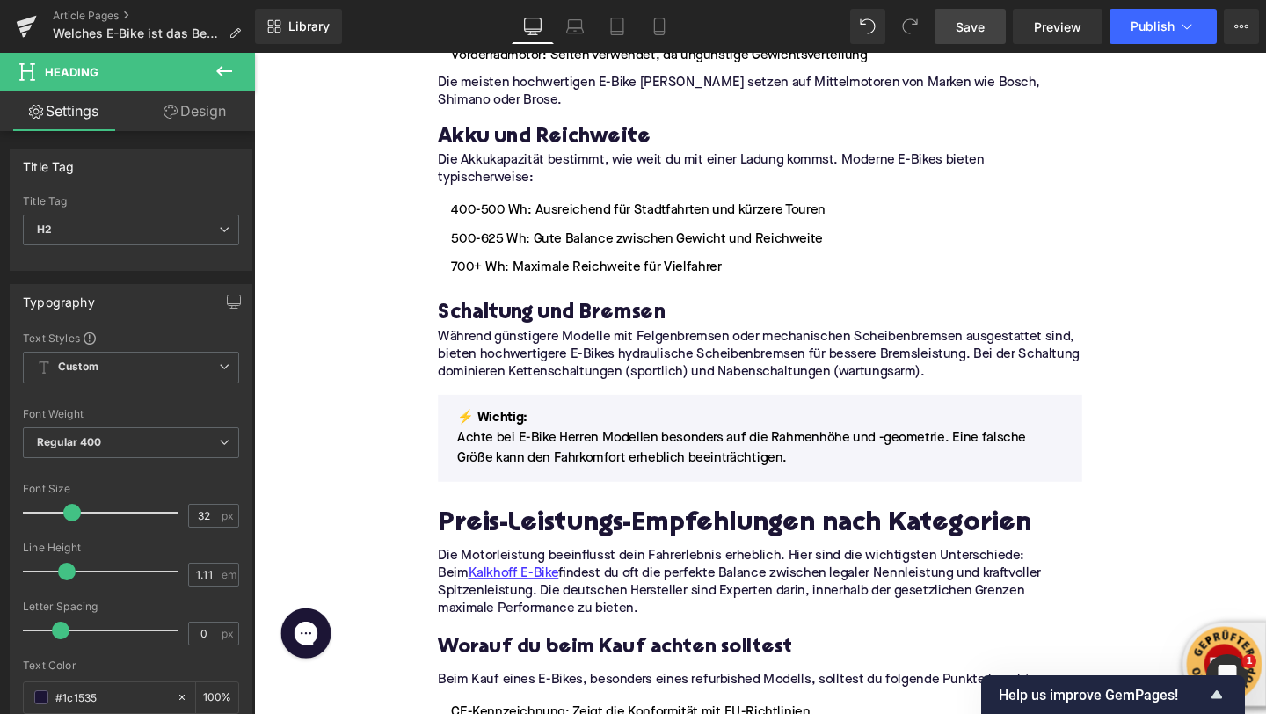
click at [222, 72] on icon at bounding box center [224, 71] width 21 height 21
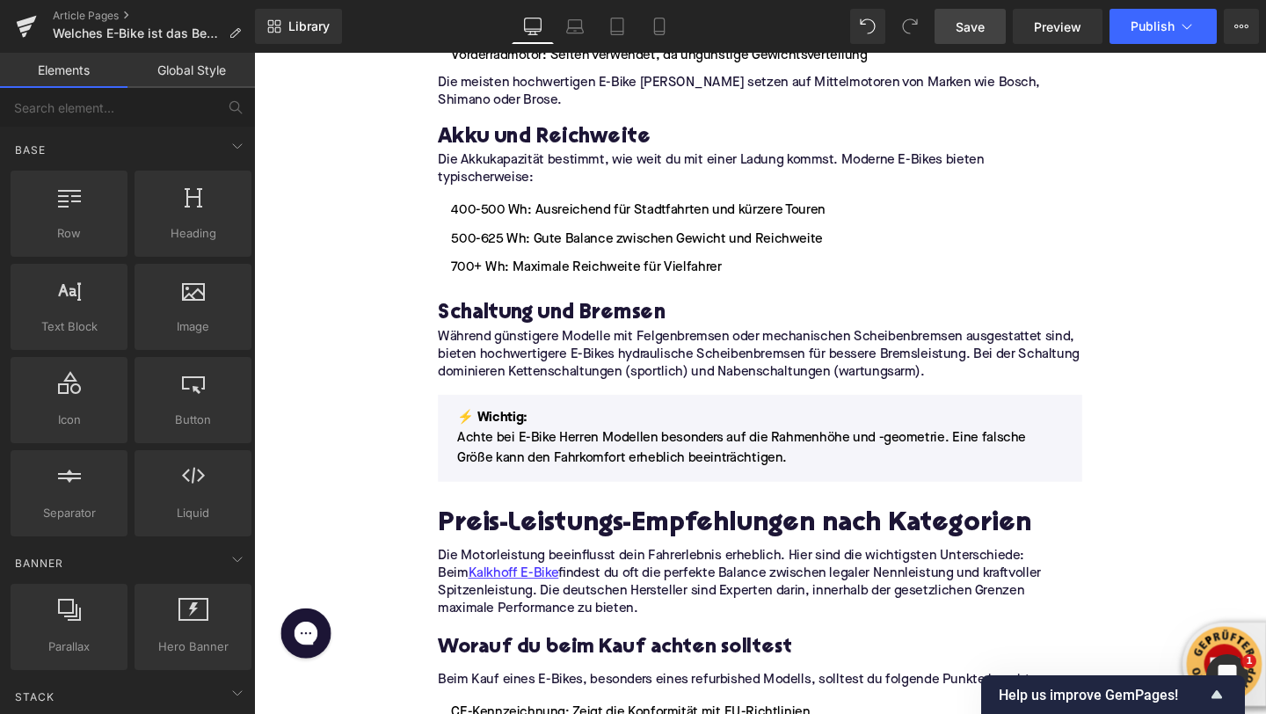
click at [964, 27] on span "Save" at bounding box center [970, 27] width 29 height 18
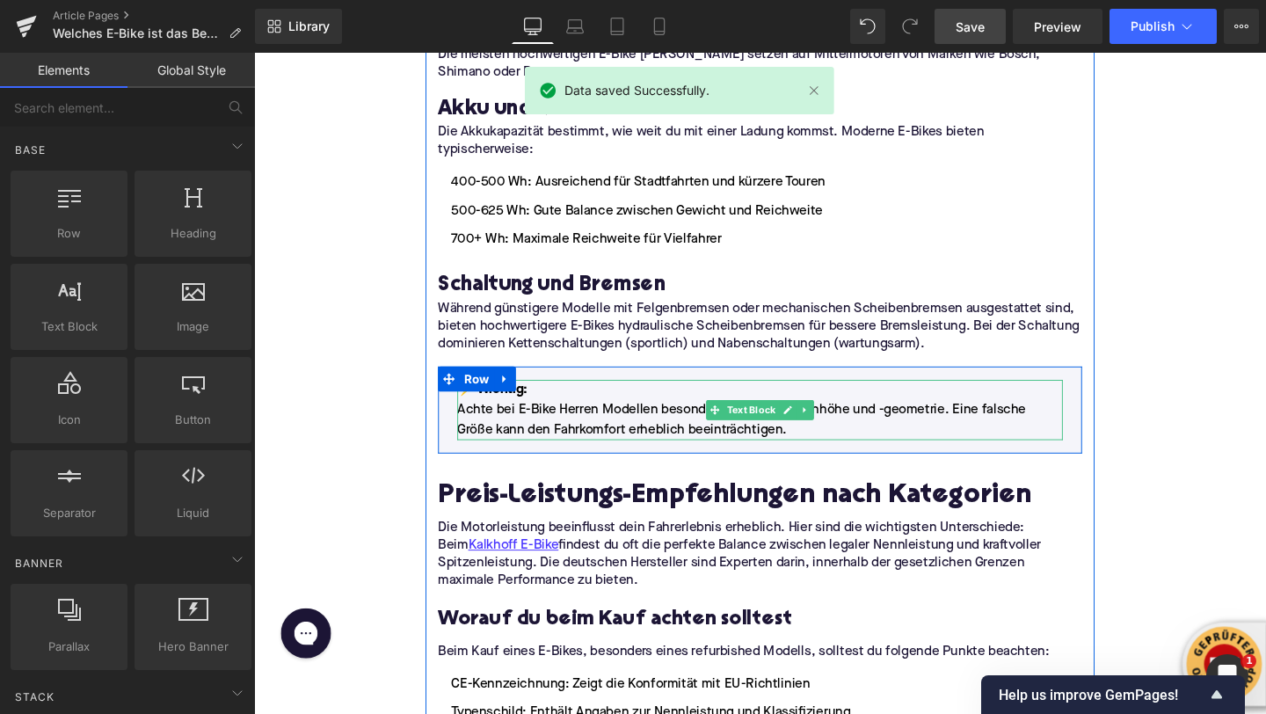
scroll to position [2053, 0]
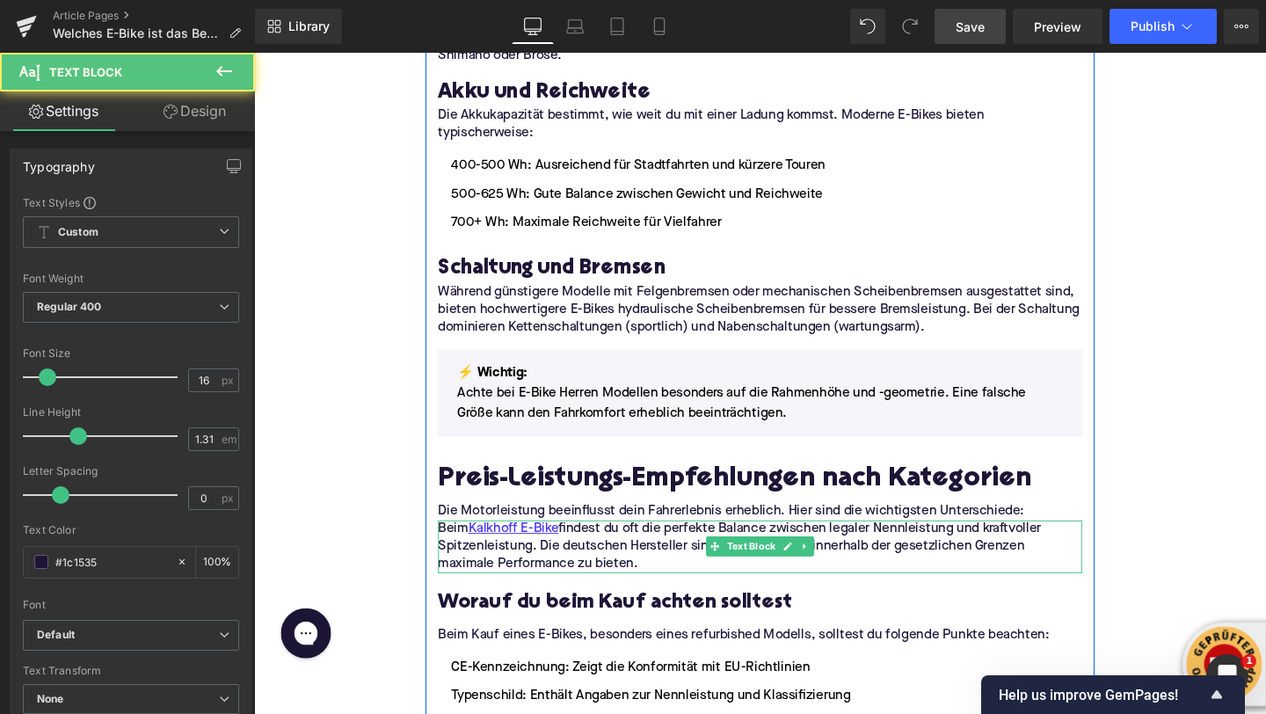
click at [615, 544] on p "Beim Kalkhoff E-Bike findest du oft die perfekte Balance zwischen legaler Nennl…" at bounding box center [785, 571] width 677 height 55
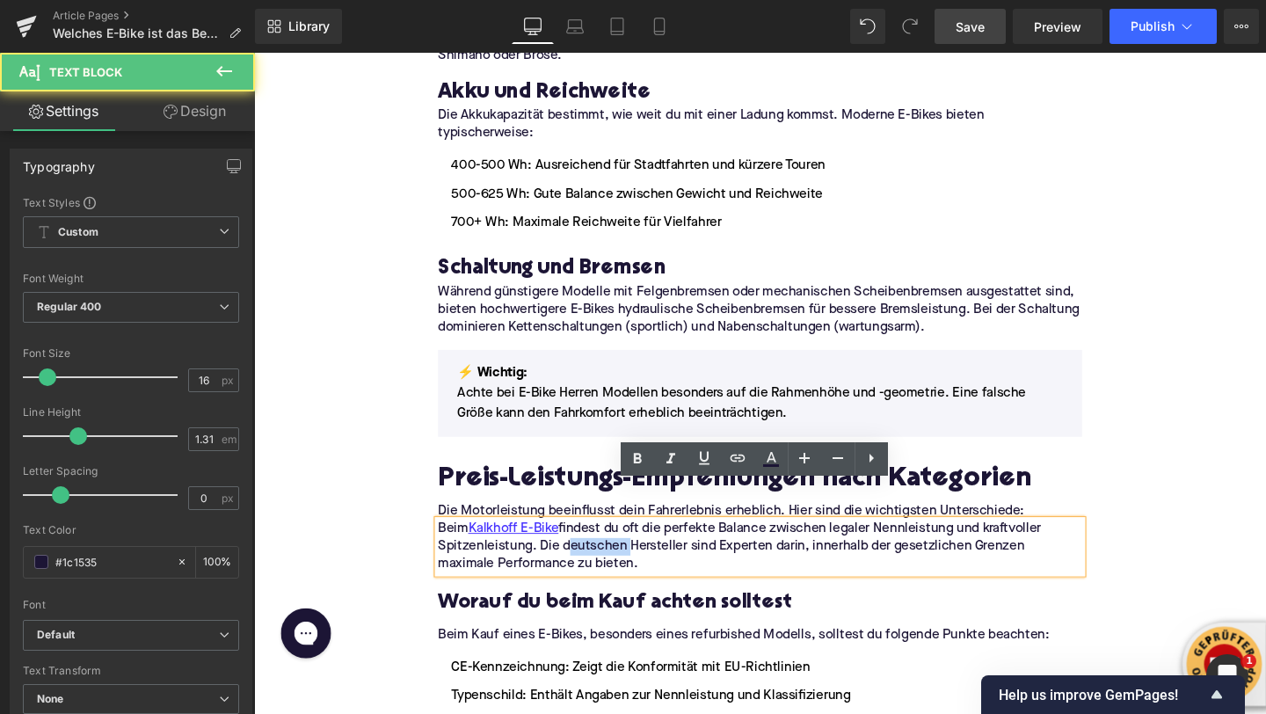
click at [615, 544] on p "Beim Kalkhoff E-Bike findest du oft die perfekte Balance zwischen legaler Nennl…" at bounding box center [785, 571] width 677 height 55
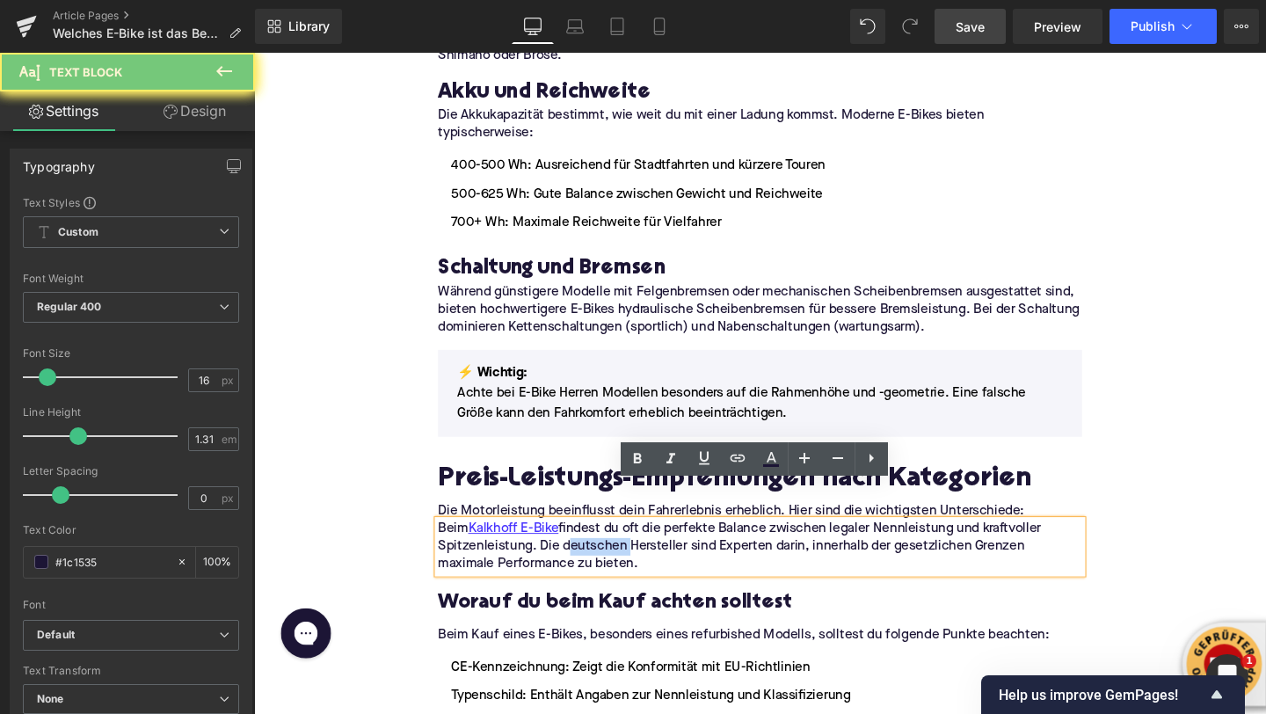
click at [615, 544] on p "Beim Kalkhoff E-Bike findest du oft die perfekte Balance zwischen legaler Nennl…" at bounding box center [785, 571] width 677 height 55
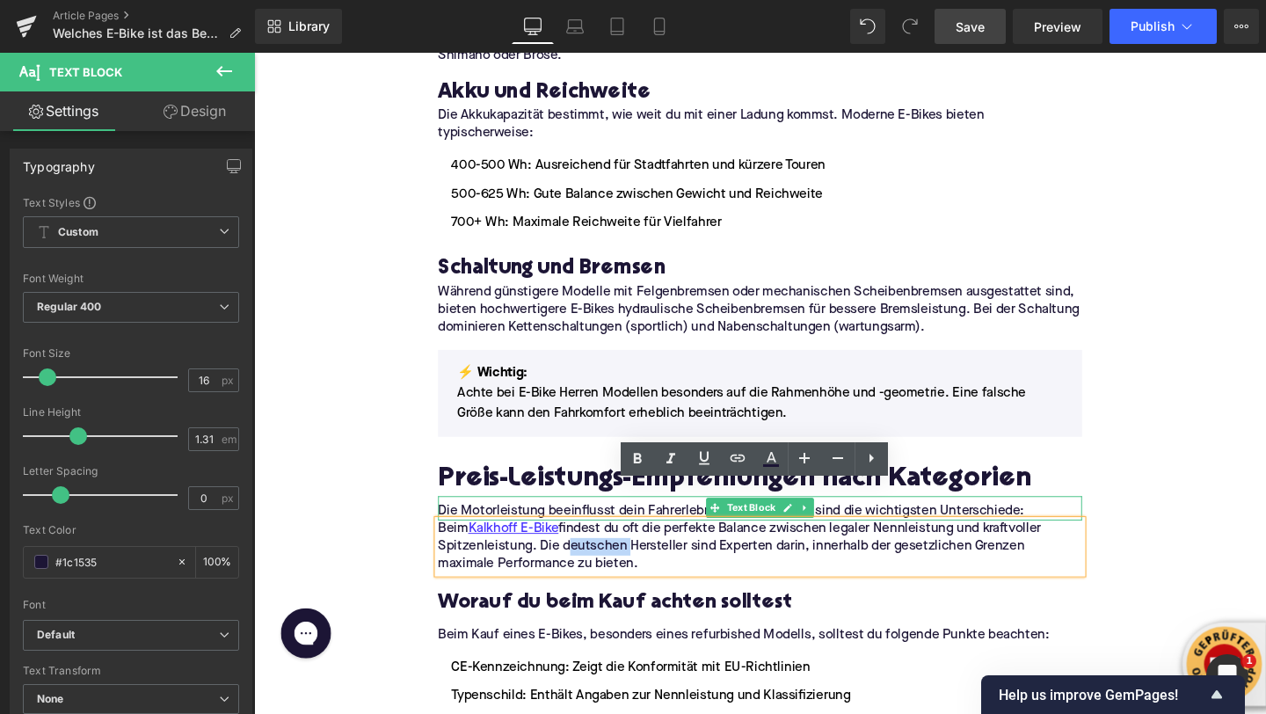
click at [559, 526] on p "Die Motorleistung beeinflusst dein Fahrerlebnis erheblich. Hier sind die wichti…" at bounding box center [785, 535] width 677 height 18
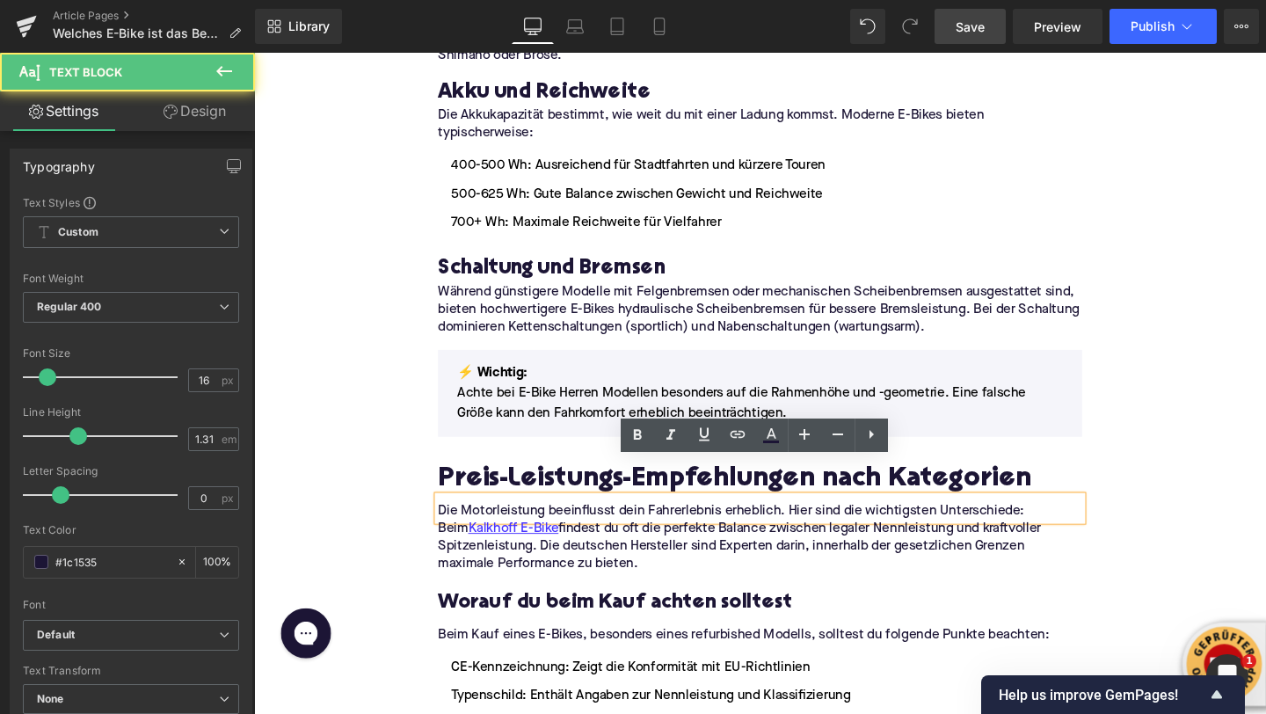
click at [367, 483] on div "Home / Welches E-Bike ist das Beste? Breadcrumbs Welches E-Bike ist das Beste? …" at bounding box center [786, 604] width 1064 height 4911
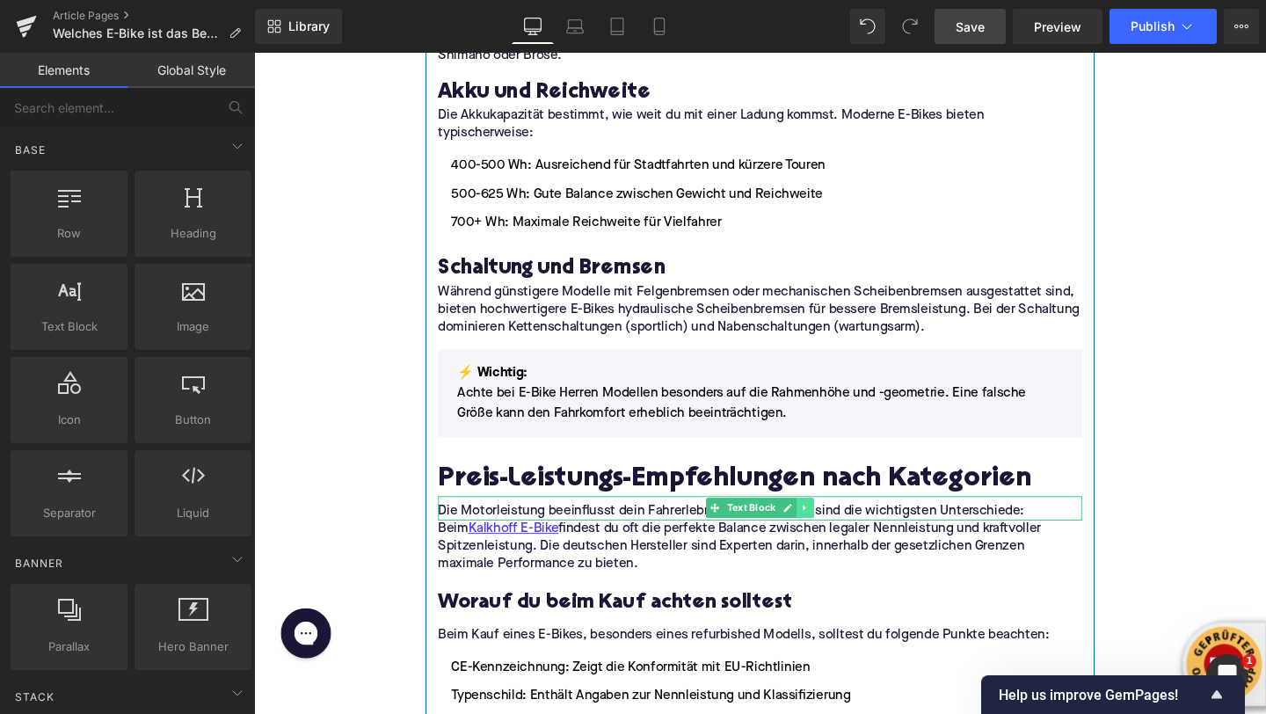
click at [839, 520] on link at bounding box center [834, 530] width 18 height 21
click at [838, 526] on icon at bounding box center [843, 531] width 10 height 11
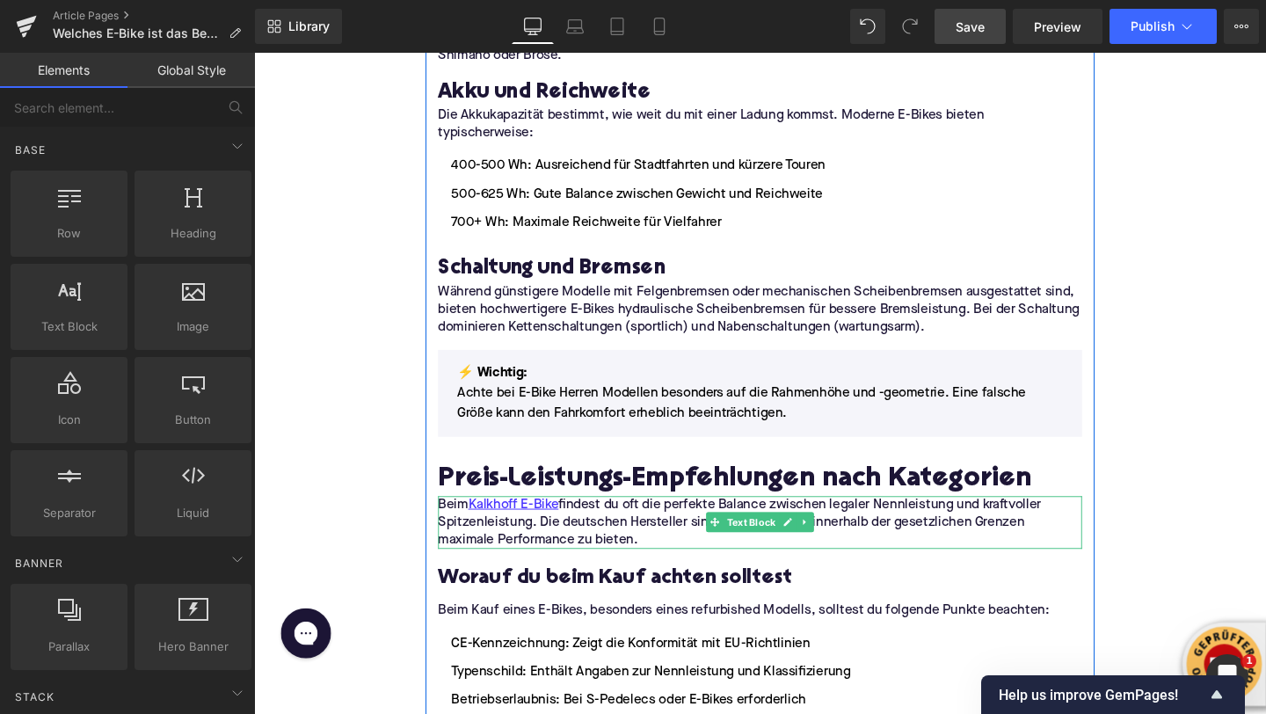
click at [672, 519] on p "Beim Kalkhoff E-Bike findest du oft die perfekte Balance zwischen legaler Nennl…" at bounding box center [785, 546] width 677 height 55
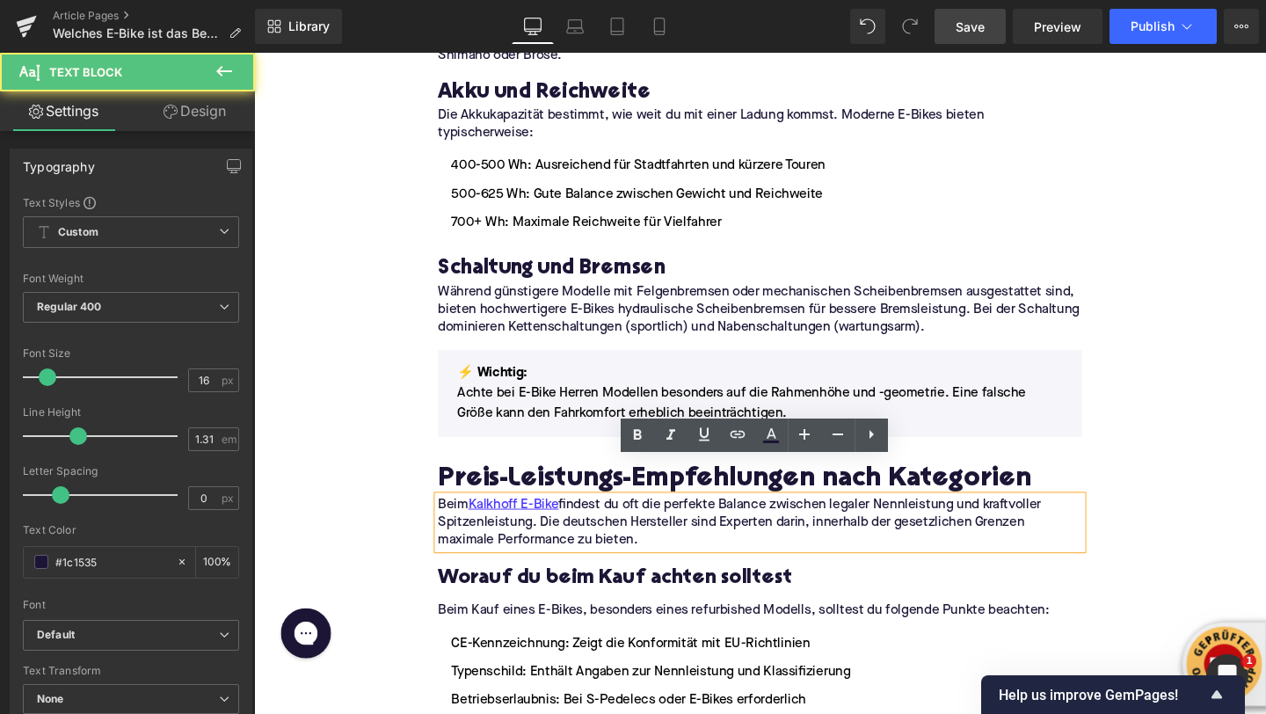
click at [672, 519] on p "Beim Kalkhoff E-Bike findest du oft die perfekte Balance zwischen legaler Nennl…" at bounding box center [785, 546] width 677 height 55
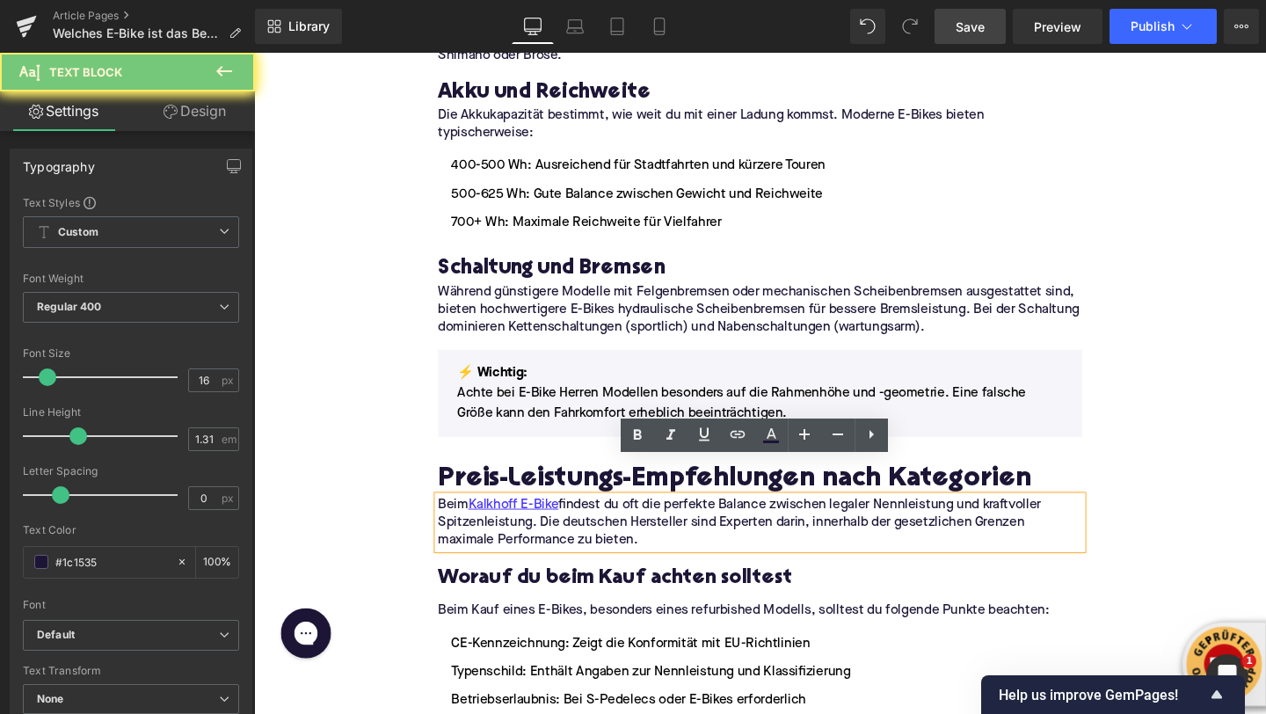
click at [672, 519] on p "Beim Kalkhoff E-Bike findest du oft die perfekte Balance zwischen legaler Nennl…" at bounding box center [785, 546] width 677 height 55
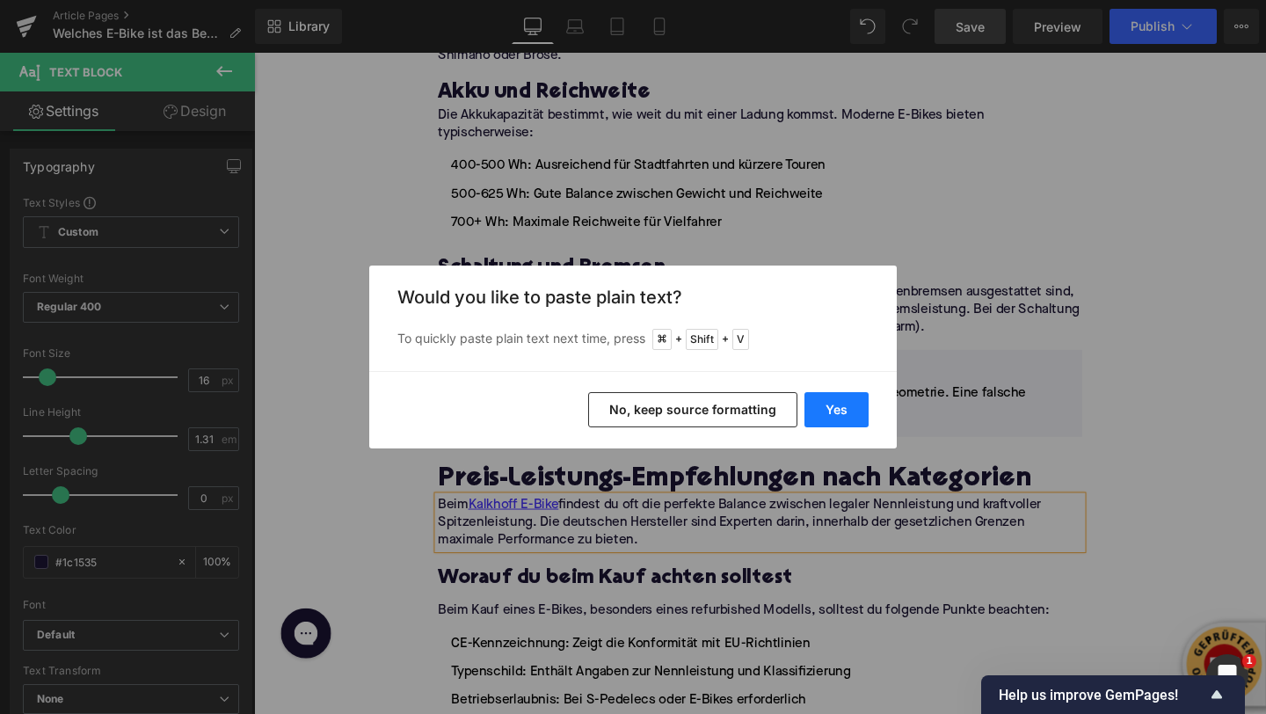
click at [827, 411] on button "Yes" at bounding box center [836, 409] width 64 height 35
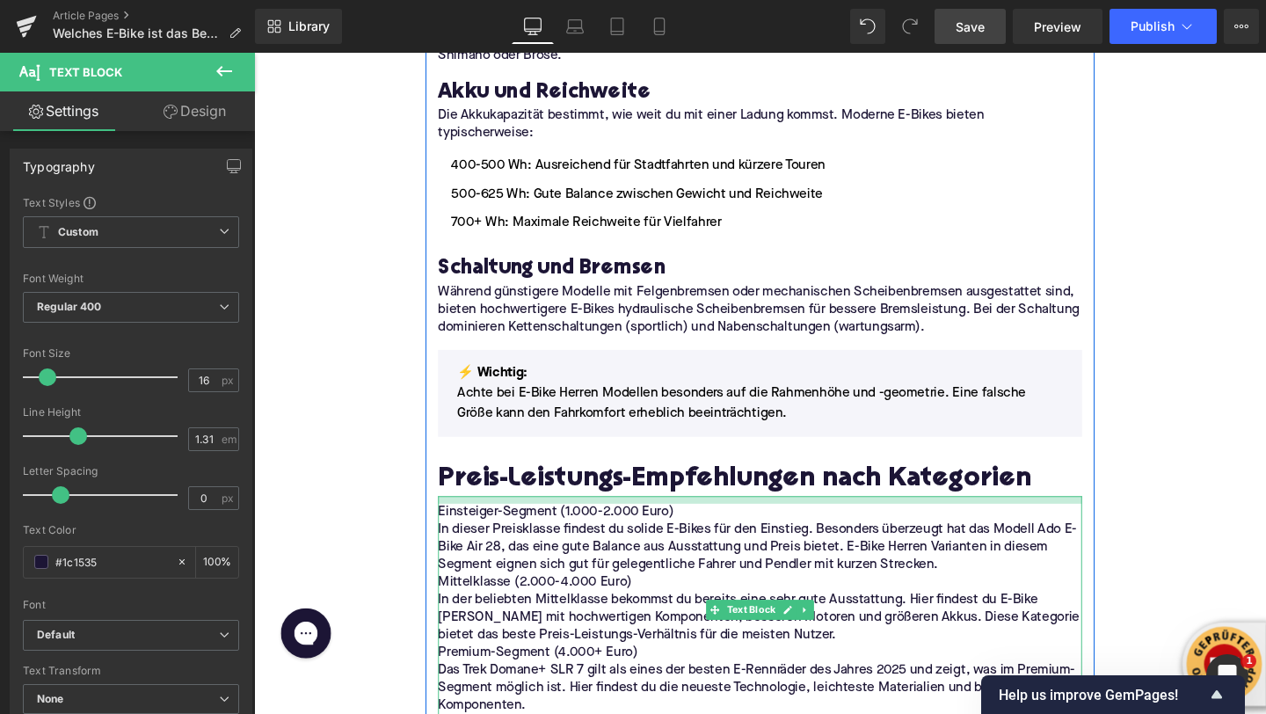
click at [523, 519] on div "Einsteiger-Segment (1.000-2.000 Euro) In dieser Preisklasse findest du solide E…" at bounding box center [785, 643] width 677 height 248
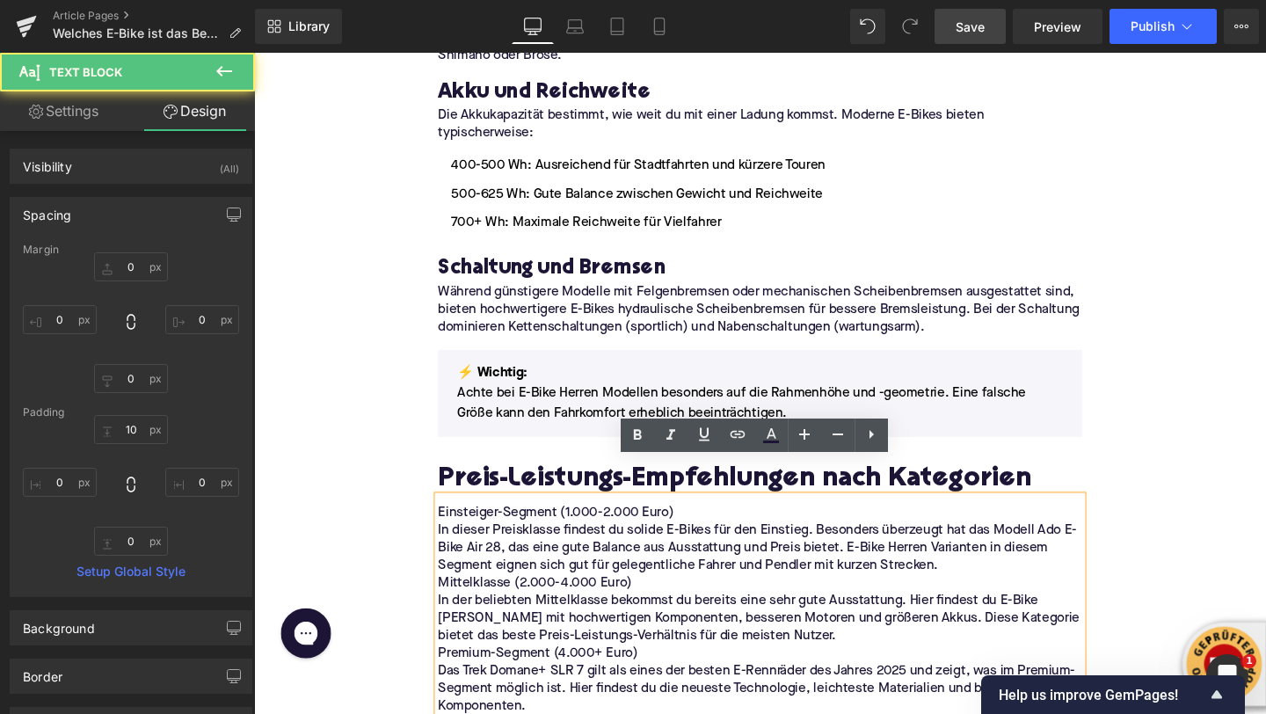
click at [975, 559] on p "In dieser Preisklasse findest du solide E-Bikes für den Einstieg. Besonders übe…" at bounding box center [785, 573] width 677 height 55
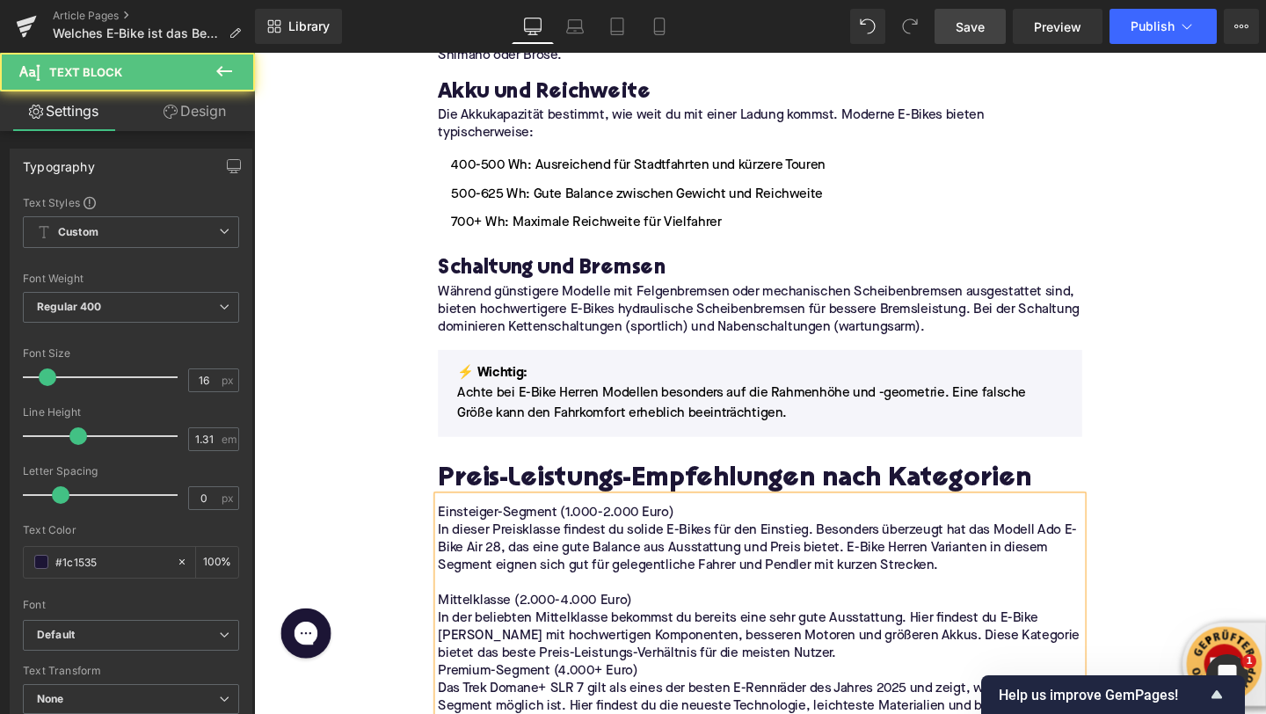
click at [866, 643] on p "In der beliebten Mittelklasse bekommst du bereits eine sehr gute Ausstattung. H…" at bounding box center [785, 665] width 677 height 55
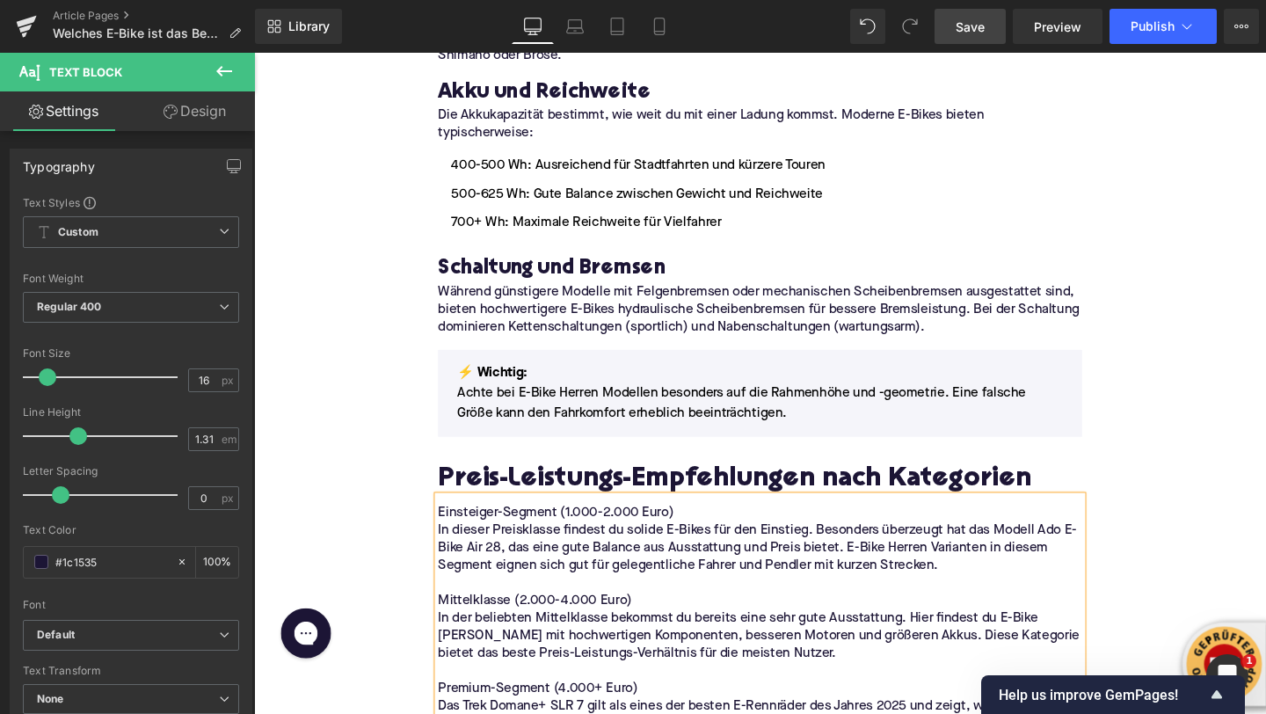
click at [602, 527] on p "Einsteiger-Segment (1.000-2.000 Euro)" at bounding box center [785, 536] width 677 height 18
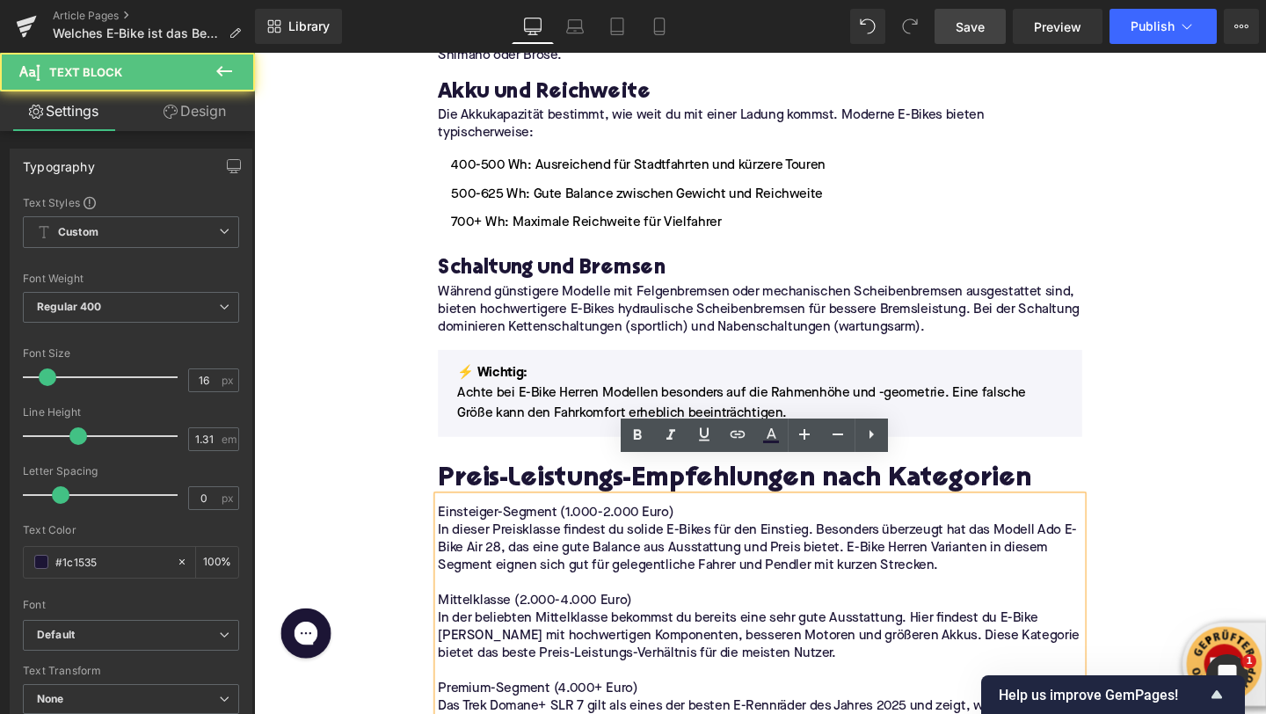
click at [602, 527] on p "Einsteiger-Segment (1.000-2.000 Euro)" at bounding box center [785, 536] width 677 height 18
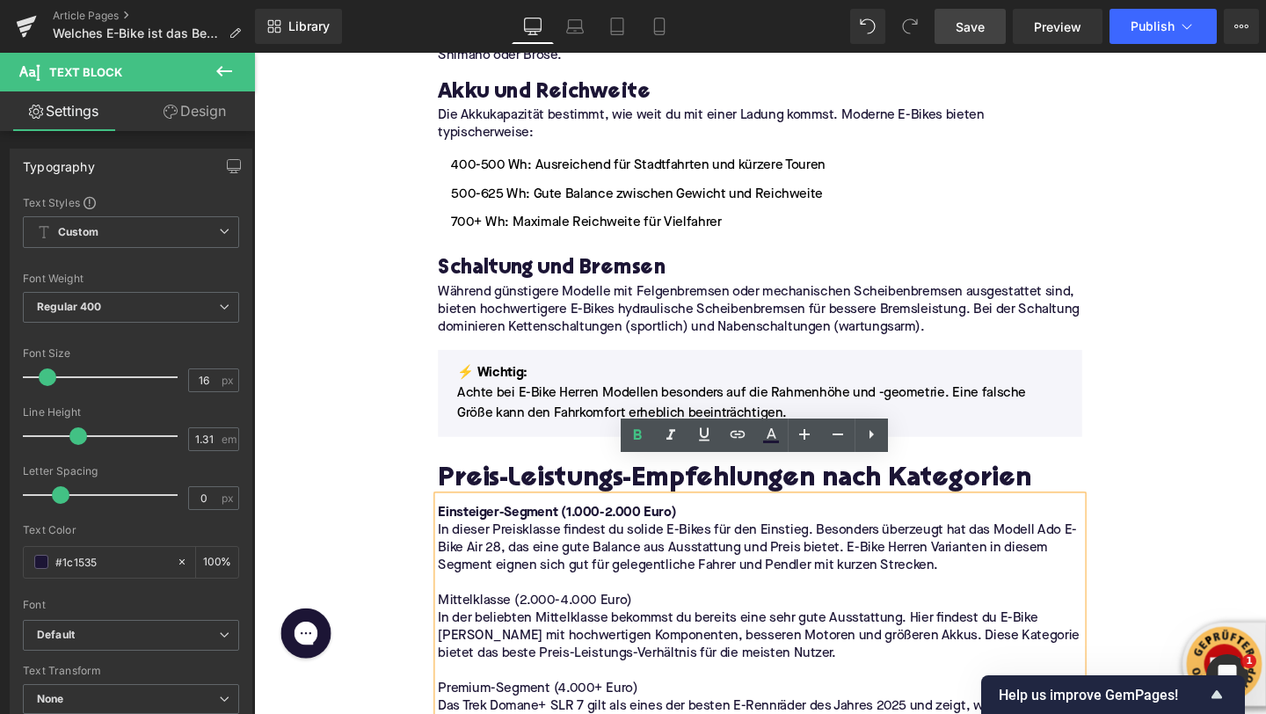
click at [483, 620] on p "Mittelklasse (2.000-4.000 Euro)" at bounding box center [785, 629] width 677 height 18
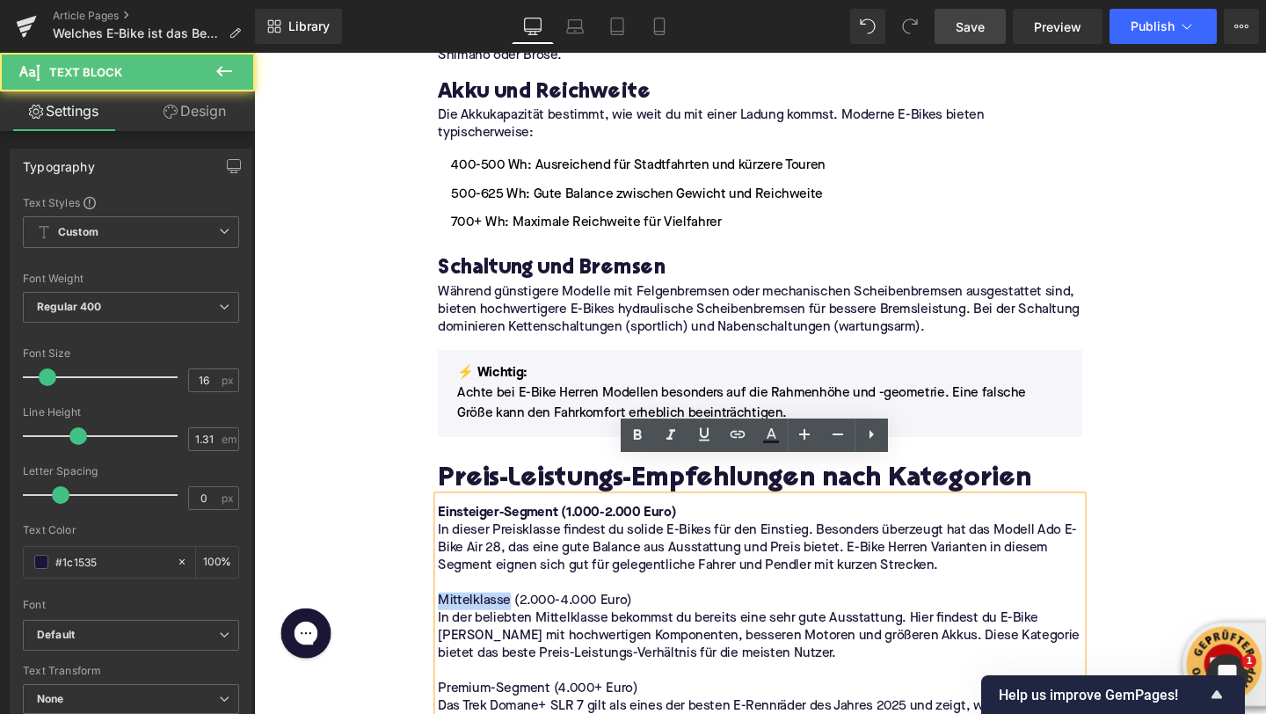
click at [483, 620] on p "Mittelklasse (2.000-4.000 Euro)" at bounding box center [785, 629] width 677 height 18
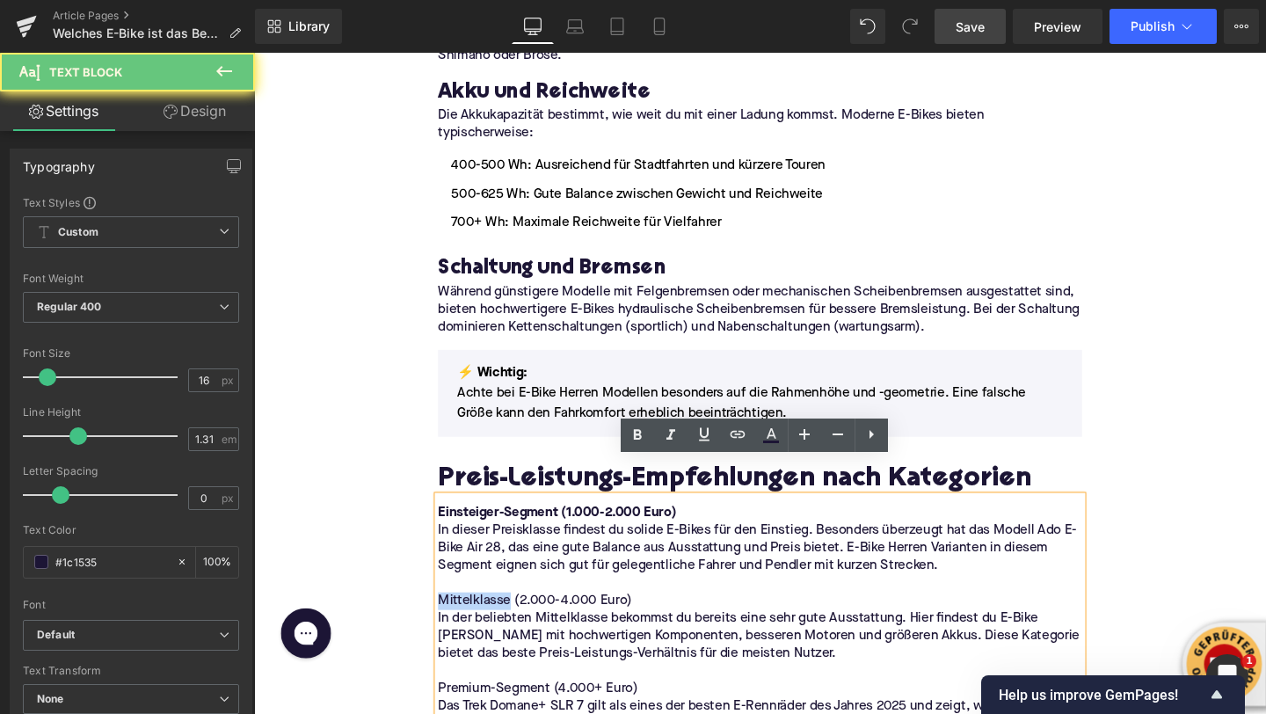
click at [483, 620] on p "Mittelklasse (2.000-4.000 Euro)" at bounding box center [785, 629] width 677 height 18
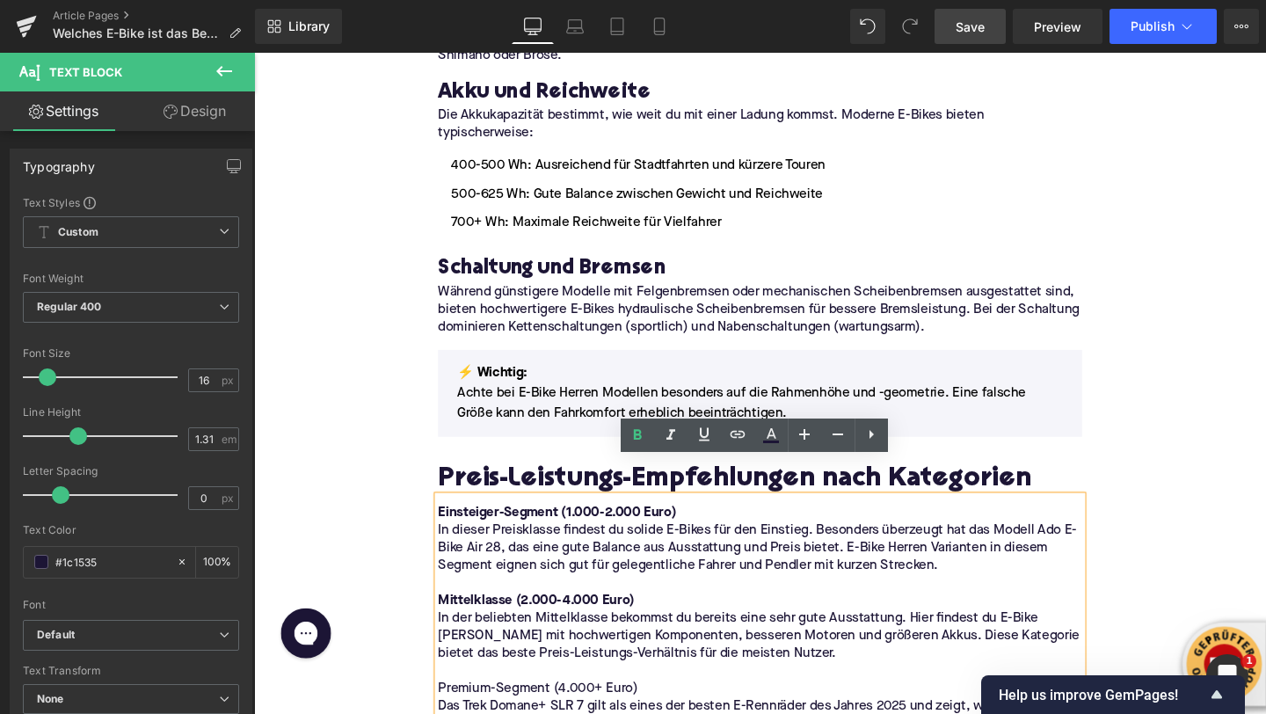
click at [480, 712] on p "Premium-Segment (4.000+ Euro)" at bounding box center [785, 721] width 677 height 18
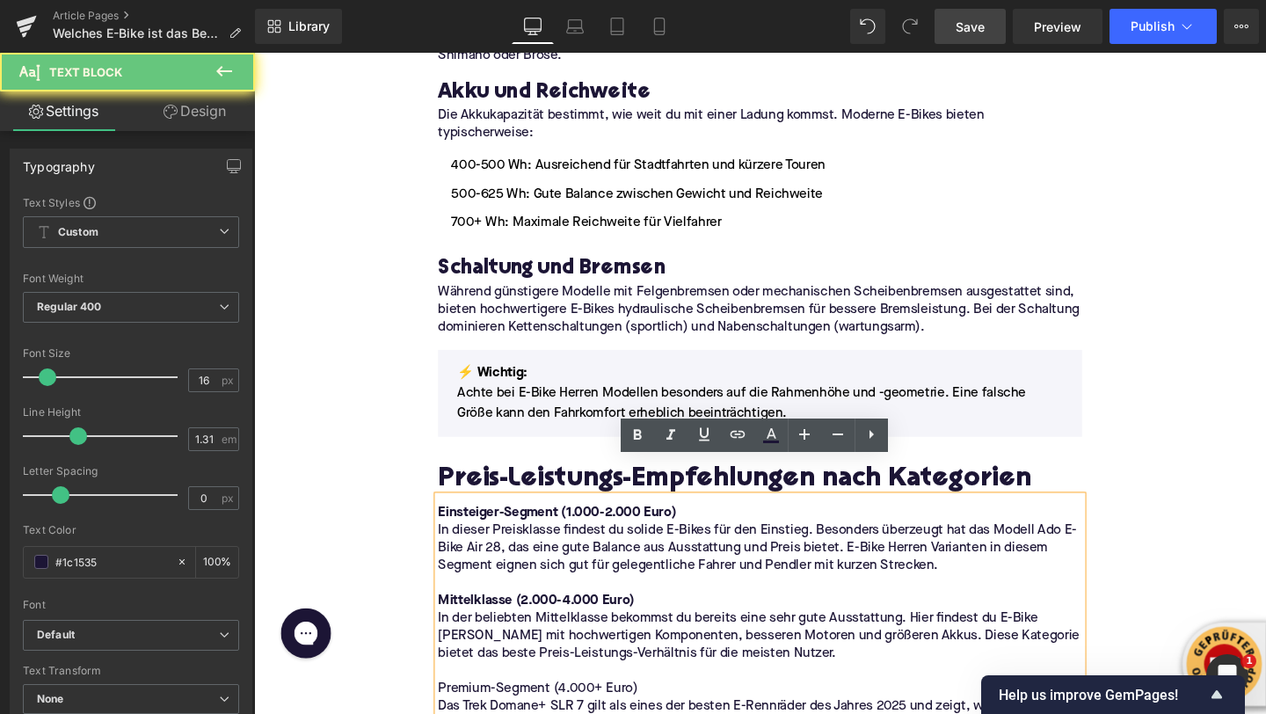
click at [480, 712] on p "Premium-Segment (4.000+ Euro)" at bounding box center [785, 721] width 677 height 18
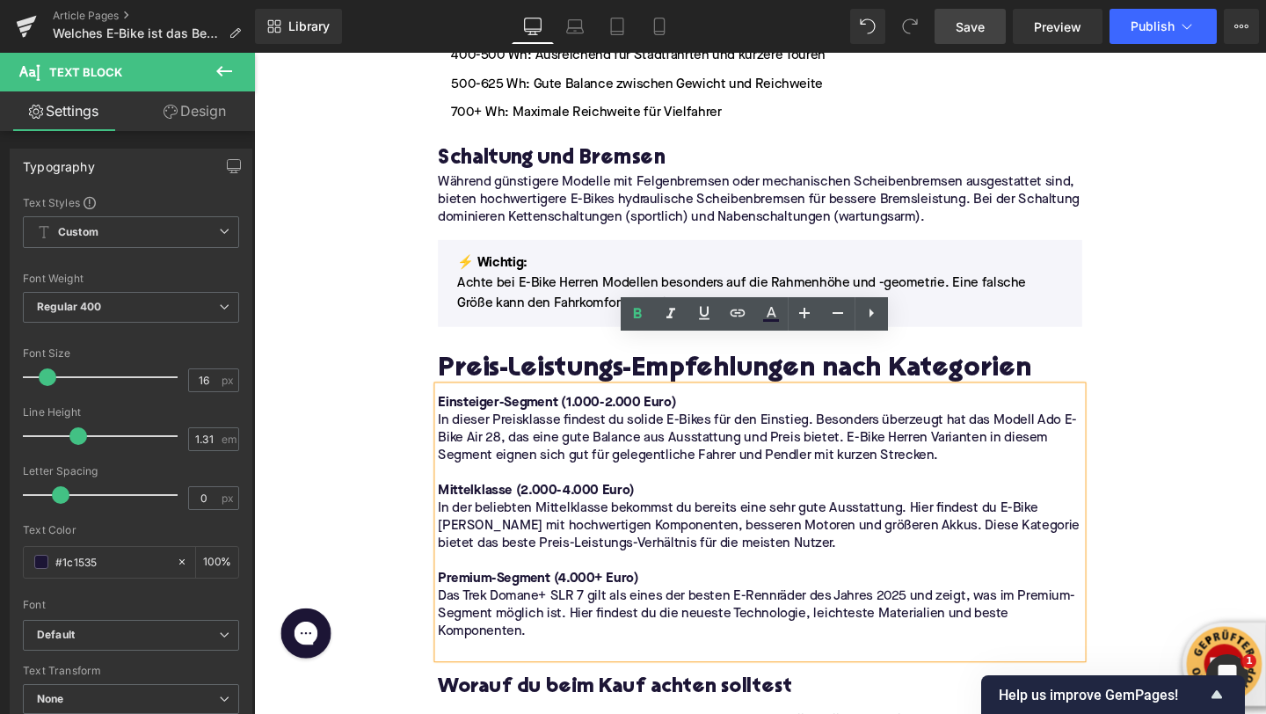
scroll to position [2206, 0]
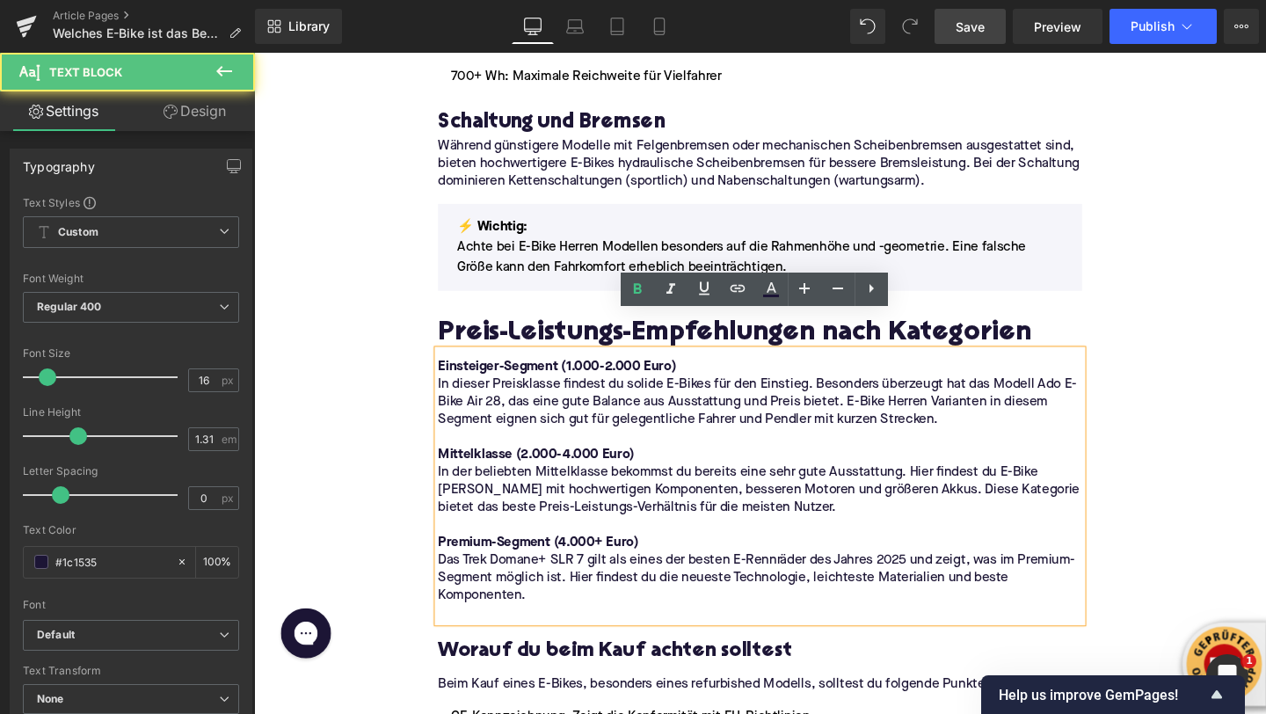
click at [483, 633] on p at bounding box center [785, 642] width 677 height 18
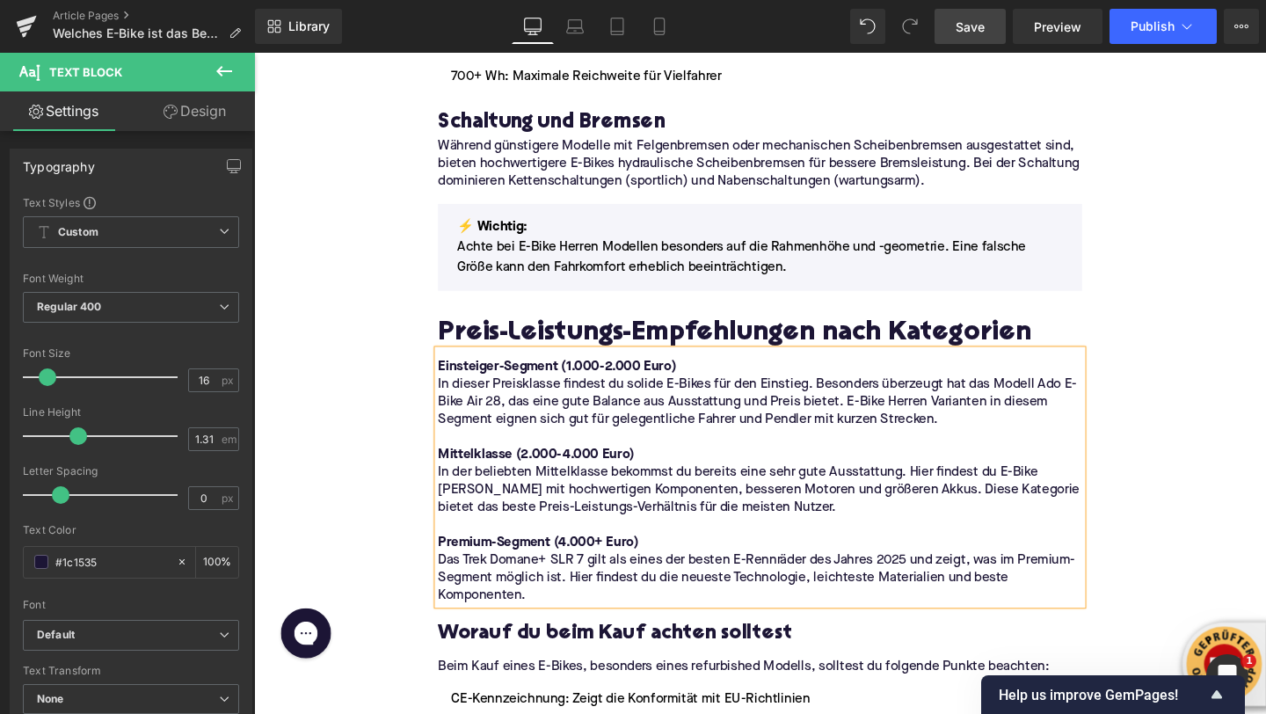
click at [318, 475] on div "Home / Welches E-Bike ist das Beste? Breadcrumbs Welches E-Bike ist das Beste? …" at bounding box center [786, 545] width 1064 height 5098
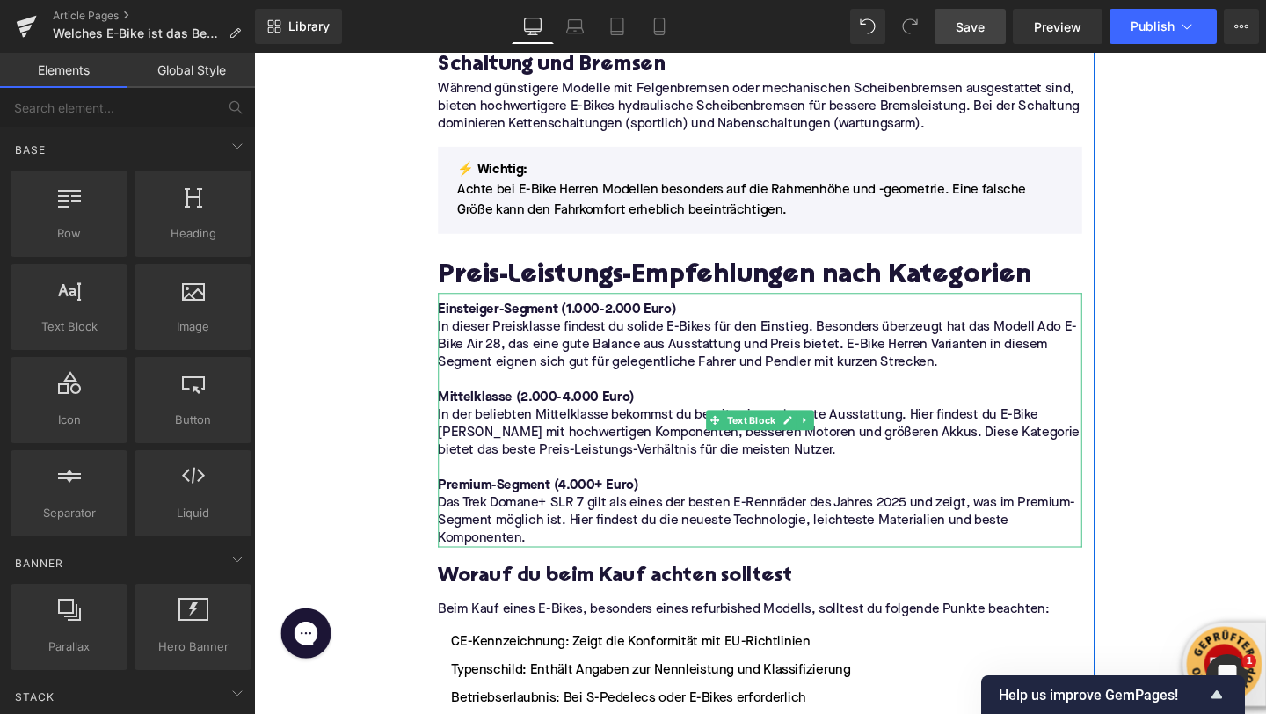
scroll to position [2287, 0]
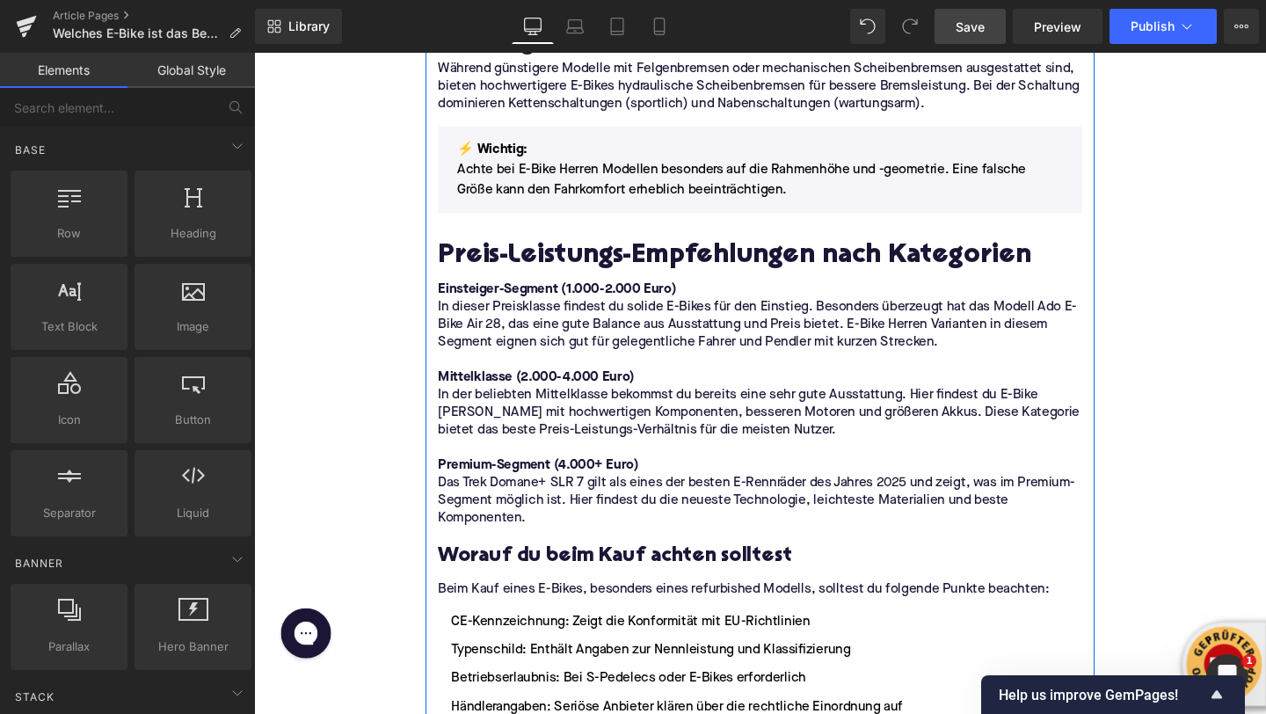
click at [511, 569] on h3 "Worauf du beim Kauf achten solltest" at bounding box center [785, 582] width 677 height 27
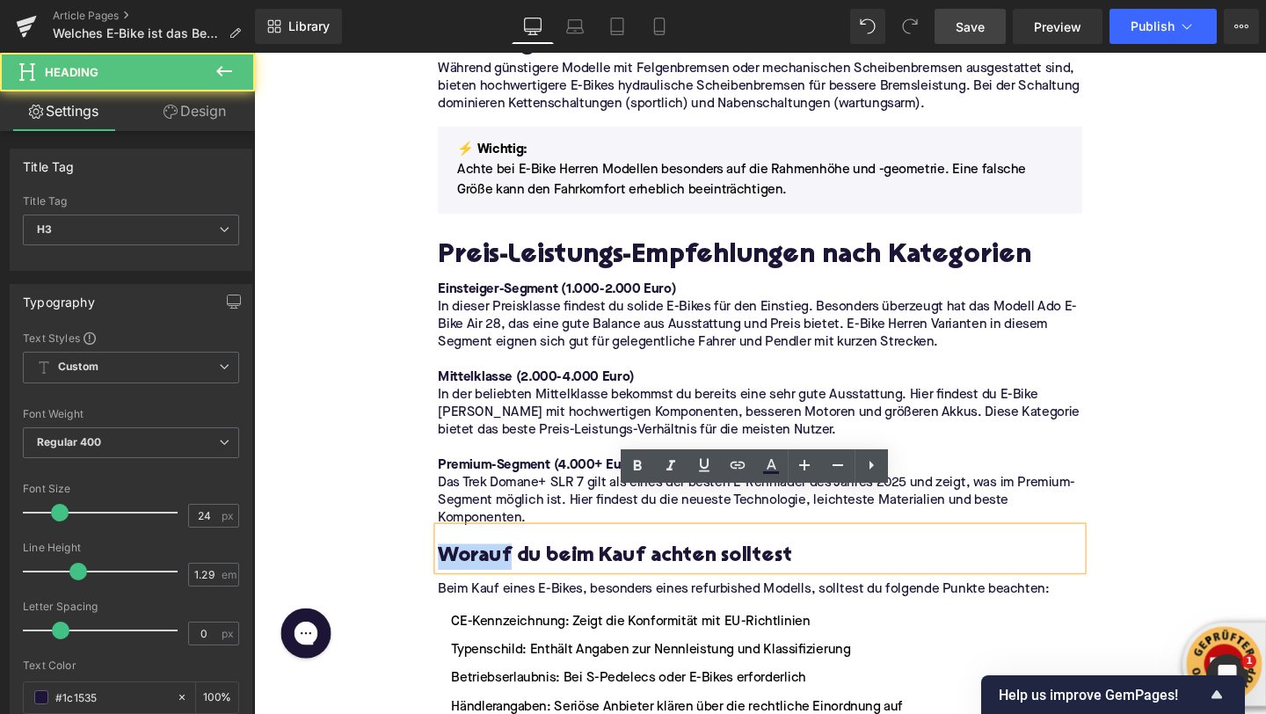
click at [511, 569] on h3 "Worauf du beim Kauf achten solltest" at bounding box center [785, 582] width 677 height 27
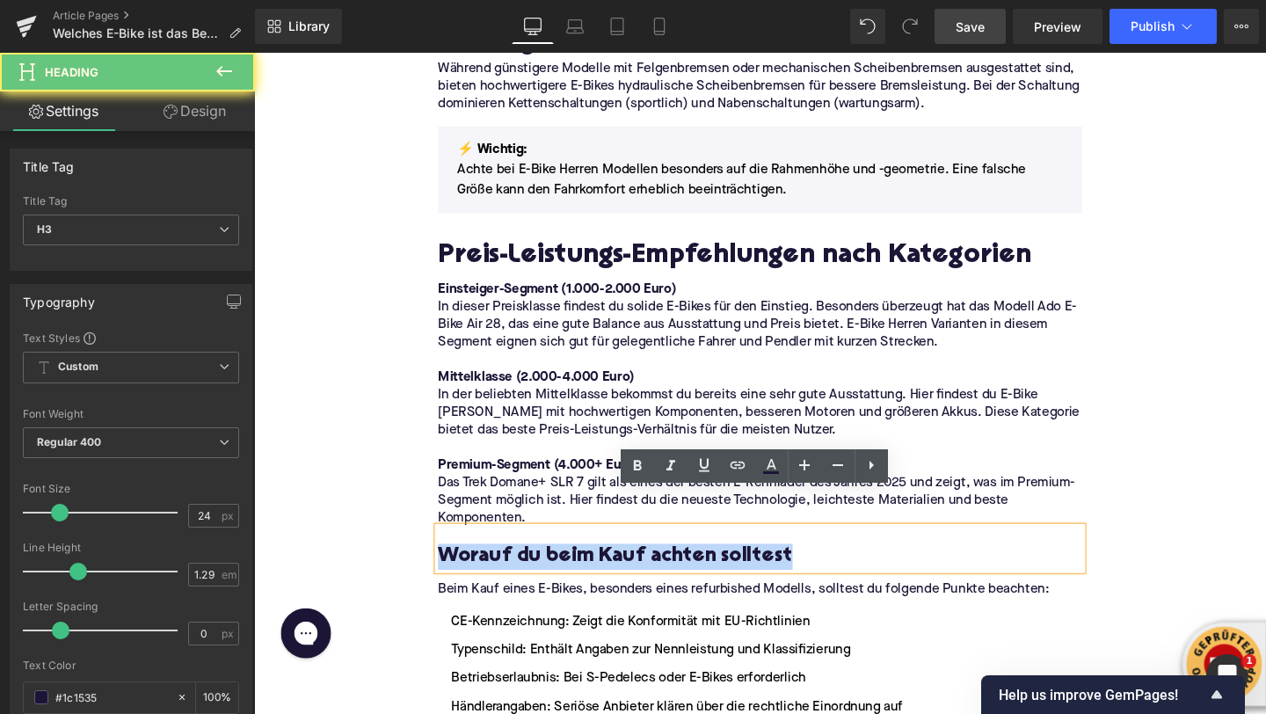
click at [511, 569] on h3 "Worauf du beim Kauf achten solltest" at bounding box center [785, 582] width 677 height 27
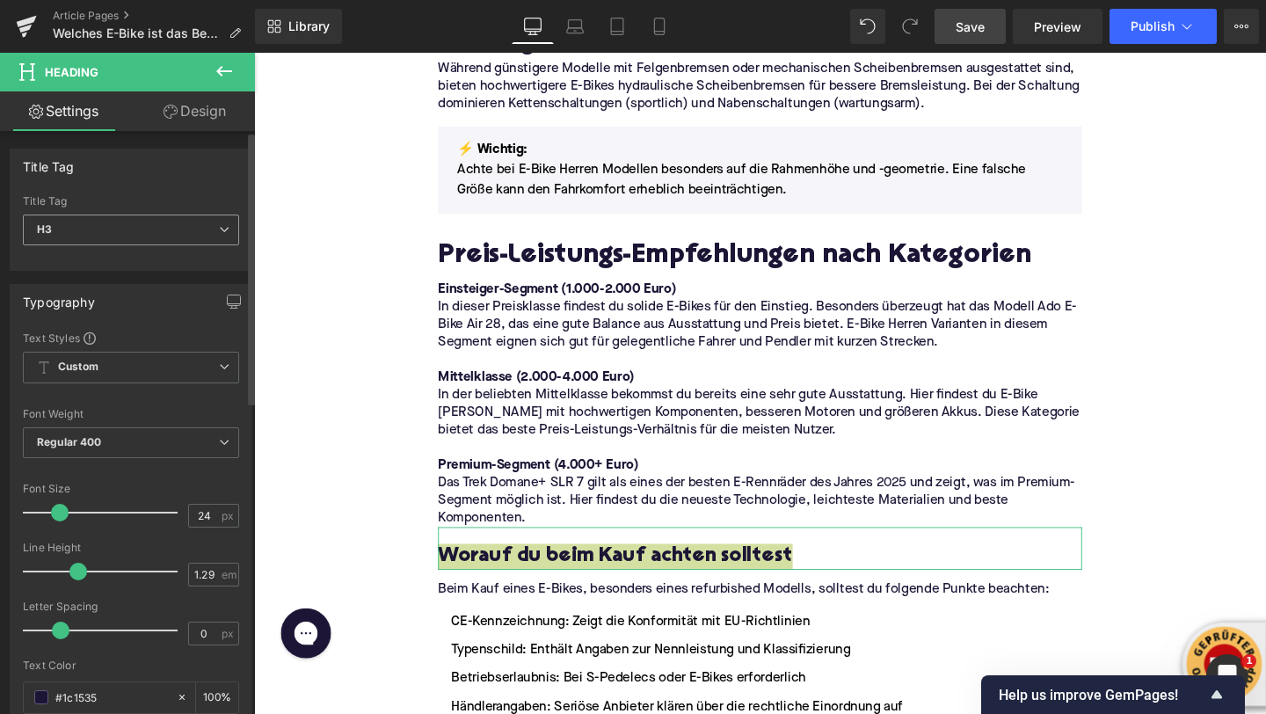
click at [173, 217] on span "H3" at bounding box center [131, 229] width 216 height 31
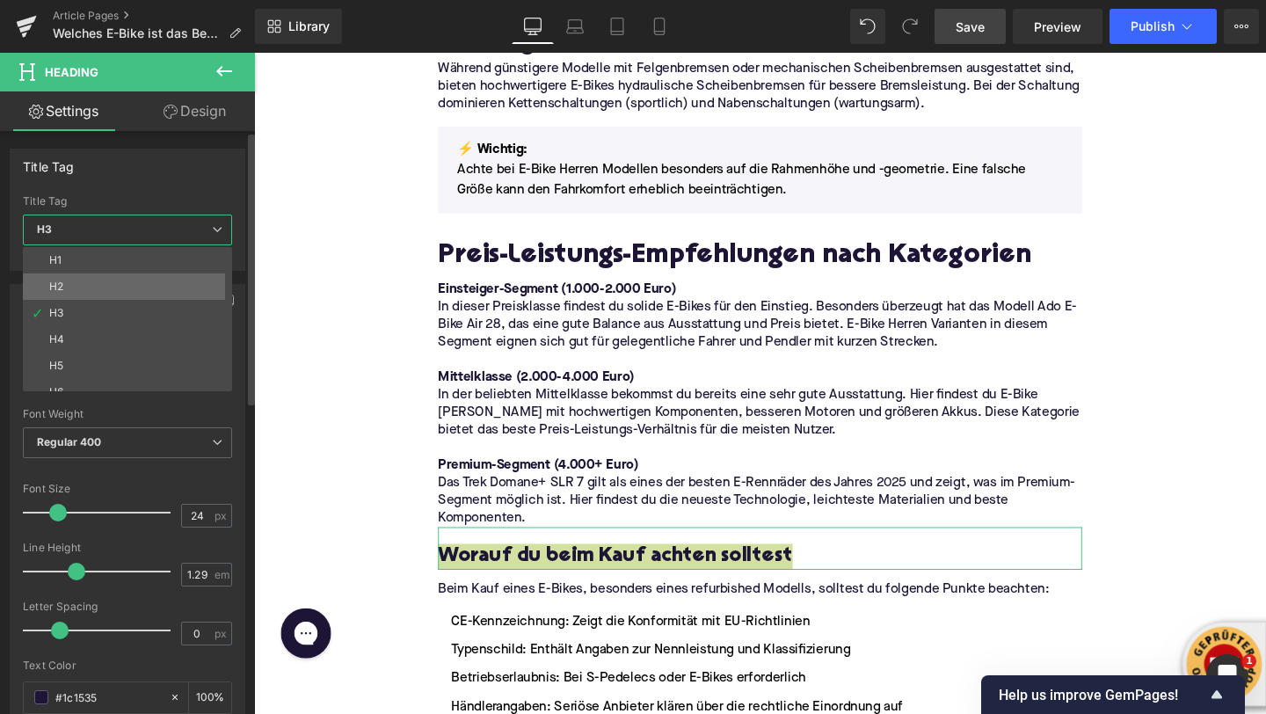
click at [145, 280] on li "H2" at bounding box center [131, 286] width 217 height 26
type input "32"
type input "1.11"
type input "100"
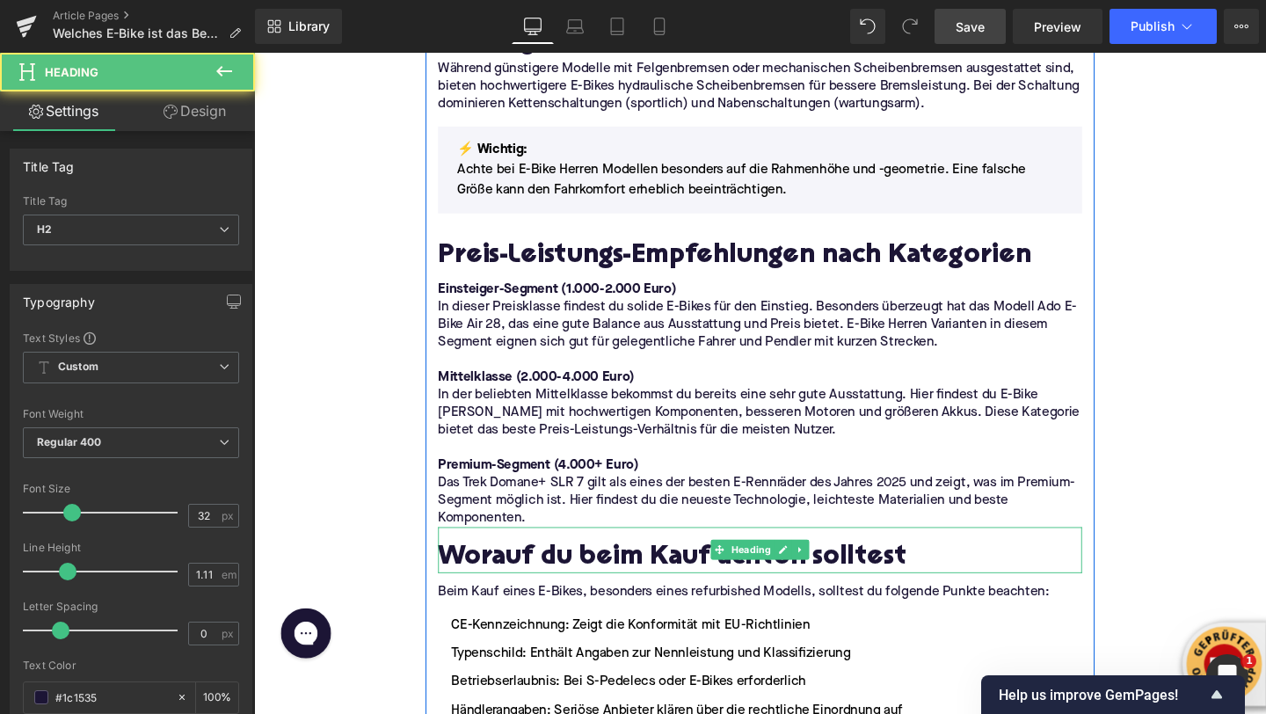
click at [530, 569] on h2 "Worauf du beim Kauf achten solltest" at bounding box center [785, 585] width 677 height 32
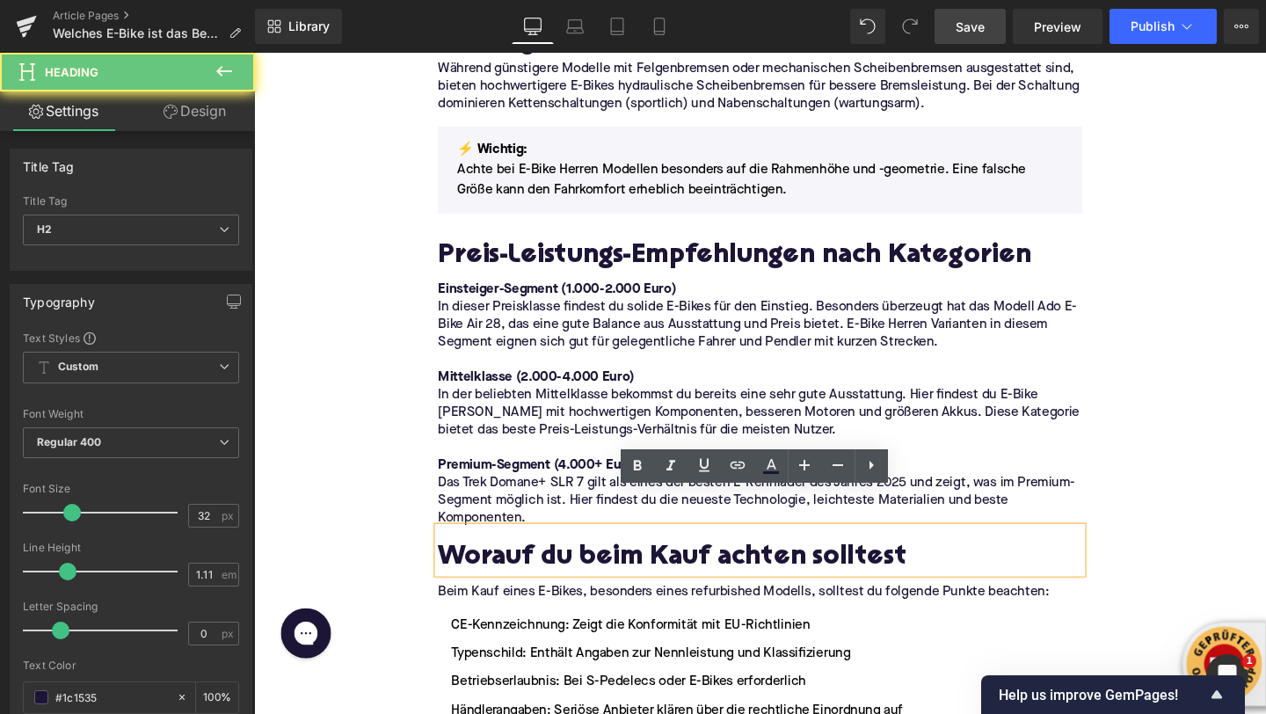
click at [530, 569] on h2 "Worauf du beim Kauf achten solltest" at bounding box center [785, 585] width 677 height 32
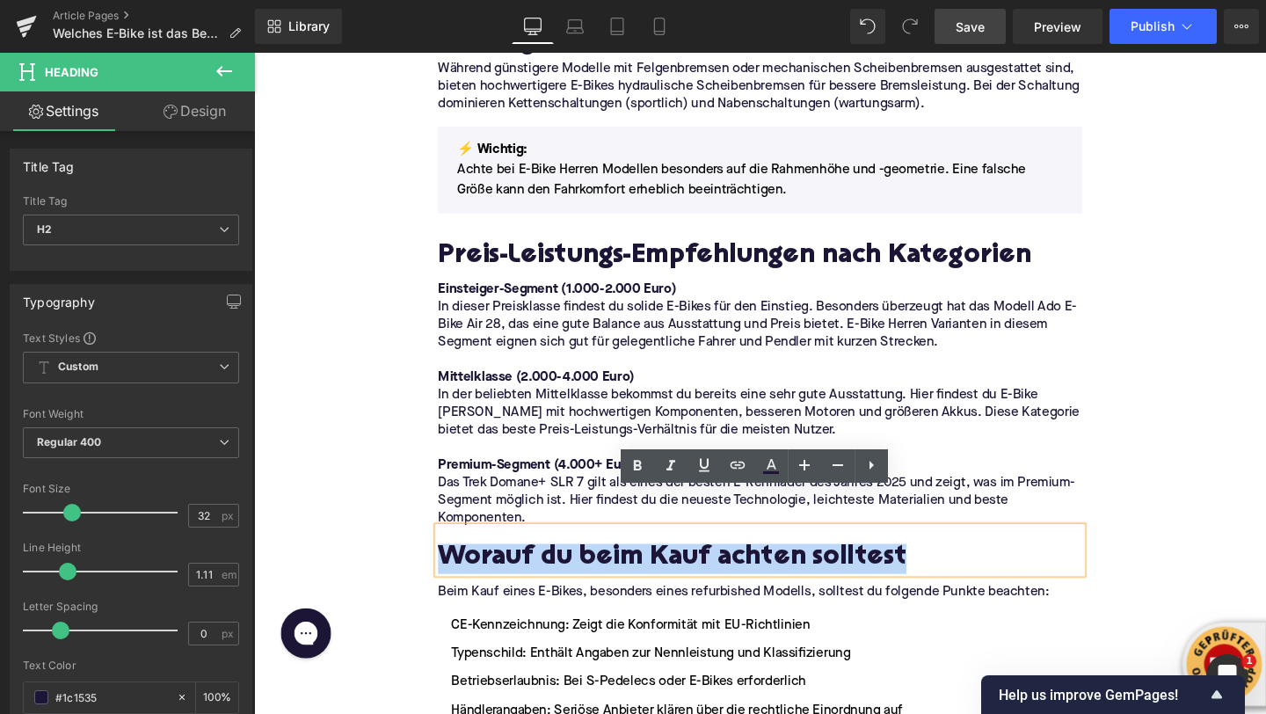
paste div
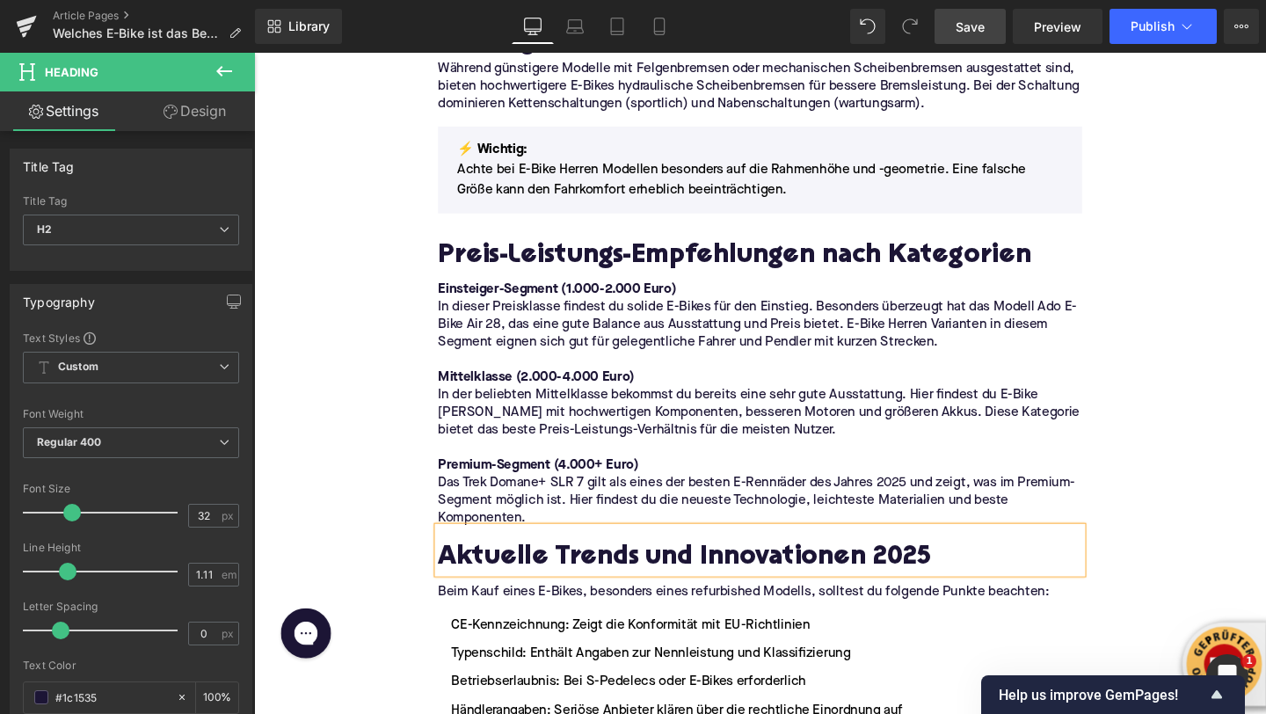
click at [382, 449] on div "Home / Welches E-Bike ist das Beste? Breadcrumbs Welches E-Bike ist das Beste? …" at bounding box center [786, 464] width 1064 height 5101
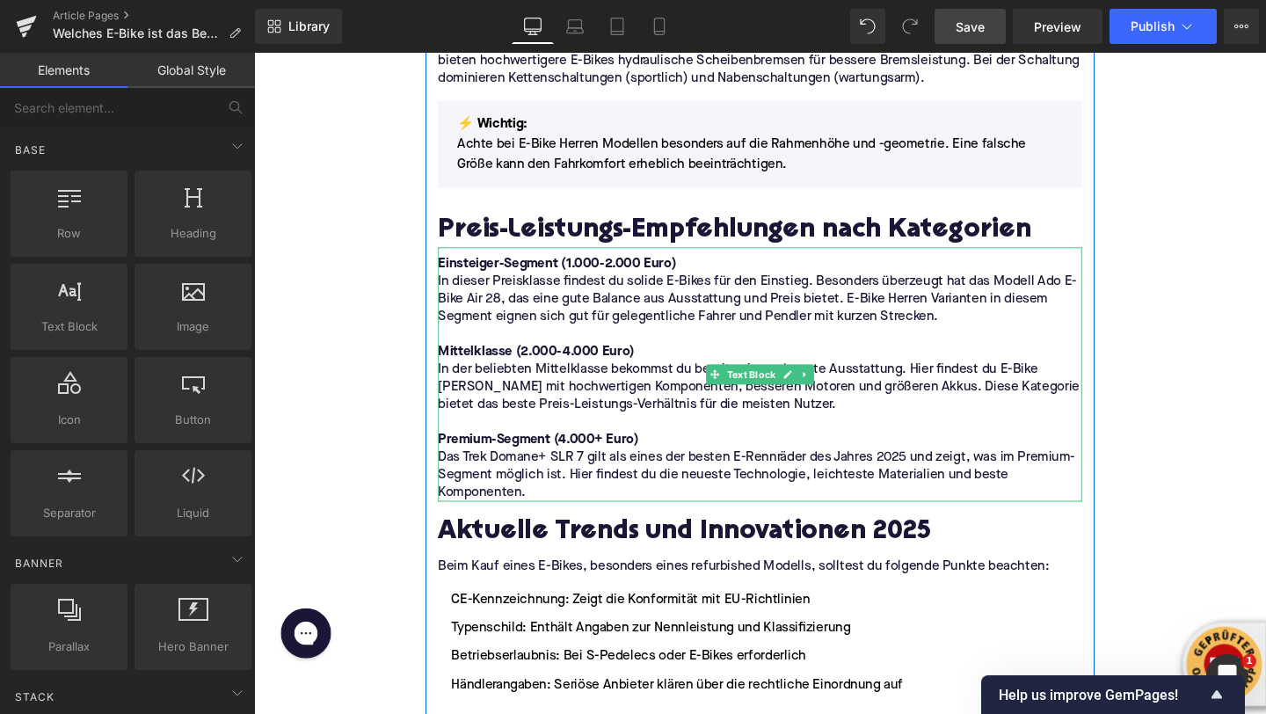
scroll to position [2344, 0]
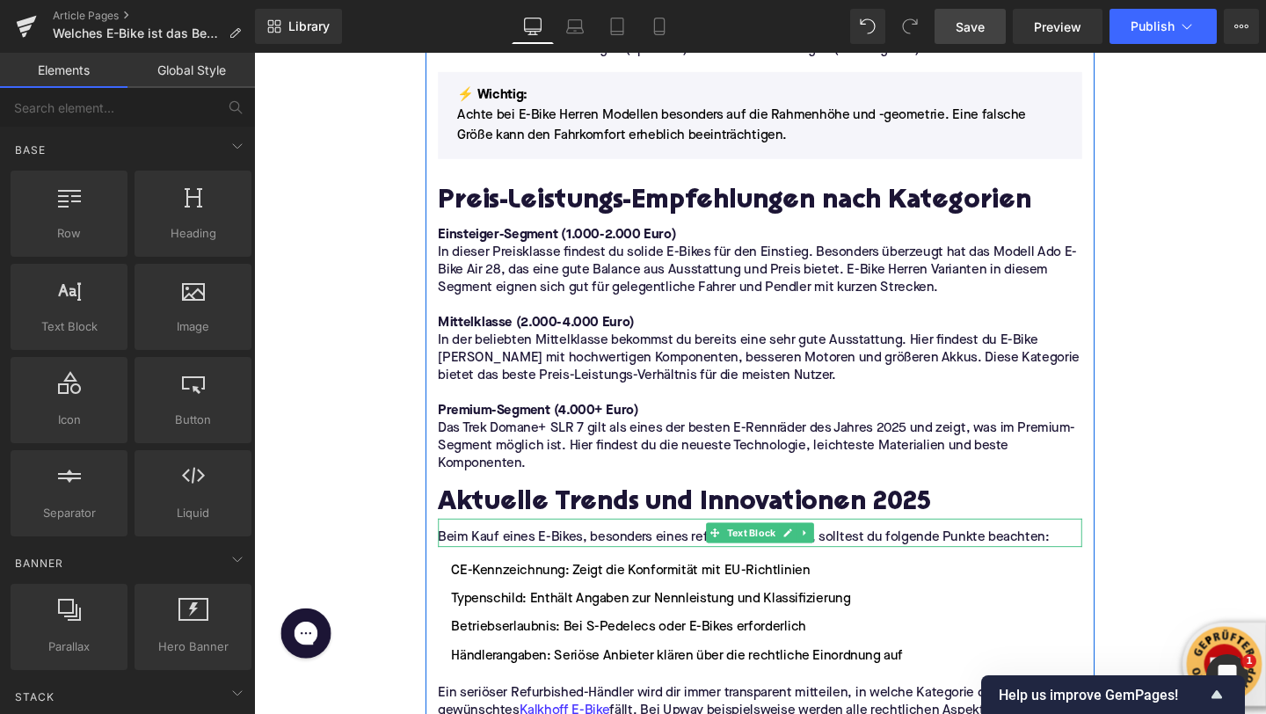
click at [500, 554] on p "Beim Kauf eines E-Bikes, besonders eines refurbished Modells, solltest du folge…" at bounding box center [785, 563] width 677 height 18
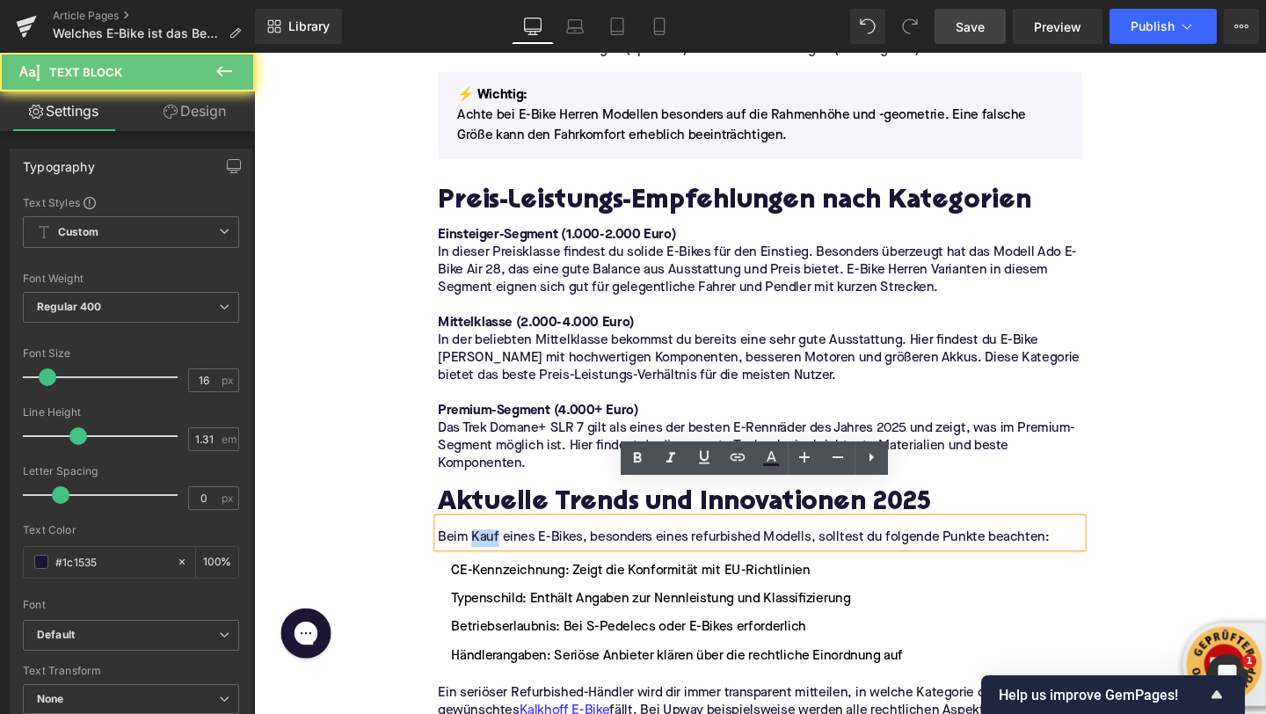
click at [500, 554] on p "Beim Kauf eines E-Bikes, besonders eines refurbished Modells, solltest du folge…" at bounding box center [785, 563] width 677 height 18
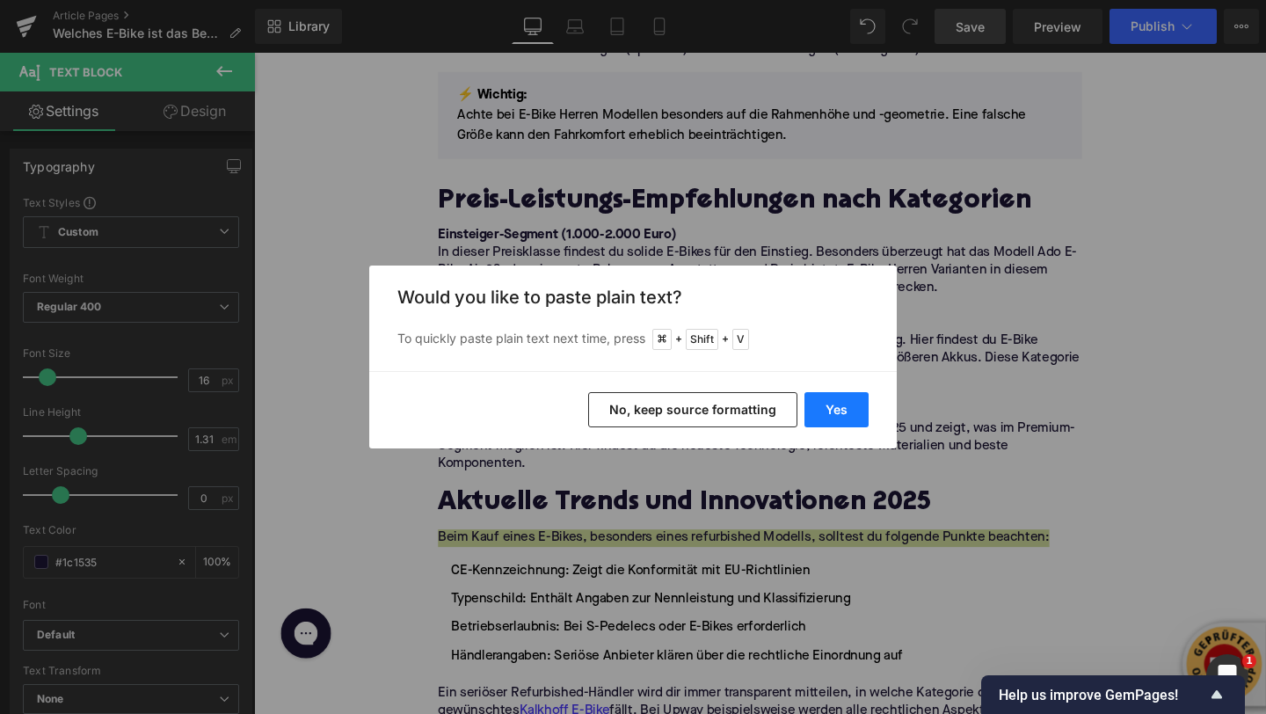
click at [811, 411] on button "Yes" at bounding box center [836, 409] width 64 height 35
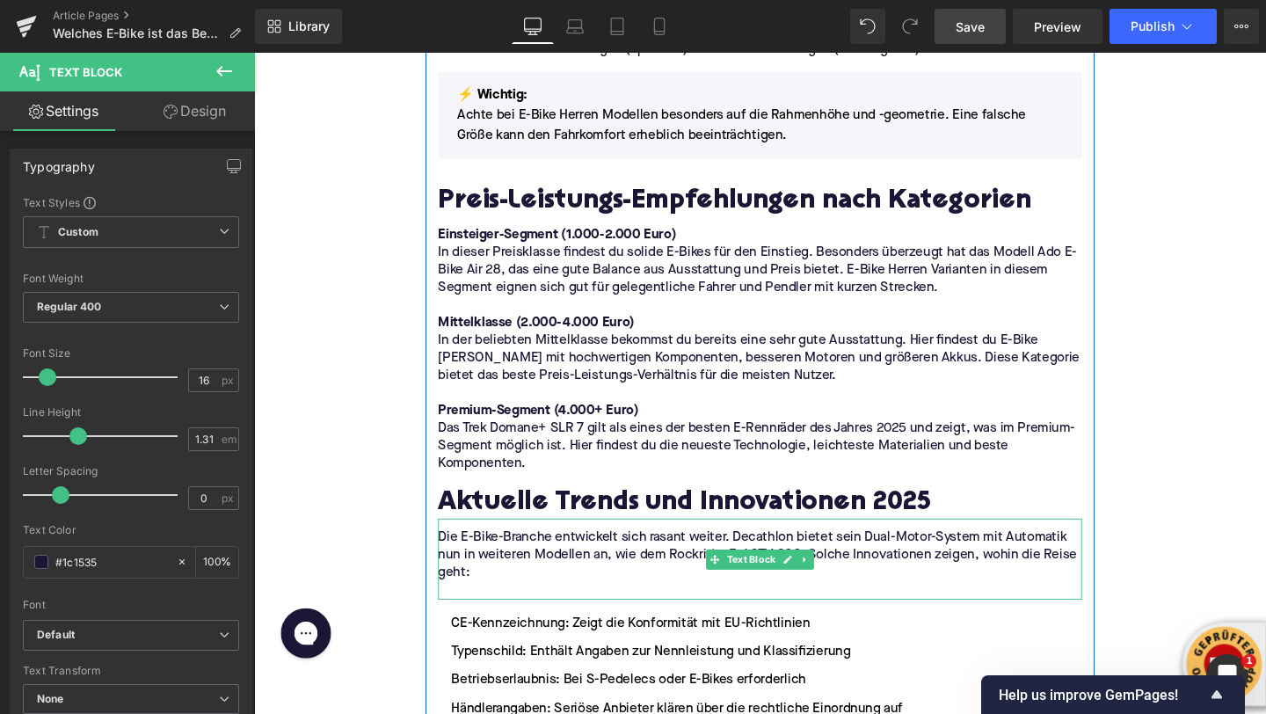
click at [509, 609] on p at bounding box center [785, 618] width 677 height 18
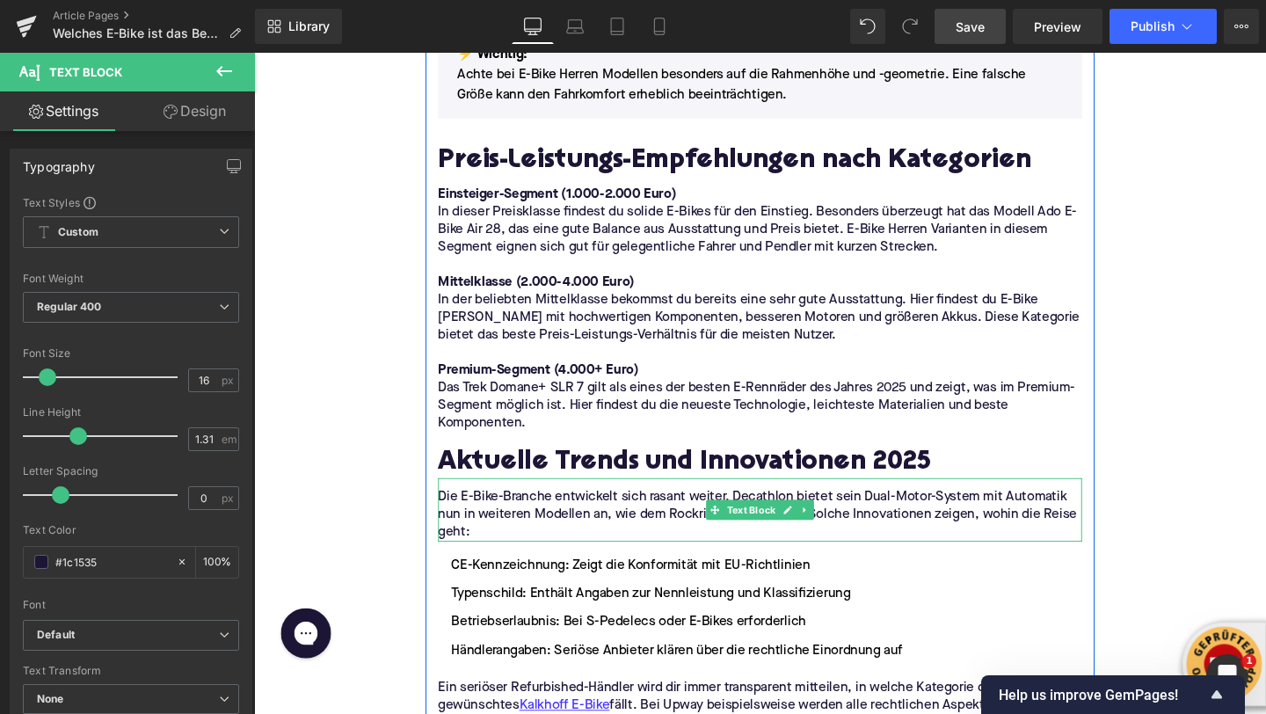
scroll to position [2457, 0]
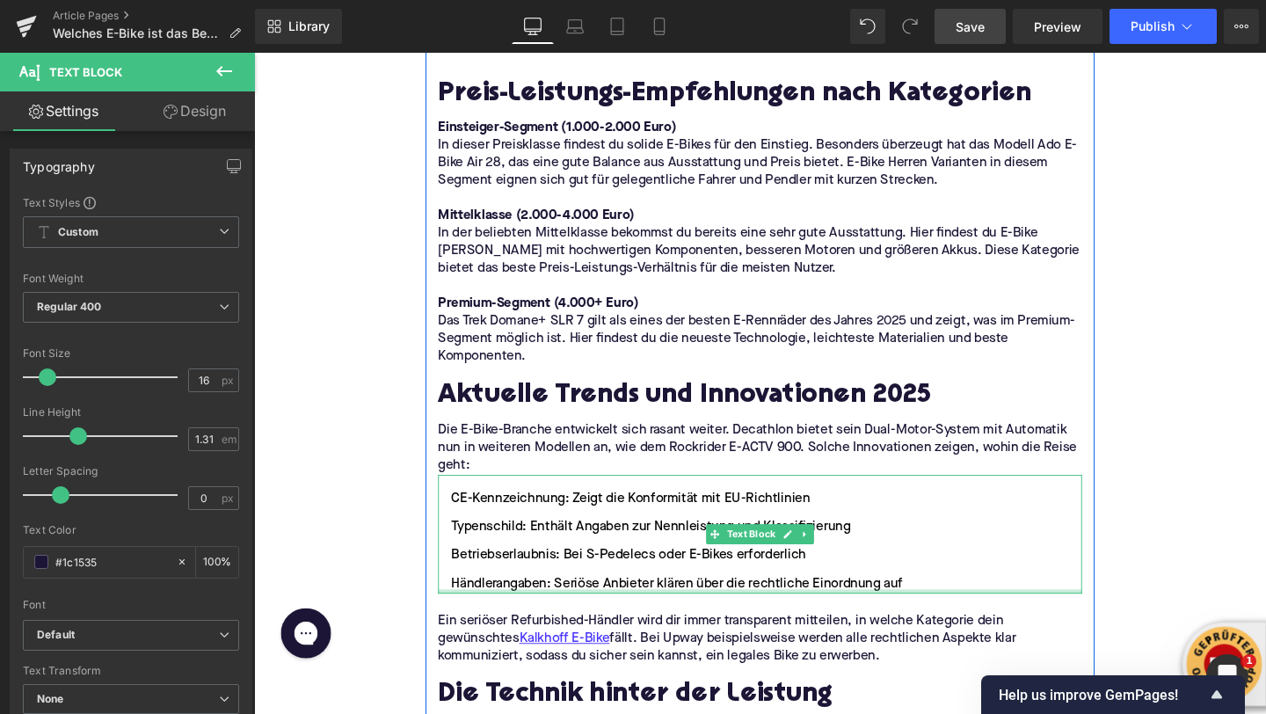
click at [953, 580] on div "CE-Kennzeichnung: Zeigt die Konformität mit EU-Richtlinien Typenschild: Enthält…" at bounding box center [785, 559] width 677 height 125
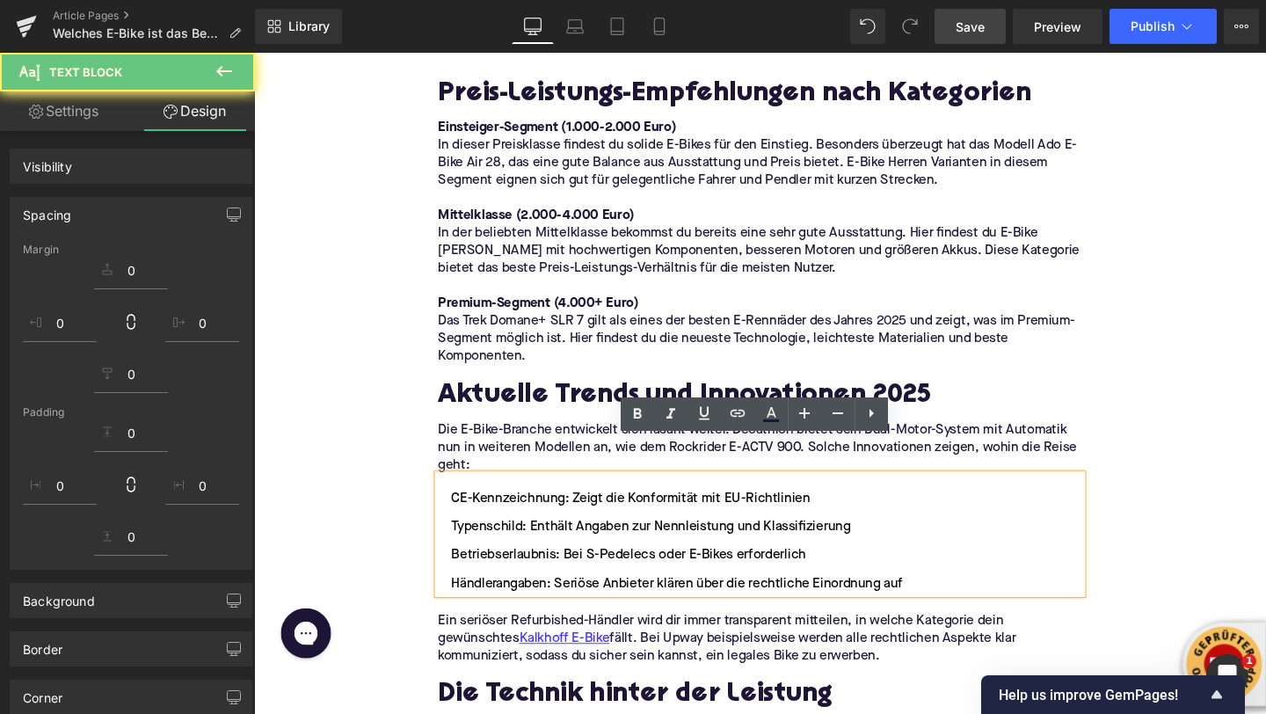
click at [951, 600] on li "Händlerangaben: Seriöse Anbieter klären über die rechtliche Einordnung auf" at bounding box center [785, 610] width 677 height 21
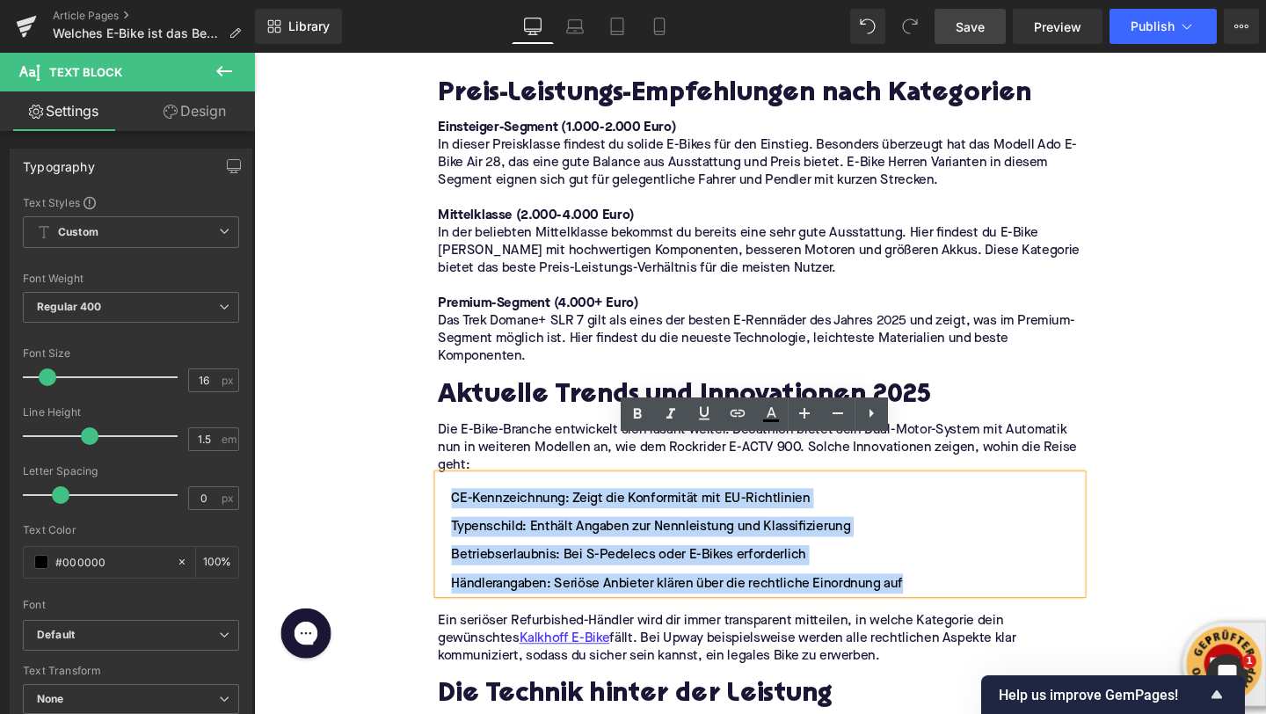
drag, startPoint x: 951, startPoint y: 576, endPoint x: 464, endPoint y: 482, distance: 496.0
click at [464, 511] on ul "CE-Kennzeichnung: Zeigt die Konformität mit EU-Richtlinien Typenschild: Enthält…" at bounding box center [785, 566] width 677 height 111
drag, startPoint x: 953, startPoint y: 570, endPoint x: 455, endPoint y: 475, distance: 506.5
click at [455, 511] on ul "CE-Kennzeichnung: Zeigt die Konformität mit EU-Richtlinien Typenschild: Enthält…" at bounding box center [785, 566] width 677 height 111
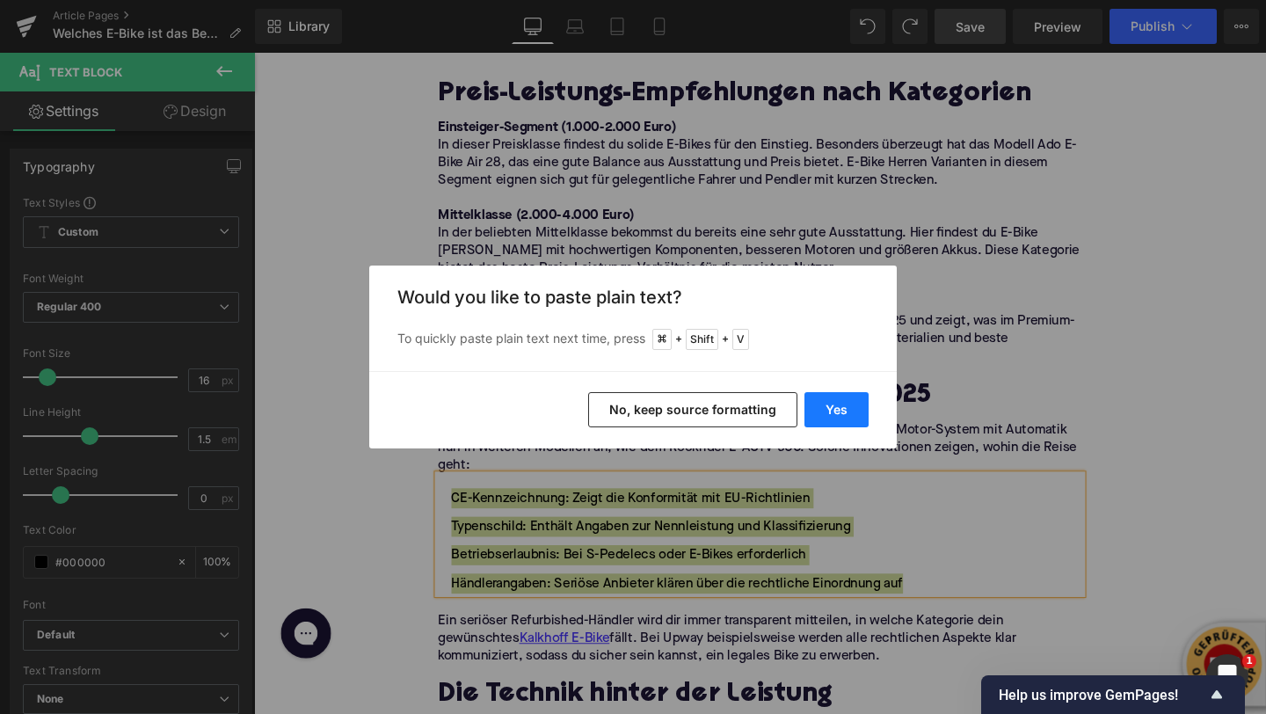
click at [844, 403] on button "Yes" at bounding box center [836, 409] width 64 height 35
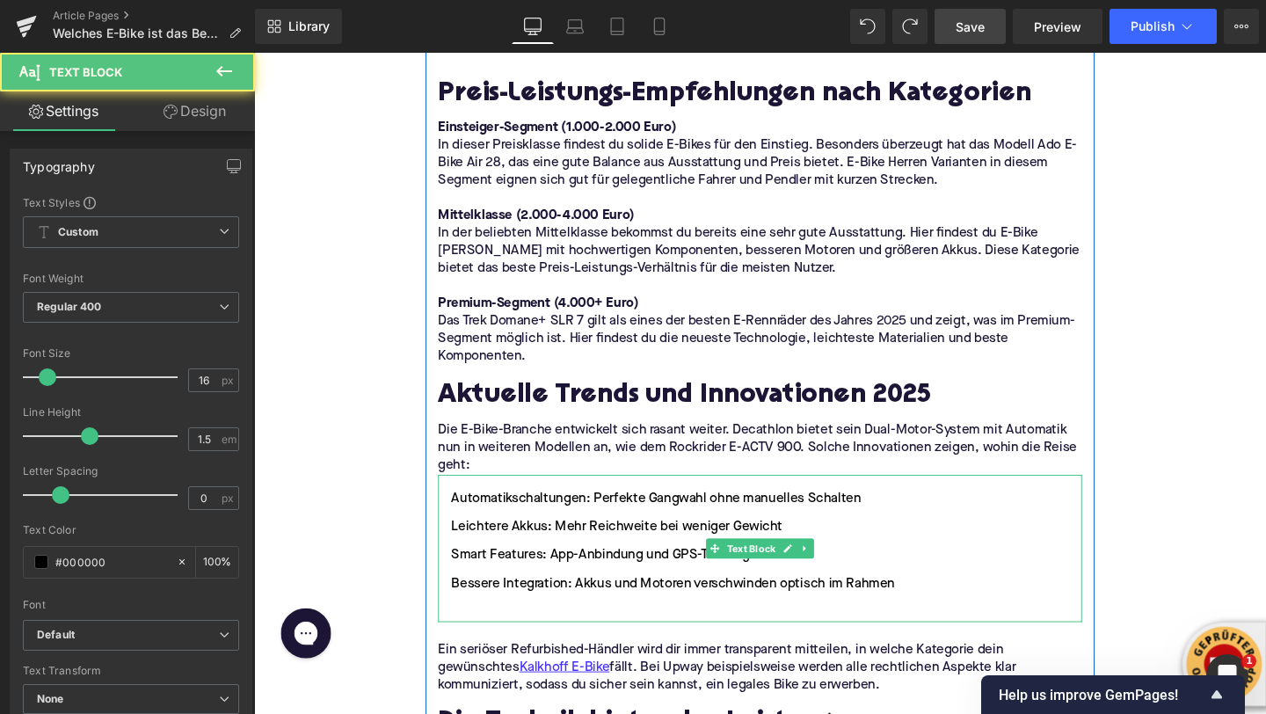
click at [666, 630] on li at bounding box center [785, 640] width 677 height 21
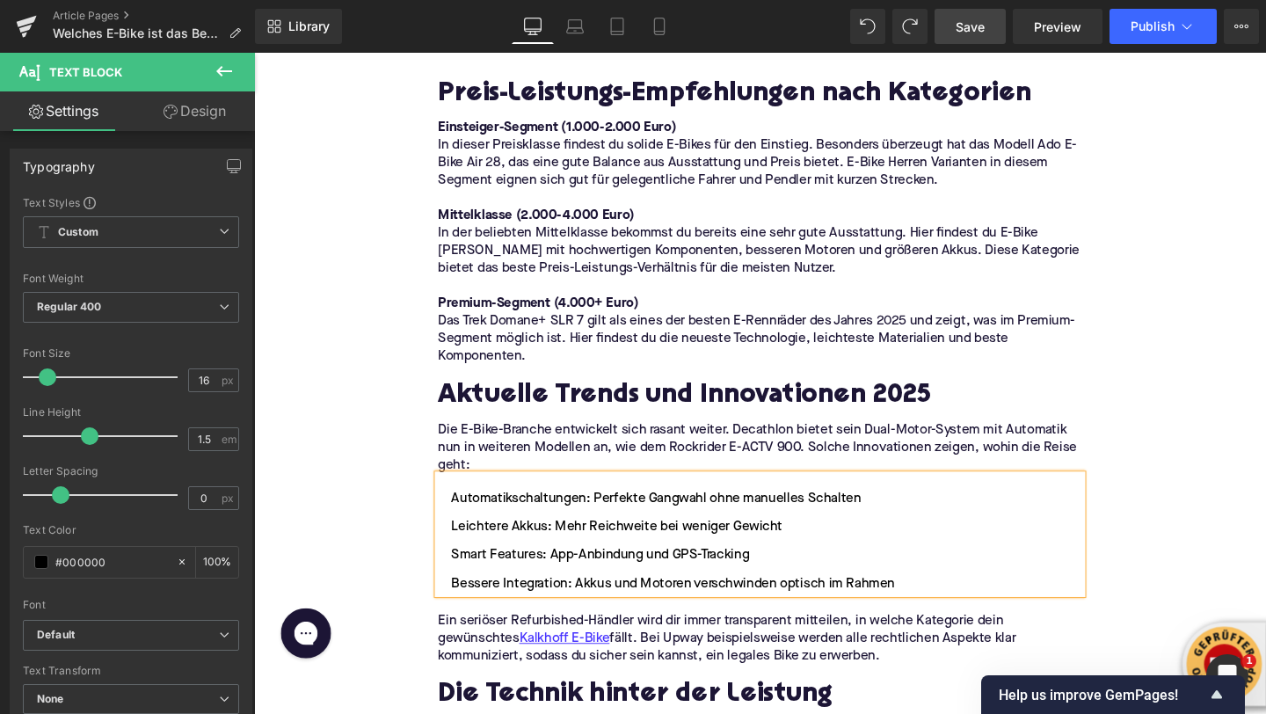
click at [480, 642] on p "Ein seriöser Refurbished-Händler wird dir immer transparent mitteilen, in welch…" at bounding box center [785, 669] width 677 height 55
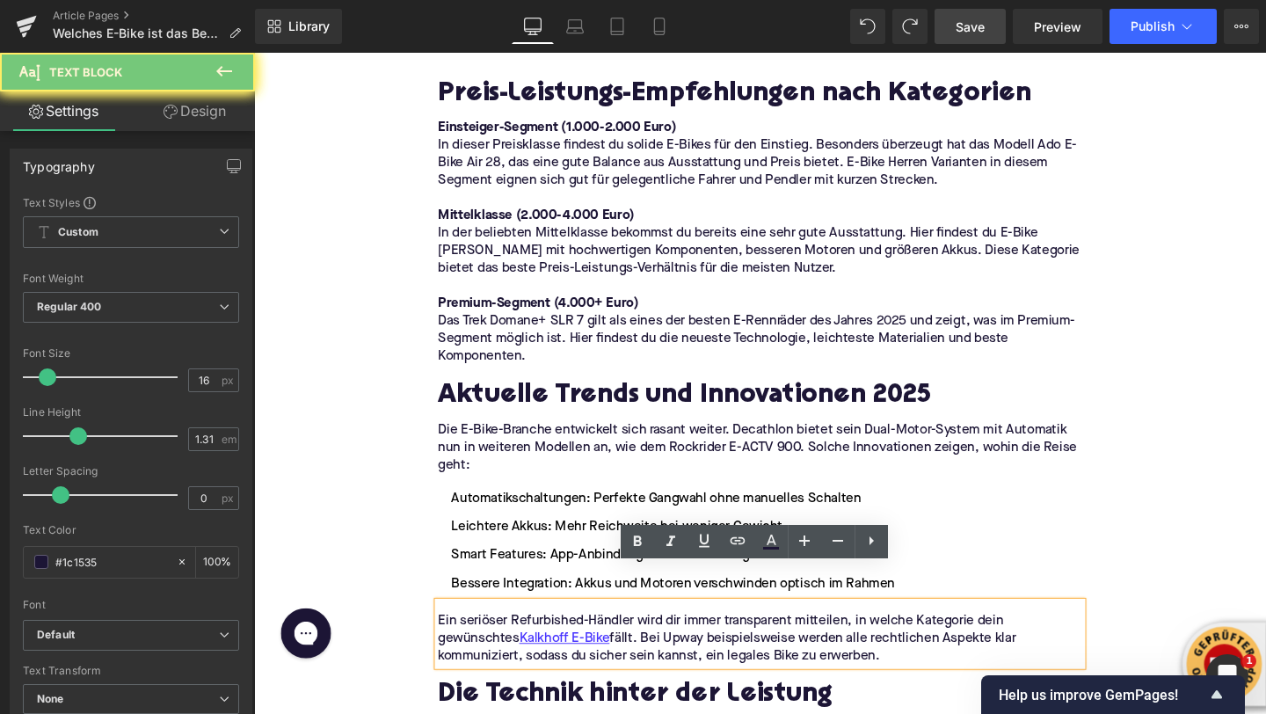
click at [480, 642] on p "Ein seriöser Refurbished-Händler wird dir immer transparent mitteilen, in welch…" at bounding box center [785, 669] width 677 height 55
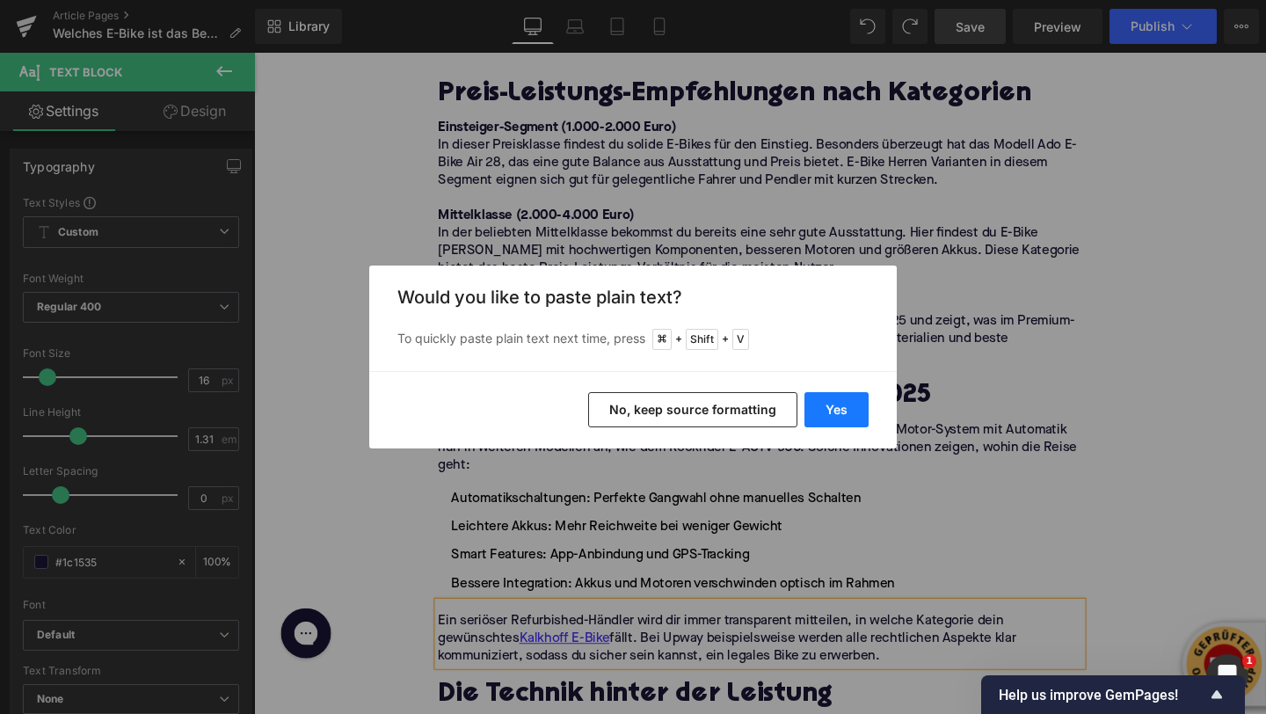
click at [838, 414] on button "Yes" at bounding box center [836, 409] width 64 height 35
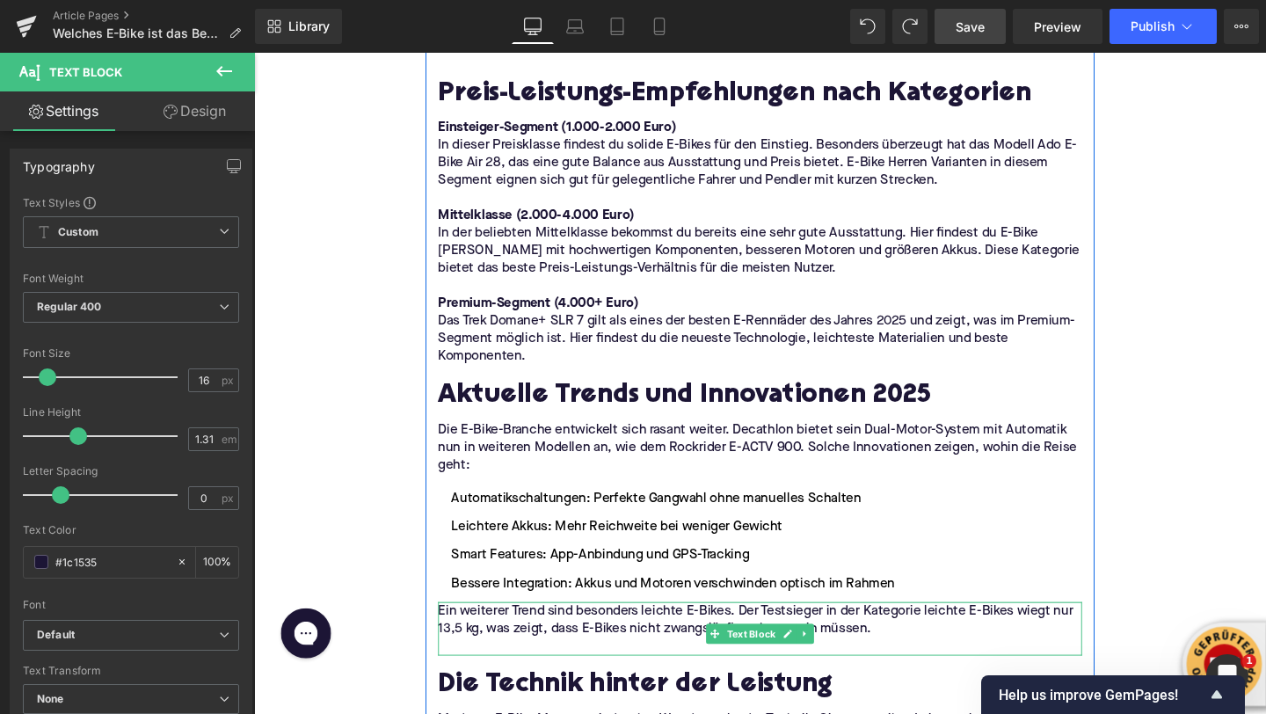
drag, startPoint x: 498, startPoint y: 594, endPoint x: 497, endPoint y: 584, distance: 10.7
click at [497, 584] on div "💡 Tipp: Bei refurbished E-Bikes von Upway erhältst du hochwertige, professionel…" at bounding box center [785, 403] width 703 height 4373
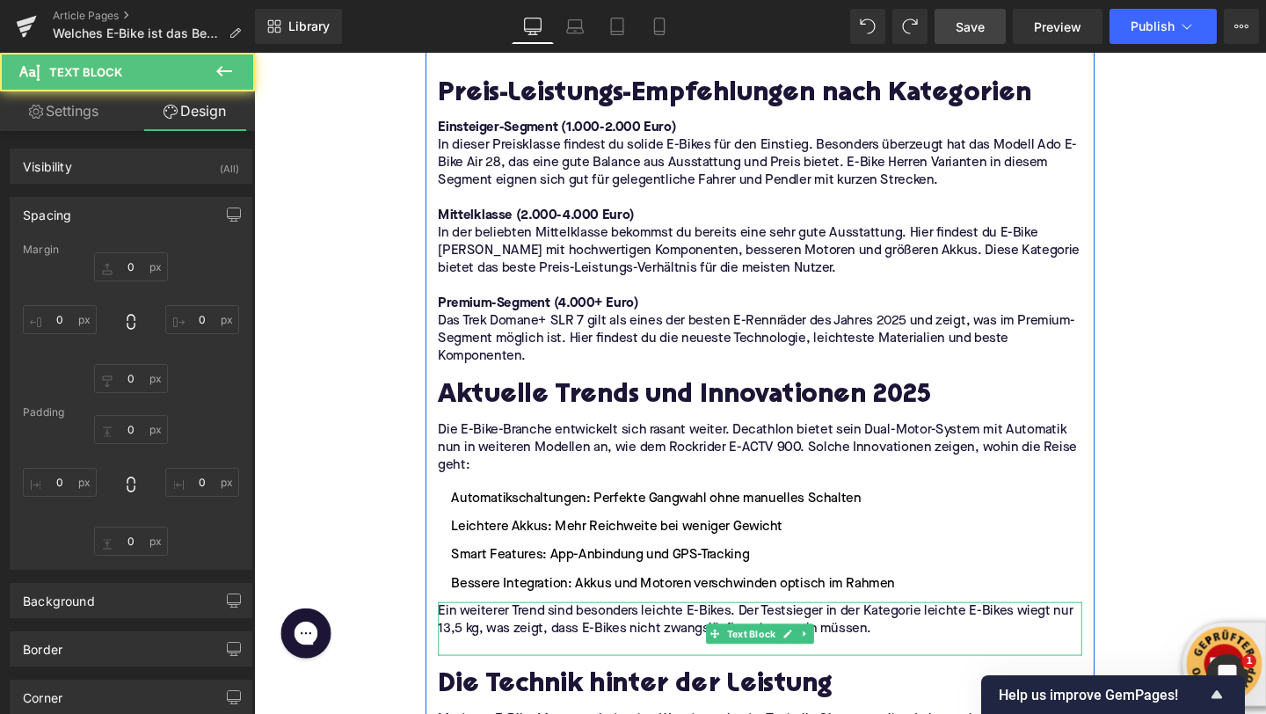
type input "0"
type input "1"
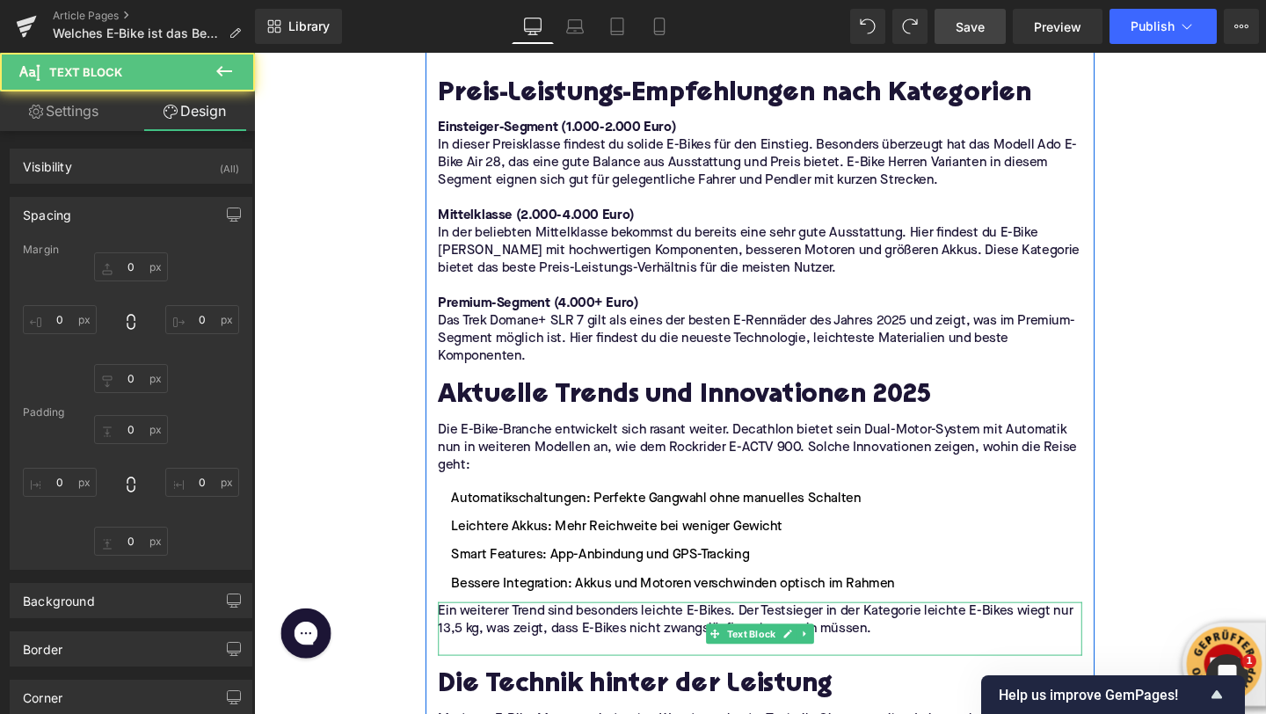
type input "0"
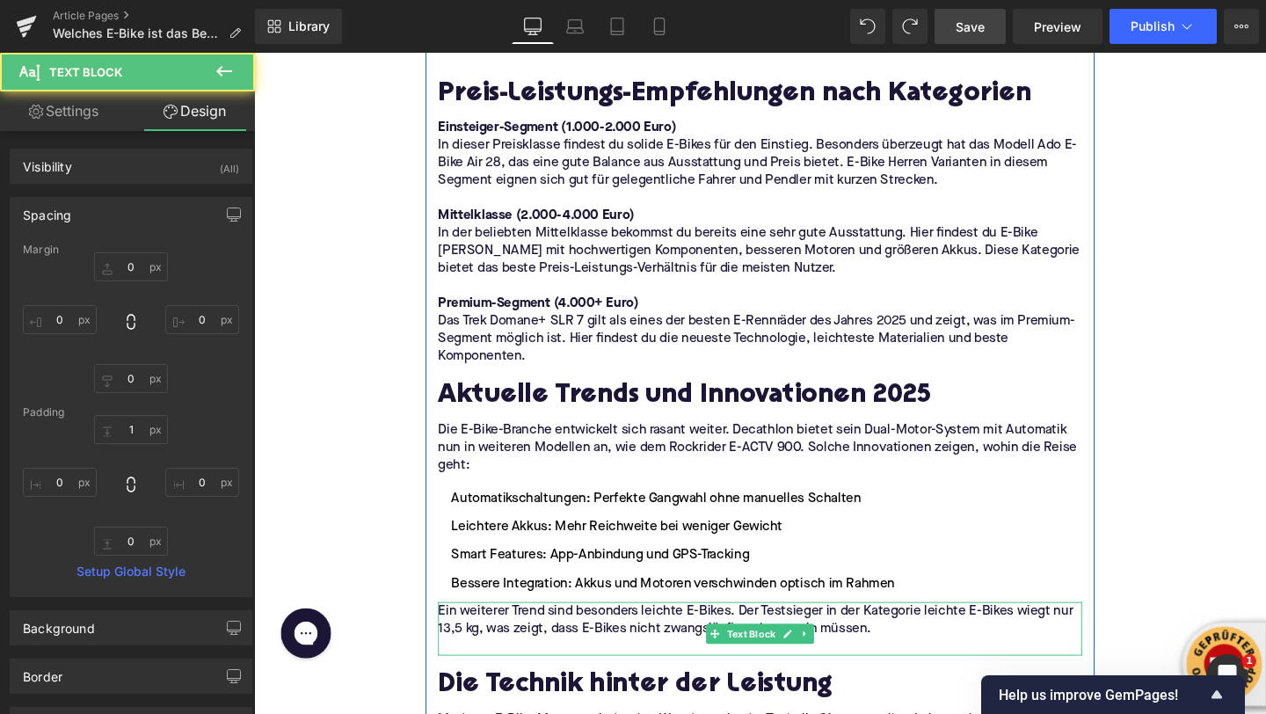
click at [497, 668] on p at bounding box center [785, 677] width 677 height 18
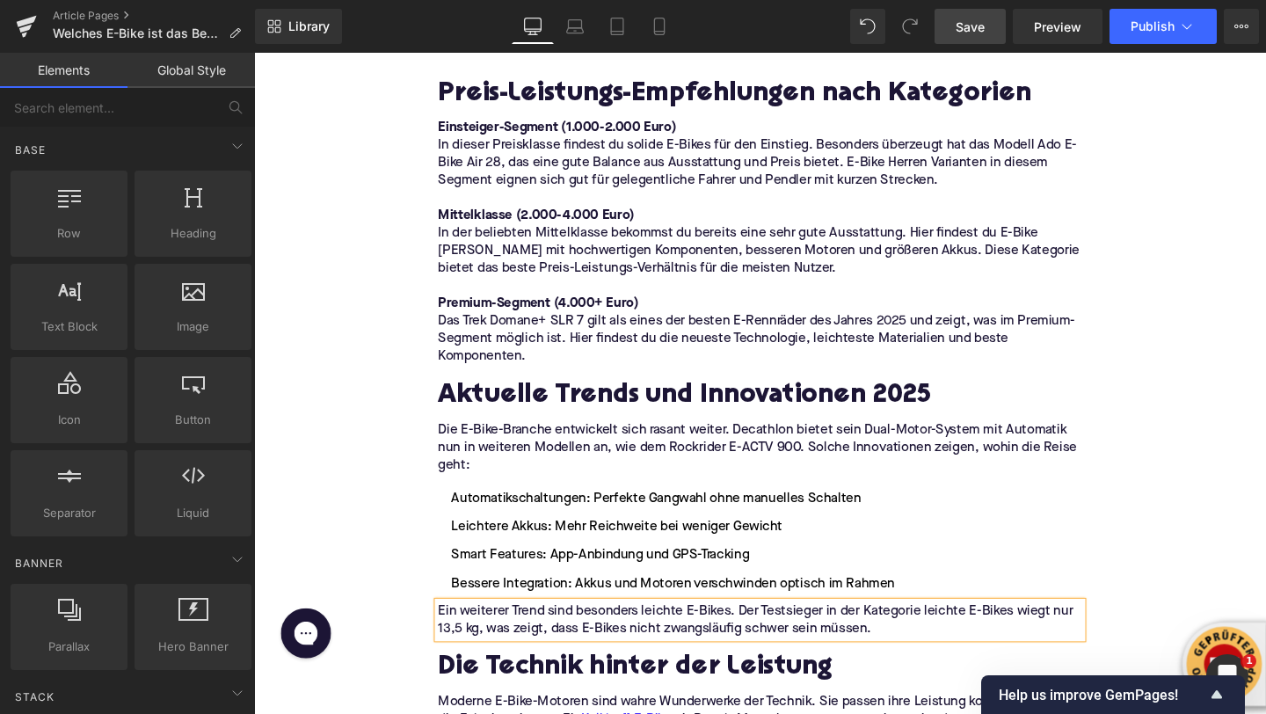
click at [306, 589] on div "Home / Welches E-Bike ist das Beste? Breadcrumbs Welches E-Bike ist das Beste? …" at bounding box center [786, 298] width 1064 height 5109
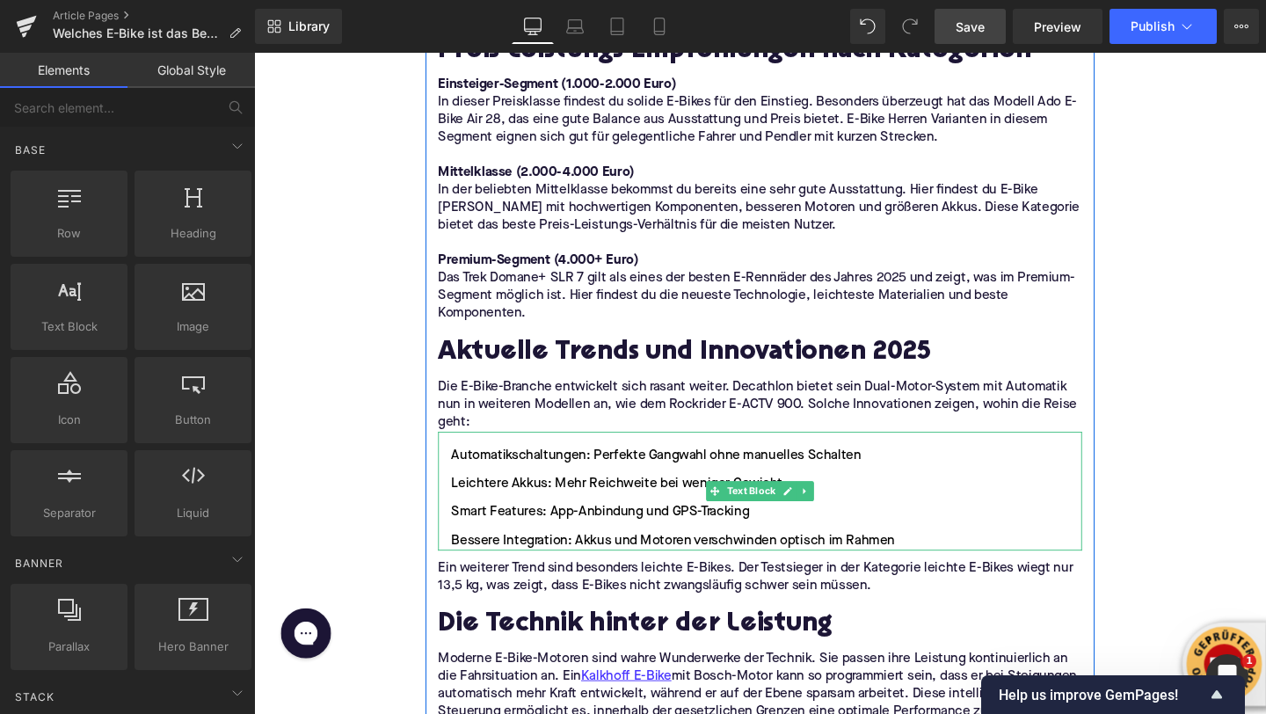
scroll to position [2513, 0]
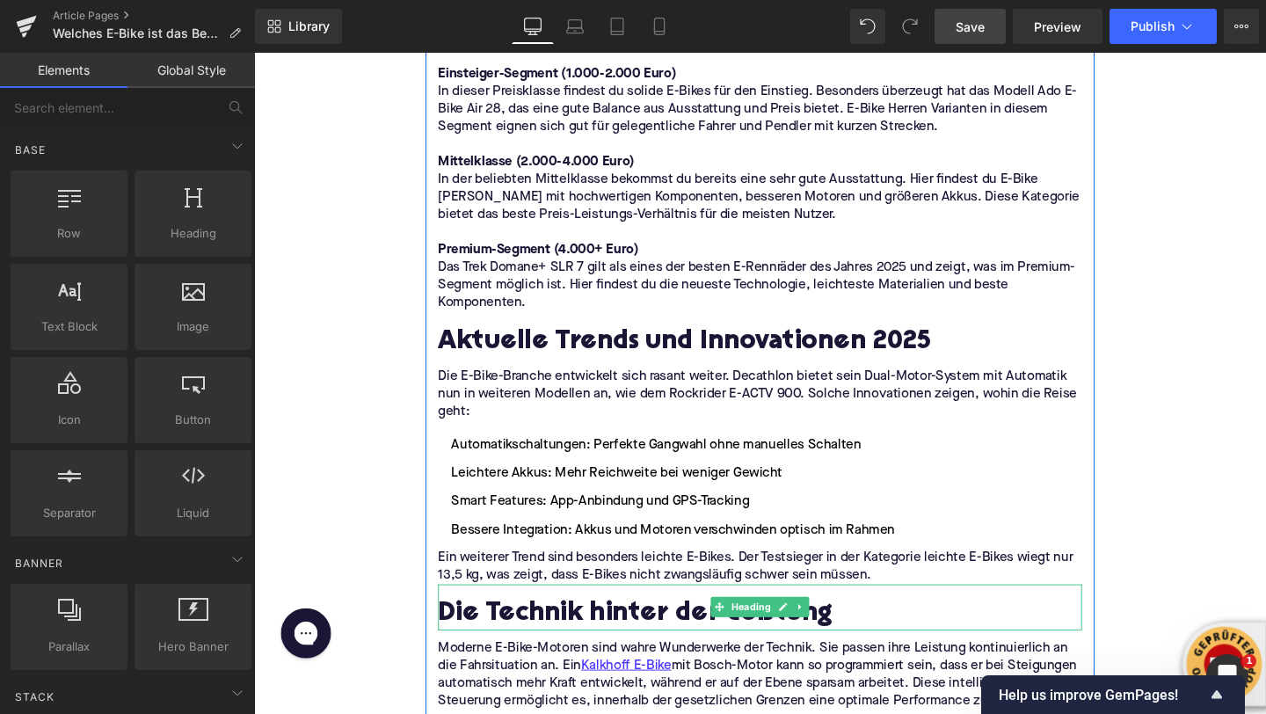
click at [578, 628] on h2 "Die Technik hinter der Leistung" at bounding box center [785, 644] width 677 height 32
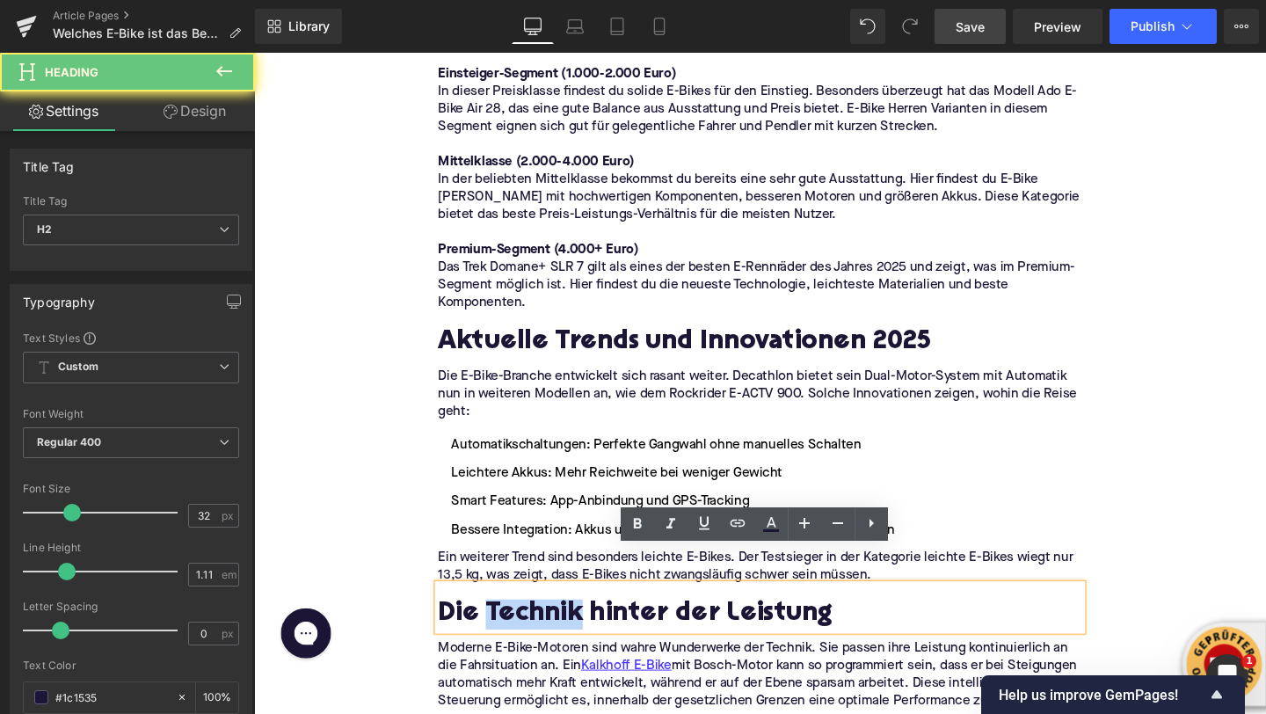
click at [578, 628] on h2 "Die Technik hinter der Leistung" at bounding box center [785, 644] width 677 height 32
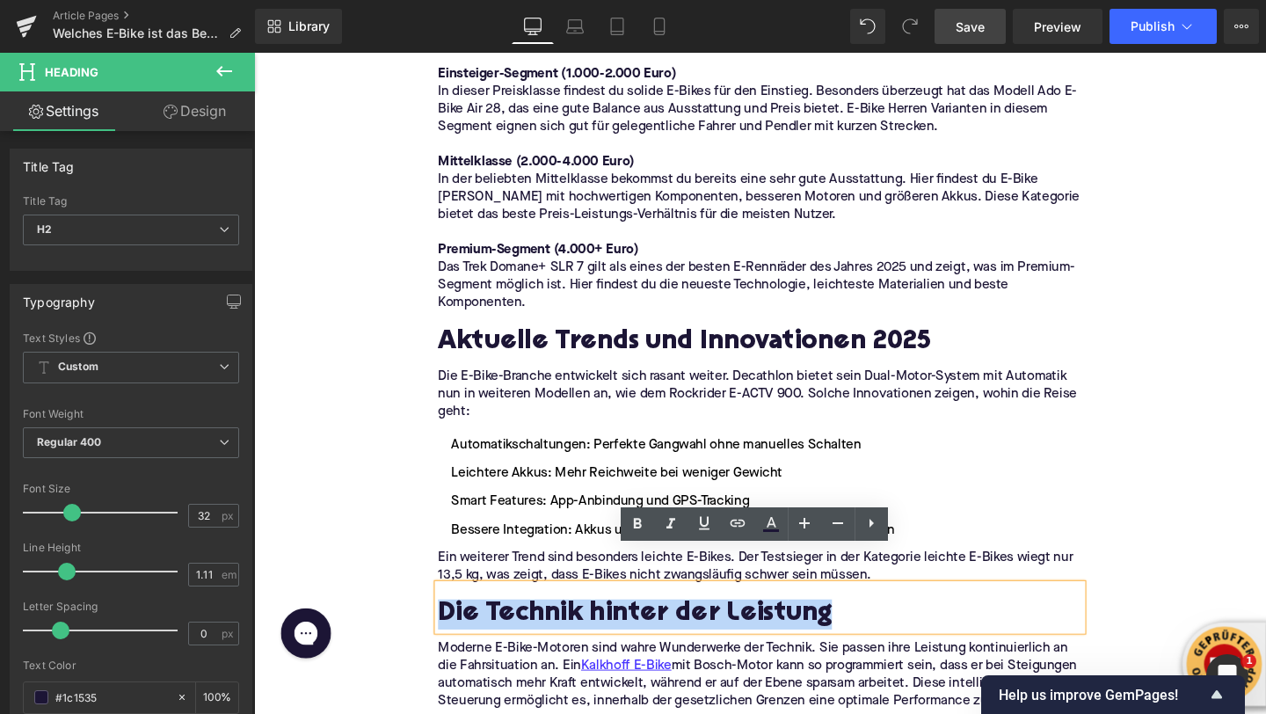
paste div
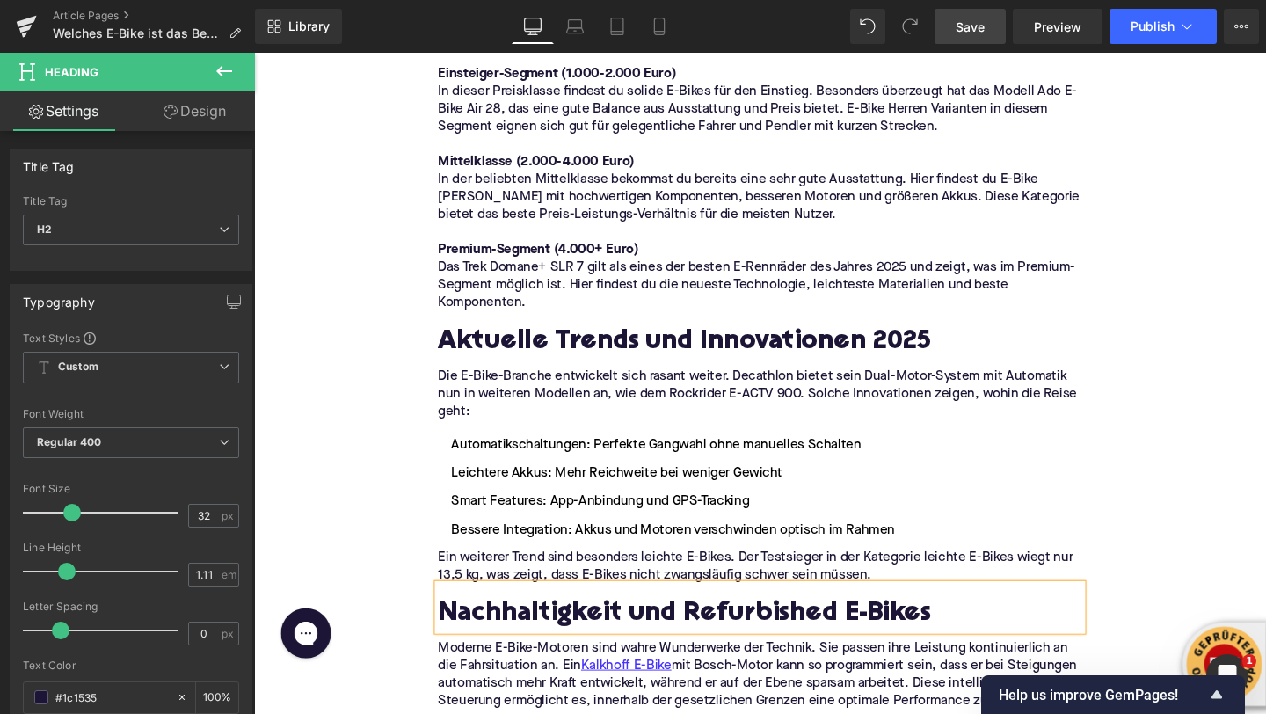
click at [352, 556] on div "Home / Welches E-Bike ist das Beste? Breadcrumbs Welches E-Bike ist das Beste? …" at bounding box center [786, 242] width 1064 height 5109
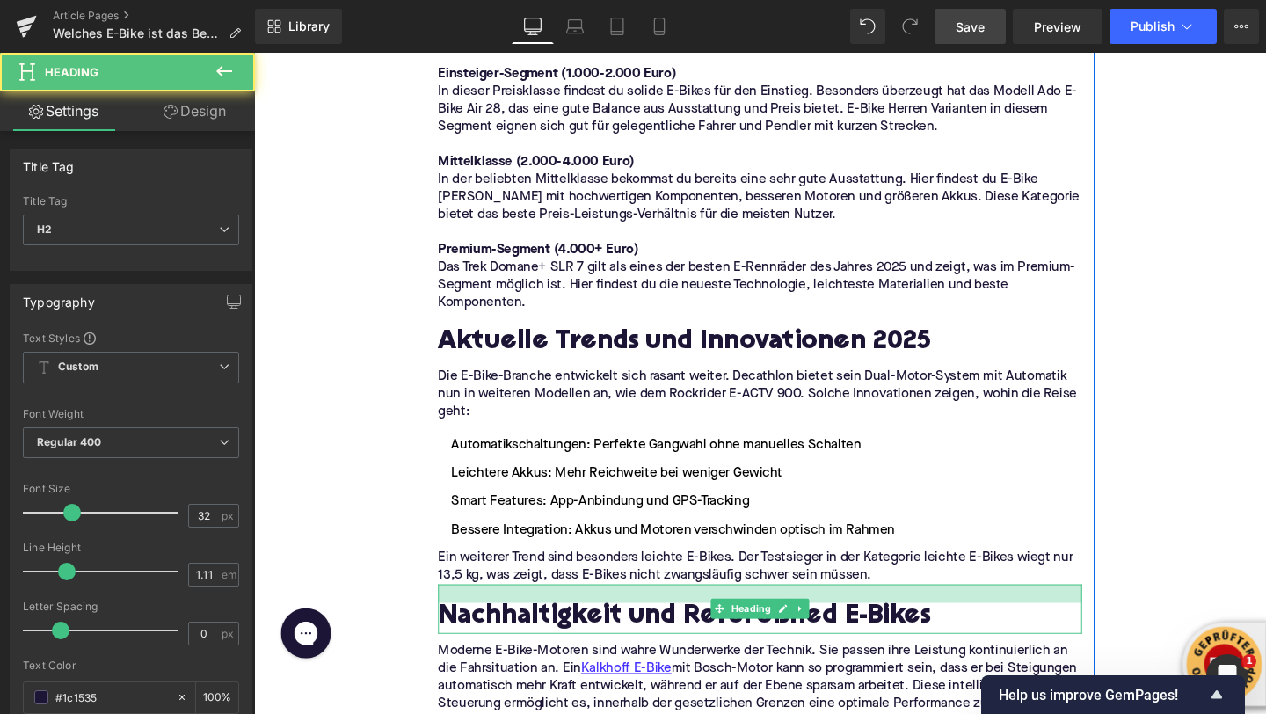
click at [476, 612] on div at bounding box center [785, 621] width 677 height 19
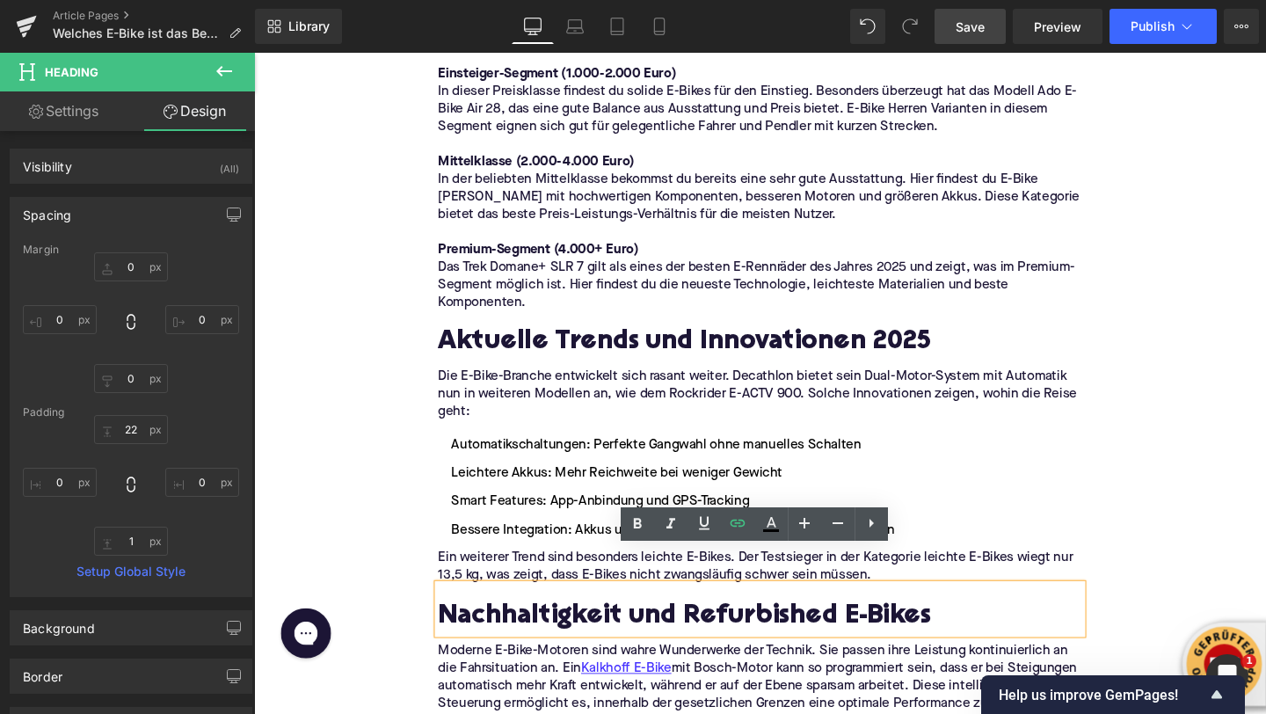
click at [381, 512] on div "Home / Welches E-Bike ist das Beste? Breadcrumbs Welches E-Bike ist das Beste? …" at bounding box center [786, 244] width 1064 height 5113
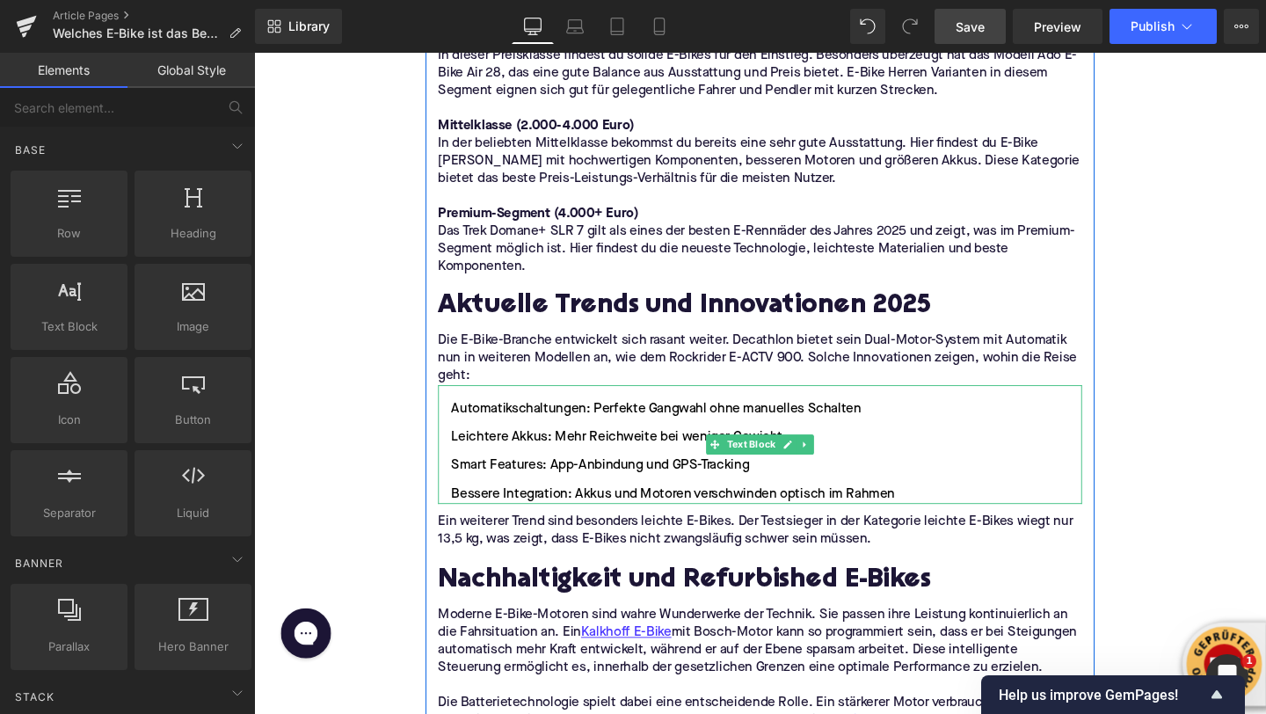
scroll to position [2607, 0]
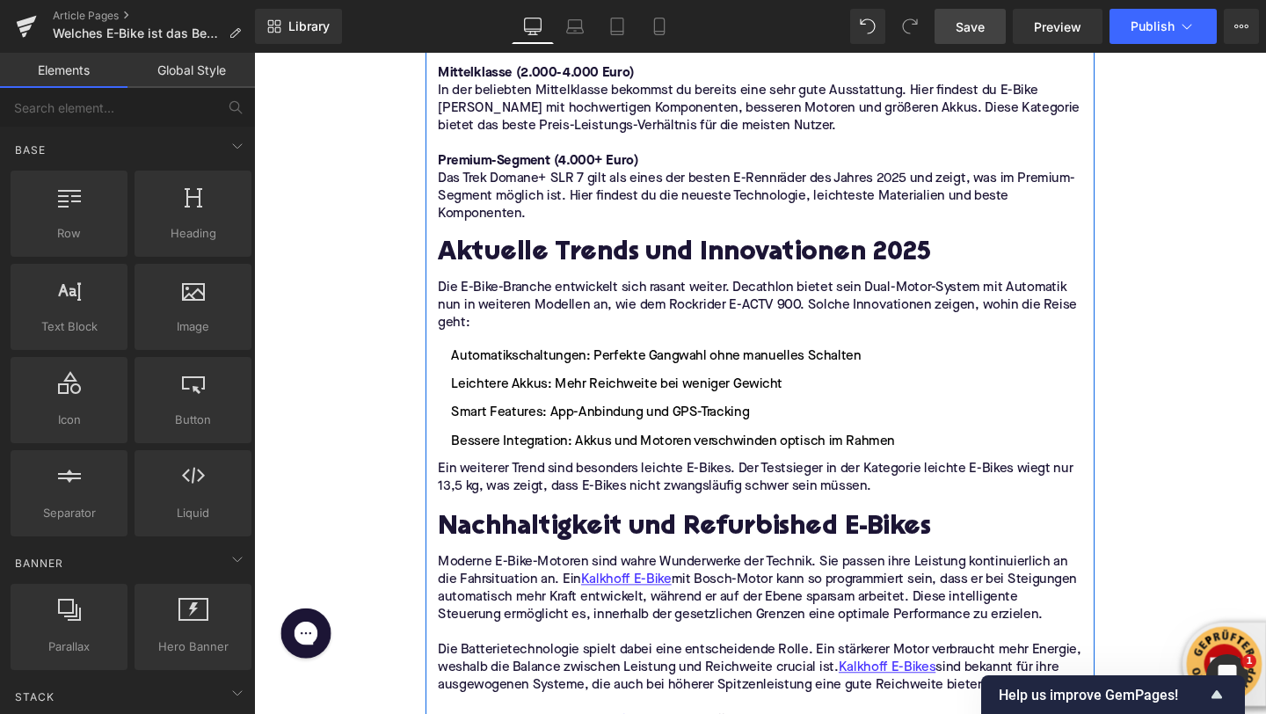
click at [494, 579] on p "Moderne E-Bike-Motoren sind wahre Wunderwerke der Technik. Sie passen ihre Leis…" at bounding box center [785, 616] width 677 height 74
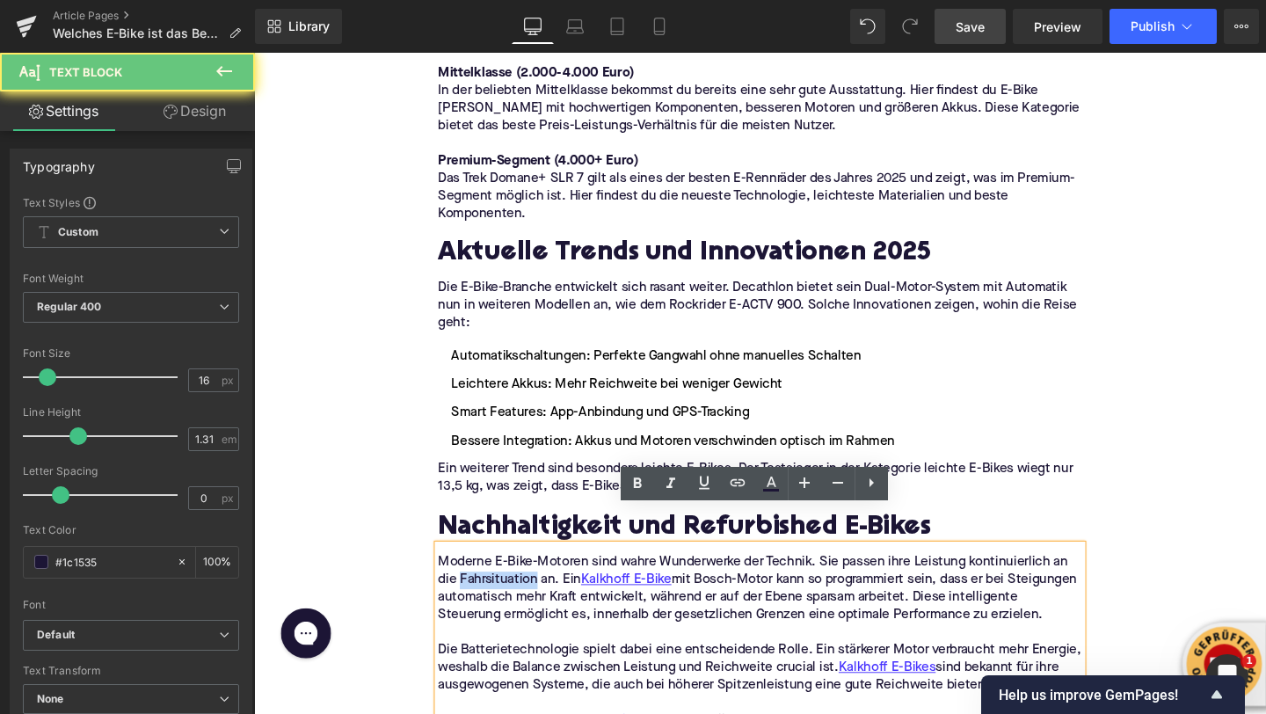
click at [494, 579] on p "Moderne E-Bike-Motoren sind wahre Wunderwerke der Technik. Sie passen ihre Leis…" at bounding box center [785, 616] width 677 height 74
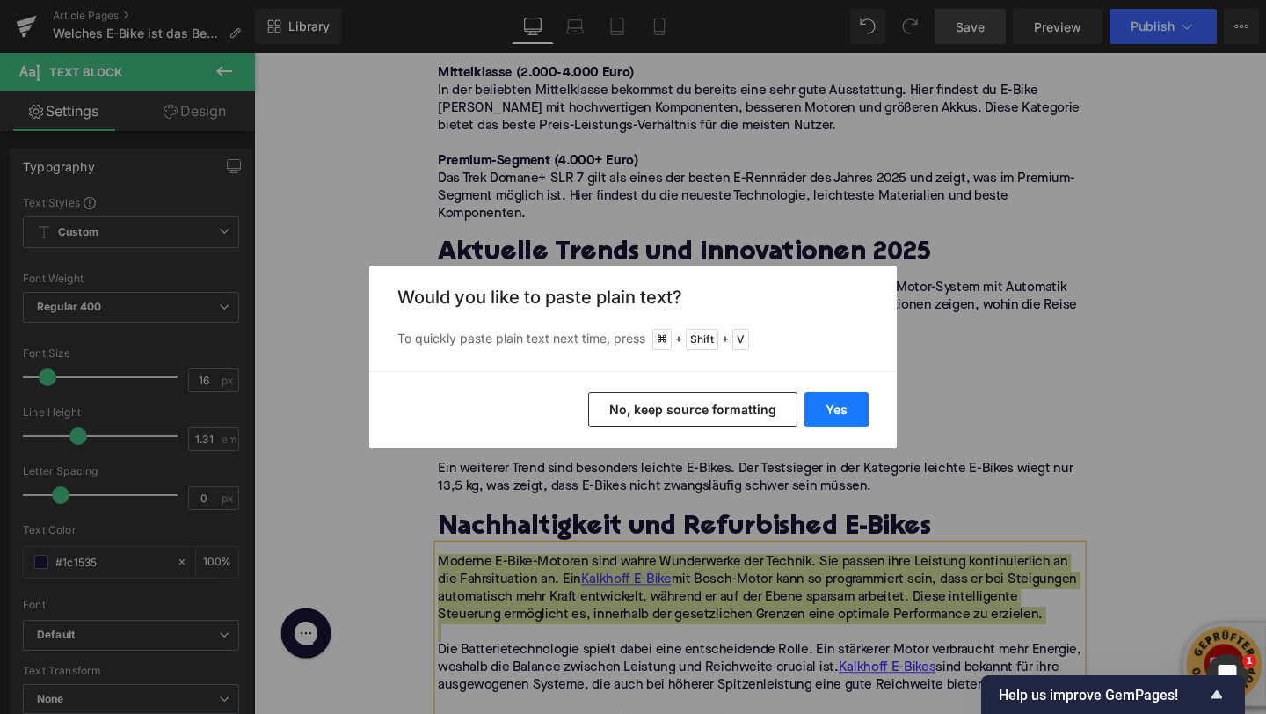
click at [842, 415] on button "Yes" at bounding box center [836, 409] width 64 height 35
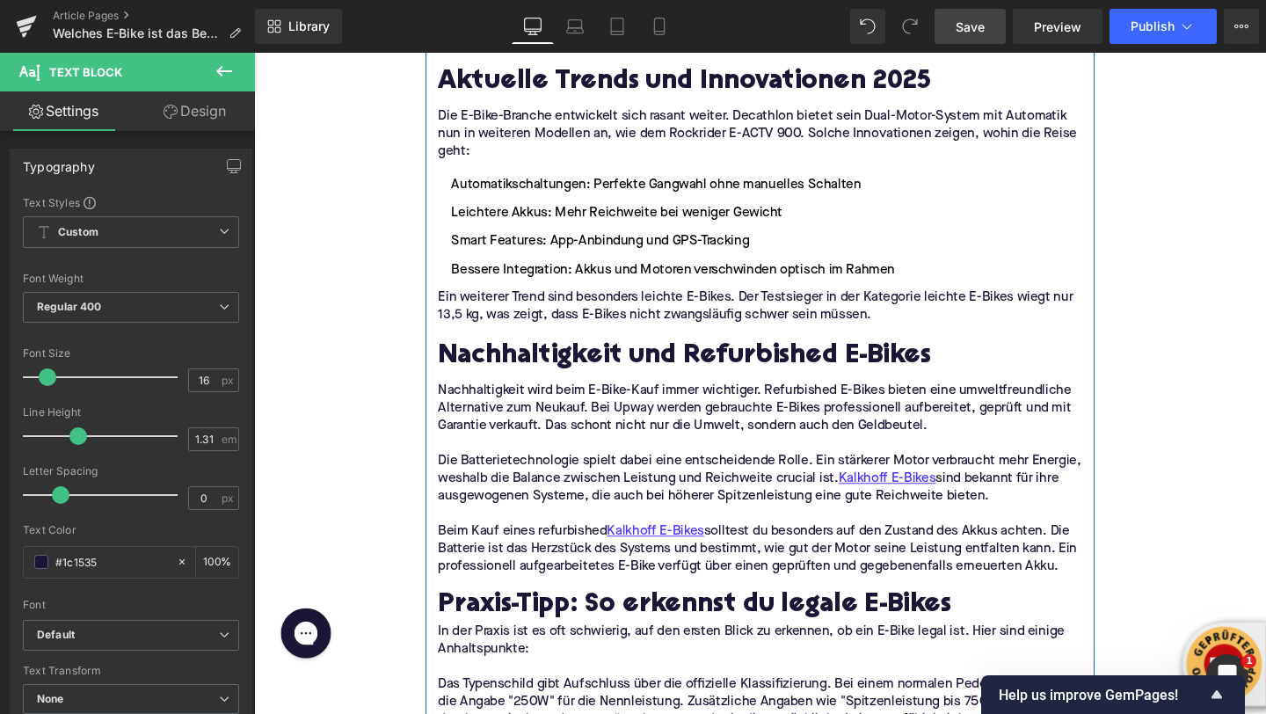
scroll to position [2771, 0]
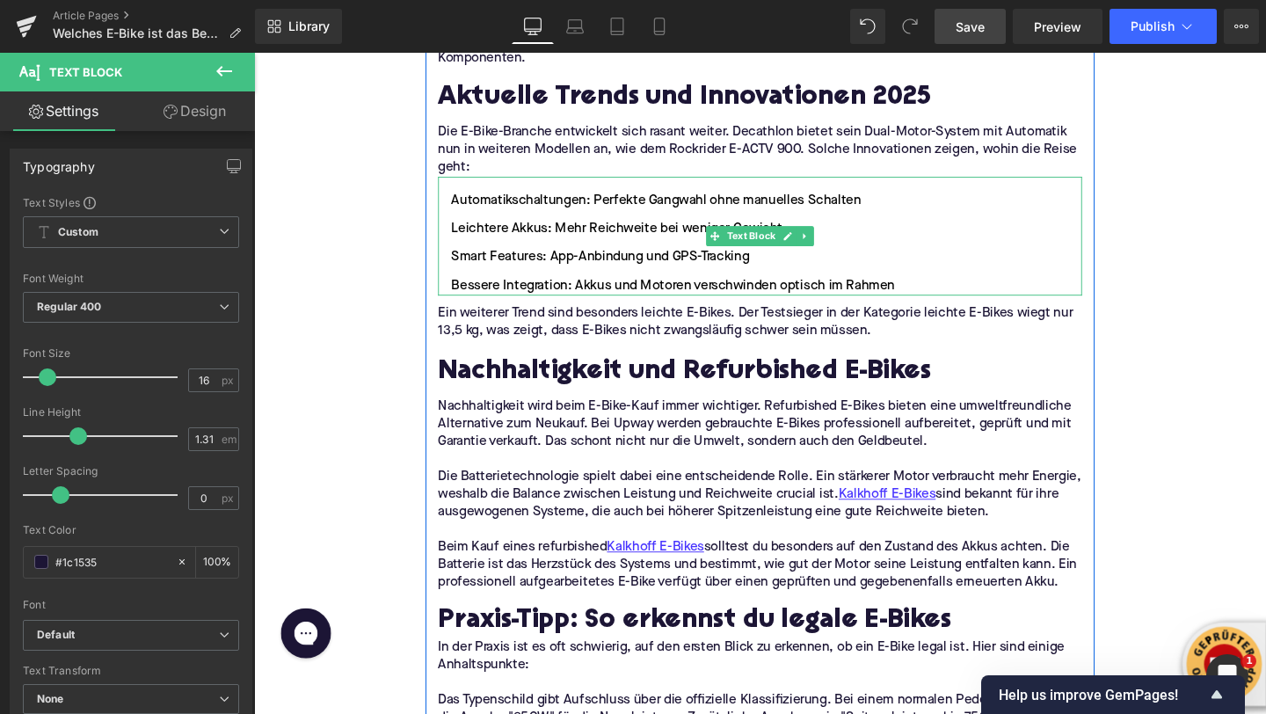
click at [845, 227] on li "Leichtere Akkus: Mehr Reichweite bei weniger Gewicht" at bounding box center [785, 237] width 677 height 21
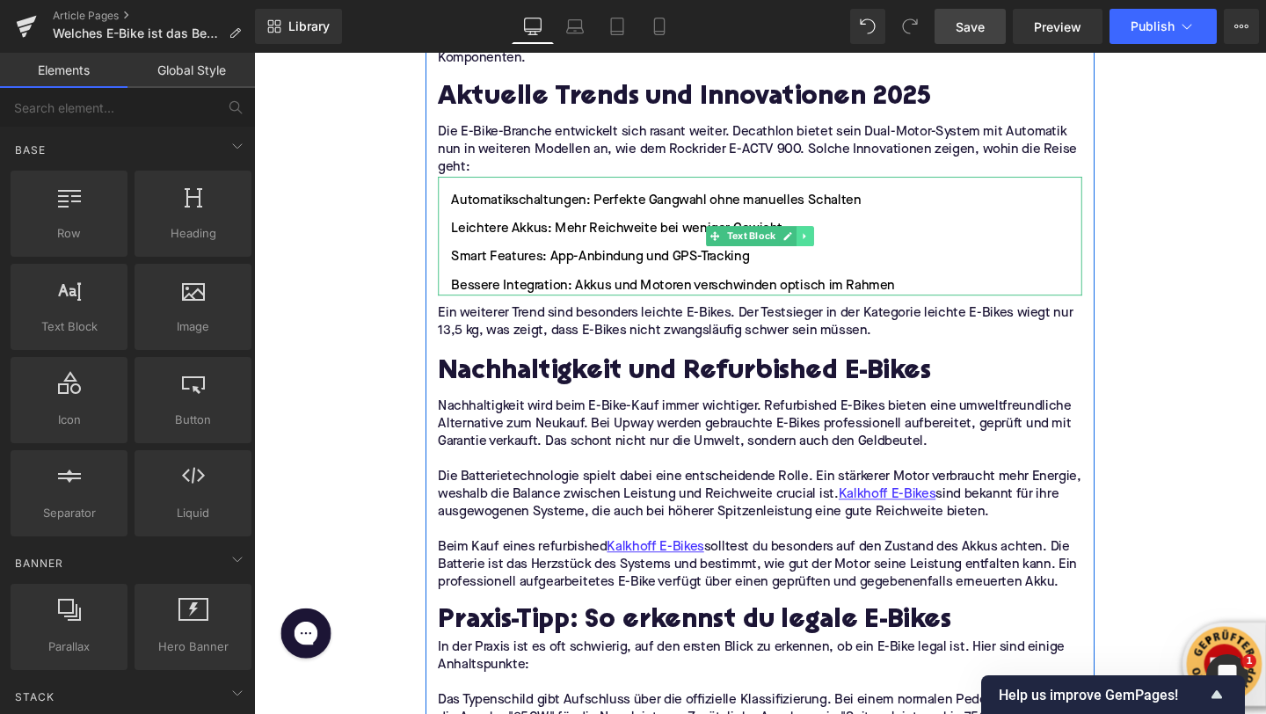
click at [831, 240] on icon at bounding box center [833, 245] width 10 height 11
click at [824, 241] on icon at bounding box center [824, 246] width 10 height 10
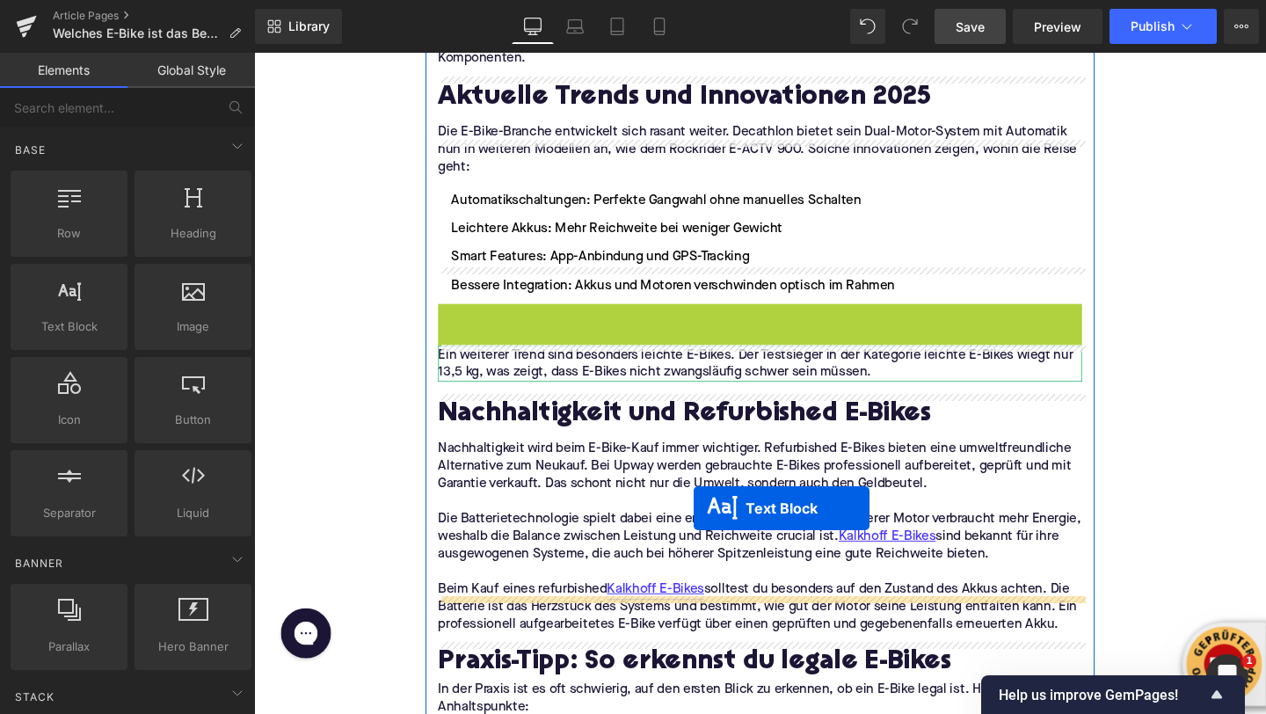
drag, startPoint x: 734, startPoint y: 340, endPoint x: 716, endPoint y: 532, distance: 192.4
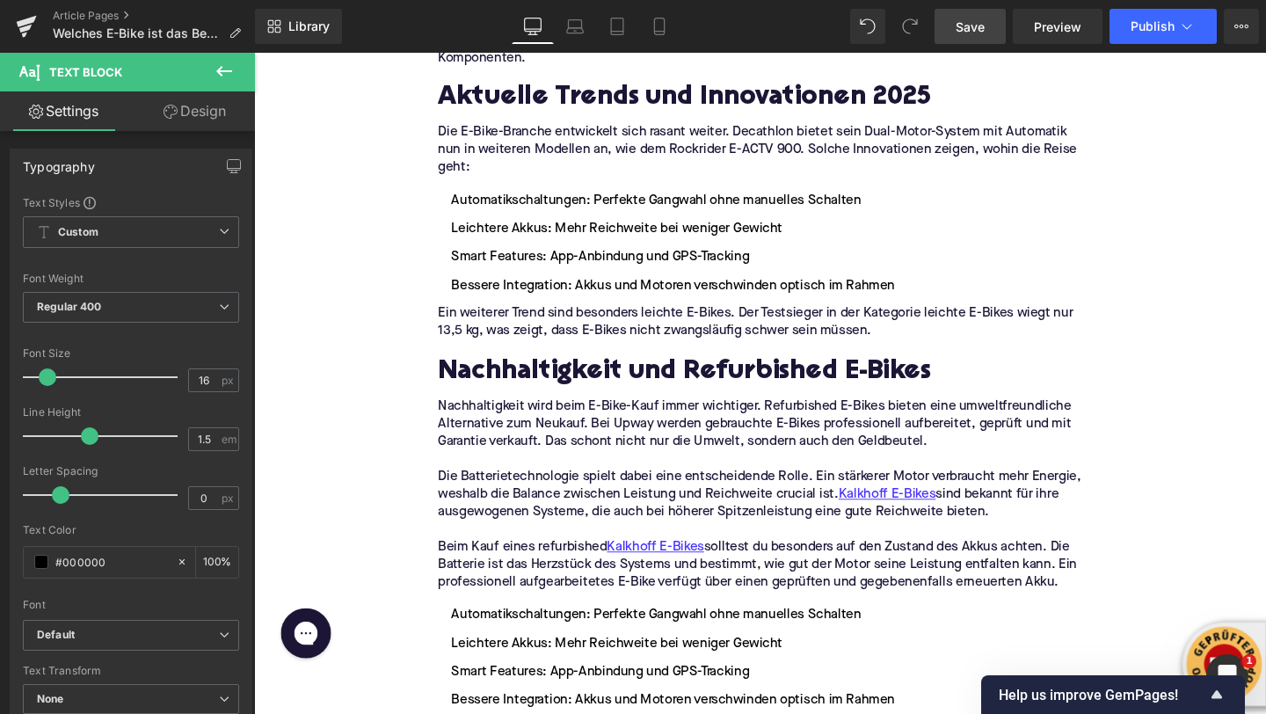
click at [544, 490] on p "Die Batterietechnologie spielt dabei eine entscheidende Rolle. Ein stärkerer Mo…" at bounding box center [785, 517] width 677 height 55
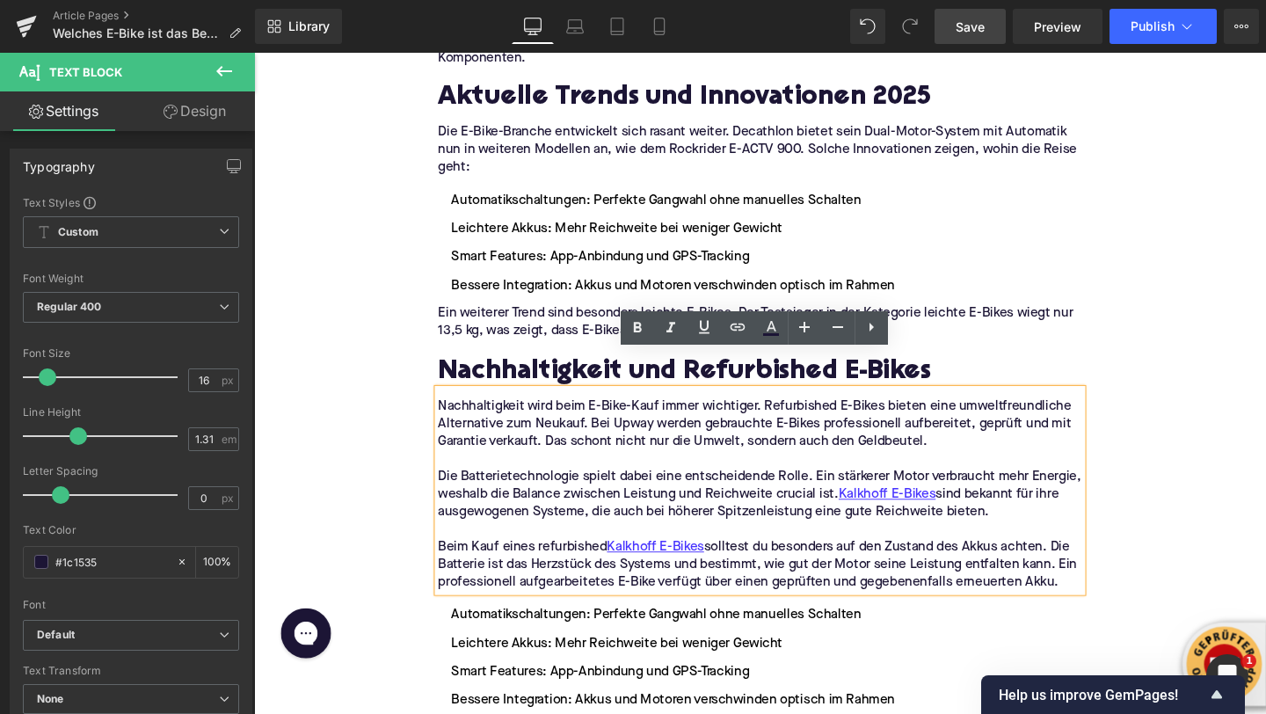
drag, startPoint x: 448, startPoint y: 458, endPoint x: 1108, endPoint y: 565, distance: 667.9
click at [1108, 565] on div "Nachhaltigkeit wird beim E-Bike-Kauf immer wichtiger. Refurbished E-Bikes biete…" at bounding box center [785, 512] width 677 height 213
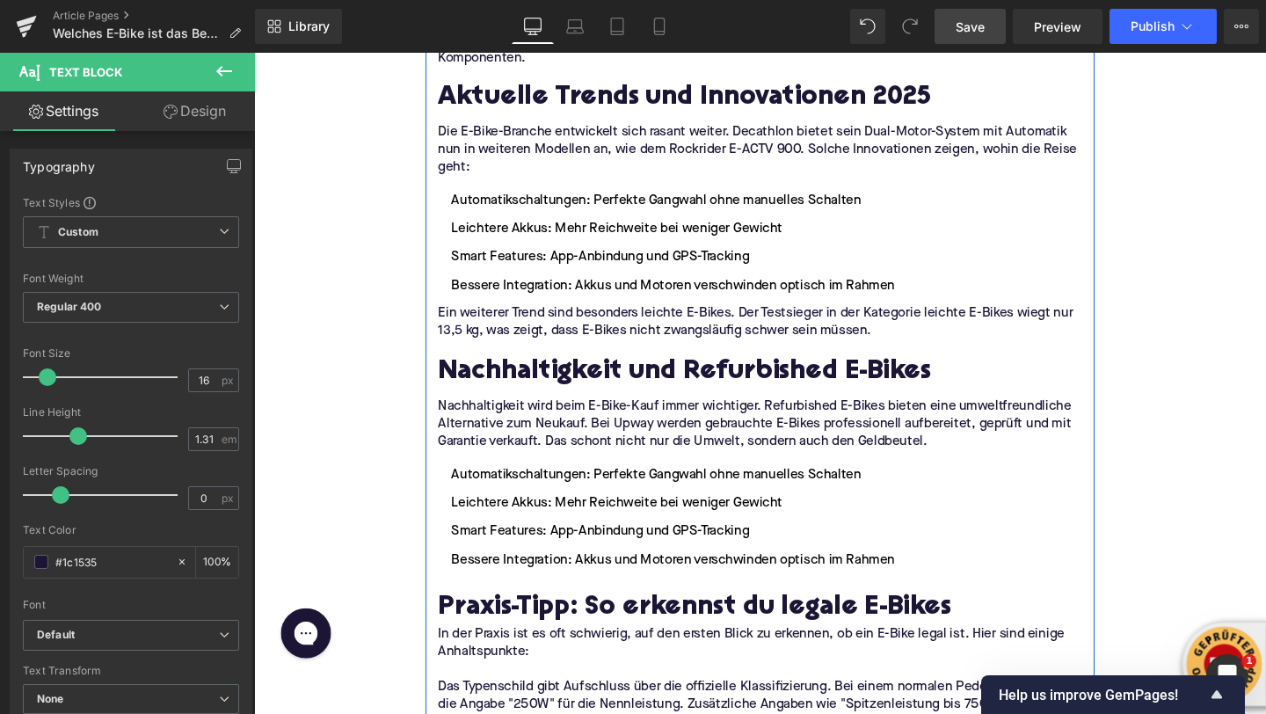
click at [625, 575] on li "Bessere Integration: Akkus und Motoren verschwinden optisch im Rahmen" at bounding box center [785, 585] width 677 height 21
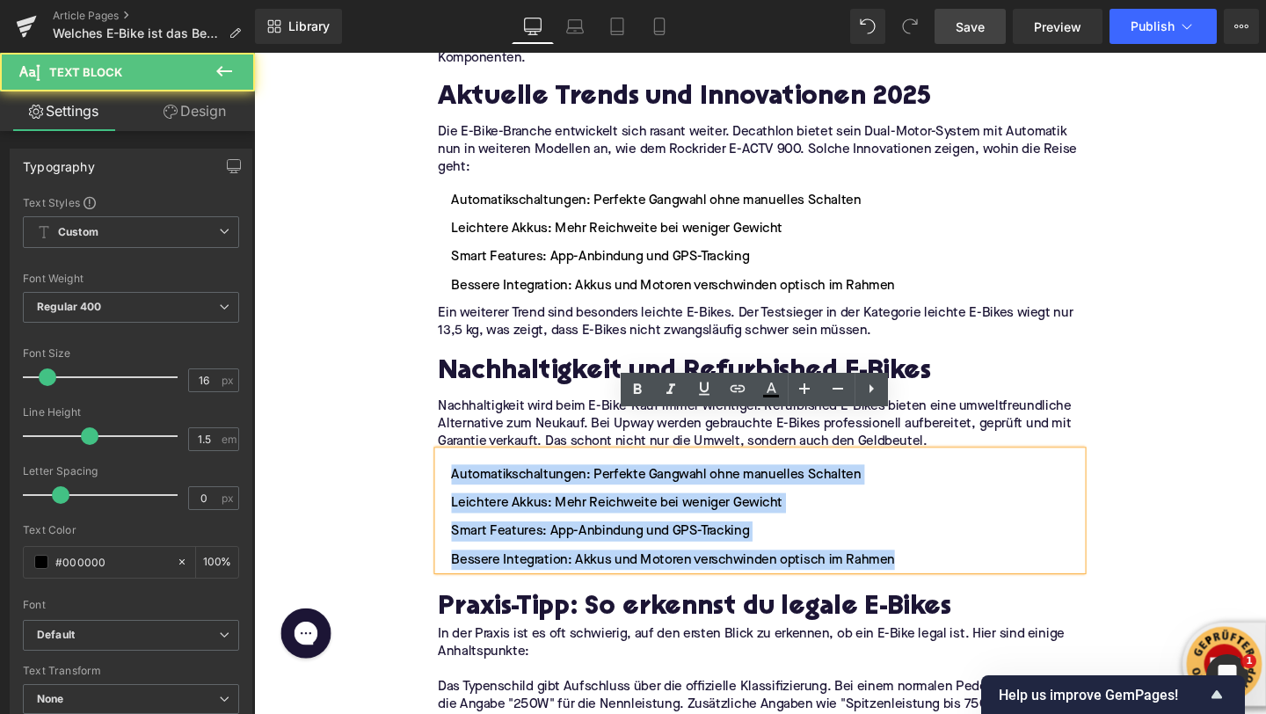
drag, startPoint x: 464, startPoint y: 461, endPoint x: 933, endPoint y: 548, distance: 476.5
click at [933, 548] on ul "Automatikschaltungen: Perfekte Gangwahl ohne manuelles Schalten Leichtere Akkus…" at bounding box center [785, 540] width 677 height 111
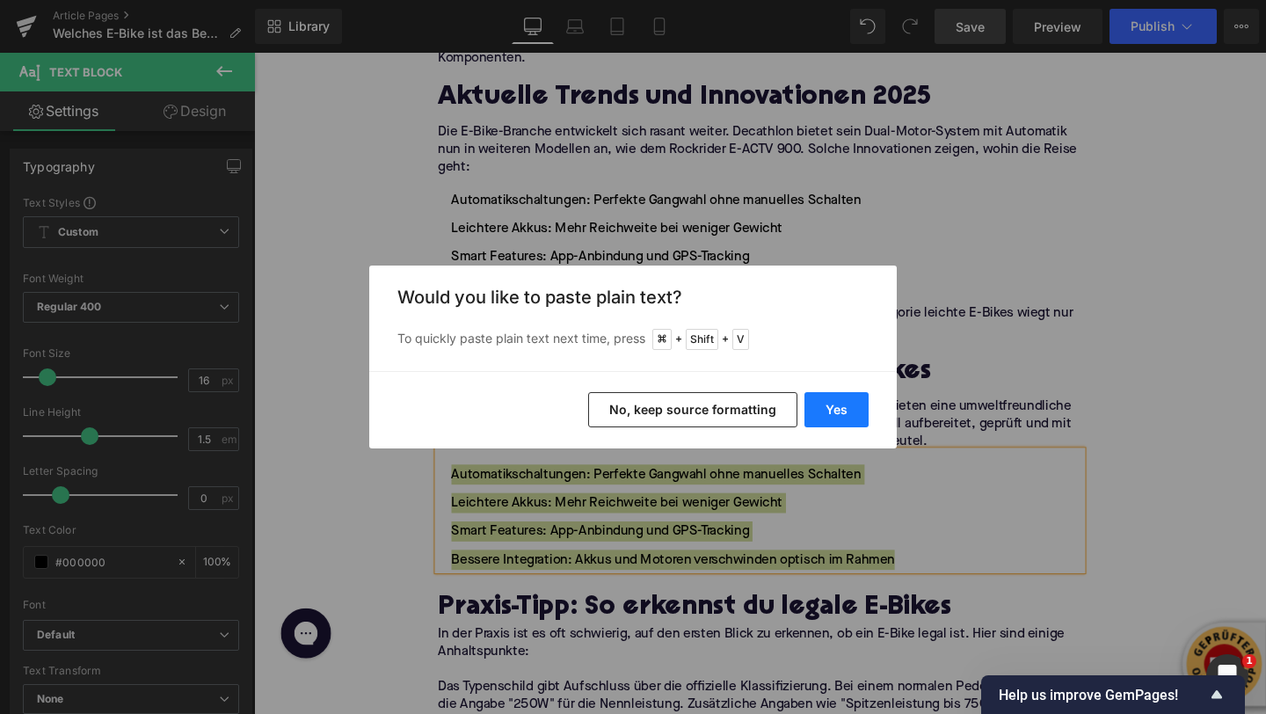
click at [847, 414] on button "Yes" at bounding box center [836, 409] width 64 height 35
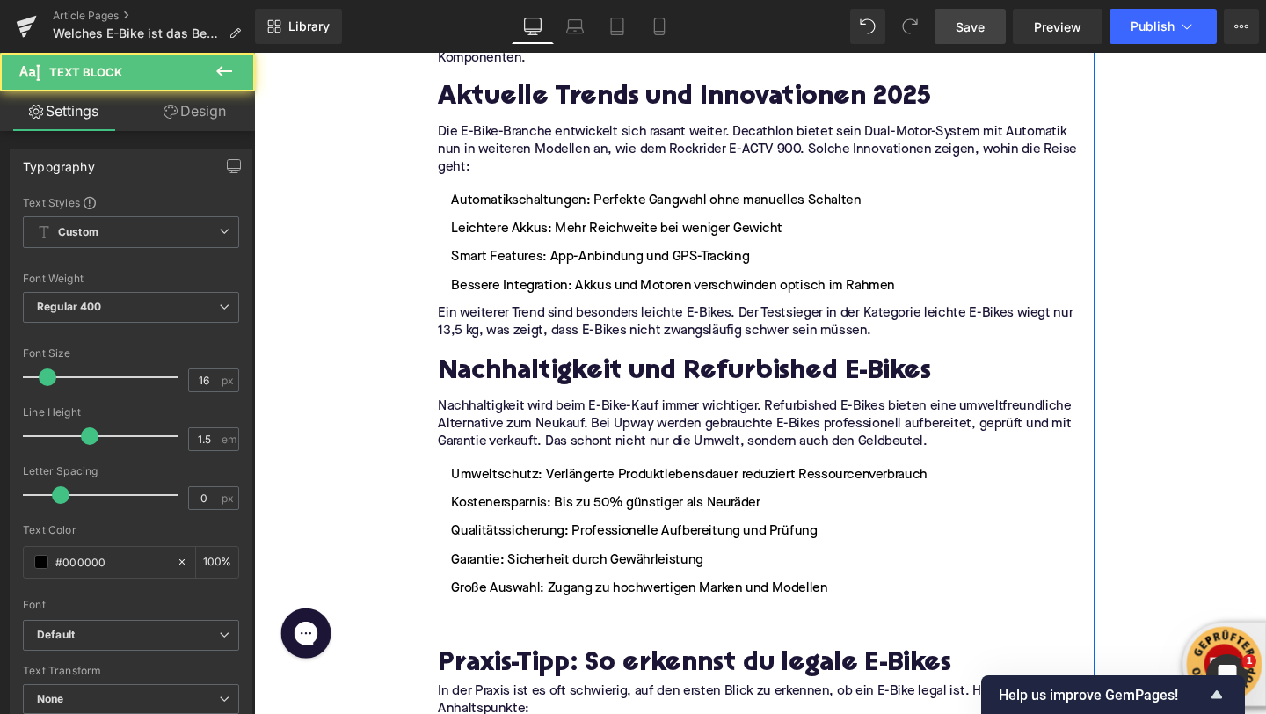
click at [504, 635] on li at bounding box center [785, 645] width 677 height 21
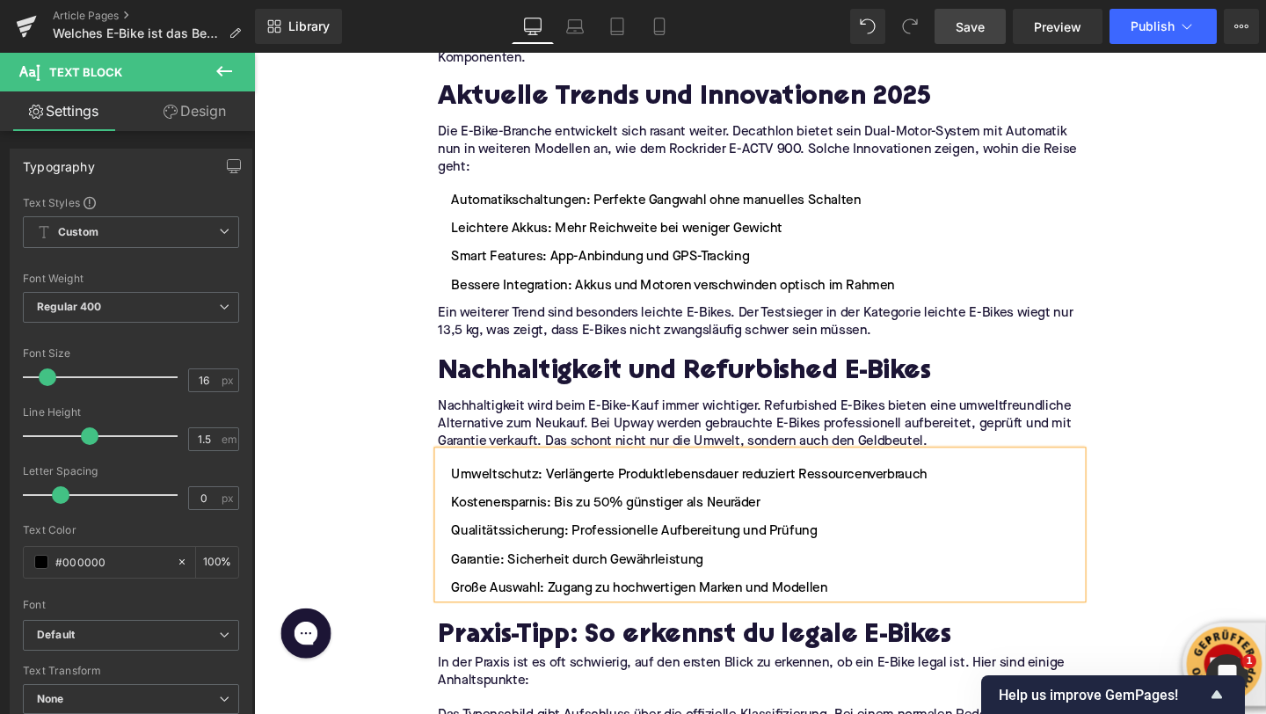
click at [463, 485] on li "Umweltschutz: Verlängerte Produktlebensdauer reduziert Ressourcenverbrauch" at bounding box center [785, 495] width 677 height 21
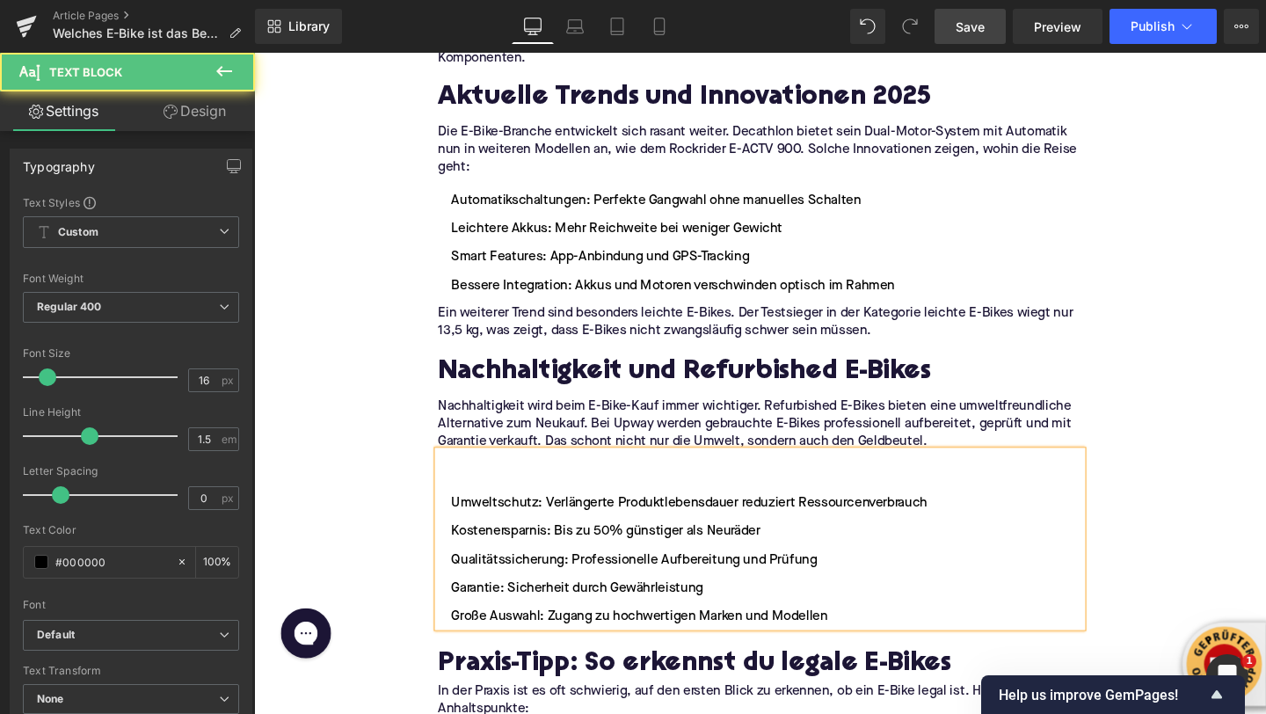
click at [476, 485] on li at bounding box center [785, 495] width 677 height 21
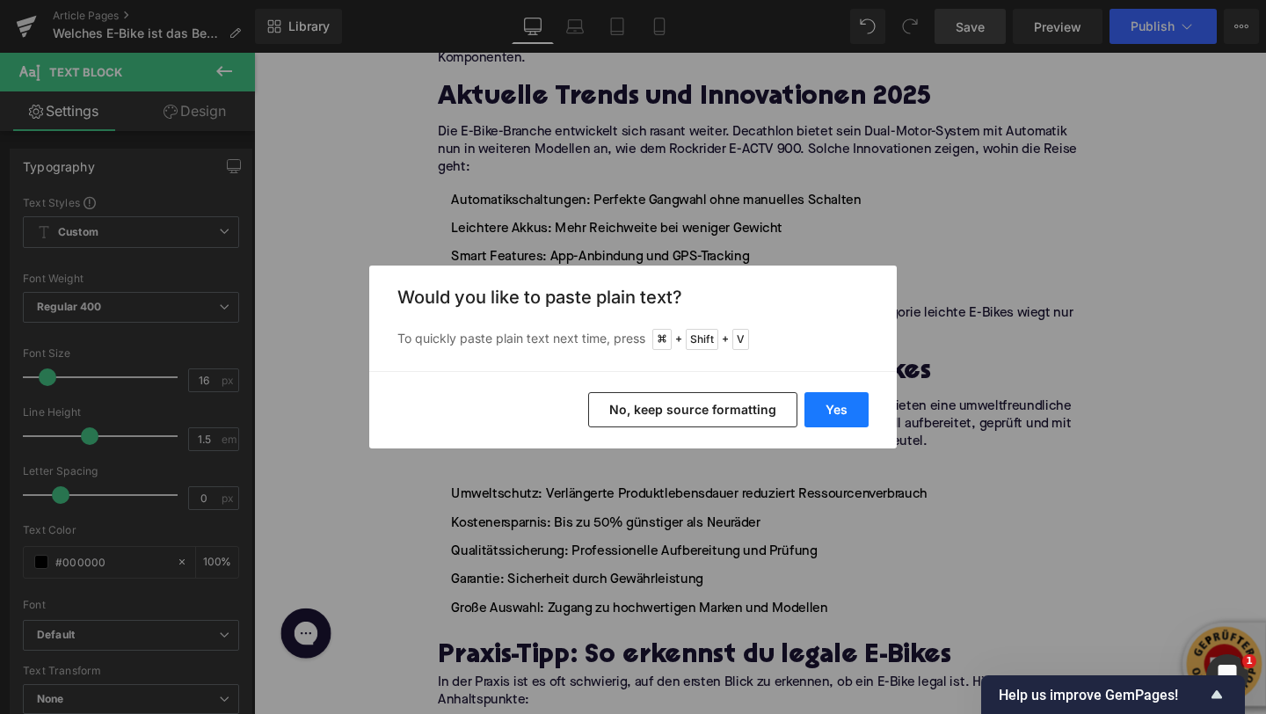
click at [854, 403] on button "Yes" at bounding box center [836, 409] width 64 height 35
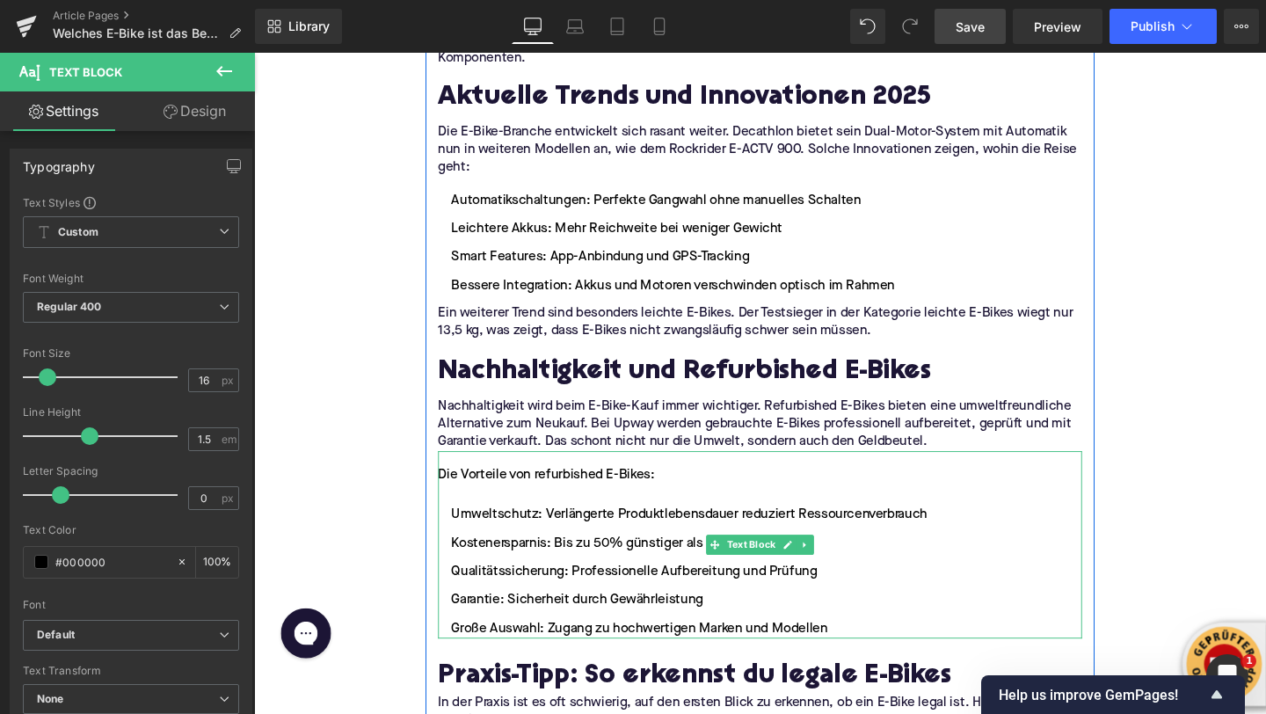
click at [522, 485] on div "Die Vorteile von refurbished E-Bikes:" at bounding box center [785, 495] width 677 height 21
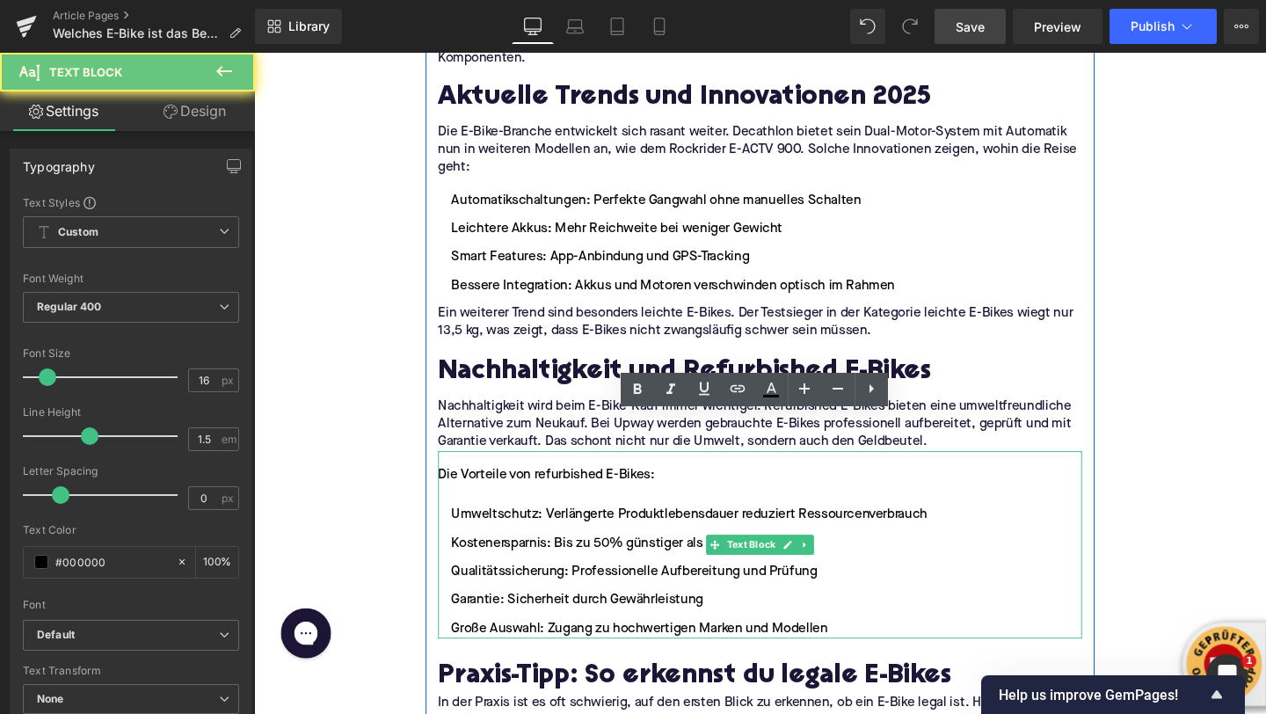
click at [522, 485] on div "Die Vorteile von refurbished E-Bikes:" at bounding box center [785, 495] width 677 height 21
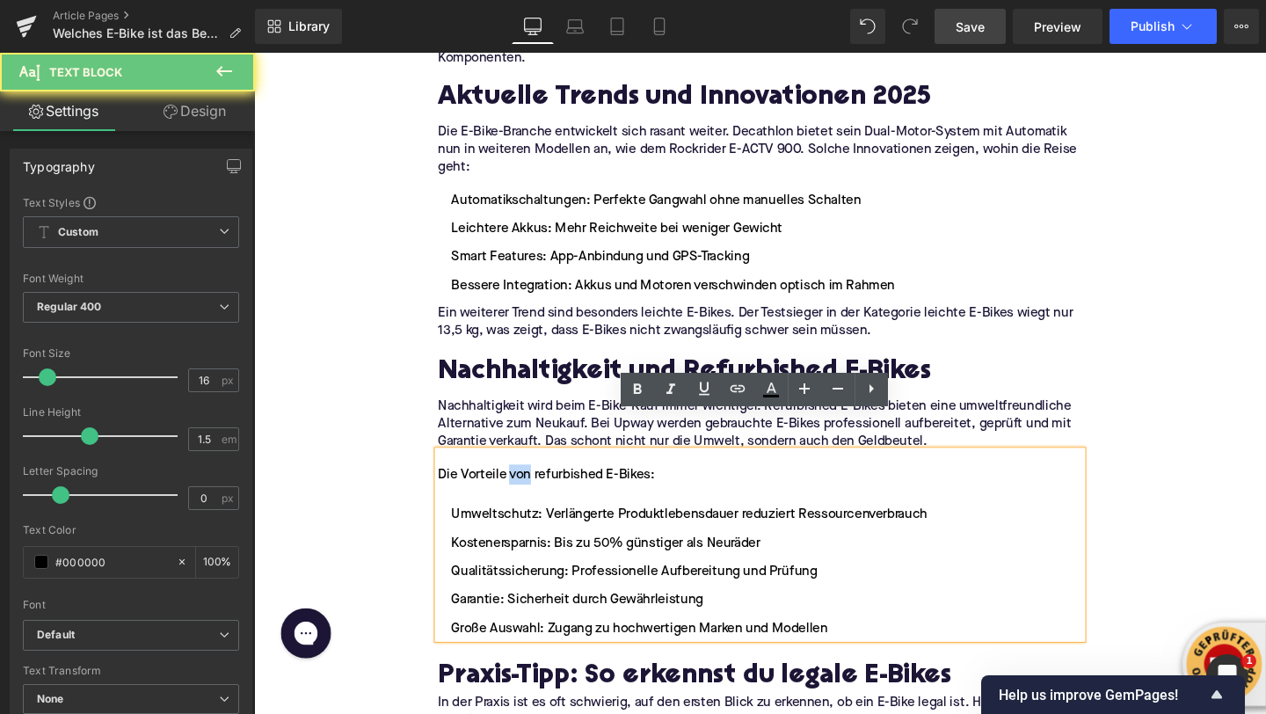
click at [522, 485] on div "Die Vorteile von refurbished E-Bikes:" at bounding box center [785, 495] width 677 height 21
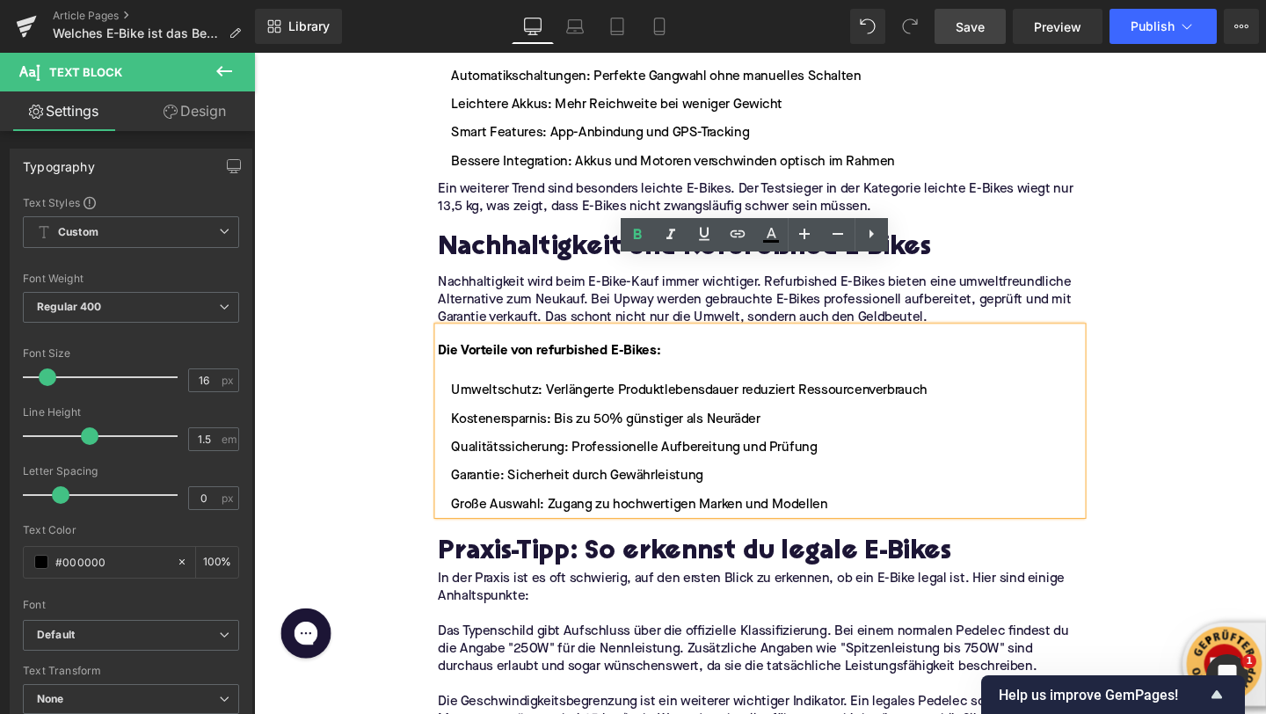
scroll to position [3001, 0]
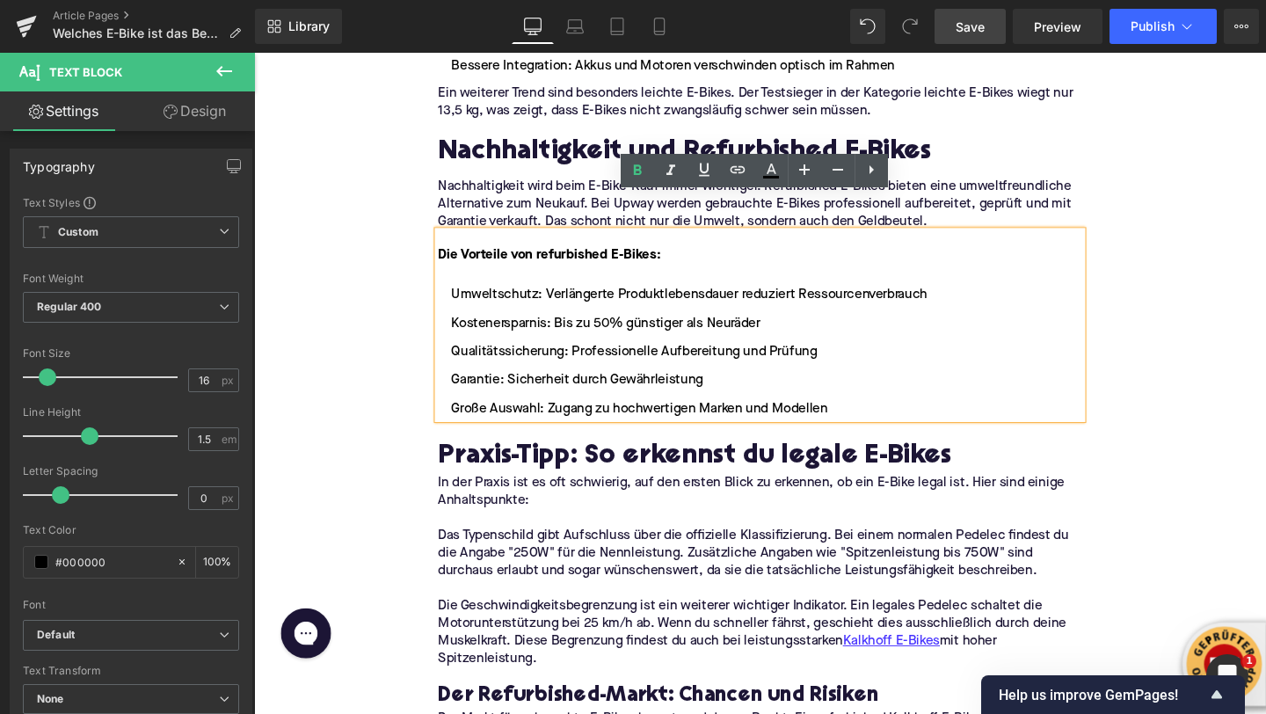
click at [506, 462] on h2 "Praxis-Tipp: So erkennst du legale E-Bikes" at bounding box center [785, 478] width 677 height 32
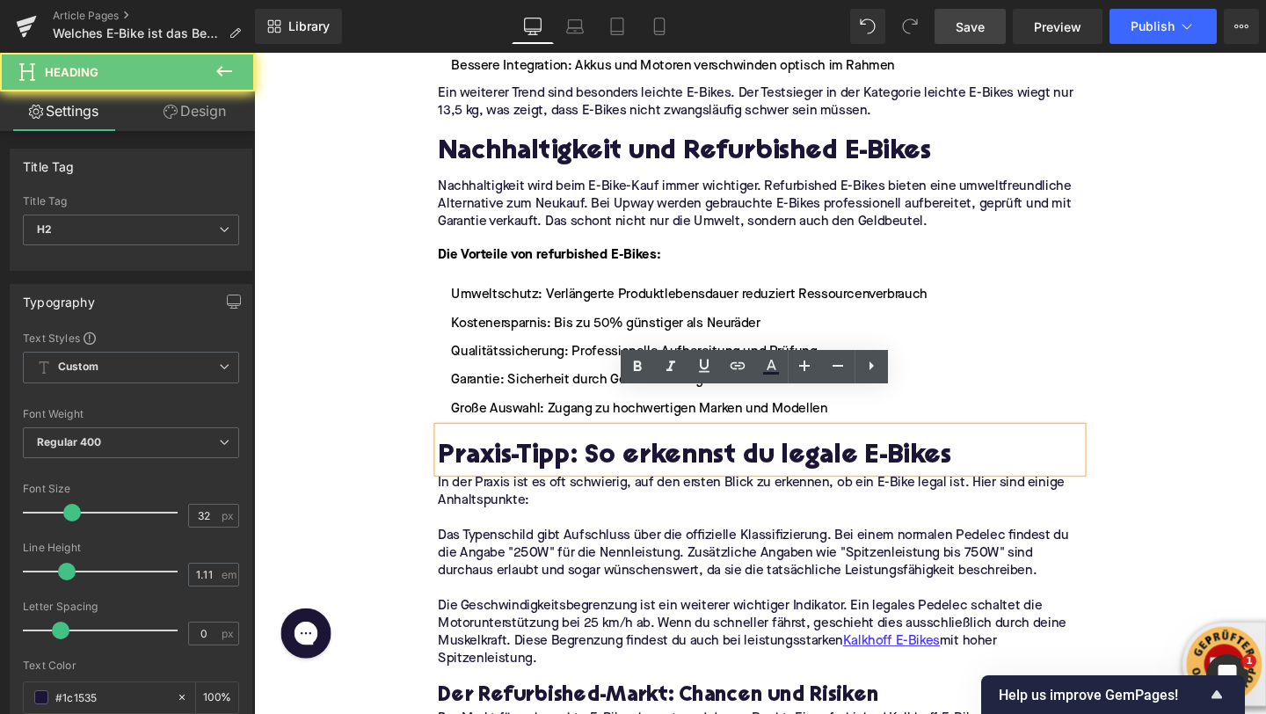
click at [506, 462] on h2 "Praxis-Tipp: So erkennst du legale E-Bikes" at bounding box center [785, 478] width 677 height 32
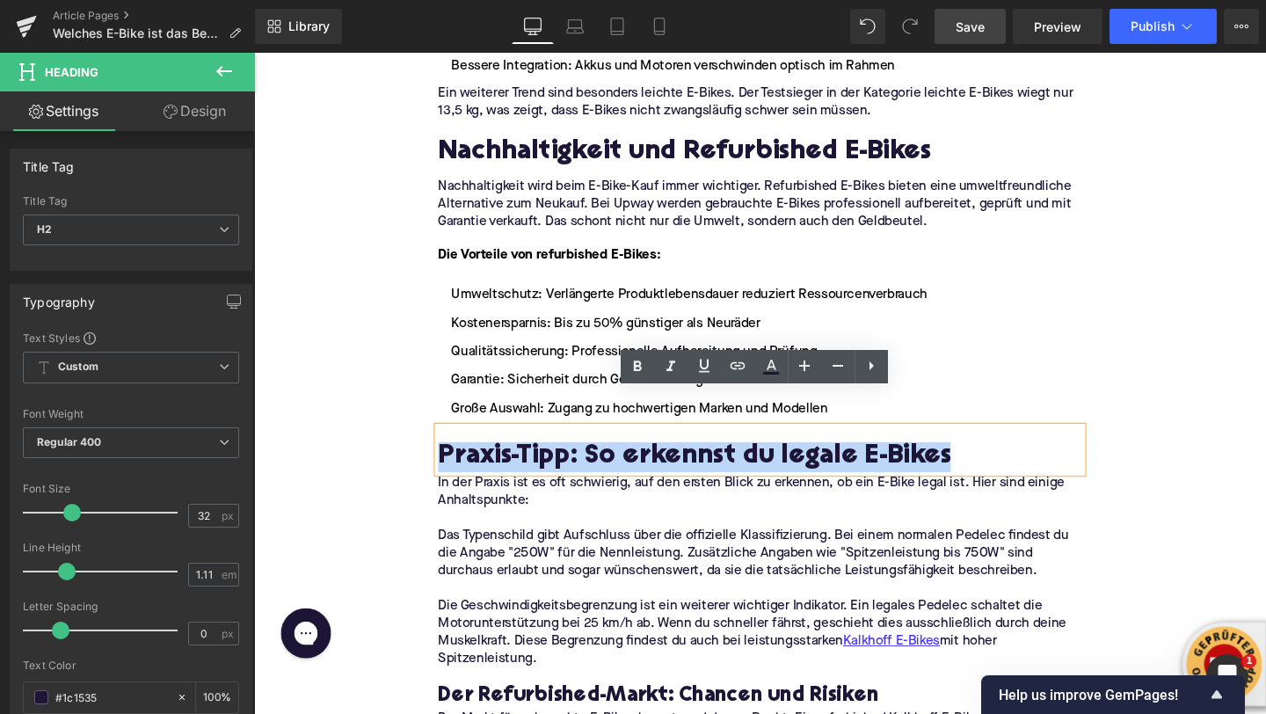
paste div
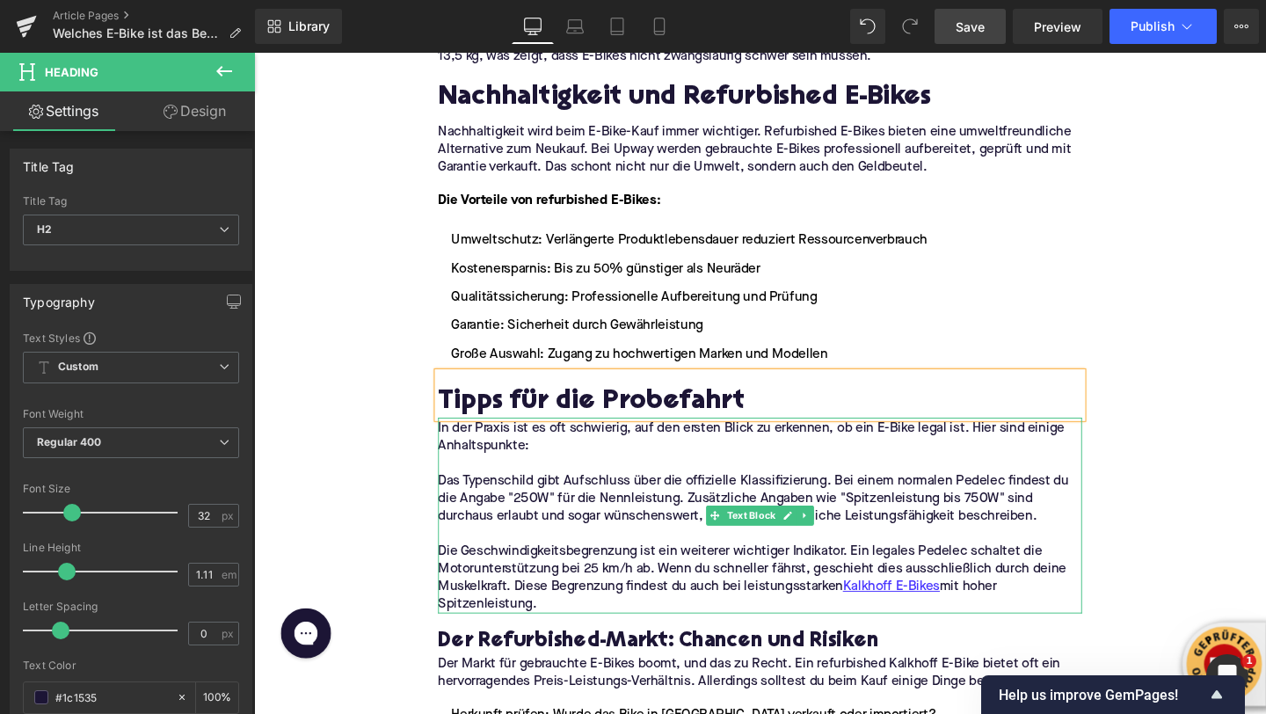
scroll to position [3096, 0]
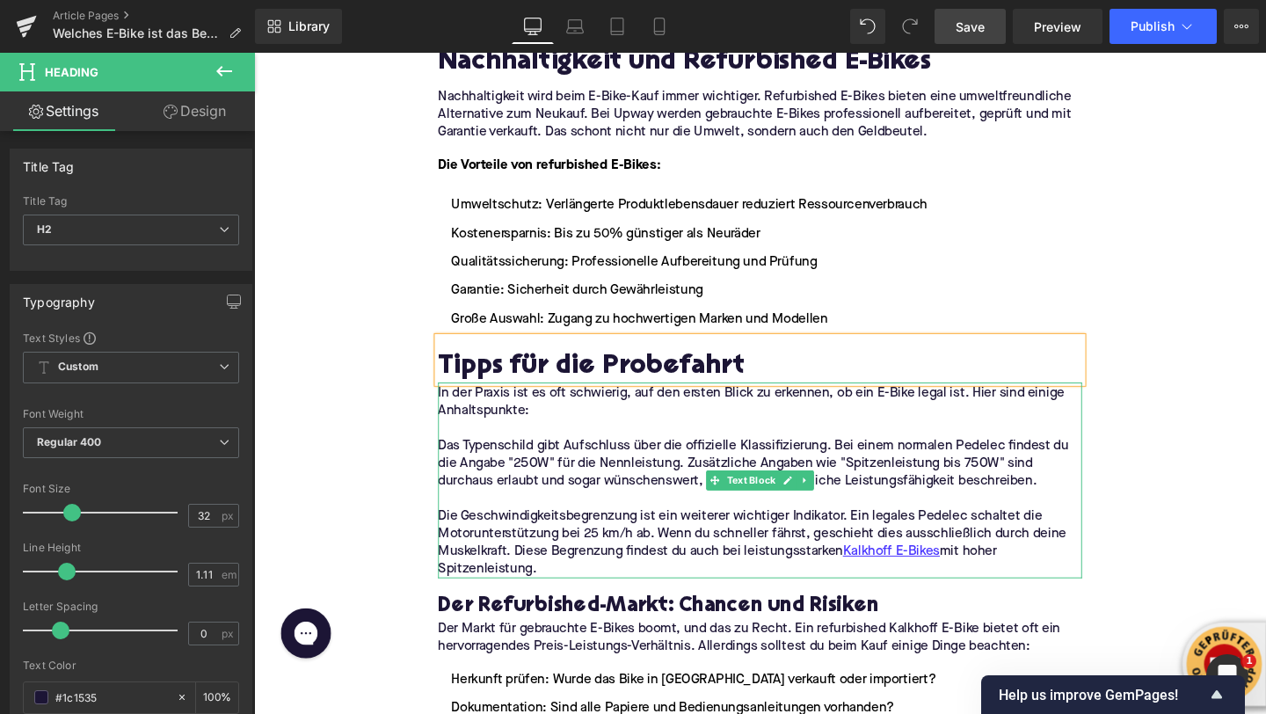
click at [621, 546] on p "Die Geschwindigkeitsbegrenzung ist ein weiterer wichtiger Indikator. Ein legale…" at bounding box center [785, 568] width 677 height 74
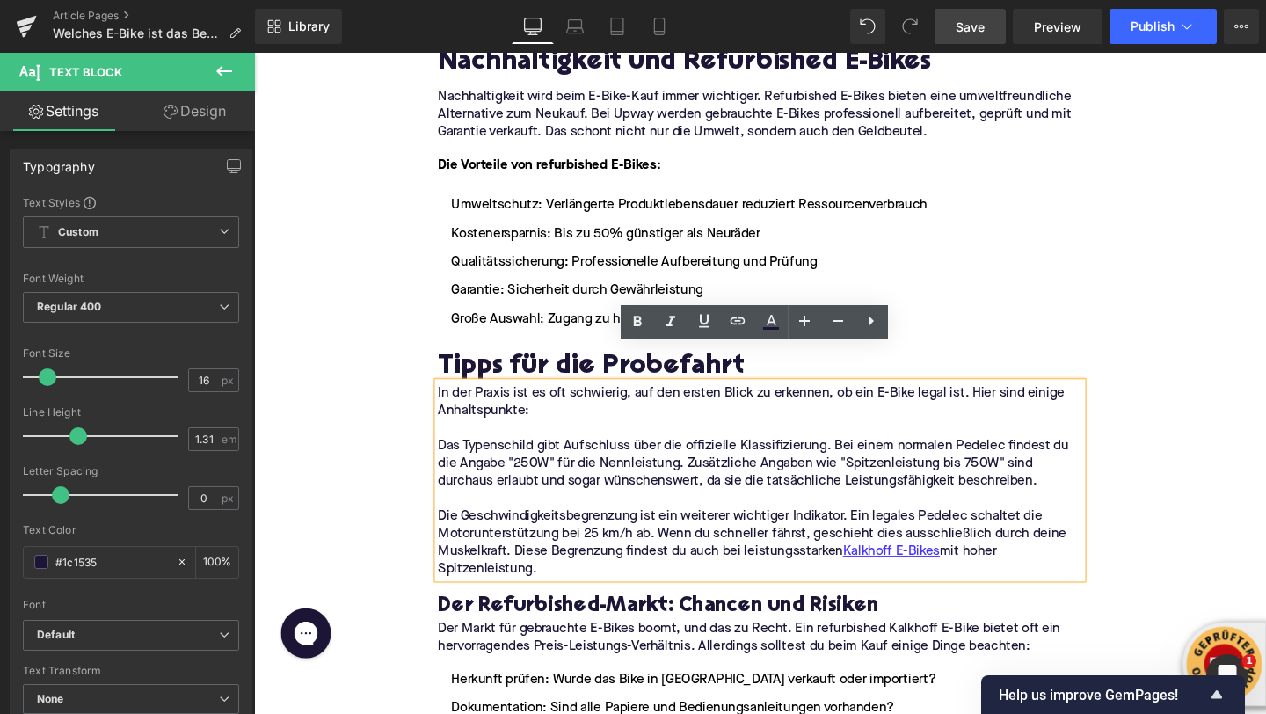
drag, startPoint x: 584, startPoint y: 549, endPoint x: 425, endPoint y: 371, distance: 239.1
click at [832, 241] on icon at bounding box center [832, 244] width 3 height 6
click at [826, 239] on icon at bounding box center [824, 244] width 10 height 10
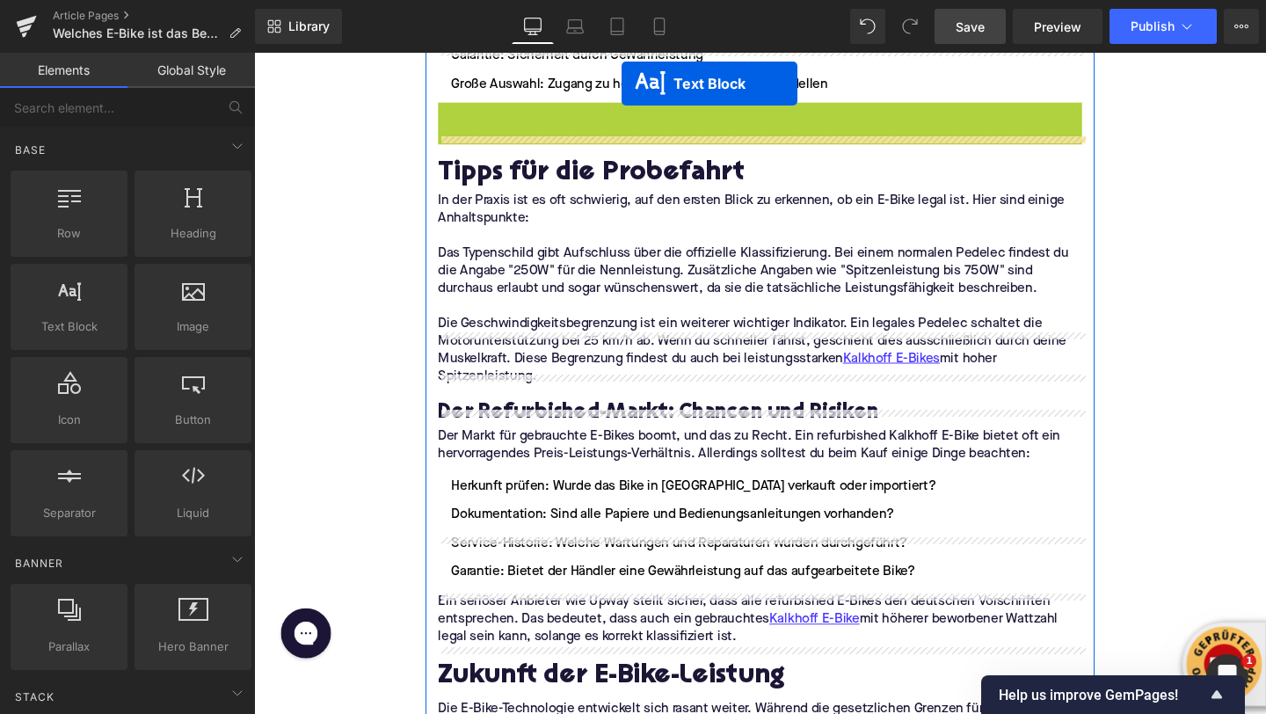
scroll to position [3325, 0]
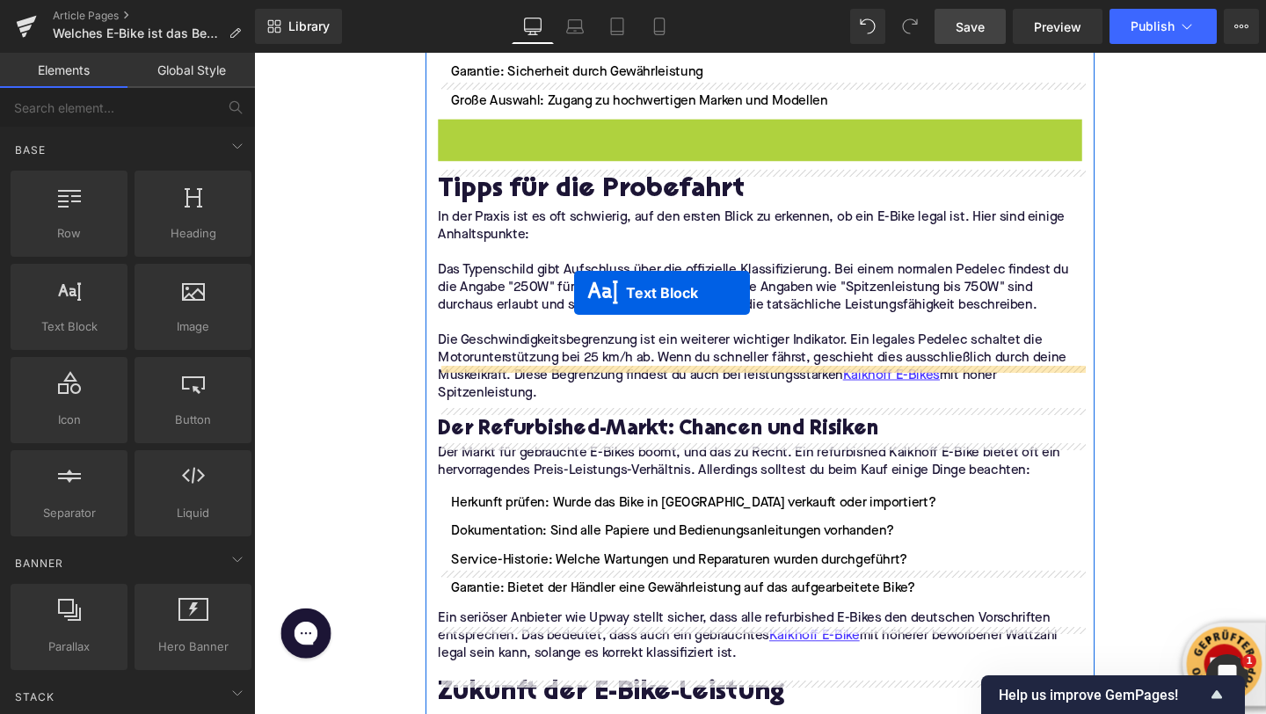
drag, startPoint x: 736, startPoint y: 411, endPoint x: 591, endPoint y: 305, distance: 179.3
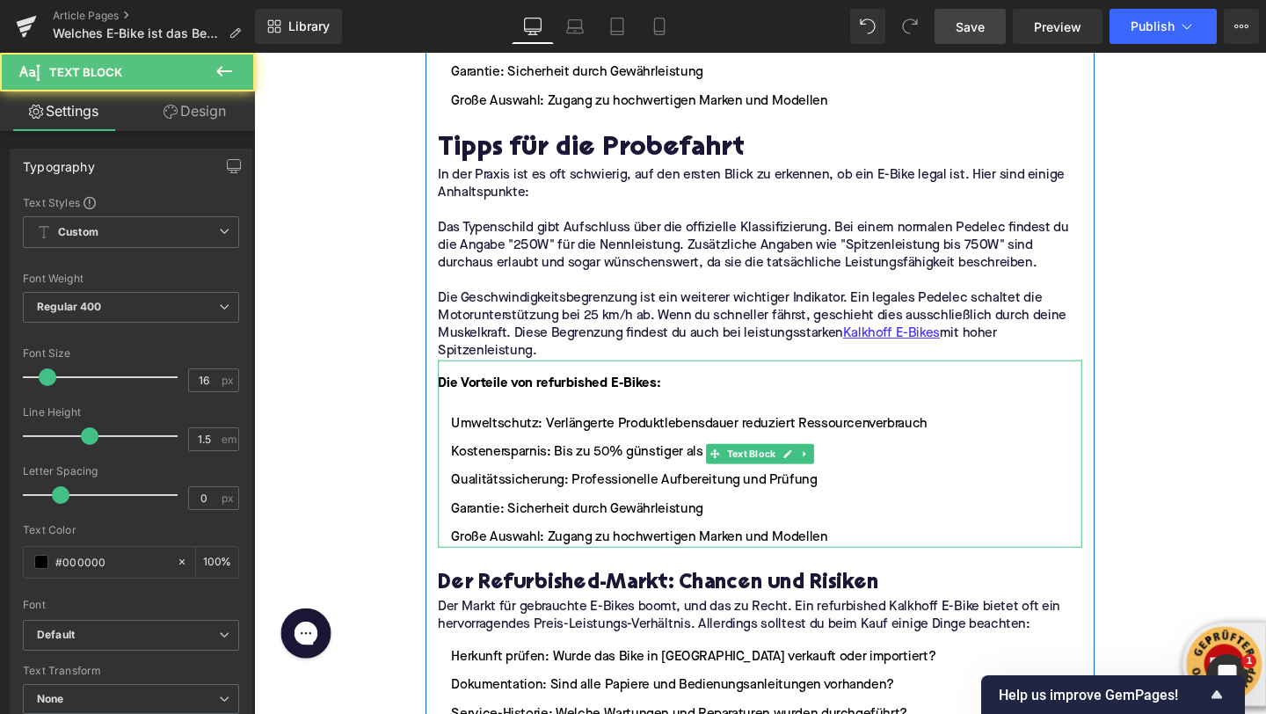
click at [564, 394] on strong "Die Vorteile von refurbished E-Bikes:" at bounding box center [564, 401] width 234 height 14
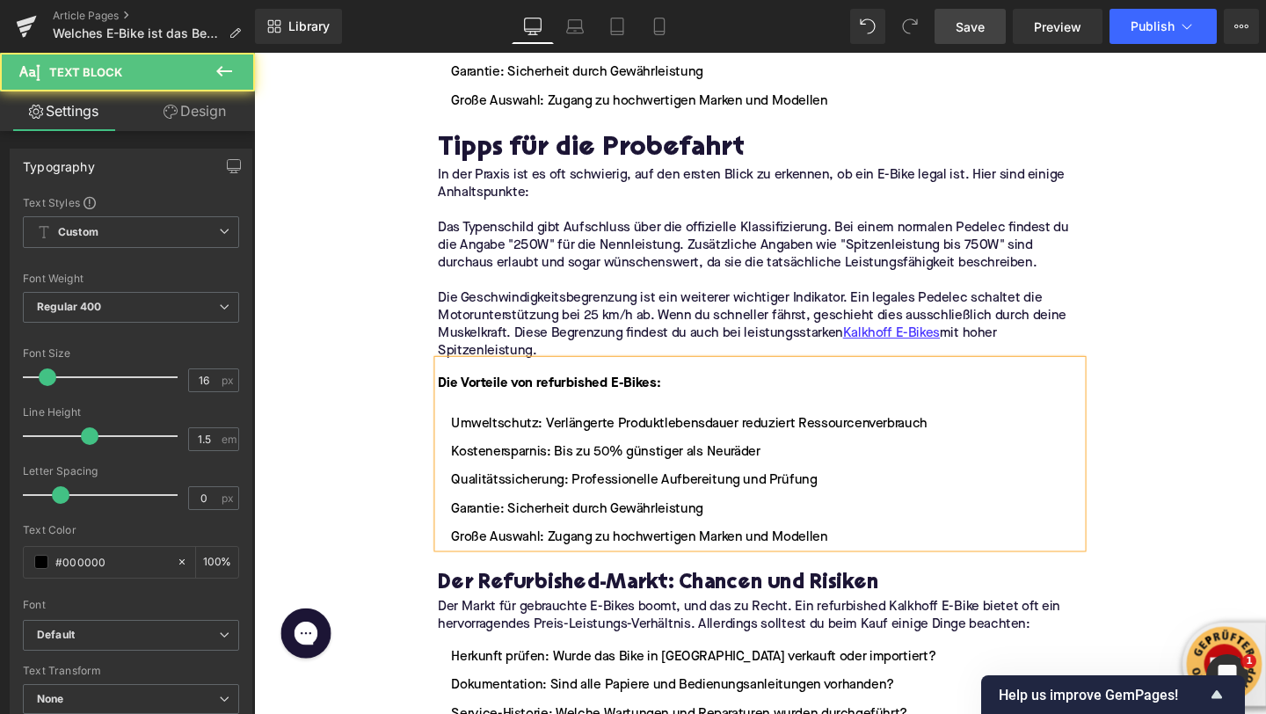
click at [564, 394] on strong "Die Vorteile von refurbished E-Bikes:" at bounding box center [564, 401] width 234 height 14
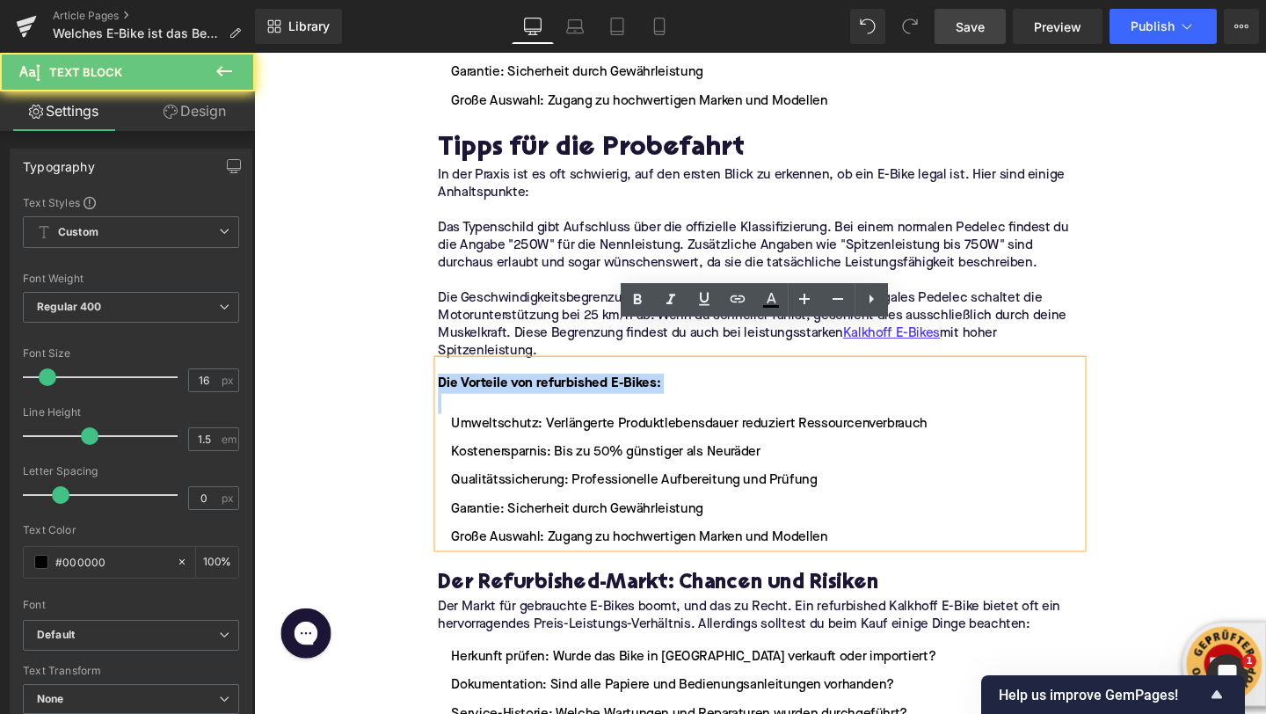
click at [564, 394] on strong "Die Vorteile von refurbished E-Bikes:" at bounding box center [564, 401] width 234 height 14
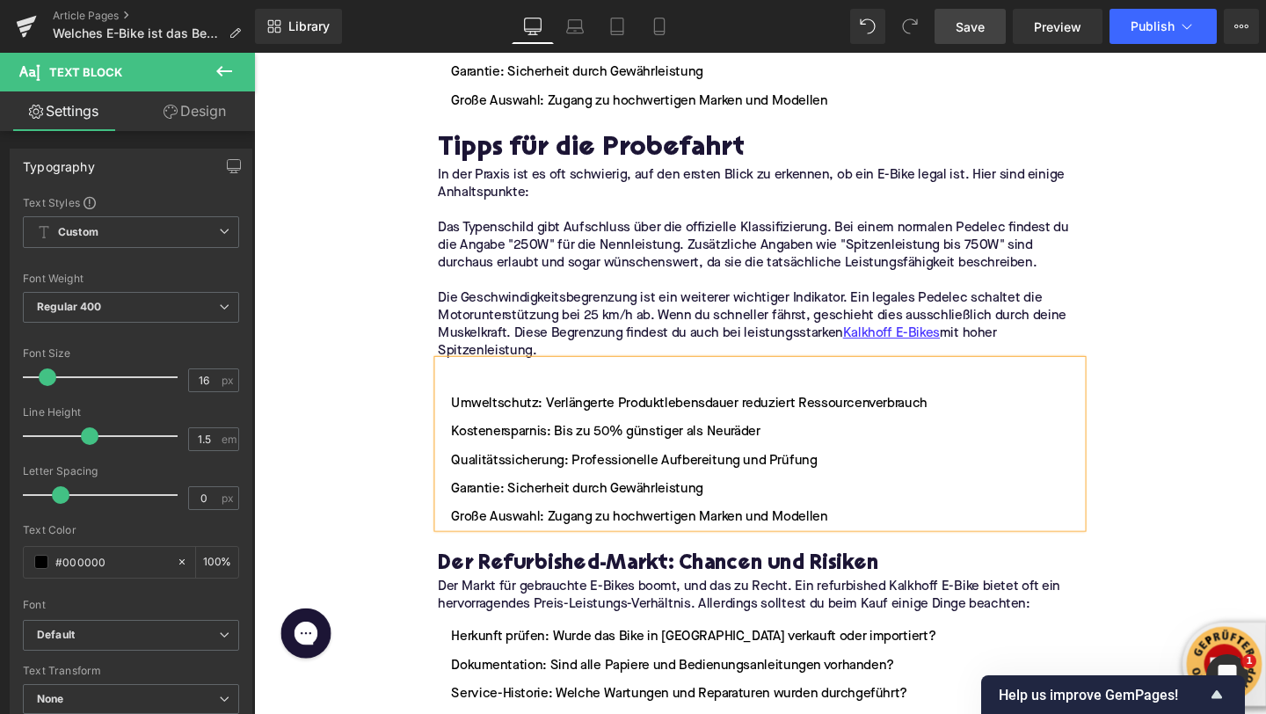
click at [464, 411] on li "Umweltschutz: Verlängerte Produktlebensdauer reduziert Ressourcenverbrauch" at bounding box center [785, 421] width 677 height 21
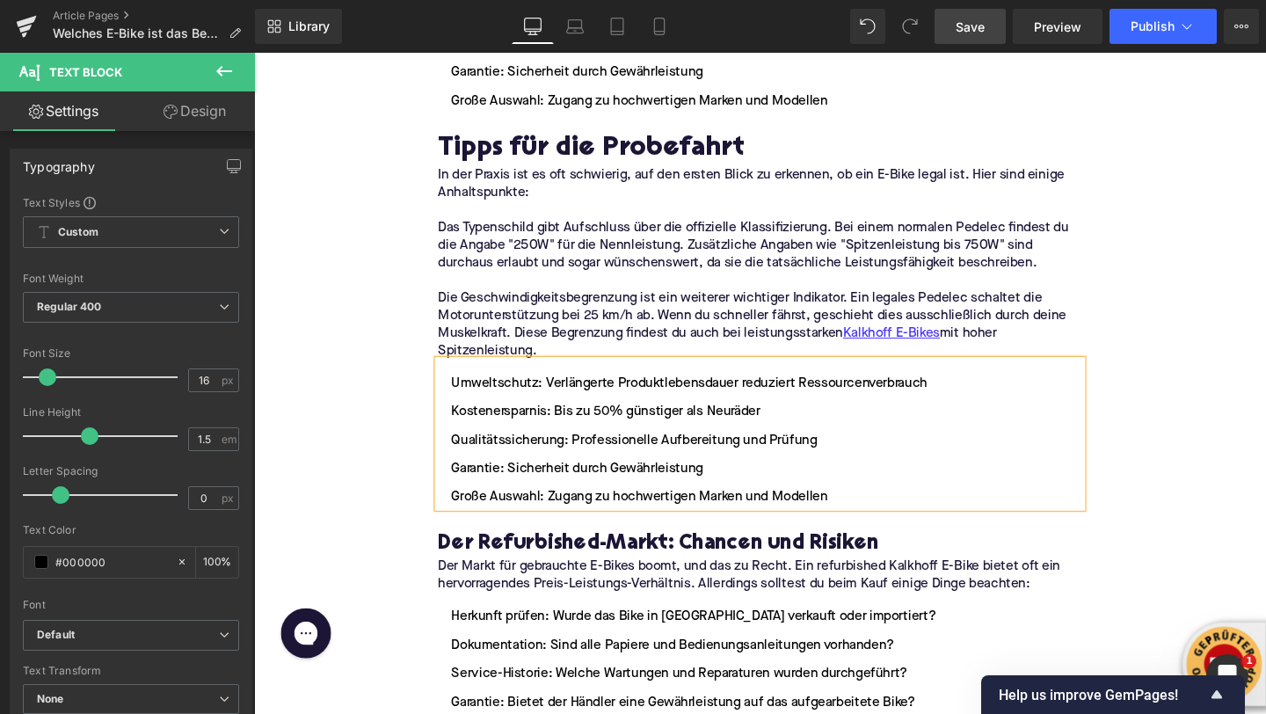
click at [576, 302] on p "Die Geschwindigkeitsbegrenzung ist ein weiterer wichtiger Indikator. Ein legale…" at bounding box center [785, 339] width 677 height 74
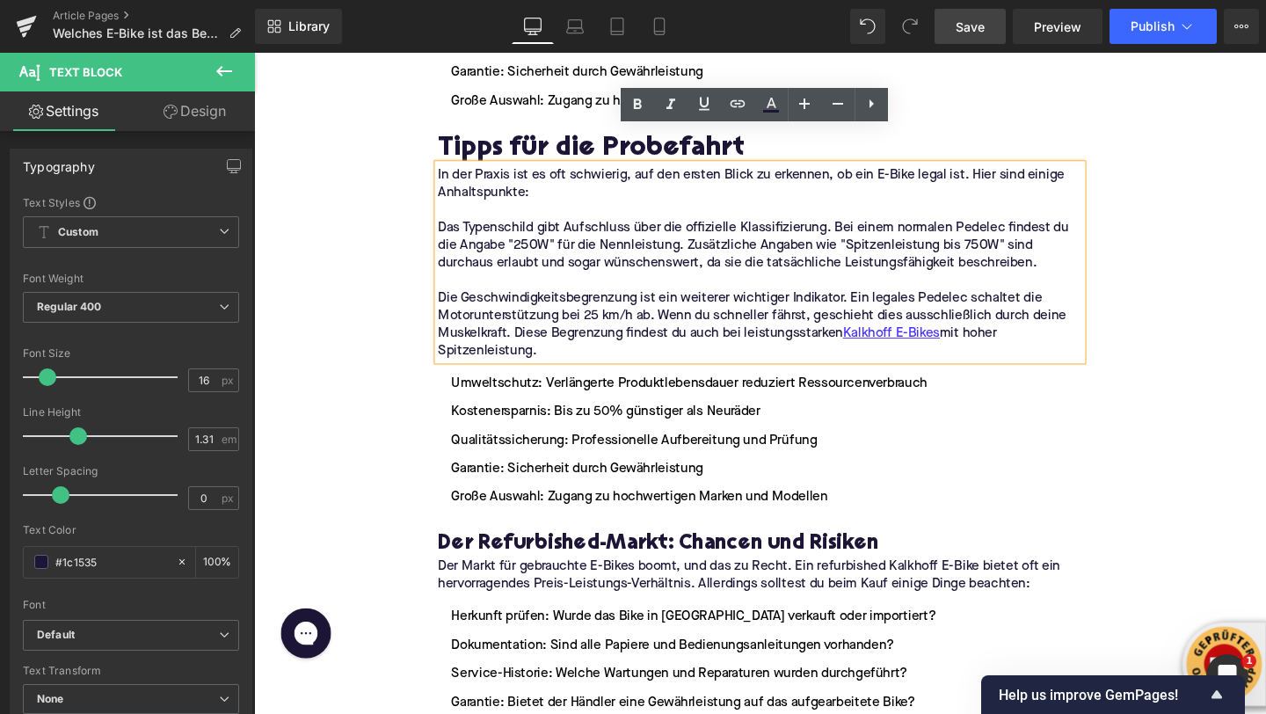
drag, startPoint x: 447, startPoint y: 144, endPoint x: 599, endPoint y: 324, distance: 235.2
click at [599, 324] on div "In der Praxis ist es oft schwierig, auf den ersten Blick zu erkennen, ob ein E-…" at bounding box center [785, 274] width 677 height 206
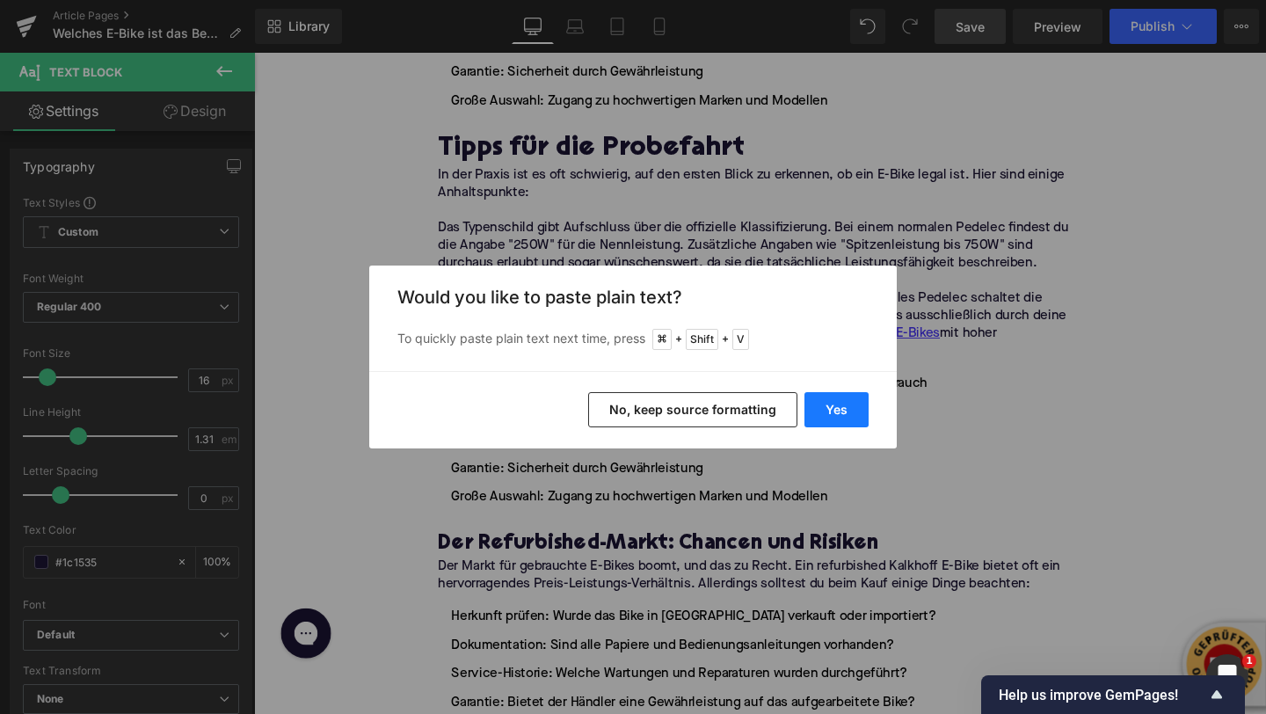
click at [834, 418] on button "Yes" at bounding box center [836, 409] width 64 height 35
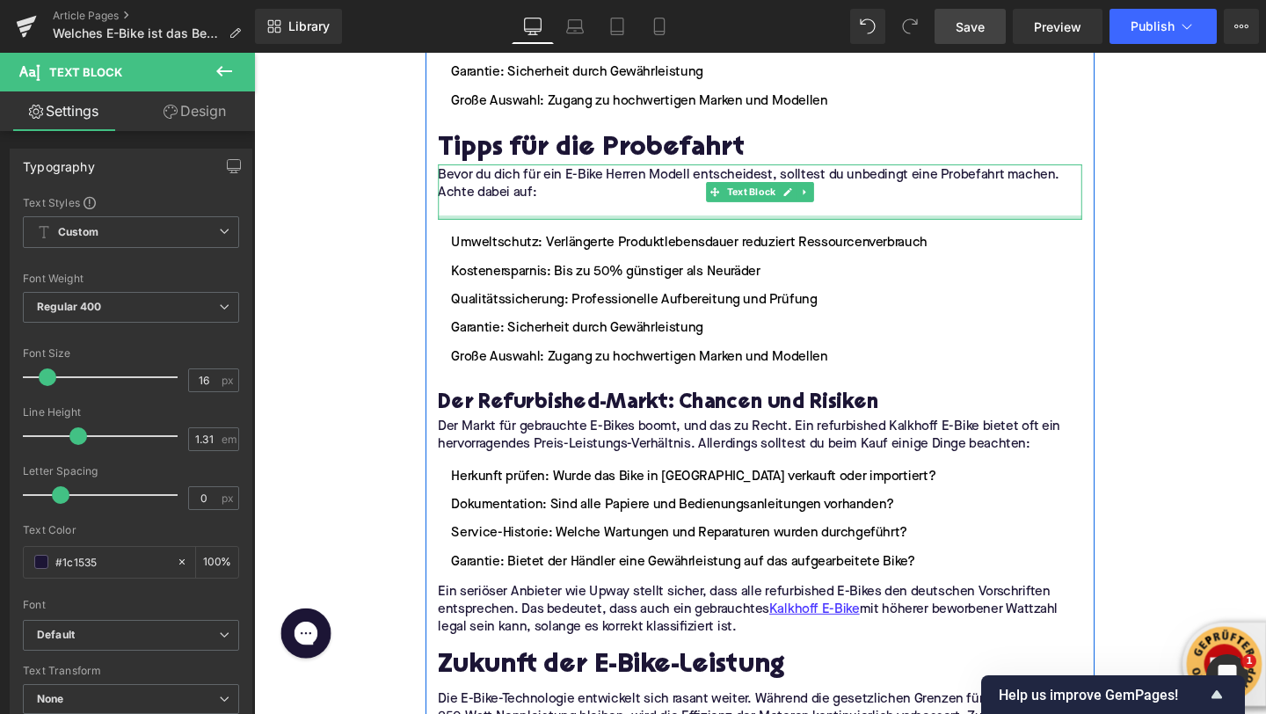
click at [518, 224] on div at bounding box center [785, 226] width 677 height 4
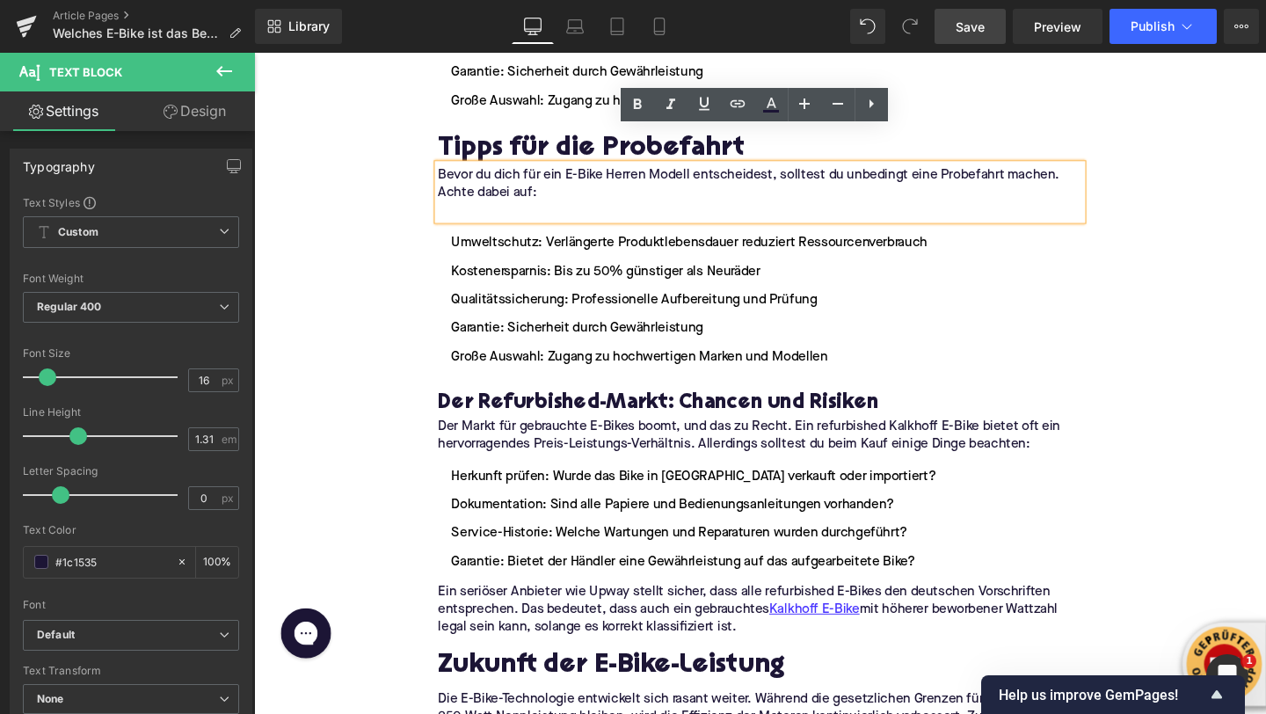
click at [515, 210] on p at bounding box center [785, 219] width 677 height 18
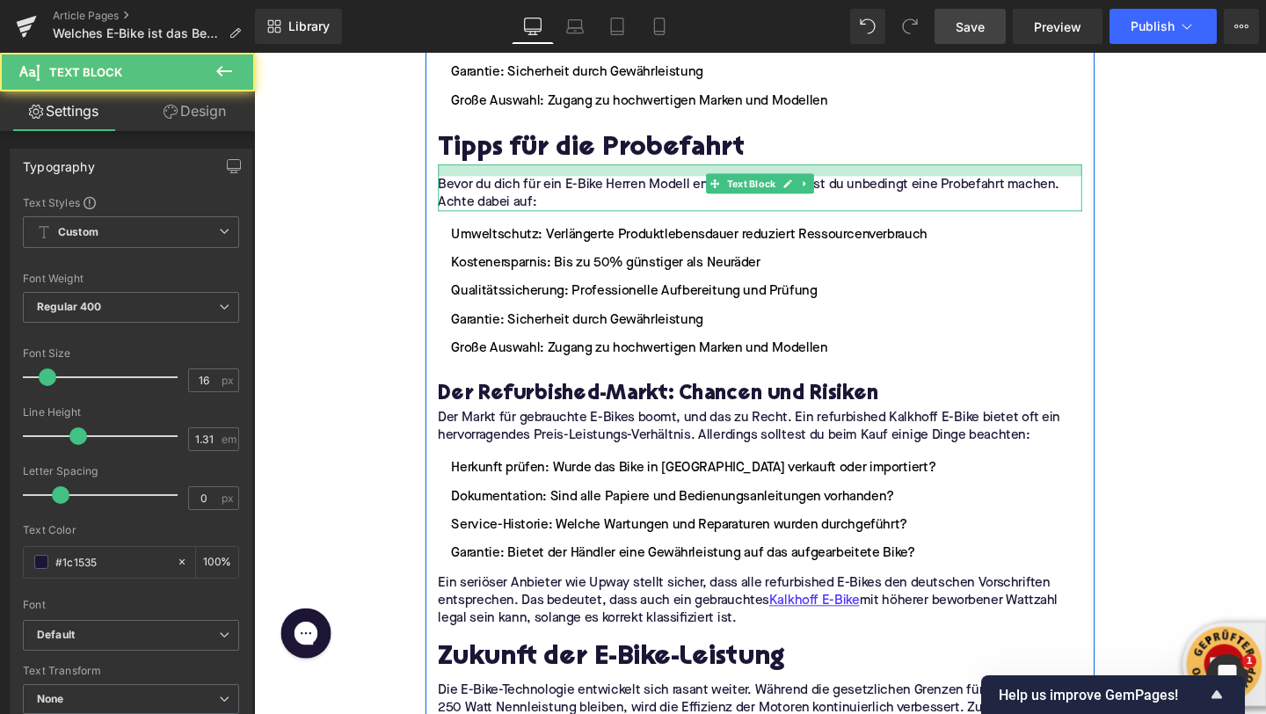
drag, startPoint x: 518, startPoint y: 134, endPoint x: 517, endPoint y: 144, distance: 9.7
click at [517, 171] on div at bounding box center [785, 177] width 677 height 12
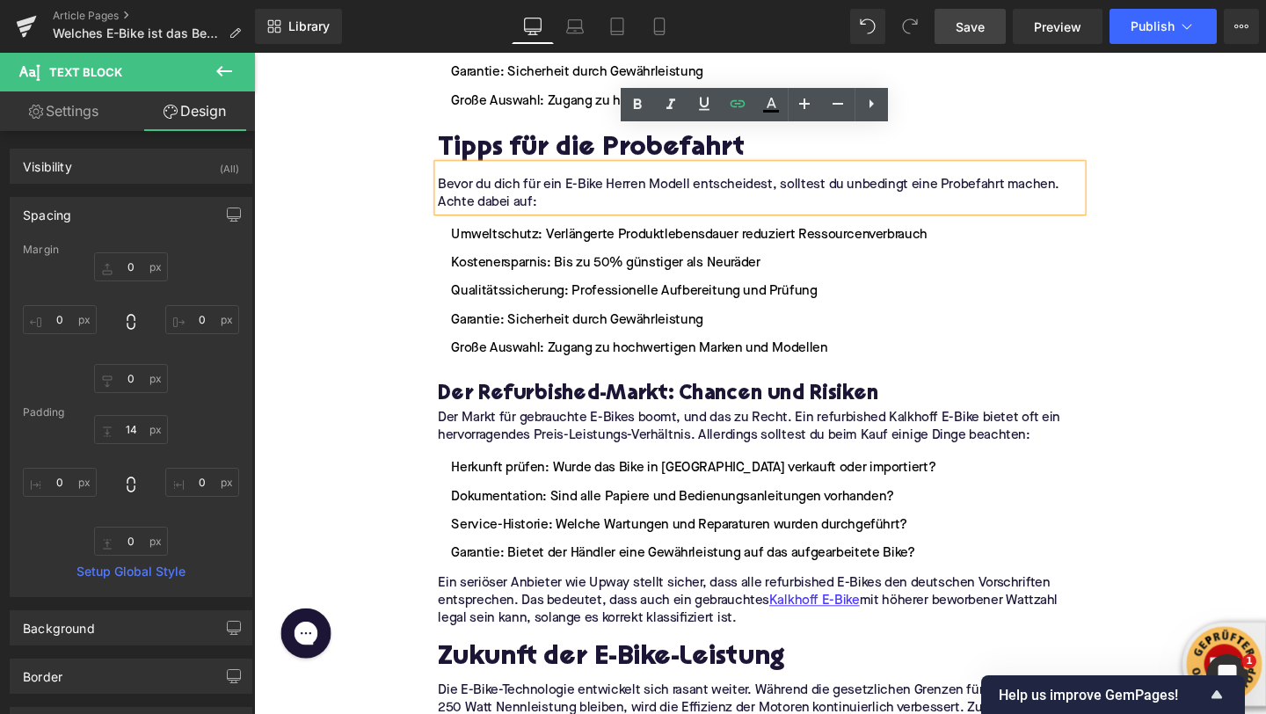
click at [490, 323] on li "Garantie: Sicherheit durch Gewährleistung" at bounding box center [785, 333] width 677 height 21
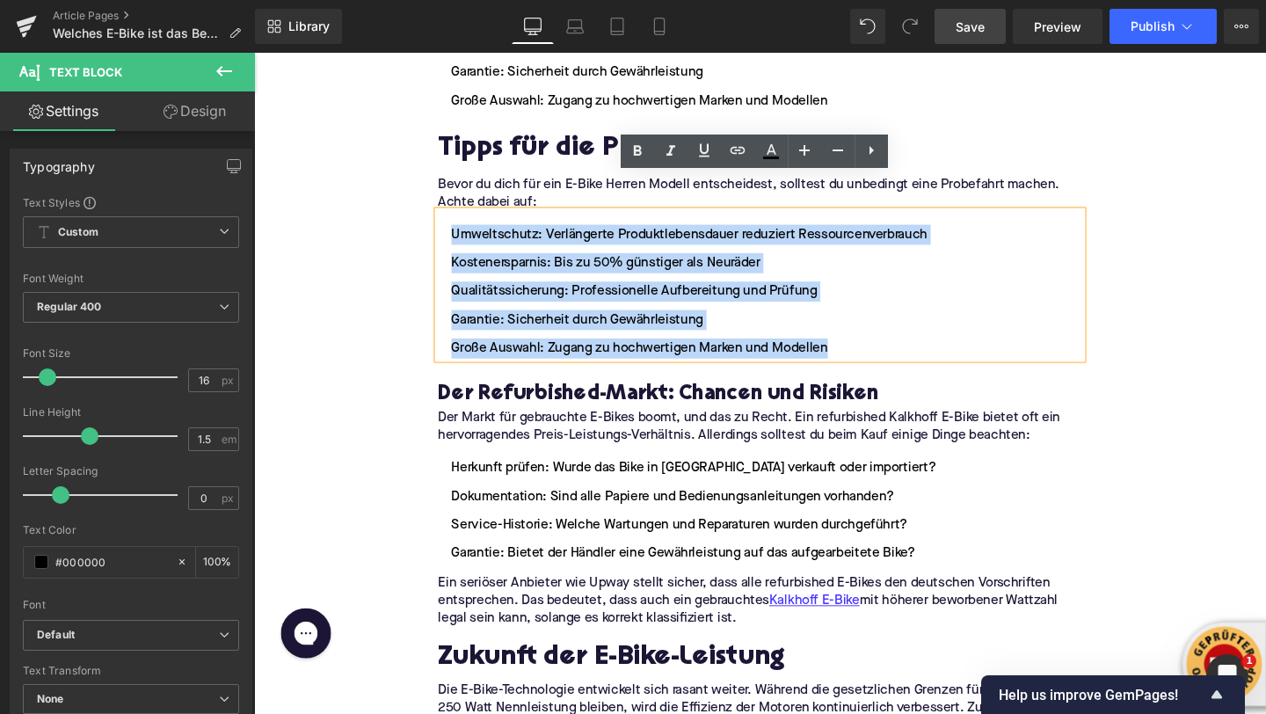
drag, startPoint x: 462, startPoint y: 201, endPoint x: 862, endPoint y: 327, distance: 419.3
click at [862, 327] on ul "Umweltschutz: Verlängerte Produktlebensdauer reduziert Ressourcenverbrauch Kost…" at bounding box center [785, 304] width 677 height 141
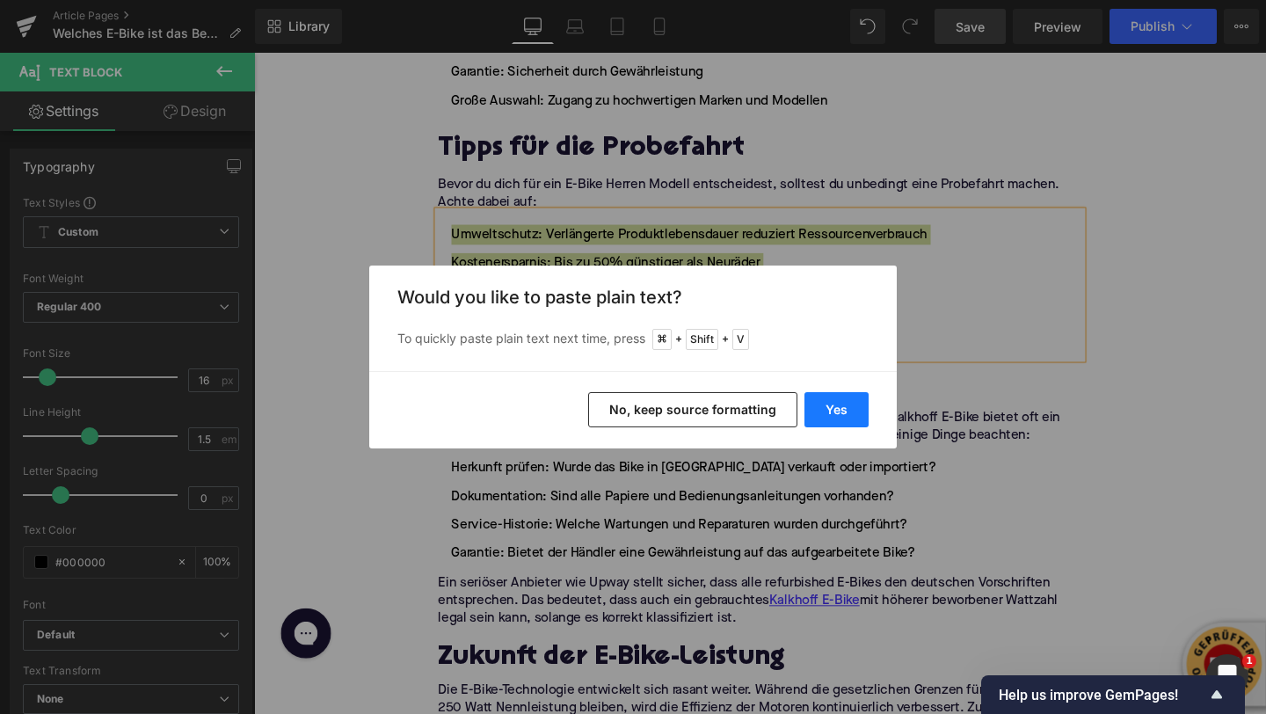
click at [839, 408] on button "Yes" at bounding box center [836, 409] width 64 height 35
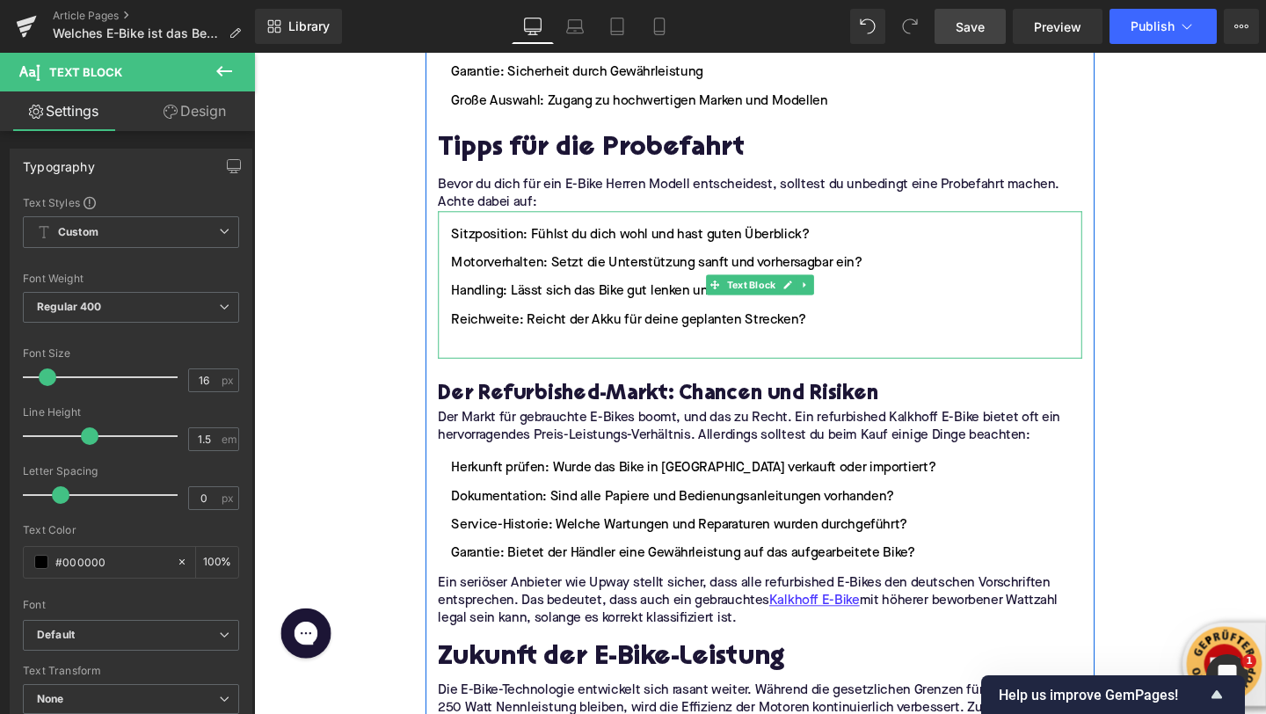
click at [541, 353] on li at bounding box center [785, 363] width 677 height 21
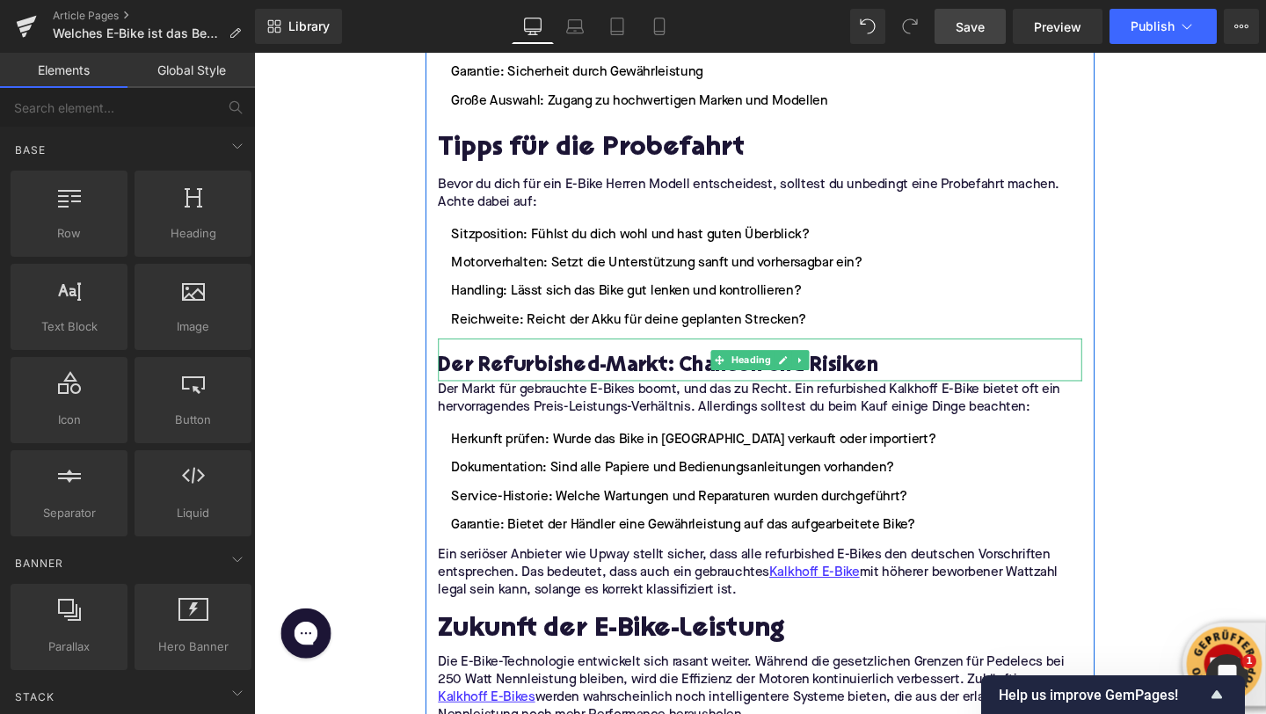
click at [554, 369] on h3 "Der Refurbished-Markt: Chancen und Risiken" at bounding box center [785, 383] width 677 height 28
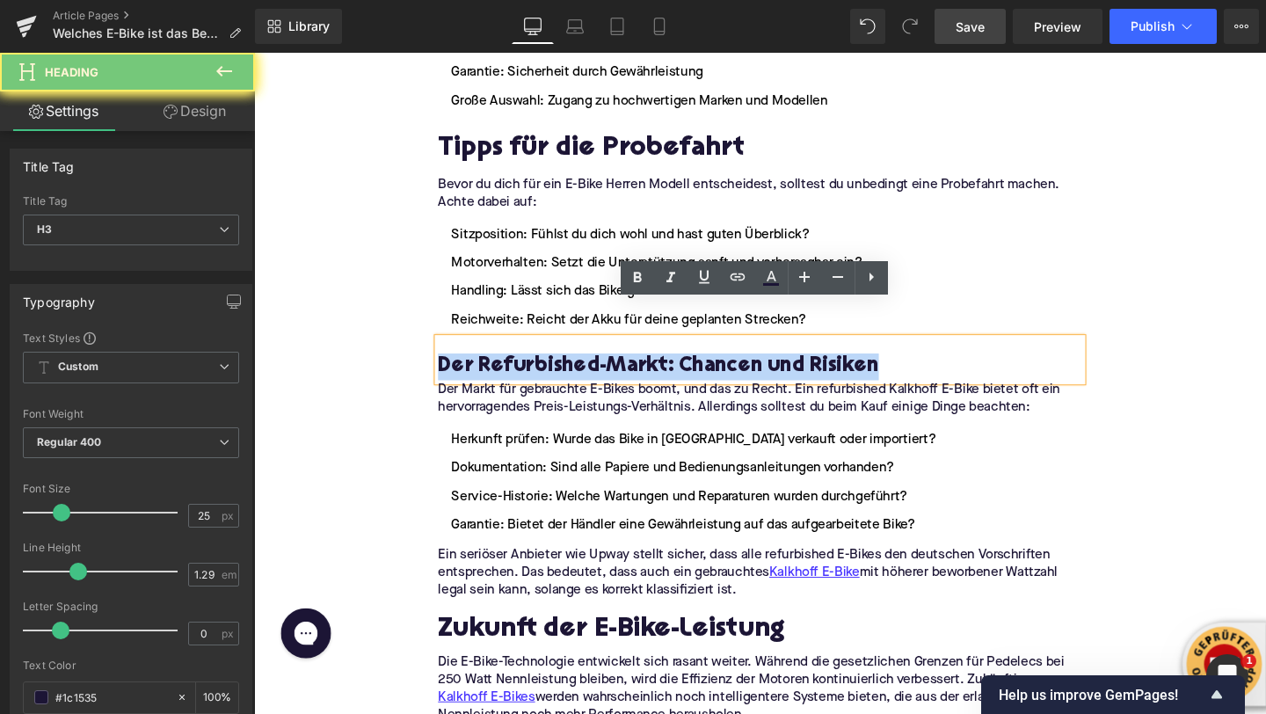
paste div
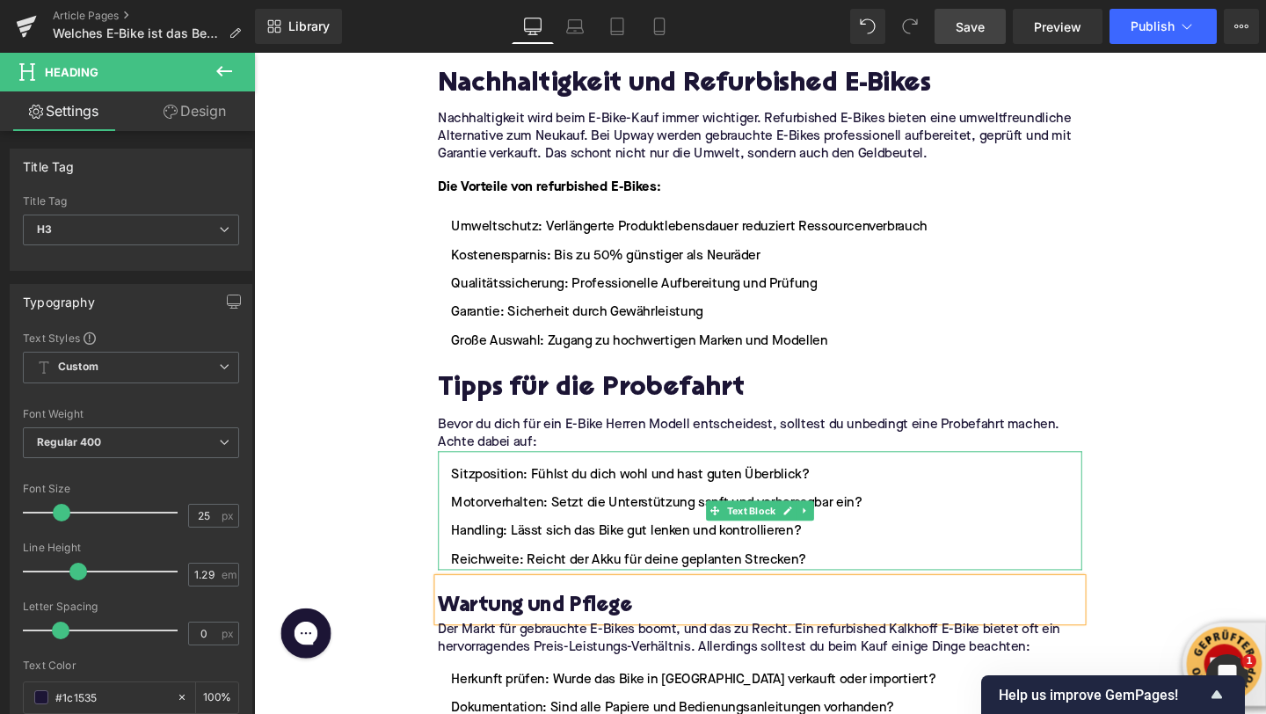
scroll to position [3089, 0]
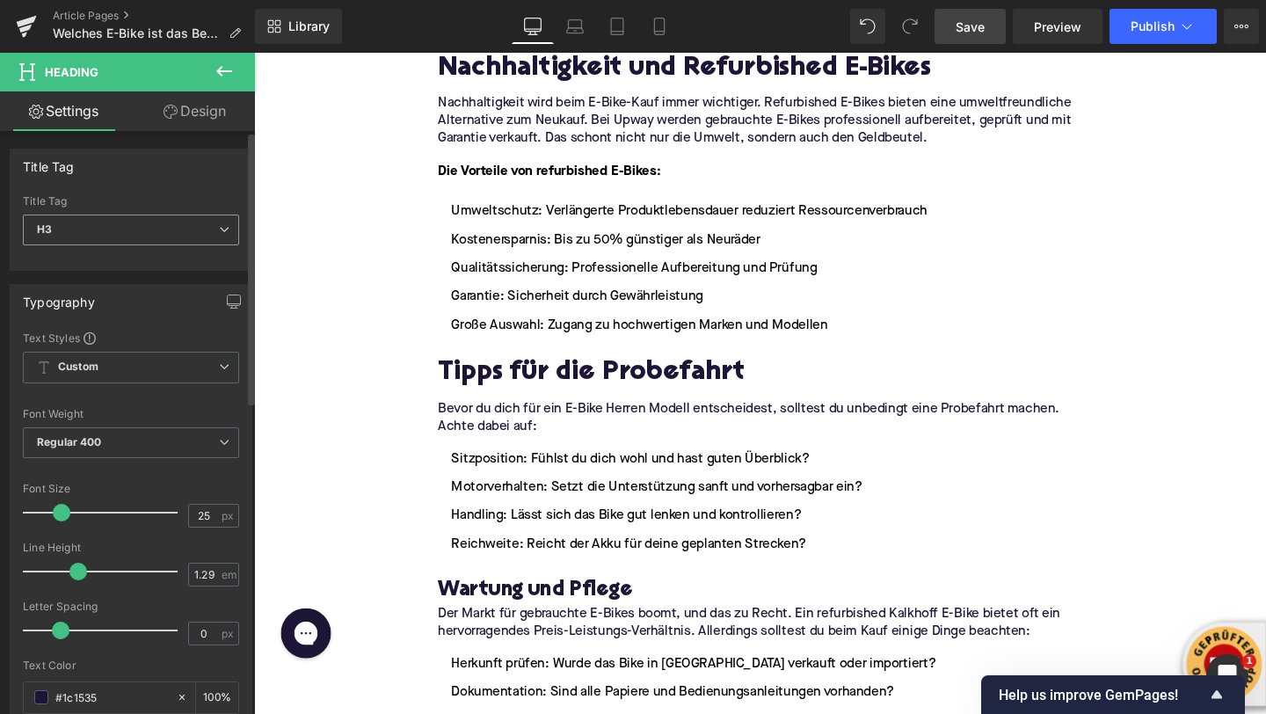
click at [197, 245] on div "H3 H1 H2 H3 H4 H5 H6" at bounding box center [131, 234] width 216 height 40
click at [197, 233] on span "H3" at bounding box center [131, 229] width 216 height 31
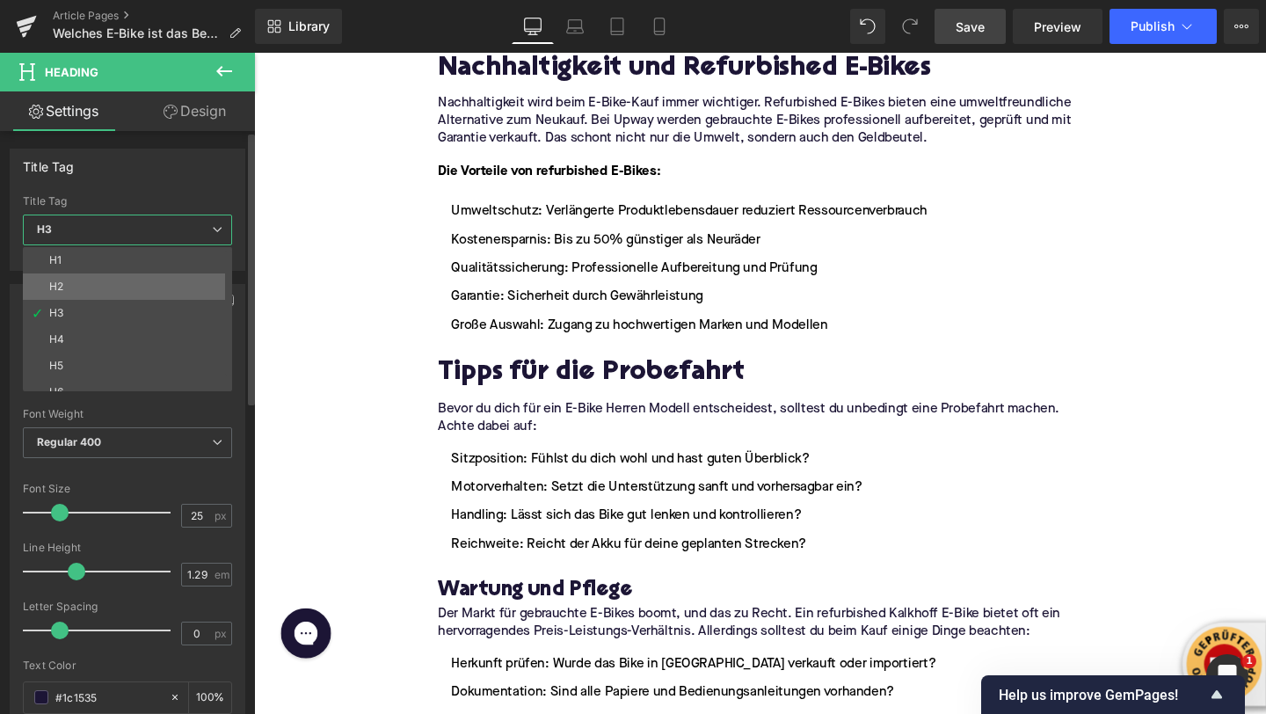
click at [174, 278] on li "H2" at bounding box center [131, 286] width 217 height 26
type input "32"
type input "1.11"
type input "100"
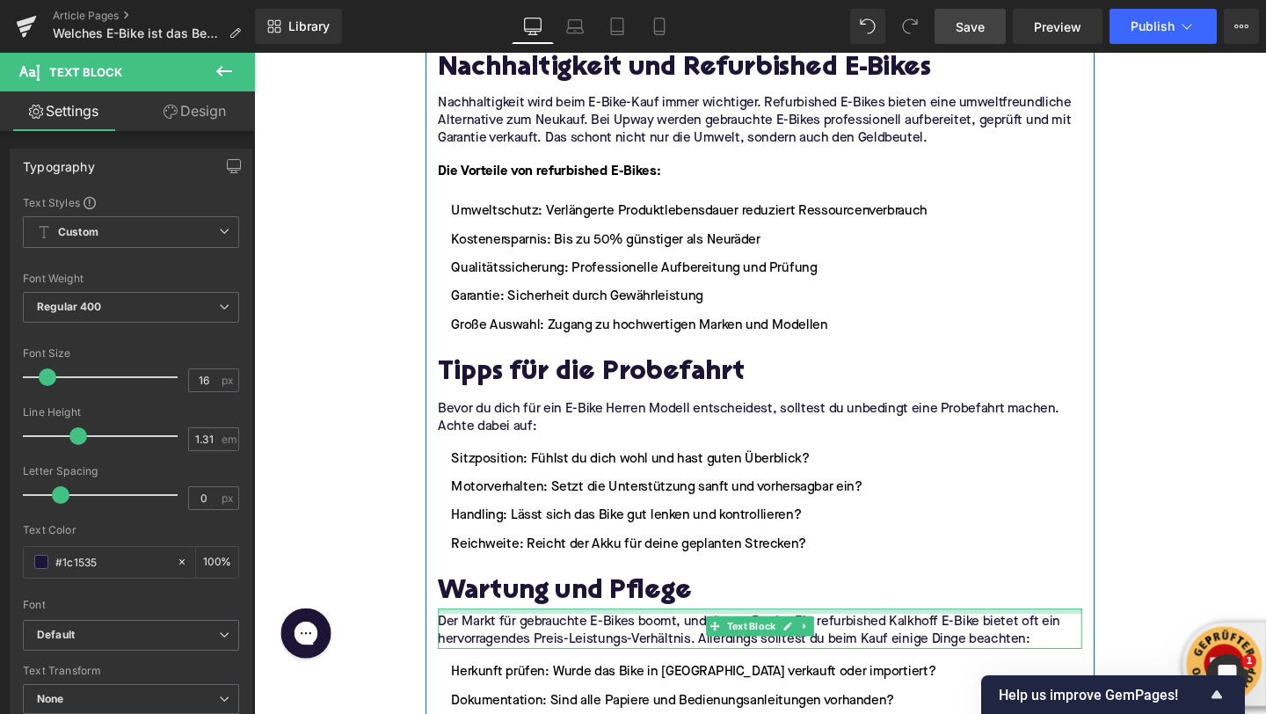
click at [487, 637] on div "Der Markt für gebrauchte E-Bikes boomt, und das zu Recht. Ein refurbished Kalkh…" at bounding box center [785, 658] width 677 height 42
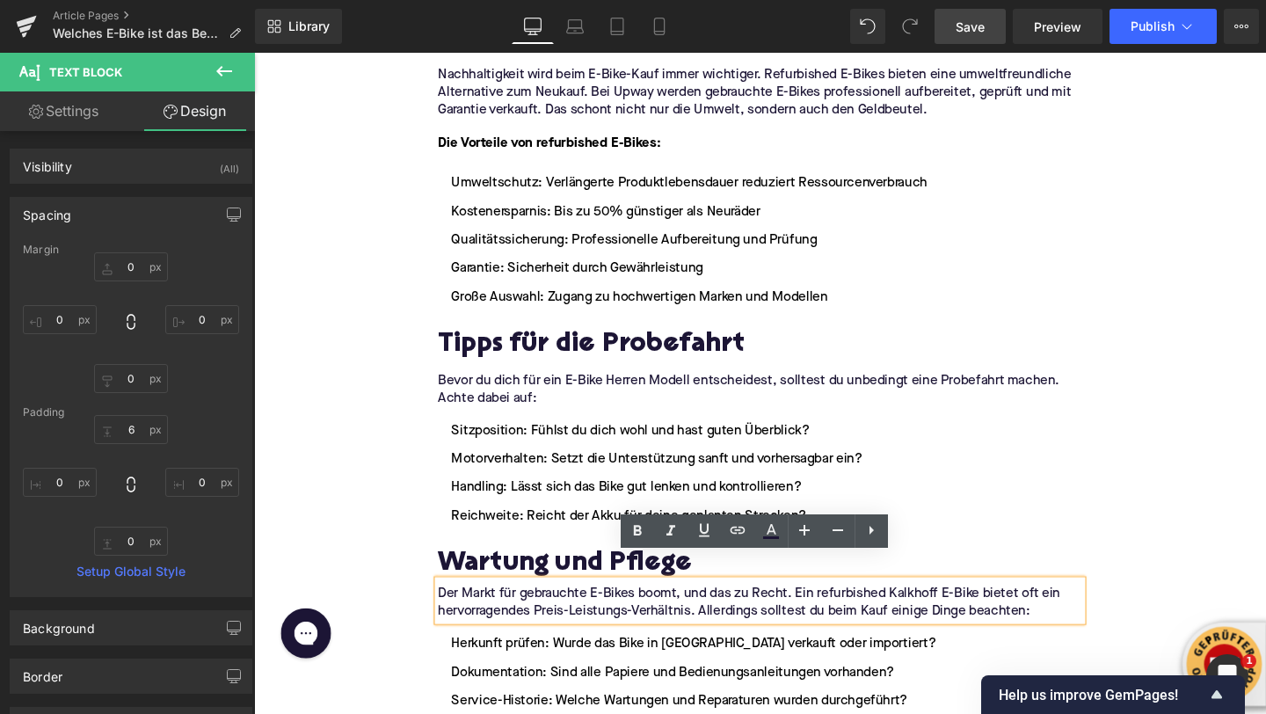
scroll to position [3171, 0]
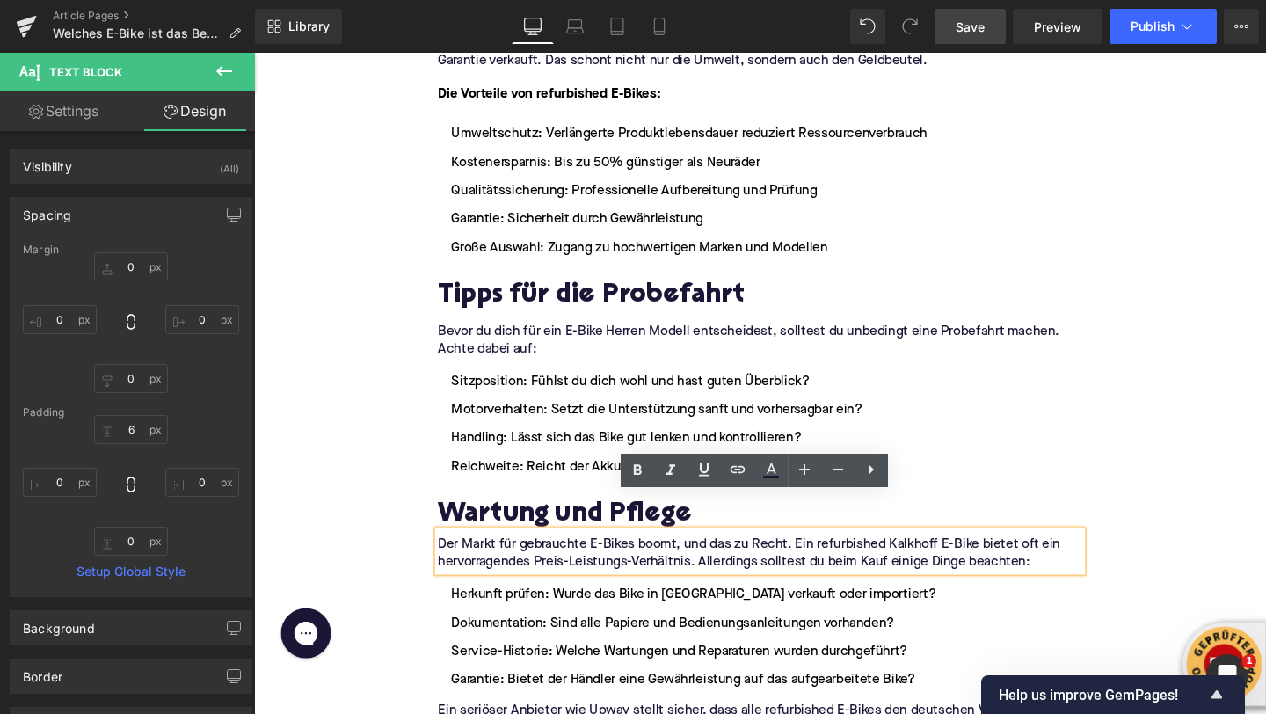
click at [594, 561] on p "Der Markt für gebrauchte E-Bikes boomt, und das zu Recht. Ein refurbished Kalkh…" at bounding box center [785, 579] width 677 height 37
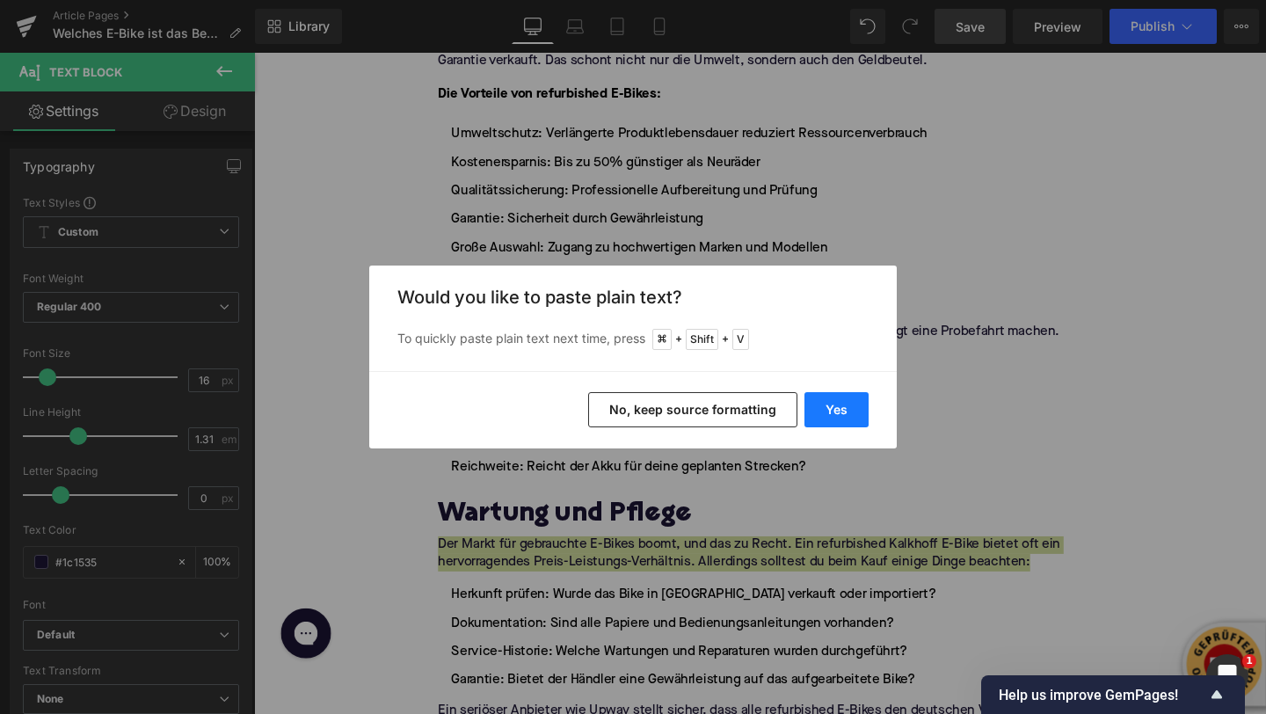
click at [862, 402] on button "Yes" at bounding box center [836, 409] width 64 height 35
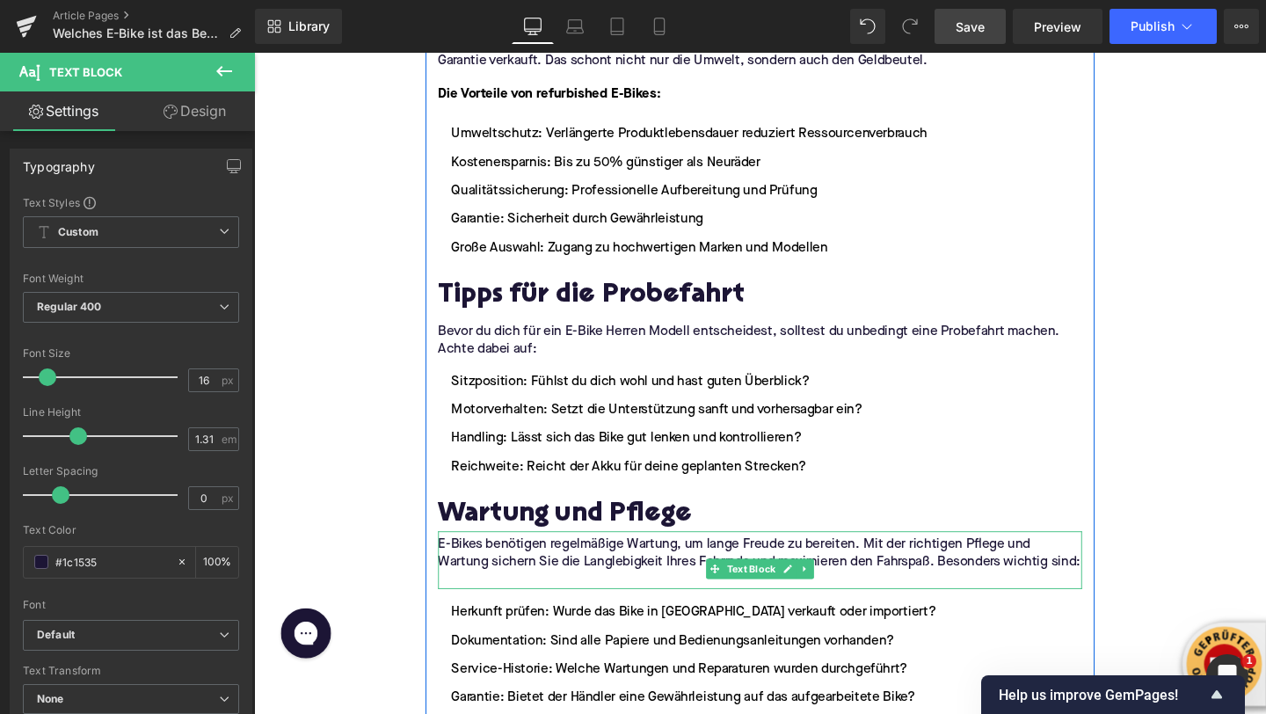
click at [556, 598] on p at bounding box center [785, 607] width 677 height 18
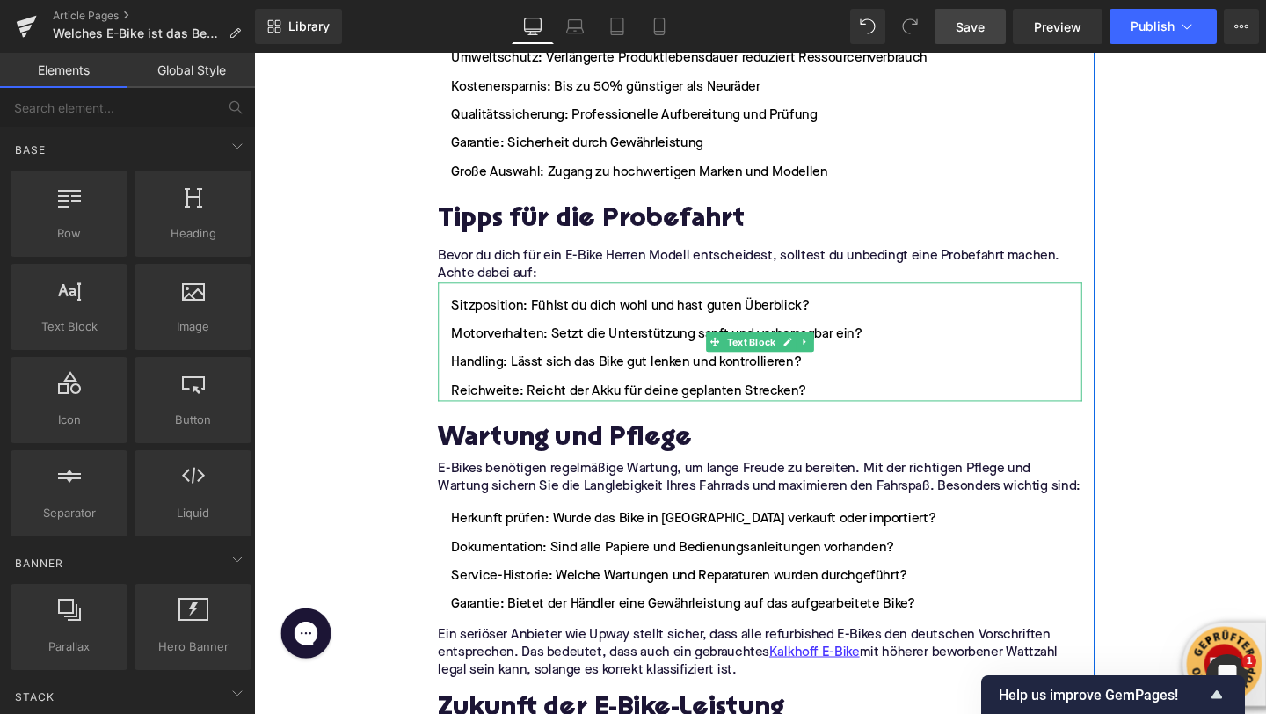
scroll to position [3338, 0]
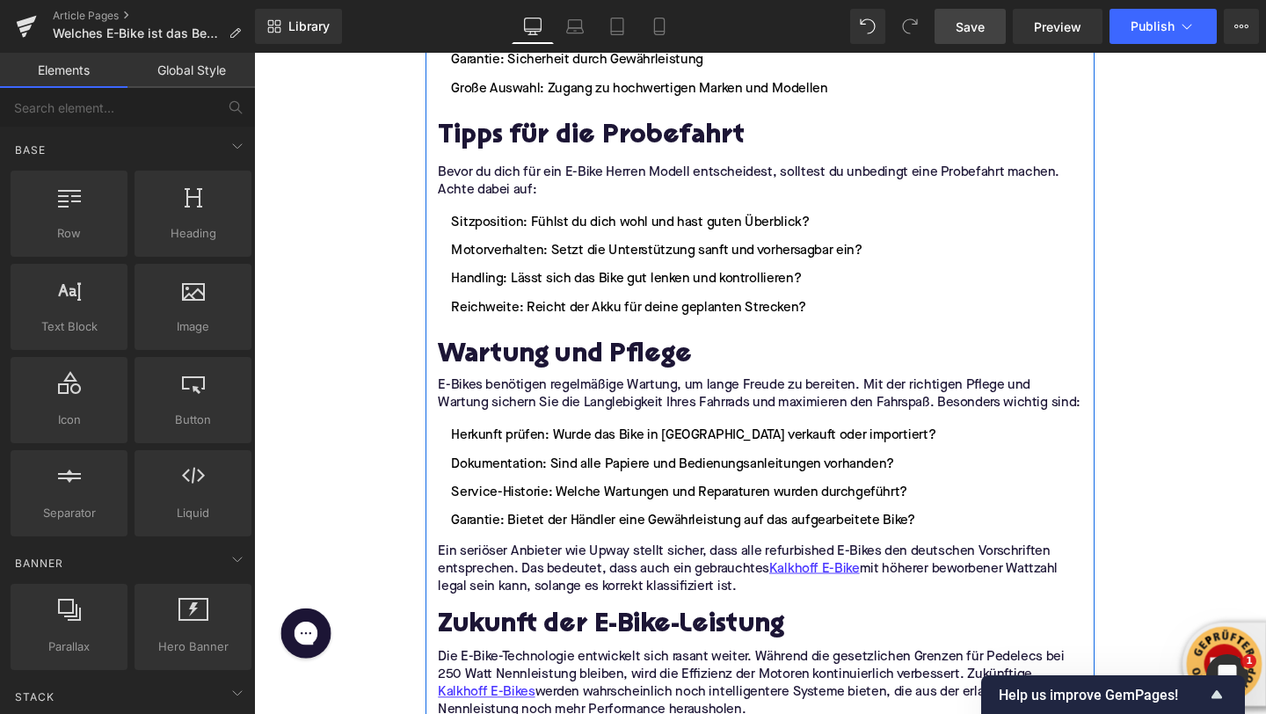
click at [575, 475] on li "Dokumentation: Sind alle Papiere und Bedienungsanleitungen vorhanden?" at bounding box center [785, 485] width 677 height 21
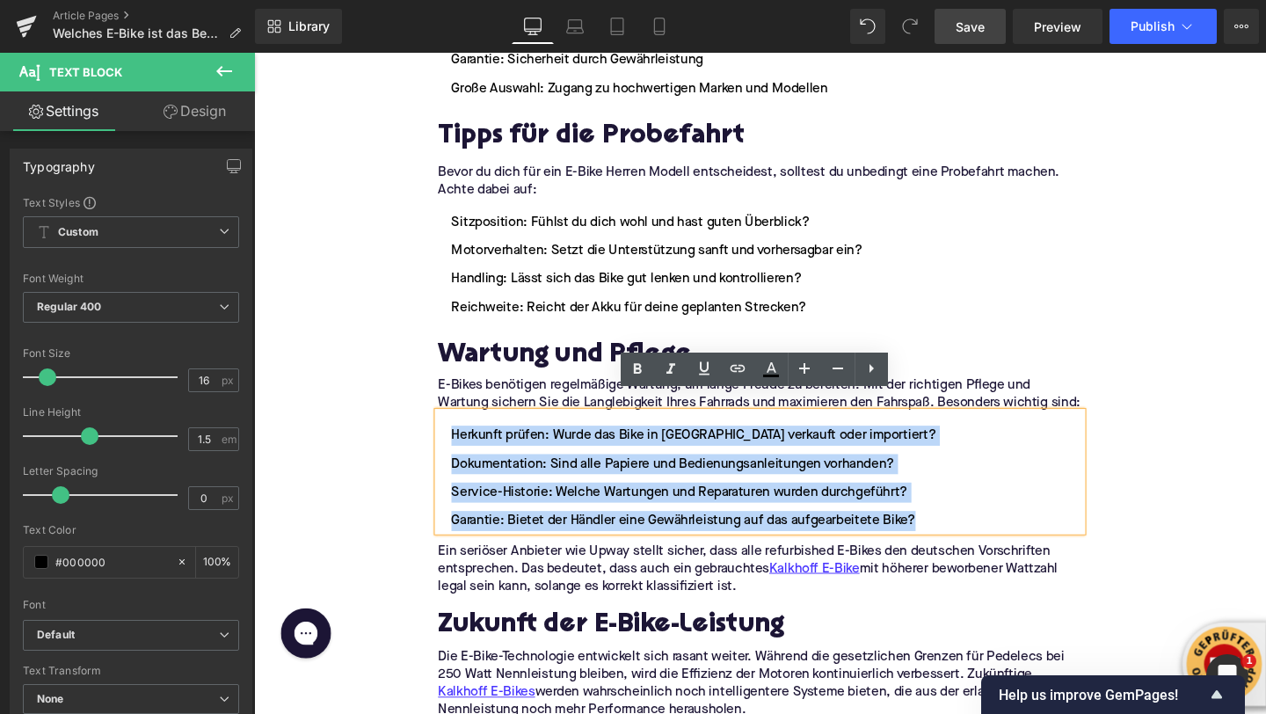
drag, startPoint x: 967, startPoint y: 526, endPoint x: 461, endPoint y: 425, distance: 516.3
click at [461, 445] on ul "Herkunft prüfen: Wurde das Bike in Deutschland verkauft oder importiert? Dokume…" at bounding box center [785, 500] width 677 height 111
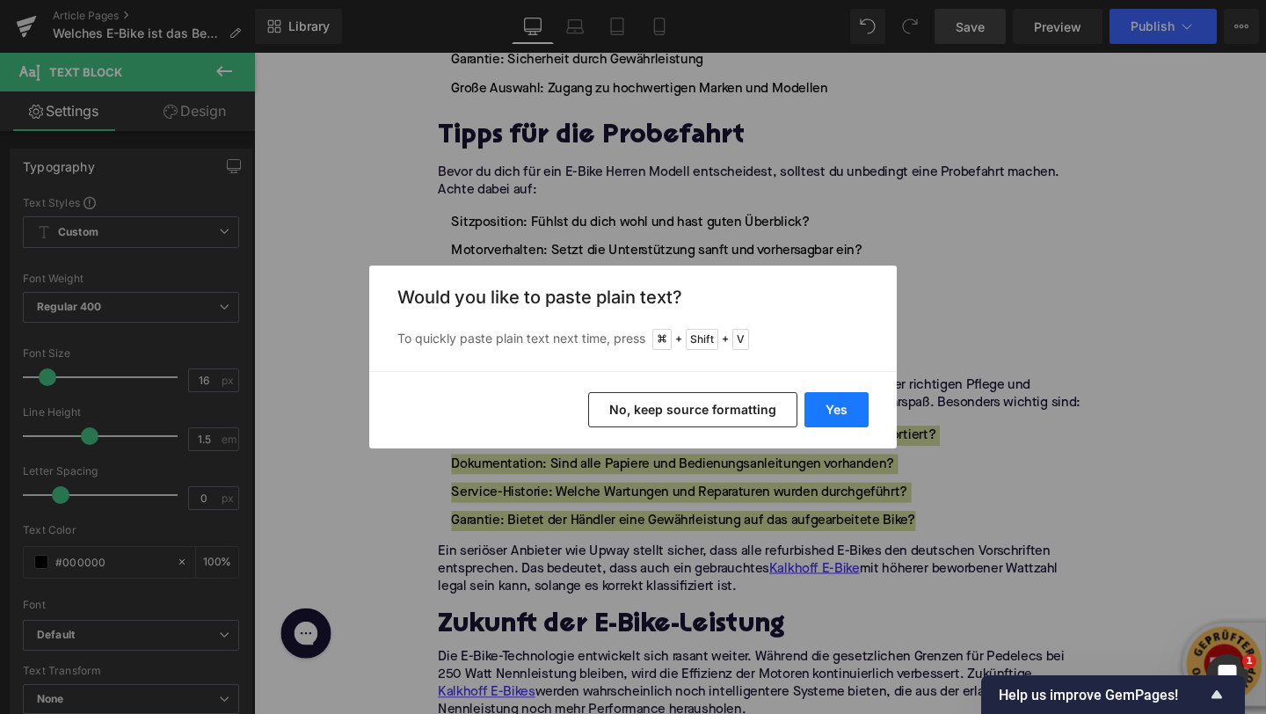
click at [825, 401] on button "Yes" at bounding box center [836, 409] width 64 height 35
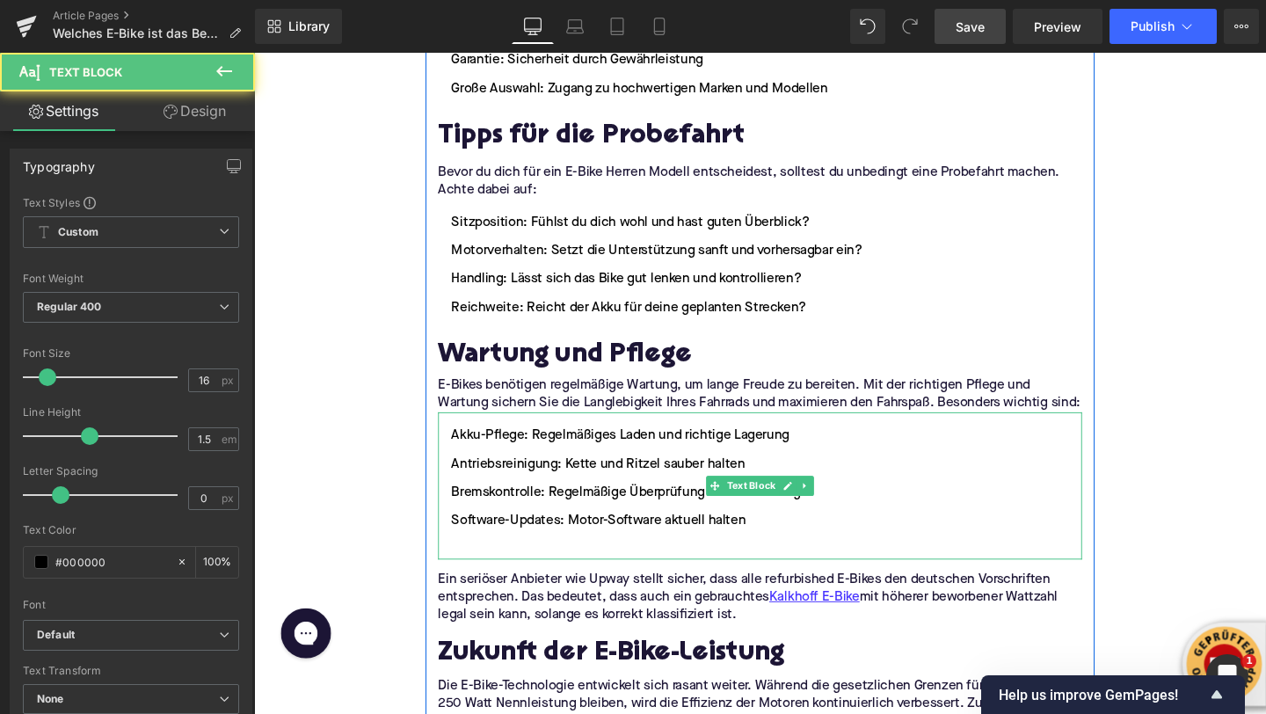
click at [565, 564] on li at bounding box center [785, 574] width 677 height 21
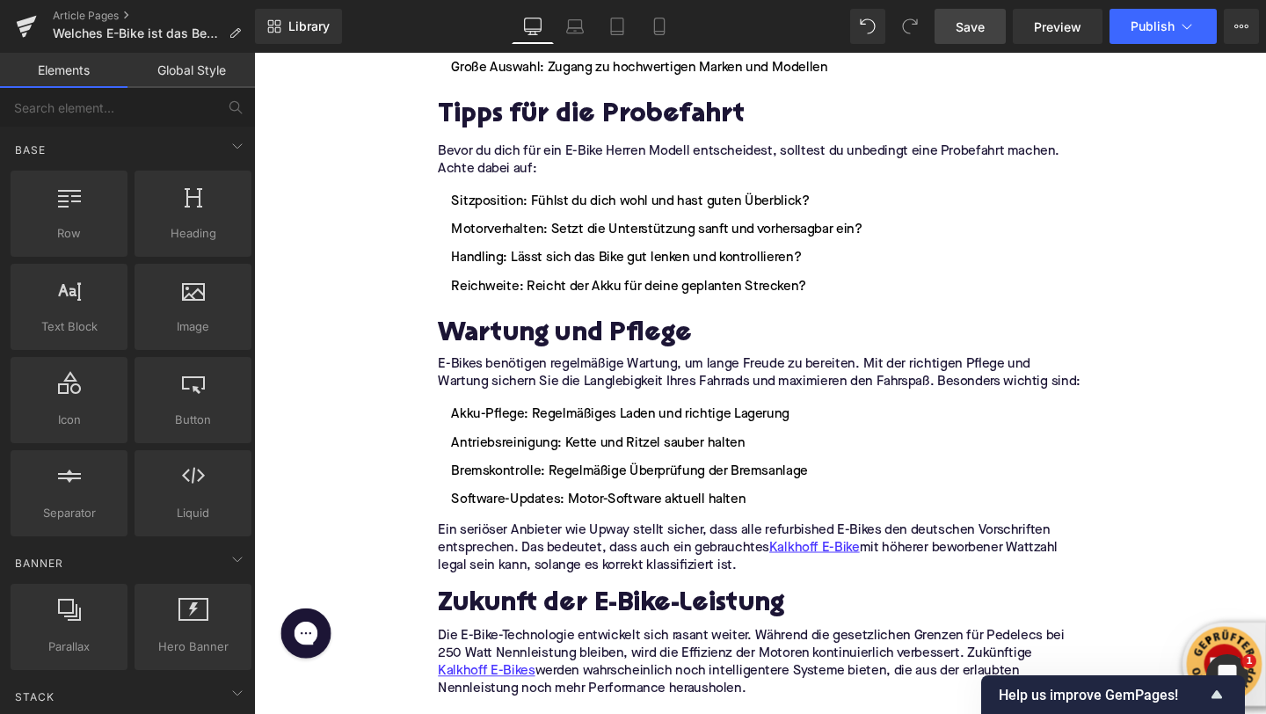
scroll to position [3370, 0]
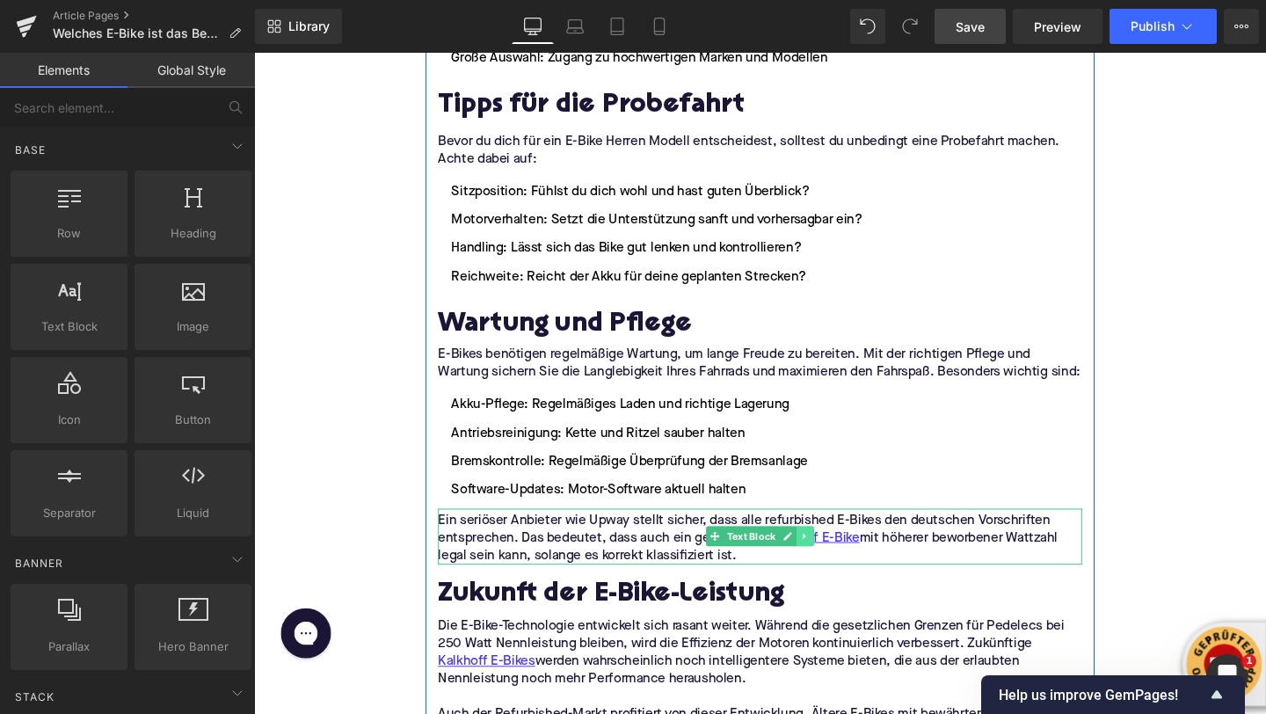
click at [840, 550] on link at bounding box center [834, 560] width 18 height 21
click at [840, 556] on icon at bounding box center [843, 561] width 10 height 10
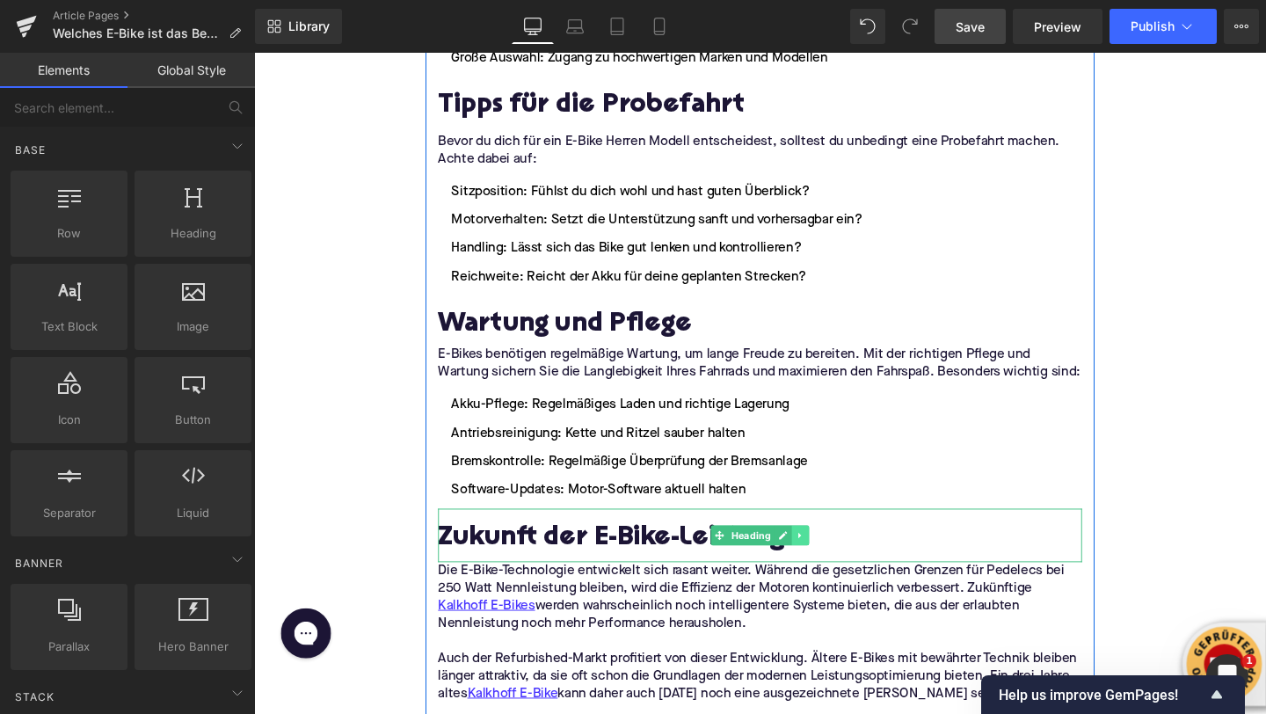
click at [831, 555] on icon at bounding box center [829, 560] width 10 height 11
click at [835, 555] on icon at bounding box center [837, 560] width 10 height 10
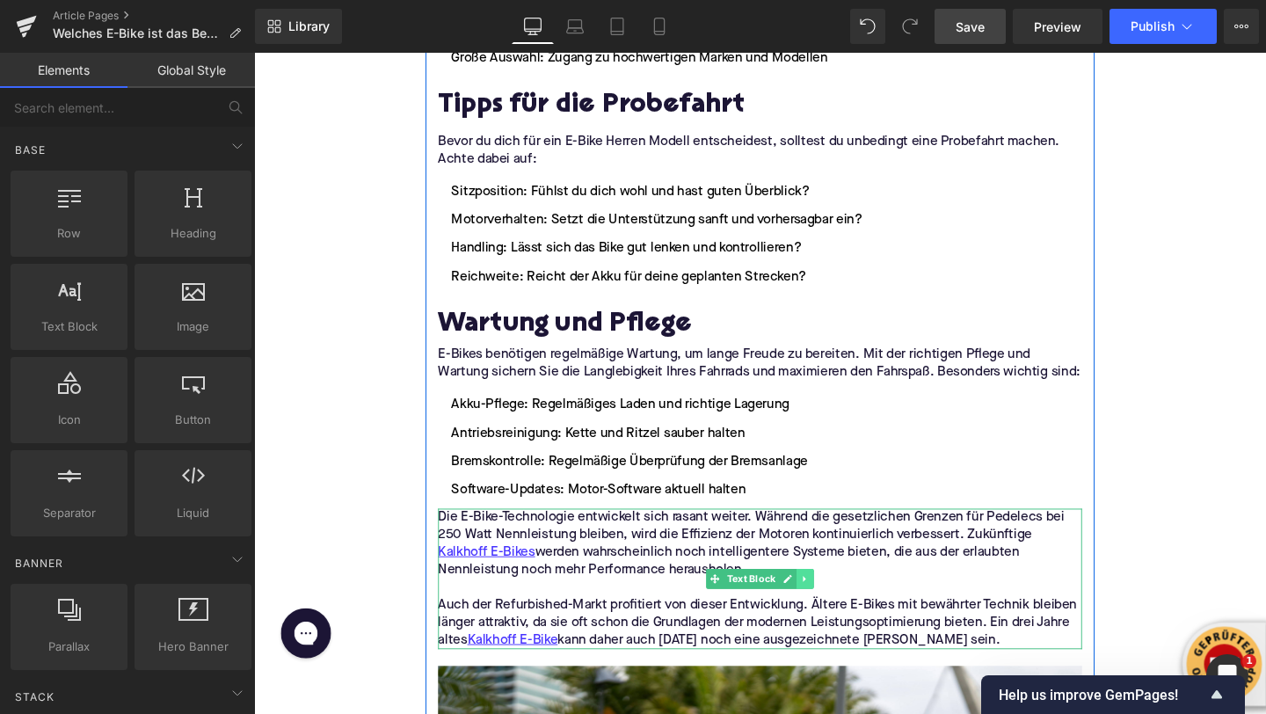
click at [825, 595] on link at bounding box center [834, 605] width 18 height 21
click at [839, 600] on icon at bounding box center [843, 605] width 10 height 10
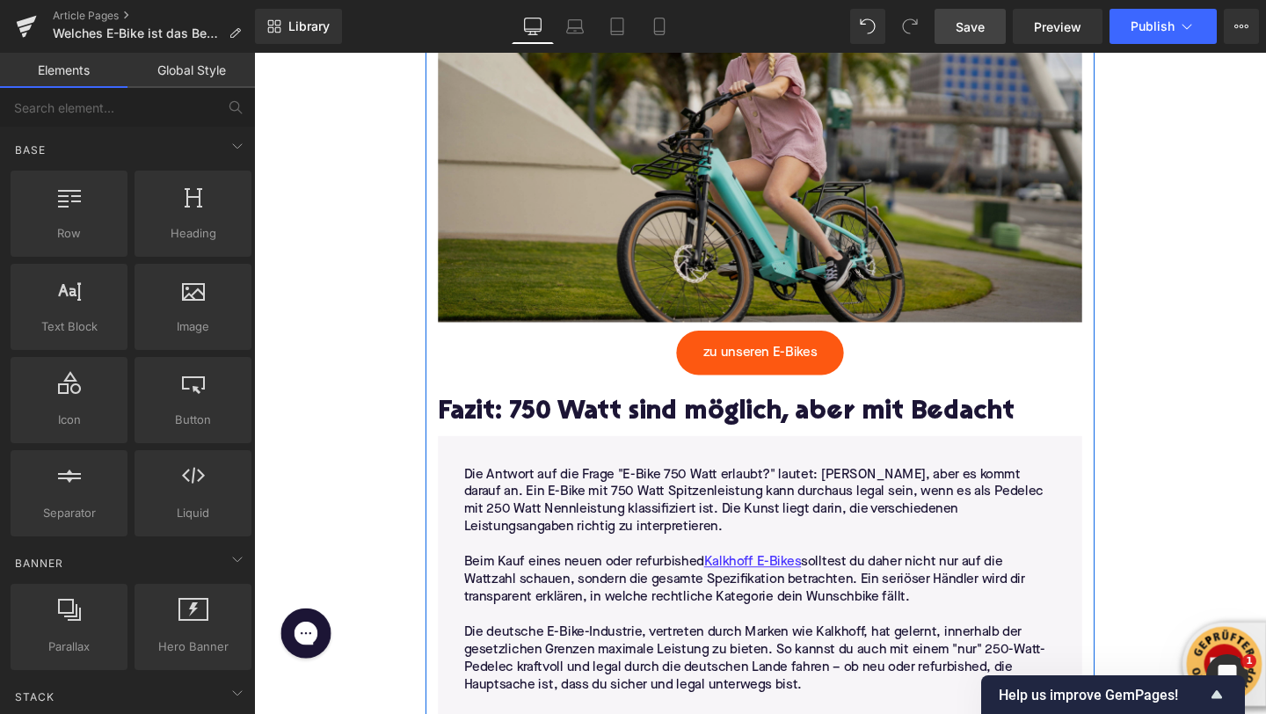
scroll to position [4020, 0]
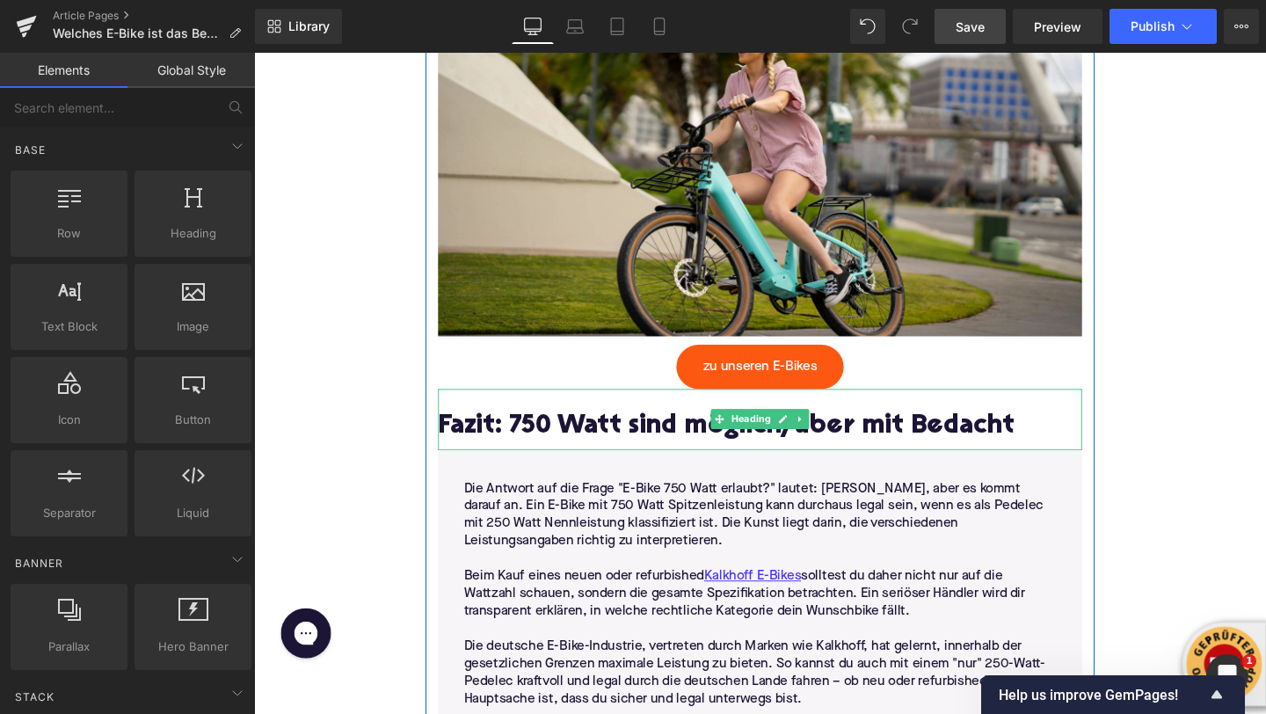
click at [502, 431] on h2 "Fazit: 750 Watt sind möglich, aber mit Bedacht" at bounding box center [785, 447] width 677 height 32
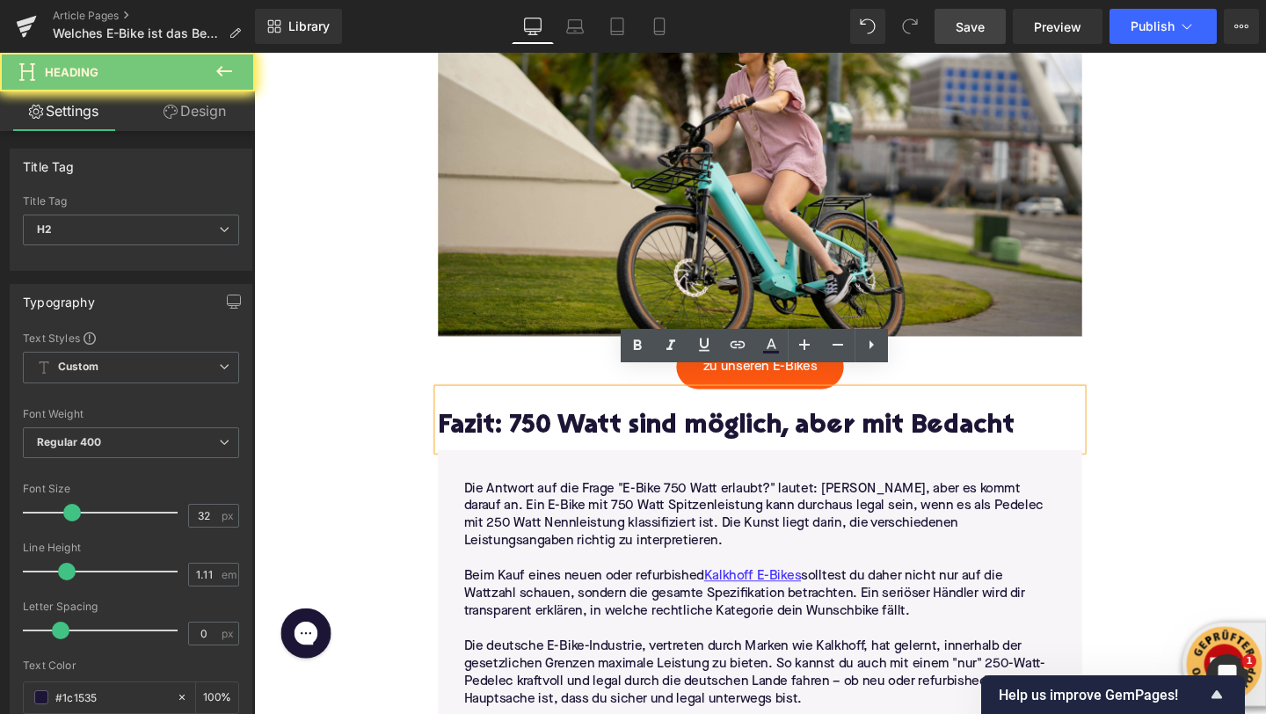
click at [502, 431] on h2 "Fazit: 750 Watt sind möglich, aber mit Bedacht" at bounding box center [785, 447] width 677 height 32
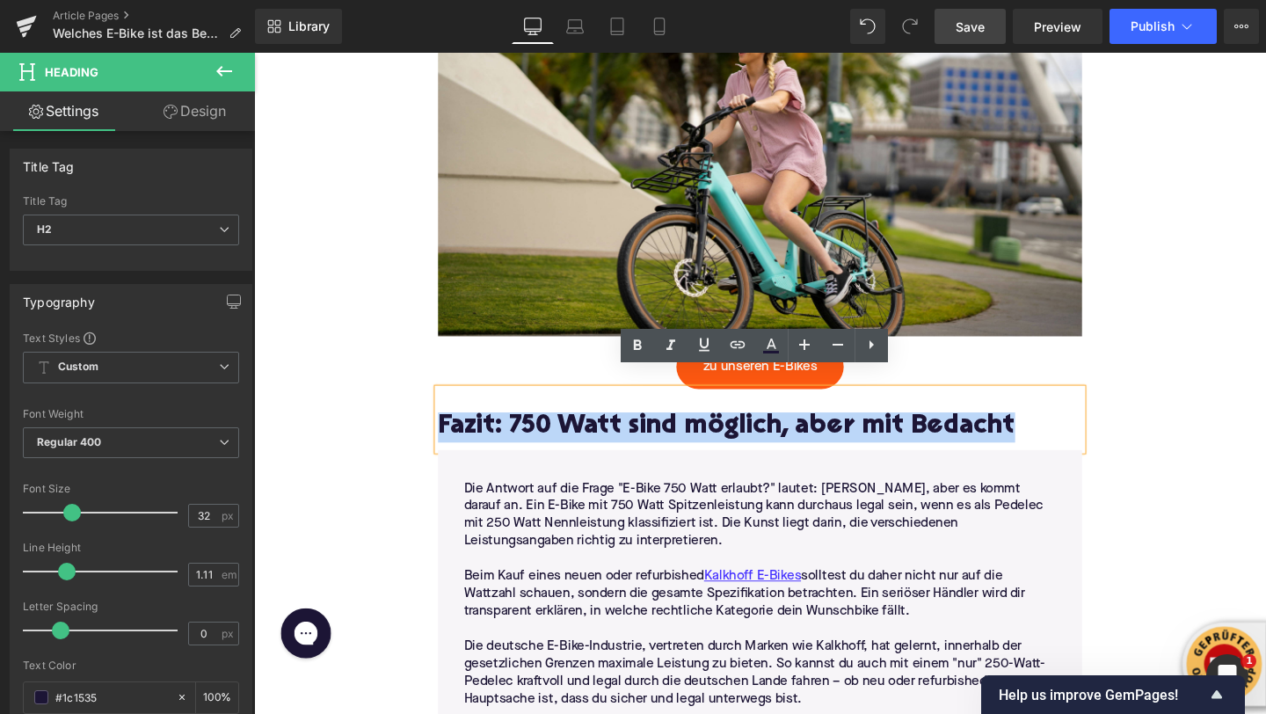
paste div
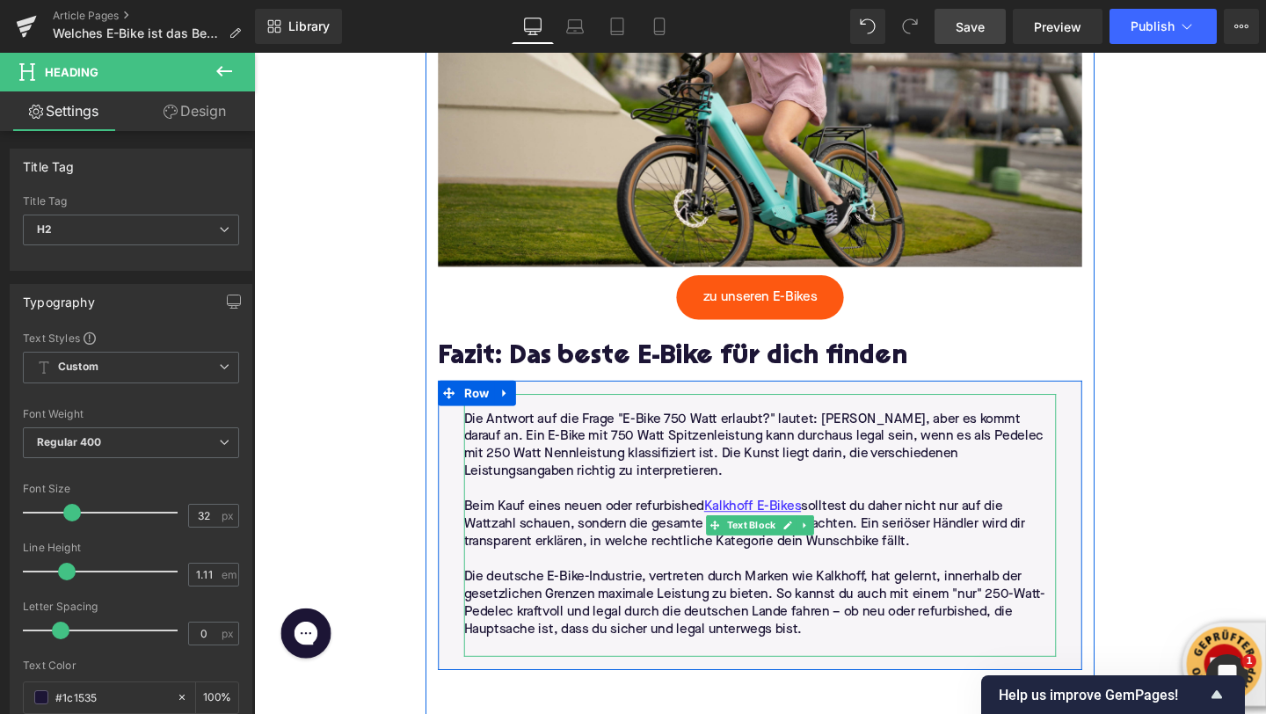
scroll to position [4174, 0]
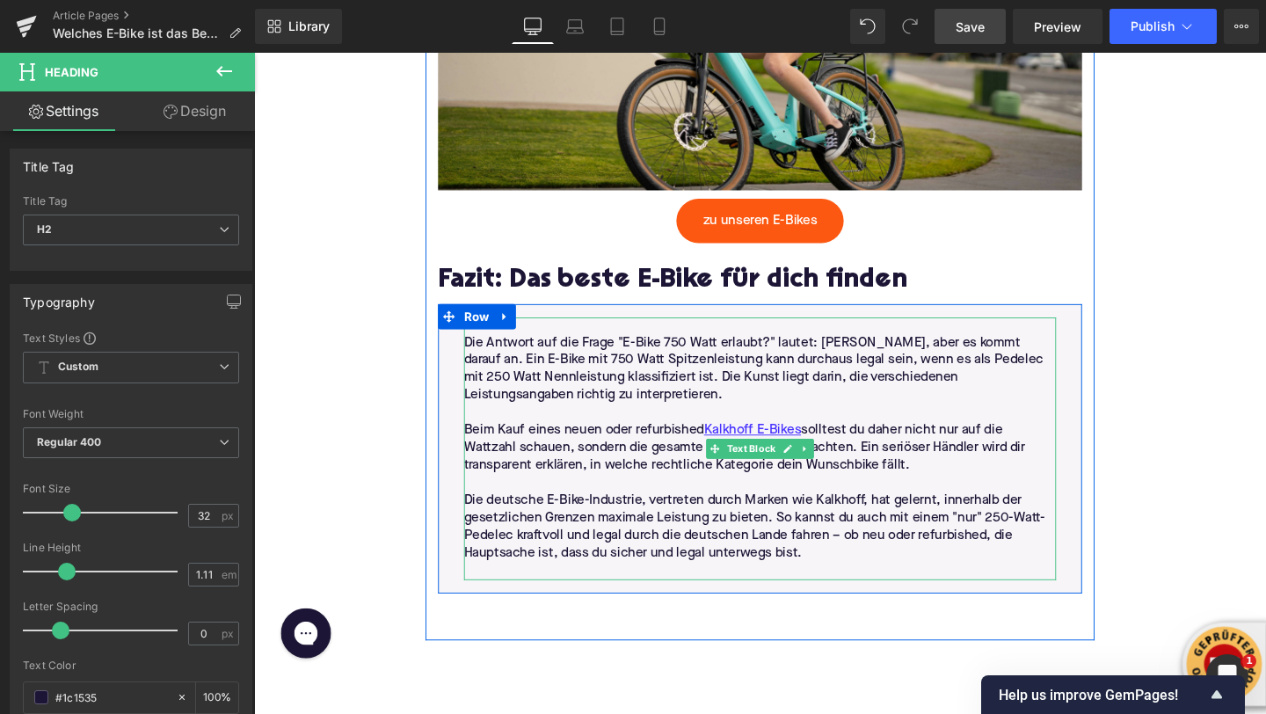
click at [716, 527] on p "Die deutsche E-Bike-Industrie, vertreten durch Marken wie Kalkhoff, hat gelernt…" at bounding box center [786, 551] width 622 height 74
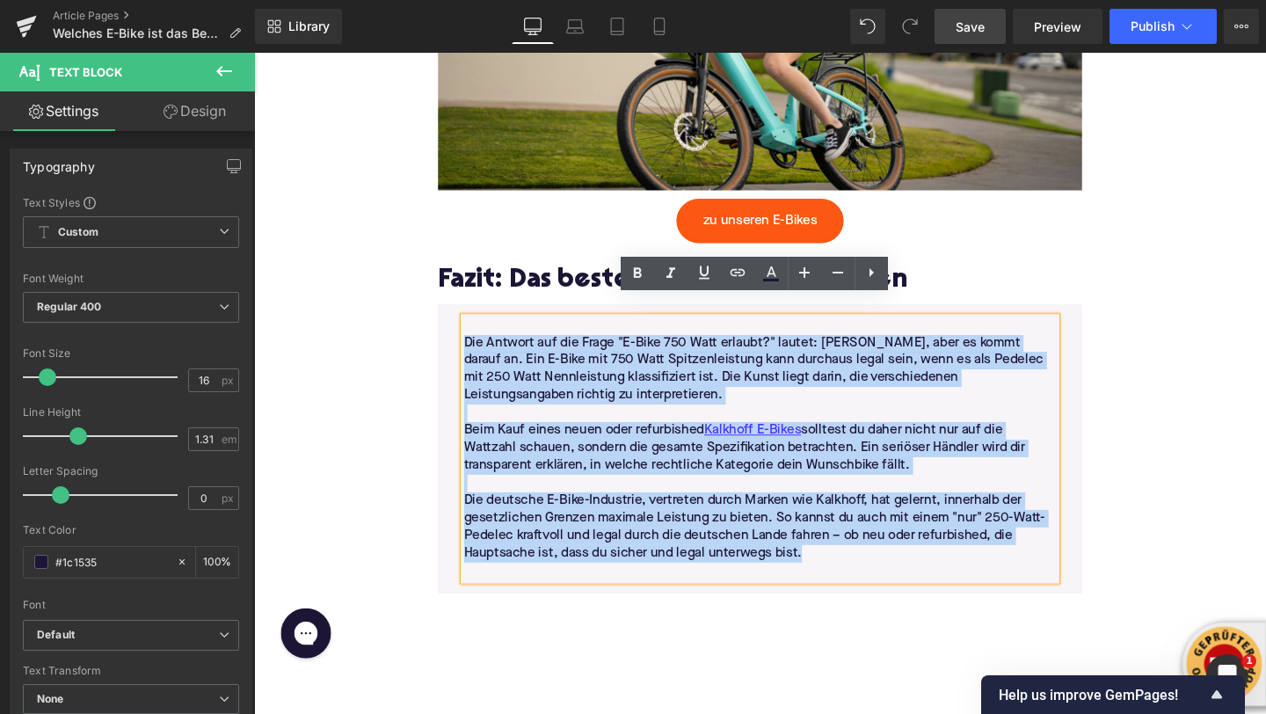
drag, startPoint x: 858, startPoint y: 565, endPoint x: 469, endPoint y: 345, distance: 446.8
click at [469, 345] on div "Die Antwort auf die Frage "E-Bike 750 Watt erlaubt?" lautet: Ja, aber es kommt …" at bounding box center [785, 469] width 649 height 276
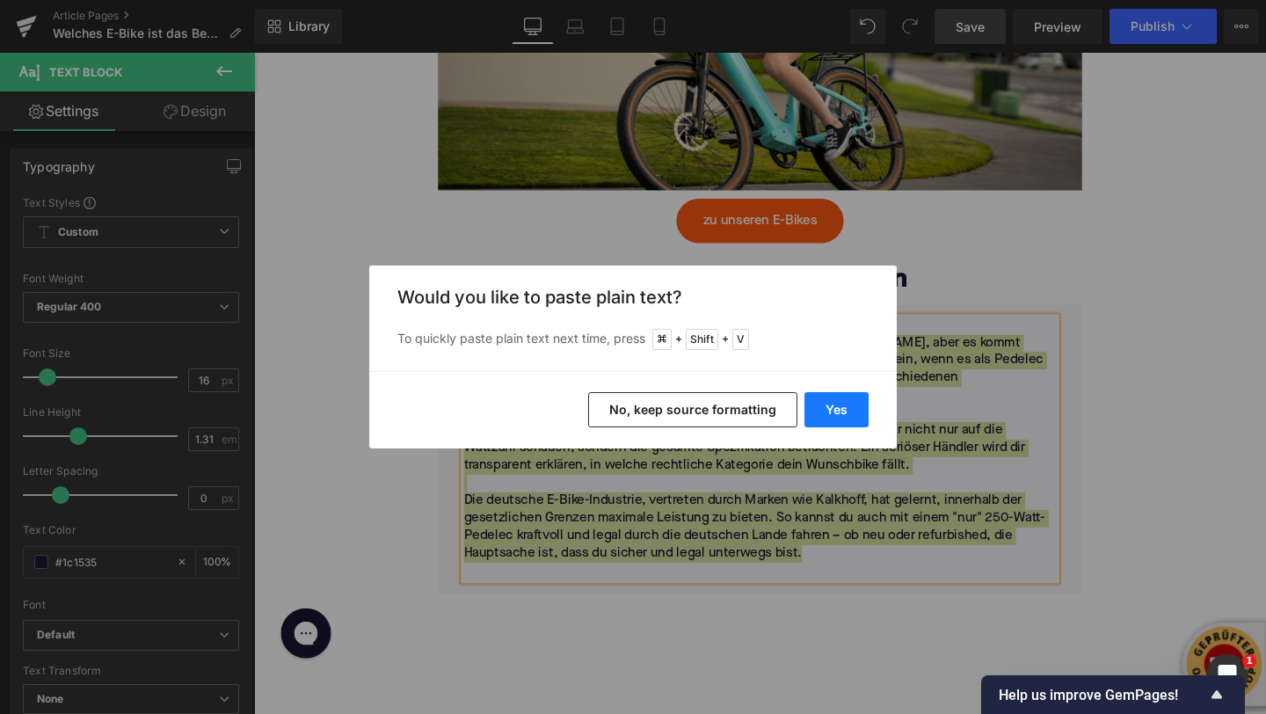
click at [821, 401] on button "Yes" at bounding box center [836, 409] width 64 height 35
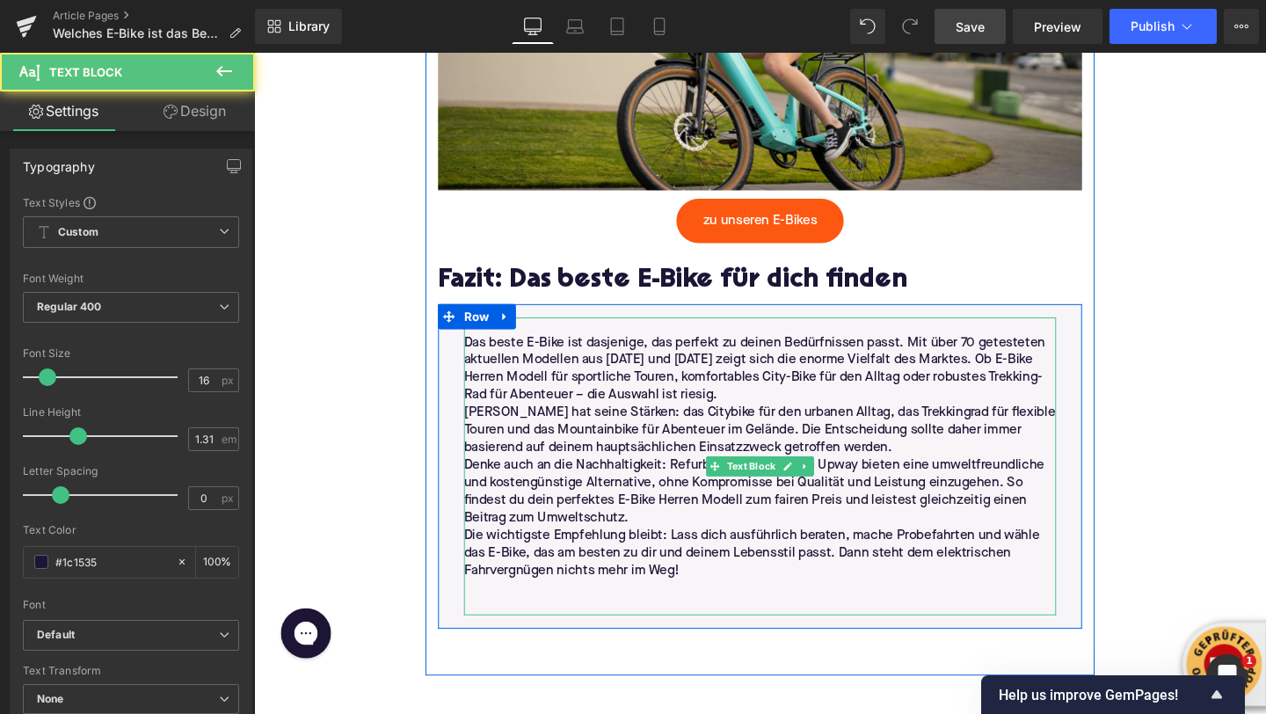
click at [765, 388] on p "Das beste E-Bike ist dasjenige, das perfekt zu deinen Bedürfnissen passt. Mit ü…" at bounding box center [786, 386] width 622 height 74
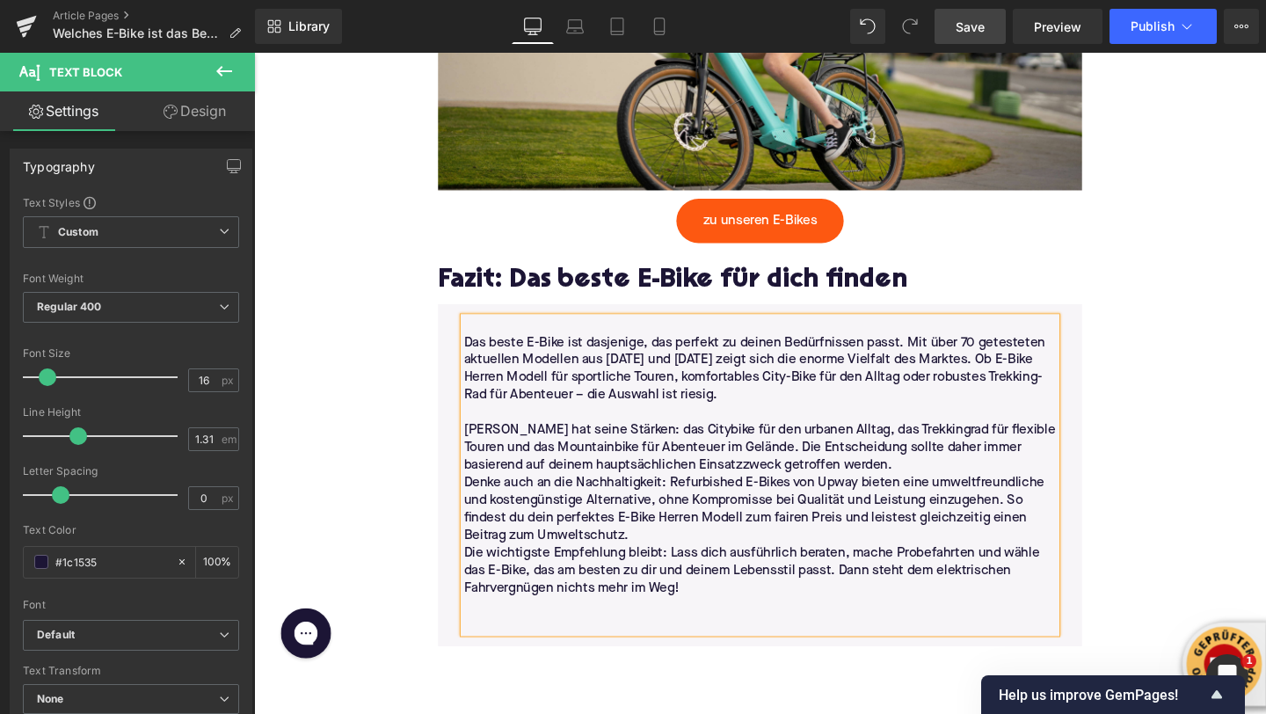
click at [937, 472] on p "Jedes Fahrrad hat seine Stärken: das Citybike für den urbanen Alltag, das Trekk…" at bounding box center [786, 467] width 622 height 55
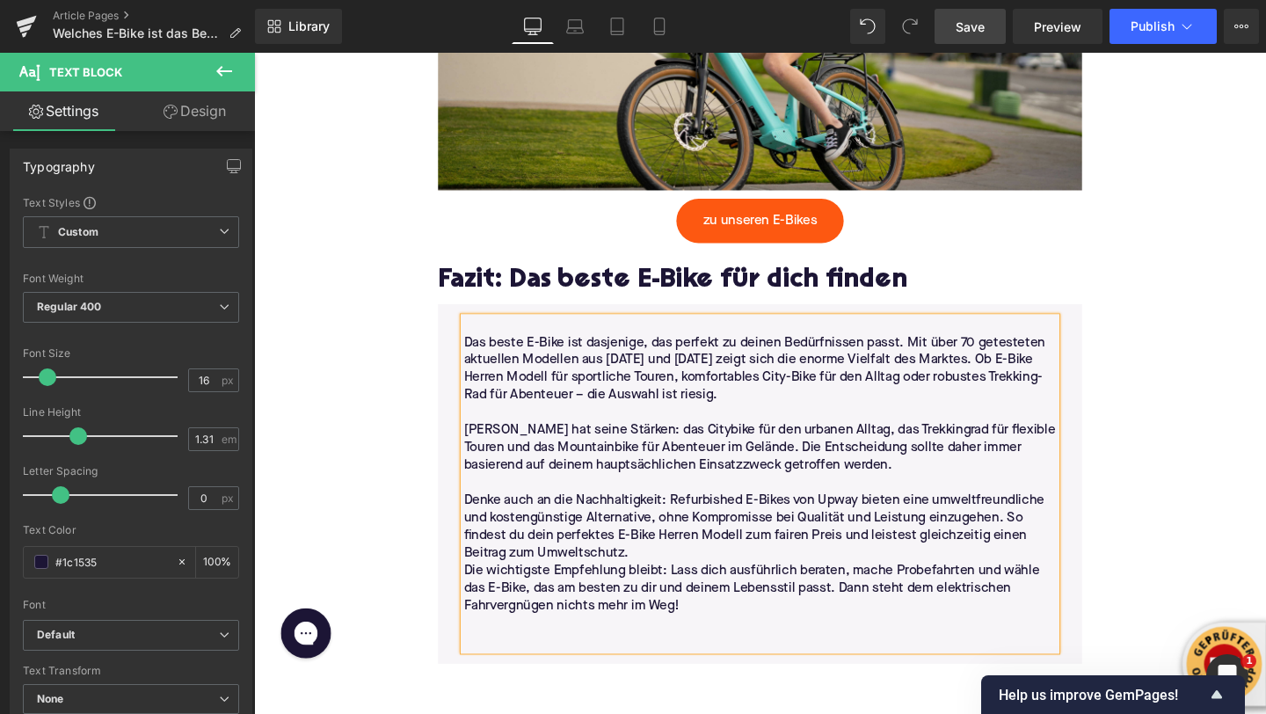
click at [823, 555] on p "Denke auch an die Nachhaltigkeit: Refurbished E-Bikes von Upway bieten eine umw…" at bounding box center [786, 551] width 622 height 74
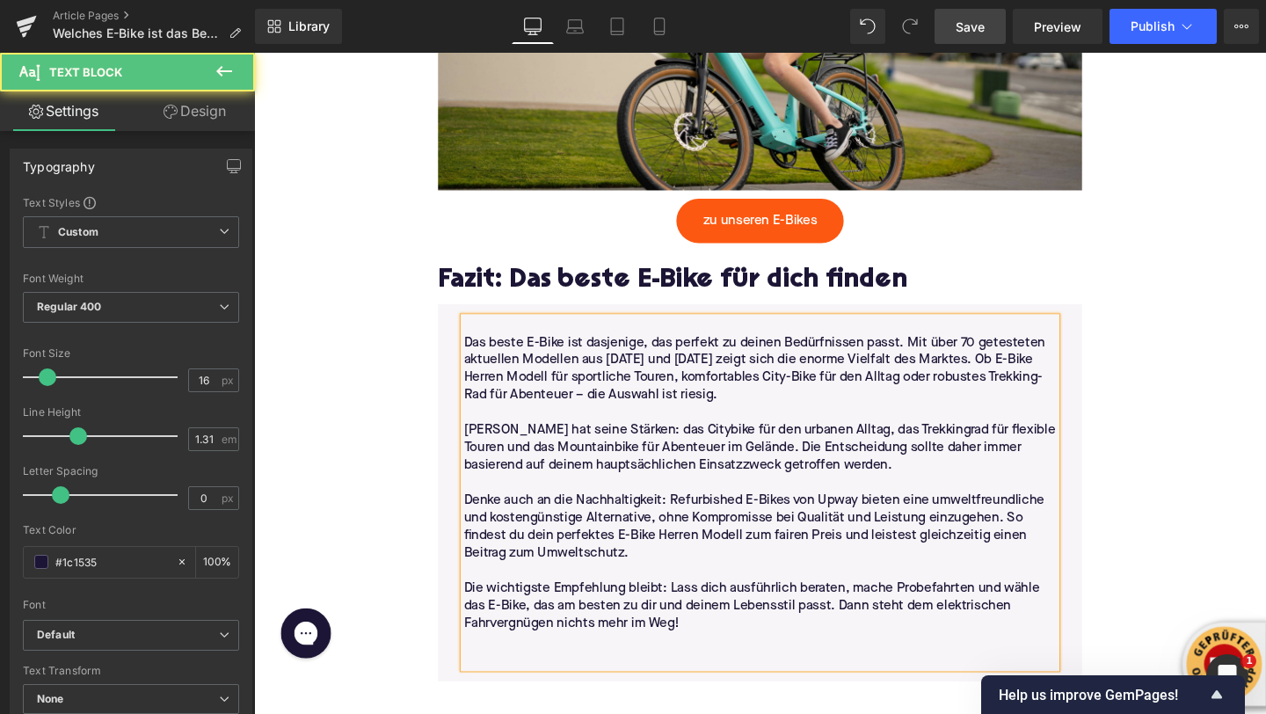
click at [574, 662] on p at bounding box center [786, 671] width 622 height 18
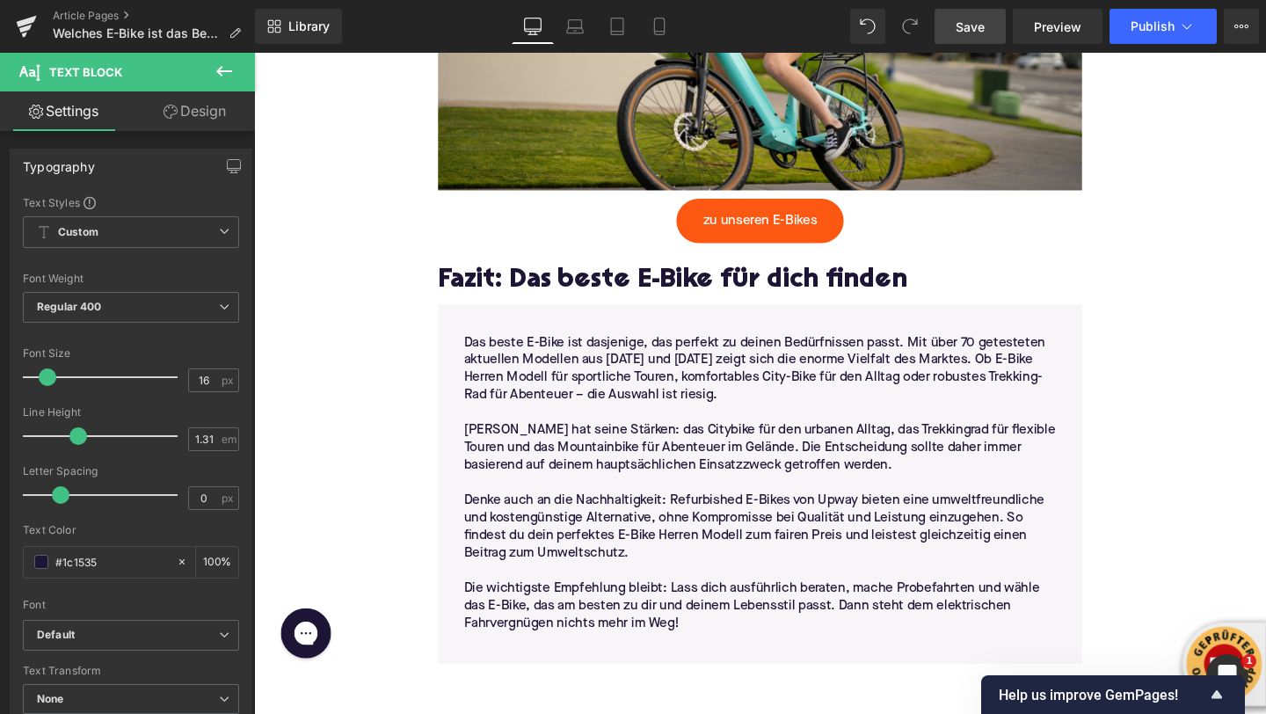
click at [963, 33] on span "Save" at bounding box center [970, 27] width 29 height 18
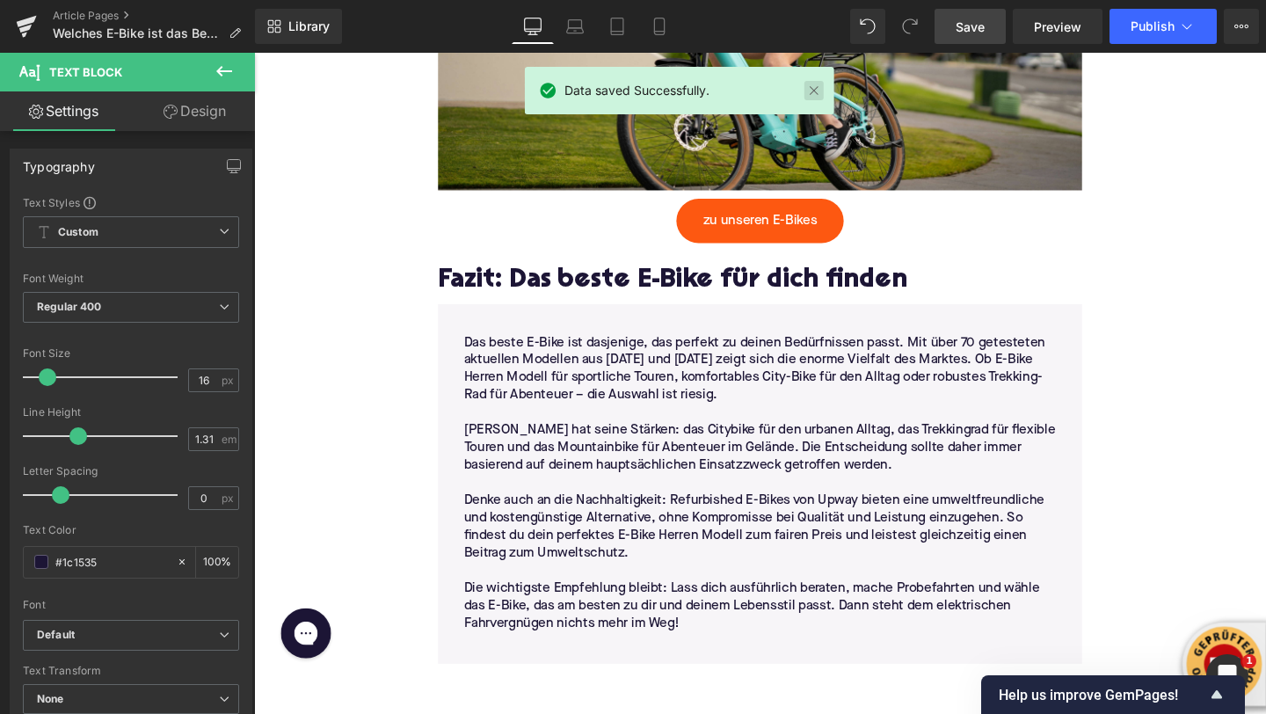
click at [818, 93] on link at bounding box center [813, 90] width 19 height 19
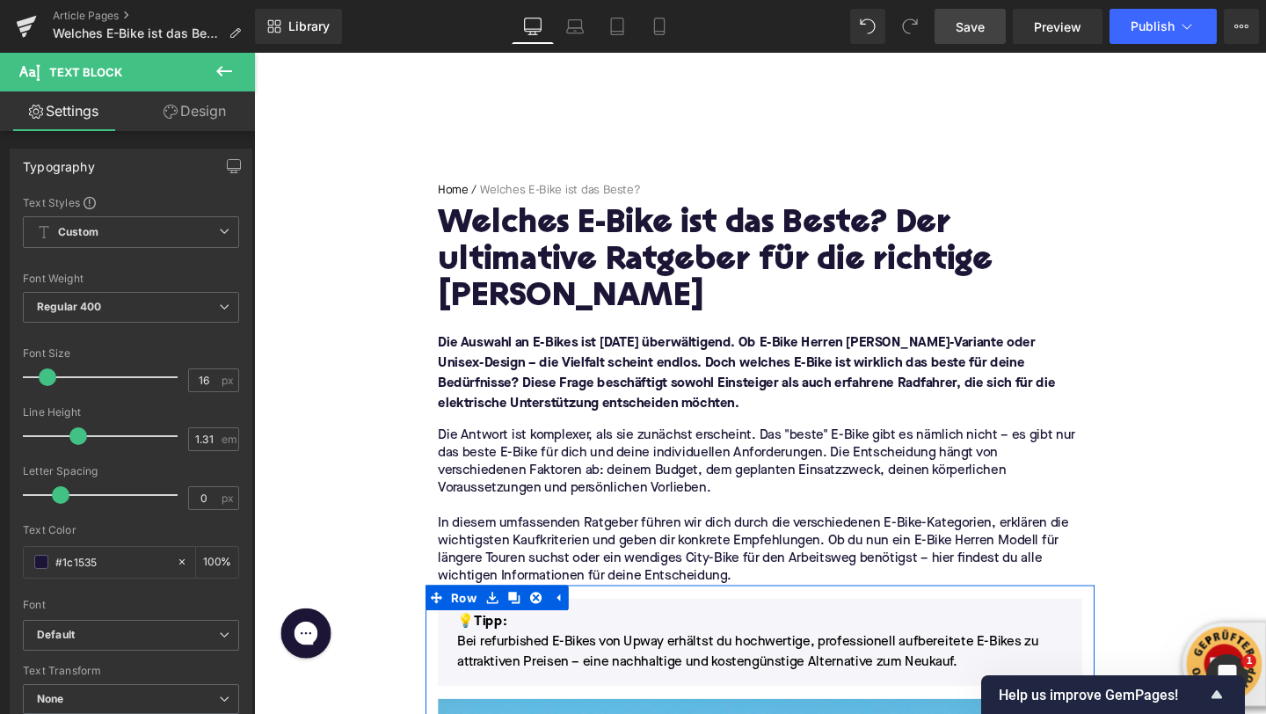
scroll to position [0, 0]
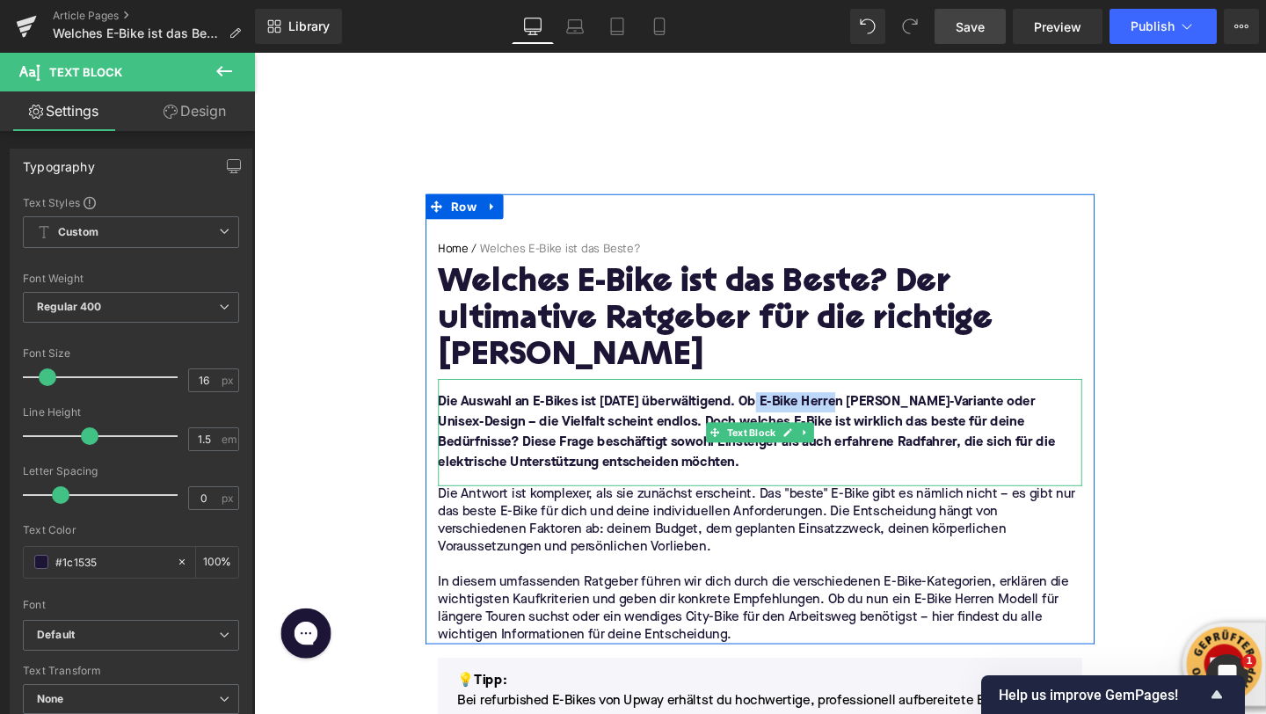
drag, startPoint x: 866, startPoint y: 385, endPoint x: 780, endPoint y: 385, distance: 86.1
click at [780, 413] on font "Die Auswahl an E-Bikes ist heute überwältigend. Ob E-Bike Herren Modell, Damen-…" at bounding box center [771, 451] width 649 height 77
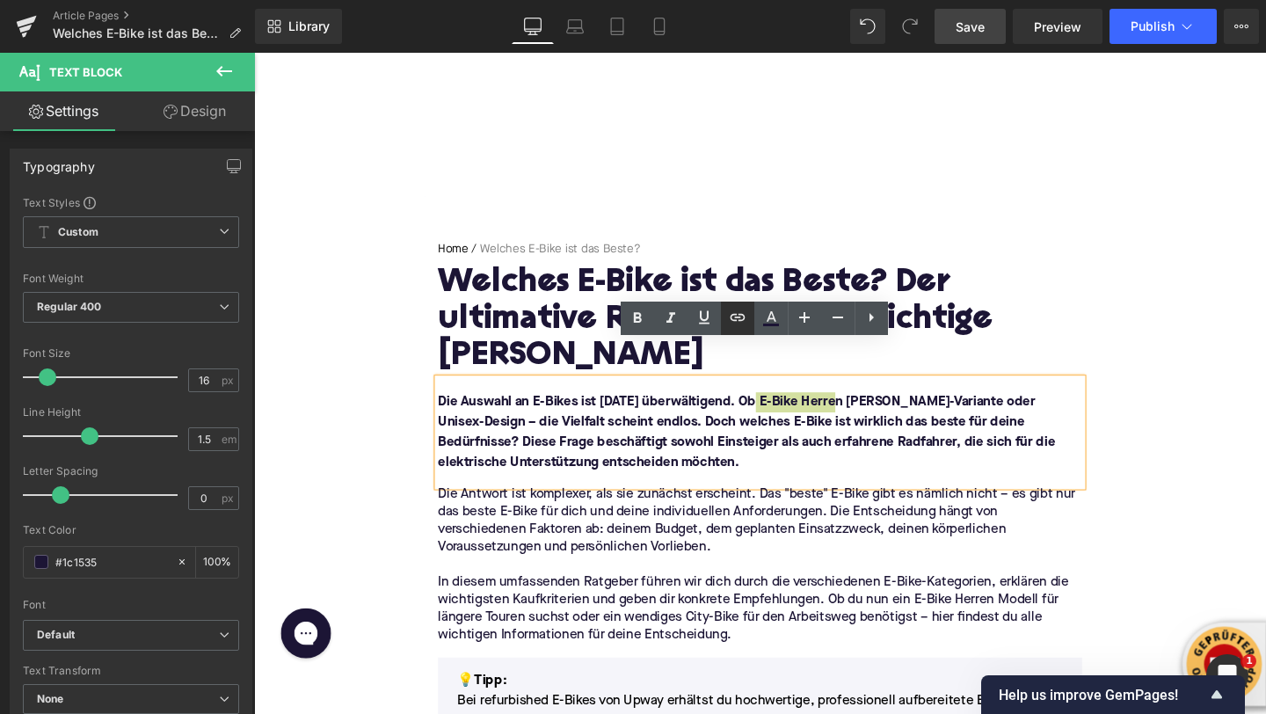
click at [744, 323] on icon at bounding box center [737, 317] width 21 height 21
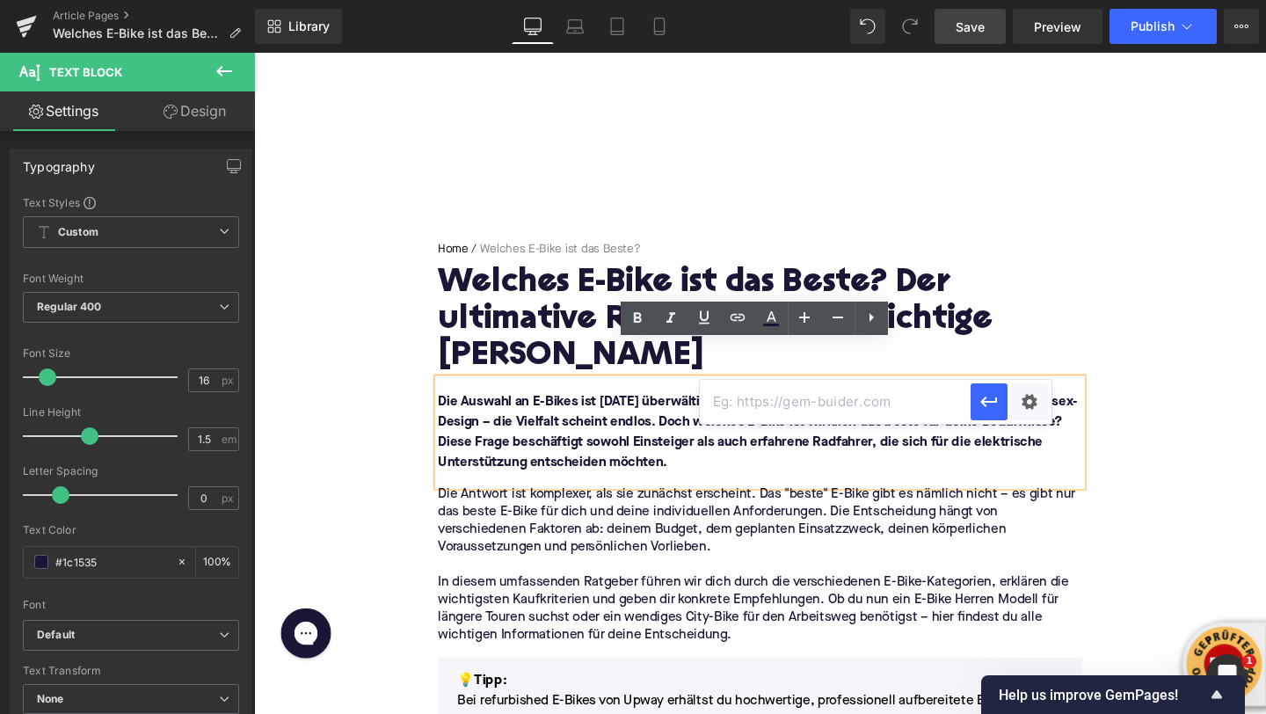
click at [723, 411] on input "text" at bounding box center [835, 402] width 271 height 44
paste input "https://upway.de/collections/e-bike-herren"
type input "https://upway.de/collections/e-bike-herren"
click at [985, 406] on icon "button" at bounding box center [988, 401] width 17 height 11
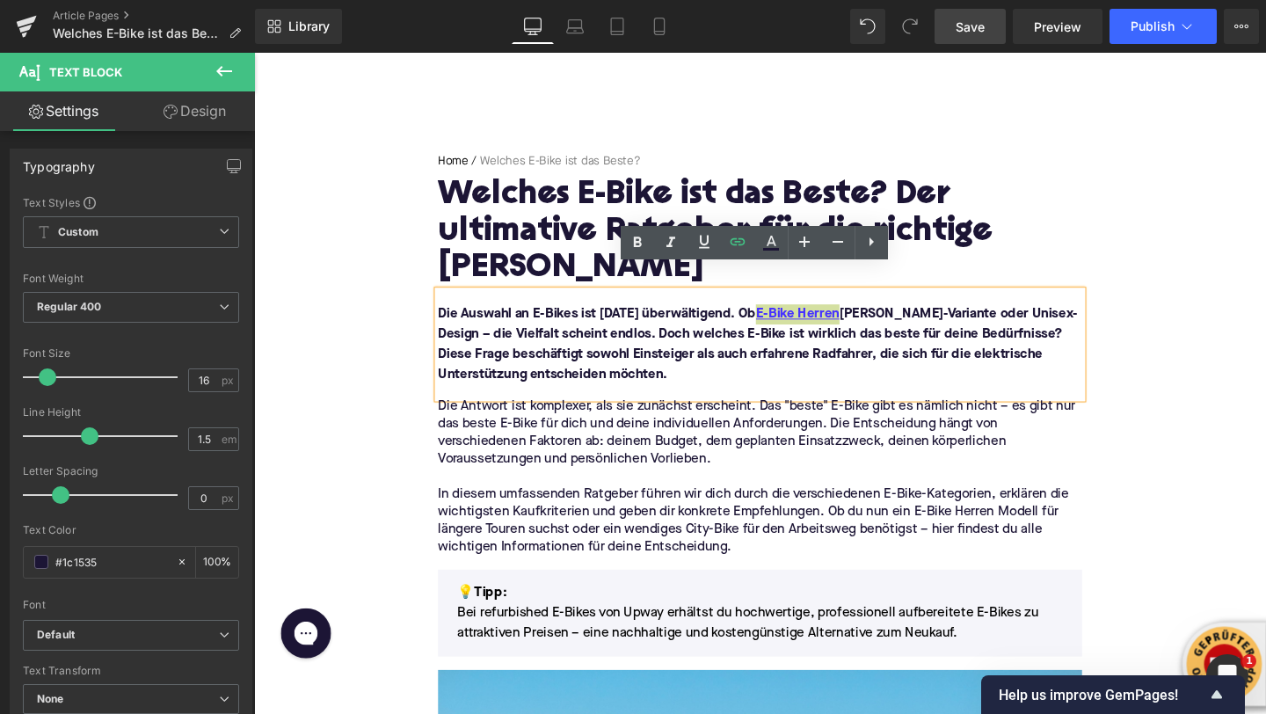
scroll to position [100, 0]
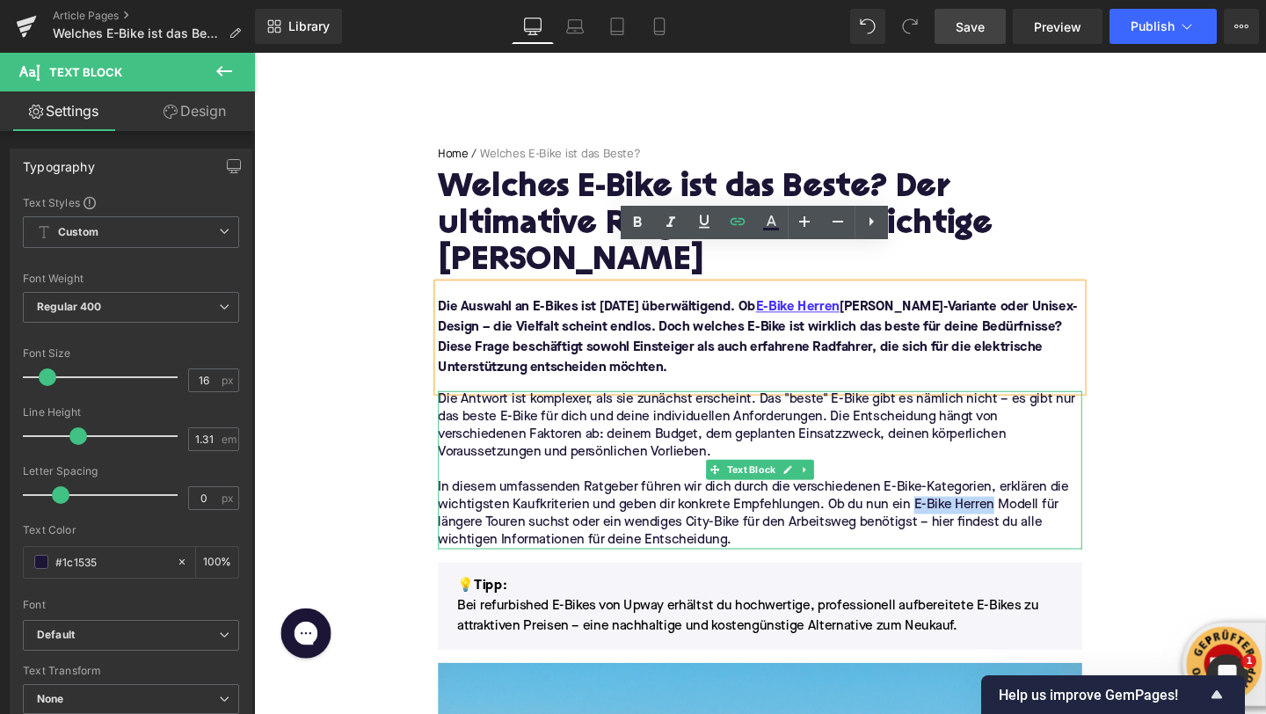
drag, startPoint x: 1032, startPoint y: 491, endPoint x: 946, endPoint y: 492, distance: 86.2
click at [946, 492] on p "Die Antwort ist komplexer, als sie zunächst erscheint. Das "beste" E-Bike gibt …" at bounding box center [785, 491] width 677 height 166
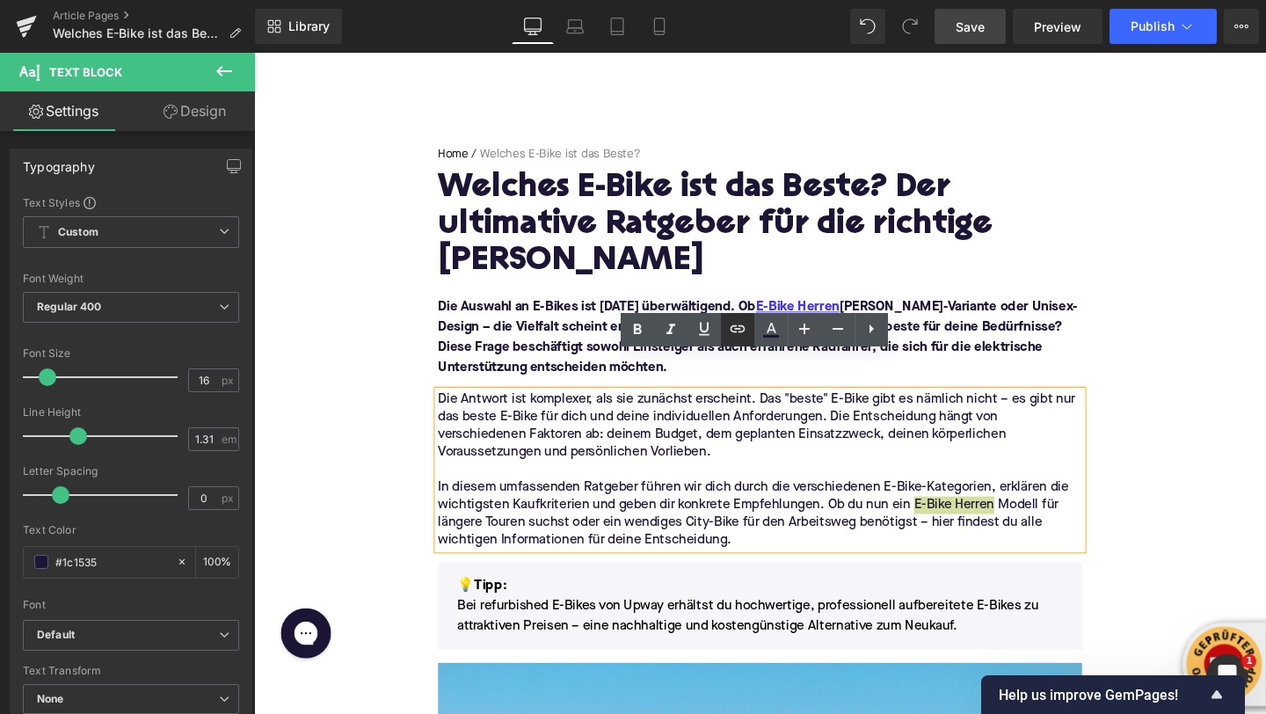
click at [726, 336] on link at bounding box center [737, 329] width 33 height 33
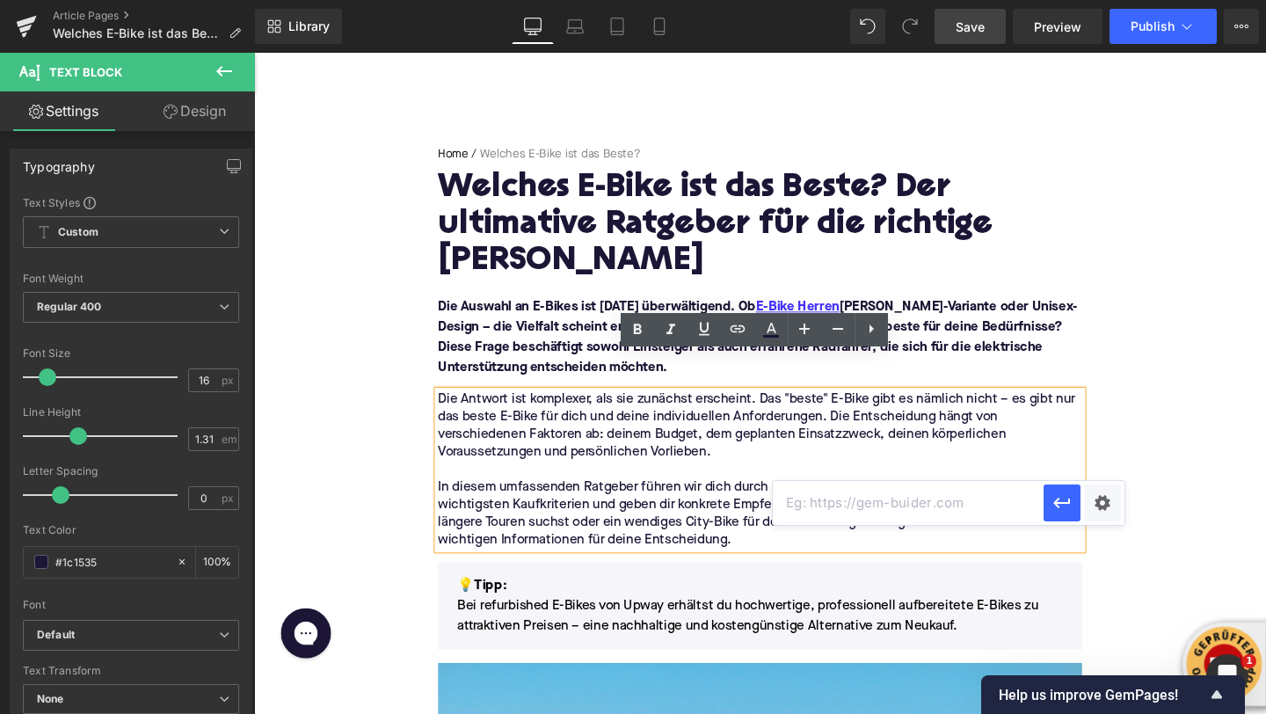
click at [826, 518] on input "text" at bounding box center [908, 503] width 271 height 44
paste input "https://upway.de/collections/e-bike-herren"
type input "https://upway.de/collections/e-bike-herren"
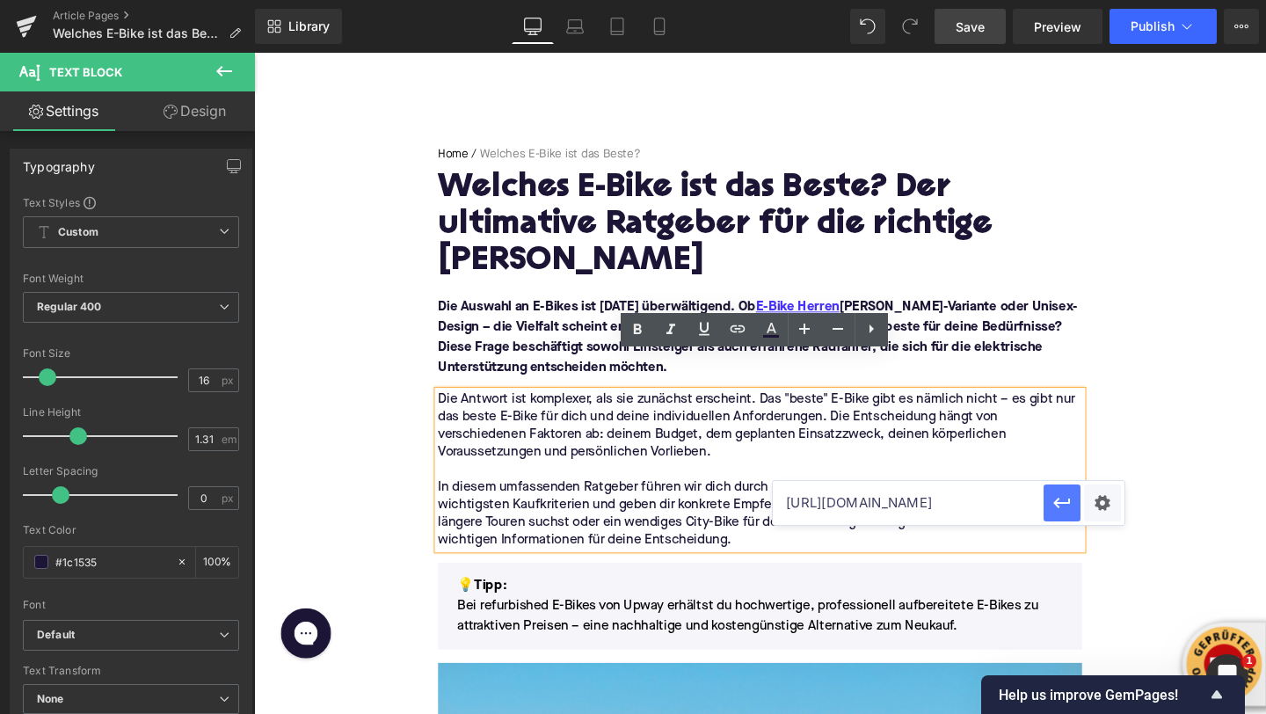
click at [1053, 503] on icon "button" at bounding box center [1061, 503] width 17 height 11
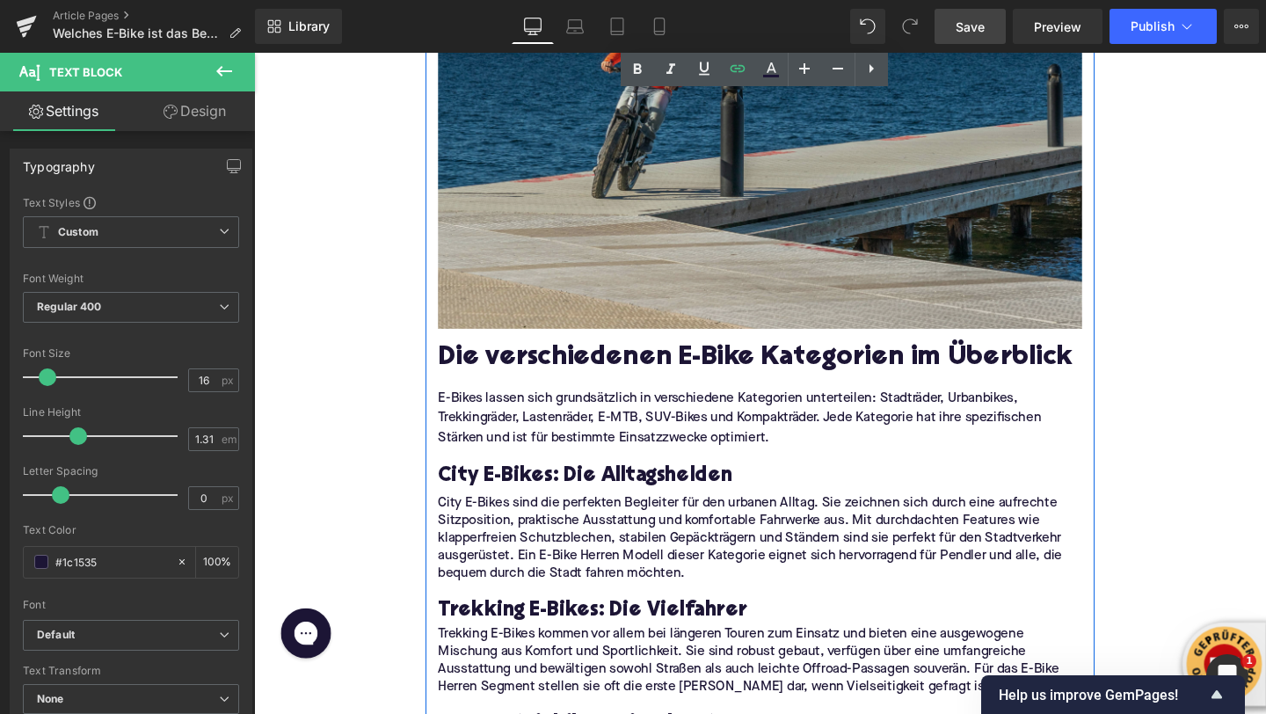
scroll to position [909, 0]
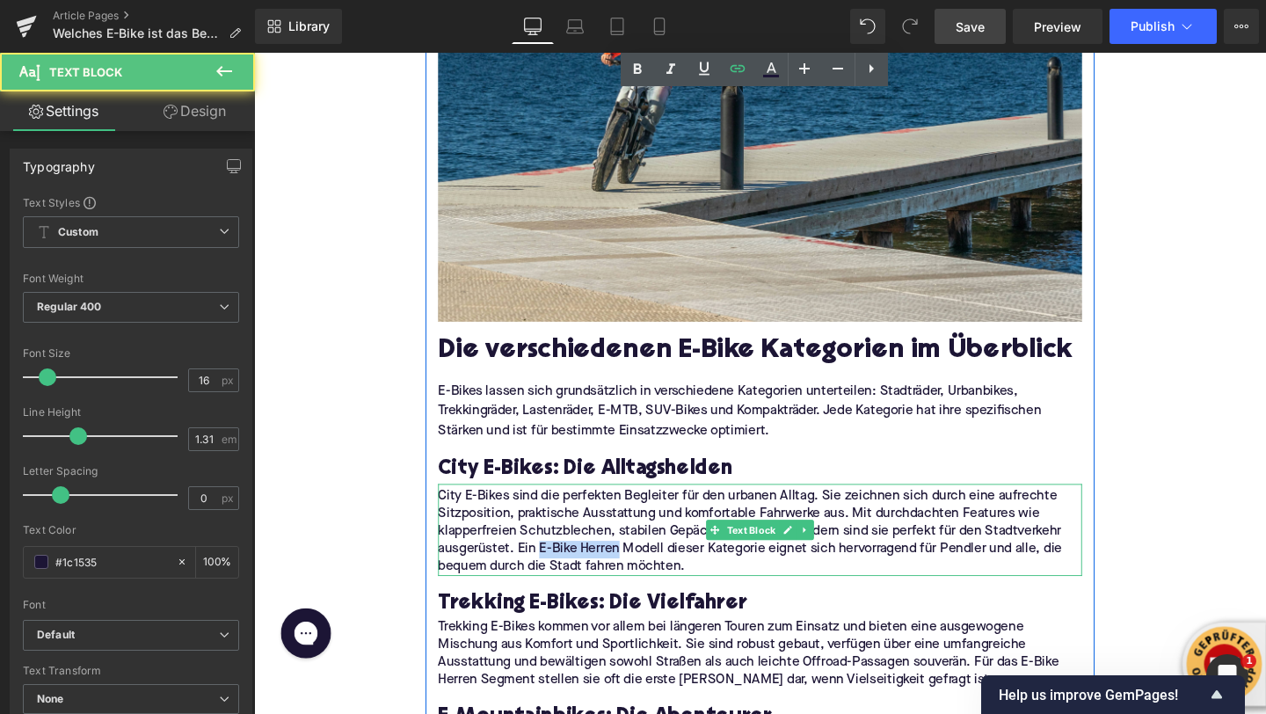
drag, startPoint x: 634, startPoint y: 538, endPoint x: 553, endPoint y: 539, distance: 80.9
click at [553, 539] on p "City E-Bikes sind die perfekten Begleiter für den urbanen Alltag. Sie zeichnen …" at bounding box center [785, 557] width 677 height 92
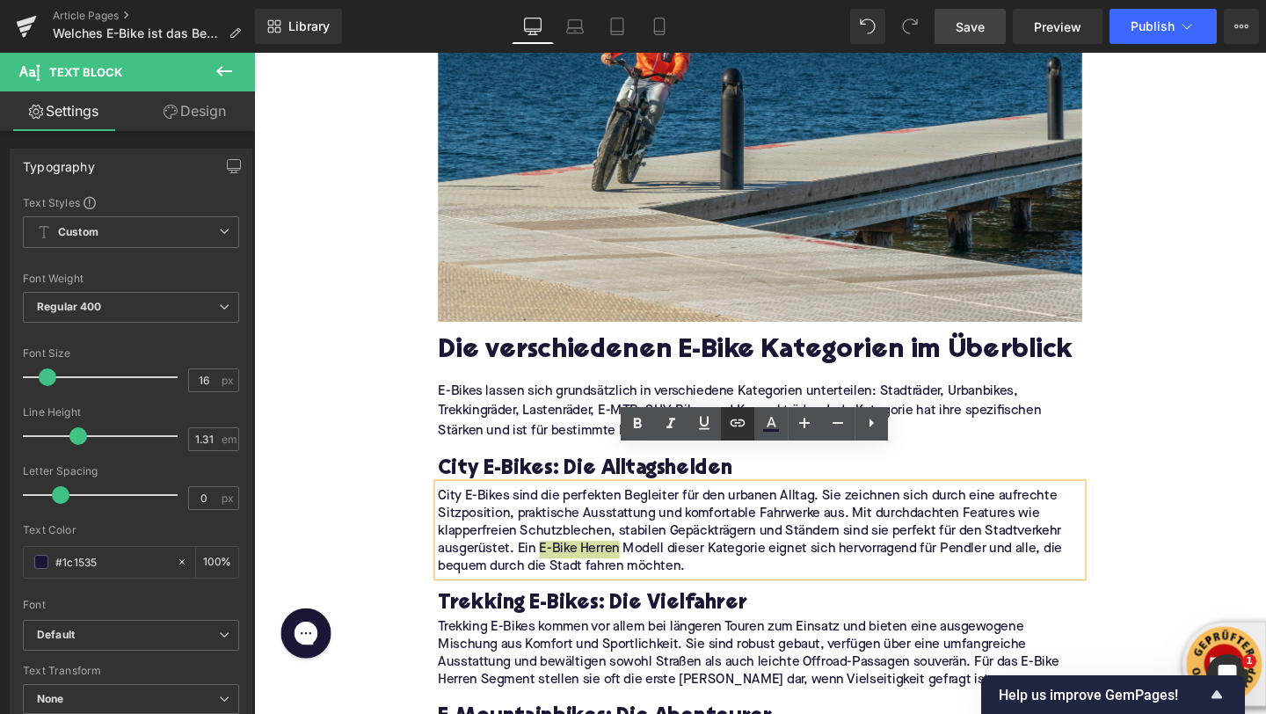
click at [739, 428] on icon at bounding box center [737, 422] width 21 height 21
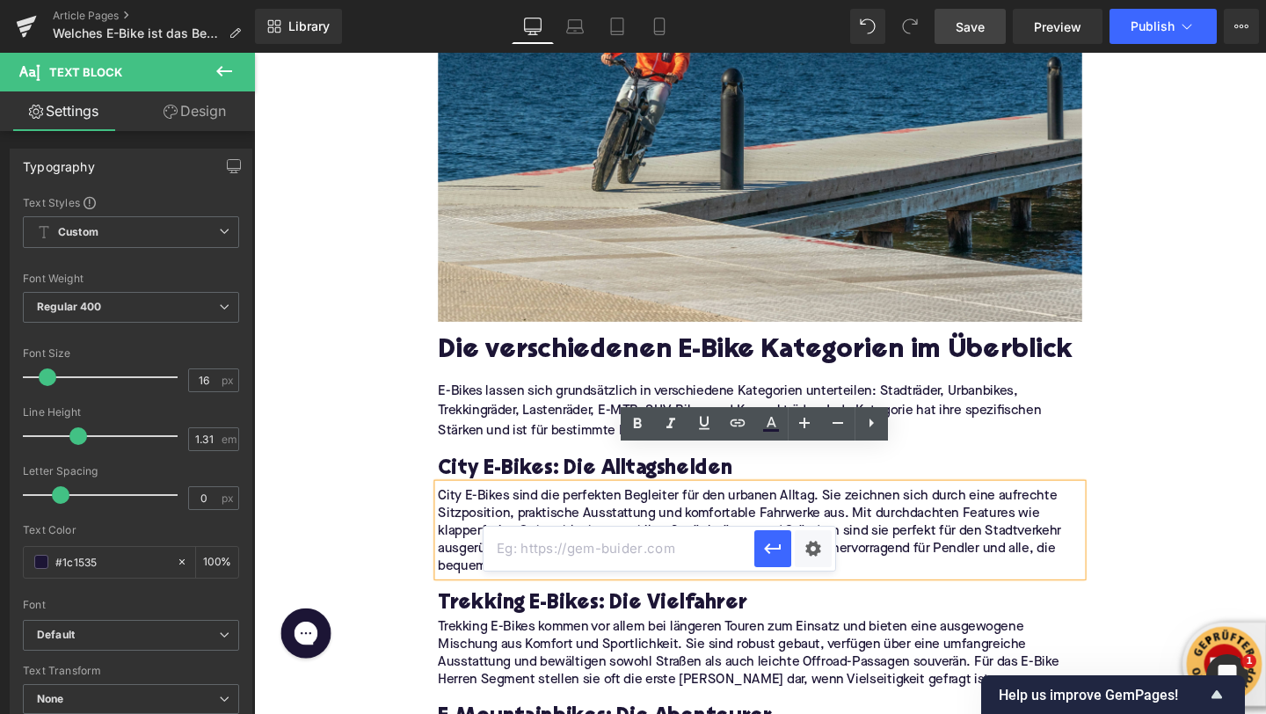
click at [621, 544] on input "text" at bounding box center [618, 549] width 271 height 44
paste input "https://upway.de/collections/e-bike-herren"
type input "https://upway.de/collections/e-bike-herren"
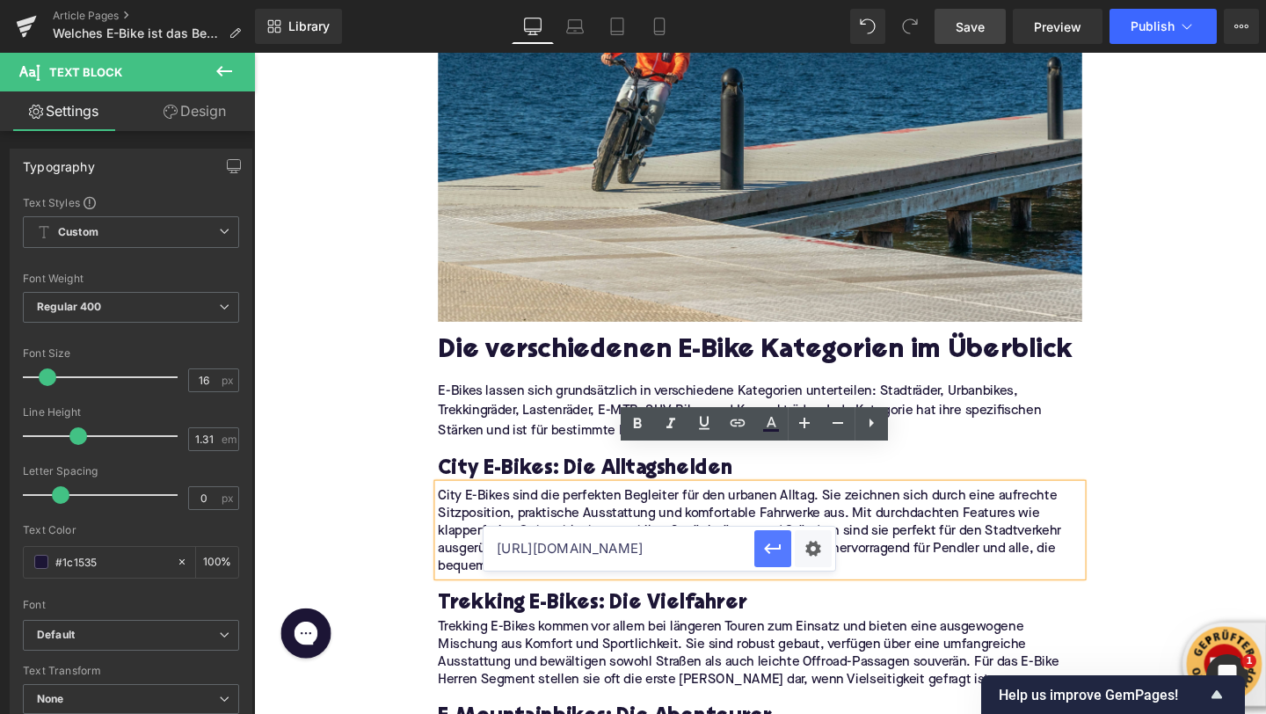
click at [767, 549] on icon "button" at bounding box center [772, 548] width 17 height 11
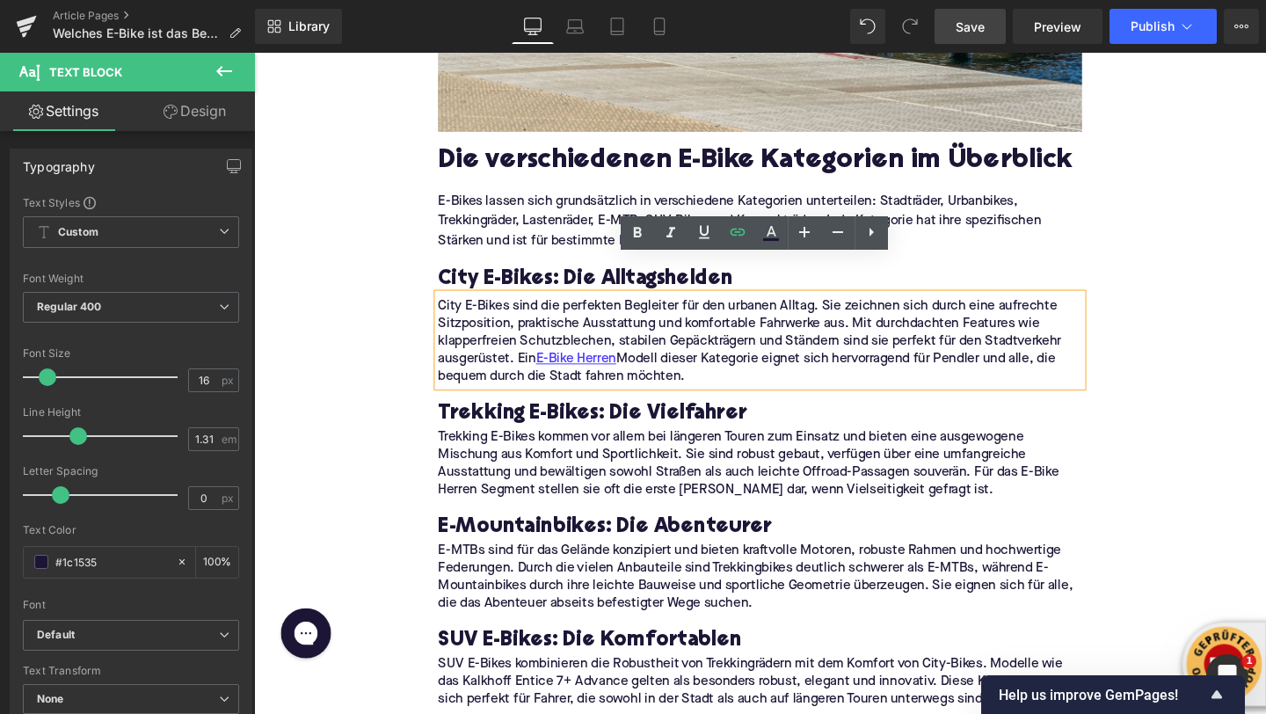
scroll to position [1109, 0]
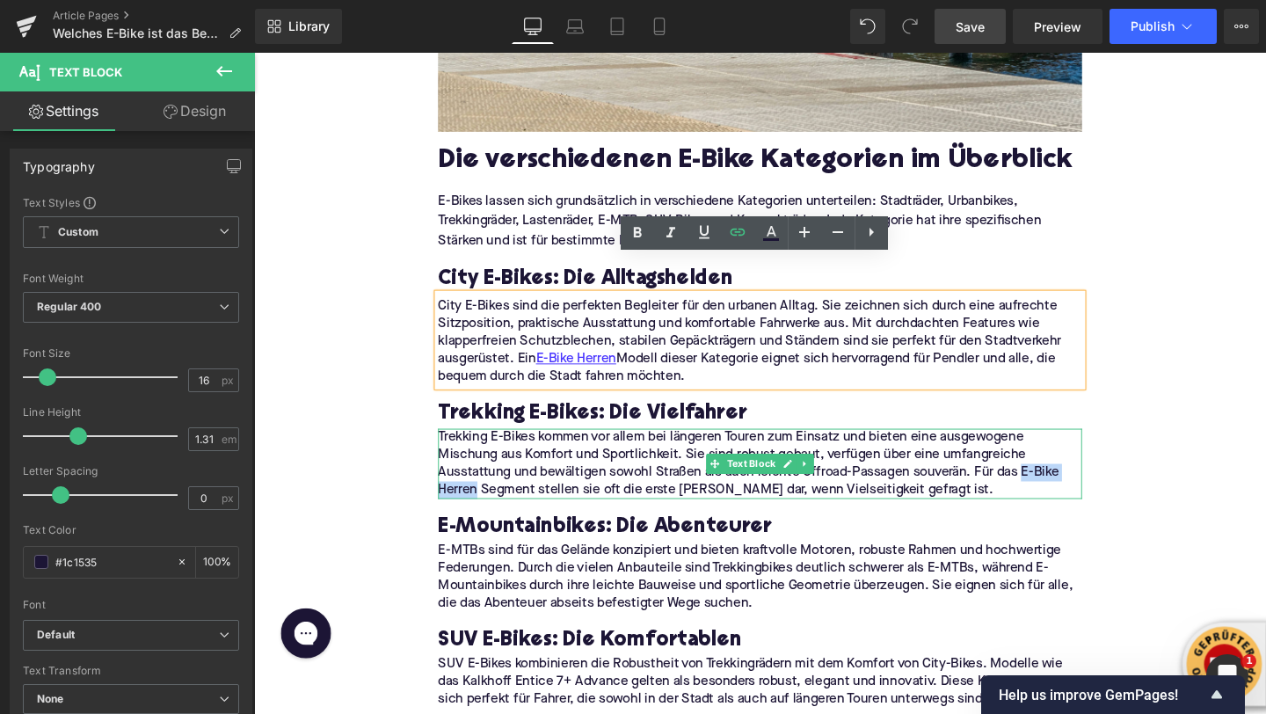
drag, startPoint x: 1062, startPoint y: 455, endPoint x: 487, endPoint y: 472, distance: 575.1
click at [487, 472] on p "Trekking E-Bikes kommen vor allem bei längeren Touren zum Einsatz und bieten ei…" at bounding box center [785, 484] width 677 height 74
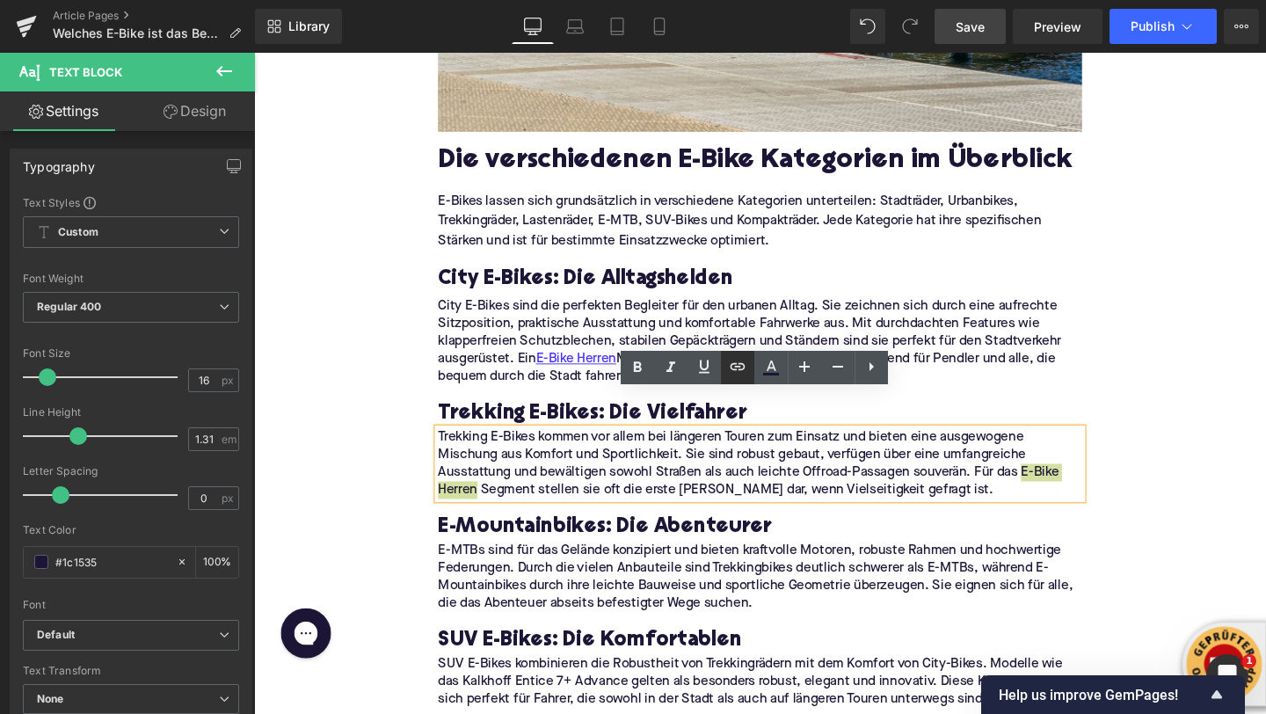
click at [735, 376] on icon at bounding box center [737, 366] width 21 height 21
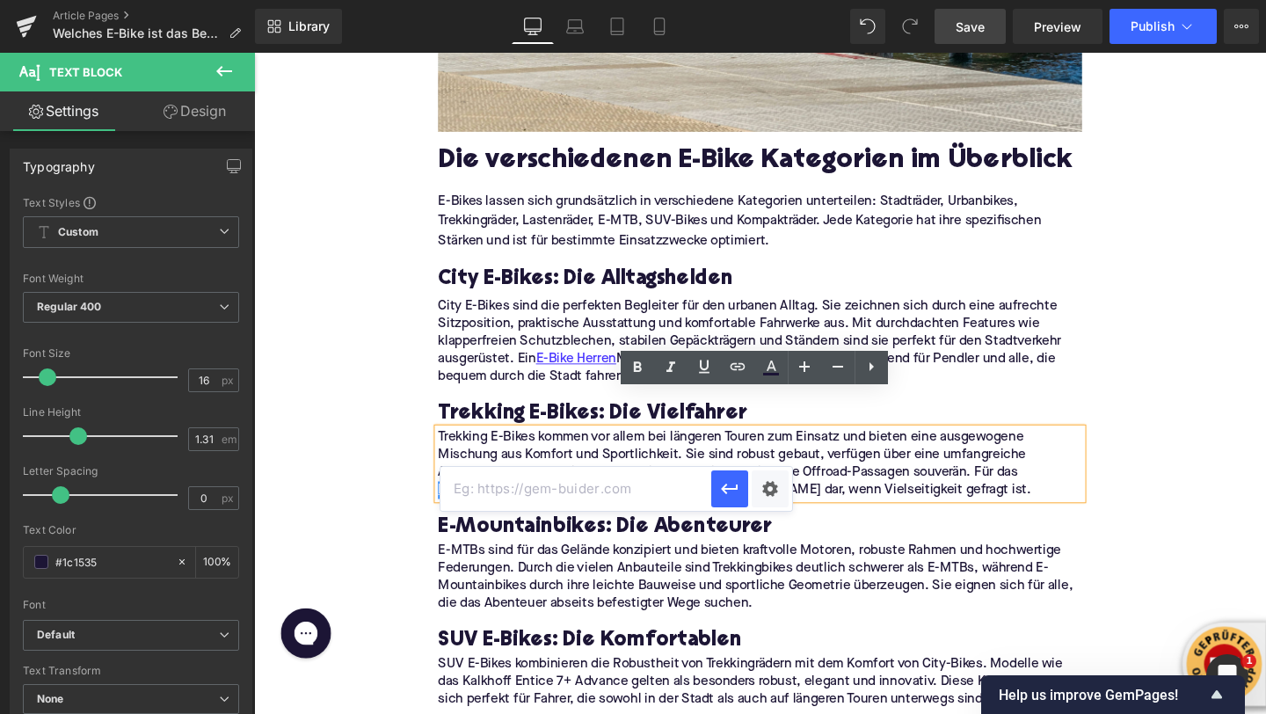
click at [627, 486] on input "text" at bounding box center [575, 489] width 271 height 44
paste input "https://upway.de/collections/e-bike-herren"
type input "https://upway.de/collections/e-bike-herren"
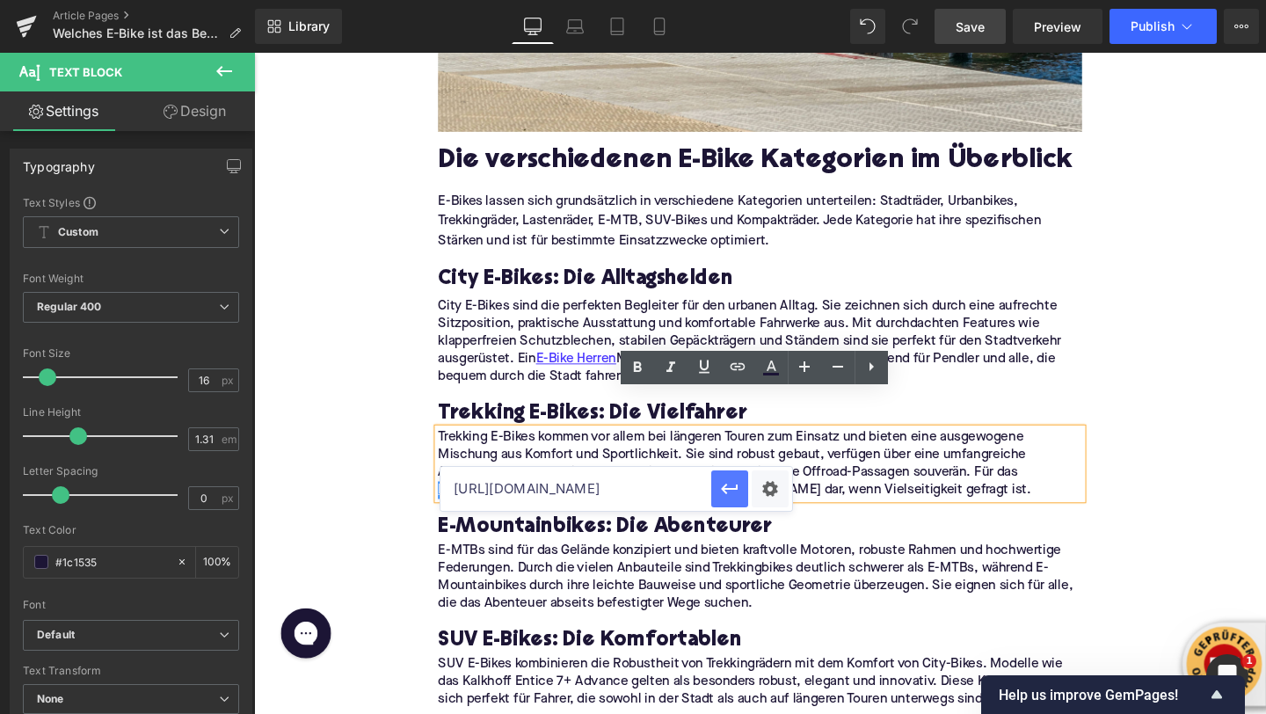
click at [733, 479] on icon "button" at bounding box center [729, 488] width 21 height 21
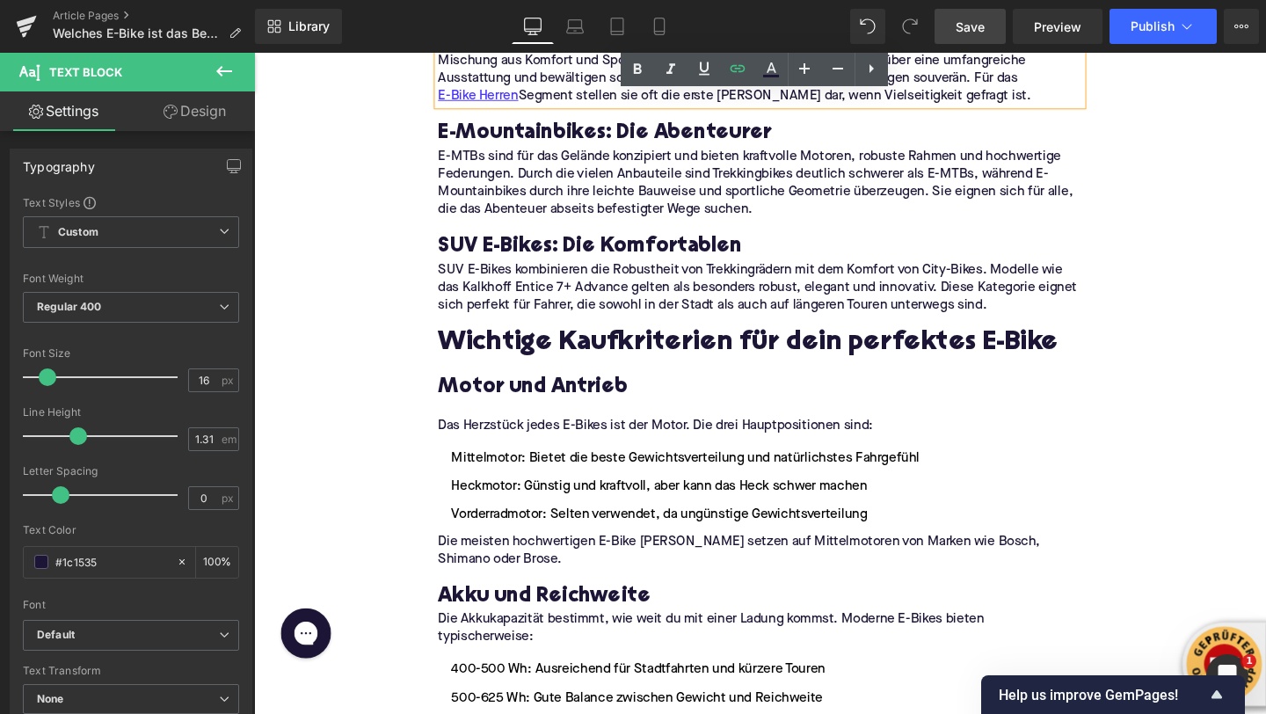
scroll to position [1535, 0]
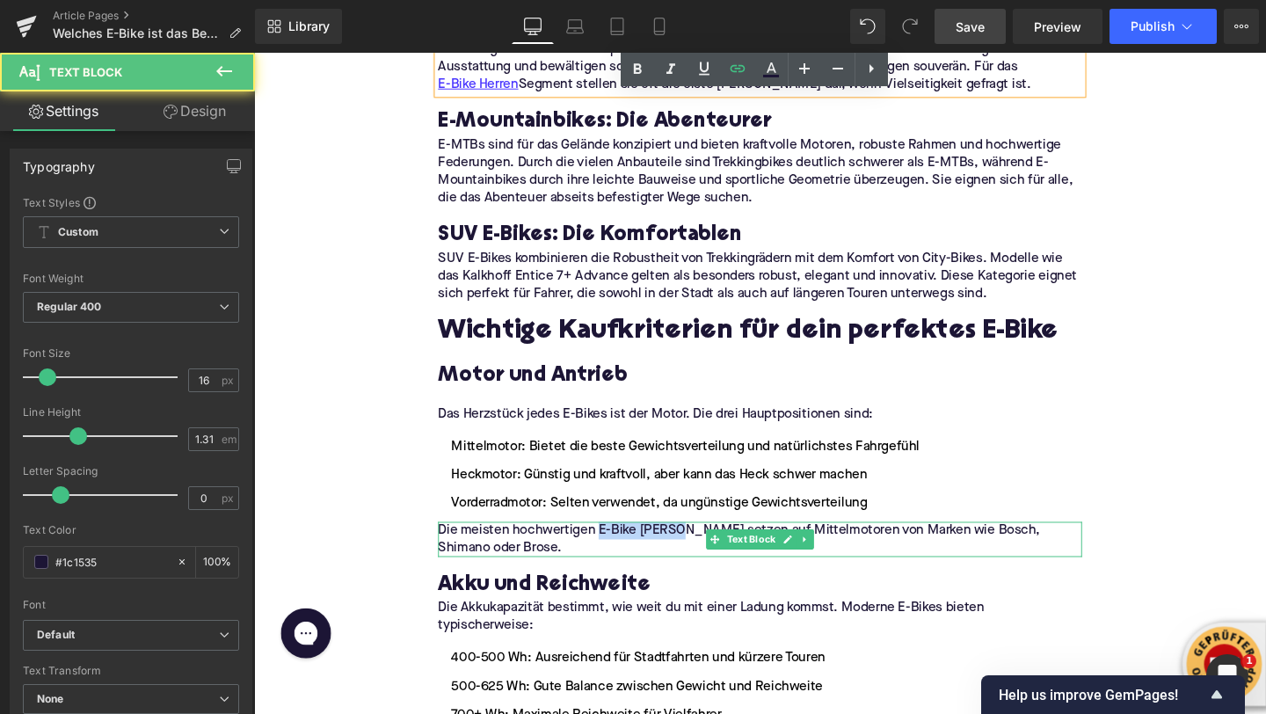
drag, startPoint x: 677, startPoint y: 513, endPoint x: 700, endPoint y: 515, distance: 22.9
click at [700, 546] on p "Die meisten hochwertigen E-Bike Herren Modelle setzen auf Mittelmotoren von Mar…" at bounding box center [785, 564] width 677 height 37
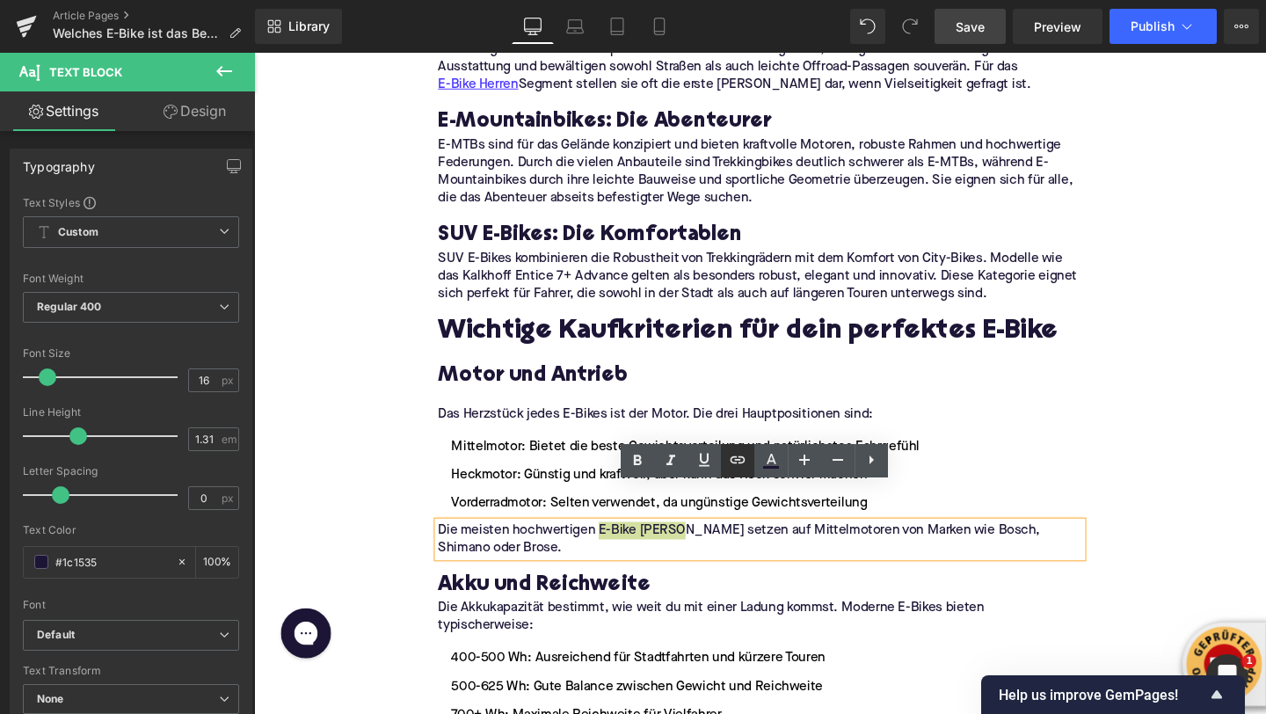
click at [728, 456] on icon at bounding box center [737, 459] width 21 height 21
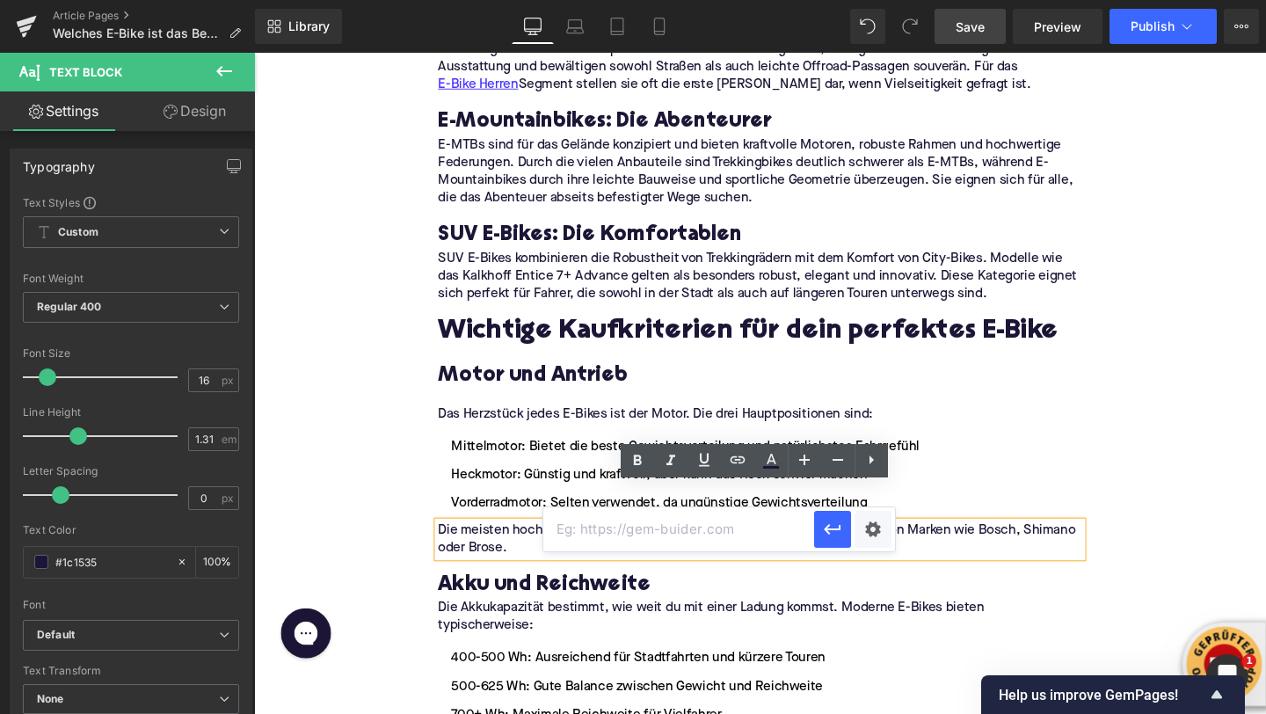
click at [659, 512] on input "text" at bounding box center [678, 529] width 271 height 44
paste input "https://upway.de/collections/e-bike-herren"
click at [832, 538] on icon "button" at bounding box center [832, 529] width 21 height 21
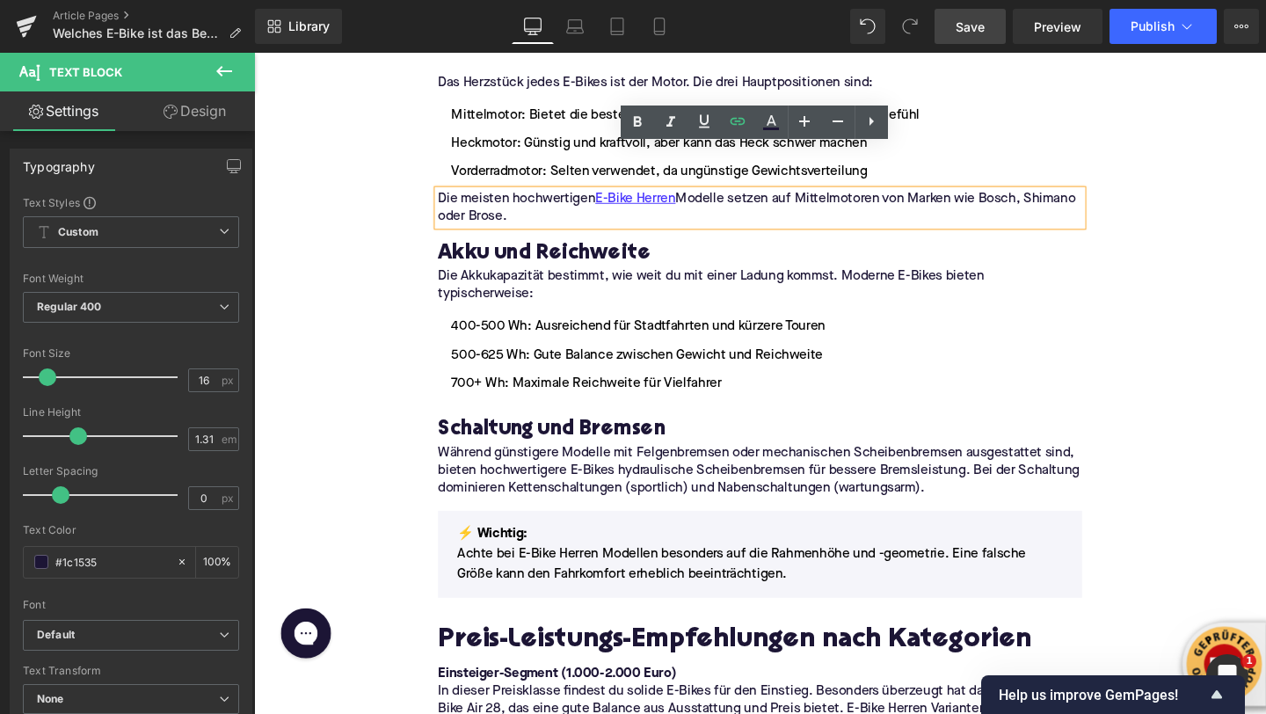
scroll to position [1899, 0]
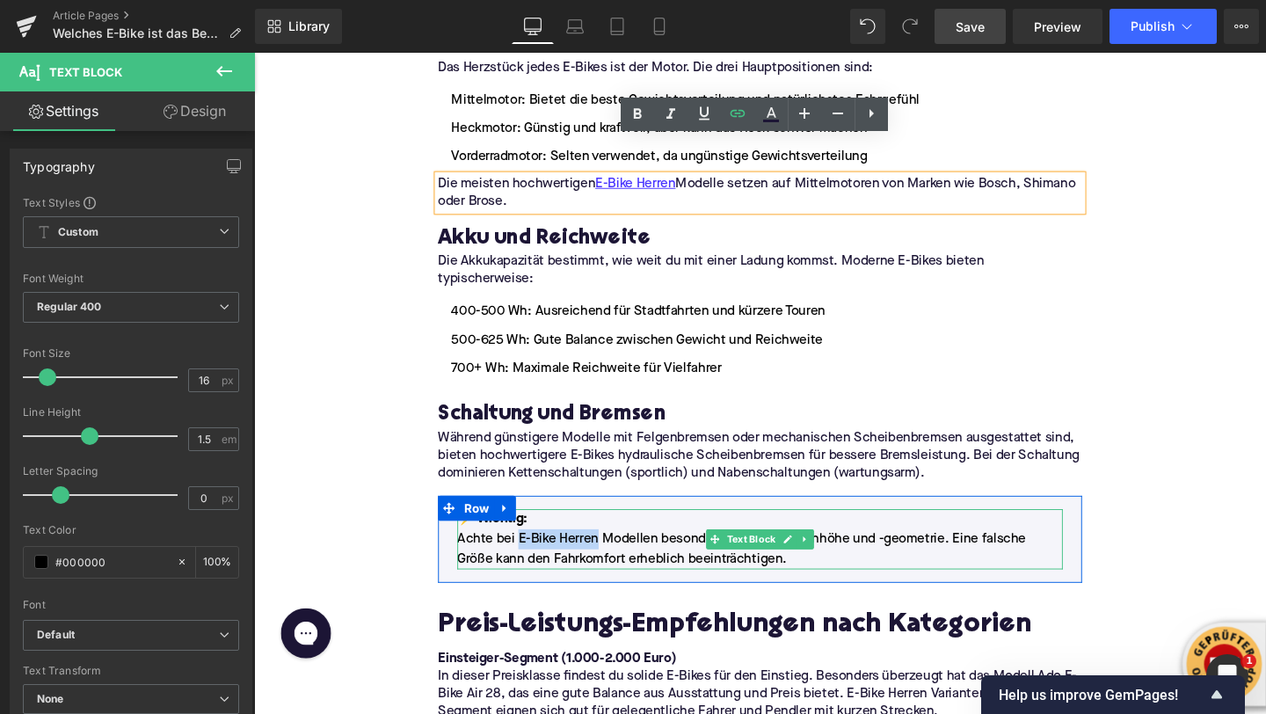
drag, startPoint x: 532, startPoint y: 525, endPoint x: 613, endPoint y: 527, distance: 80.9
click at [613, 557] on span "Achte bei E-Bike Herren Modellen besonders auf die Rahmenhöhe und -geometrie. E…" at bounding box center [767, 574] width 598 height 35
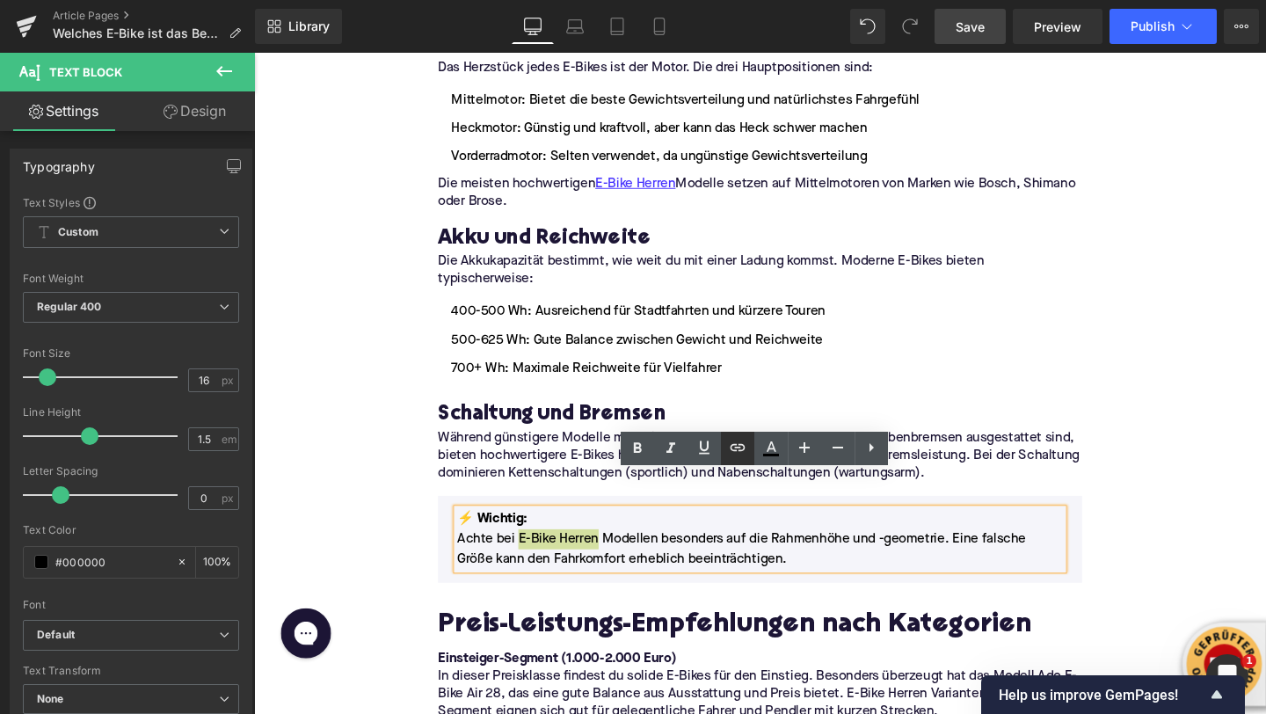
click at [729, 455] on icon at bounding box center [737, 447] width 21 height 21
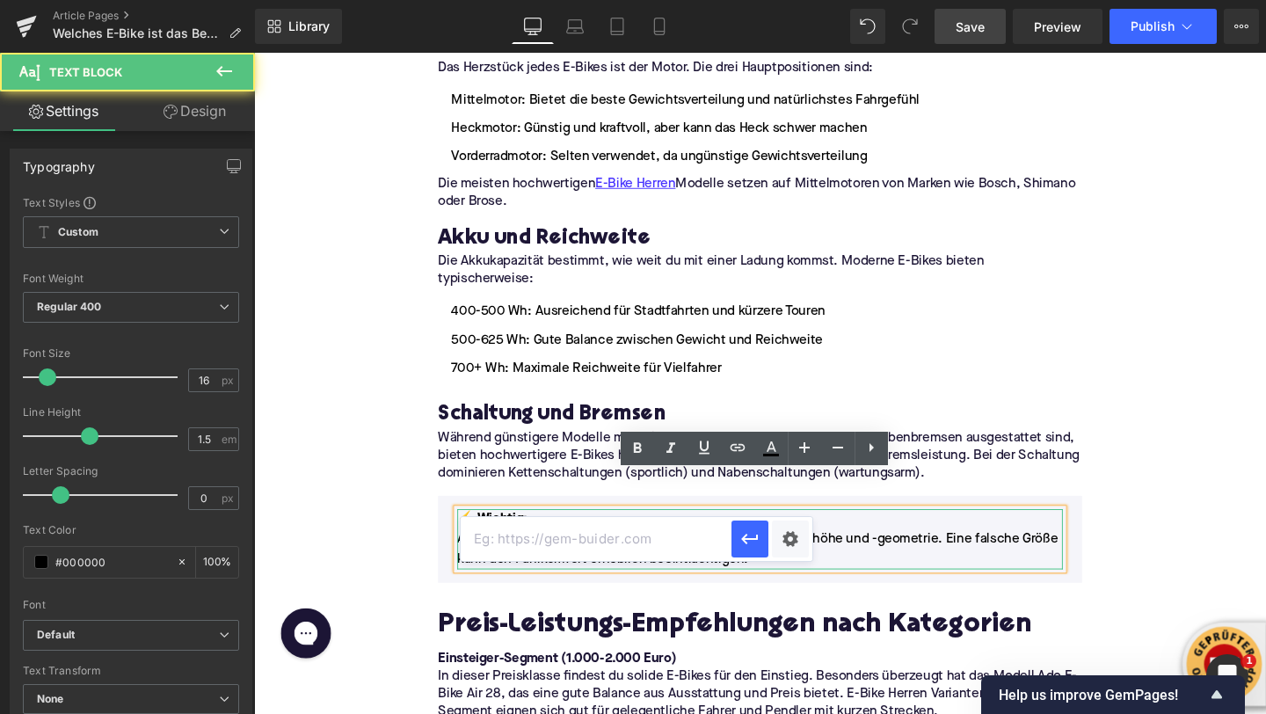
click at [698, 557] on span "Achte bei E-Bike Herren Modellen besonders auf die Rahmenhöhe und -geometrie. E…" at bounding box center [783, 574] width 631 height 35
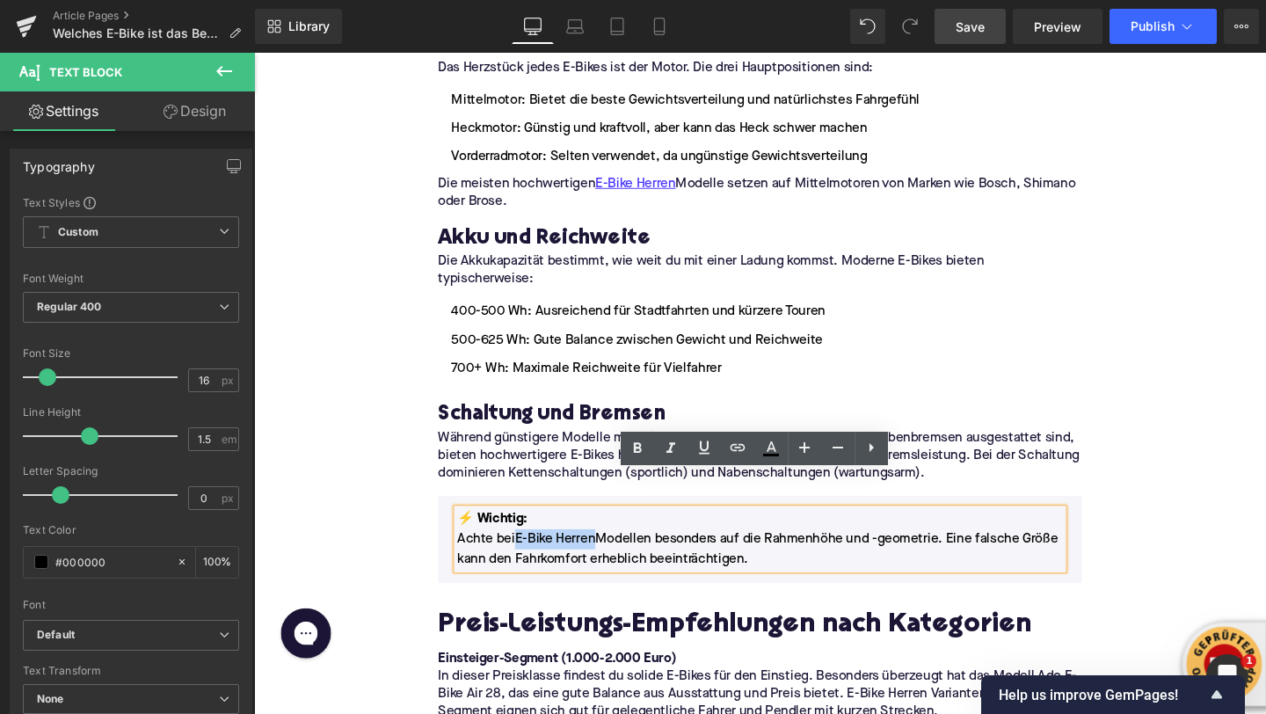
drag, startPoint x: 614, startPoint y: 522, endPoint x: 528, endPoint y: 525, distance: 86.2
click at [528, 557] on span "Achte bei E-Bike Herren Modellen besonders auf die Rahmenhöhe und -geometrie. E…" at bounding box center [783, 574] width 631 height 35
click at [730, 460] on link at bounding box center [737, 448] width 33 height 33
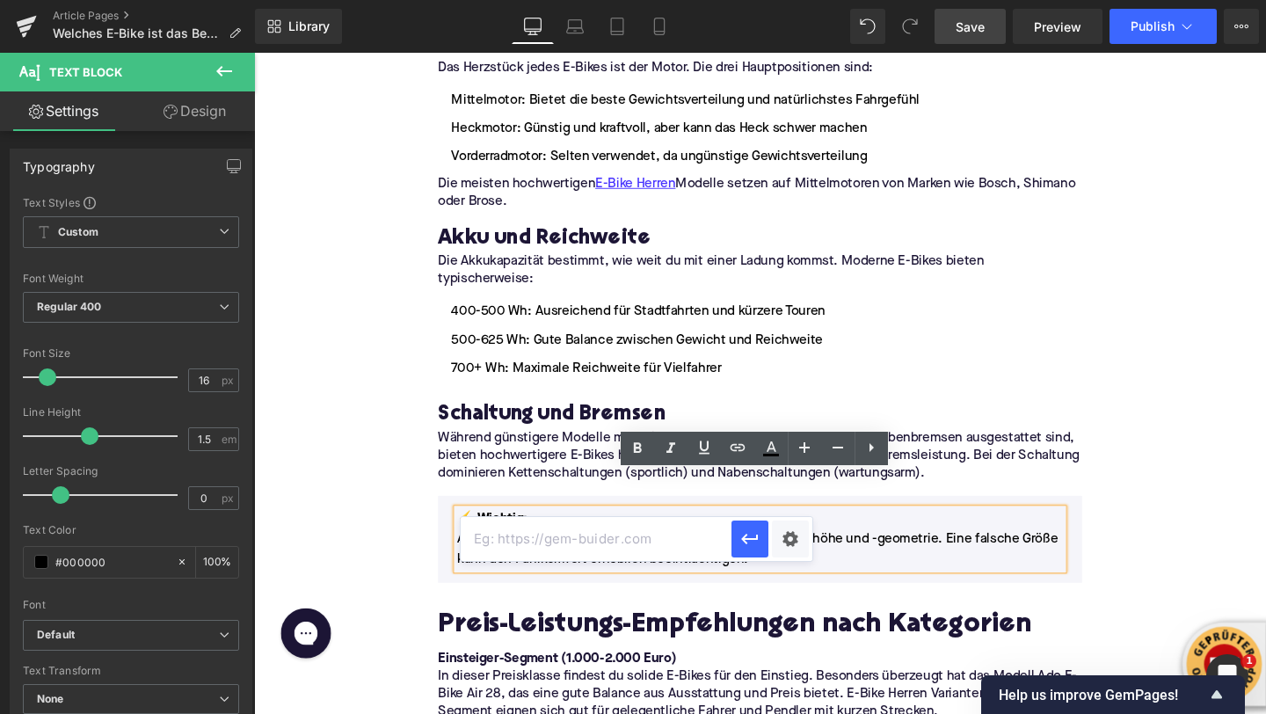
click at [647, 553] on input "text" at bounding box center [596, 539] width 271 height 44
paste input "https://upway.de/collections/e-bike-herren"
type input "https://upway.de/collections/e-bike-herren"
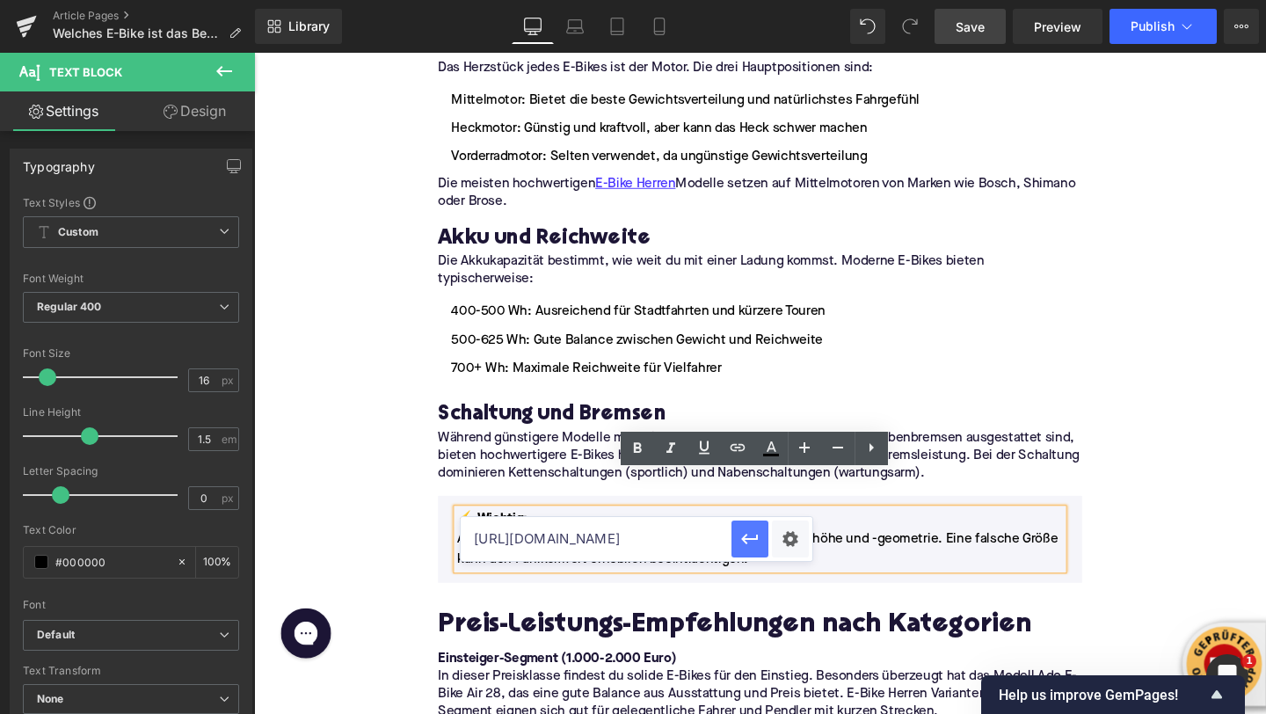
click at [747, 544] on icon "button" at bounding box center [749, 538] width 21 height 21
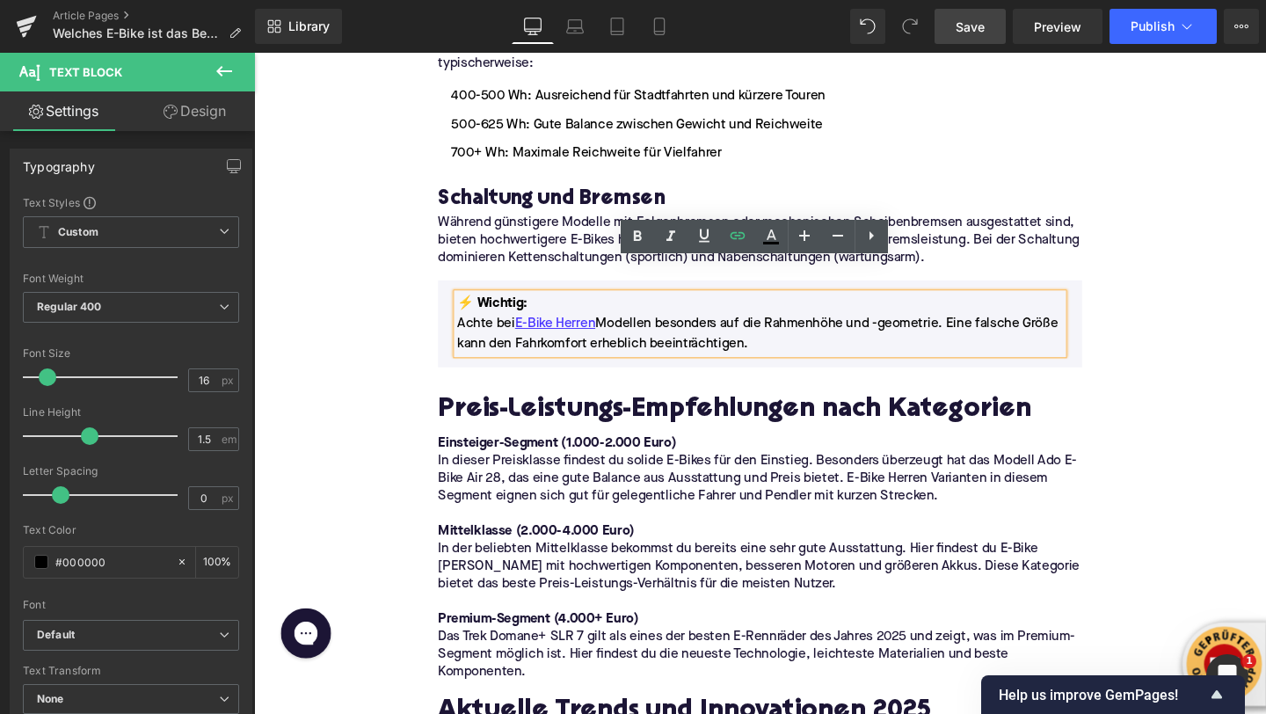
scroll to position [2131, 0]
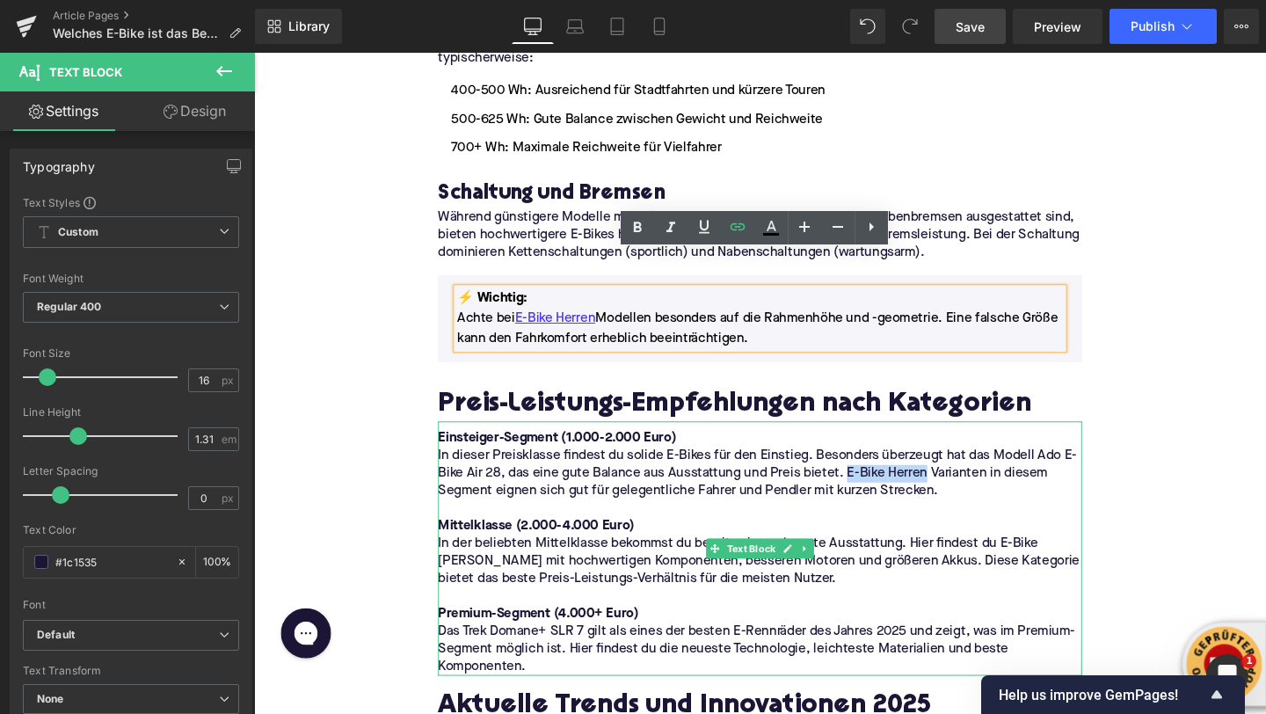
drag, startPoint x: 878, startPoint y: 455, endPoint x: 957, endPoint y: 456, distance: 79.1
click at [957, 468] on p "In dieser Preisklasse findest du solide E-Bikes für den Einstieg. Besonders übe…" at bounding box center [785, 495] width 677 height 55
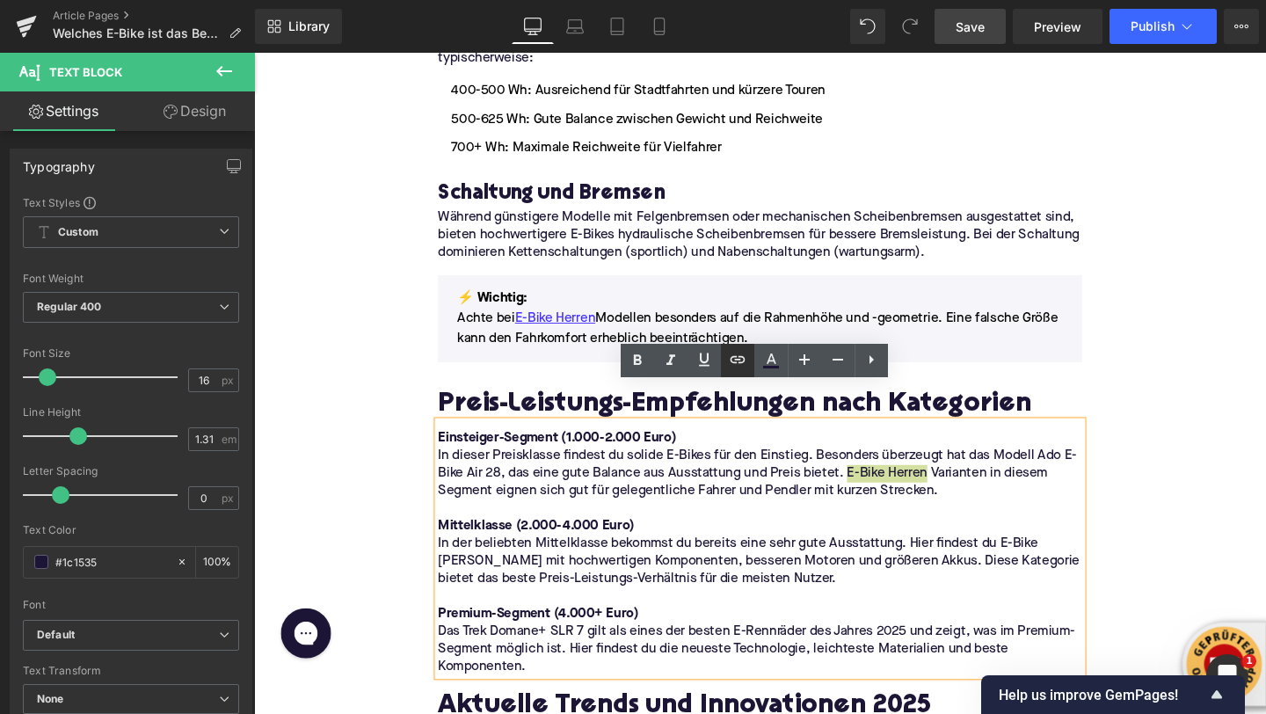
click at [739, 361] on icon at bounding box center [737, 359] width 21 height 21
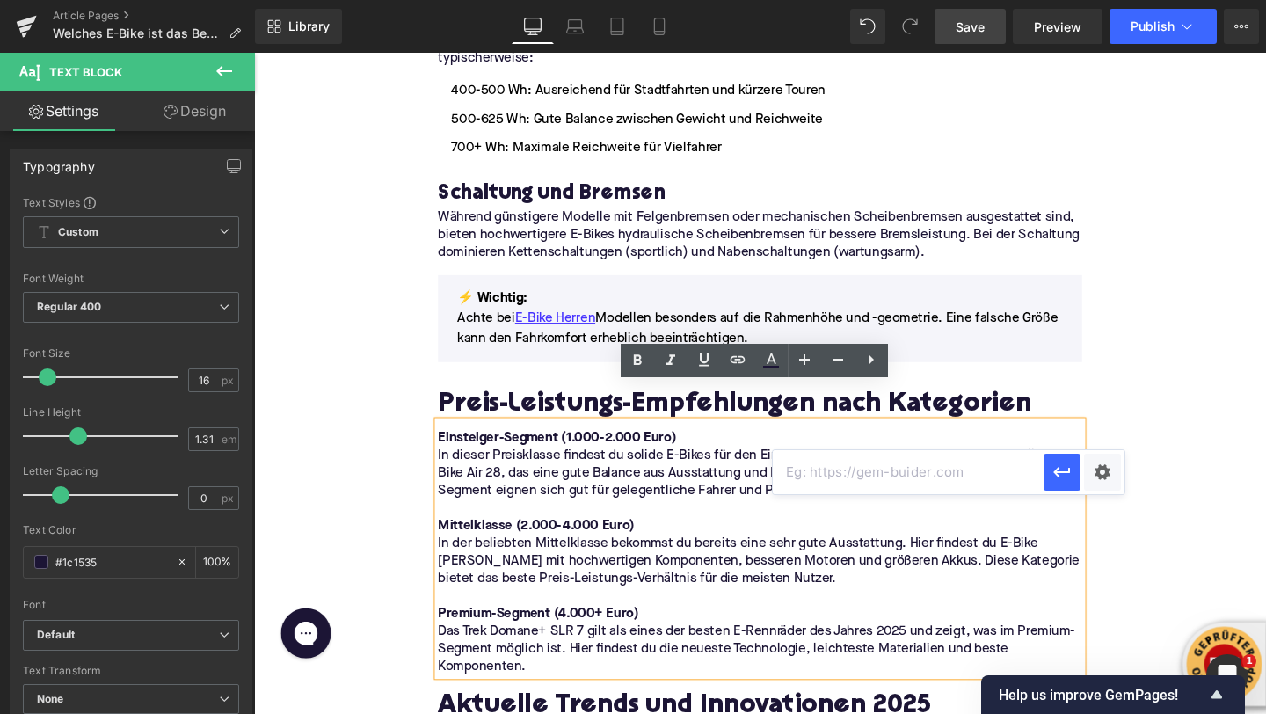
click at [801, 469] on input "text" at bounding box center [908, 472] width 271 height 44
paste input "https://upway.de/collections/e-bike-herren"
type input "https://upway.de/collections/e-bike-herren"
click at [1050, 471] on button "button" at bounding box center [1061, 472] width 37 height 37
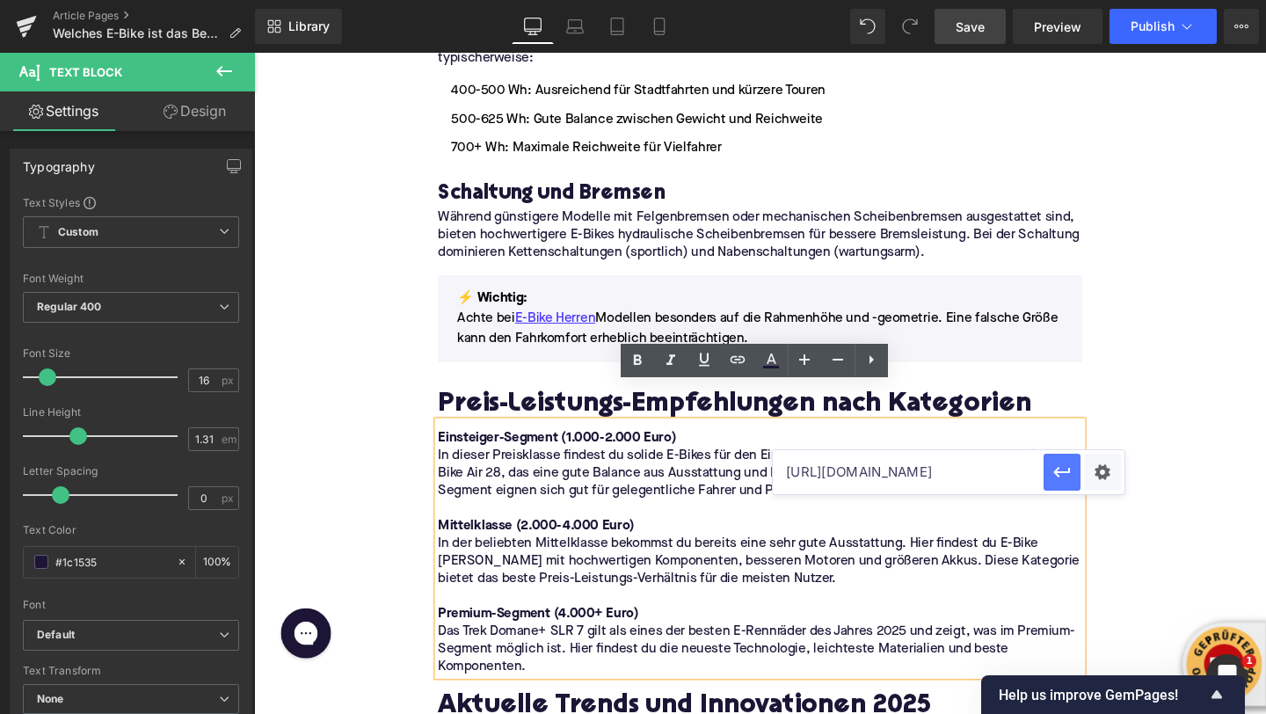
scroll to position [0, 0]
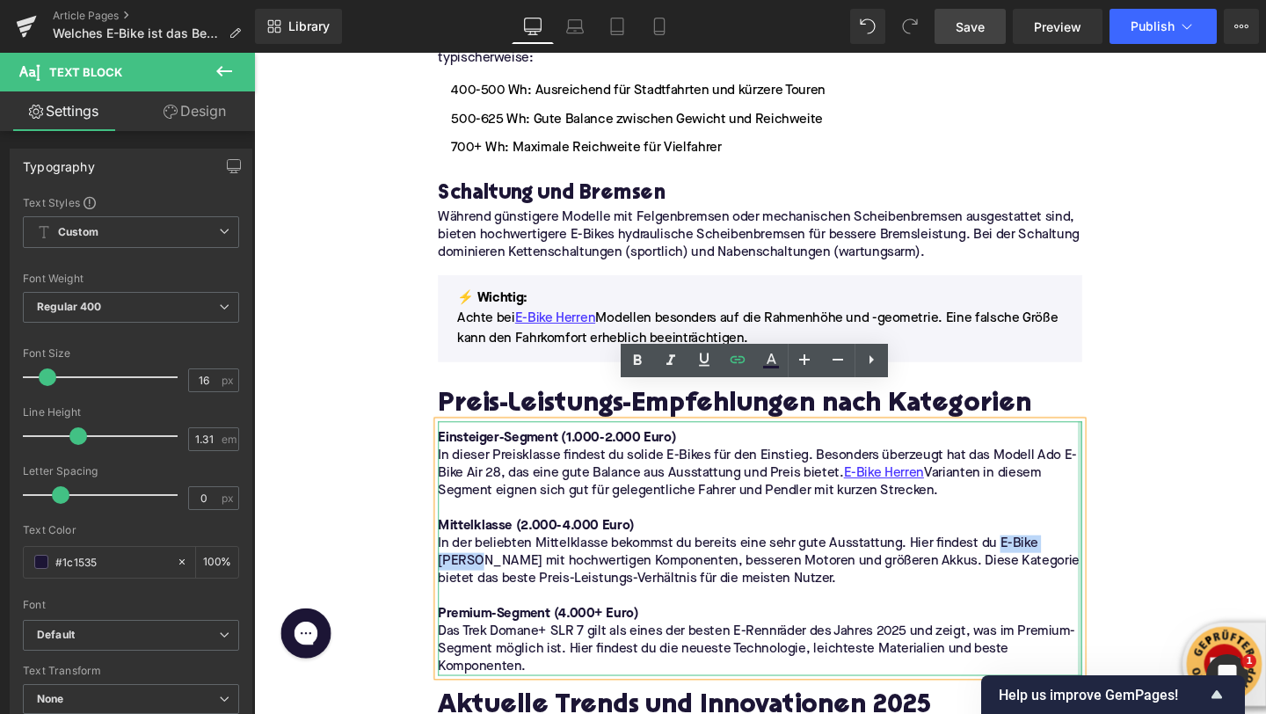
drag, startPoint x: 1039, startPoint y: 526, endPoint x: 1119, endPoint y: 528, distance: 80.0
click at [1119, 560] on p "In der beliebten Mittelklasse bekommst du bereits eine sehr gute Ausstattung. H…" at bounding box center [785, 587] width 677 height 55
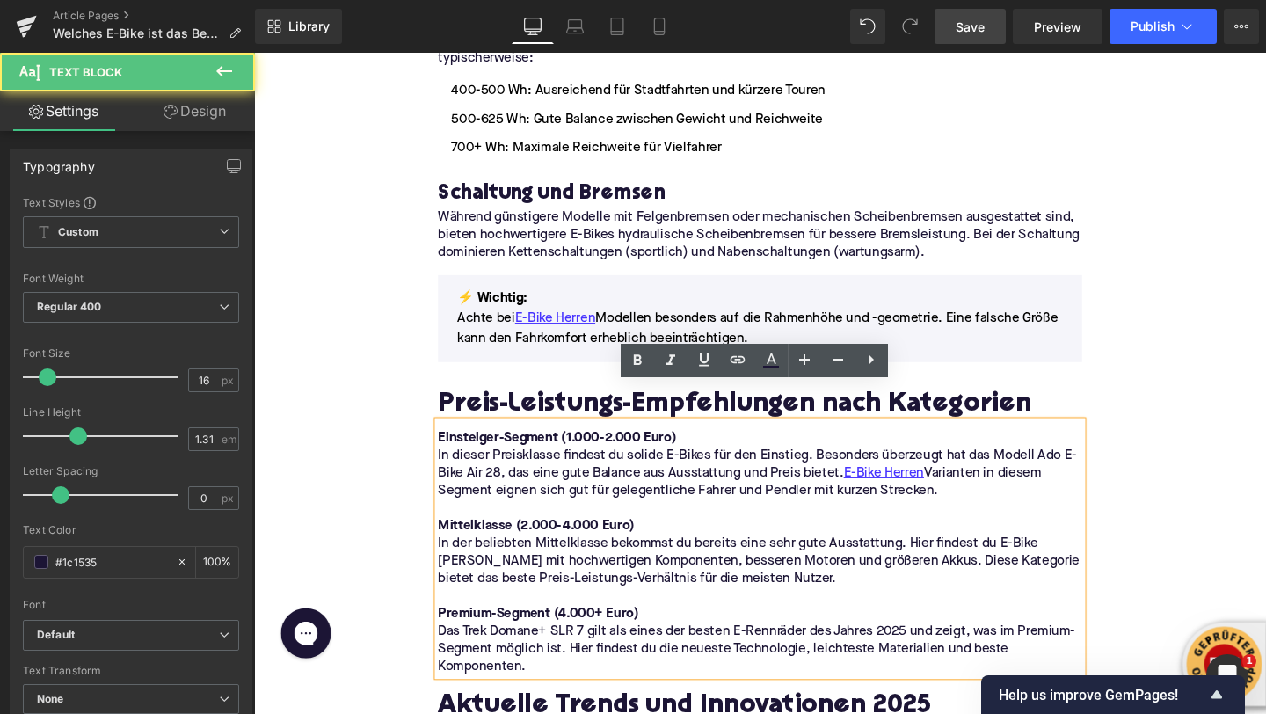
click at [1115, 560] on p "In der beliebten Mittelklasse bekommst du bereits eine sehr gute Ausstattung. H…" at bounding box center [785, 587] width 677 height 55
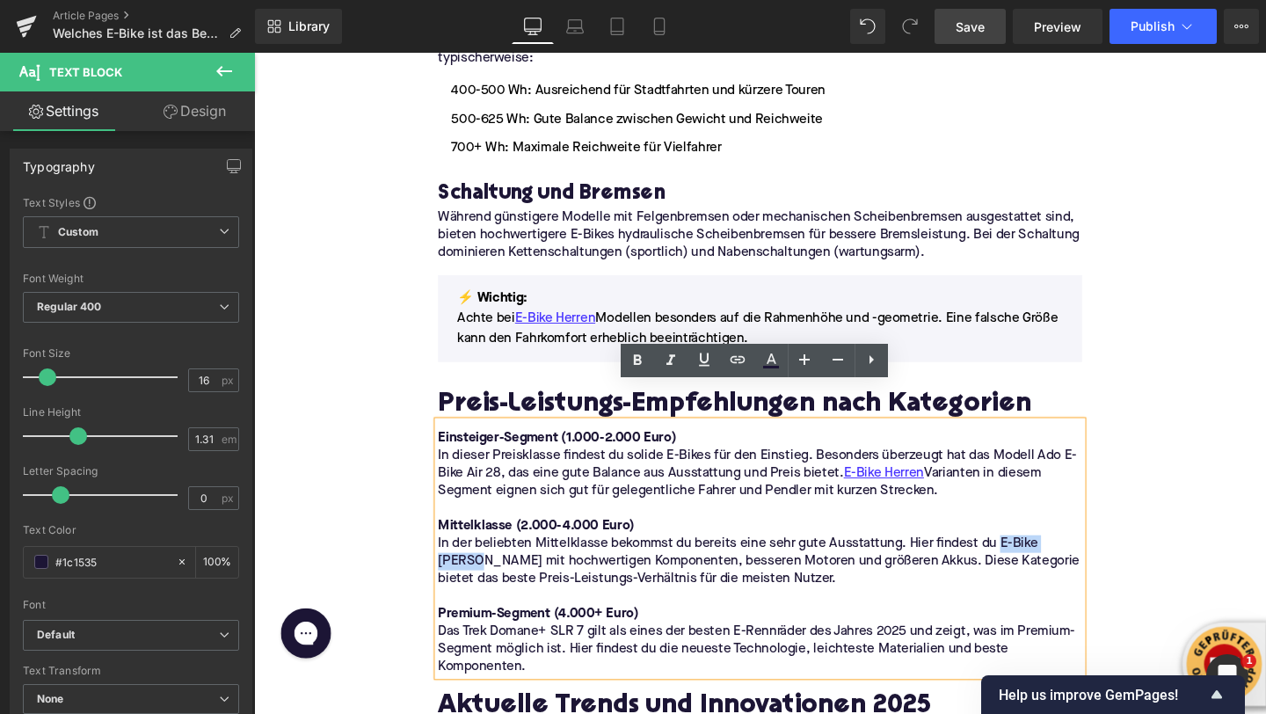
drag, startPoint x: 1121, startPoint y: 532, endPoint x: 1039, endPoint y: 535, distance: 81.8
click at [1039, 560] on p "In der beliebten Mittelklasse bekommst du bereits eine sehr gute Ausstattung. H…" at bounding box center [785, 587] width 677 height 55
click at [725, 363] on link at bounding box center [737, 360] width 33 height 33
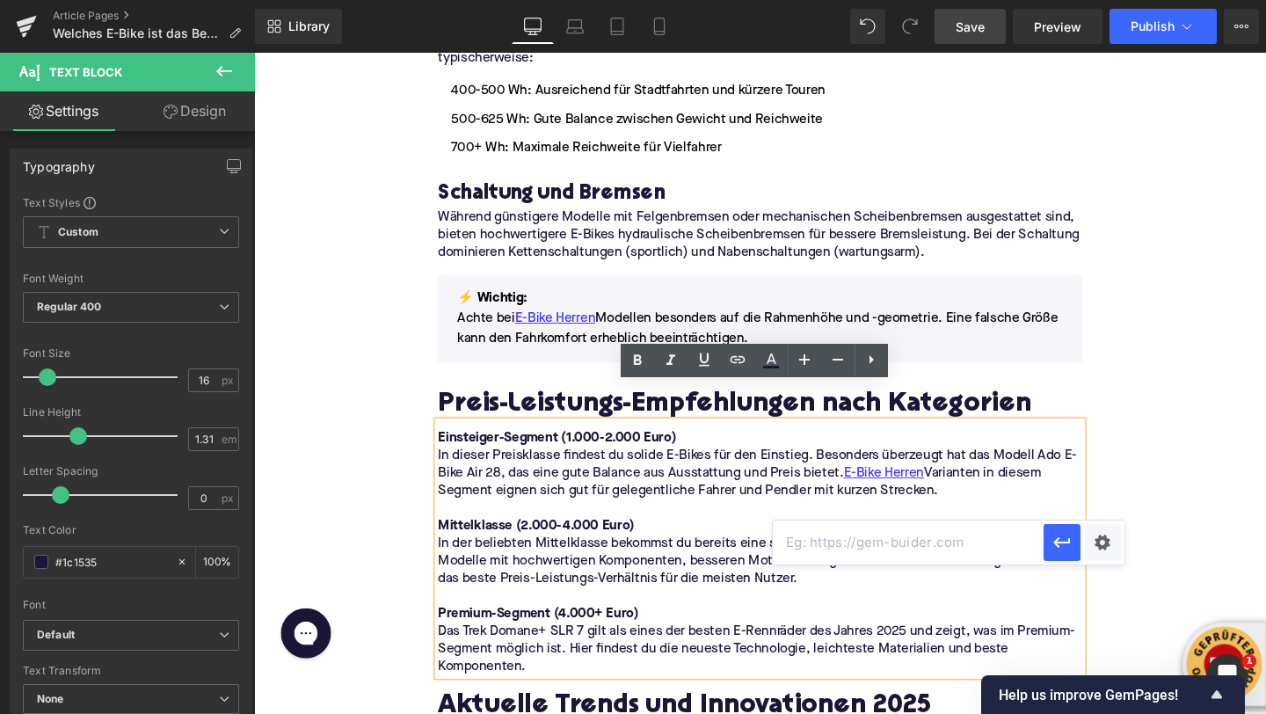
click at [837, 548] on input "text" at bounding box center [908, 542] width 271 height 44
paste input "https://upway.de/collections/e-bike-herren"
type input "https://upway.de/collections/e-bike-herren"
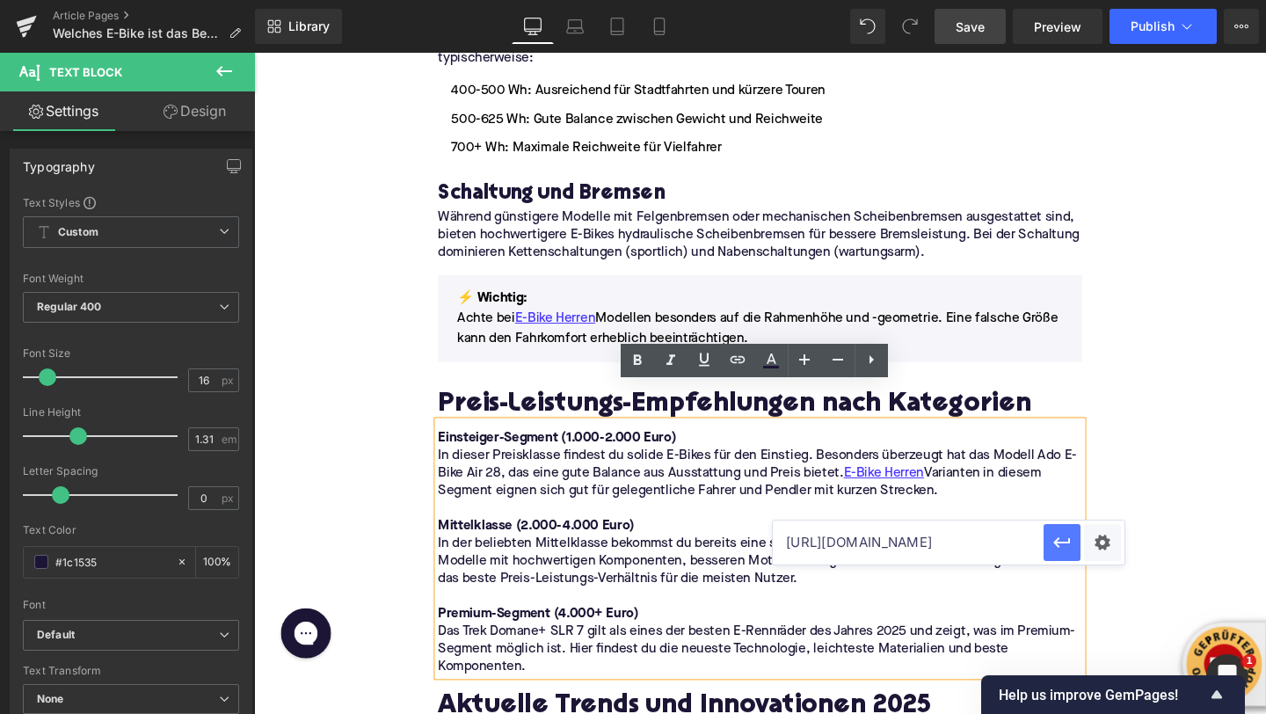
click at [1055, 545] on icon "button" at bounding box center [1061, 542] width 21 height 21
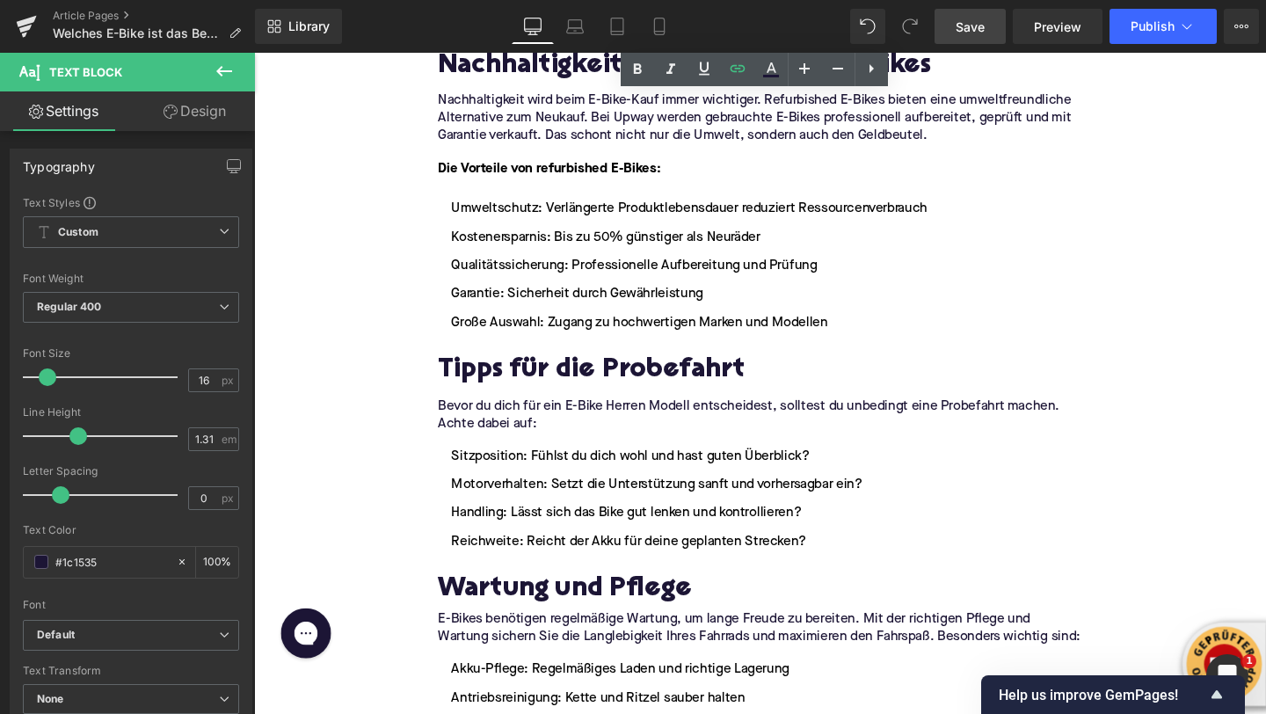
scroll to position [3112, 0]
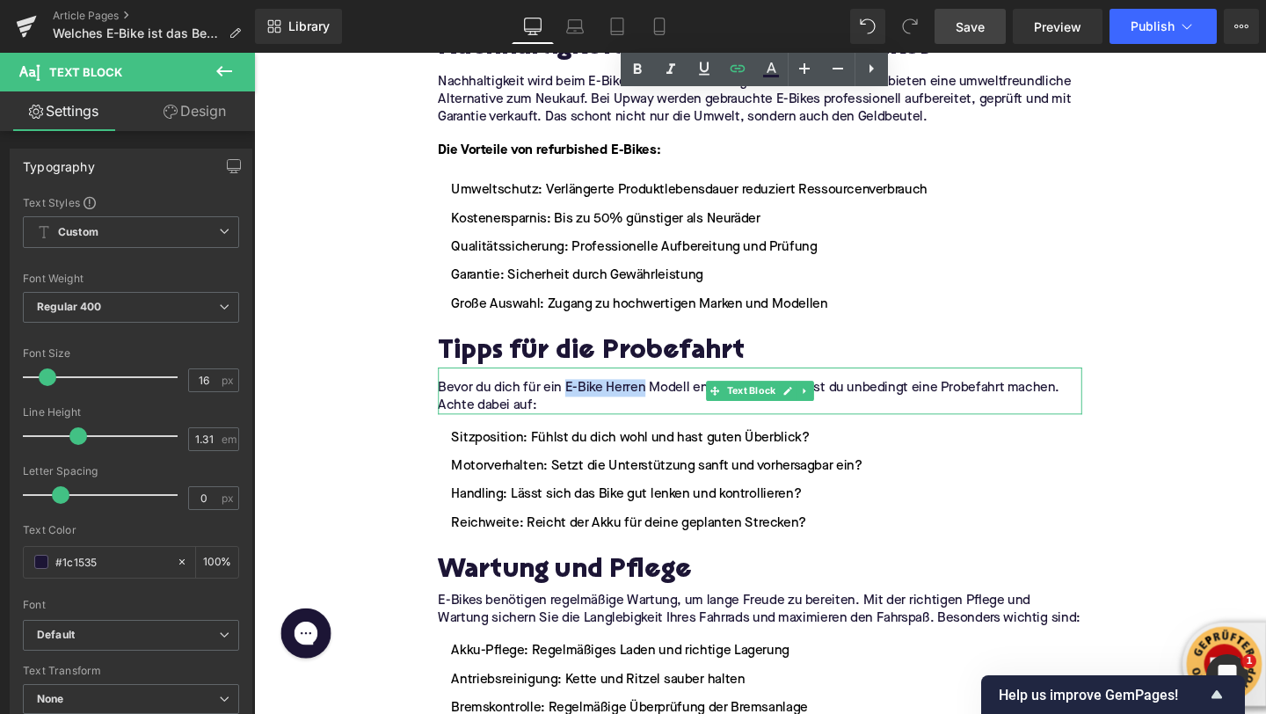
drag, startPoint x: 582, startPoint y: 366, endPoint x: 664, endPoint y: 368, distance: 81.8
click at [664, 396] on p "Bevor du dich für ein E-Bike Herren Modell entscheidest, solltest du unbedingt …" at bounding box center [785, 414] width 677 height 37
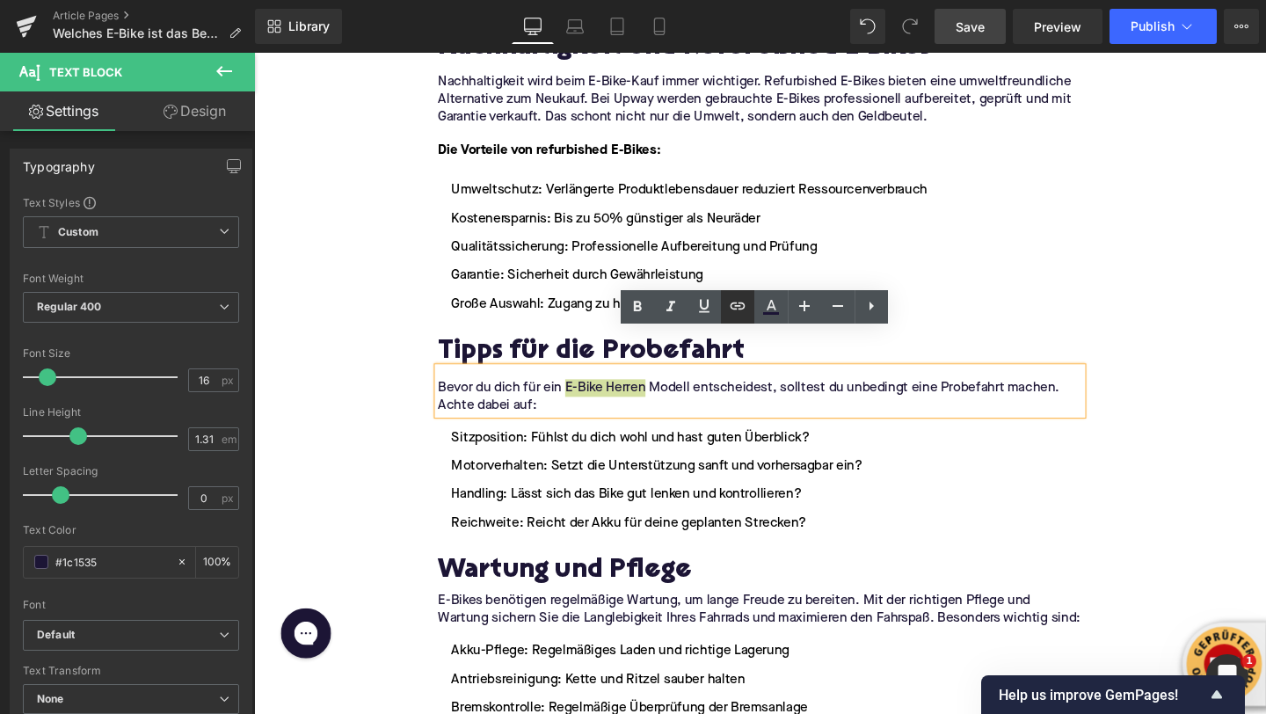
click at [748, 310] on link at bounding box center [737, 306] width 33 height 33
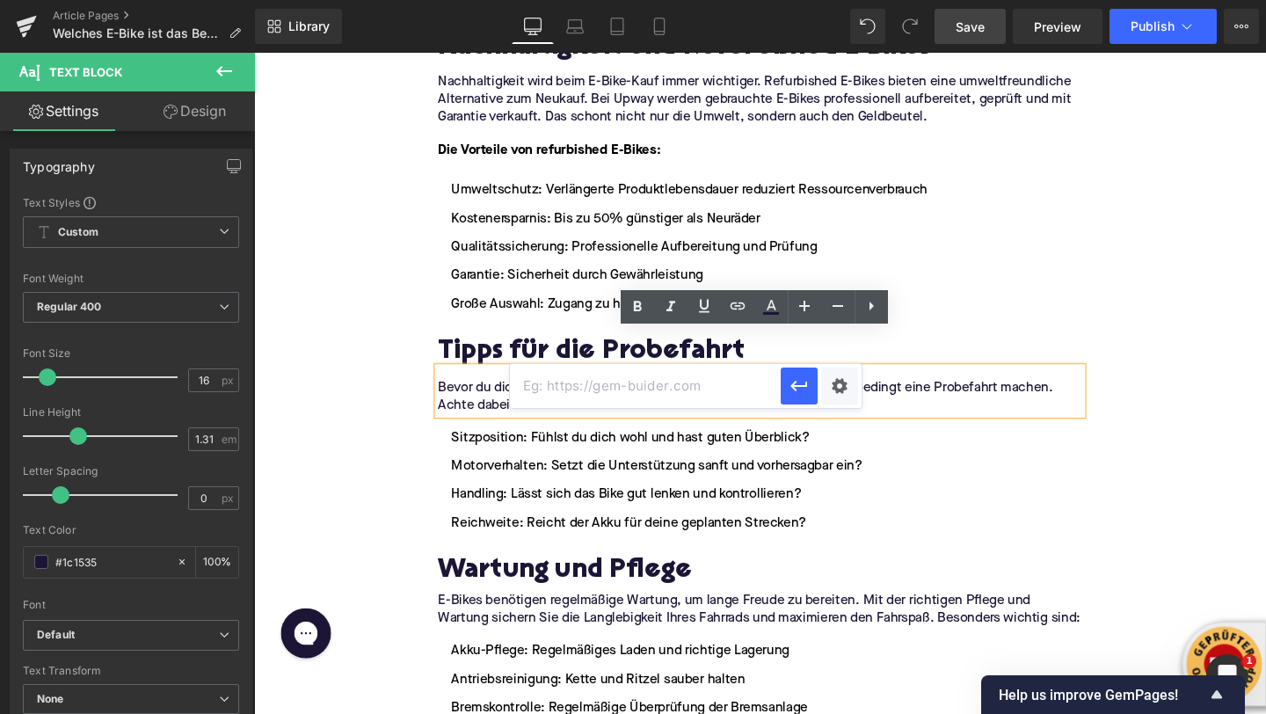
click at [693, 374] on input "text" at bounding box center [645, 386] width 271 height 44
paste input "https://upway.de/collections/e-bike-herren"
type input "https://upway.de/collections/e-bike-herren"
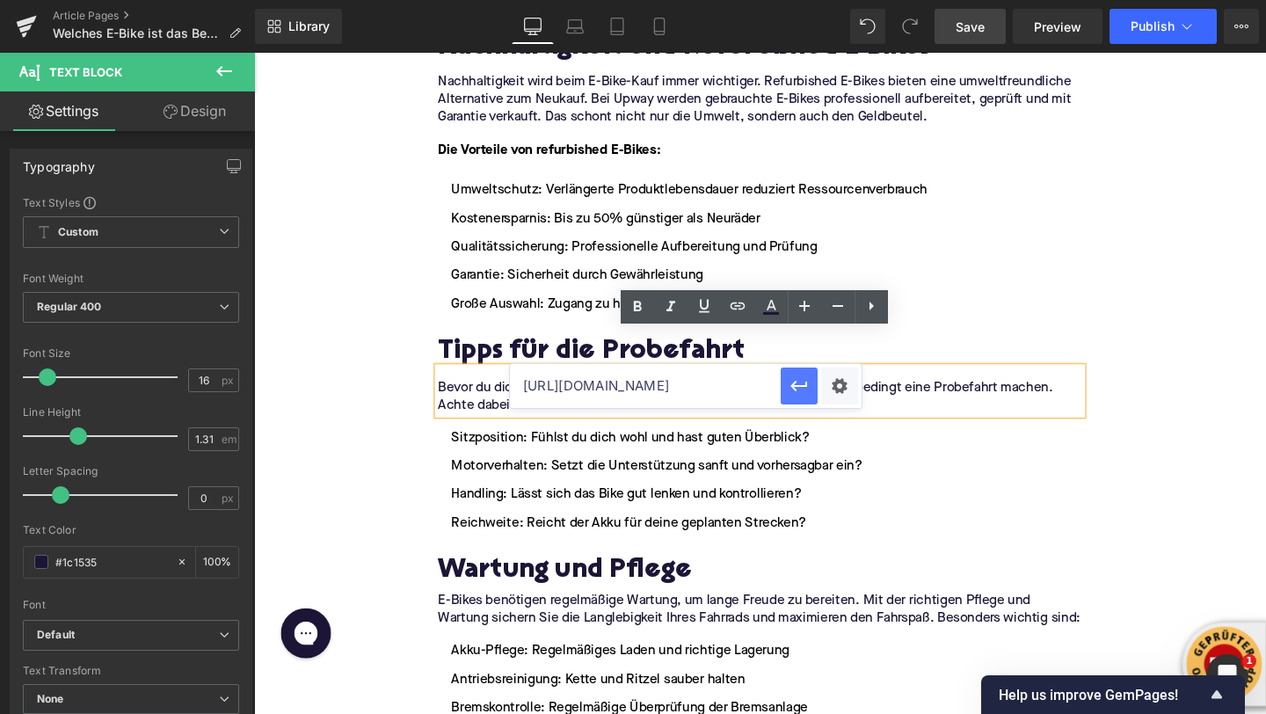
click at [791, 396] on icon "button" at bounding box center [799, 385] width 21 height 21
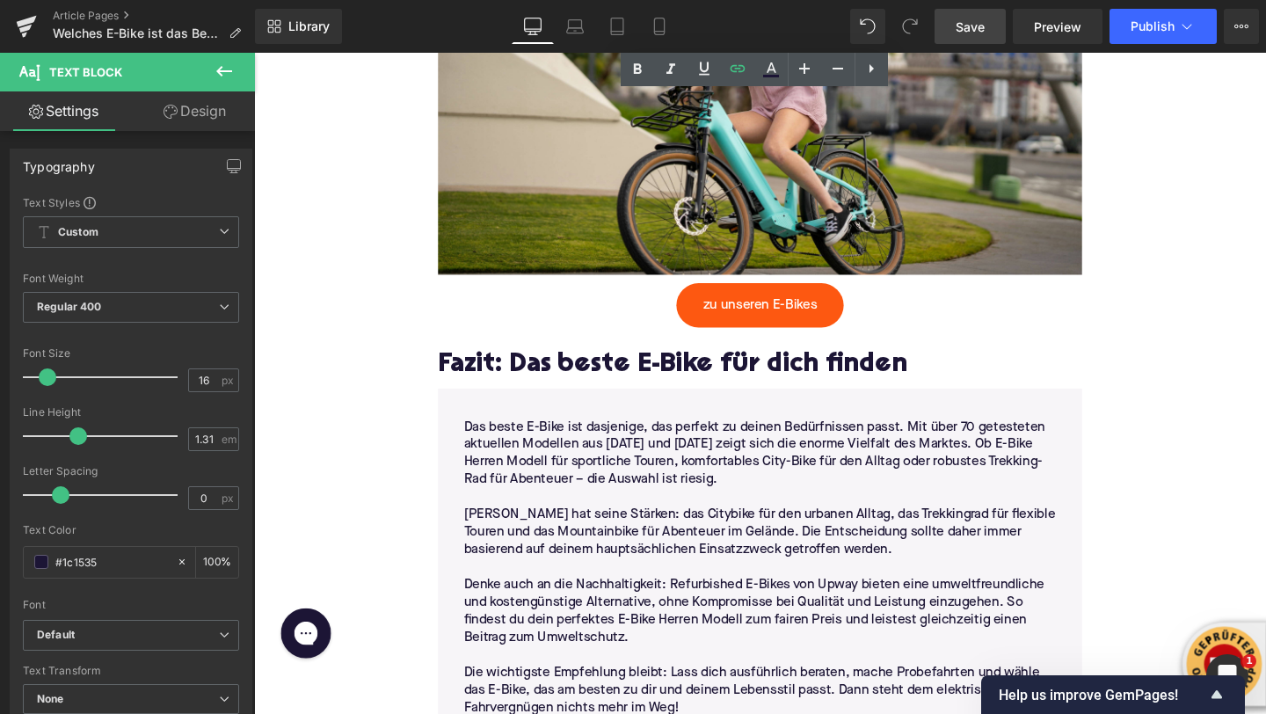
scroll to position [4095, 0]
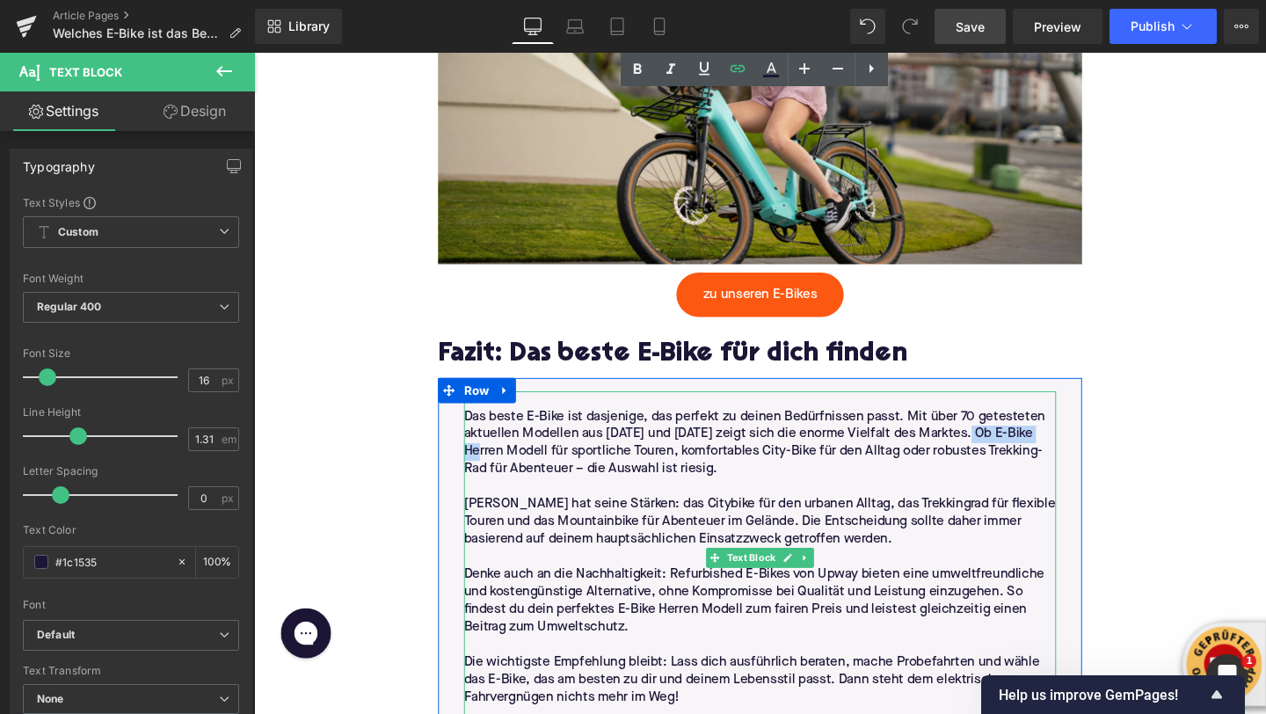
drag, startPoint x: 1015, startPoint y: 435, endPoint x: 517, endPoint y: 461, distance: 499.1
click at [517, 461] on p "Das beste E-Bike ist dasjenige, das perfekt zu deinen Bedürfnissen passt. Mit ü…" at bounding box center [786, 464] width 622 height 74
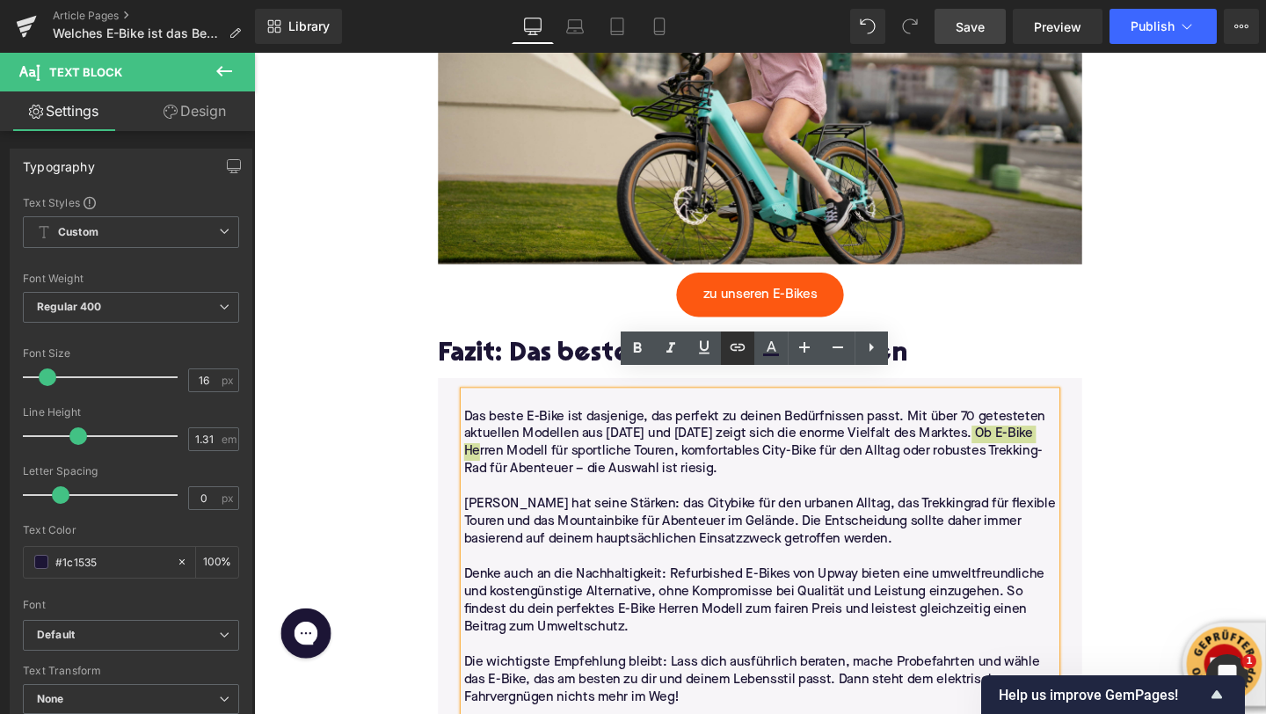
click at [742, 355] on icon at bounding box center [737, 347] width 21 height 21
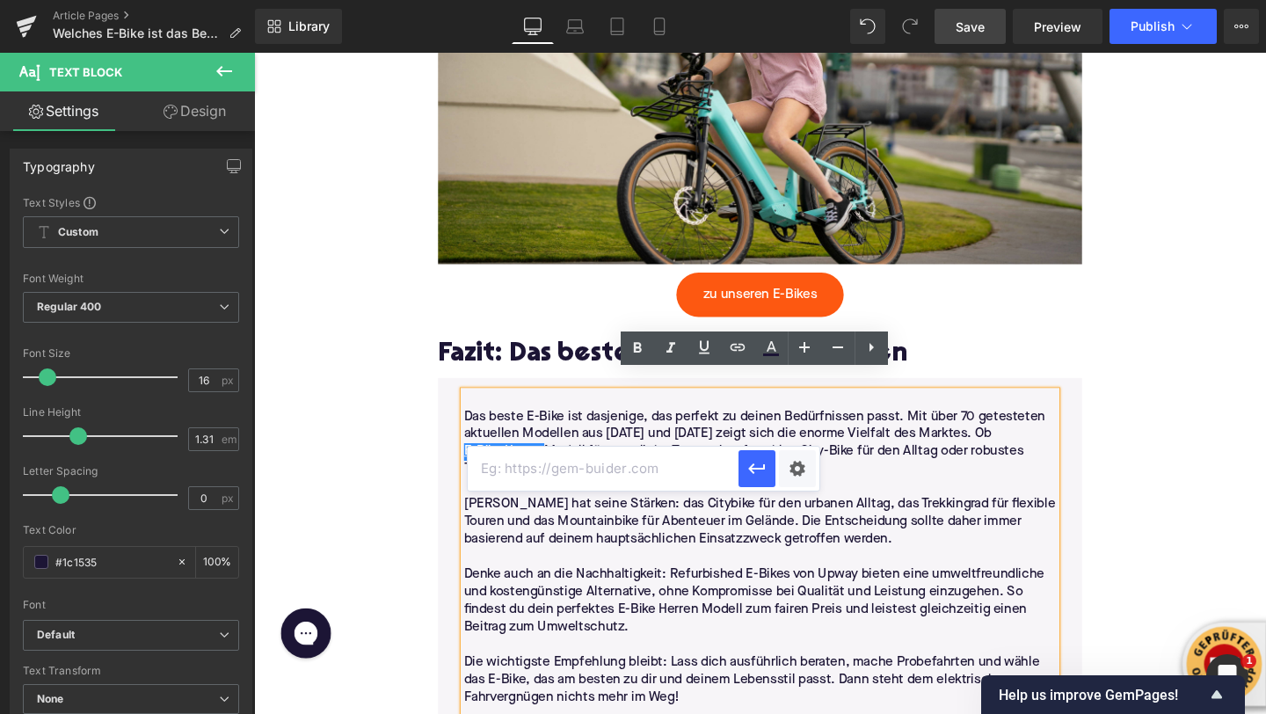
click at [614, 459] on input "text" at bounding box center [603, 469] width 271 height 44
paste input "https://upway.de/collections/e-bike-herren"
type input "https://upway.de/collections/e-bike-herren"
click at [749, 473] on icon "button" at bounding box center [756, 468] width 21 height 21
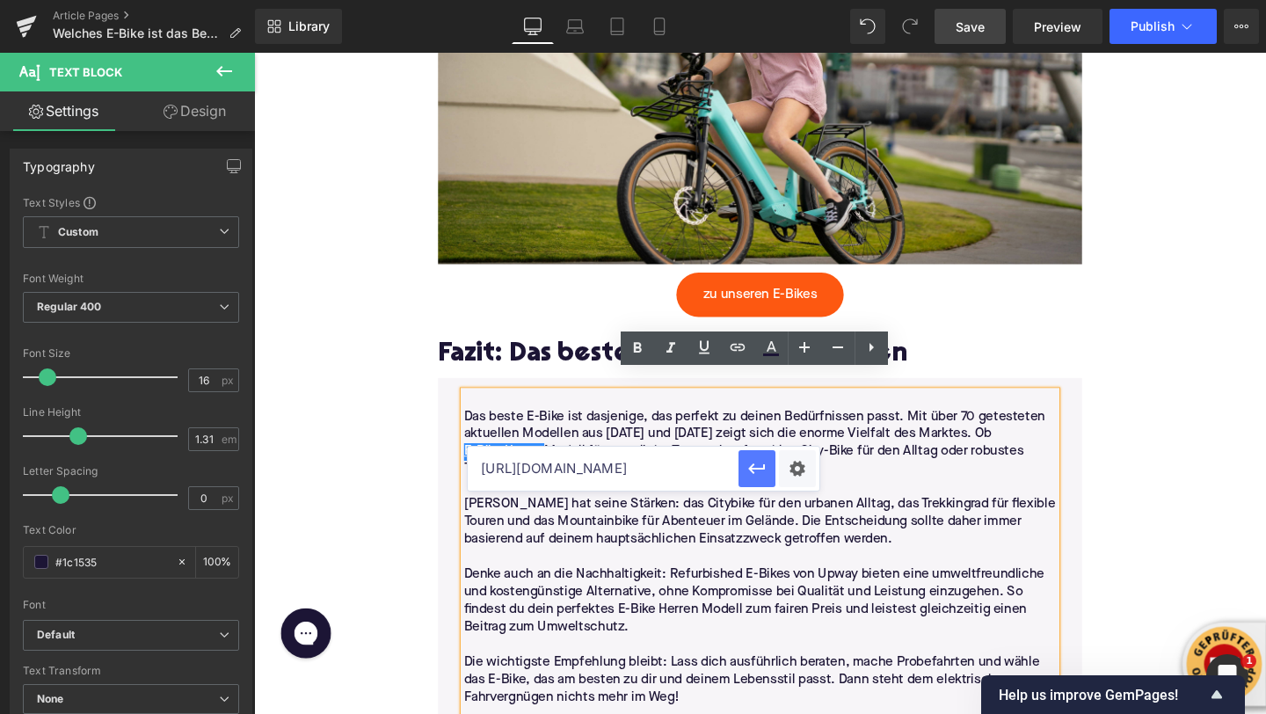
scroll to position [0, 0]
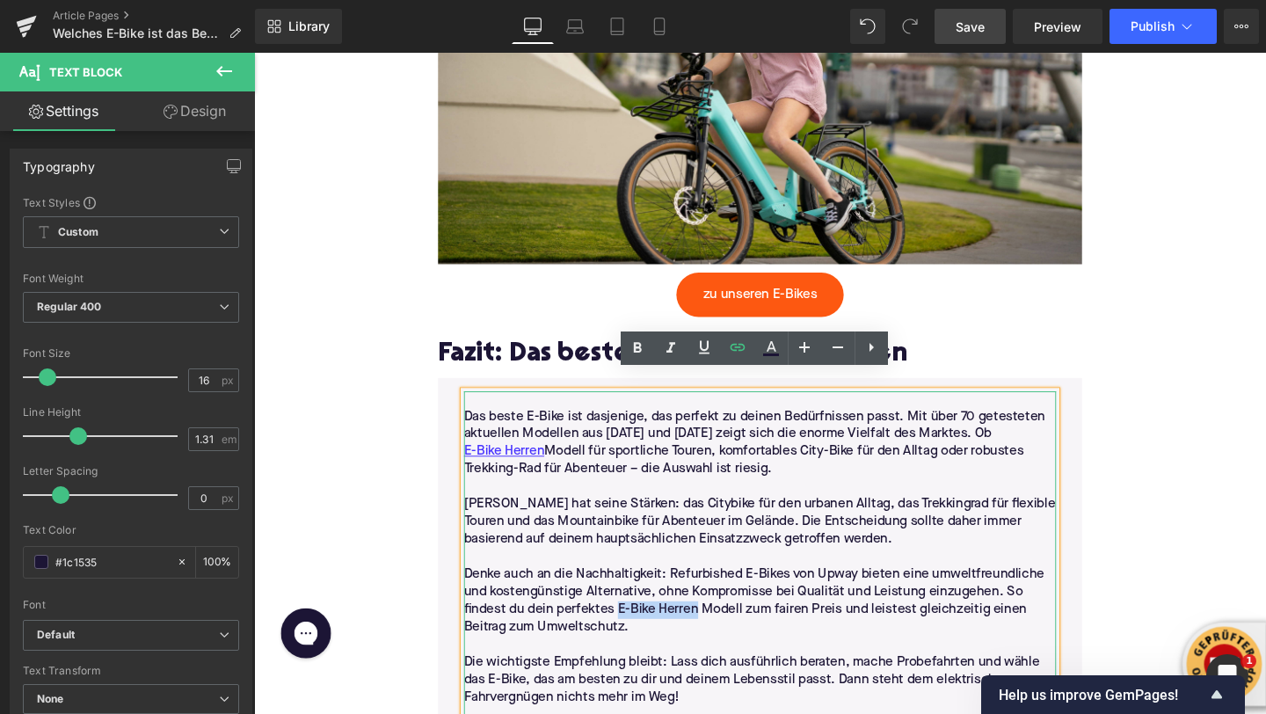
drag, startPoint x: 722, startPoint y: 620, endPoint x: 636, endPoint y: 620, distance: 85.3
click at [636, 620] on p "Denke auch an die Nachhaltigkeit: Refurbished E-Bikes von Upway bieten eine umw…" at bounding box center [786, 629] width 622 height 74
click at [735, 350] on icon at bounding box center [737, 347] width 15 height 7
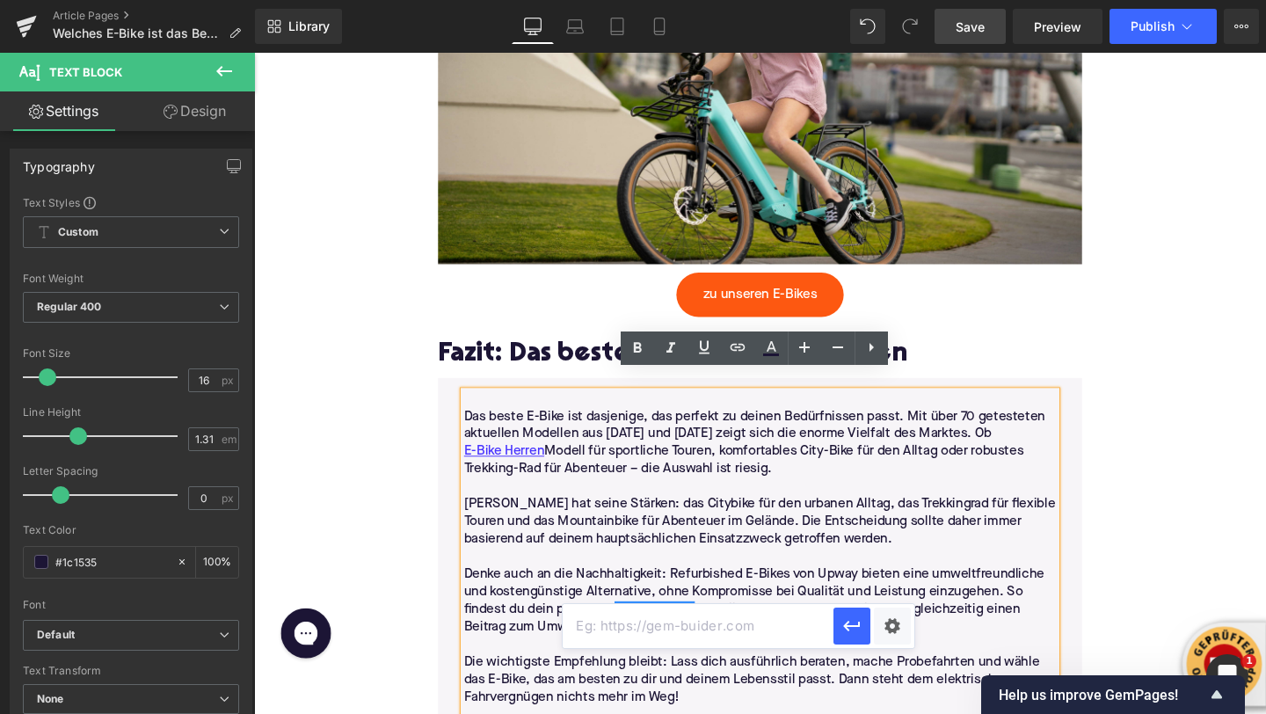
click at [668, 629] on input "text" at bounding box center [698, 626] width 271 height 44
paste input "https://upway.de/collections/e-bike-herren"
type input "https://upway.de/collections/e-bike-herren"
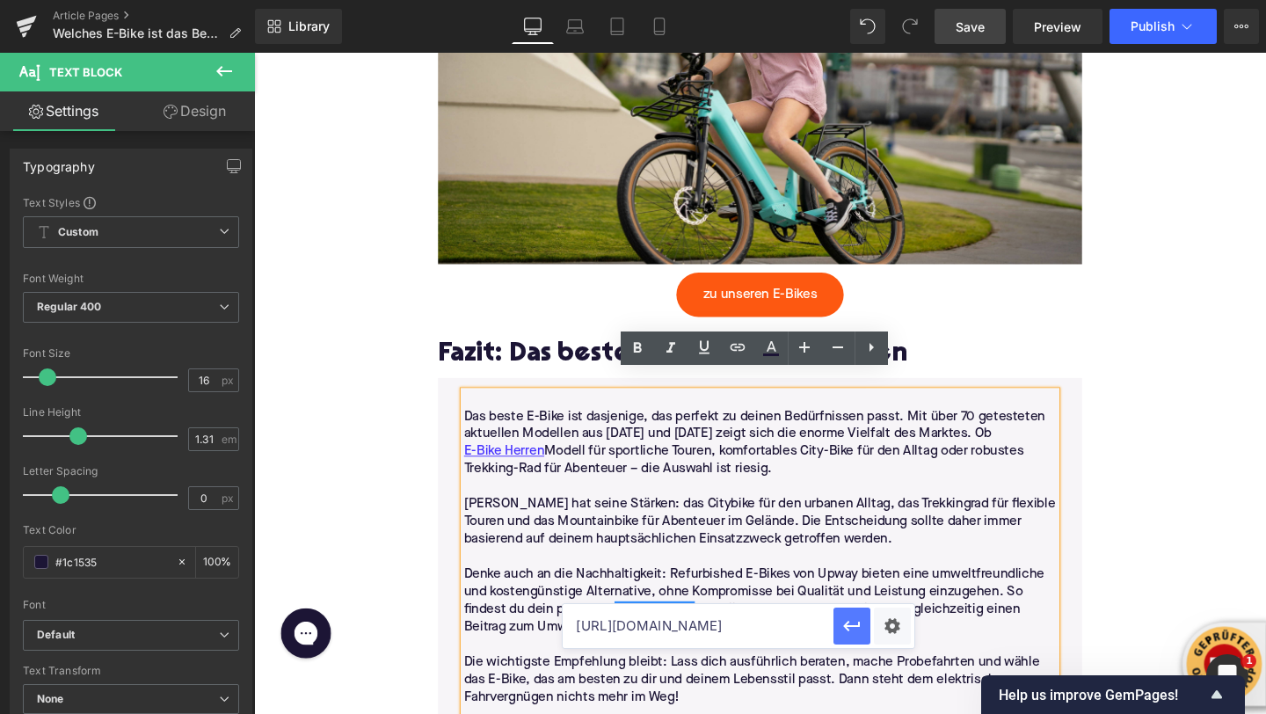
click at [854, 626] on icon "button" at bounding box center [852, 626] width 17 height 11
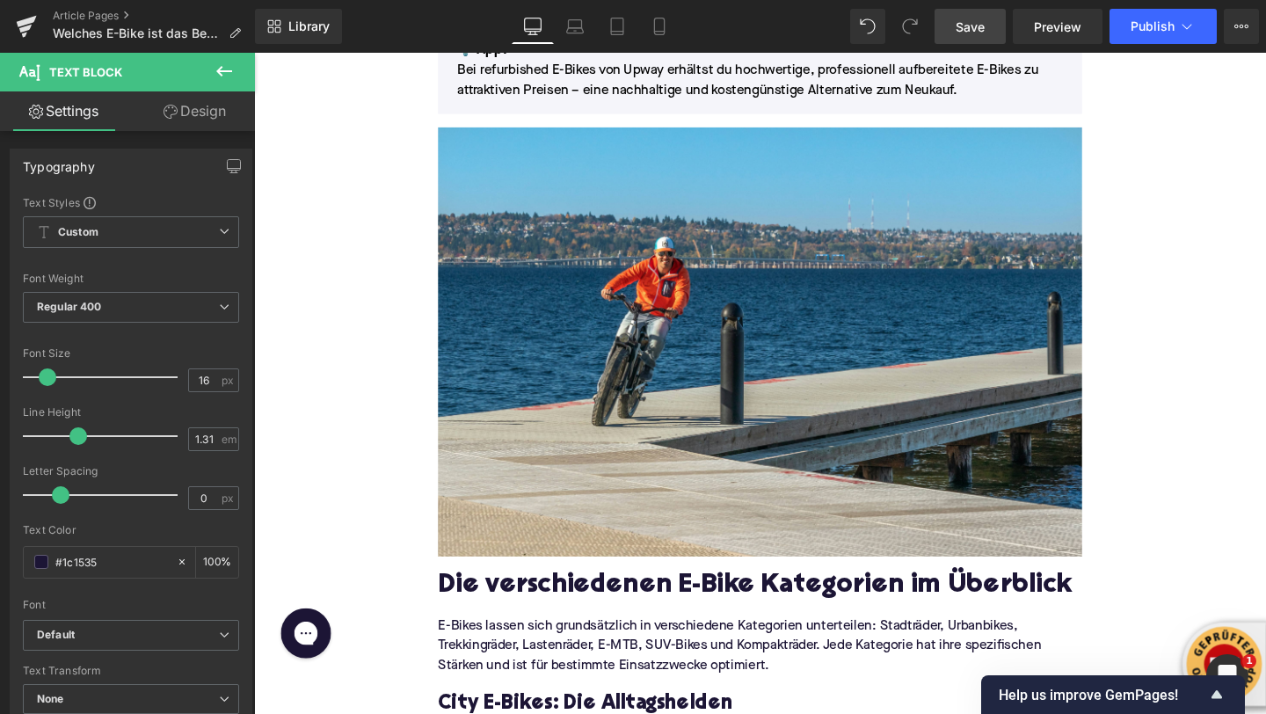
scroll to position [685, 0]
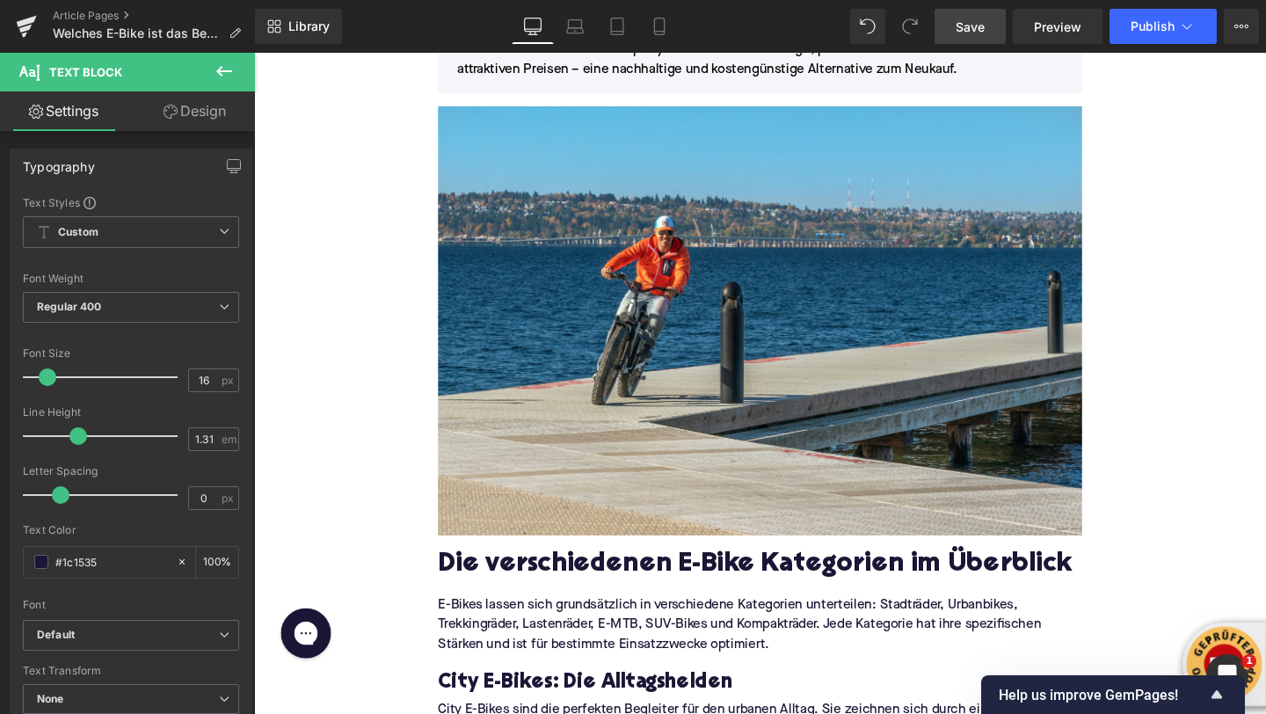
click at [646, 326] on img at bounding box center [785, 335] width 677 height 452
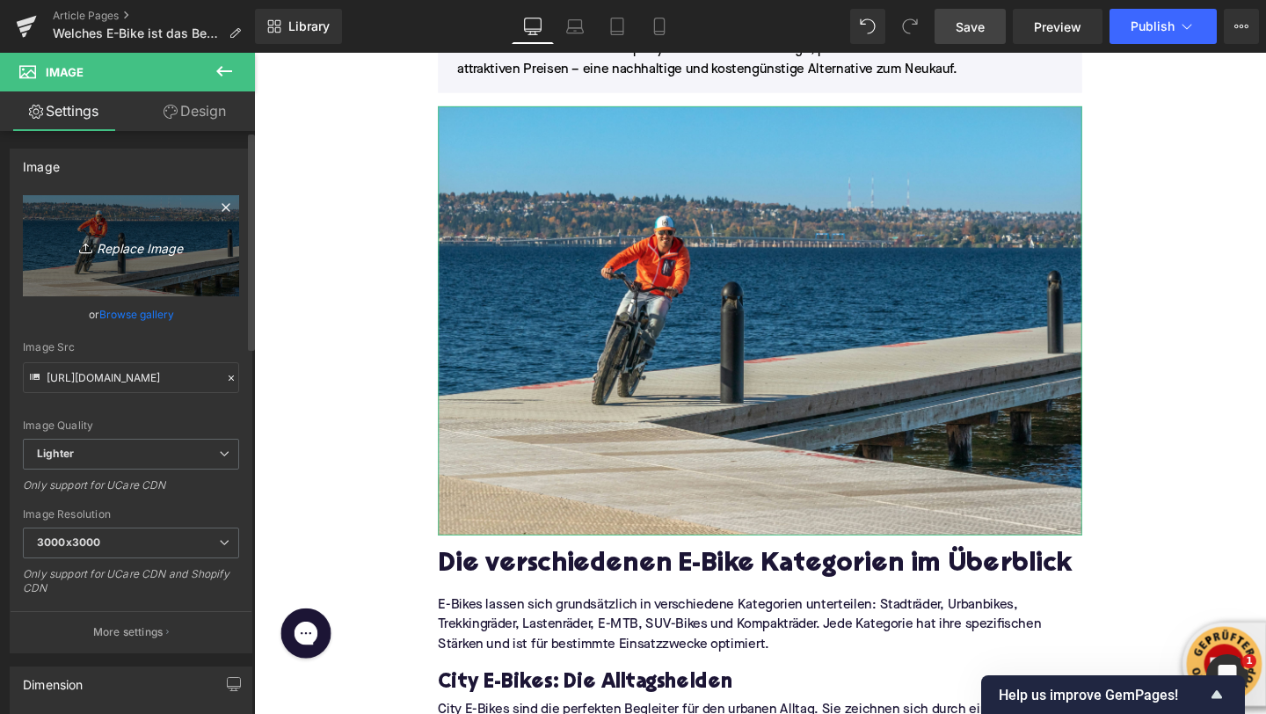
click at [158, 249] on icon "Replace Image" at bounding box center [131, 246] width 141 height 22
type input "C:\fakepath\fahrbike-official-PMSCutwTba4-unsplash.jpg"
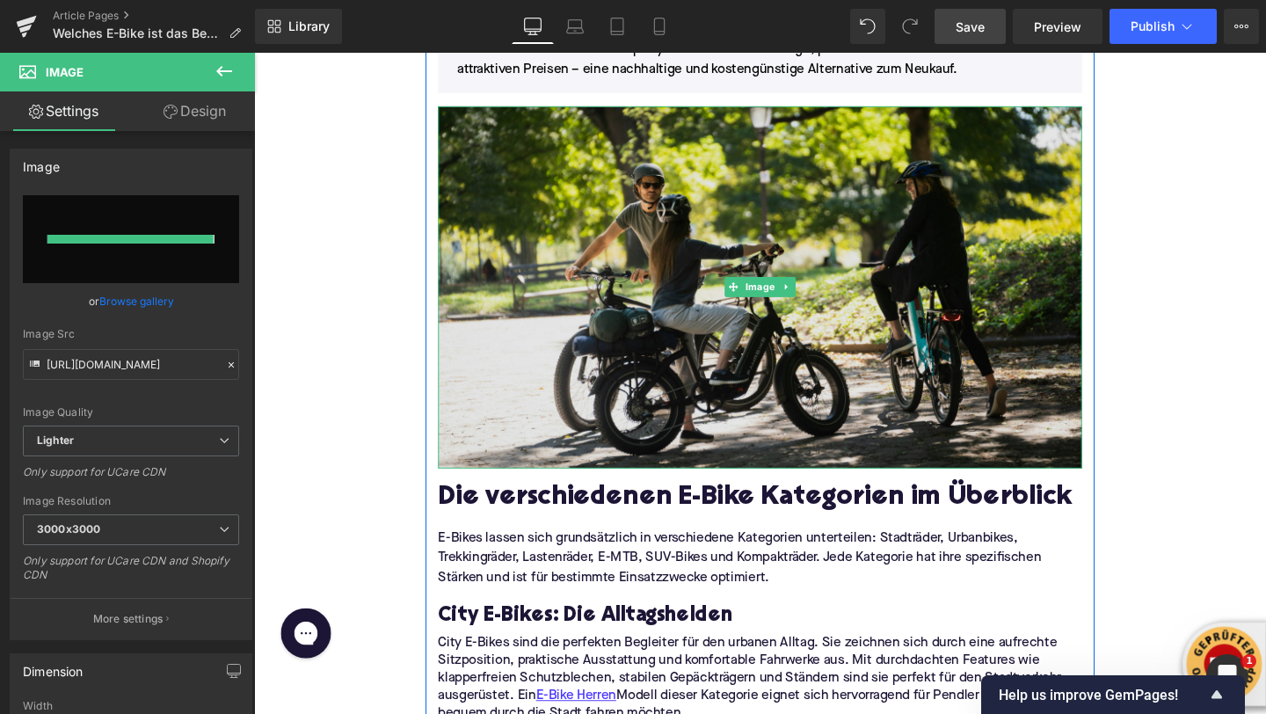
type input "https://ucarecdn.com/bf9e1a86-b3f0-4700-b1fa-db2cffd07316/-/format/auto/-/previ…"
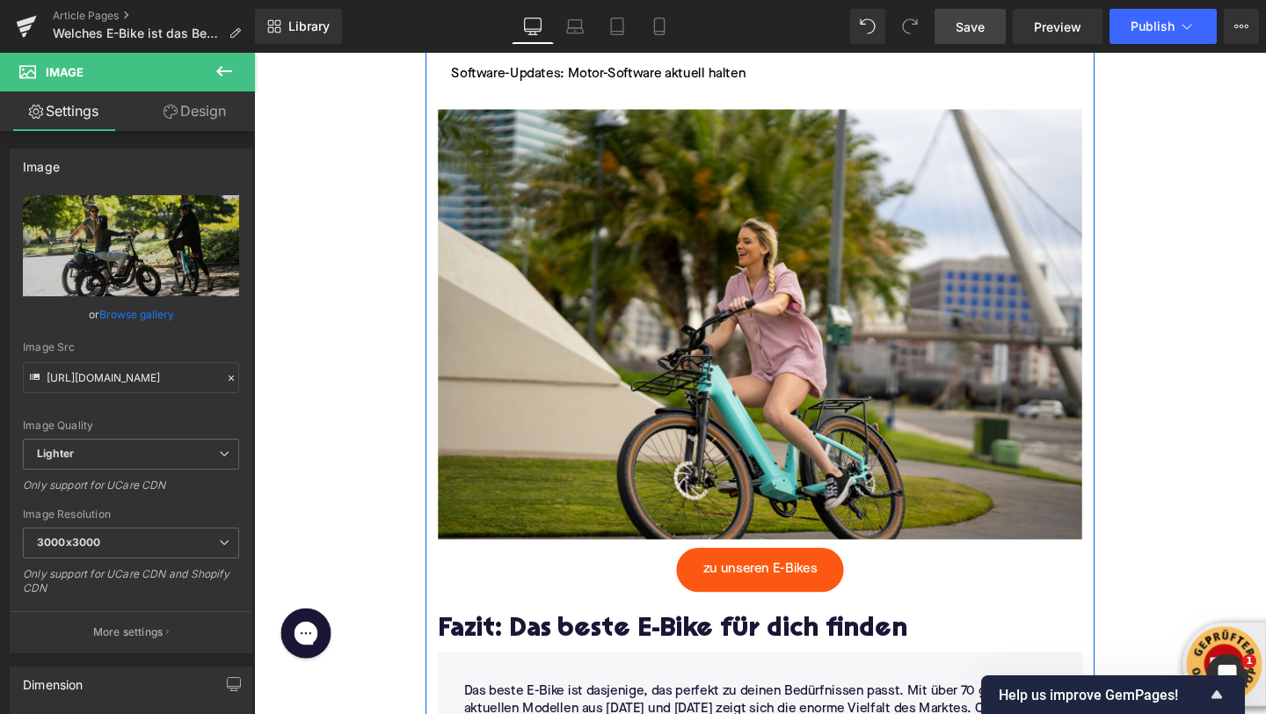
scroll to position [3722, 0]
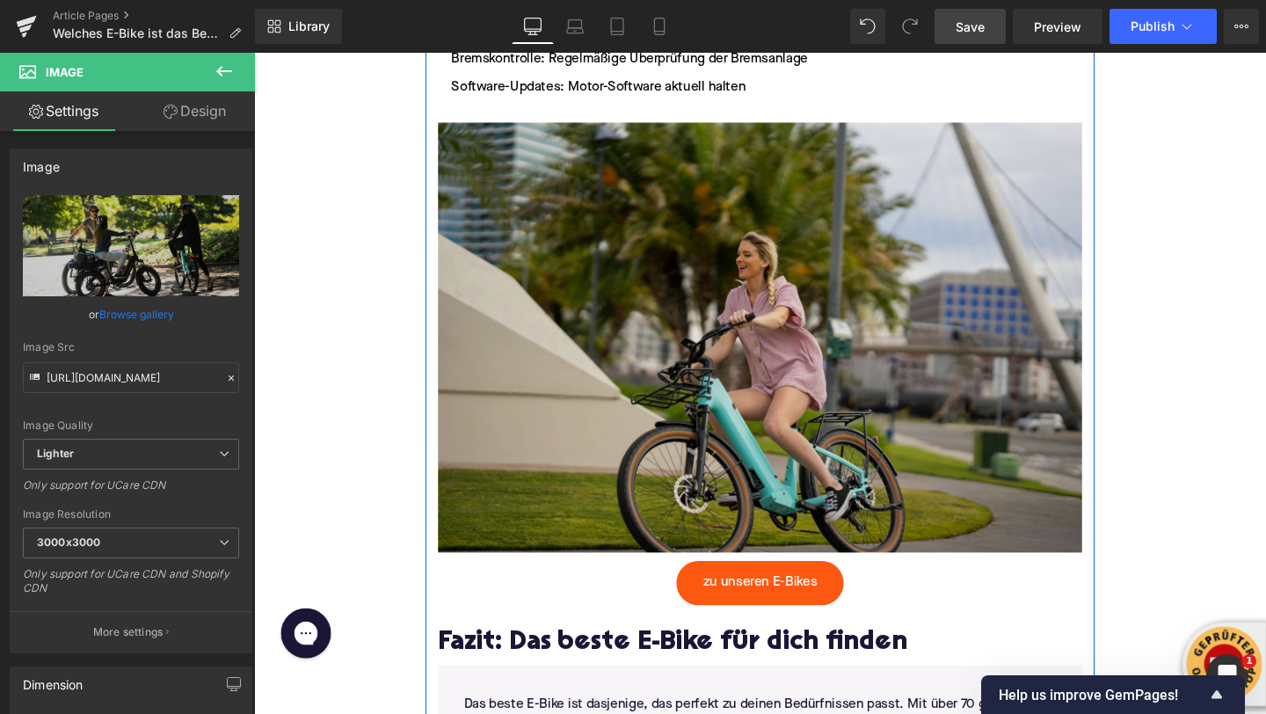
click at [595, 387] on img at bounding box center [785, 343] width 677 height 469
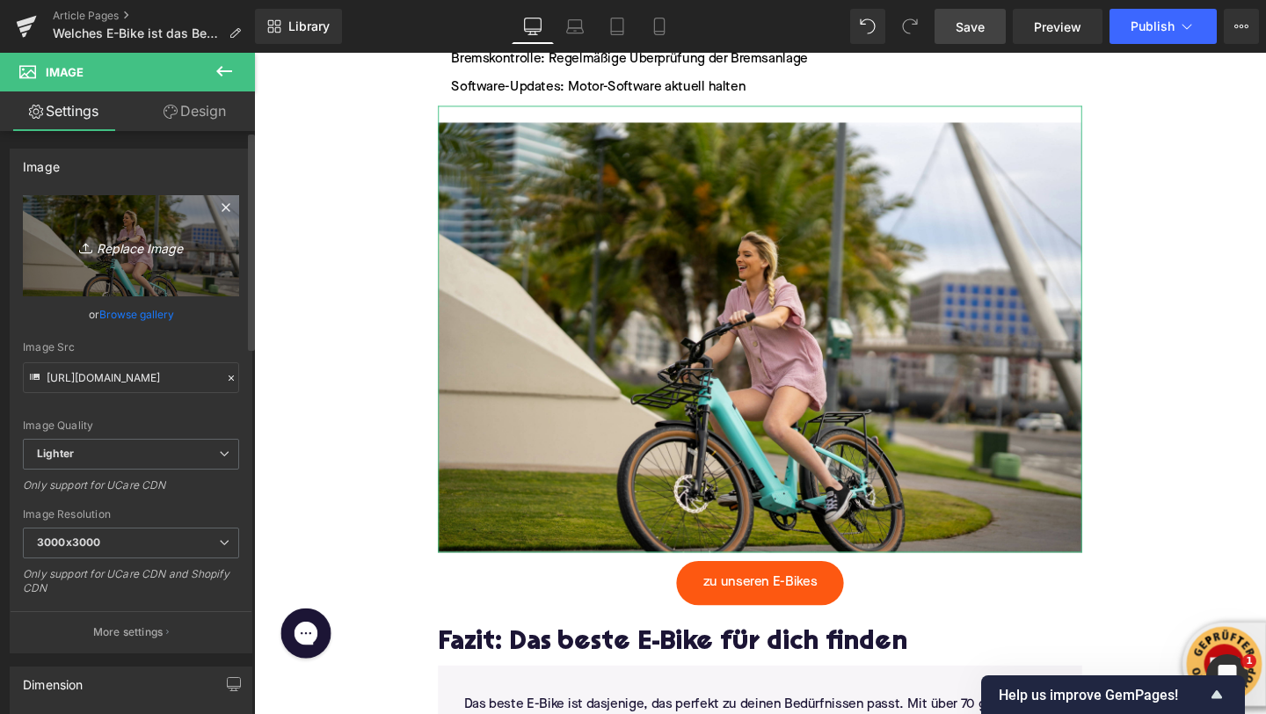
click at [151, 252] on icon "Replace Image" at bounding box center [131, 246] width 141 height 22
type input "C:\fakepath\kbo-bike-2Ae25Futviw-unsplash (1).jpg"
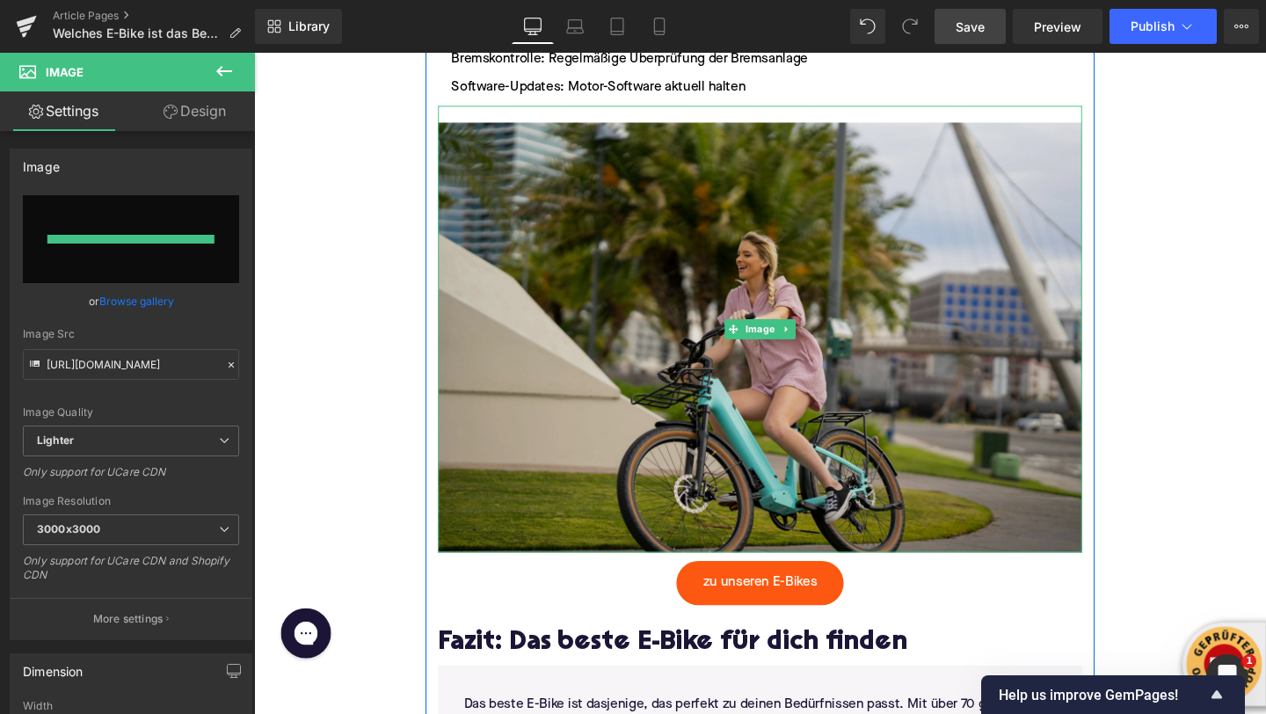
type input "https://ucarecdn.com/575aa179-cfd9-46d3-822a-658677f47e24/-/format/auto/-/previ…"
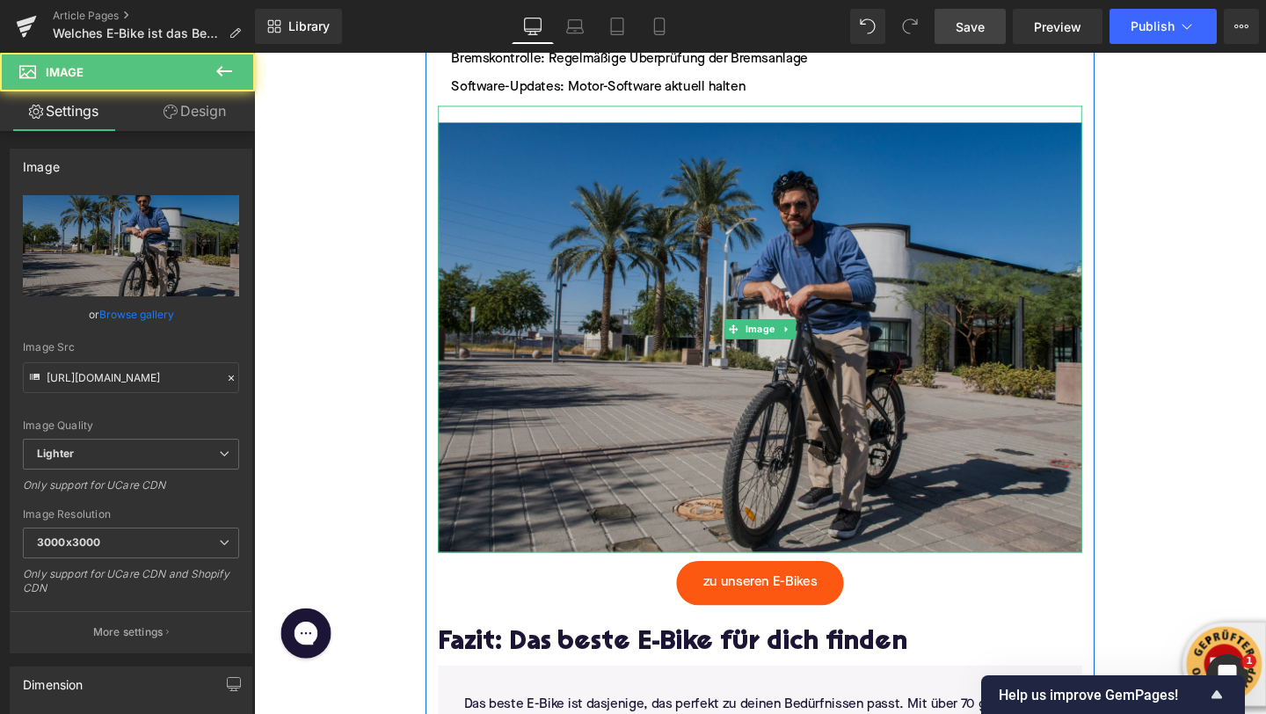
click at [765, 547] on img at bounding box center [785, 343] width 677 height 469
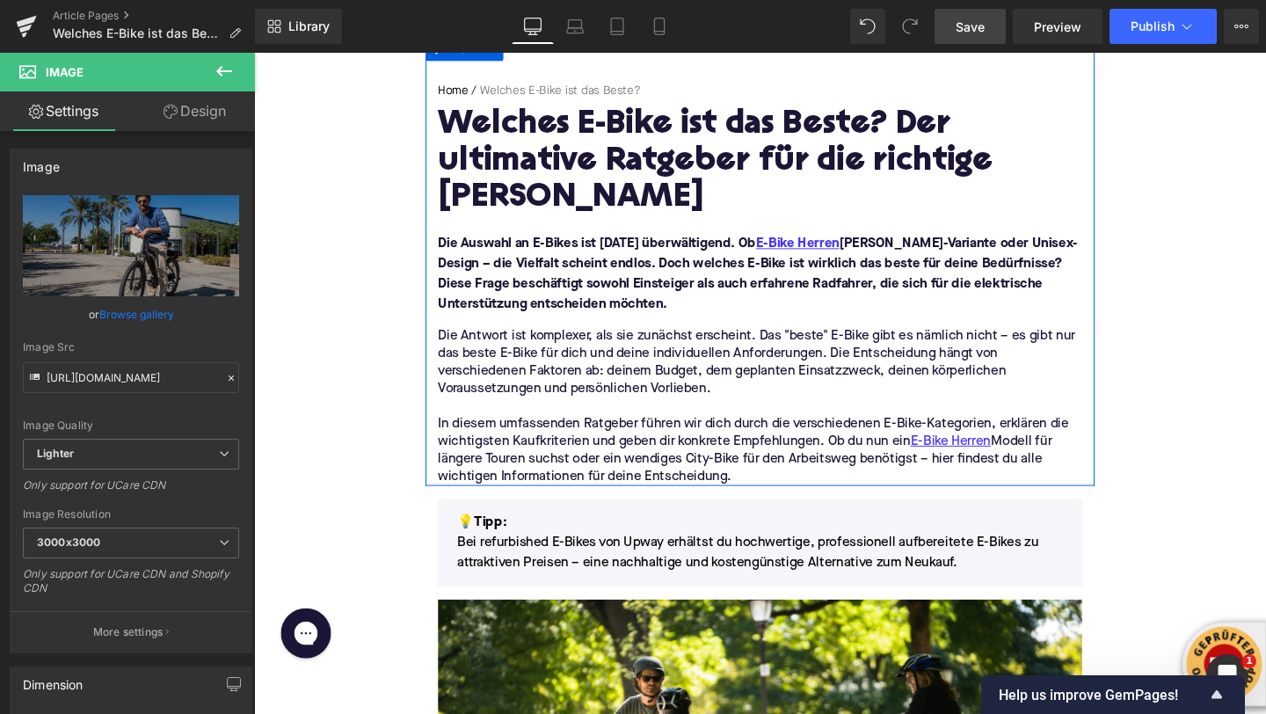
scroll to position [142, 0]
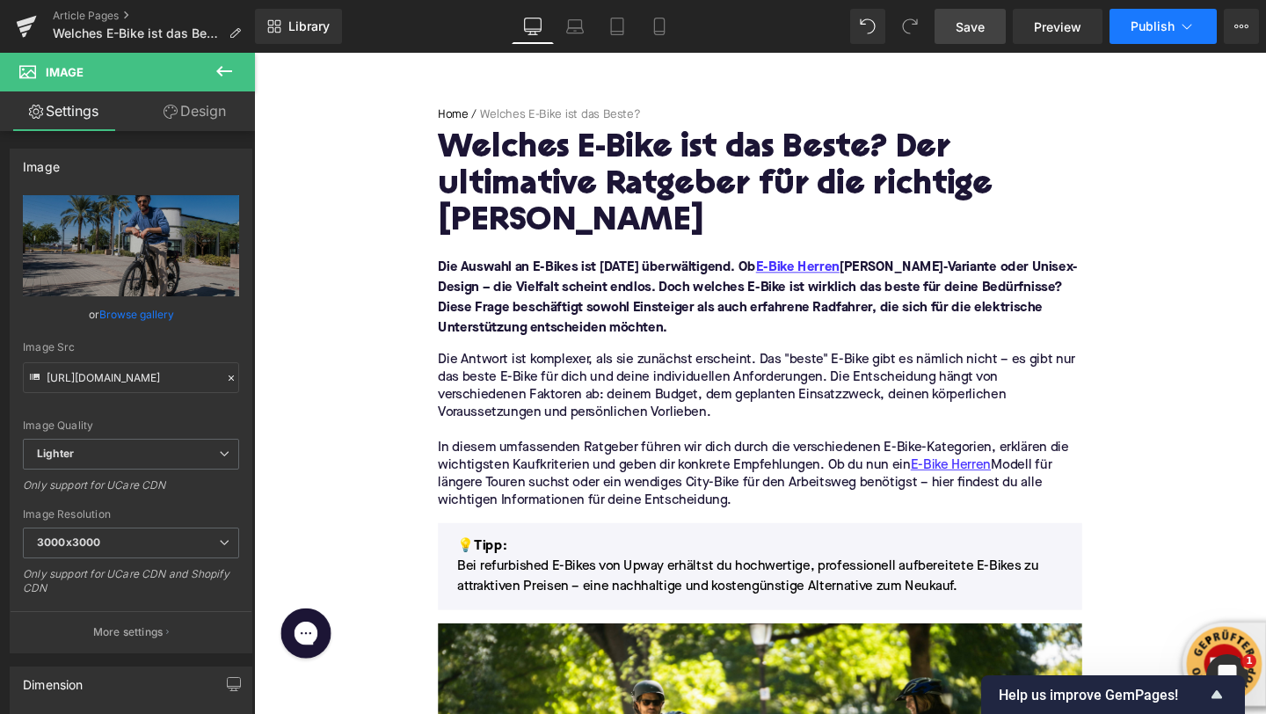
click at [1194, 27] on icon at bounding box center [1187, 27] width 18 height 18
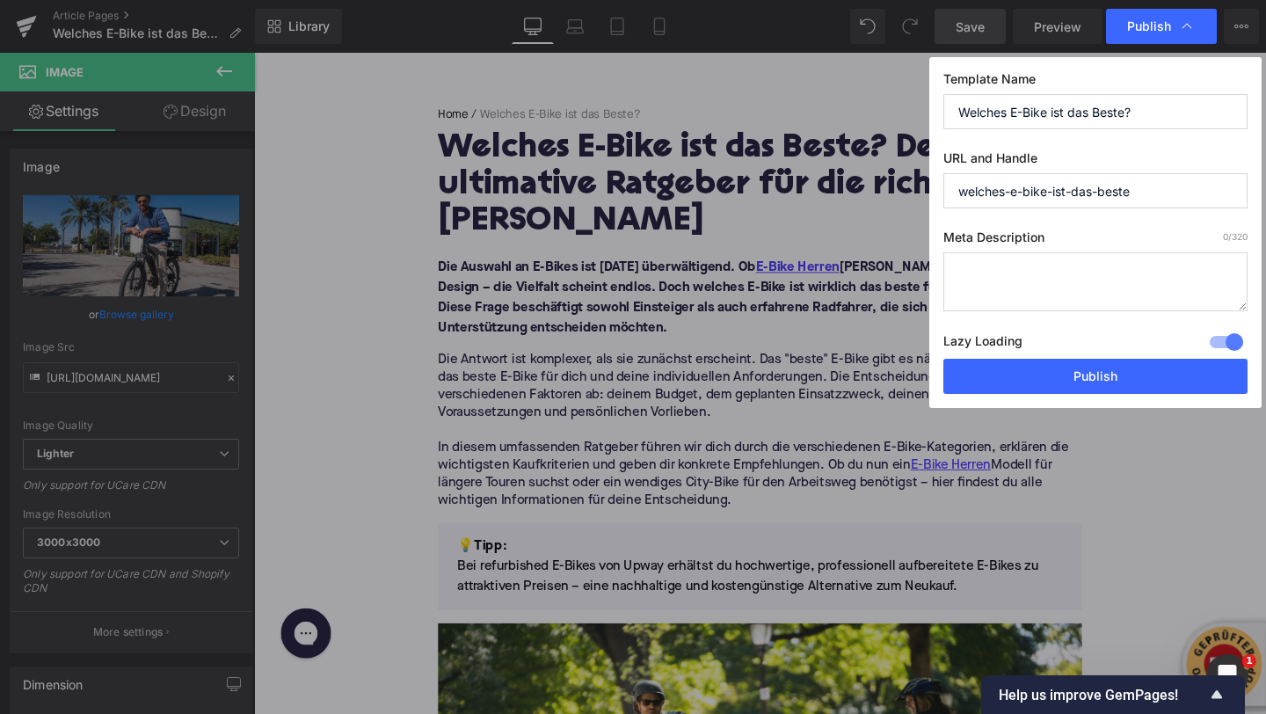
drag, startPoint x: 1045, startPoint y: 381, endPoint x: 816, endPoint y: 98, distance: 364.4
click at [816, 98] on div "Publish Template Name Welches E-Bike ist das Beste? URL and Handle welches-e-bi…" at bounding box center [633, 357] width 1266 height 714
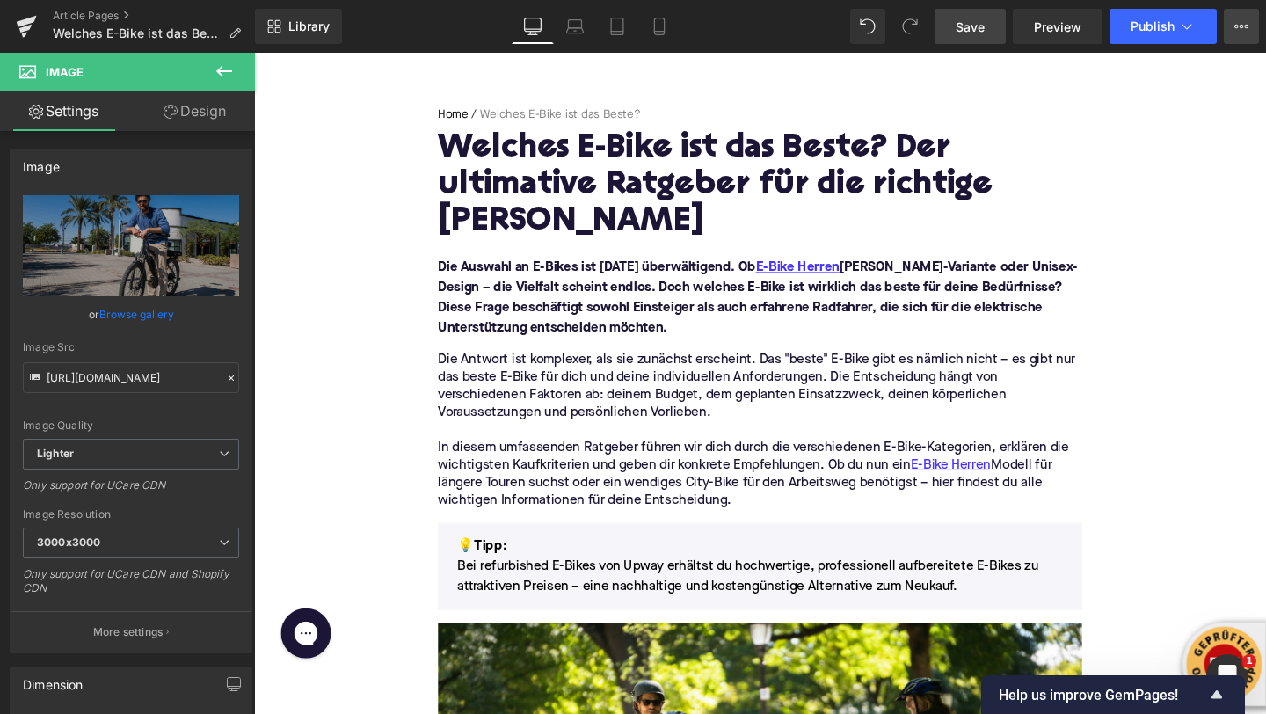
click at [1240, 30] on icon at bounding box center [1241, 26] width 14 height 14
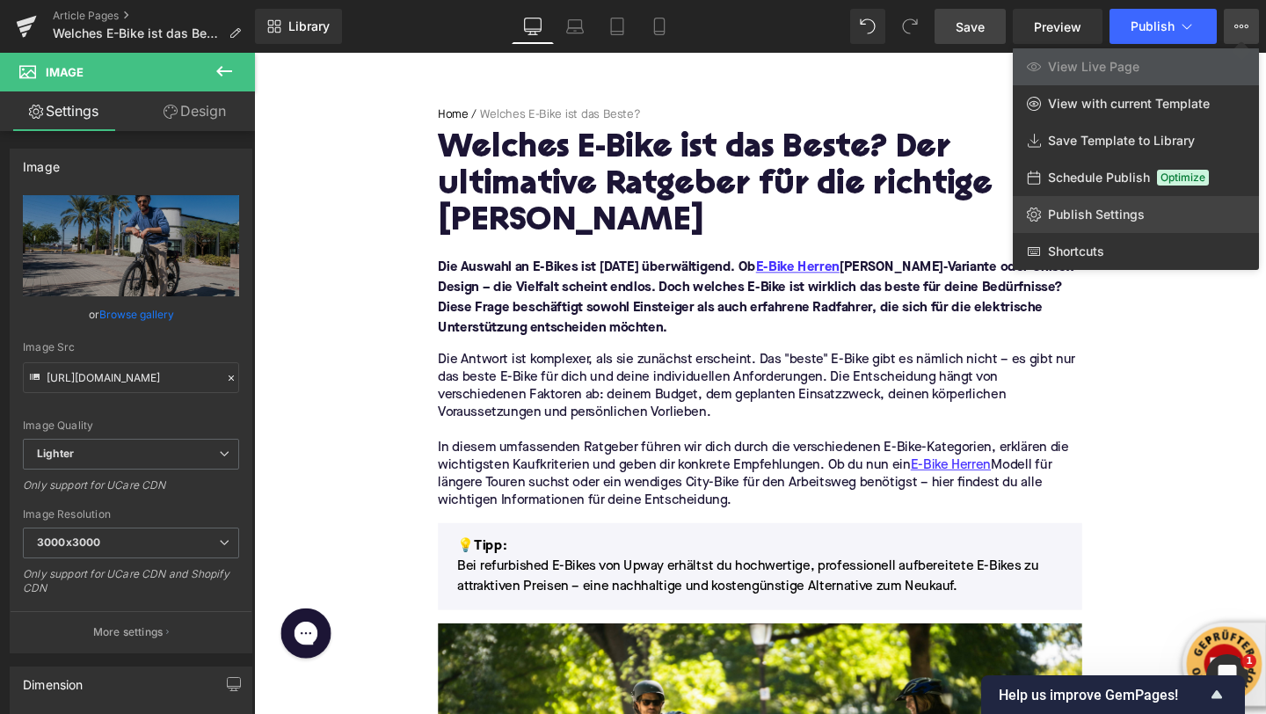
click at [1082, 218] on span "Publish Settings" at bounding box center [1096, 215] width 97 height 16
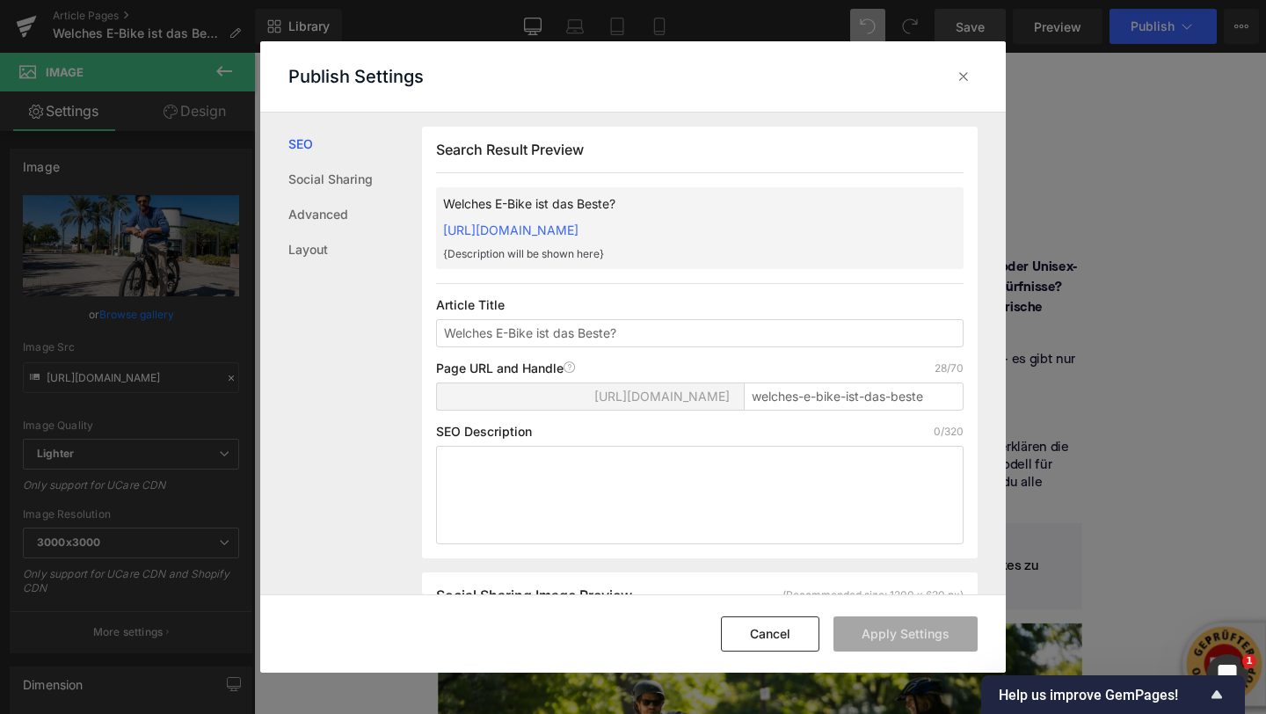
scroll to position [1, 0]
click at [498, 461] on textarea at bounding box center [699, 494] width 527 height 98
paste textarea "Welches E-Bike Herren Modell passt zu dir? Ob City, Trekking oder E-MTB – in un…"
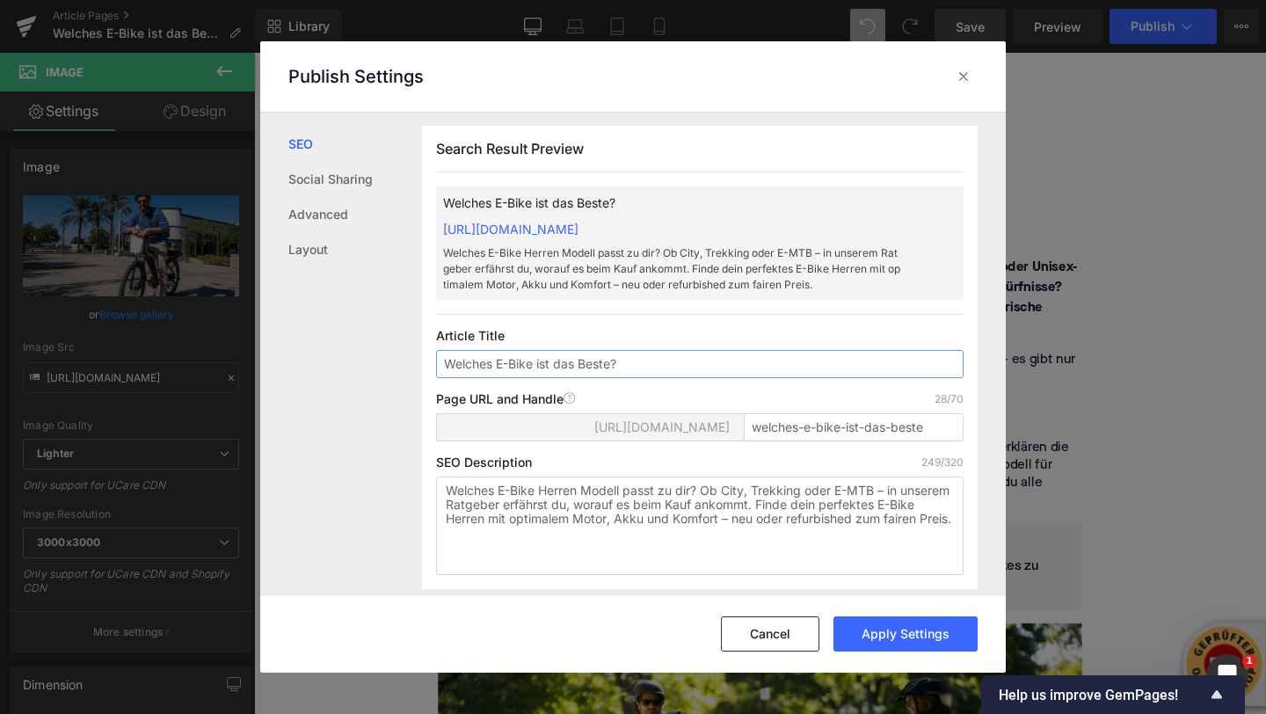
click at [606, 370] on input "Welches E-Bike ist das Beste?" at bounding box center [699, 364] width 527 height 28
drag, startPoint x: 697, startPoint y: 489, endPoint x: 418, endPoint y: 492, distance: 279.6
click at [418, 492] on div "SEO Social Sharing Advanced Layout Search Result Preview Welches E-Bike ist das…" at bounding box center [632, 354] width 745 height 482
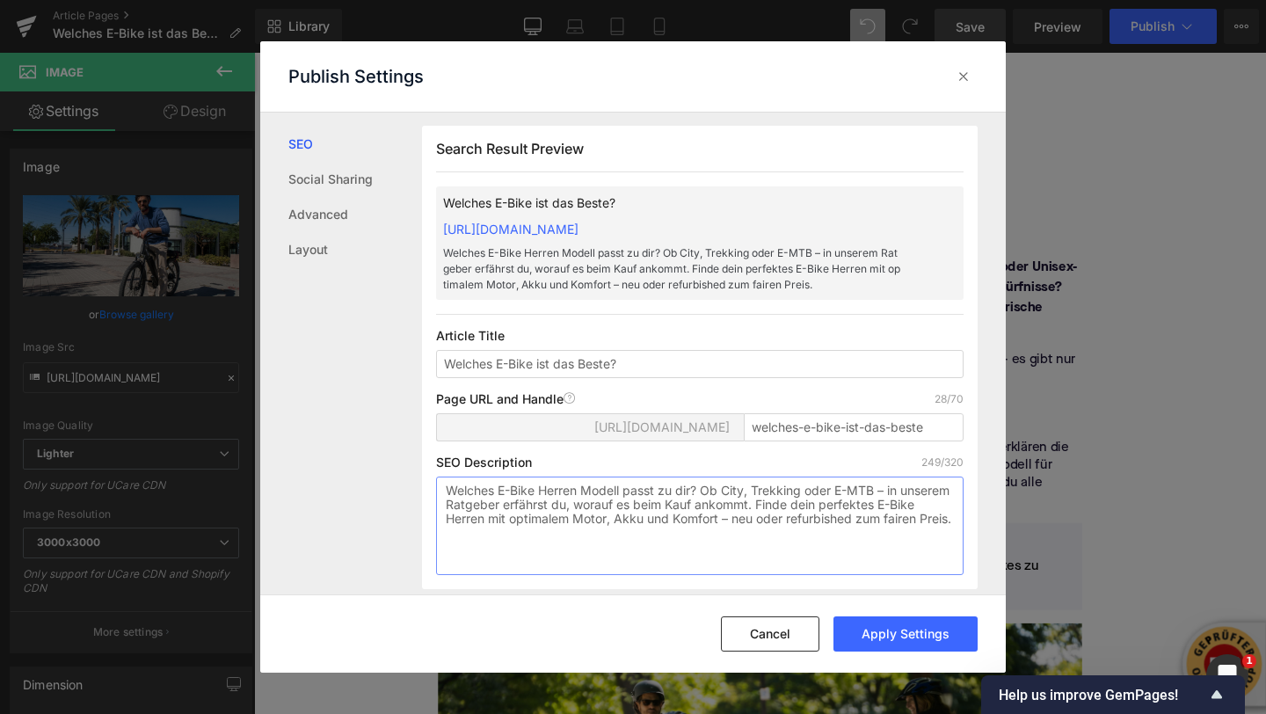
paste textarea "ist das Beste"
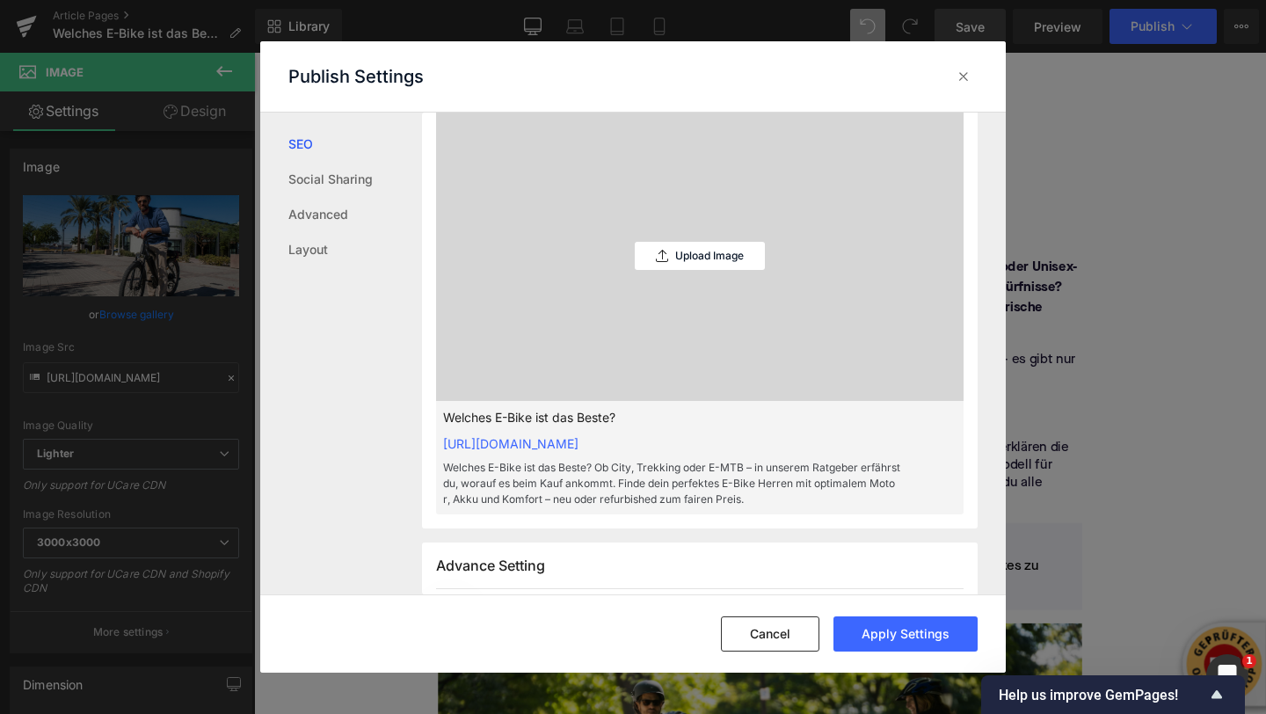
scroll to position [565, 0]
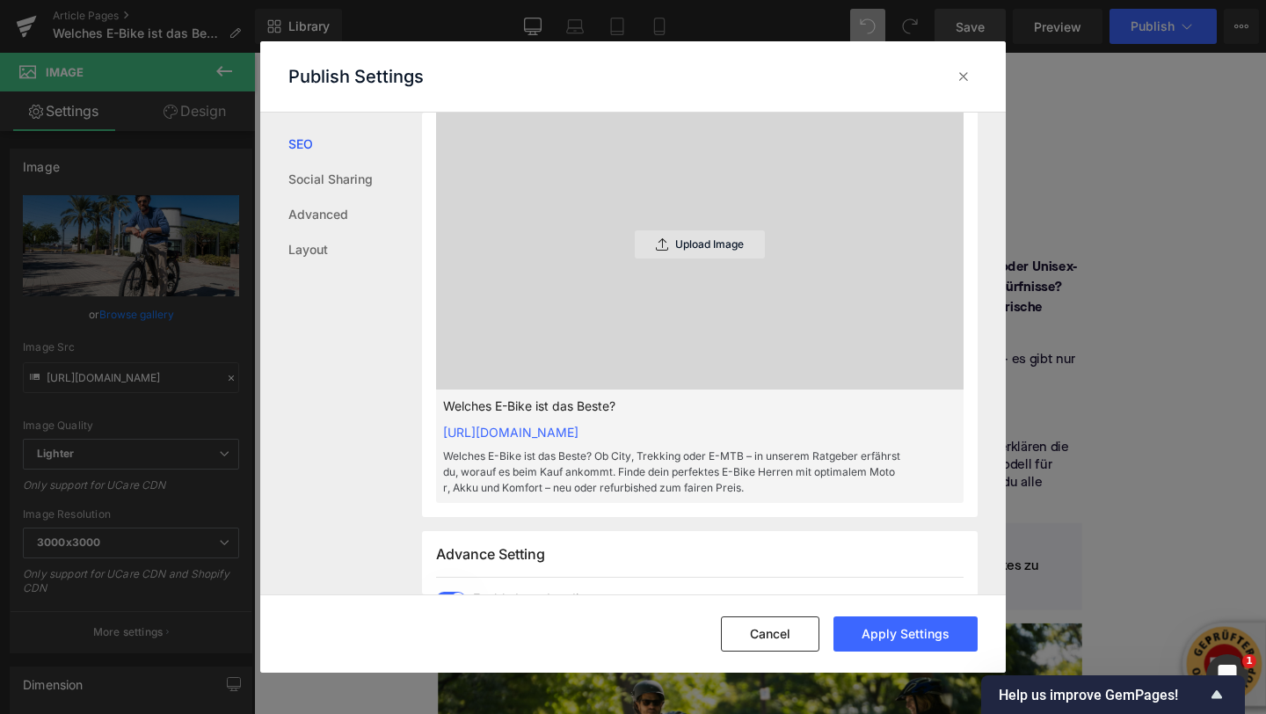
type textarea "Welches E-Bike ist das Beste? Ob City, Trekking oder E-MTB – in unserem Ratgebe…"
click at [675, 241] on p "Upload Image" at bounding box center [709, 244] width 69 height 12
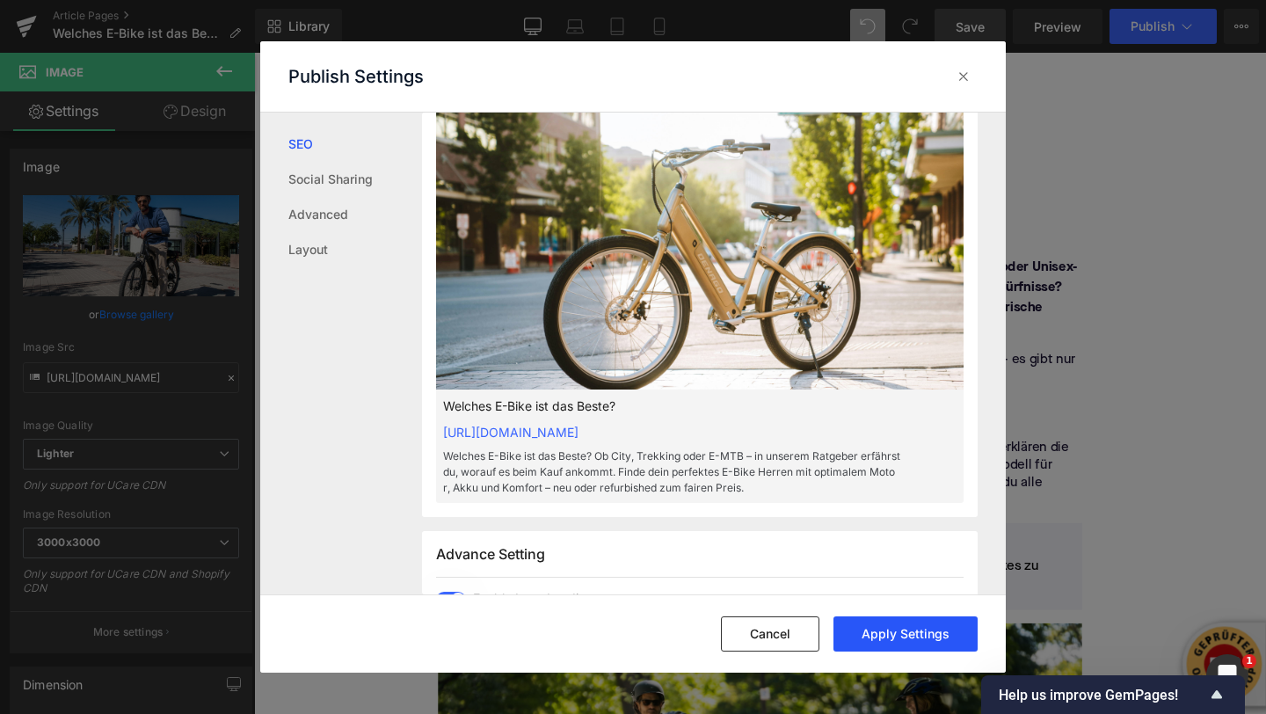
click at [930, 630] on button "Apply Settings" at bounding box center [905, 633] width 144 height 35
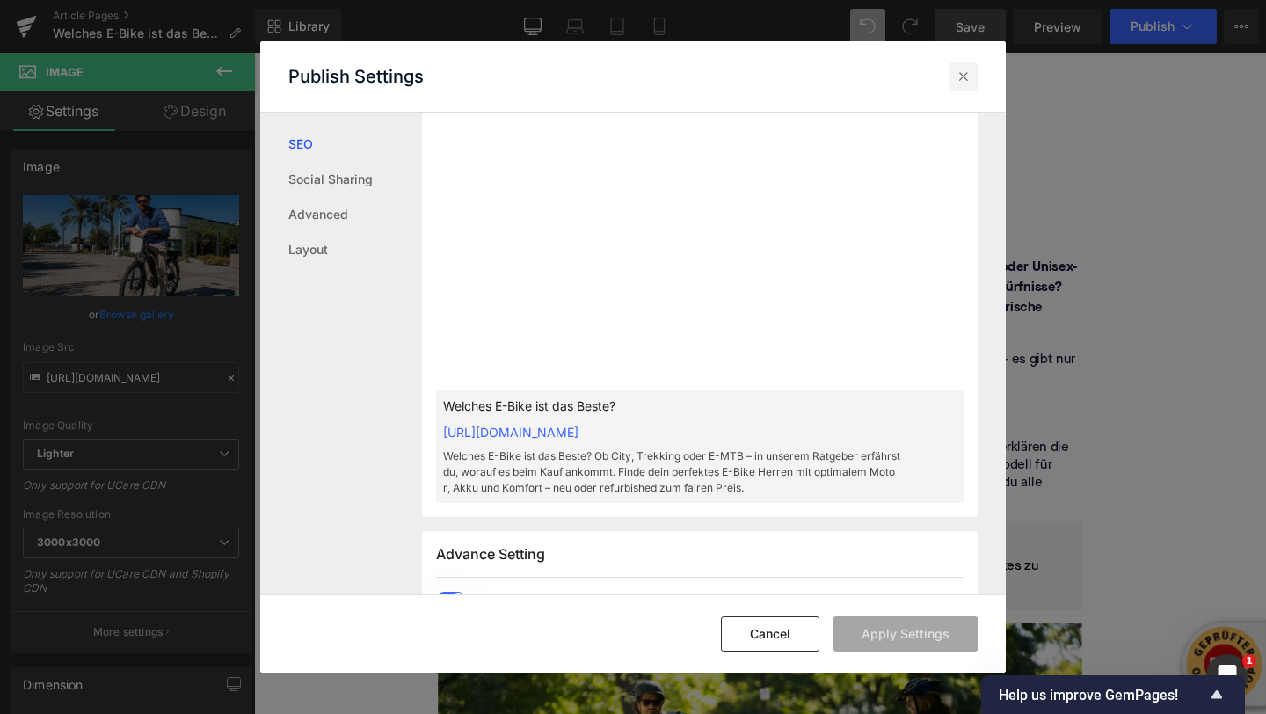
click at [963, 81] on icon at bounding box center [964, 77] width 18 height 18
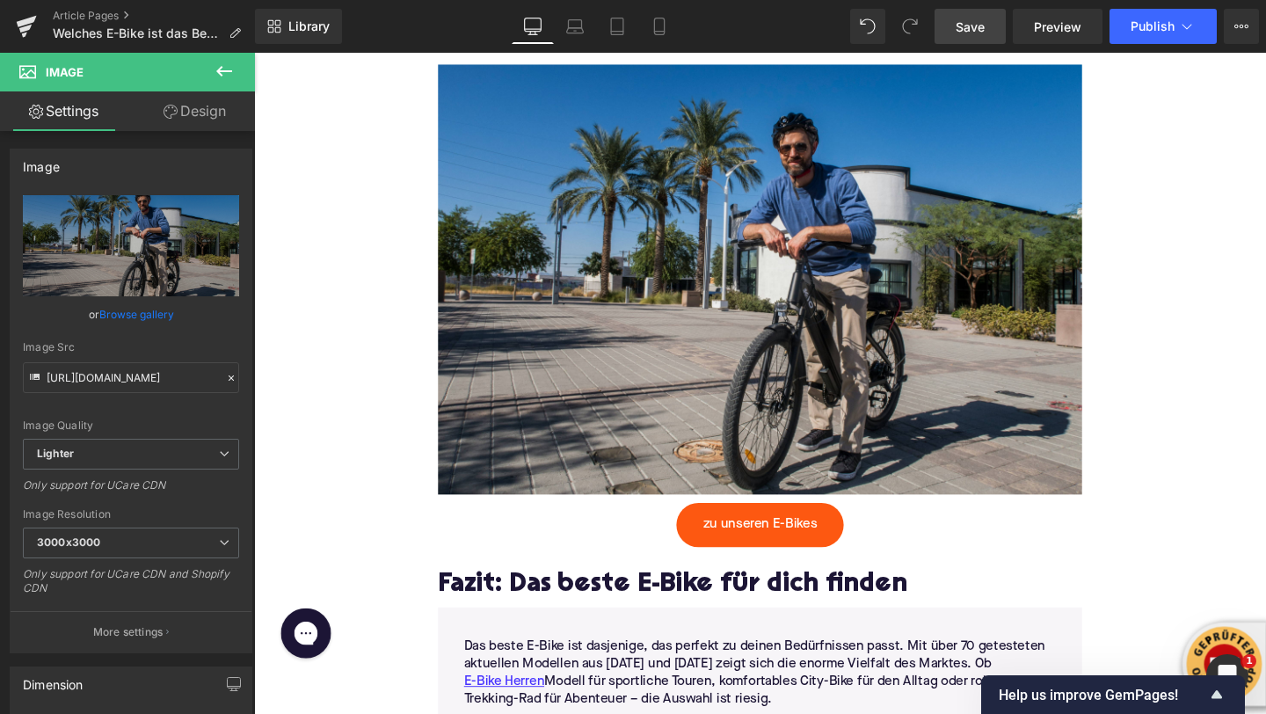
scroll to position [3738, 0]
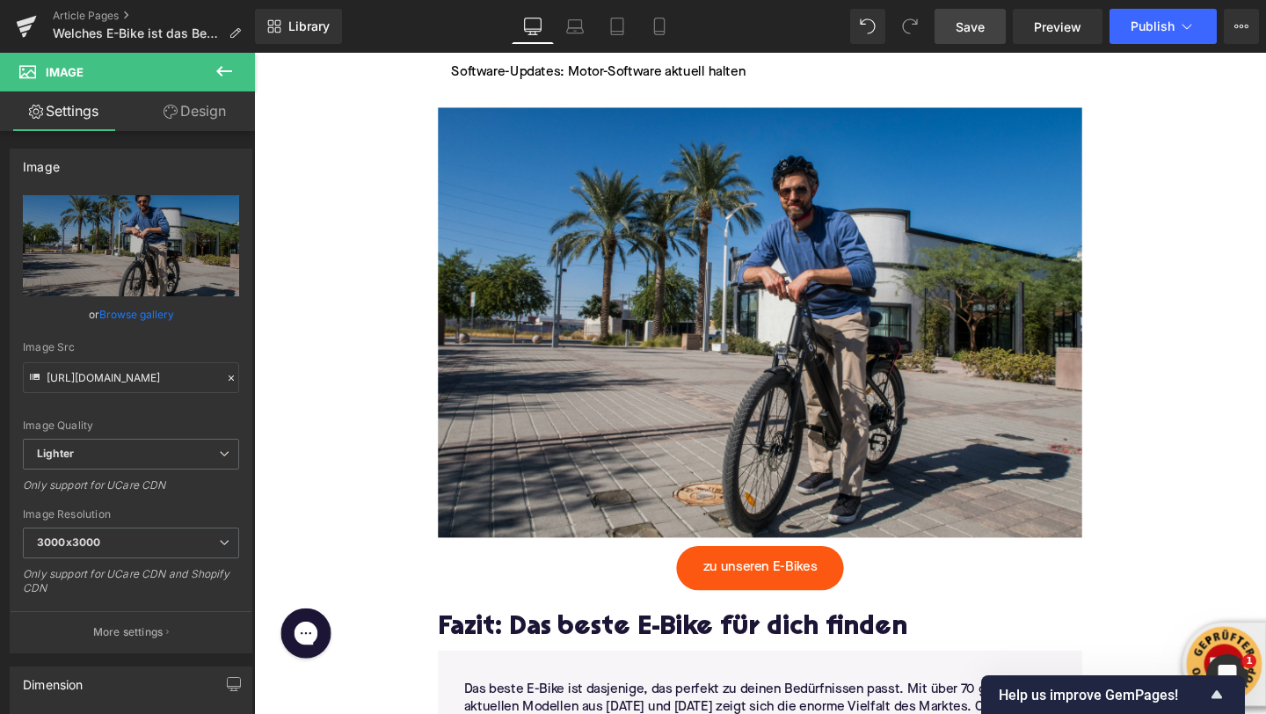
click at [990, 31] on link "Save" at bounding box center [969, 26] width 71 height 35
click at [1057, 24] on span "Preview" at bounding box center [1057, 27] width 47 height 18
click at [1143, 33] on button "Publish" at bounding box center [1162, 26] width 107 height 35
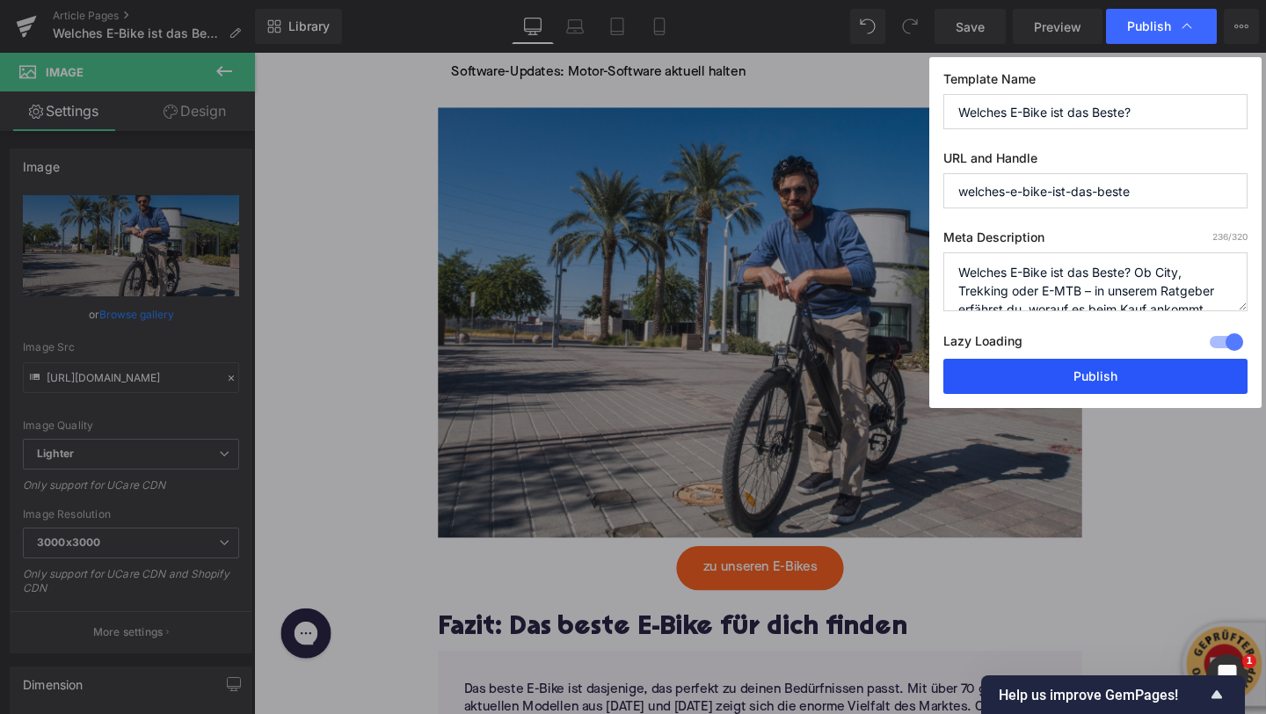
click at [1079, 375] on button "Publish" at bounding box center [1095, 376] width 304 height 35
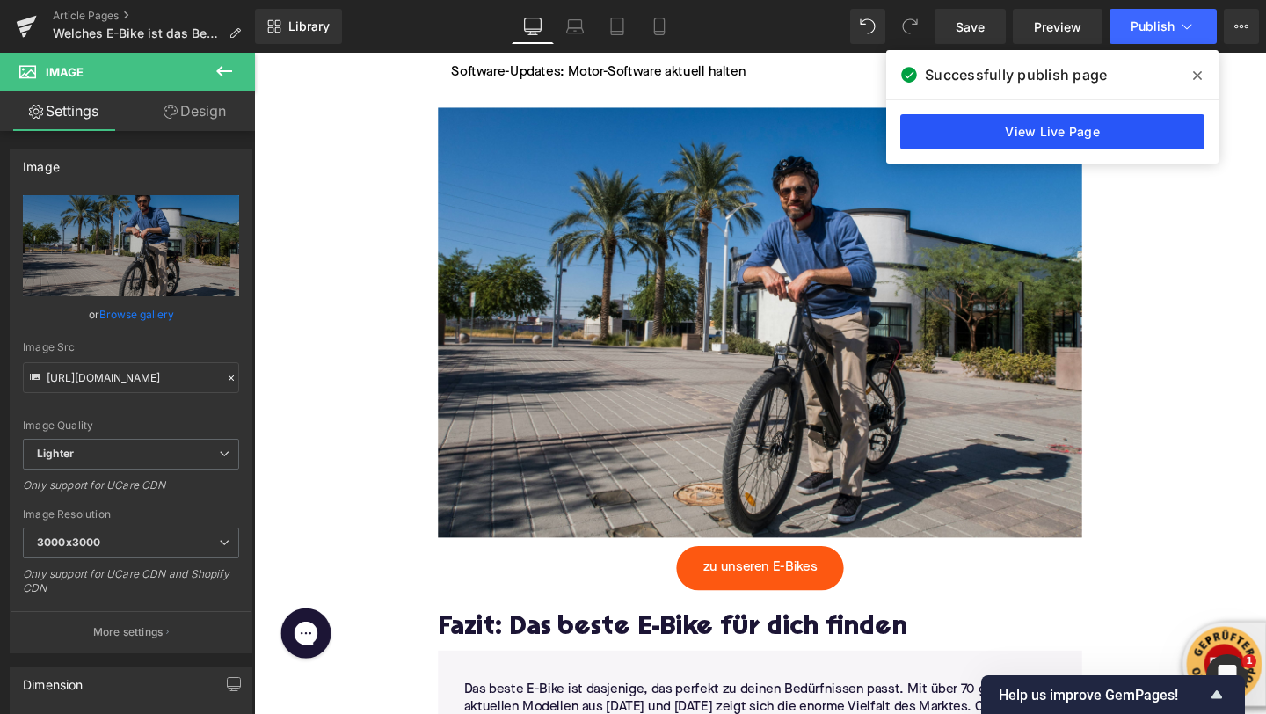
click at [1050, 135] on link "View Live Page" at bounding box center [1052, 131] width 304 height 35
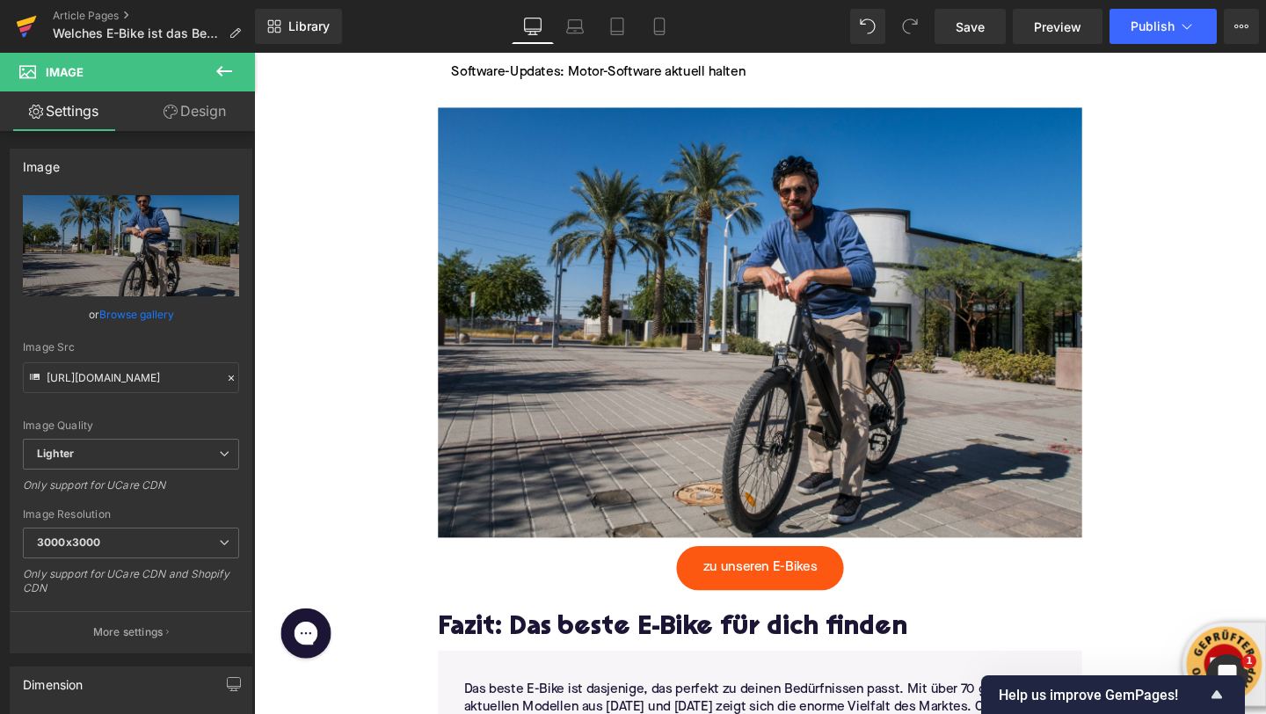
click at [23, 25] on icon at bounding box center [27, 21] width 20 height 11
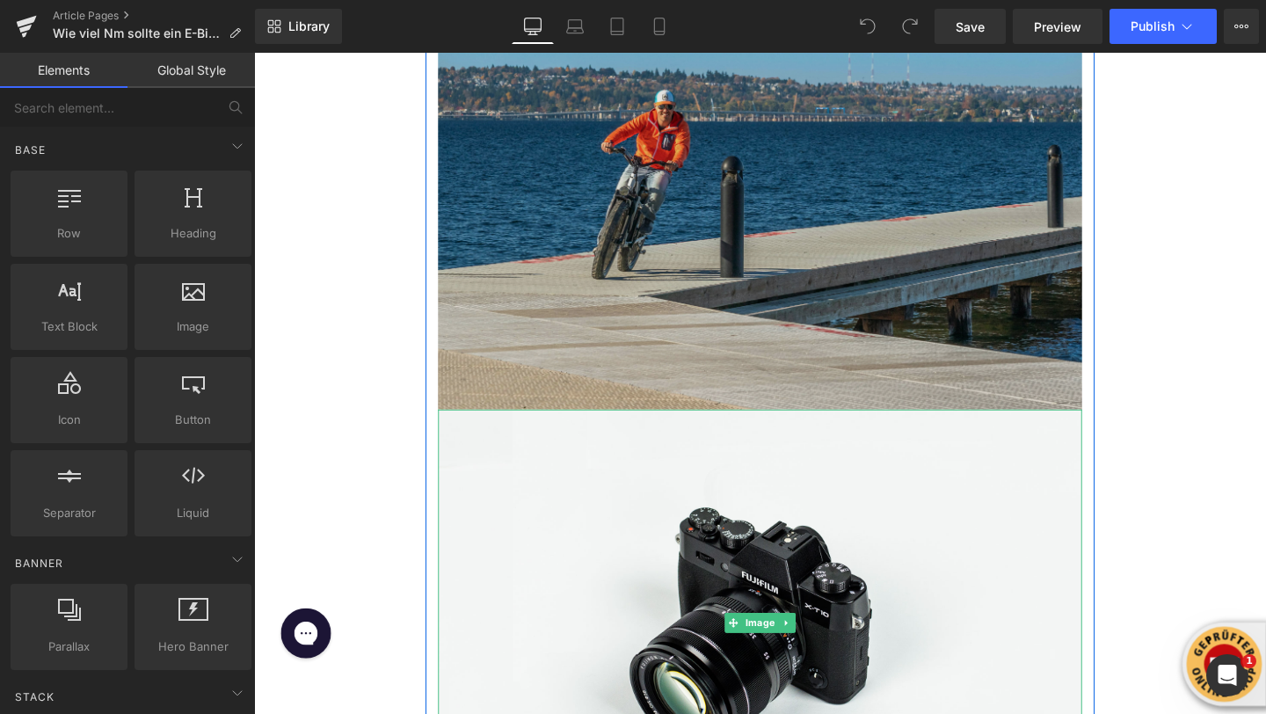
scroll to position [579, 0]
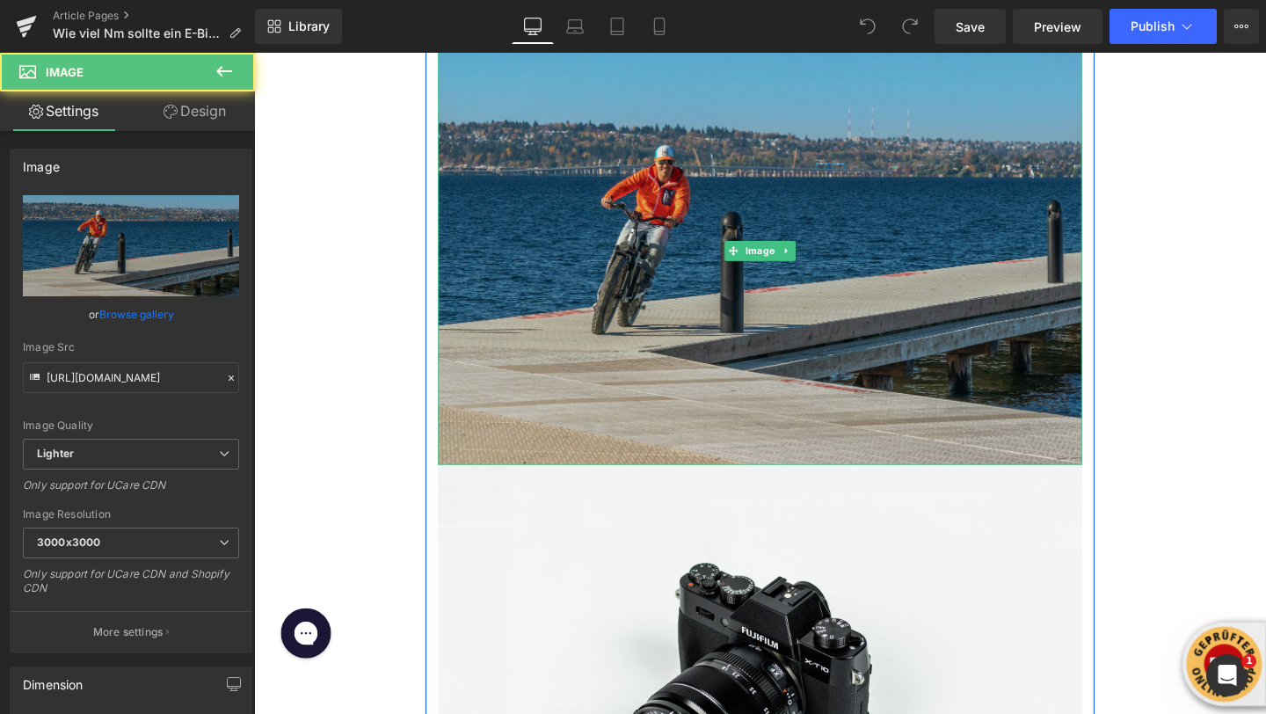
click at [718, 281] on img at bounding box center [785, 261] width 677 height 452
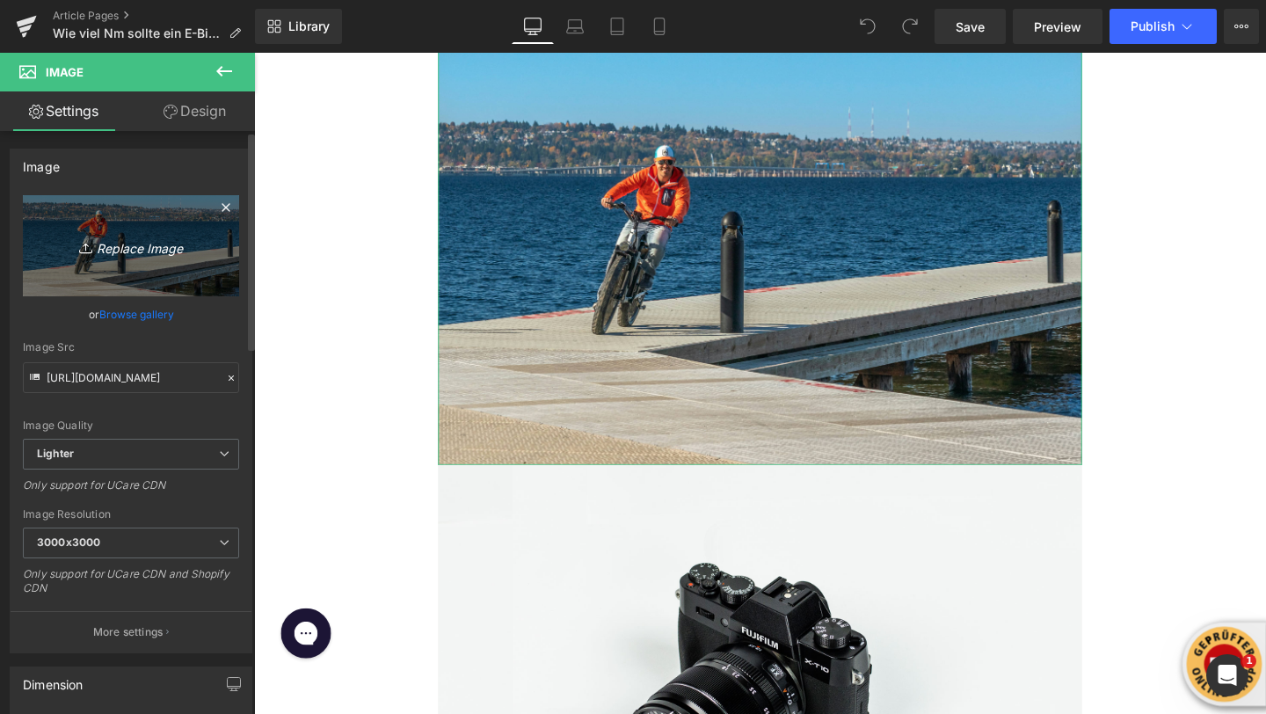
click at [128, 240] on icon "Replace Image" at bounding box center [131, 246] width 141 height 22
type input "C:\fakepath\kbo-bike-9AFUBP9kIUU-unsplash (1).jpg"
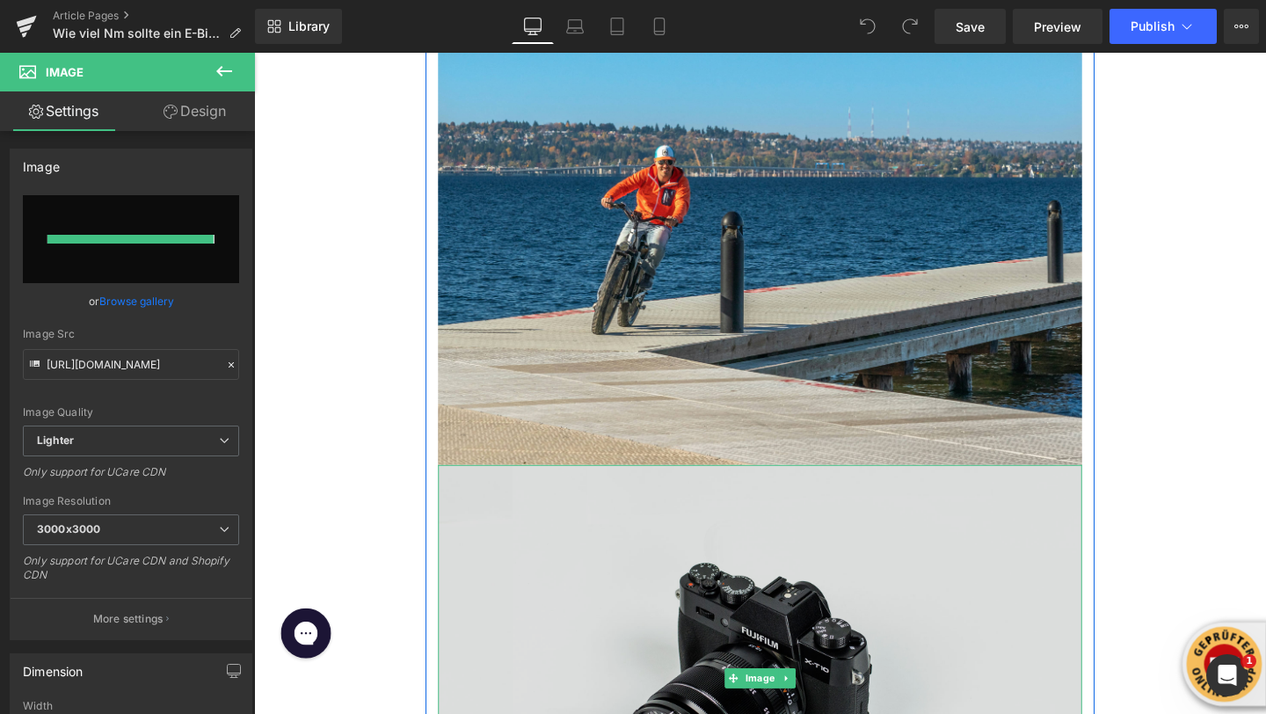
type input "https://ucarecdn.com/2f2071ce-f29e-4db0-9f98-8e4664e14e29/-/format/auto/-/previ…"
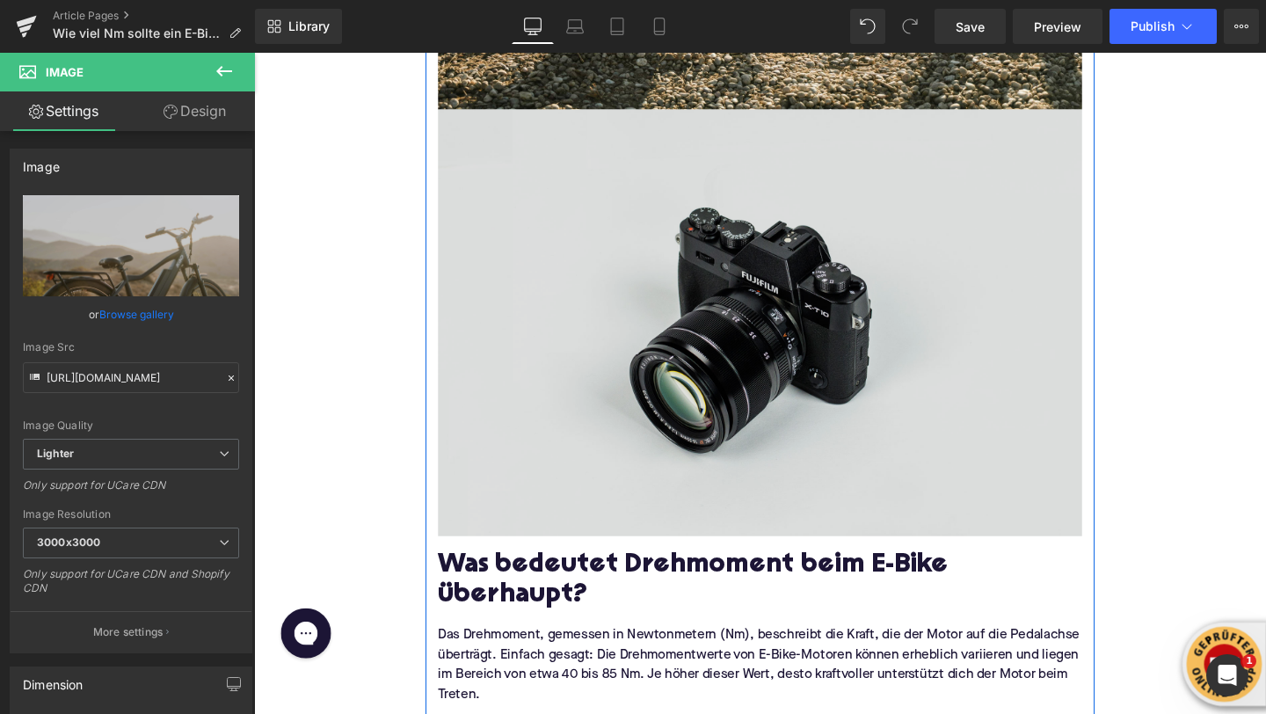
scroll to position [1557, 0]
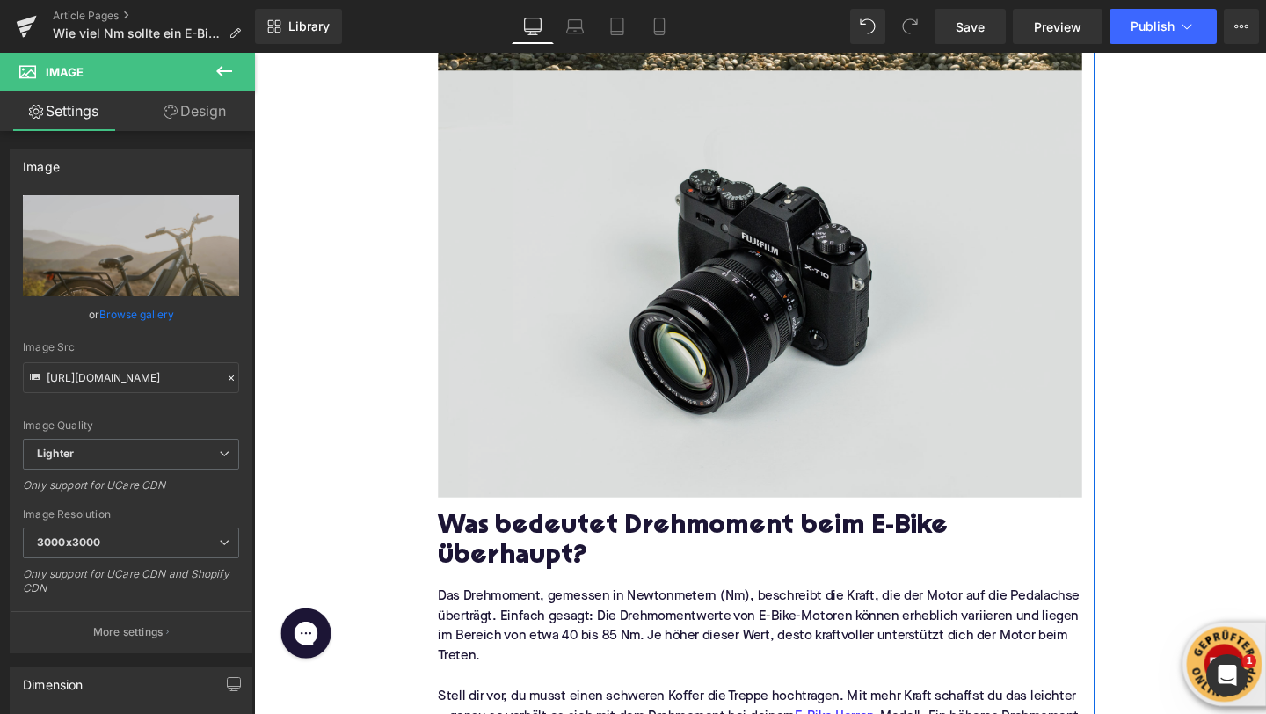
click at [687, 403] on img at bounding box center [785, 296] width 677 height 448
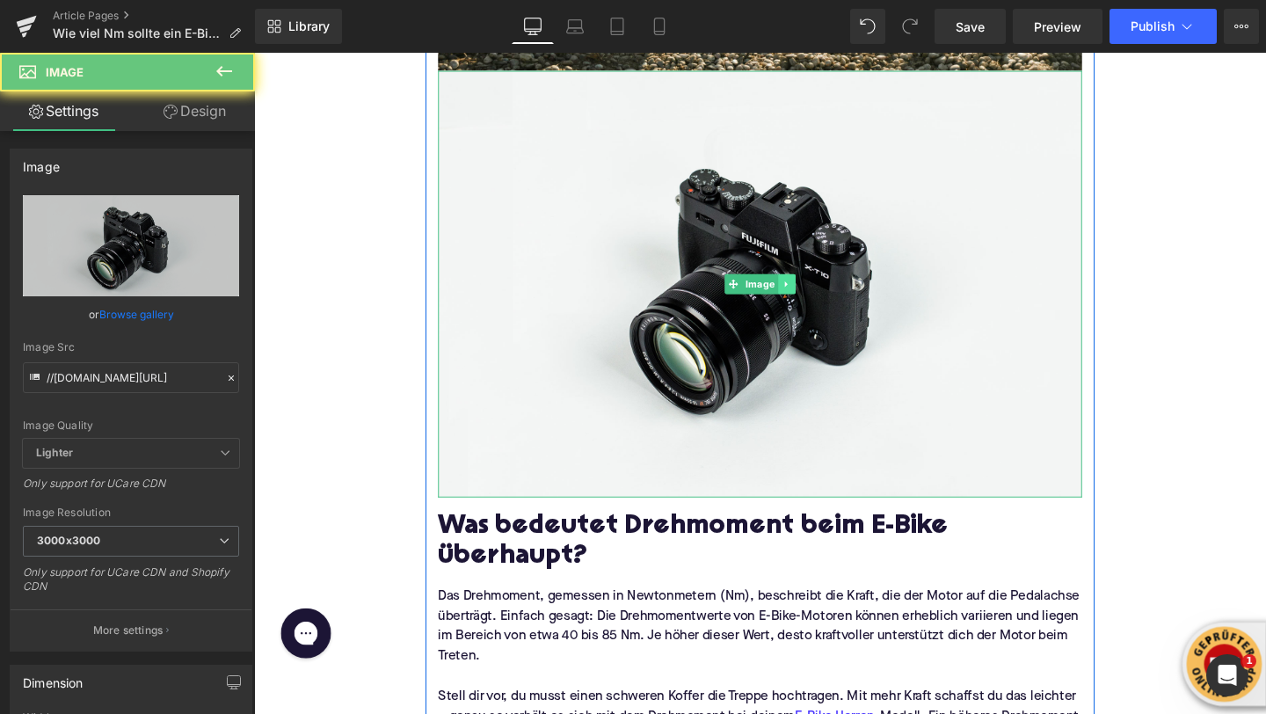
click at [819, 288] on link at bounding box center [813, 296] width 18 height 21
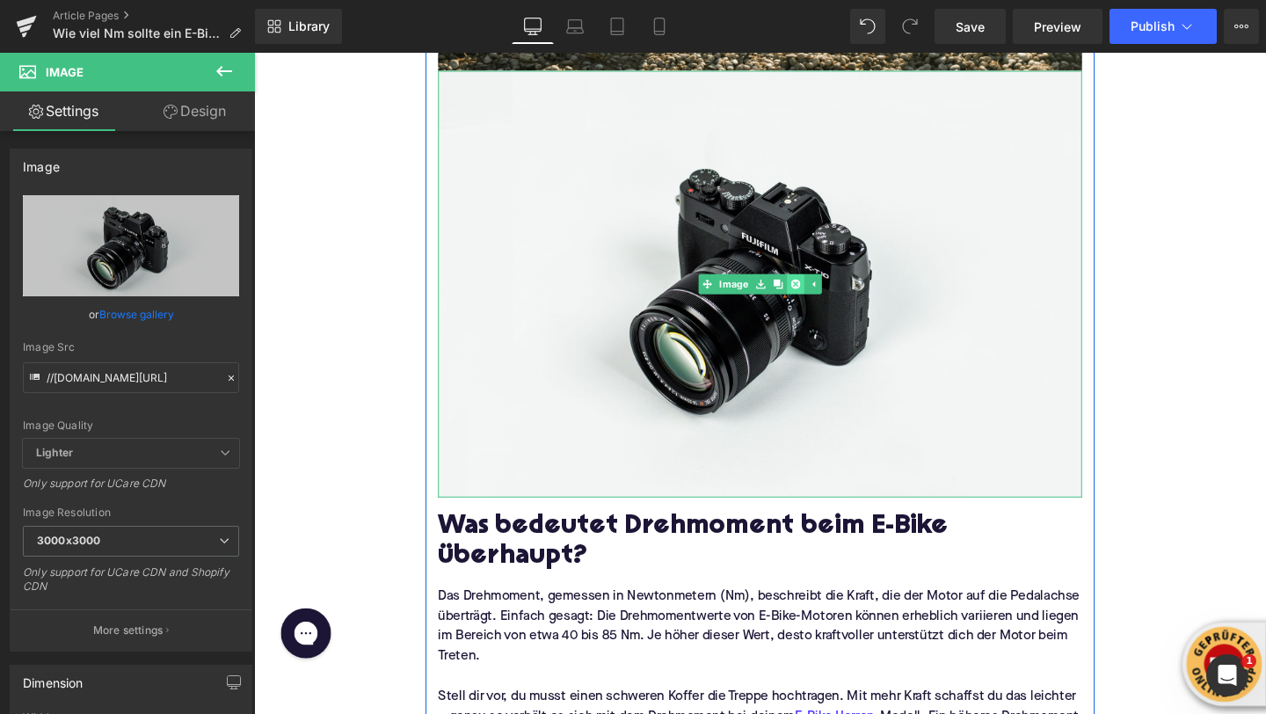
click at [821, 301] on icon at bounding box center [823, 297] width 10 height 10
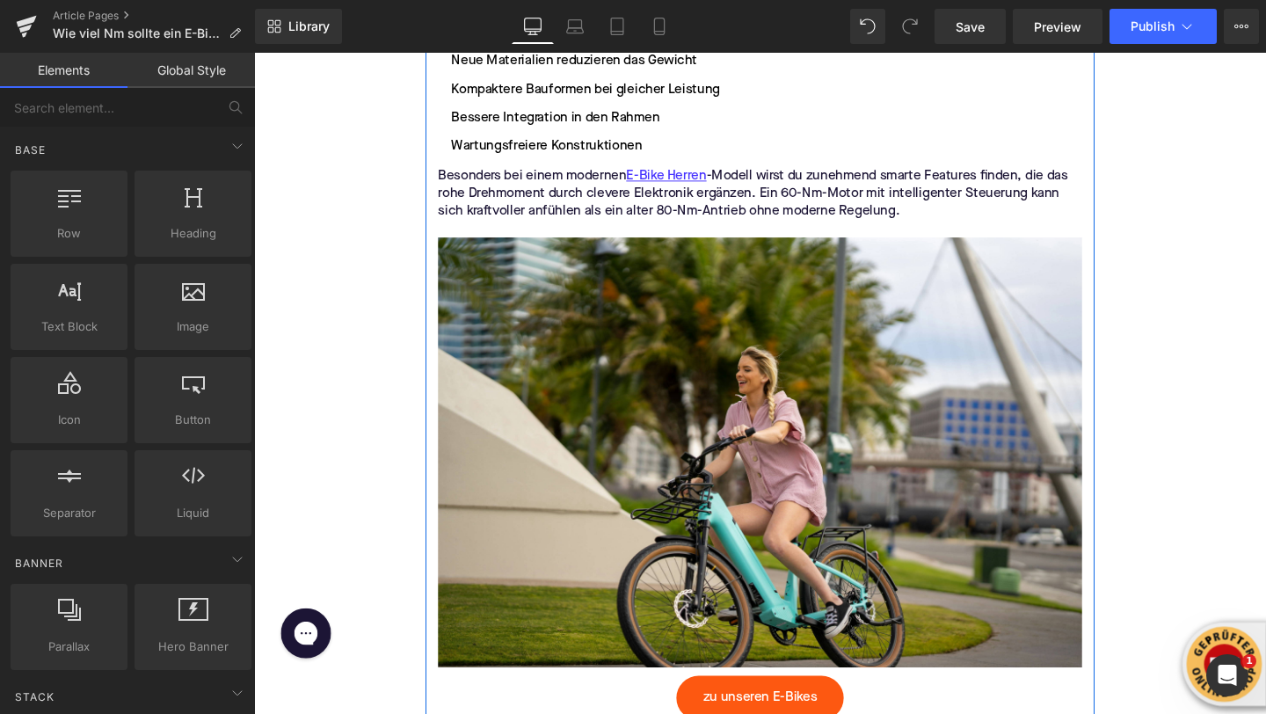
scroll to position [5648, 0]
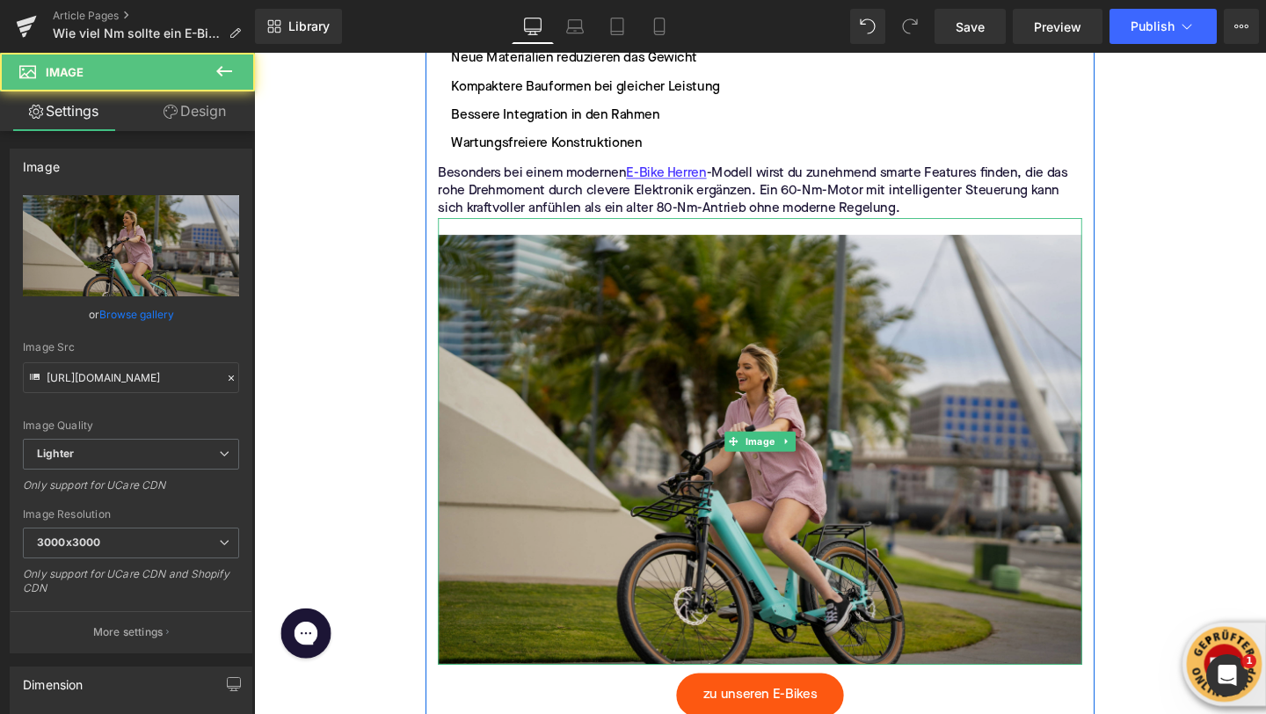
click at [601, 367] on img at bounding box center [785, 461] width 677 height 469
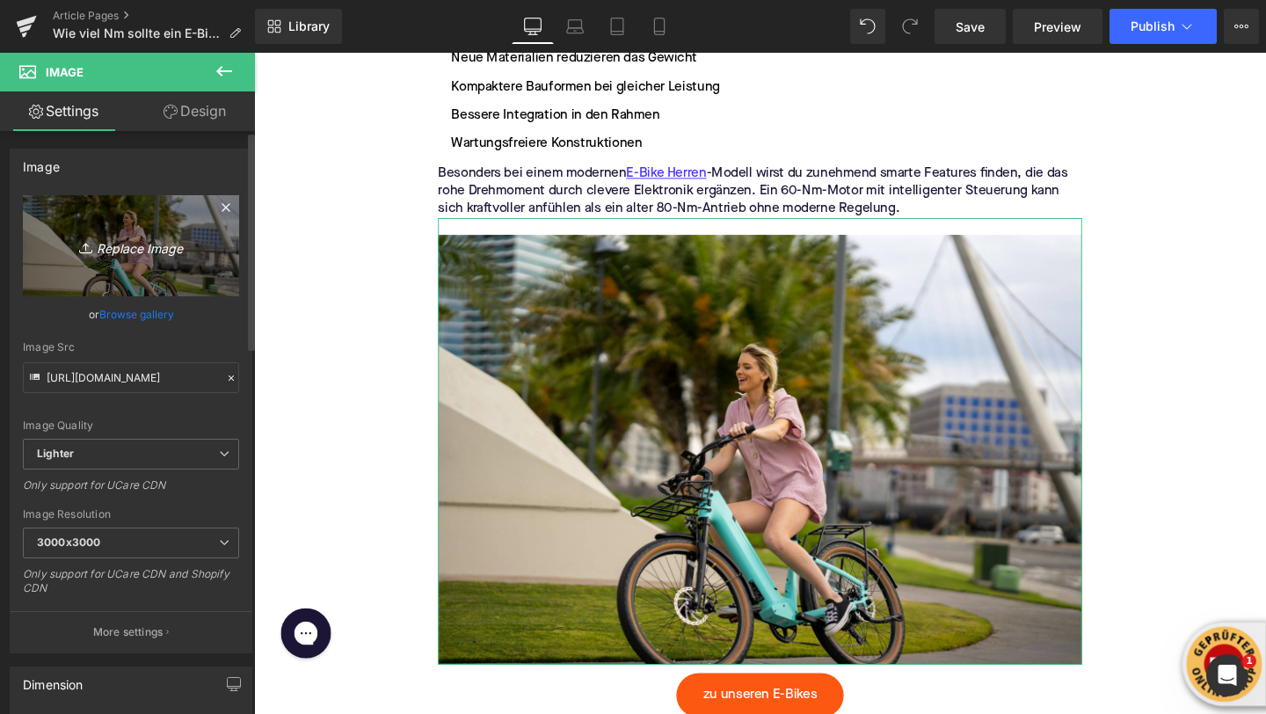
click at [99, 247] on icon "Replace Image" at bounding box center [131, 246] width 141 height 22
type input "C:\fakepath\kbo-bike-e_D6znM3k5k-unsplash (1).jpg"
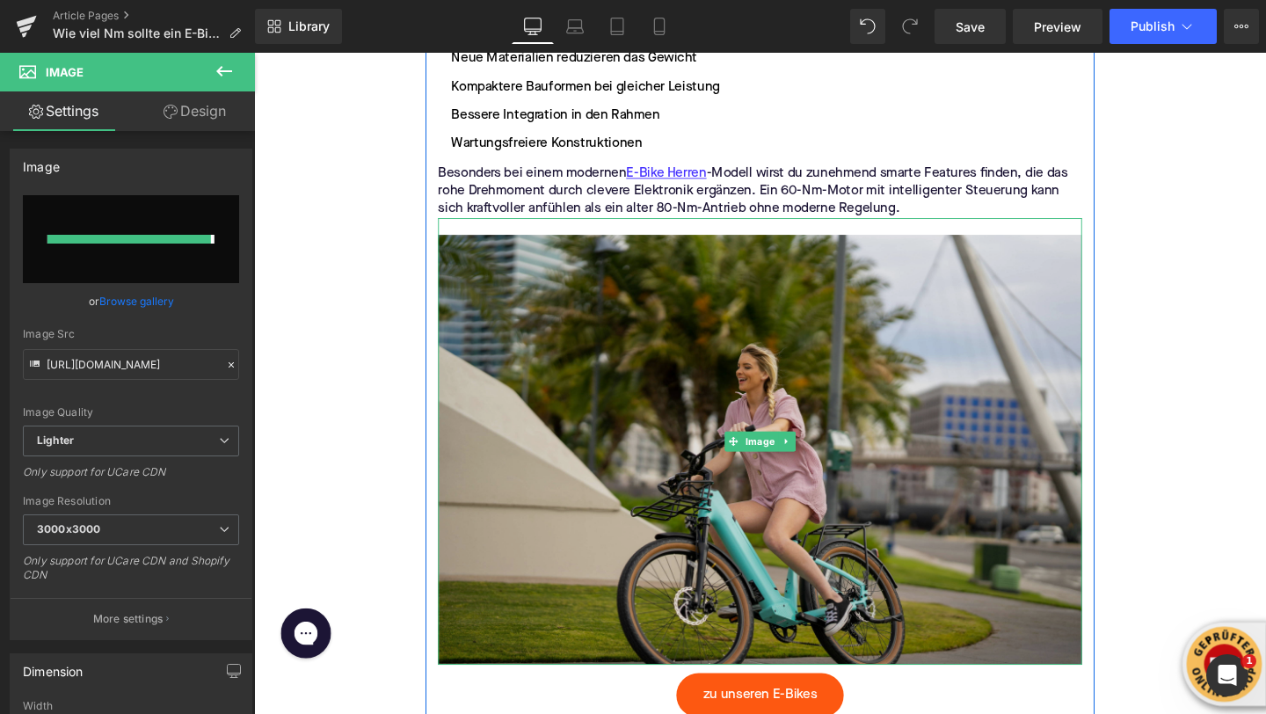
type input "https://ucarecdn.com/6c335cad-c22d-4b0d-8de1-d5bc9fc135ee/-/format/auto/-/previ…"
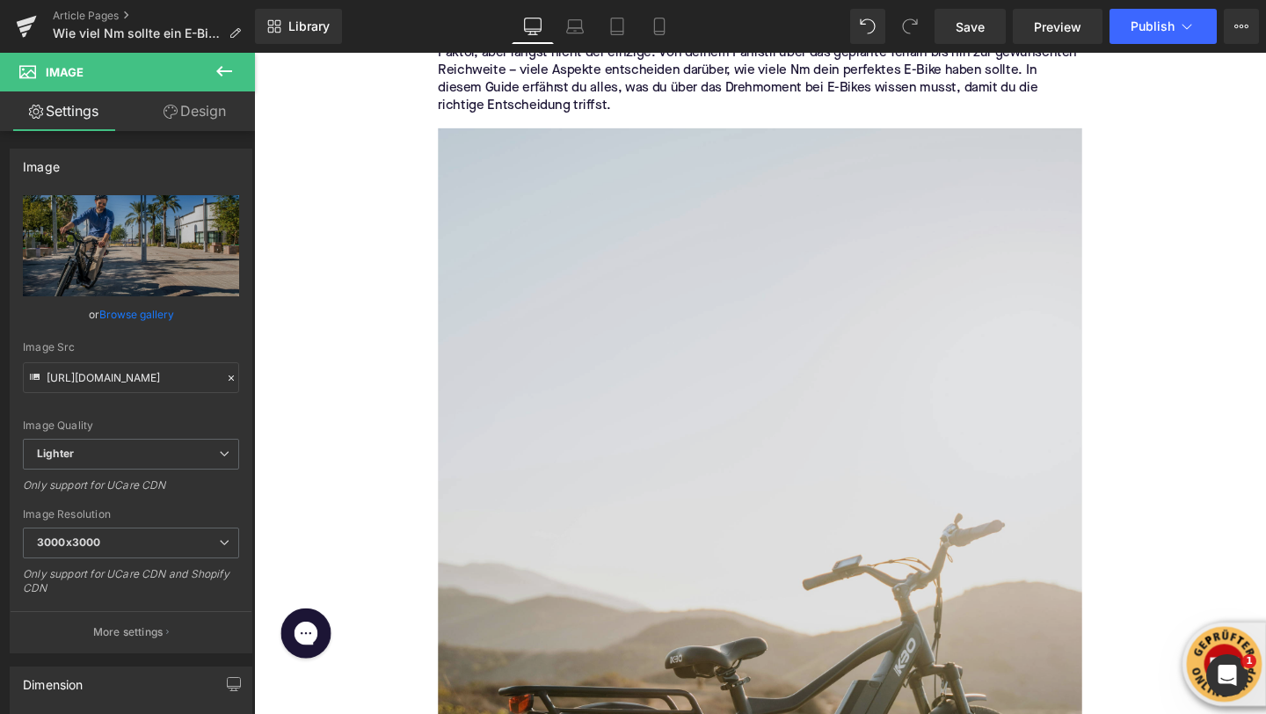
scroll to position [510, 0]
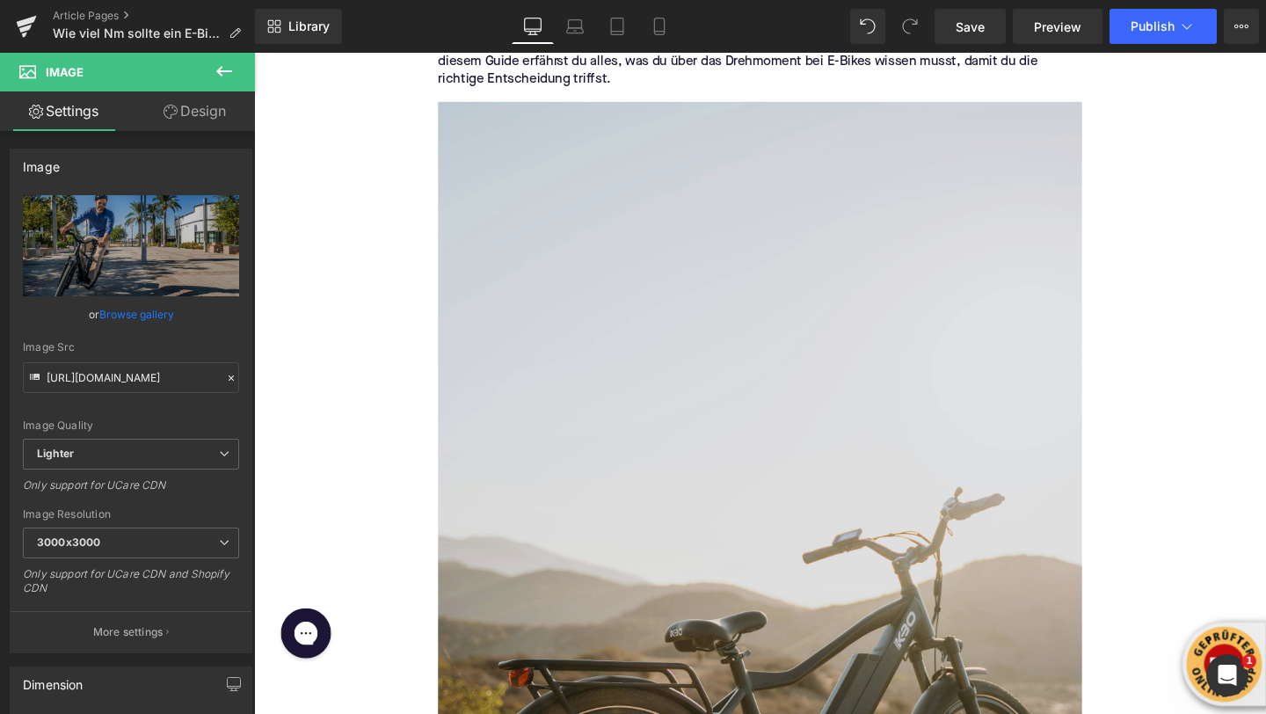
click at [752, 505] on img at bounding box center [785, 612] width 677 height 1014
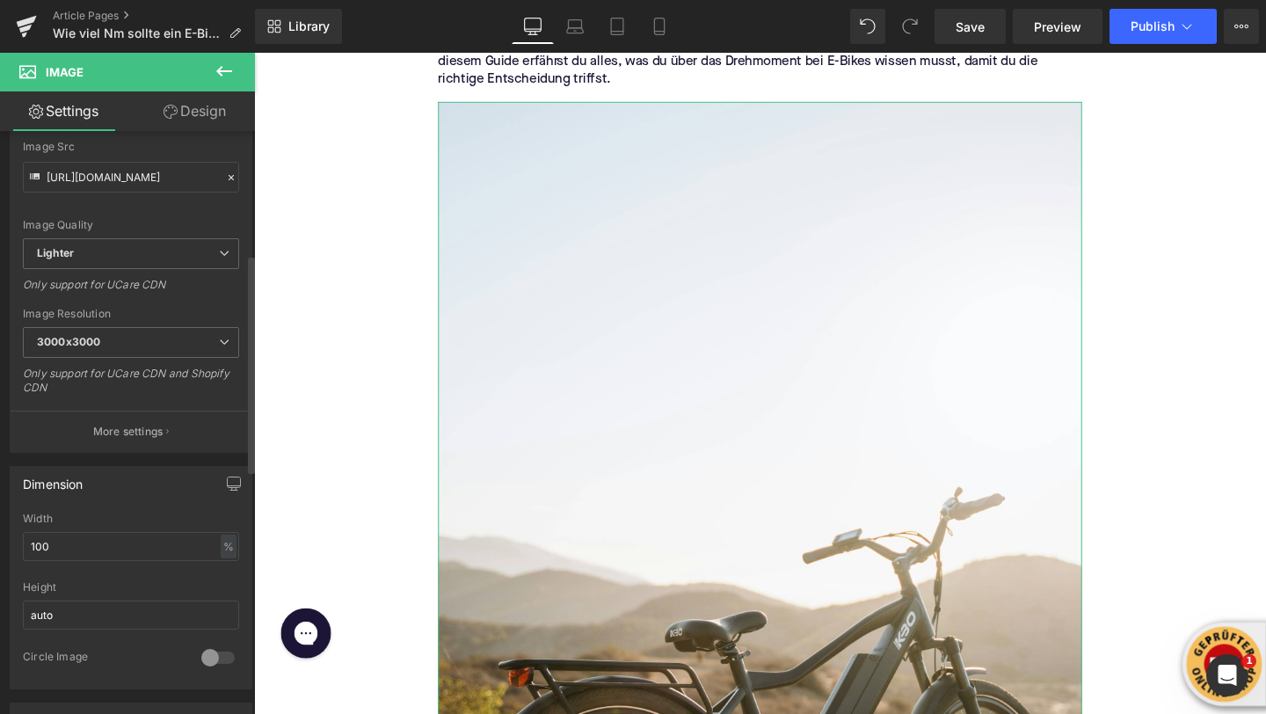
scroll to position [419, 0]
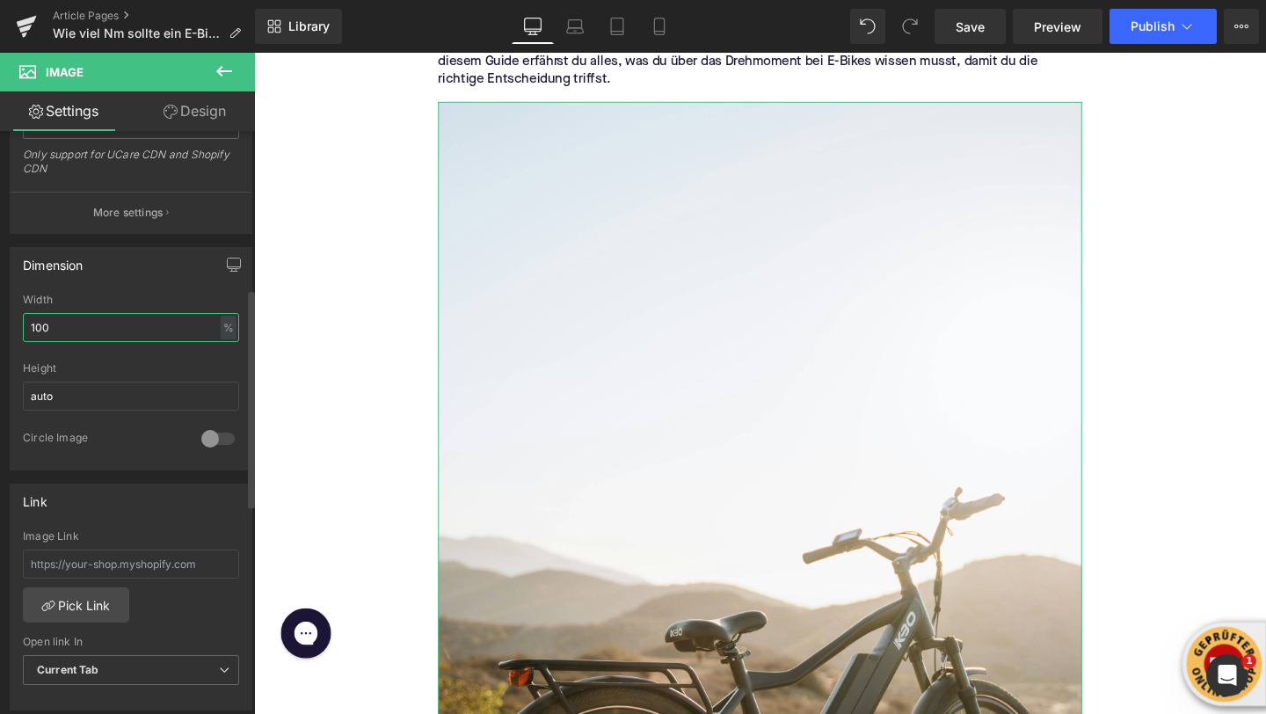
click at [75, 325] on input "100" at bounding box center [131, 327] width 216 height 29
type input "80"
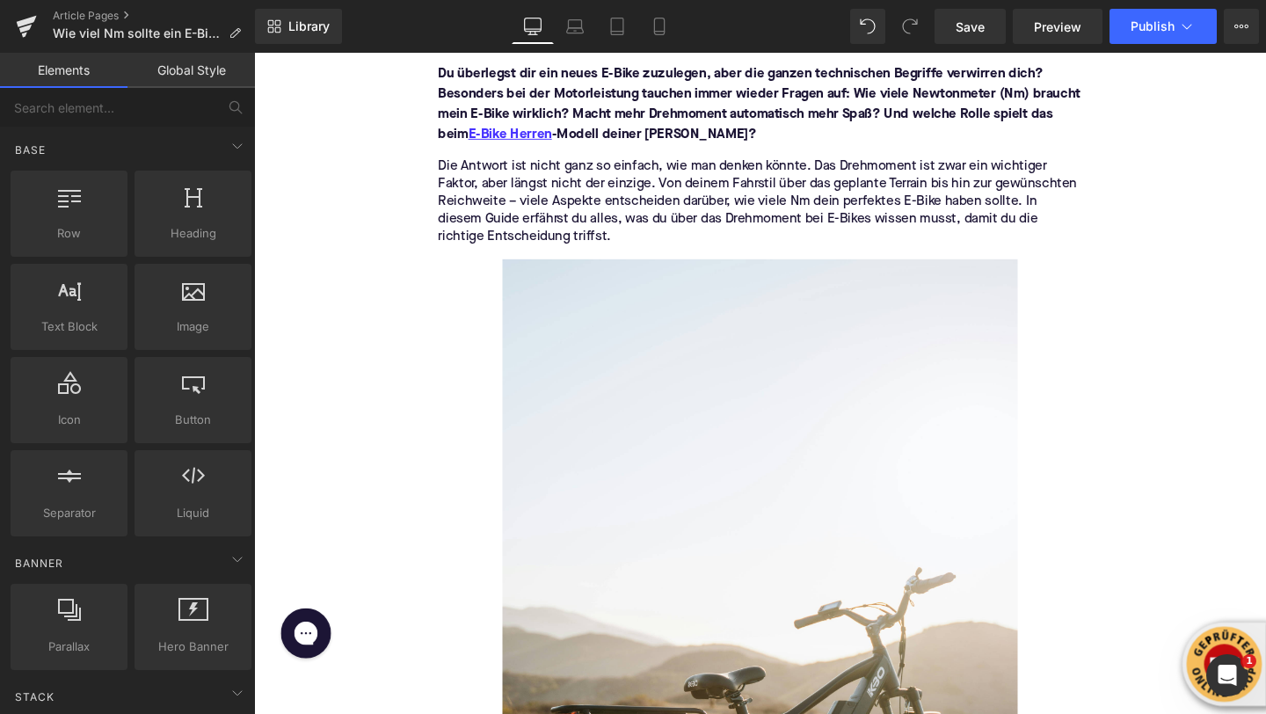
scroll to position [0, 0]
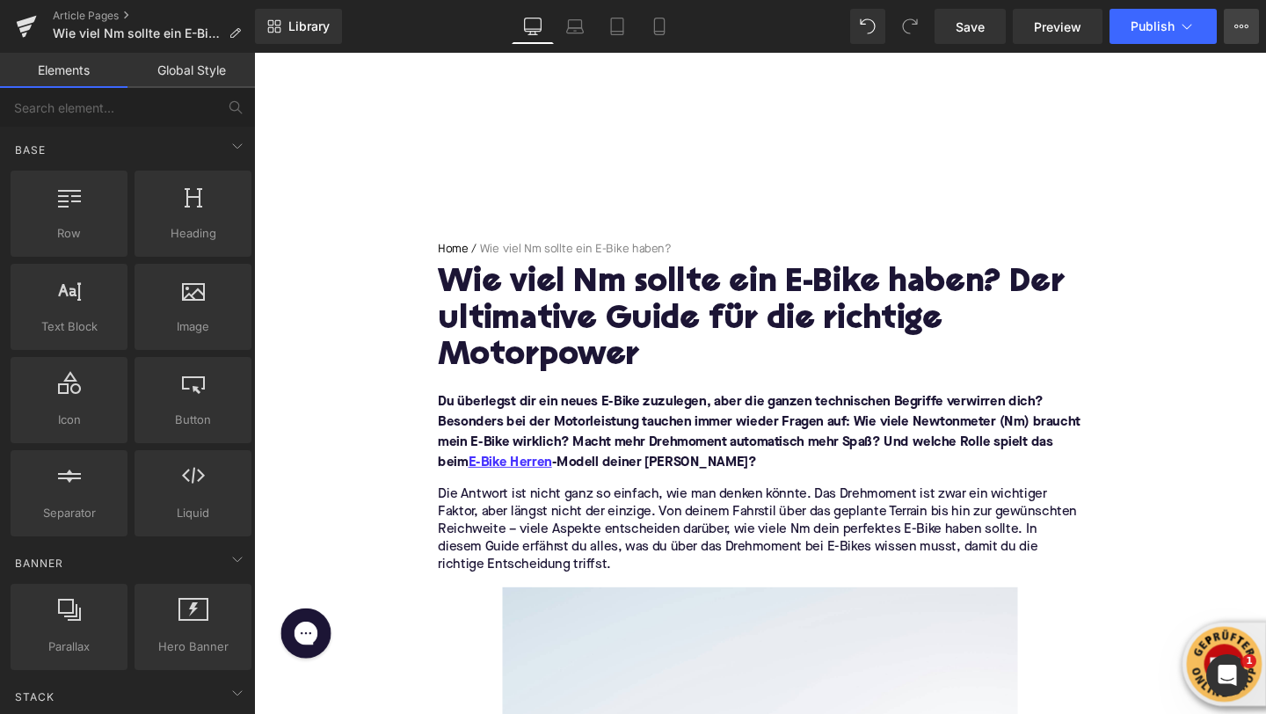
click at [1241, 39] on button "View Live Page View with current Template Save Template to Library Schedule Pub…" at bounding box center [1241, 26] width 35 height 35
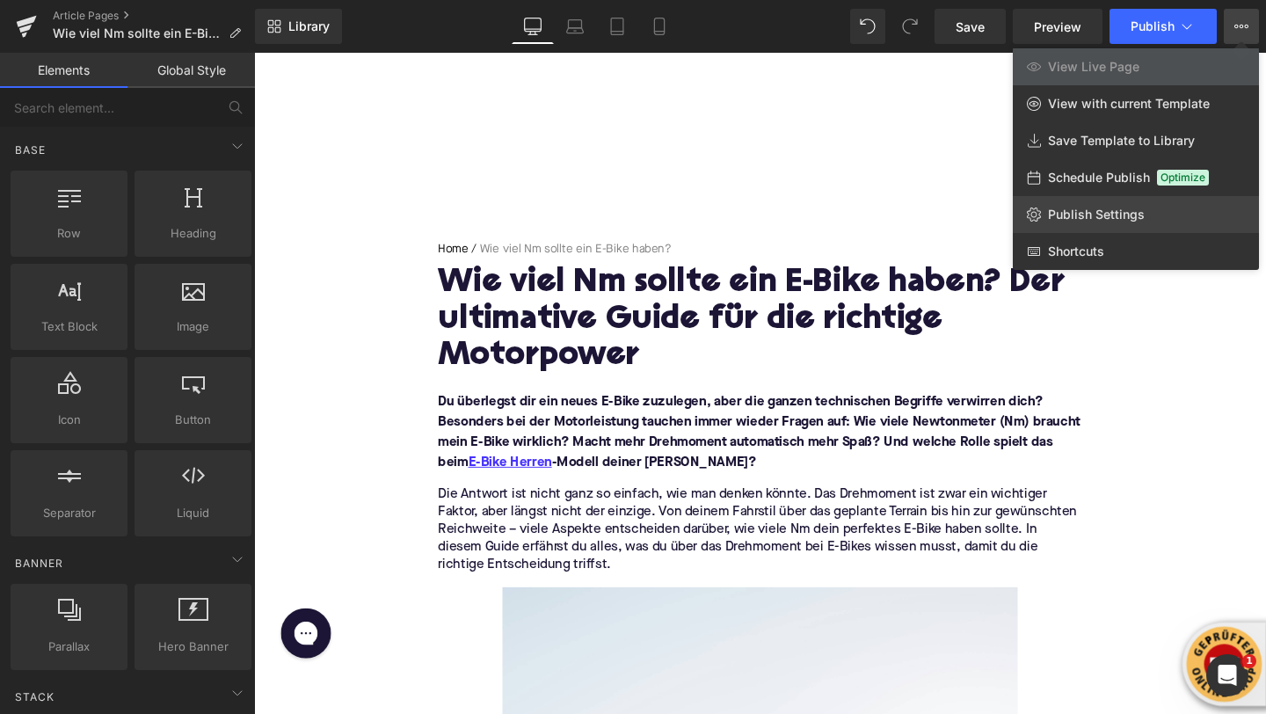
click at [1058, 207] on span "Publish Settings" at bounding box center [1096, 215] width 97 height 16
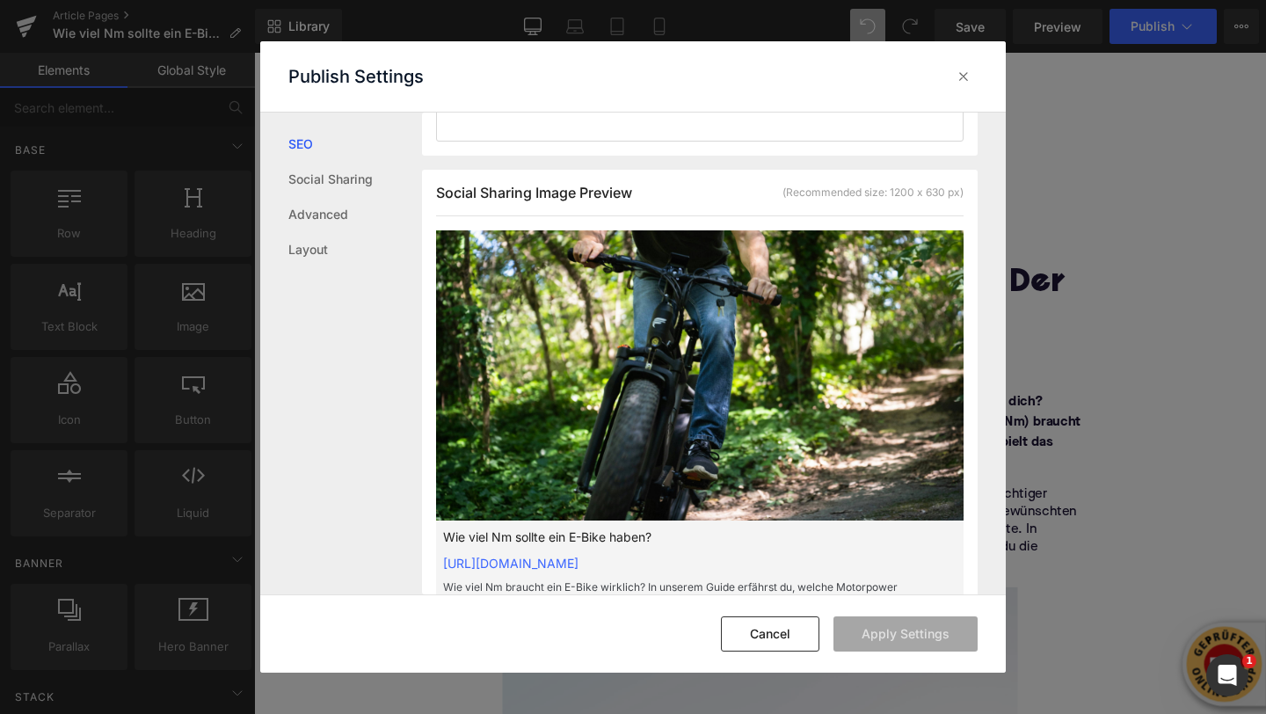
scroll to position [563, 0]
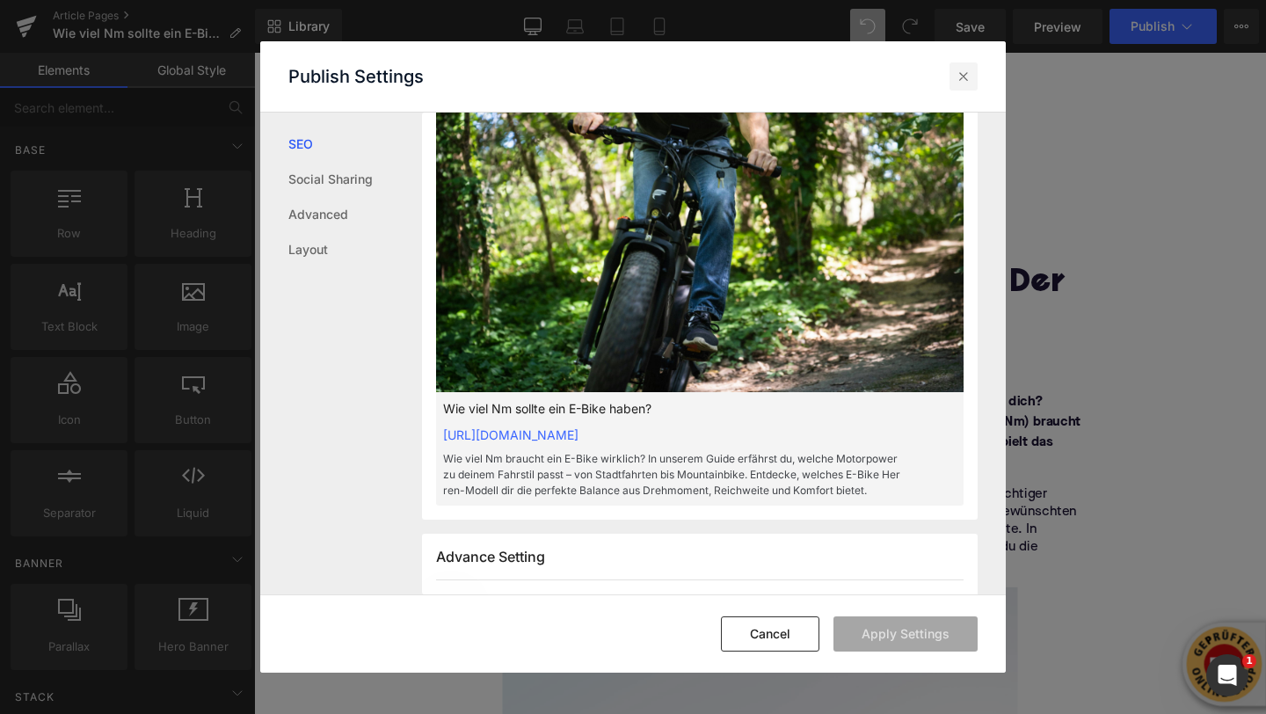
click at [969, 70] on icon at bounding box center [964, 77] width 18 height 18
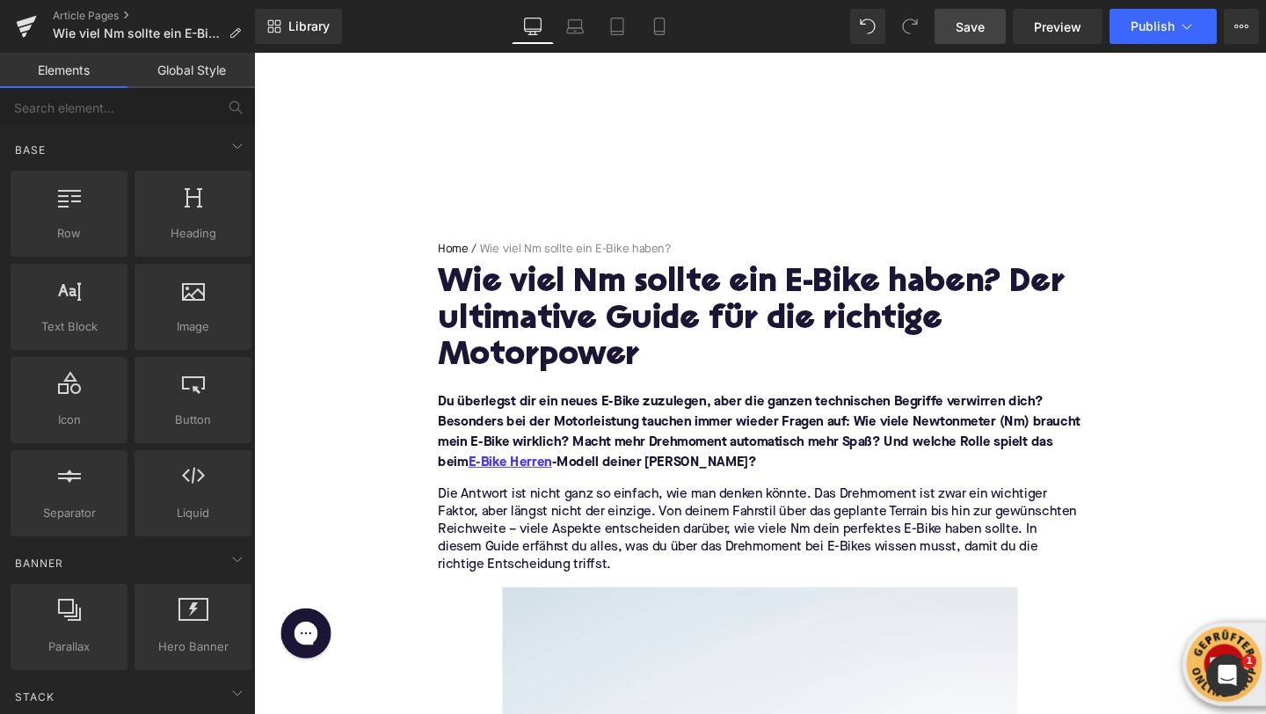
click at [958, 37] on link "Save" at bounding box center [969, 26] width 71 height 35
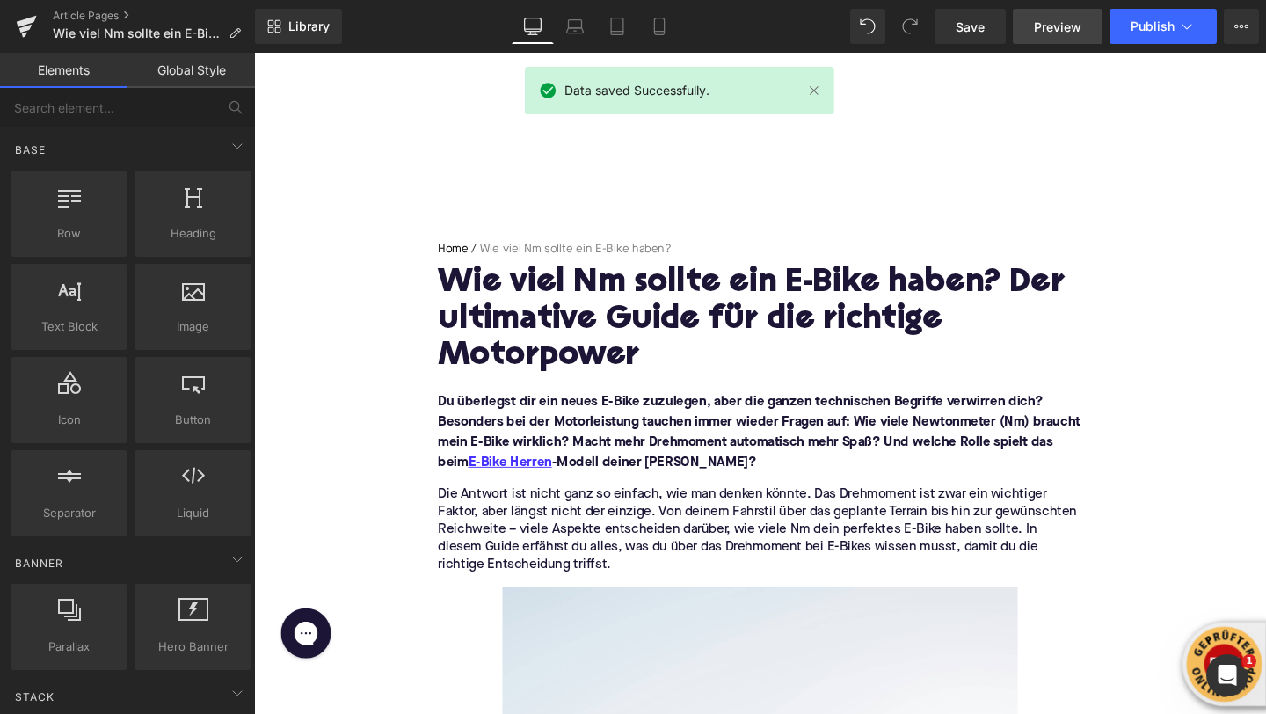
click at [1076, 21] on span "Preview" at bounding box center [1057, 27] width 47 height 18
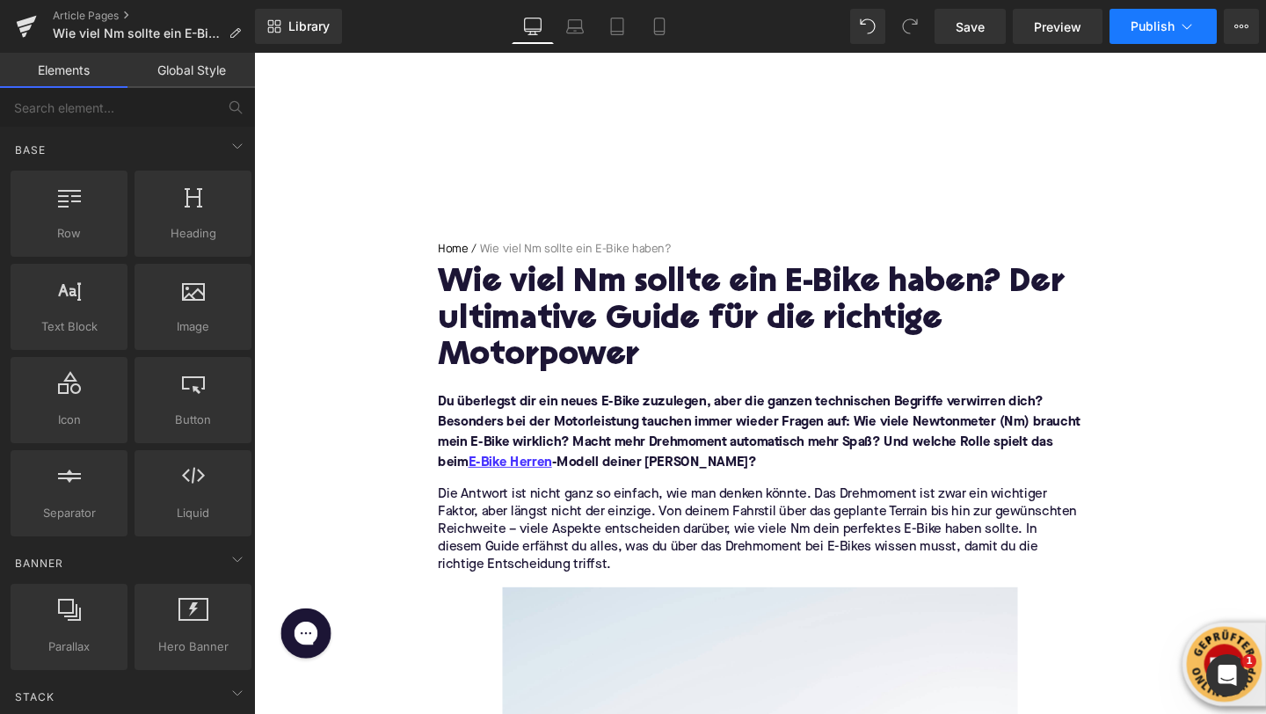
click at [1178, 29] on icon at bounding box center [1187, 27] width 18 height 18
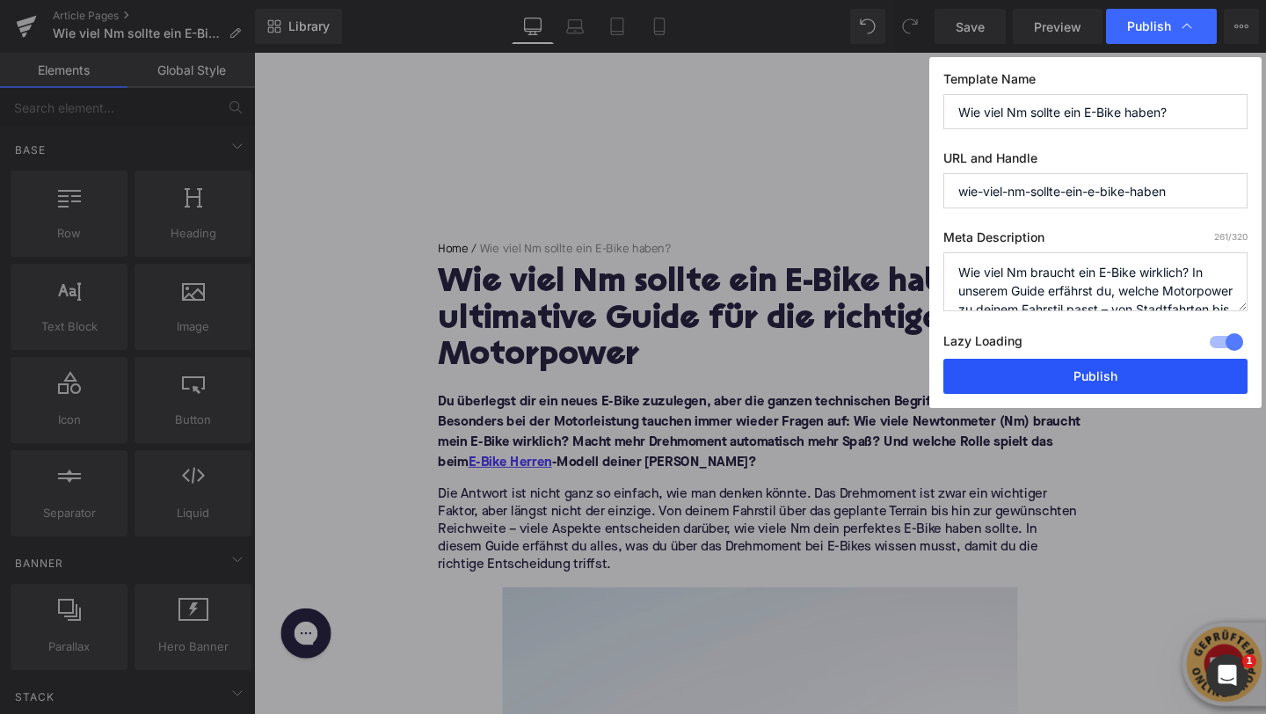
click at [1074, 380] on button "Publish" at bounding box center [1095, 376] width 304 height 35
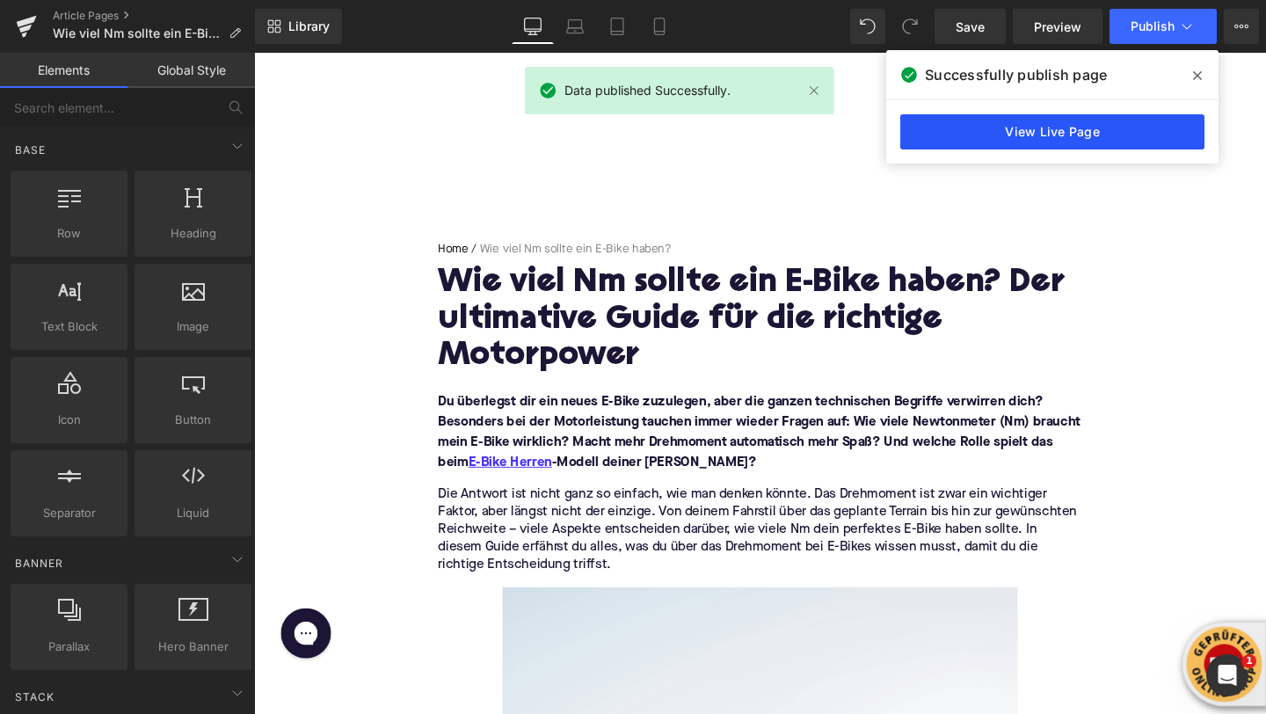
click at [1080, 138] on link "View Live Page" at bounding box center [1052, 131] width 304 height 35
